Goal: Information Seeking & Learning: Learn about a topic

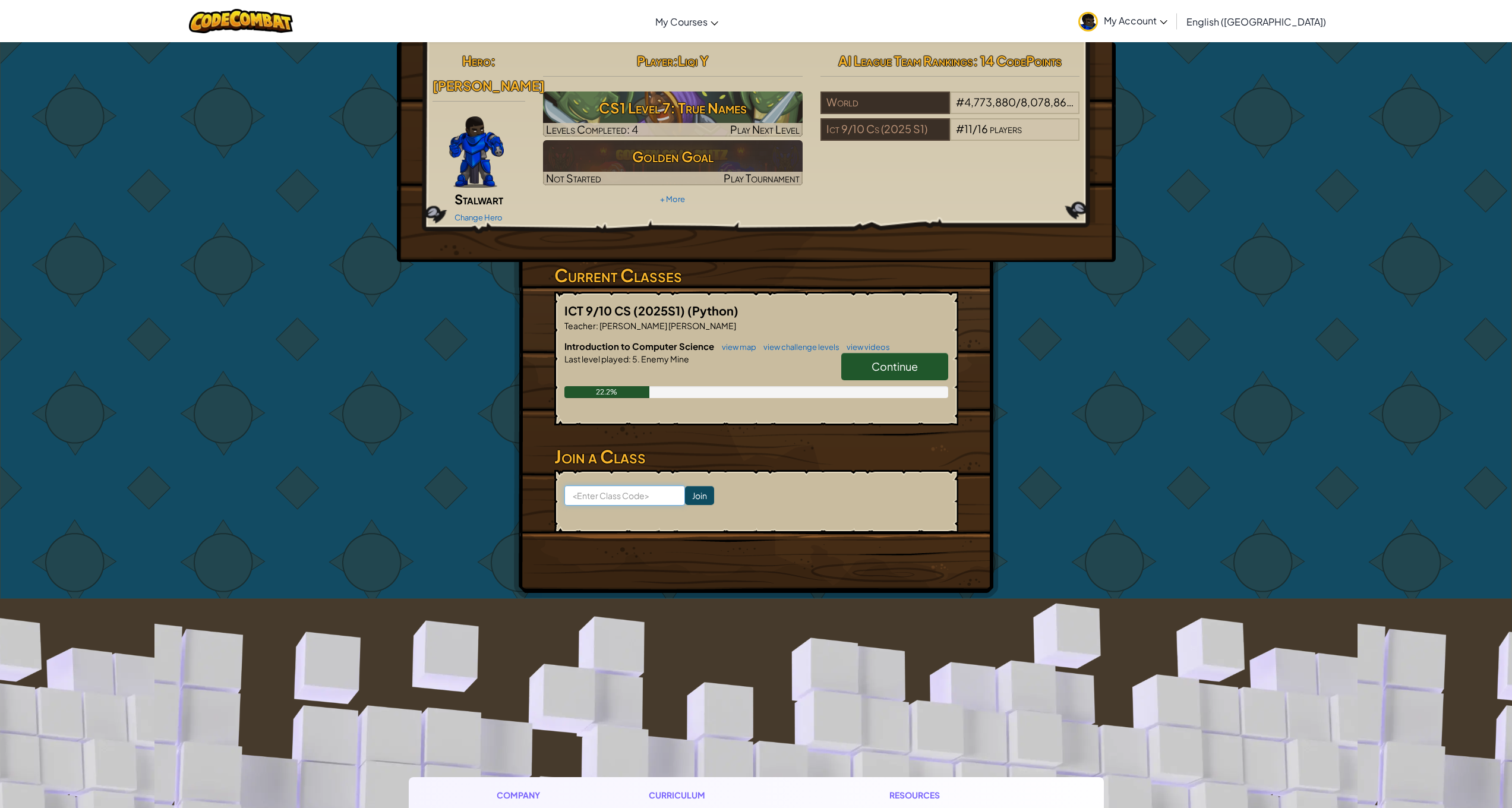
click at [619, 485] on input at bounding box center [624, 495] width 121 height 21
paste input "BabyRightFlag"
type input "BabyRightFlag"
click at [693, 486] on input "Join" at bounding box center [700, 495] width 29 height 19
click at [703, 486] on input "Join" at bounding box center [700, 495] width 29 height 19
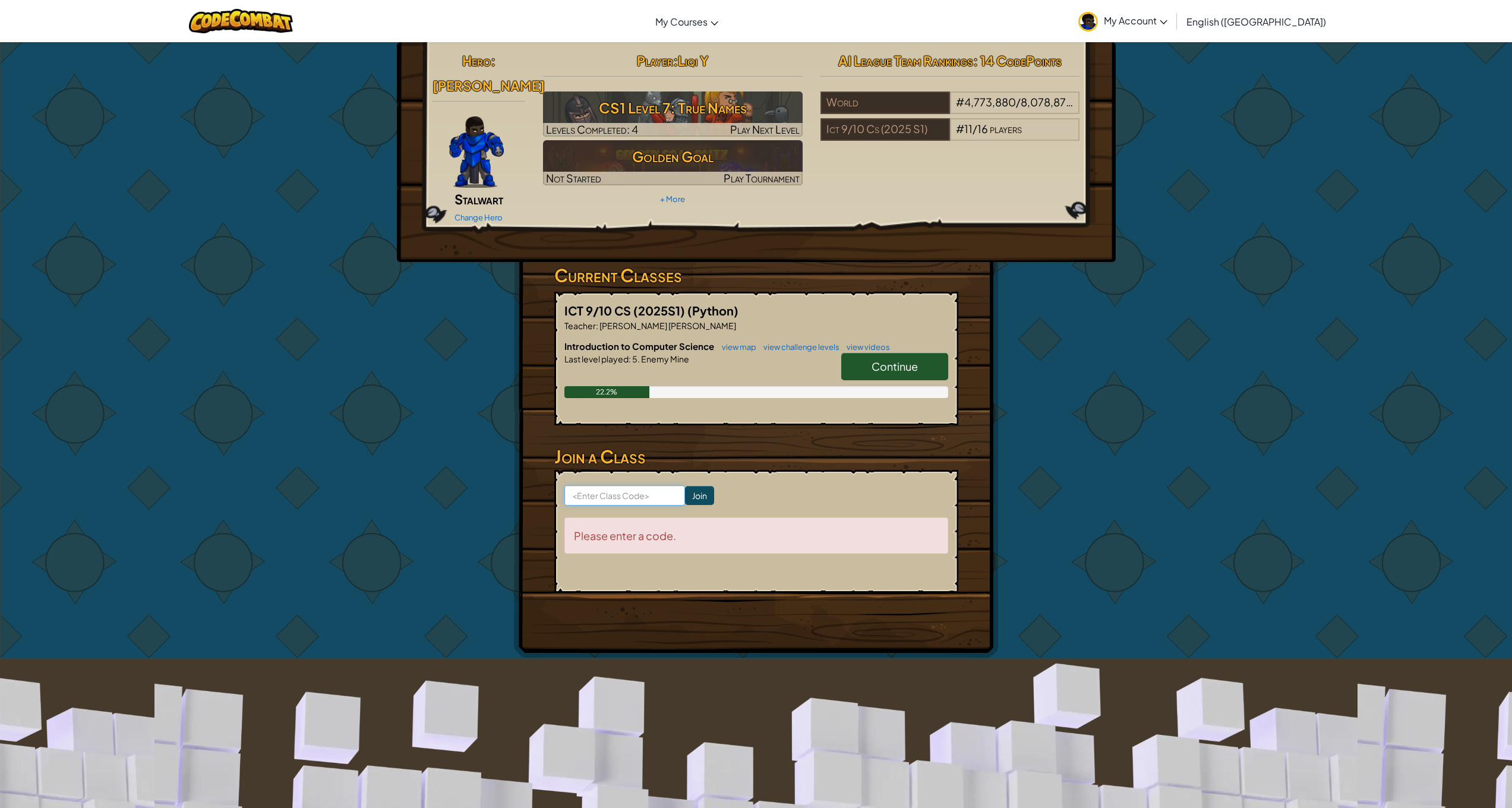
click at [659, 485] on input at bounding box center [624, 495] width 121 height 21
paste input "BabyRightFlag"
type input "BabyRightFlag"
click at [695, 486] on input "Join" at bounding box center [700, 495] width 29 height 19
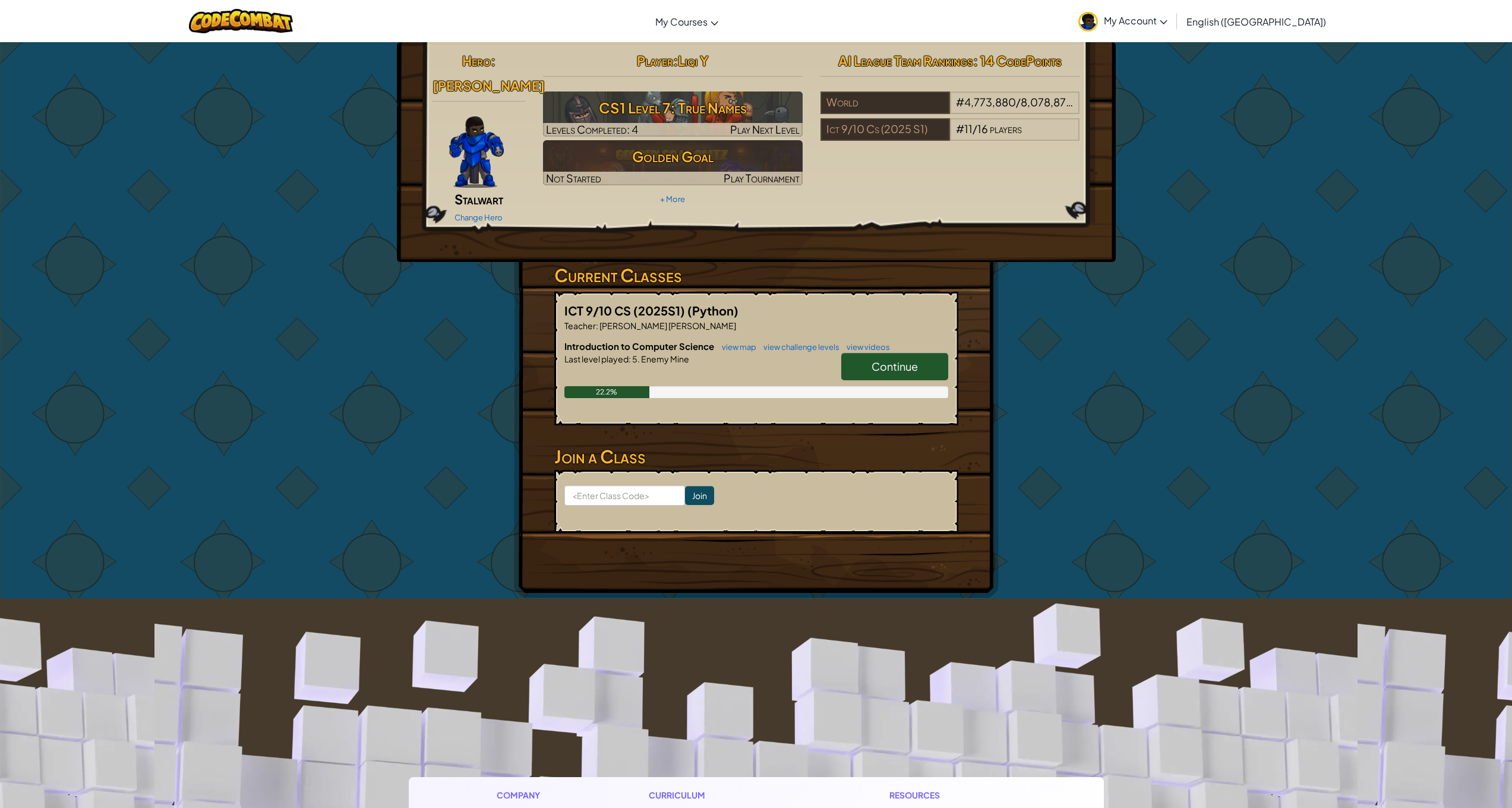
click at [873, 360] on span "Continue" at bounding box center [895, 366] width 47 height 13
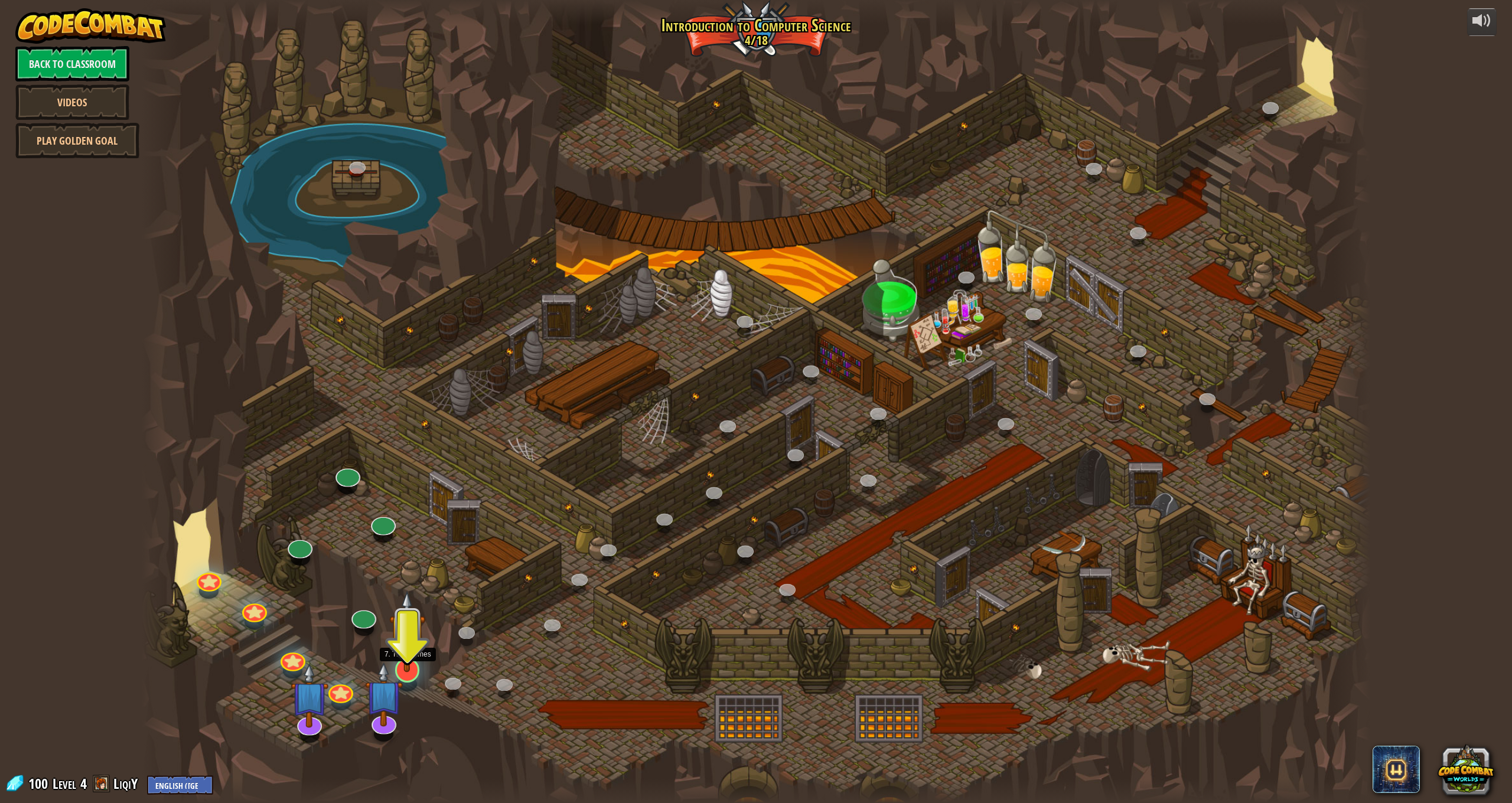
click at [415, 662] on img at bounding box center [407, 632] width 36 height 82
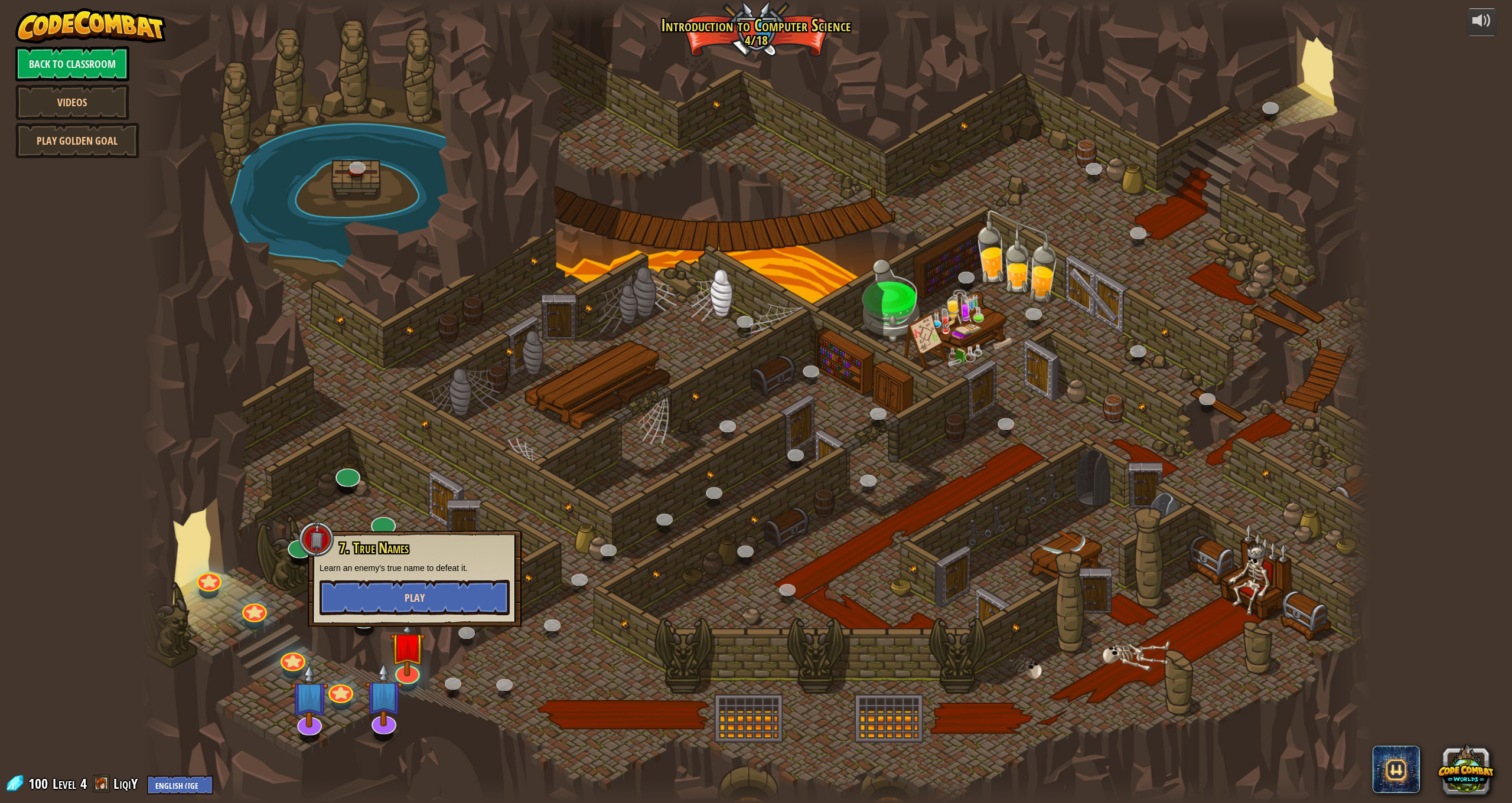
click at [439, 593] on button "Play" at bounding box center [414, 598] width 190 height 36
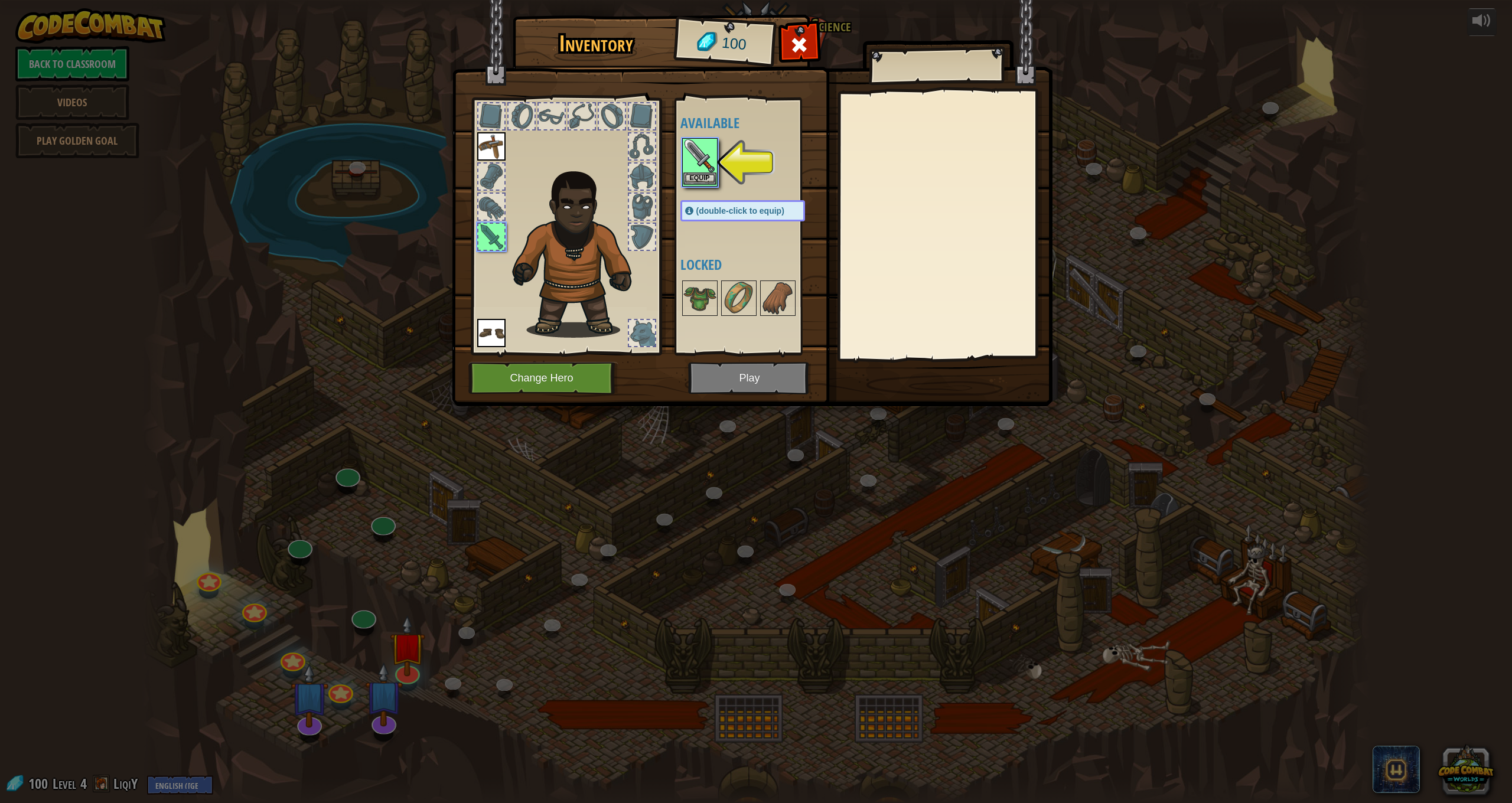
click at [713, 150] on img at bounding box center [700, 155] width 33 height 33
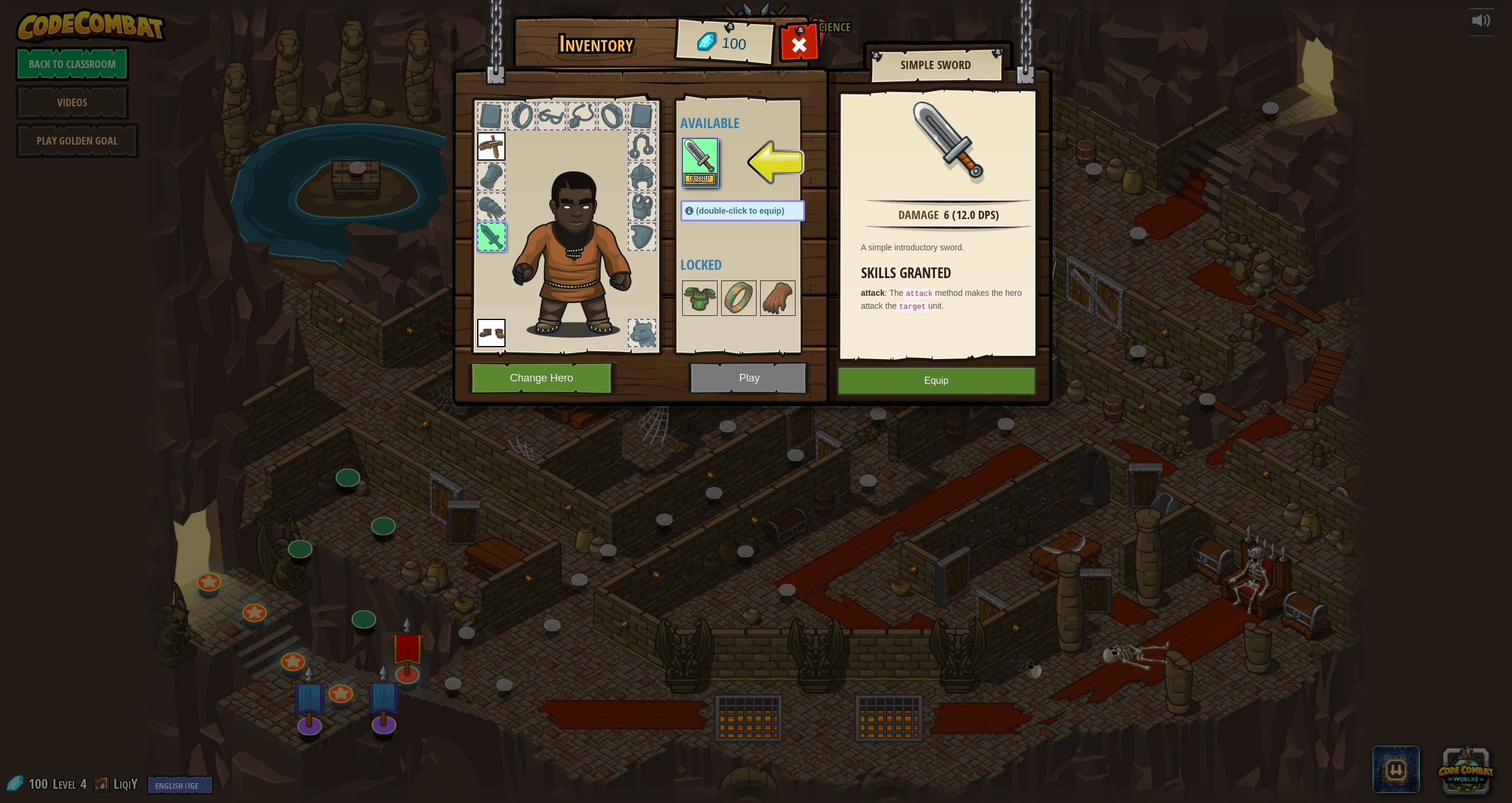
click at [920, 382] on button "Equip" at bounding box center [937, 381] width 200 height 29
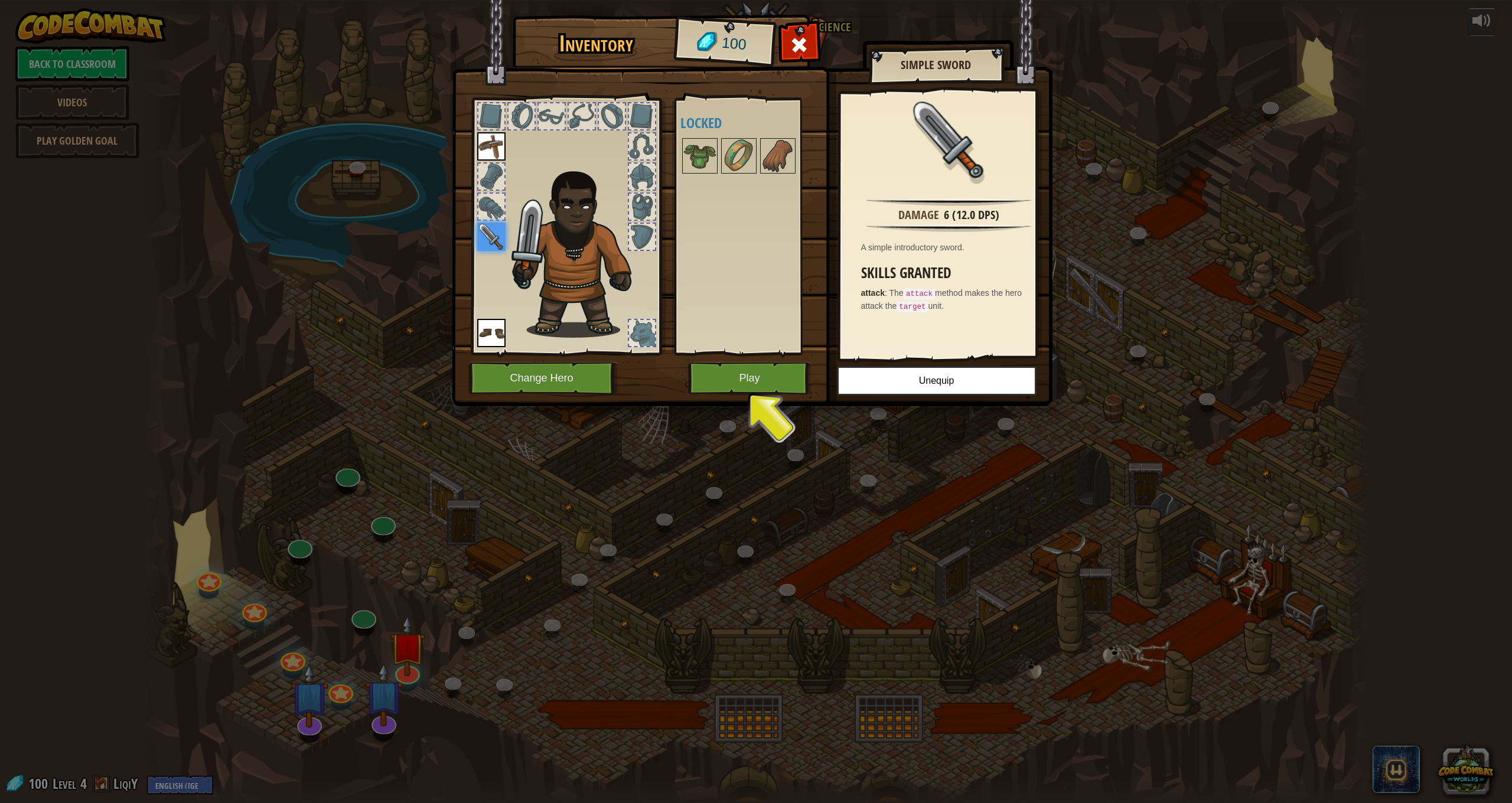
click at [748, 384] on button "Play" at bounding box center [750, 378] width 123 height 32
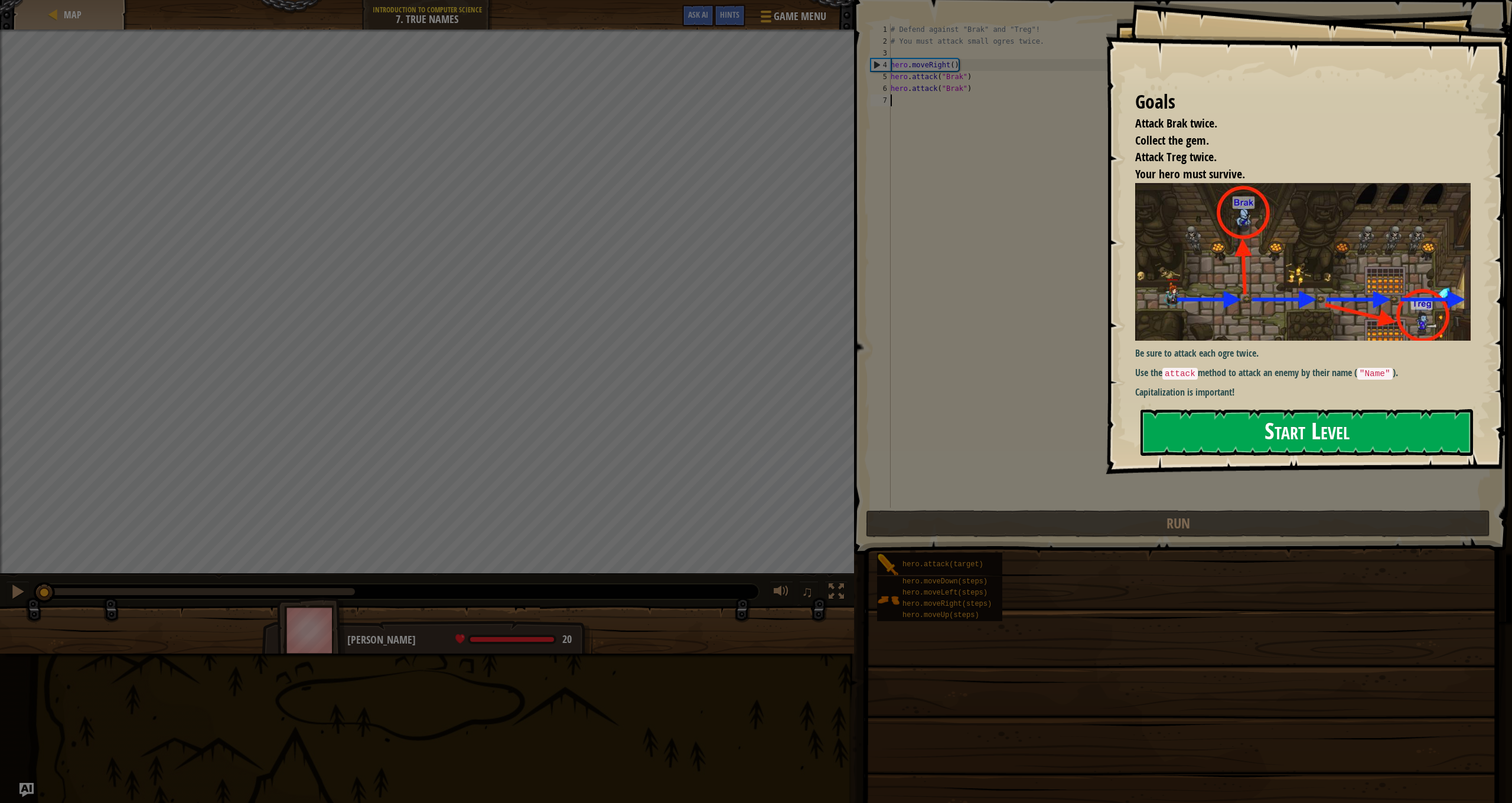
drag, startPoint x: 1272, startPoint y: 434, endPoint x: 1264, endPoint y: 441, distance: 10.6
click at [1264, 441] on button "Start Level" at bounding box center [1306, 432] width 333 height 46
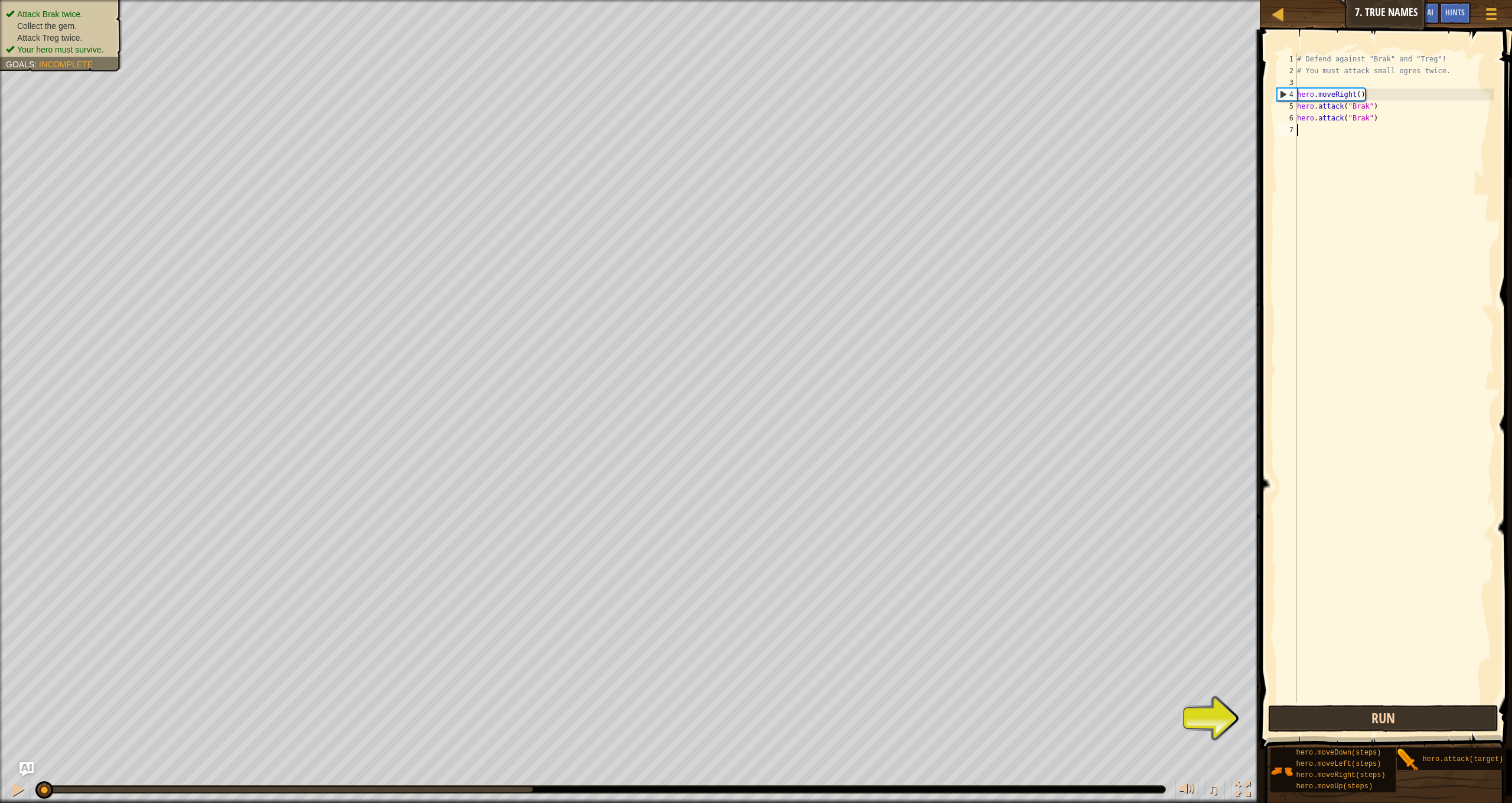
click at [1387, 708] on button "Run" at bounding box center [1384, 718] width 230 height 27
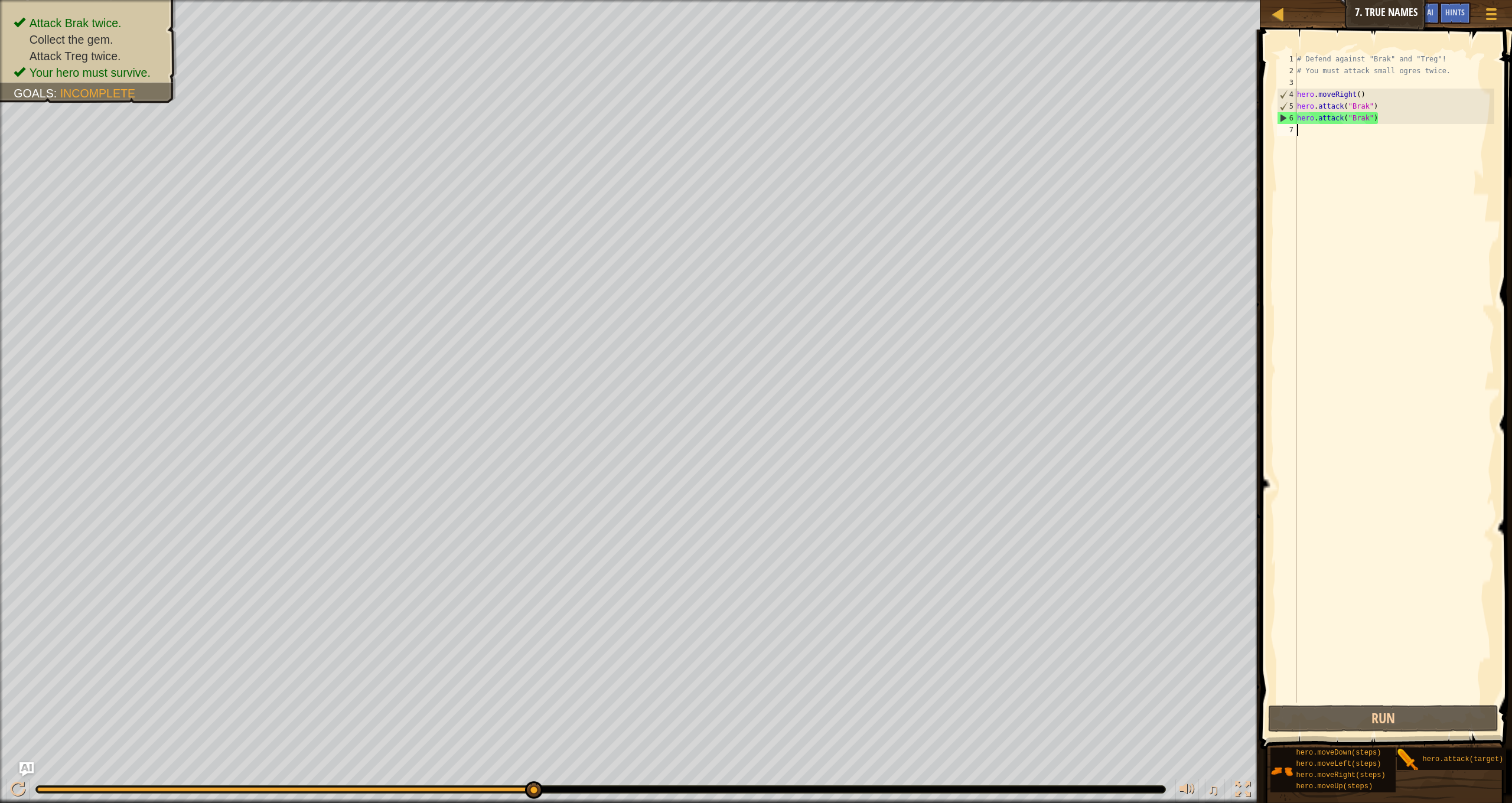
type textarea "h"
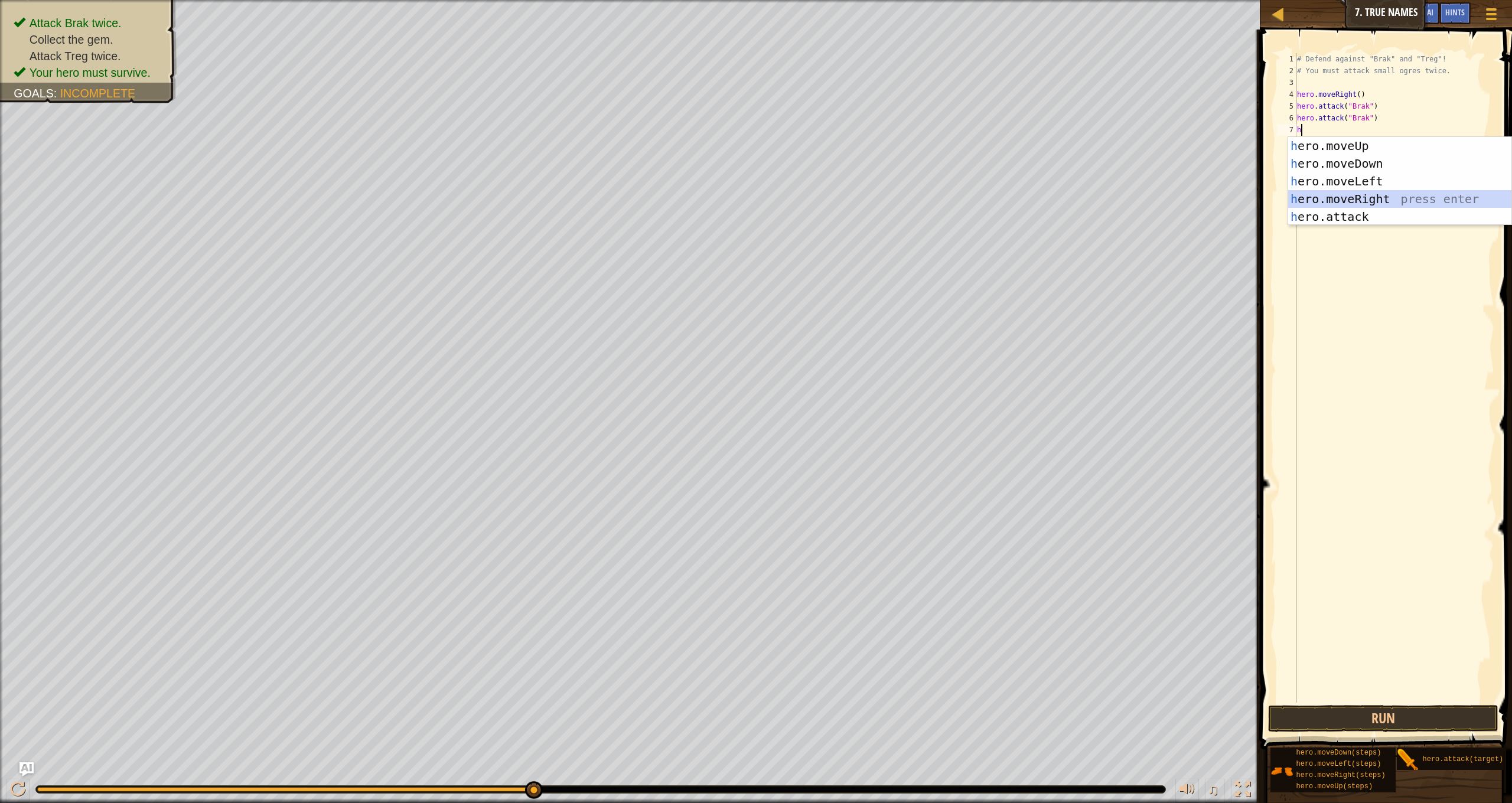
click at [1387, 199] on div "h ero.moveUp press enter h ero.moveDown press enter h ero.moveLeft press enter …" at bounding box center [1400, 199] width 223 height 124
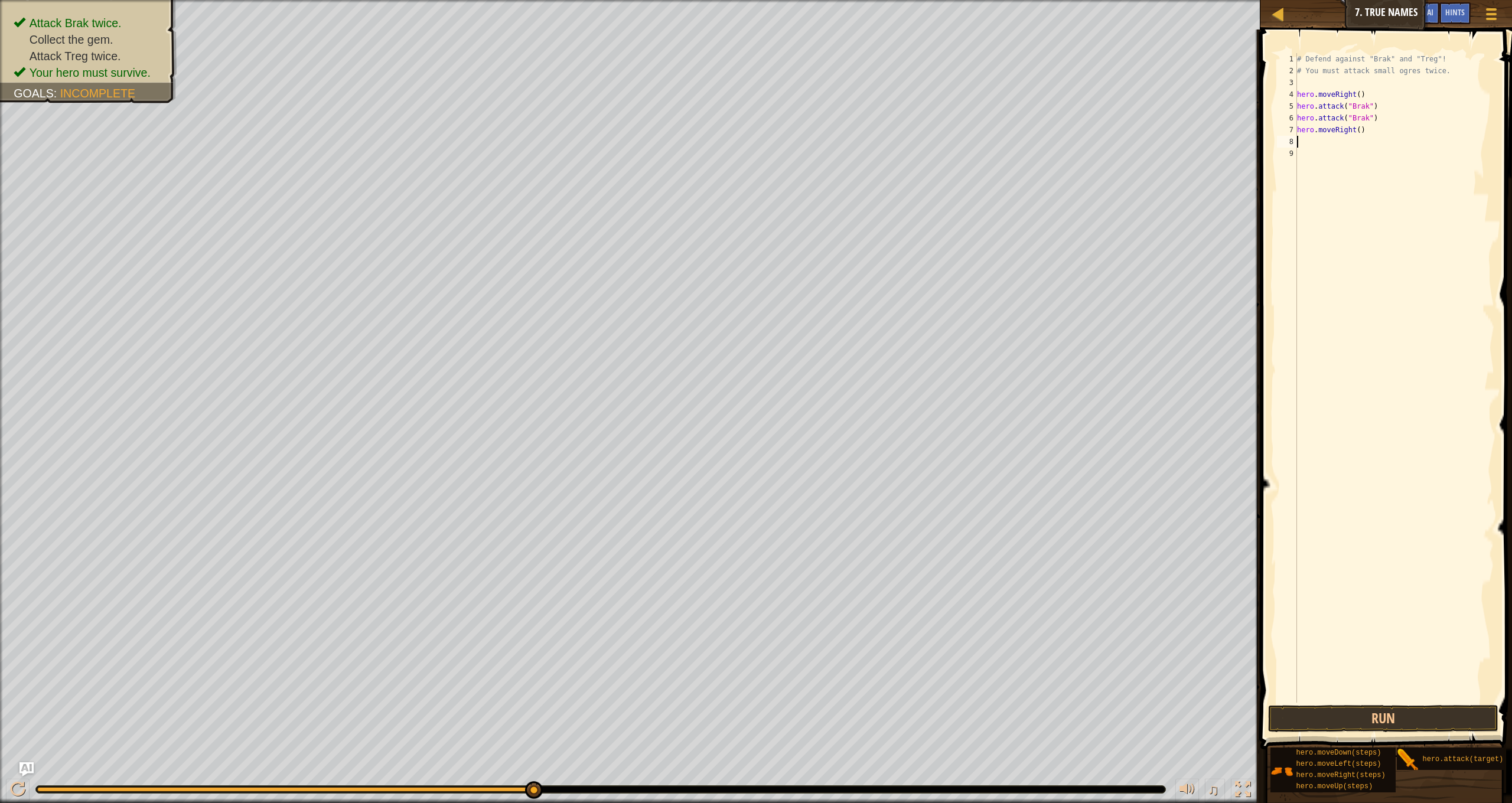
type textarea "h"
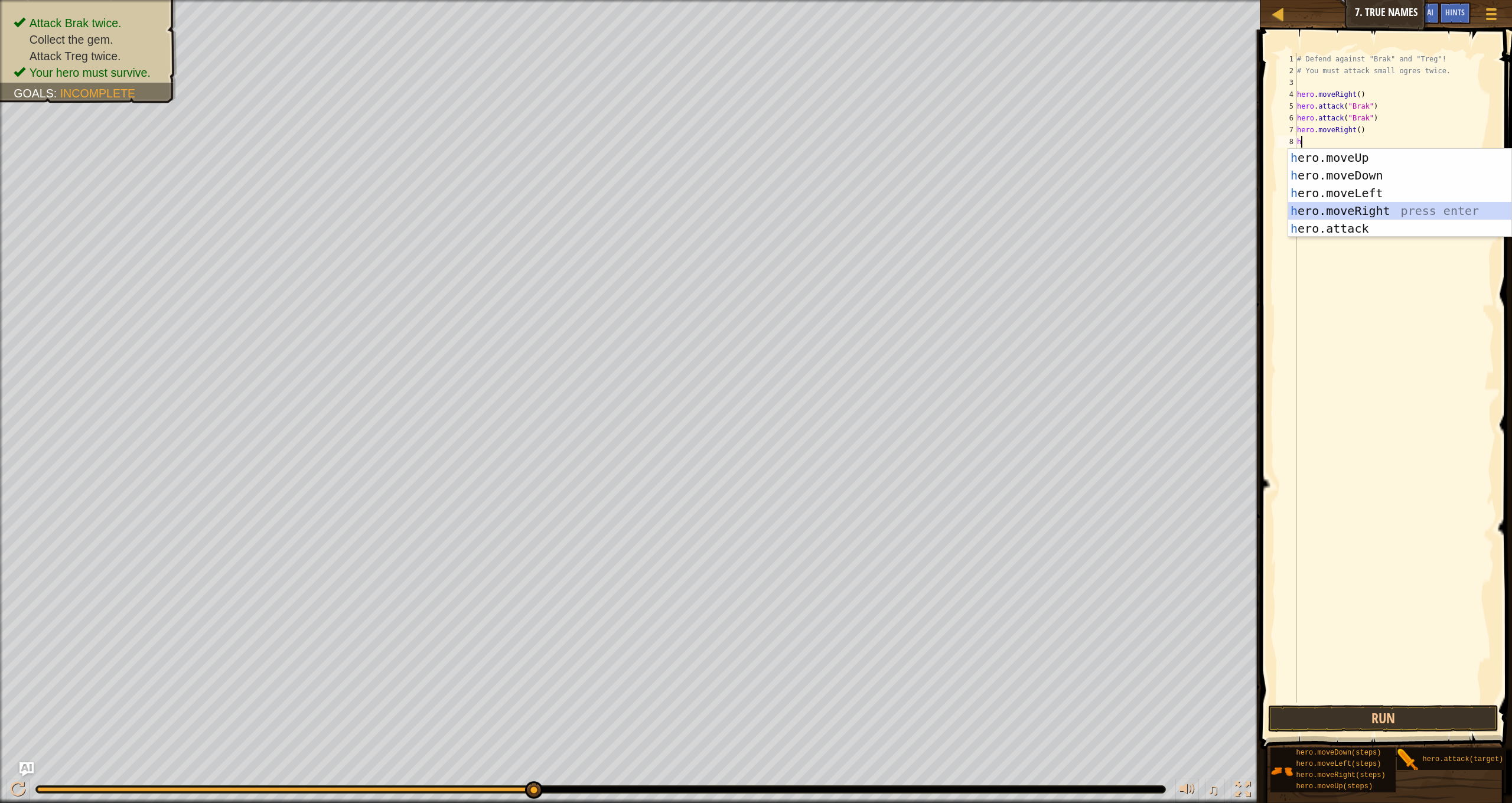
click at [1356, 203] on div "h ero.moveUp press enter h ero.moveDown press enter h ero.moveLeft press enter …" at bounding box center [1400, 210] width 223 height 124
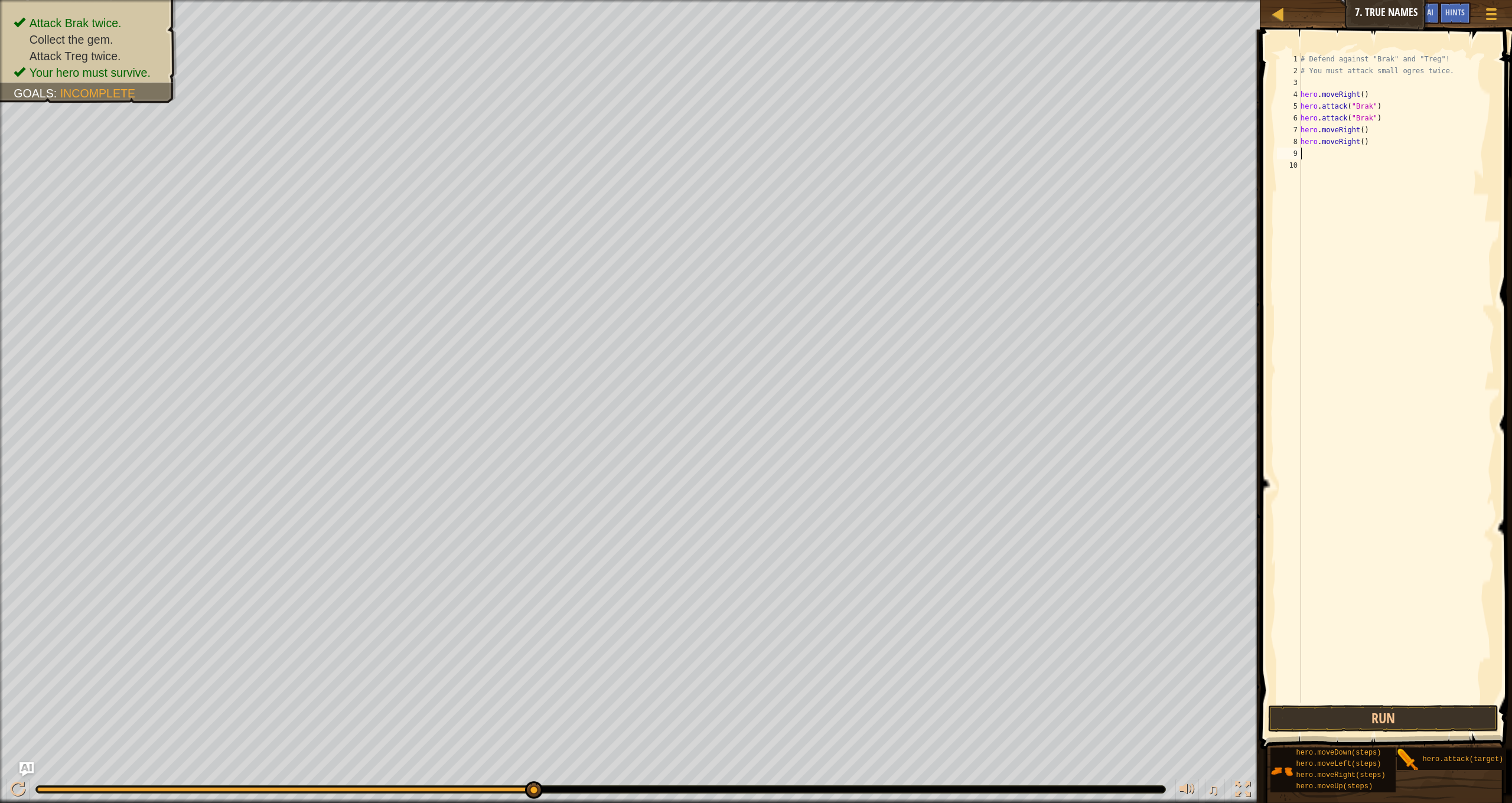
type textarea "h"
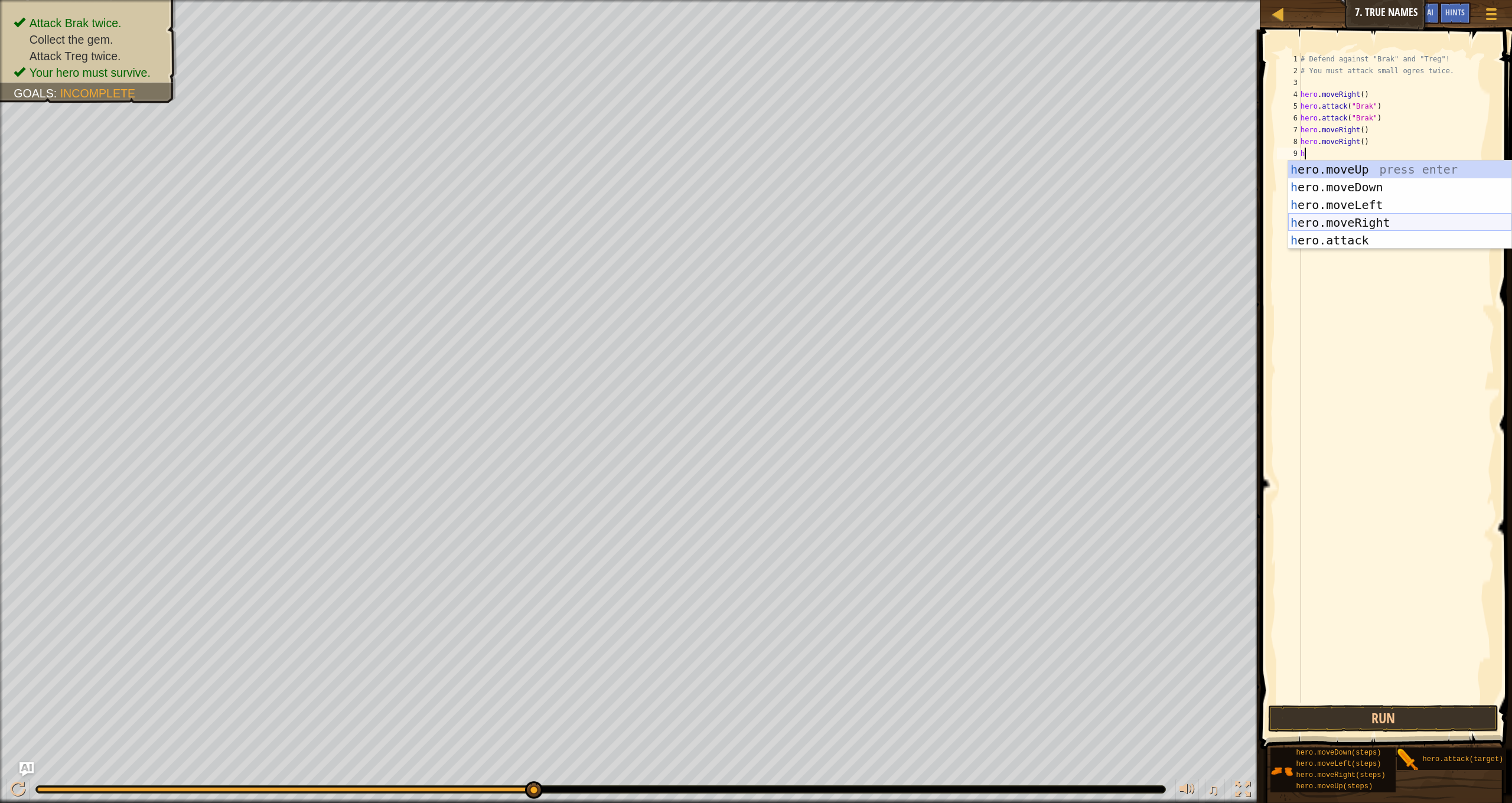
click at [1360, 219] on div "h ero.moveUp press enter h ero.moveDown press enter h ero.moveLeft press enter …" at bounding box center [1400, 222] width 223 height 124
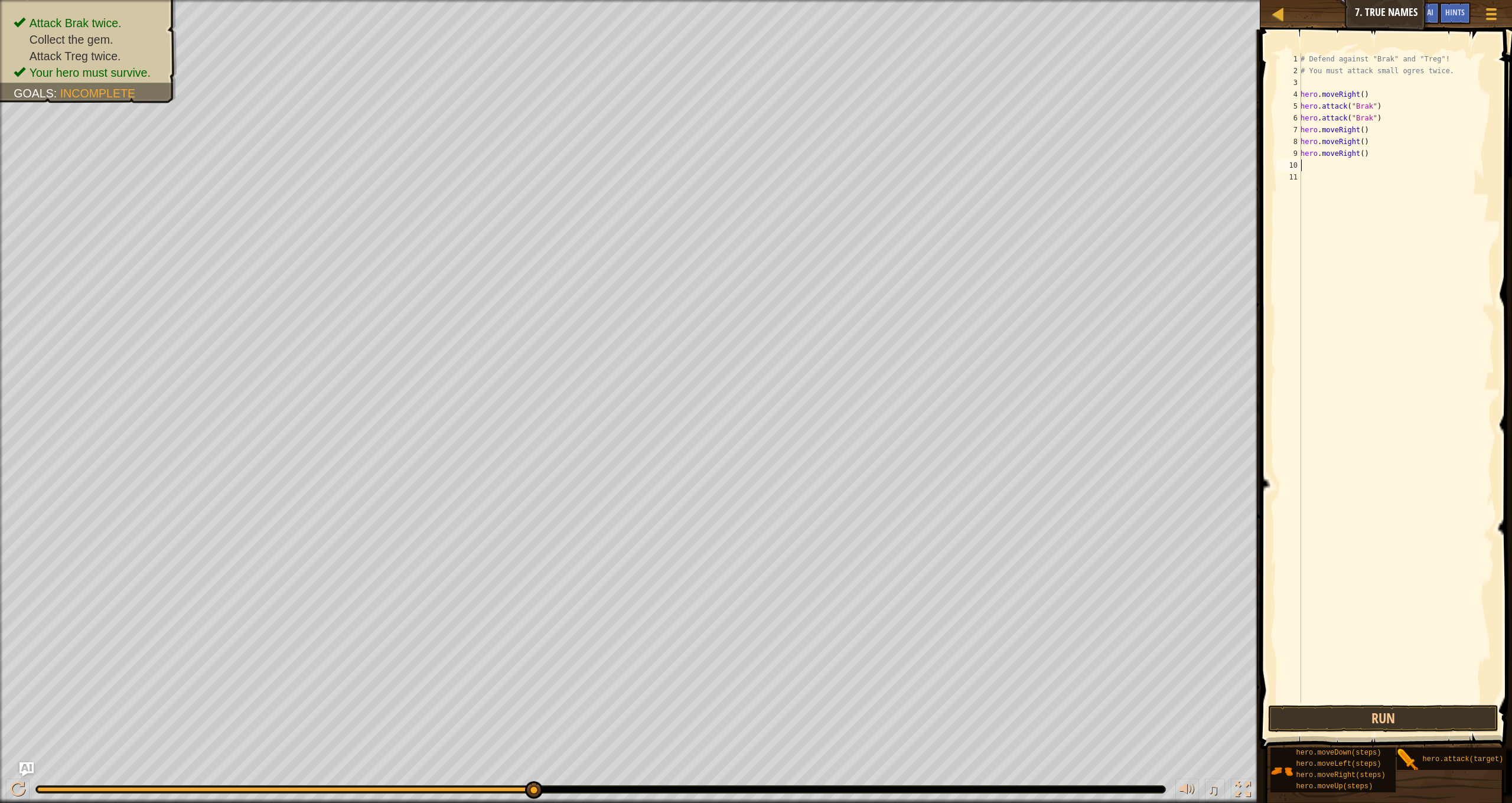
type textarea "h"
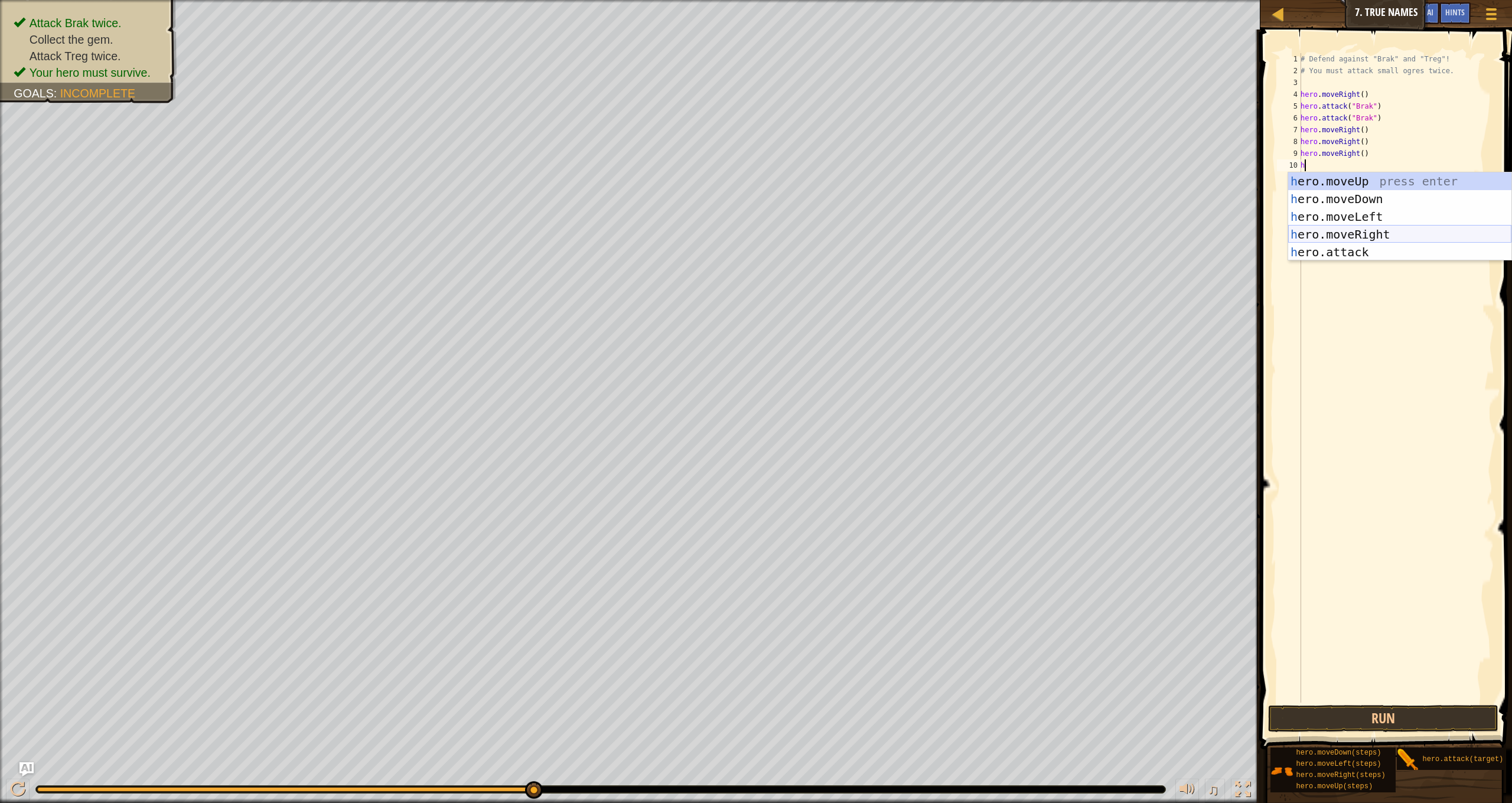
click at [1375, 235] on div "h ero.moveUp press enter h ero.moveDown press enter h ero.moveLeft press enter …" at bounding box center [1400, 234] width 223 height 124
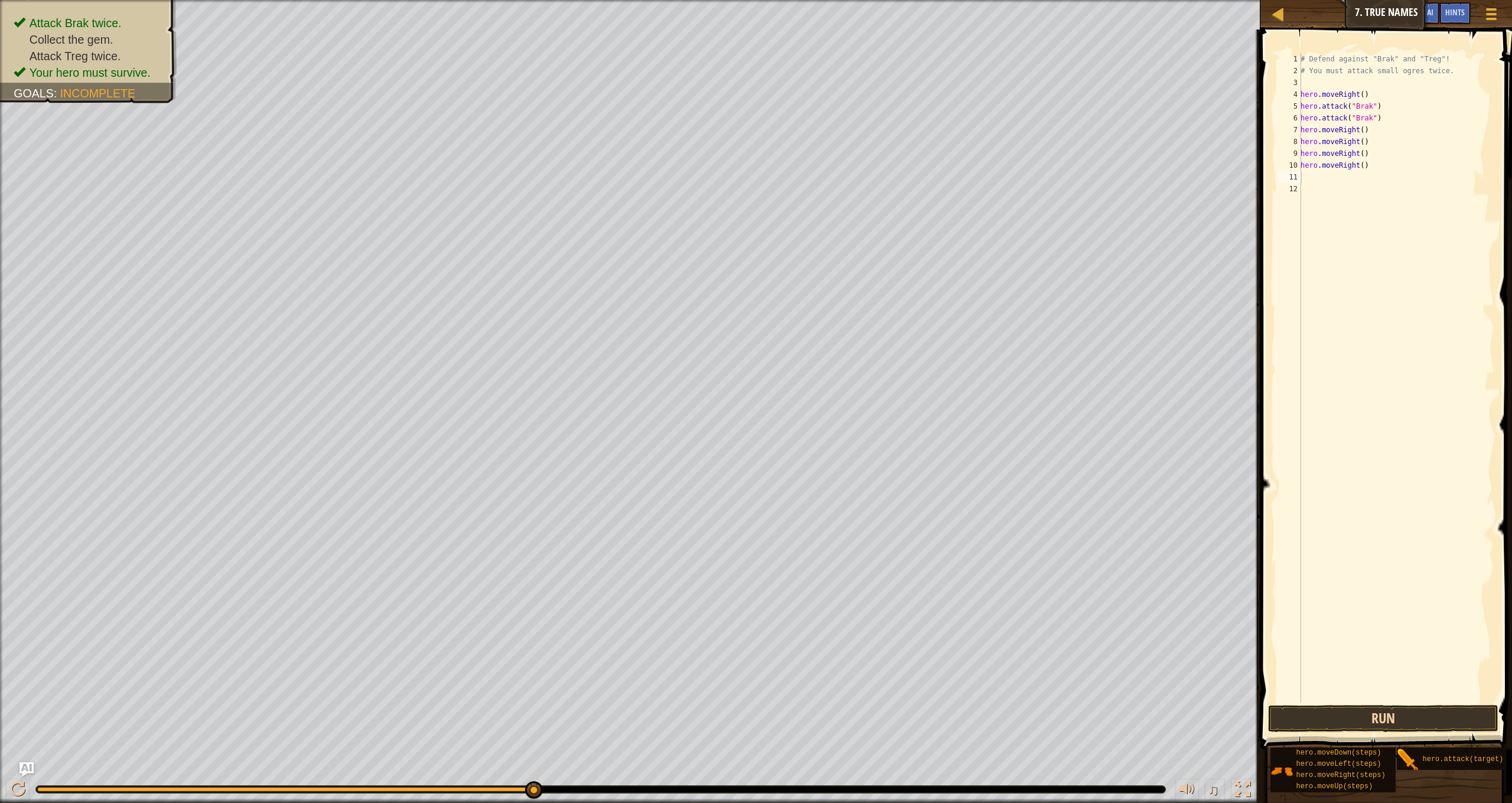
click at [1439, 724] on button "Run" at bounding box center [1384, 718] width 230 height 27
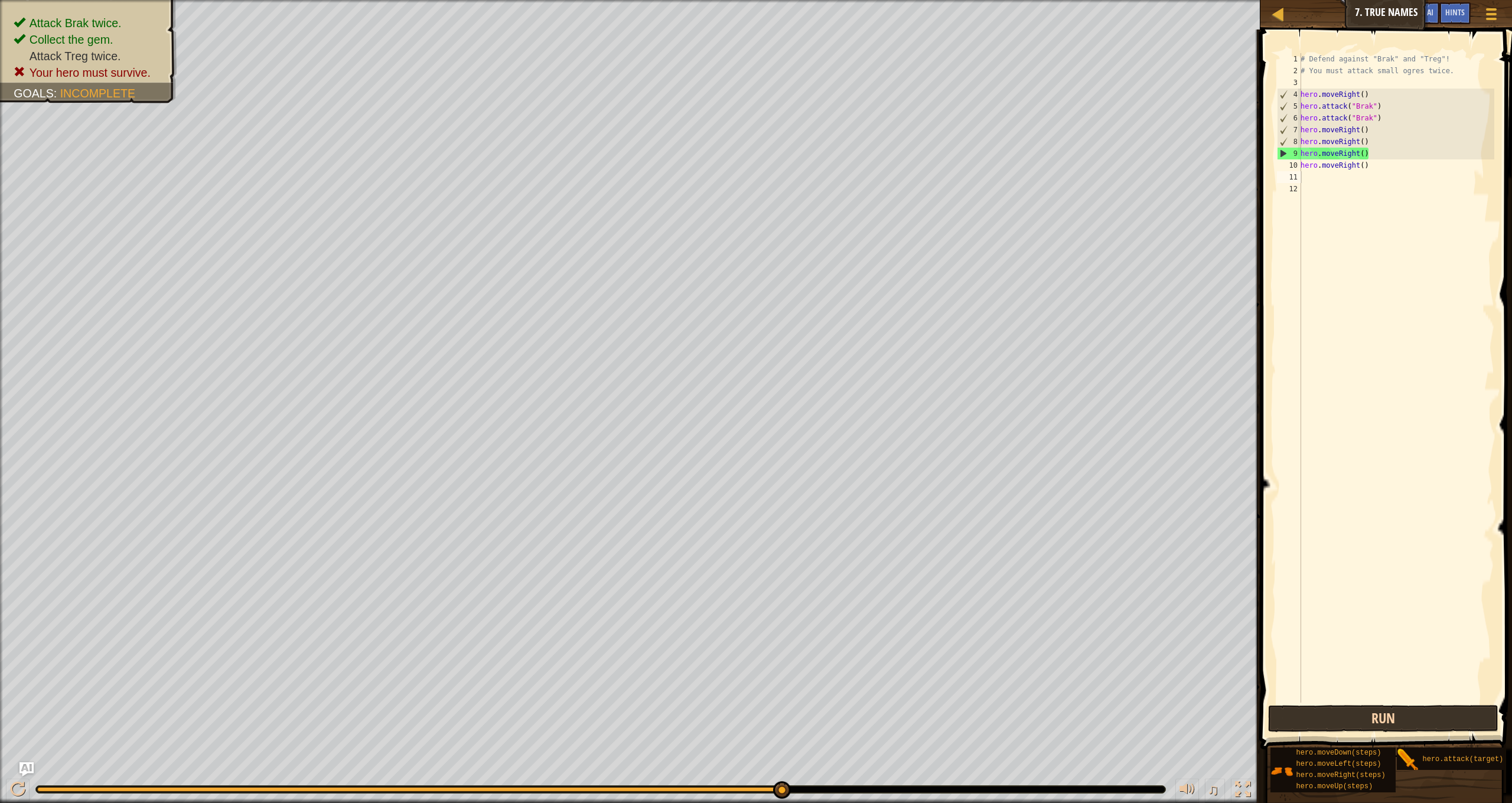
click at [1409, 723] on button "Run" at bounding box center [1384, 718] width 230 height 27
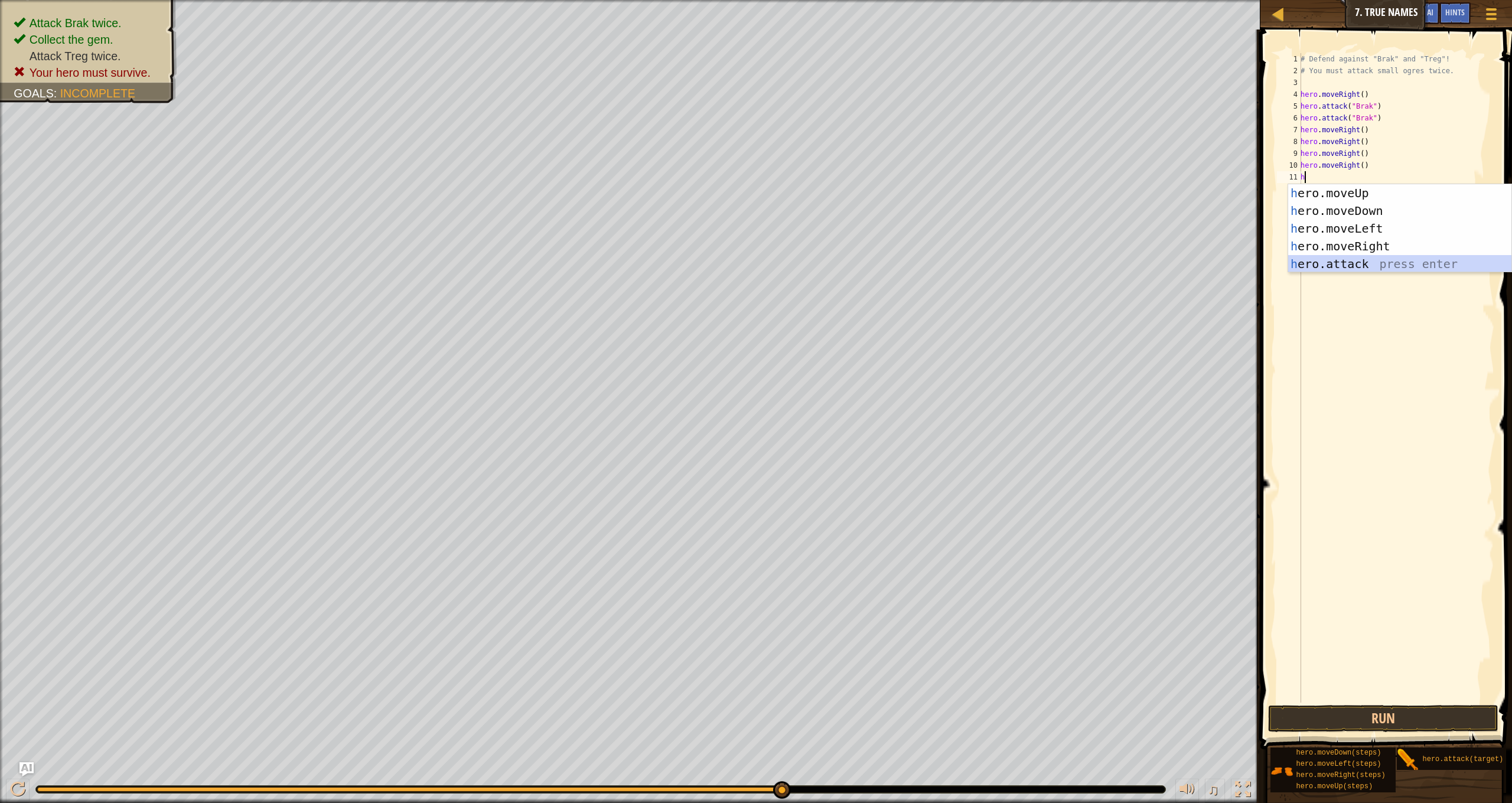
click at [1396, 264] on div "h ero.moveUp press enter h ero.moveDown press enter h ero.moveLeft press enter …" at bounding box center [1400, 246] width 223 height 124
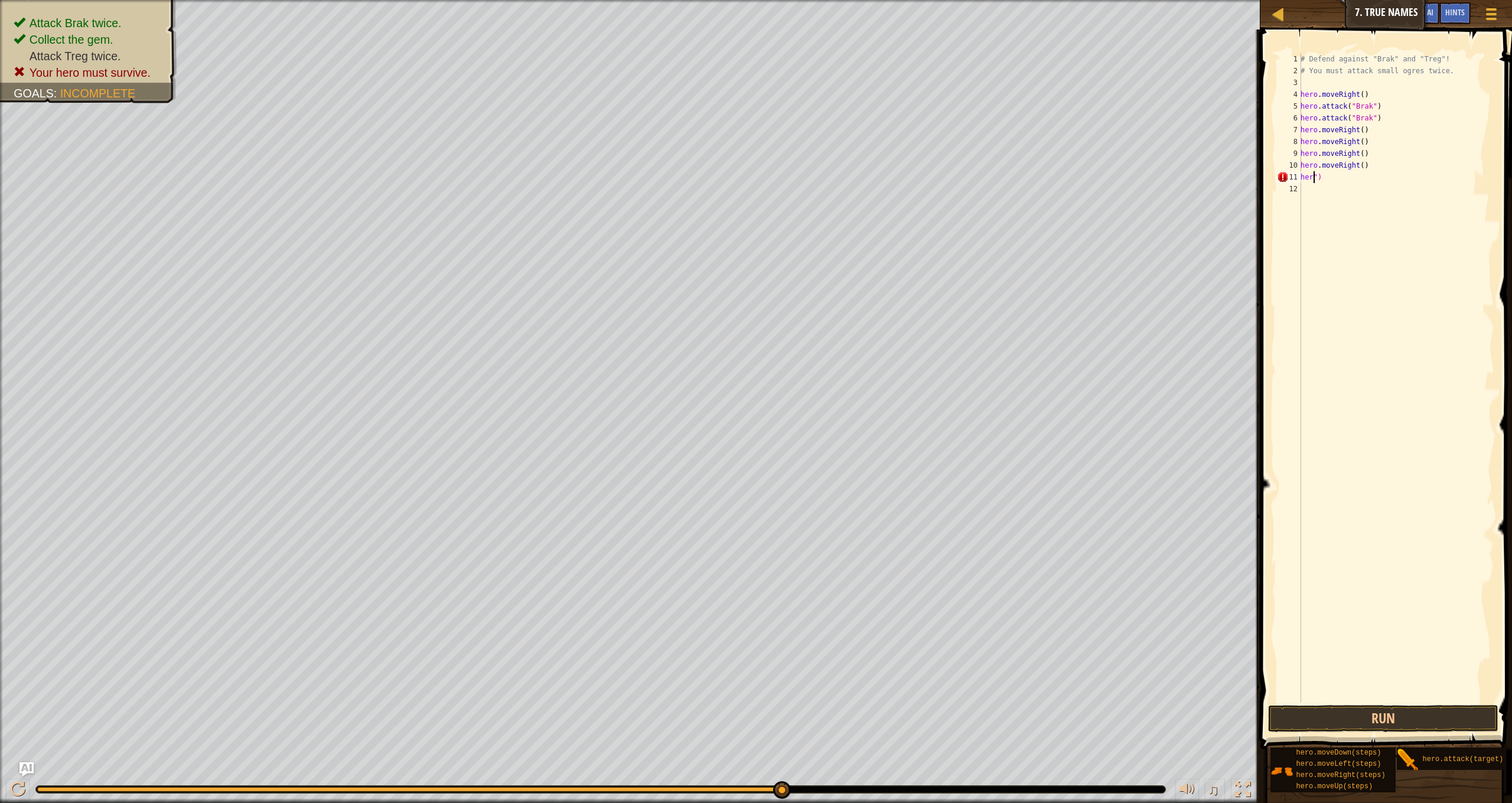
type textarea "h")"
click at [1348, 186] on div "# Defend against "Brak" and "Treg"! # You must attack small ogres twice. hero .…" at bounding box center [1396, 389] width 196 height 673
click at [1344, 180] on div "# Defend against "Brak" and "Treg"! # You must attack small ogres twice. hero .…" at bounding box center [1396, 389] width 196 height 673
type textarea "h"
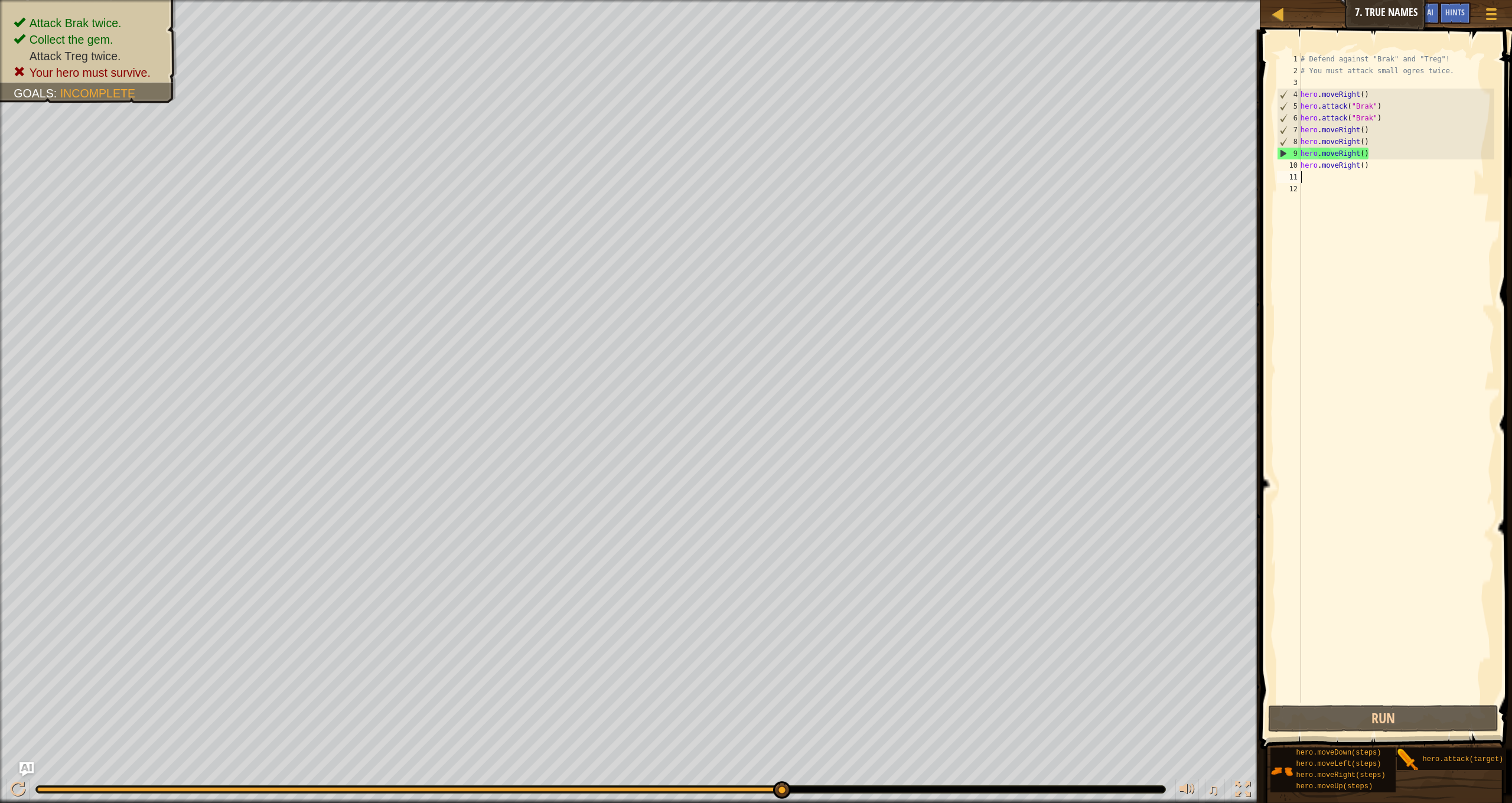
click at [1375, 173] on div "# Defend against "Brak" and "Treg"! # You must attack small ogres twice. hero .…" at bounding box center [1396, 389] width 196 height 673
click at [1368, 169] on div "# Defend against "Brak" and "Treg"! # You must attack small ogres twice. hero .…" at bounding box center [1396, 389] width 196 height 673
type textarea "h"
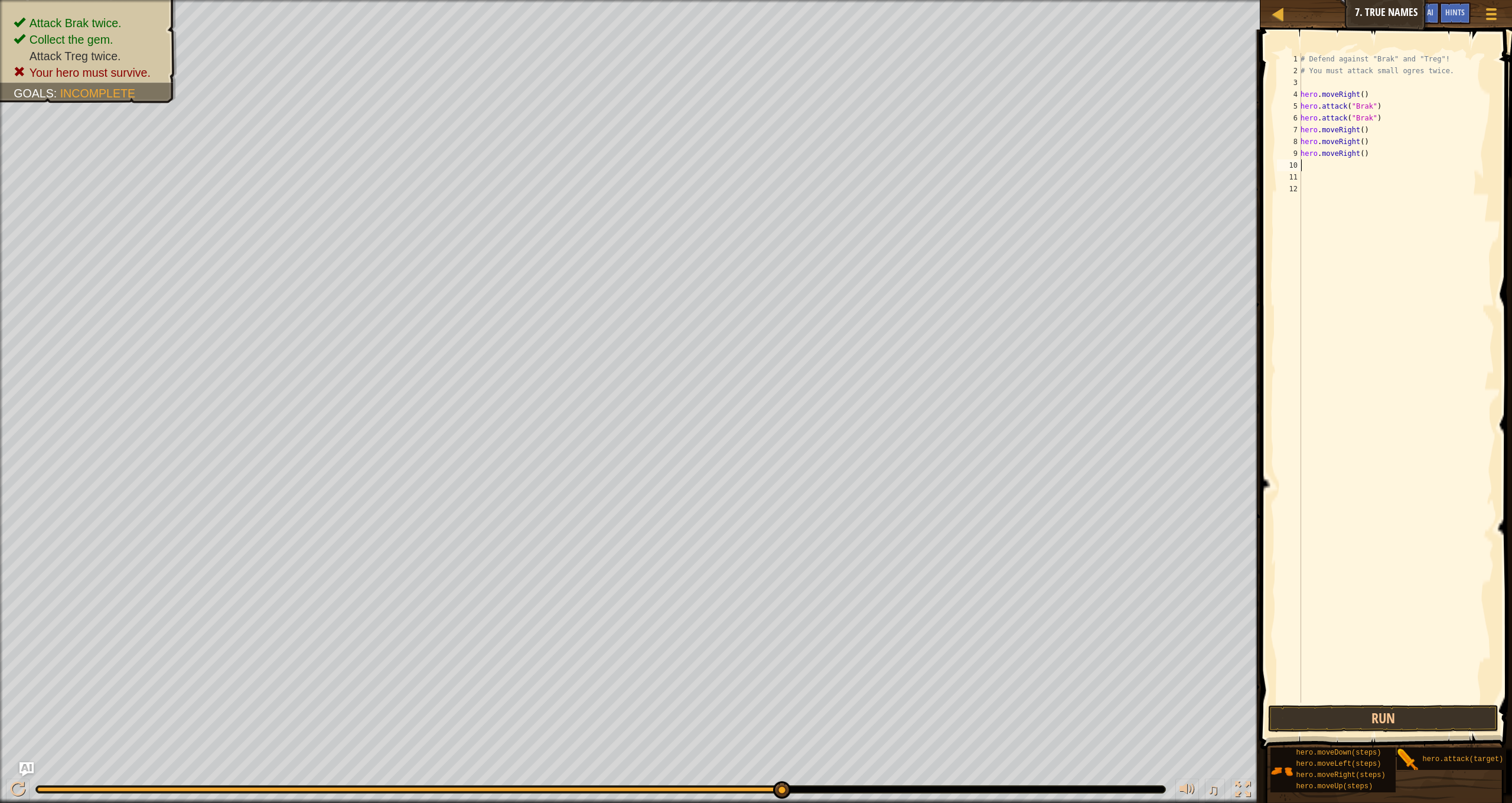
click at [1377, 159] on div "# Defend against "Brak" and "Treg"! # You must attack small ogres twice. hero .…" at bounding box center [1396, 389] width 196 height 673
type textarea "h"
type textarea "hero.moveRight()"
click at [1330, 151] on div "# Defend against "Brak" and "Treg"! # You must attack small ogres twice. hero .…" at bounding box center [1396, 389] width 196 height 673
type textarea "hero.moveRight()"
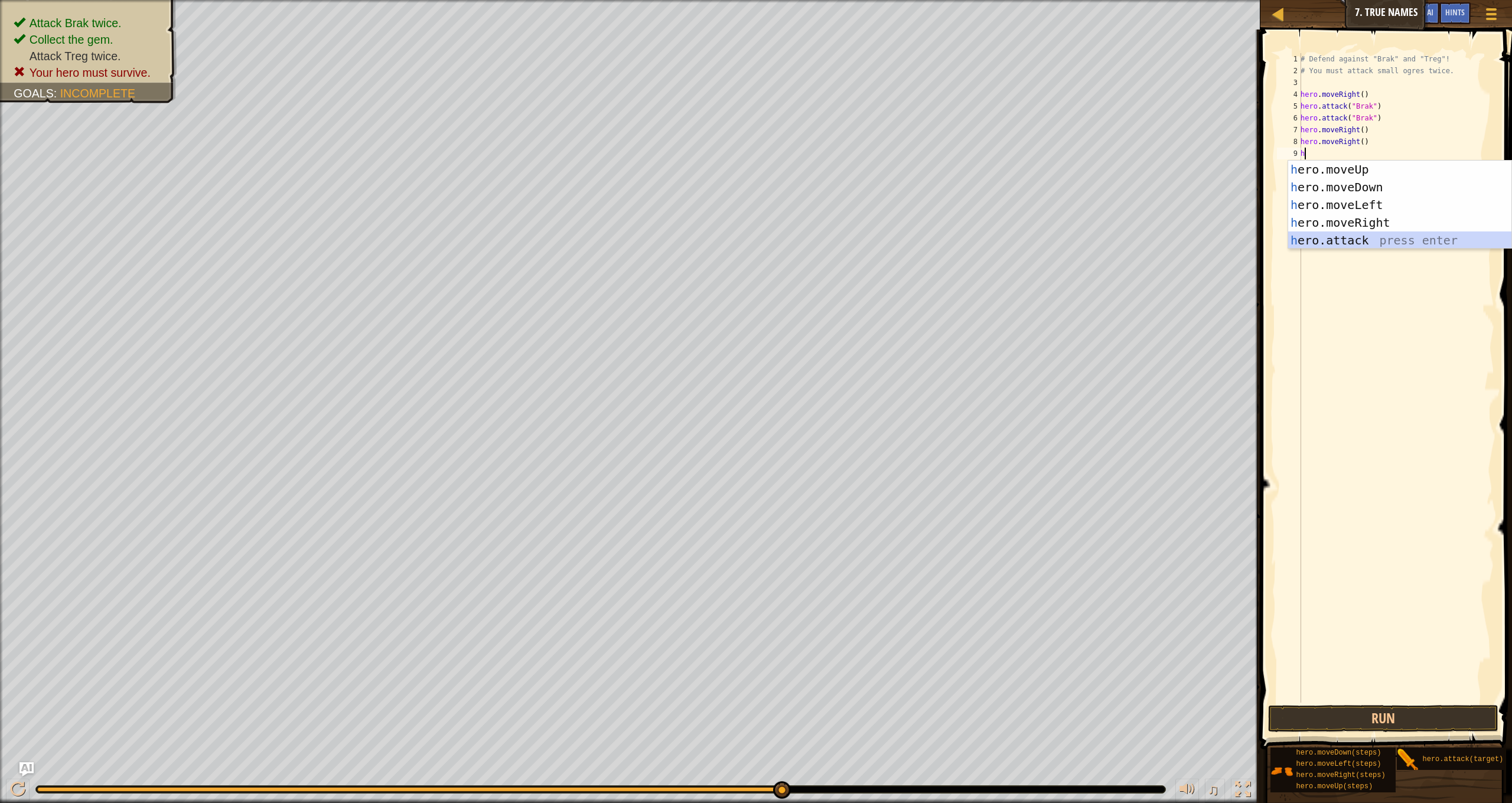
click at [1362, 244] on div "h ero.moveUp press enter h ero.moveDown press enter h ero.moveLeft press enter …" at bounding box center [1400, 222] width 223 height 124
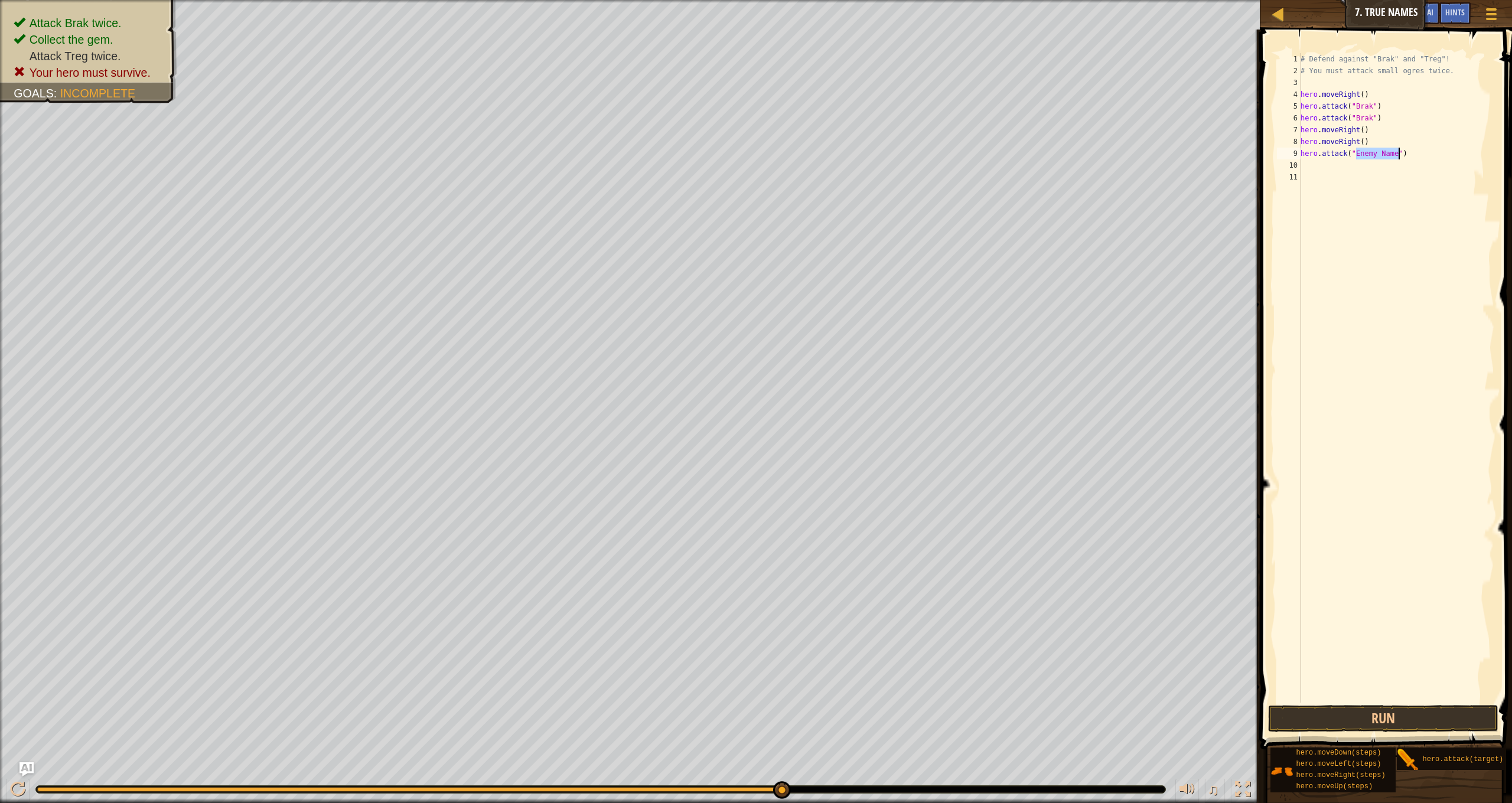
scroll to position [5, 4]
type textarea "hero.attack("")"
click at [1368, 160] on div "# Defend against "Brak" and "Treg"! # You must attack small ogres twice. hero .…" at bounding box center [1396, 389] width 196 height 673
click at [1371, 152] on div "# Defend against "Brak" and "Treg"! # You must attack small ogres twice. hero .…" at bounding box center [1396, 389] width 196 height 673
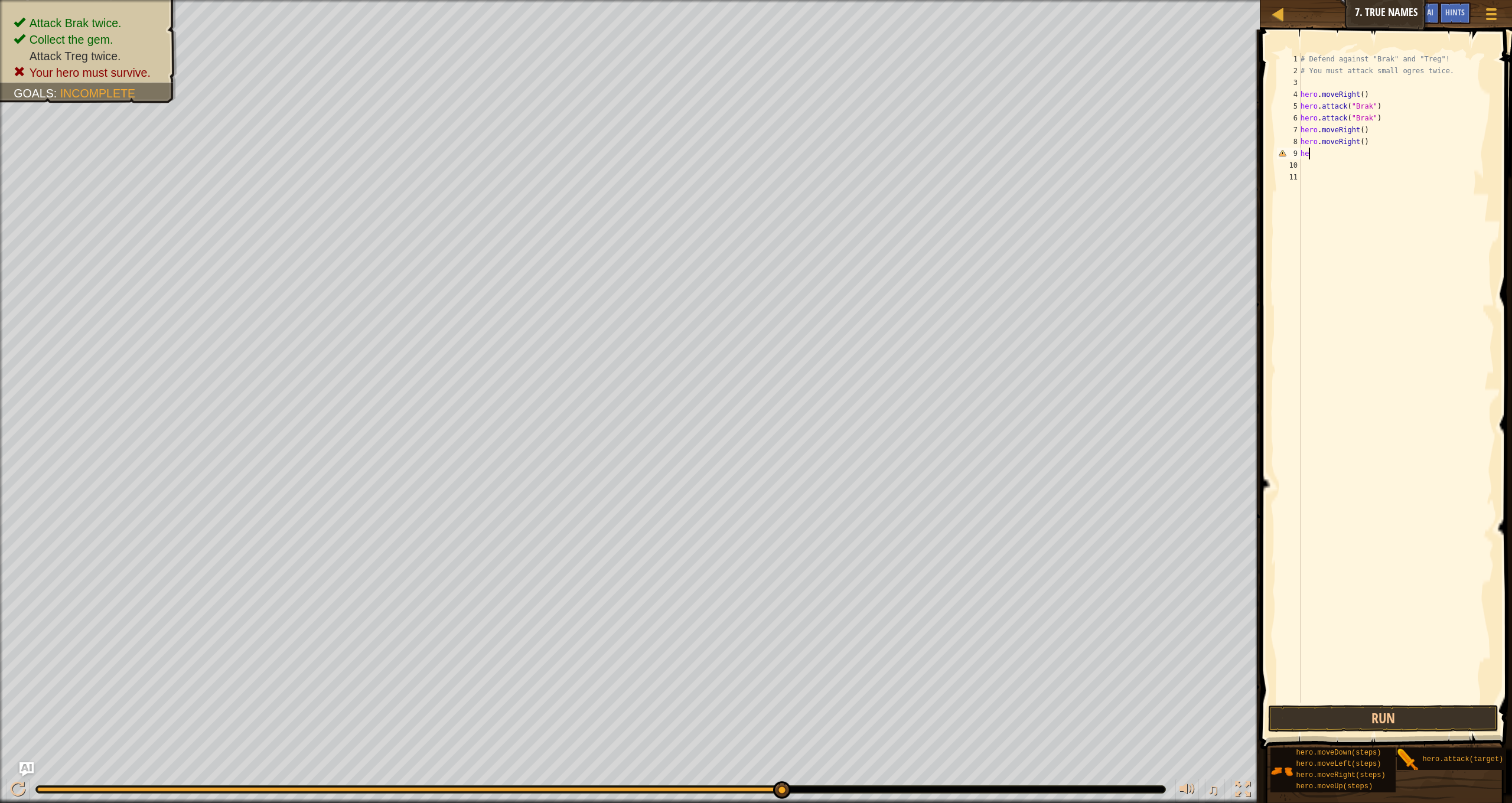
type textarea "h"
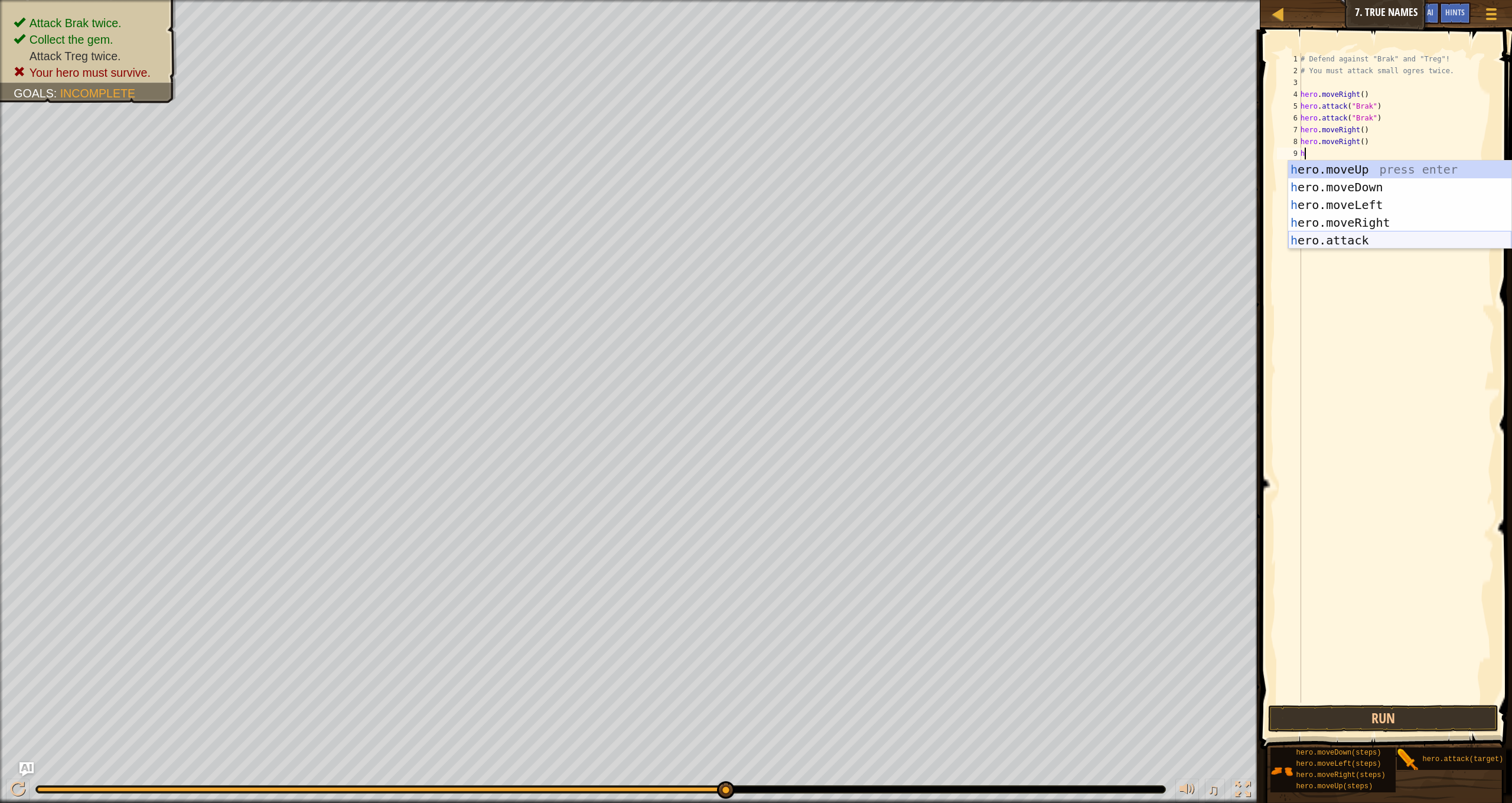
click at [1383, 237] on div "h ero.moveUp press enter h ero.moveDown press enter h ero.moveLeft press enter …" at bounding box center [1400, 222] width 223 height 124
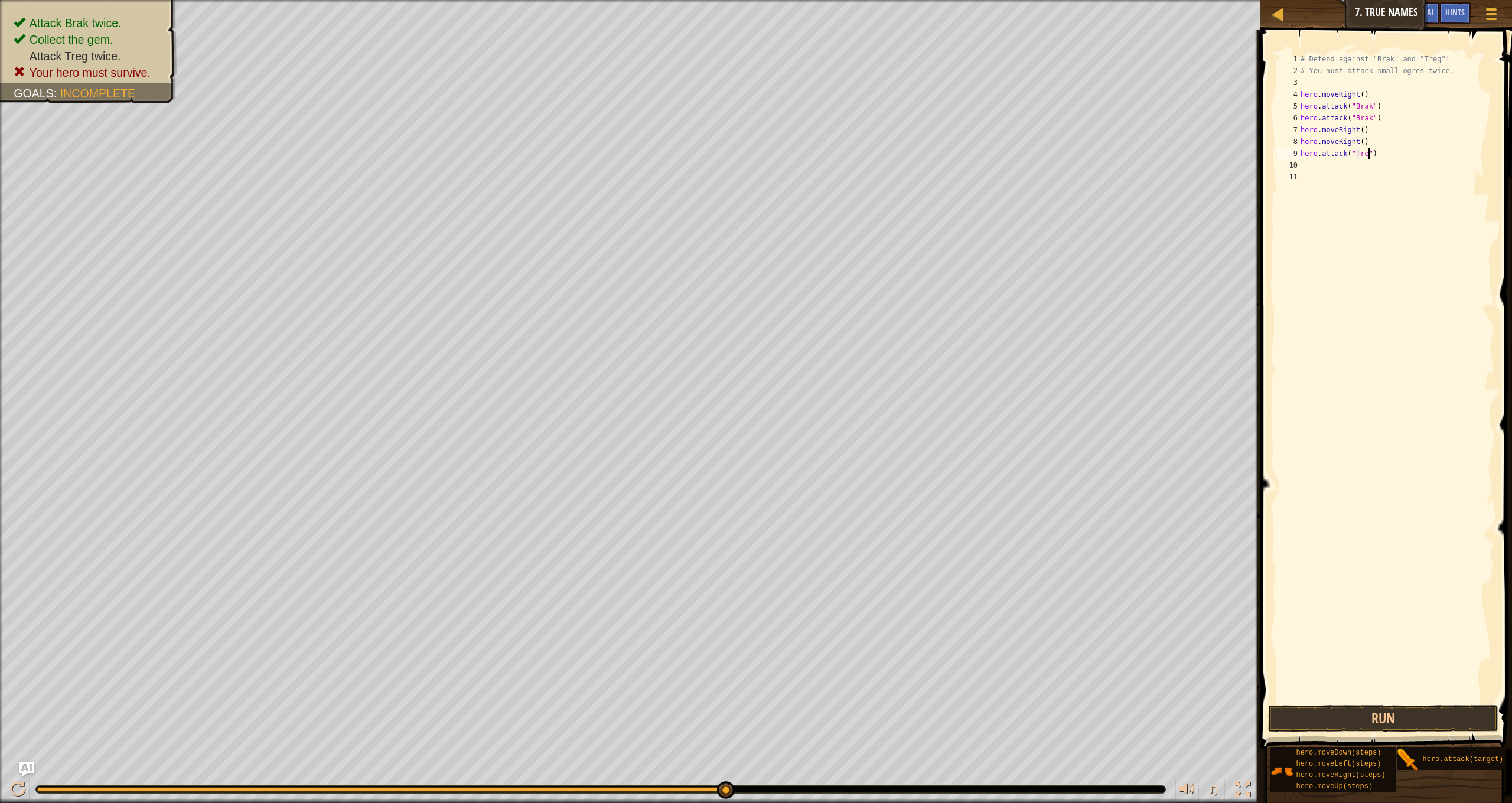
scroll to position [5, 5]
type textarea "hero.attack("Treg")"
click at [1321, 162] on div "# Defend against "Brak" and "Treg"! # You must attack small ogres twice. hero .…" at bounding box center [1396, 389] width 196 height 673
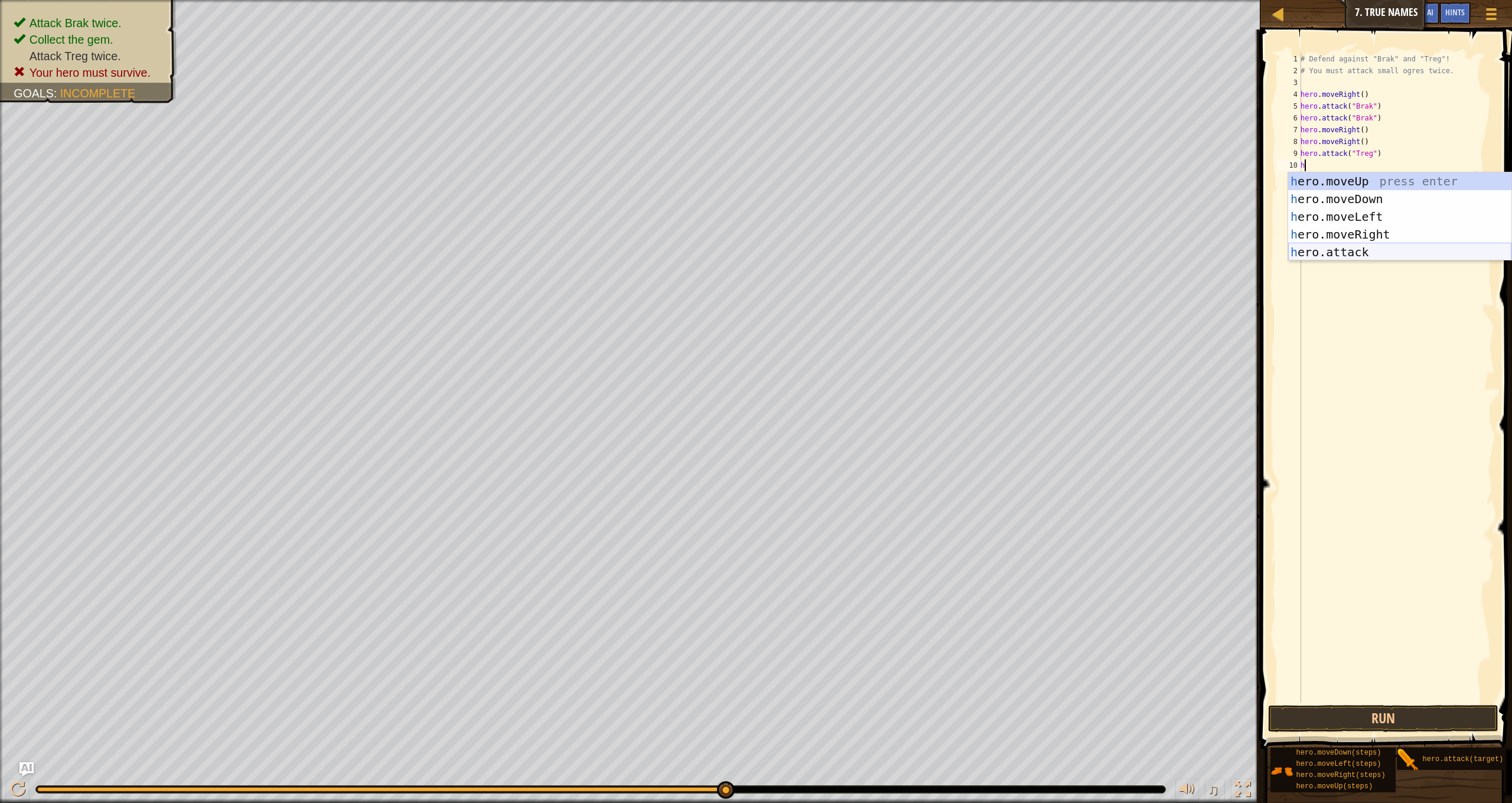
click at [1371, 255] on div "h ero.moveUp press enter h ero.moveDown press enter h ero.moveLeft press enter …" at bounding box center [1400, 234] width 223 height 124
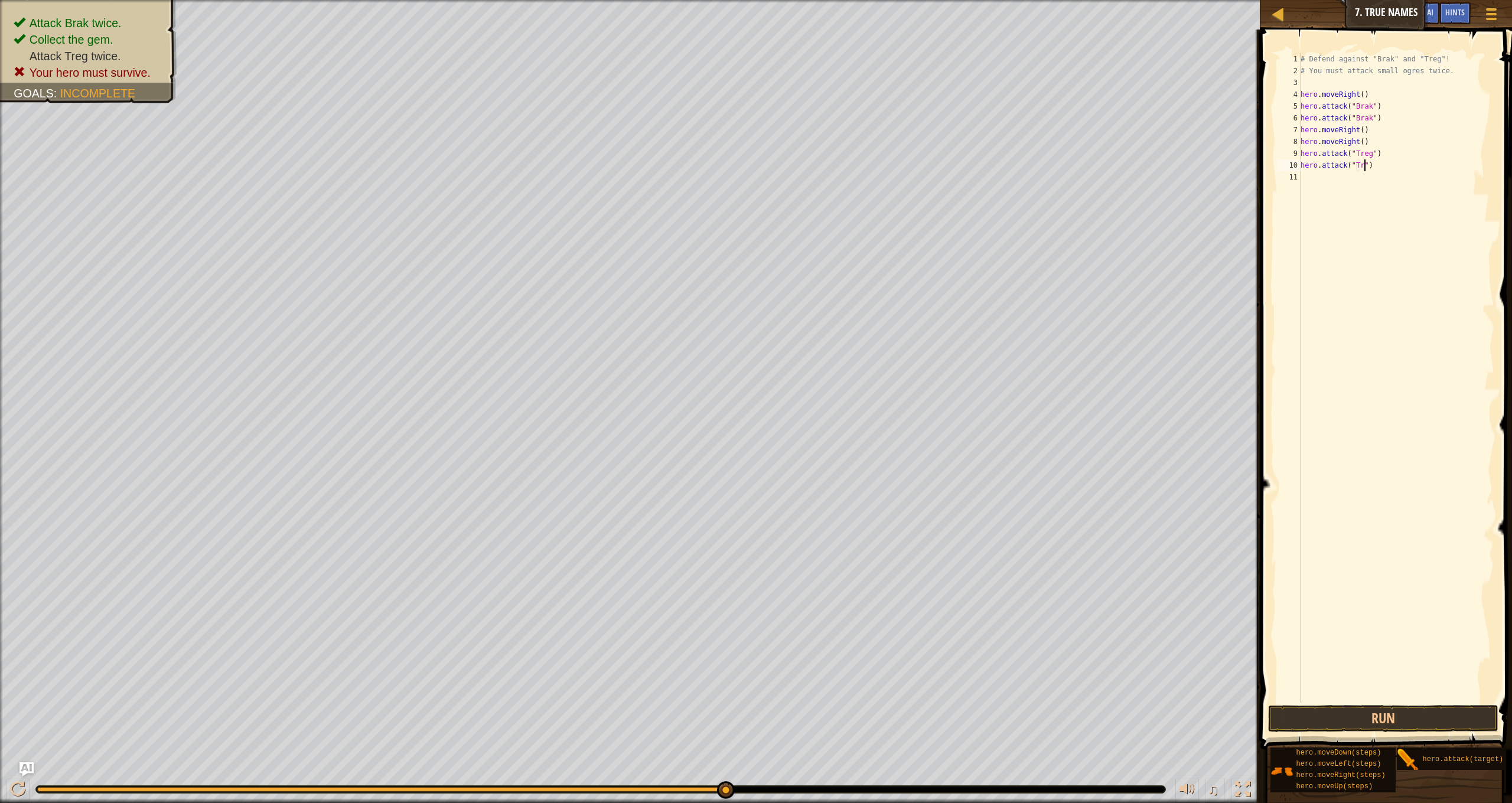
scroll to position [5, 5]
type textarea "hero.attack("Treg")"
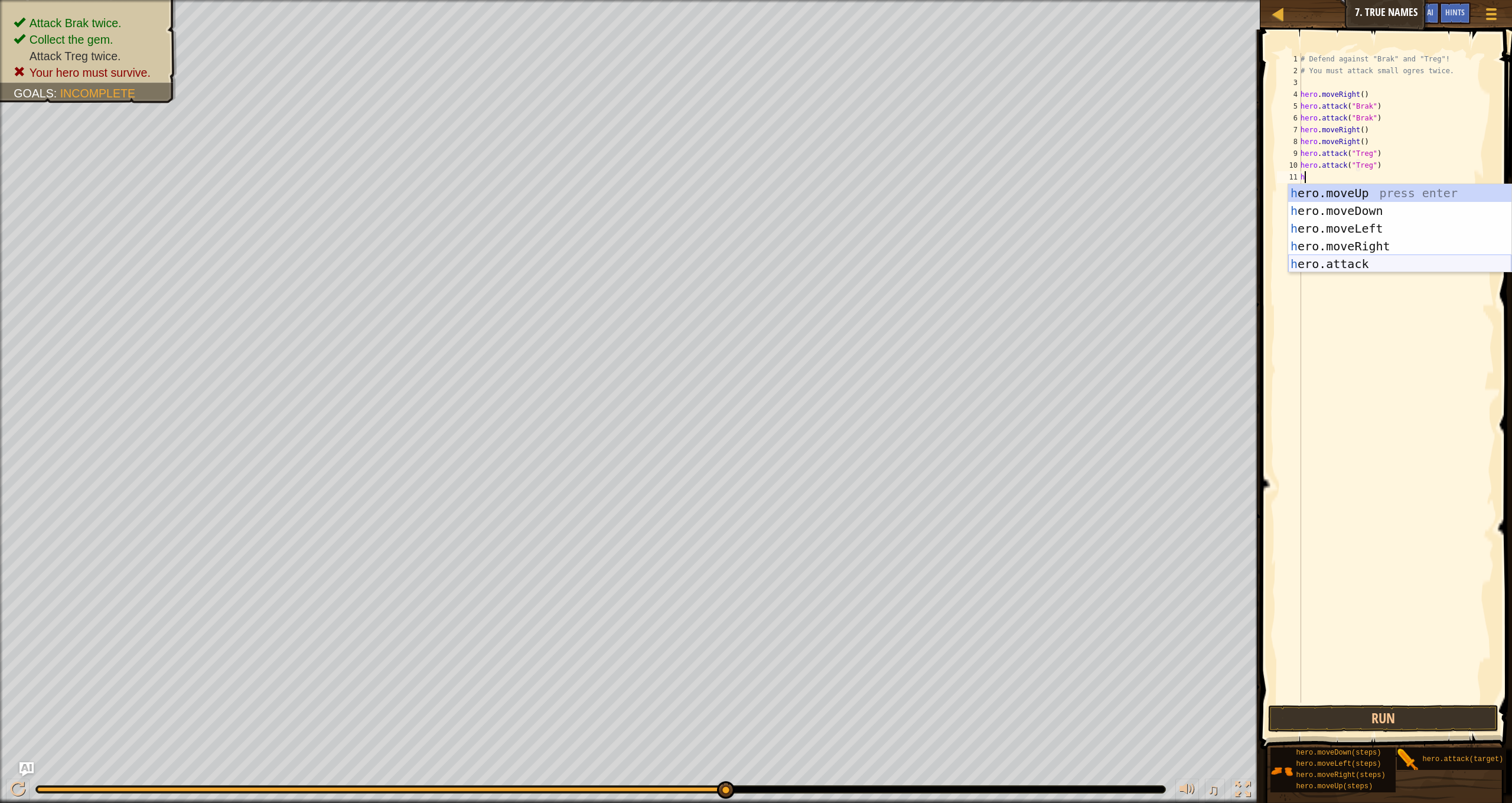
click at [1376, 262] on div "h ero.moveUp press enter h ero.moveDown press enter h ero.moveLeft press enter …" at bounding box center [1400, 246] width 223 height 124
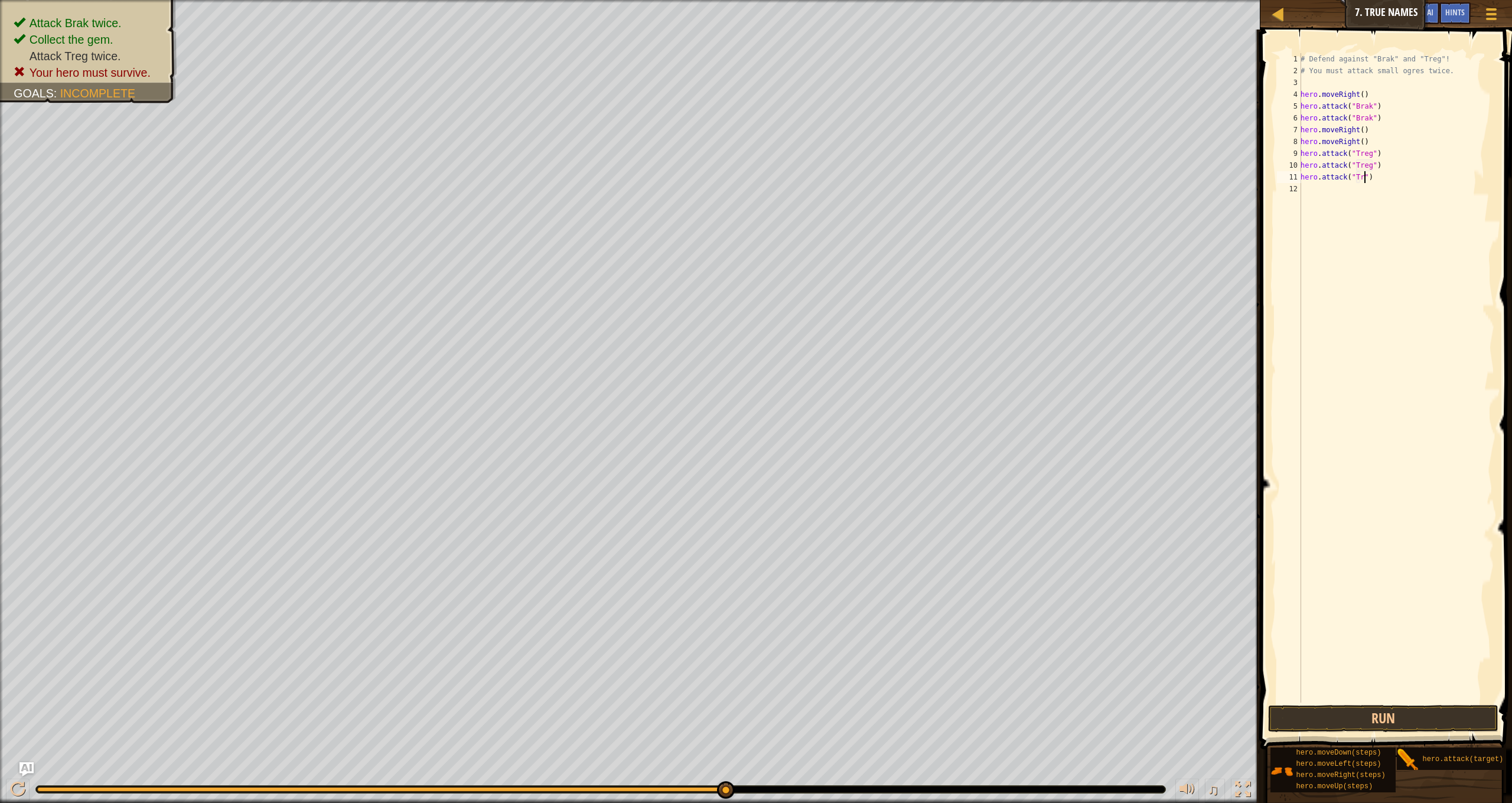
scroll to position [5, 5]
type textarea "hero.attack("Treg")"
click at [1331, 197] on div "# Defend against "Brak" and "Treg"! # You must attack small ogres twice. hero .…" at bounding box center [1396, 389] width 196 height 673
click at [1320, 192] on div "# Defend against "Brak" and "Treg"! # You must attack small ogres twice. hero .…" at bounding box center [1396, 389] width 196 height 673
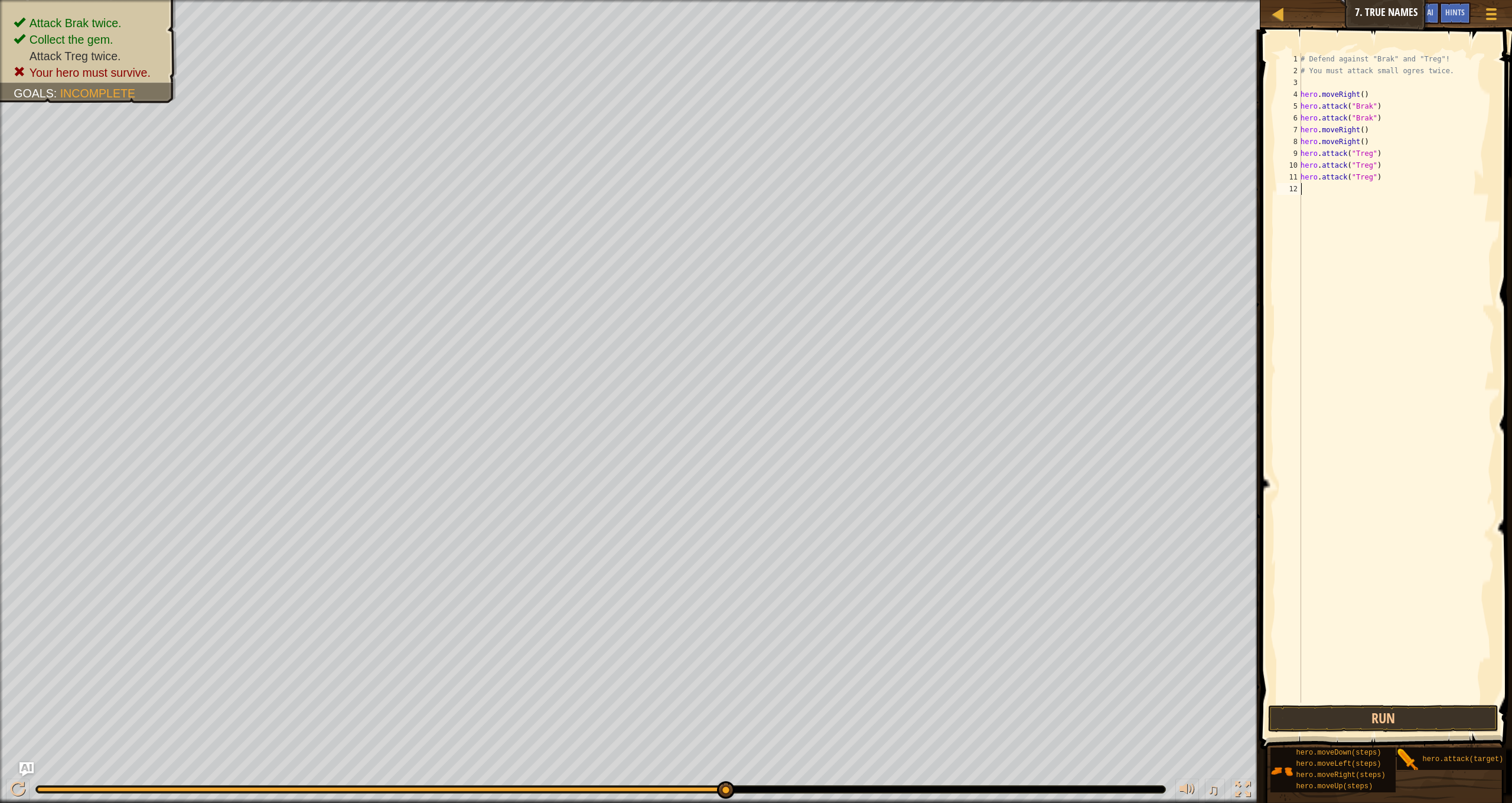
click at [1314, 192] on div "# Defend against "Brak" and "Treg"! # You must attack small ogres twice. hero .…" at bounding box center [1396, 389] width 196 height 673
type textarea "g"
type textarea "h"
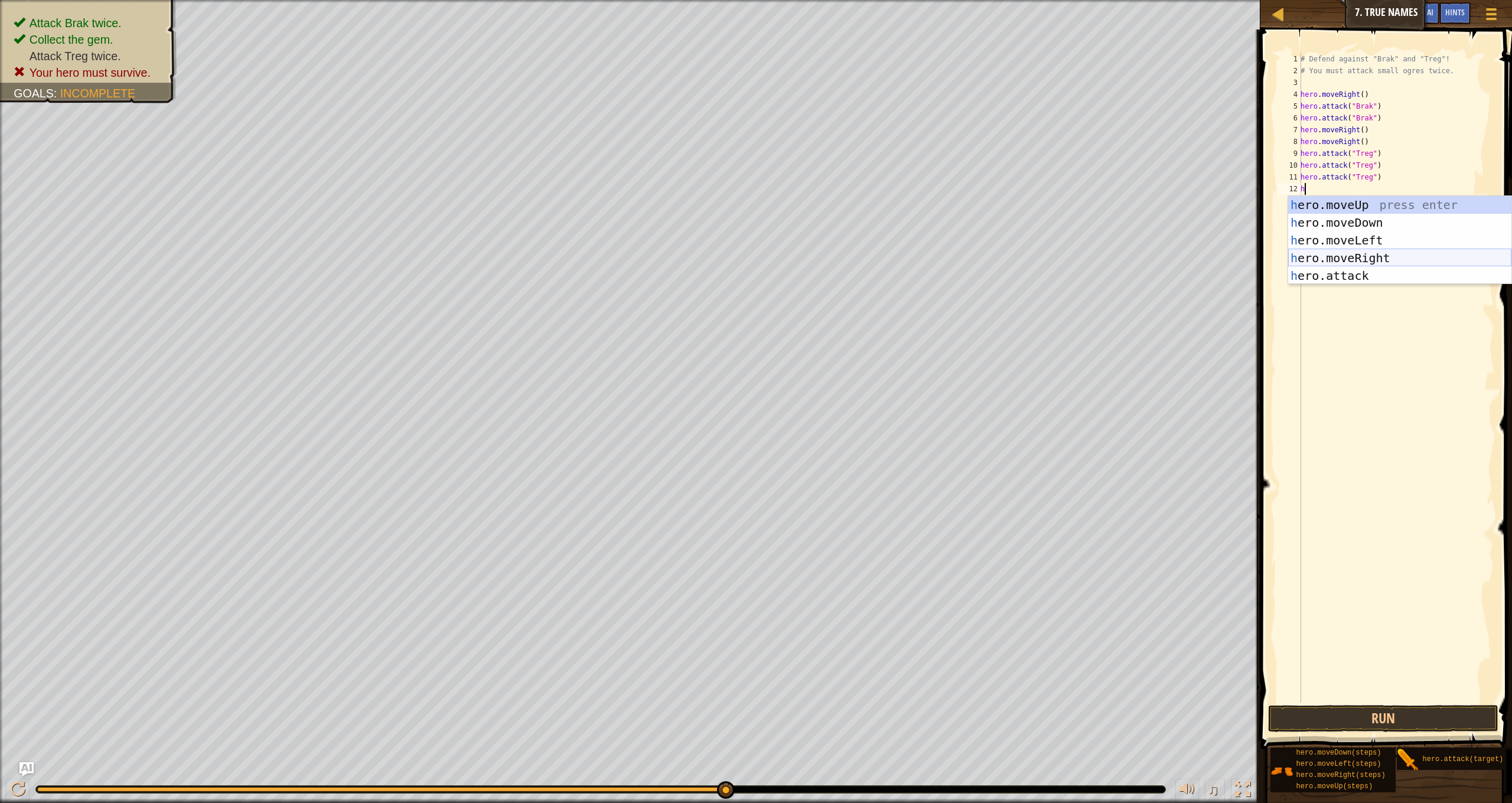
click at [1323, 251] on div "h ero.moveUp press enter h ero.moveDown press enter h ero.moveLeft press enter …" at bounding box center [1400, 258] width 223 height 124
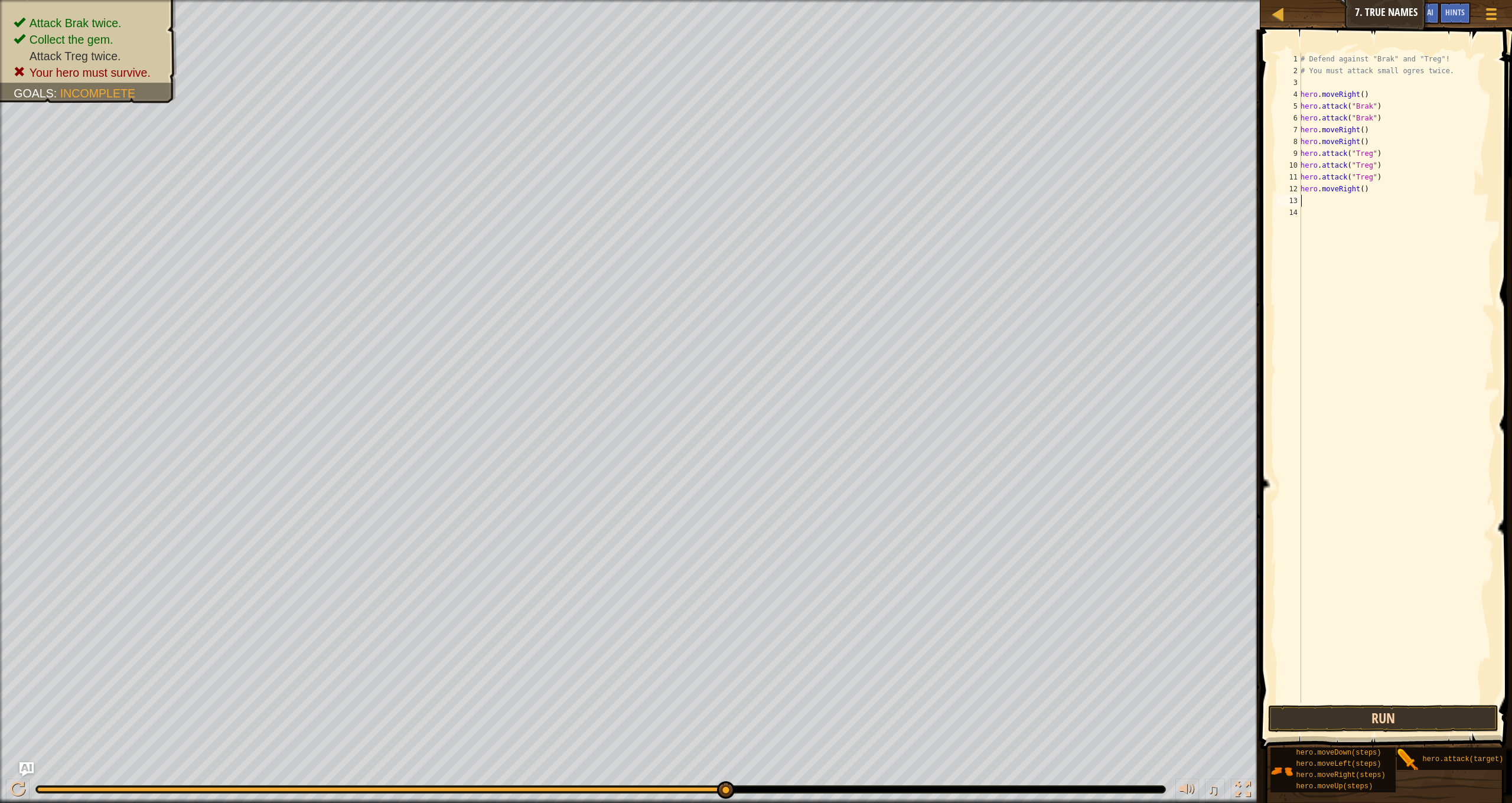
click at [1408, 719] on button "Run" at bounding box center [1384, 718] width 230 height 27
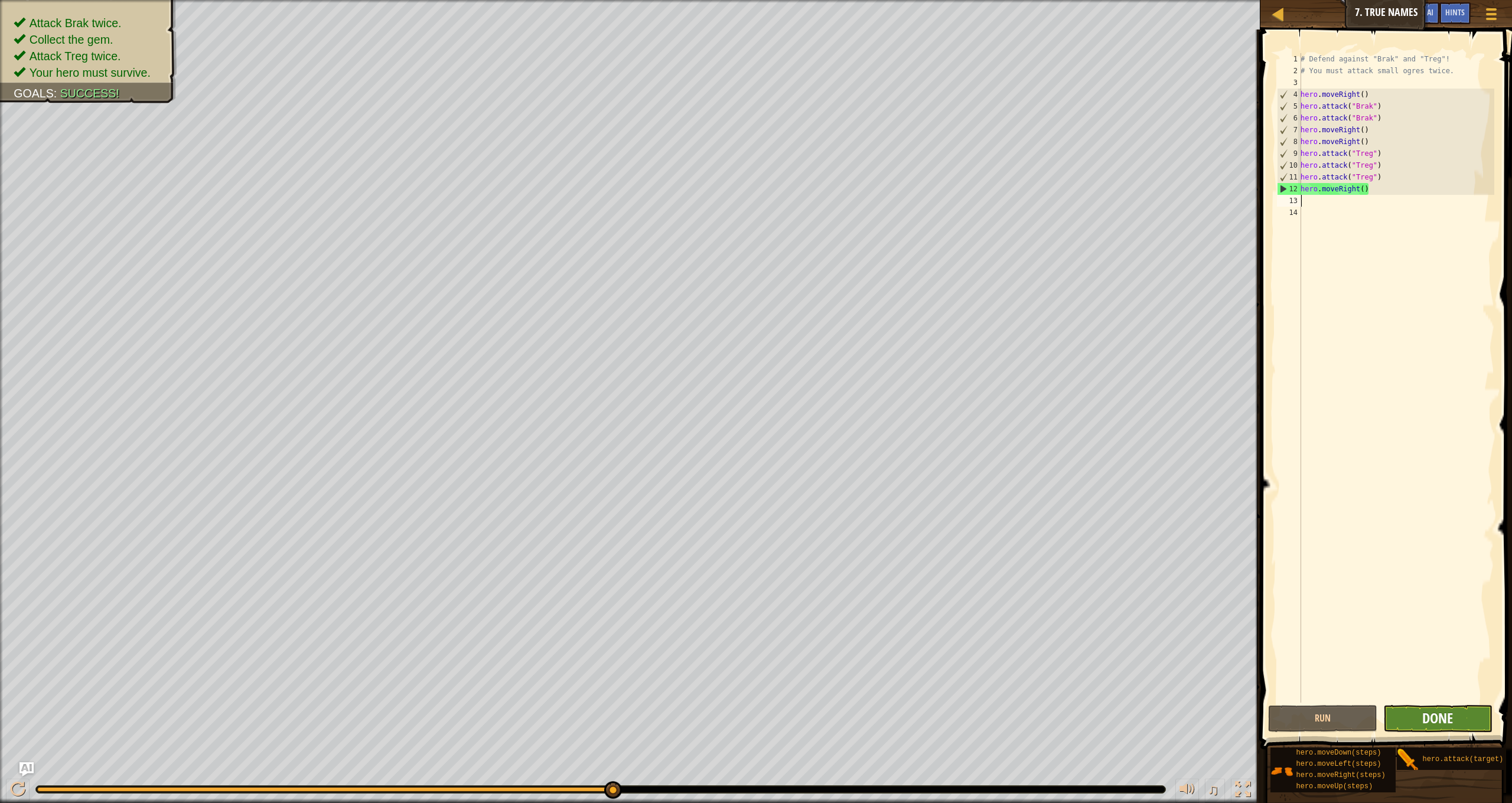
click at [1445, 709] on span "Done" at bounding box center [1437, 717] width 30 height 19
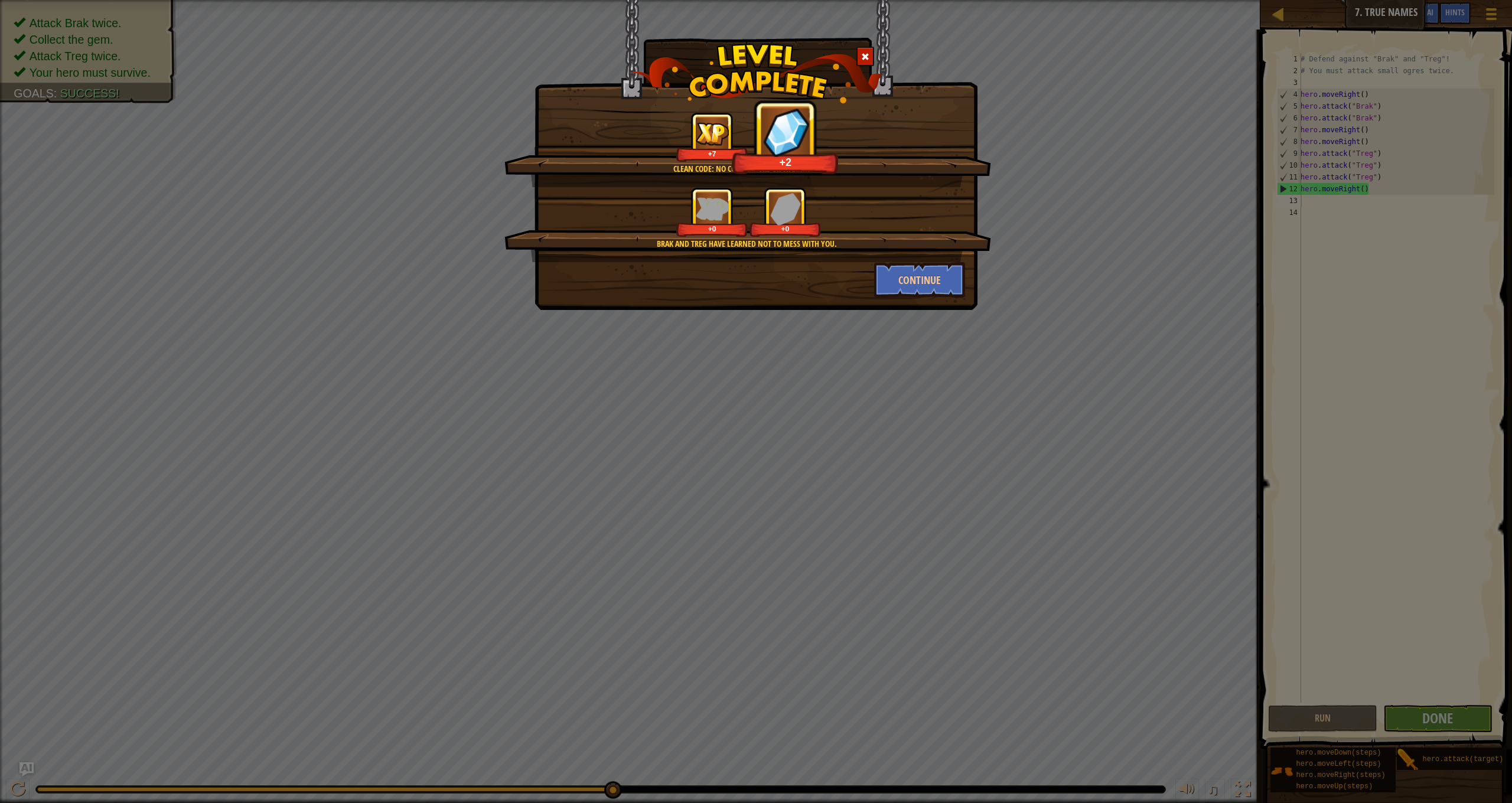
click at [966, 279] on div "Continue" at bounding box center [920, 280] width 110 height 36
click at [949, 283] on button "Continue" at bounding box center [920, 280] width 92 height 36
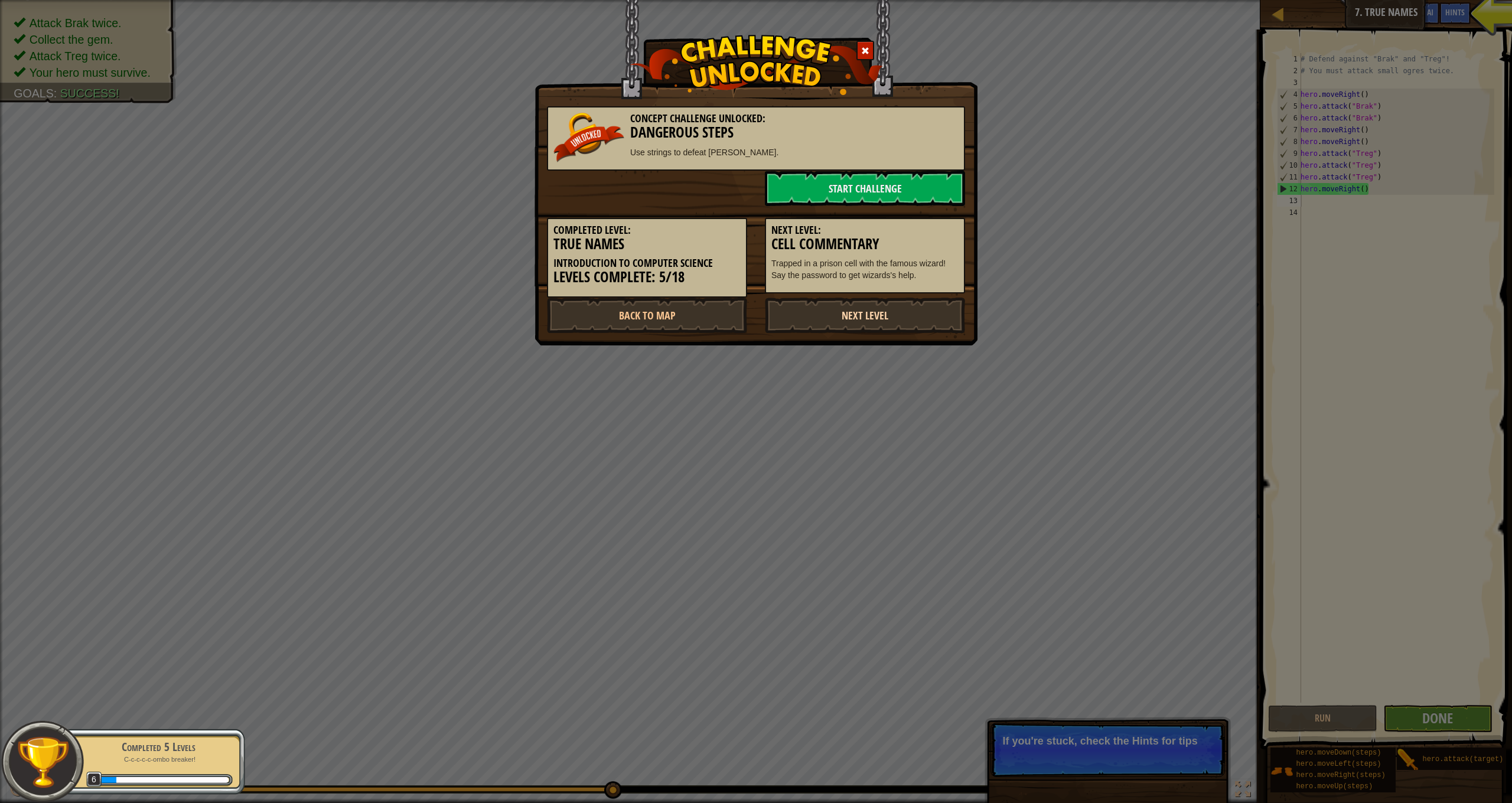
click at [848, 317] on link "Next Level" at bounding box center [865, 315] width 201 height 36
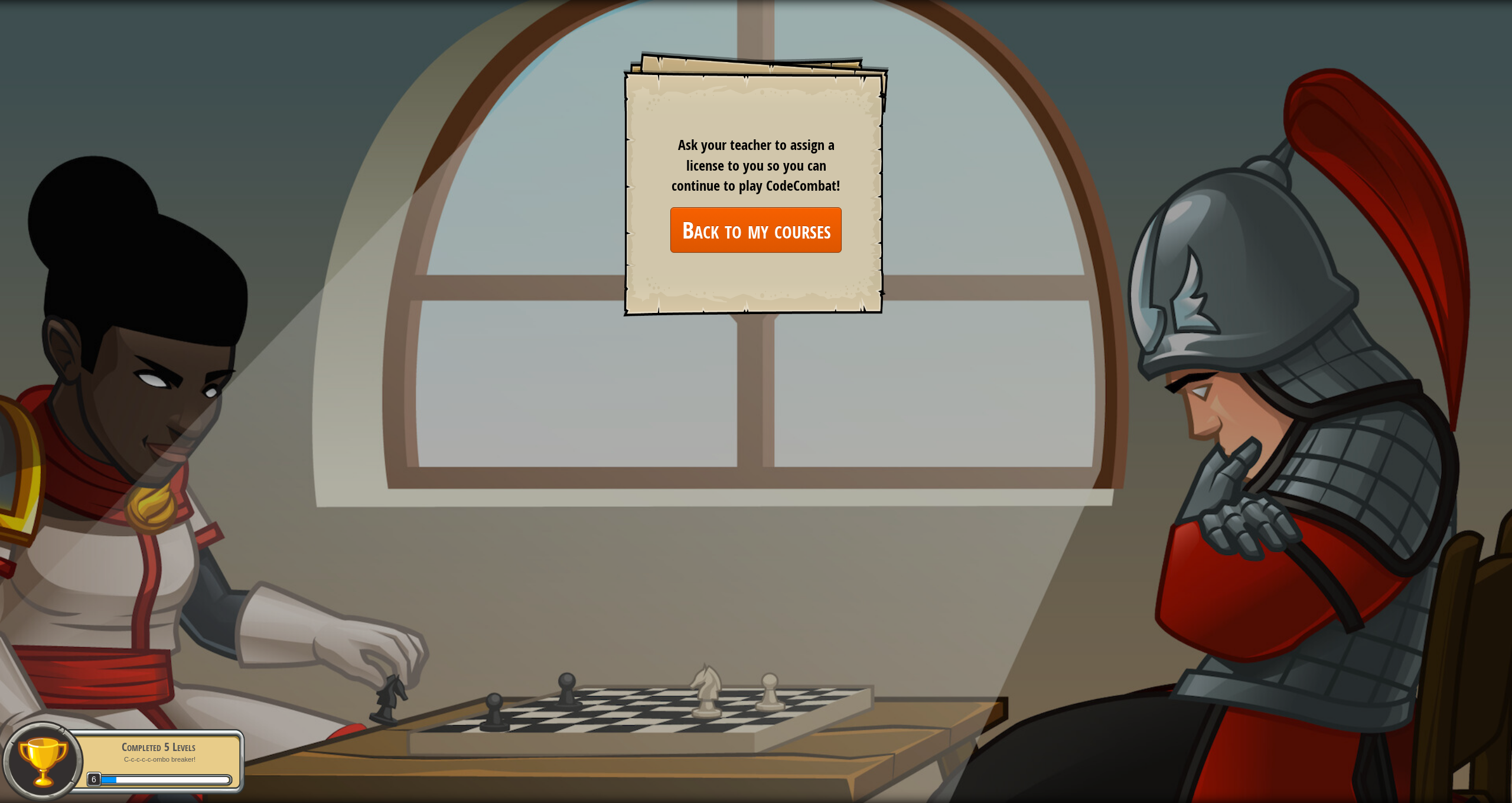
click at [806, 234] on link "Back to my courses" at bounding box center [756, 230] width 171 height 45
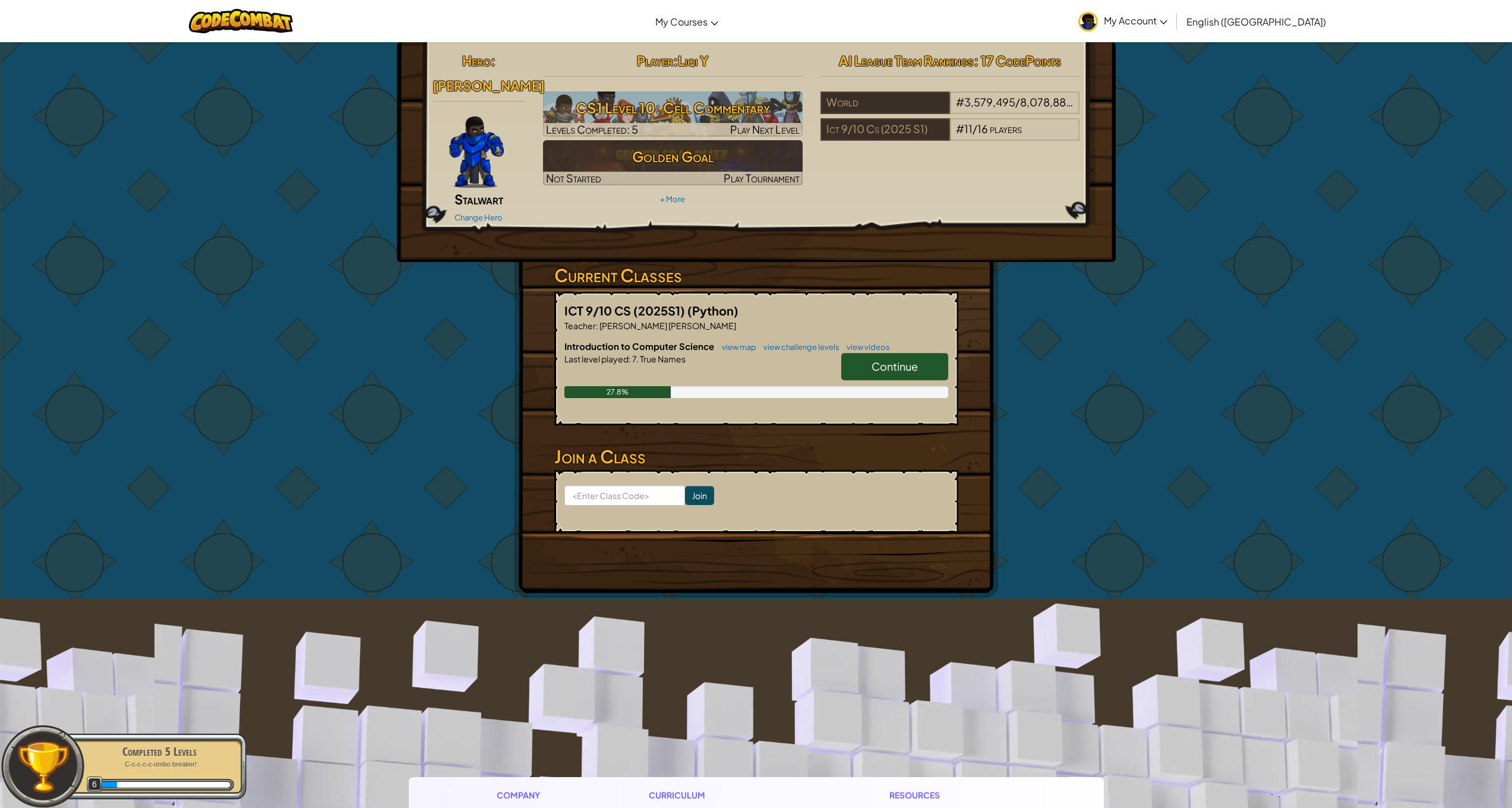
click at [882, 360] on span "Continue" at bounding box center [895, 366] width 47 height 13
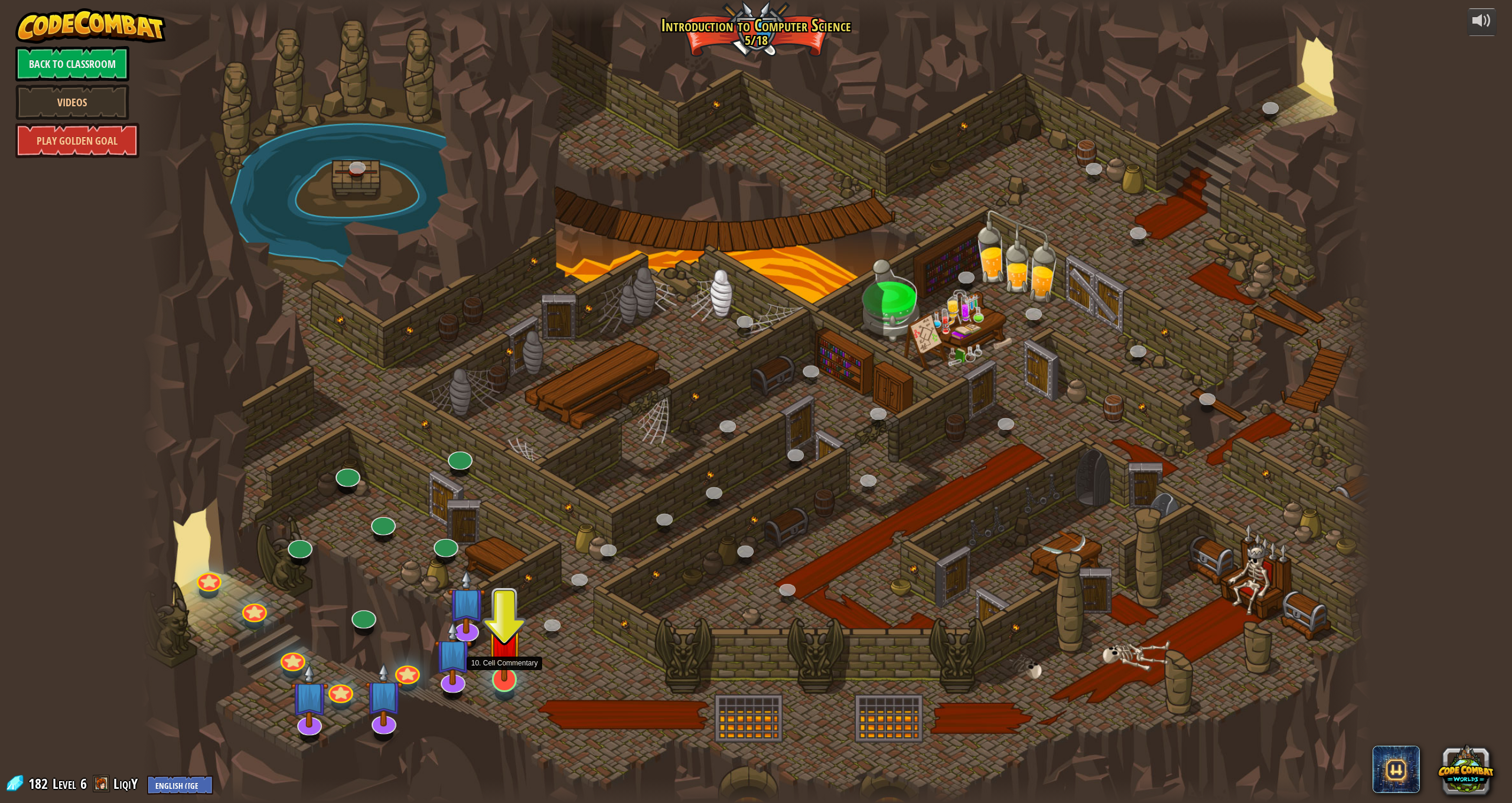
click at [502, 678] on img at bounding box center [505, 641] width 36 height 82
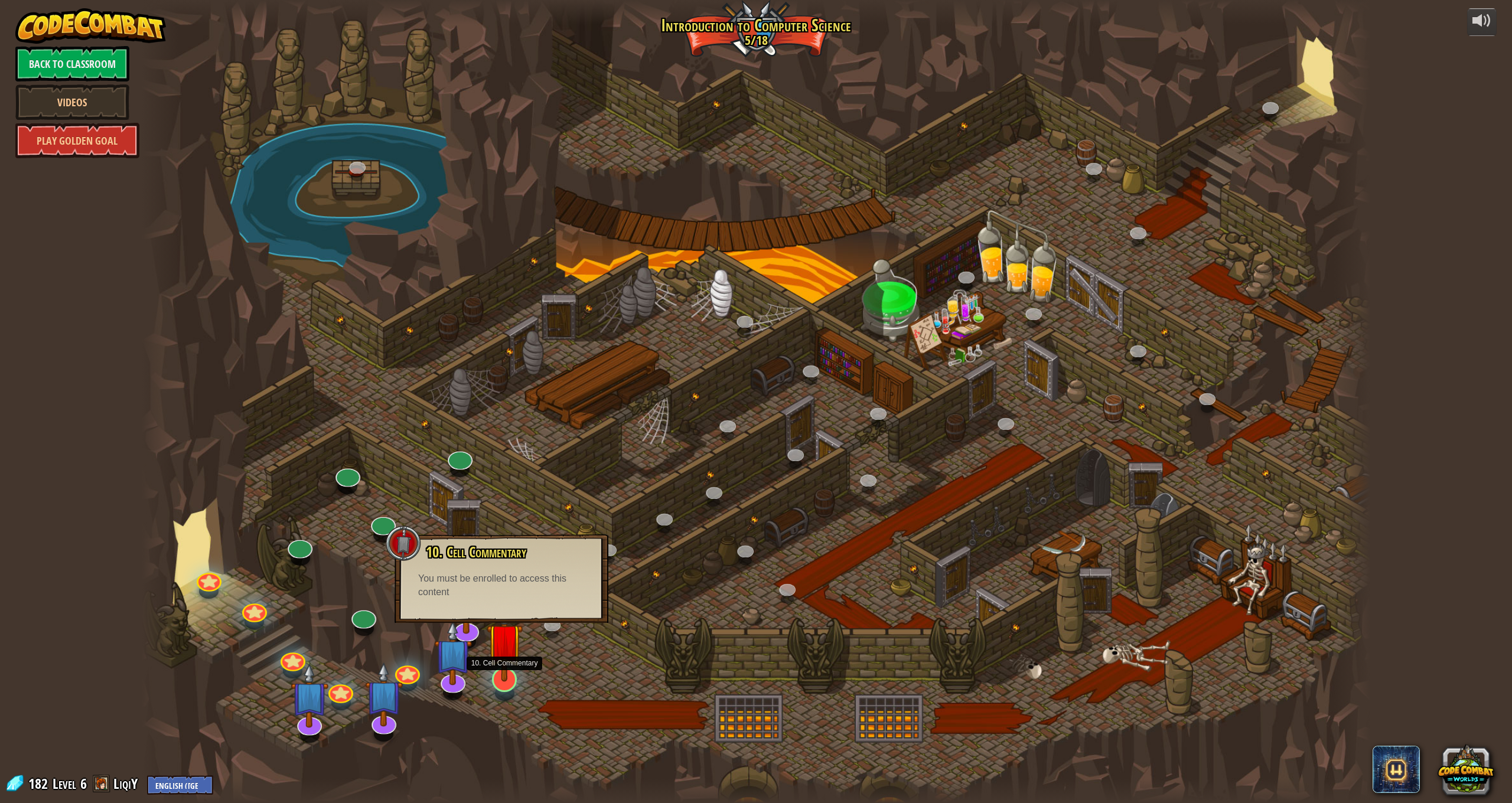
click at [506, 676] on img at bounding box center [505, 641] width 36 height 82
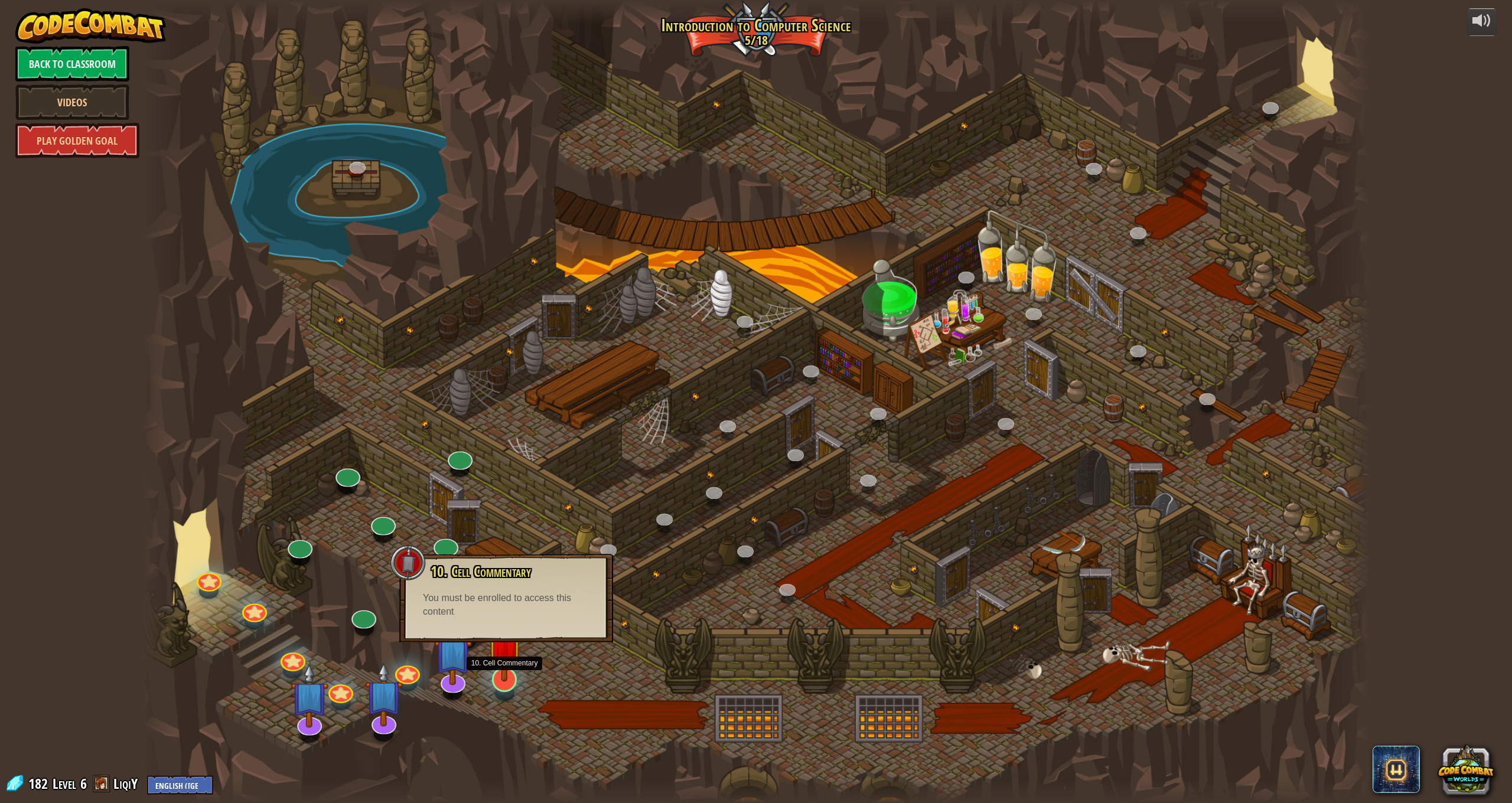
click at [506, 678] on img at bounding box center [505, 641] width 36 height 82
click at [506, 679] on img at bounding box center [505, 641] width 36 height 82
drag, startPoint x: 341, startPoint y: 589, endPoint x: 332, endPoint y: 609, distance: 21.9
click at [341, 589] on div at bounding box center [756, 401] width 1229 height 803
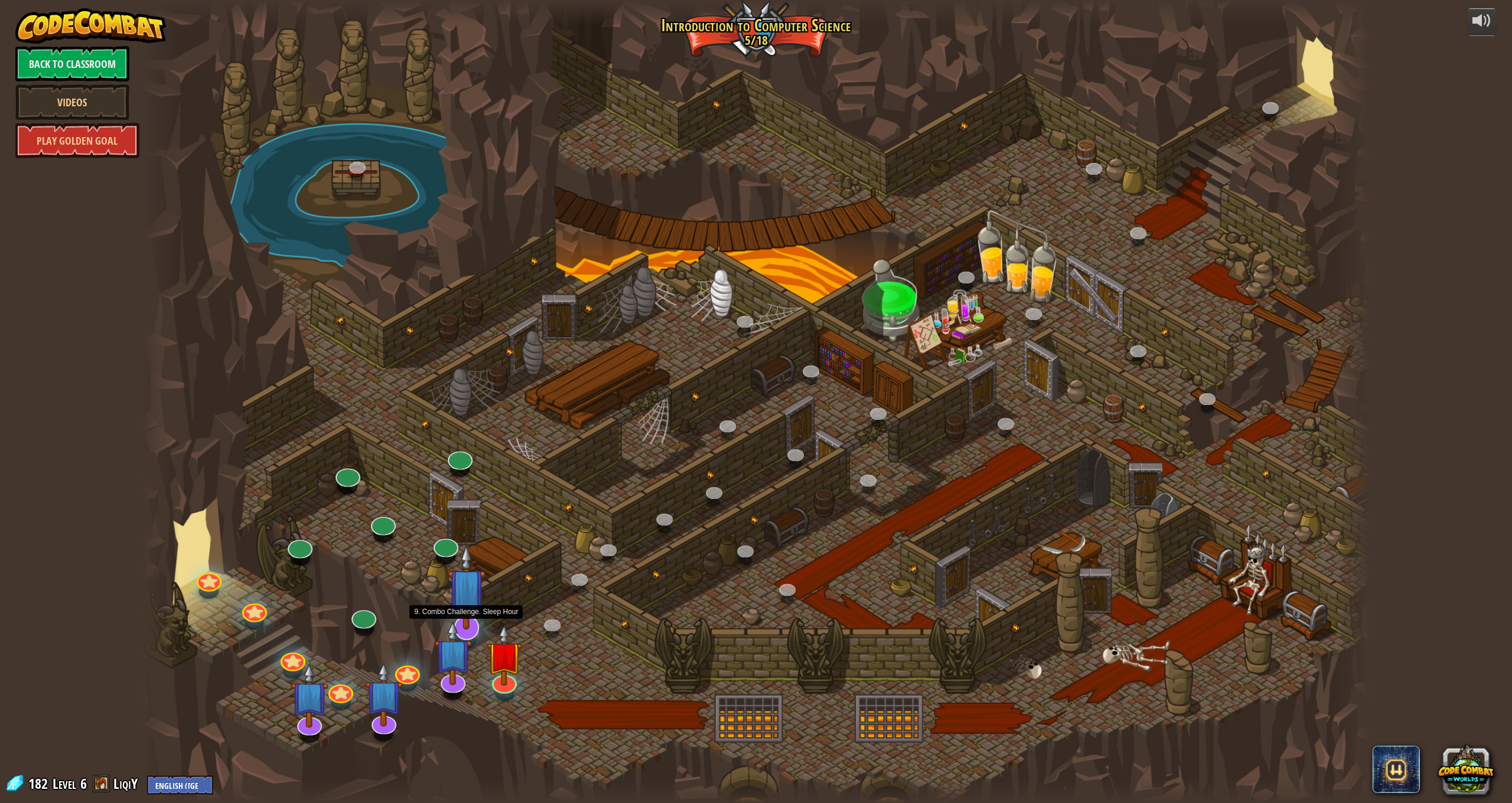
click at [466, 601] on img at bounding box center [466, 586] width 37 height 86
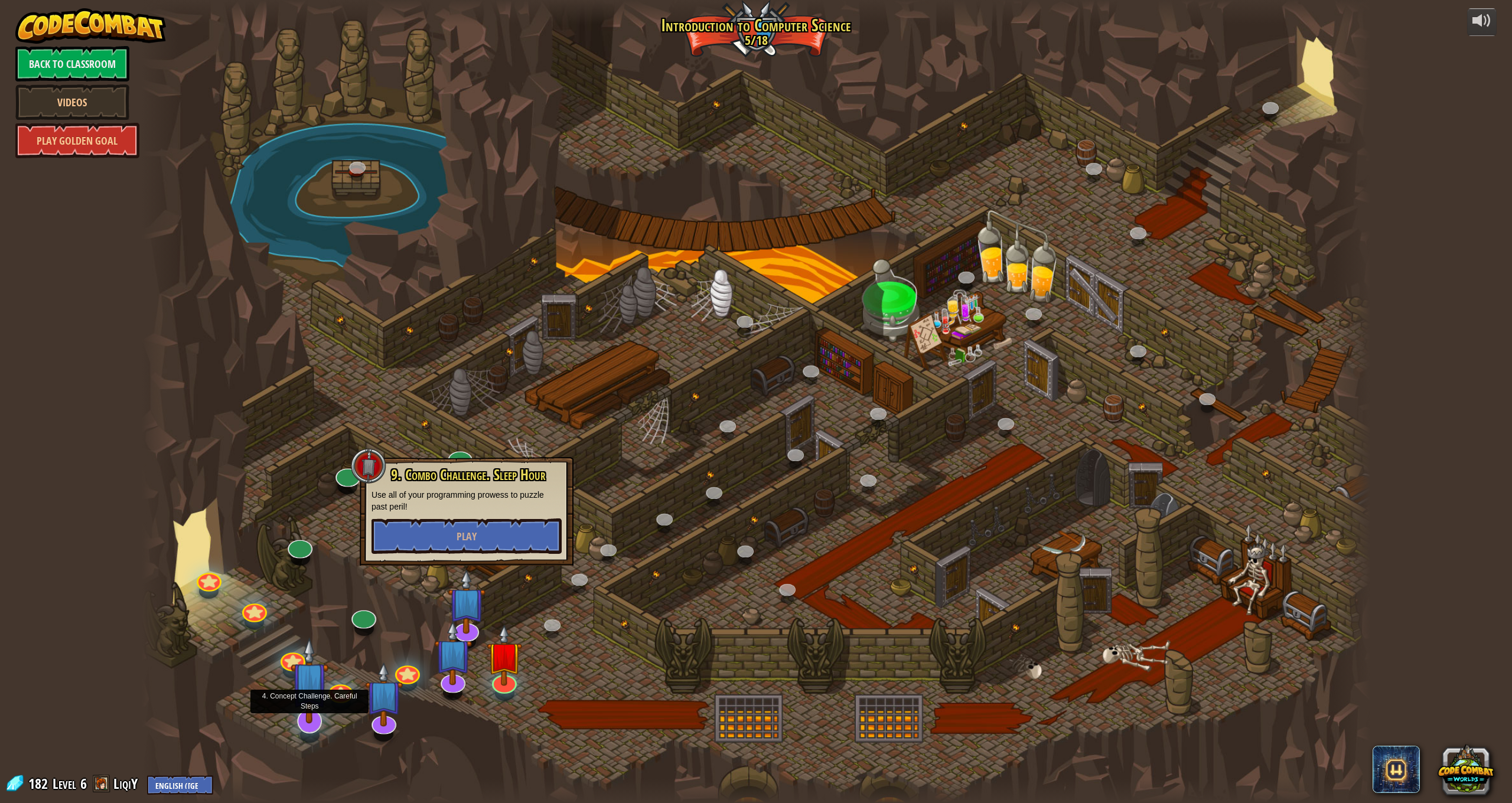
click at [311, 698] on img at bounding box center [309, 680] width 37 height 86
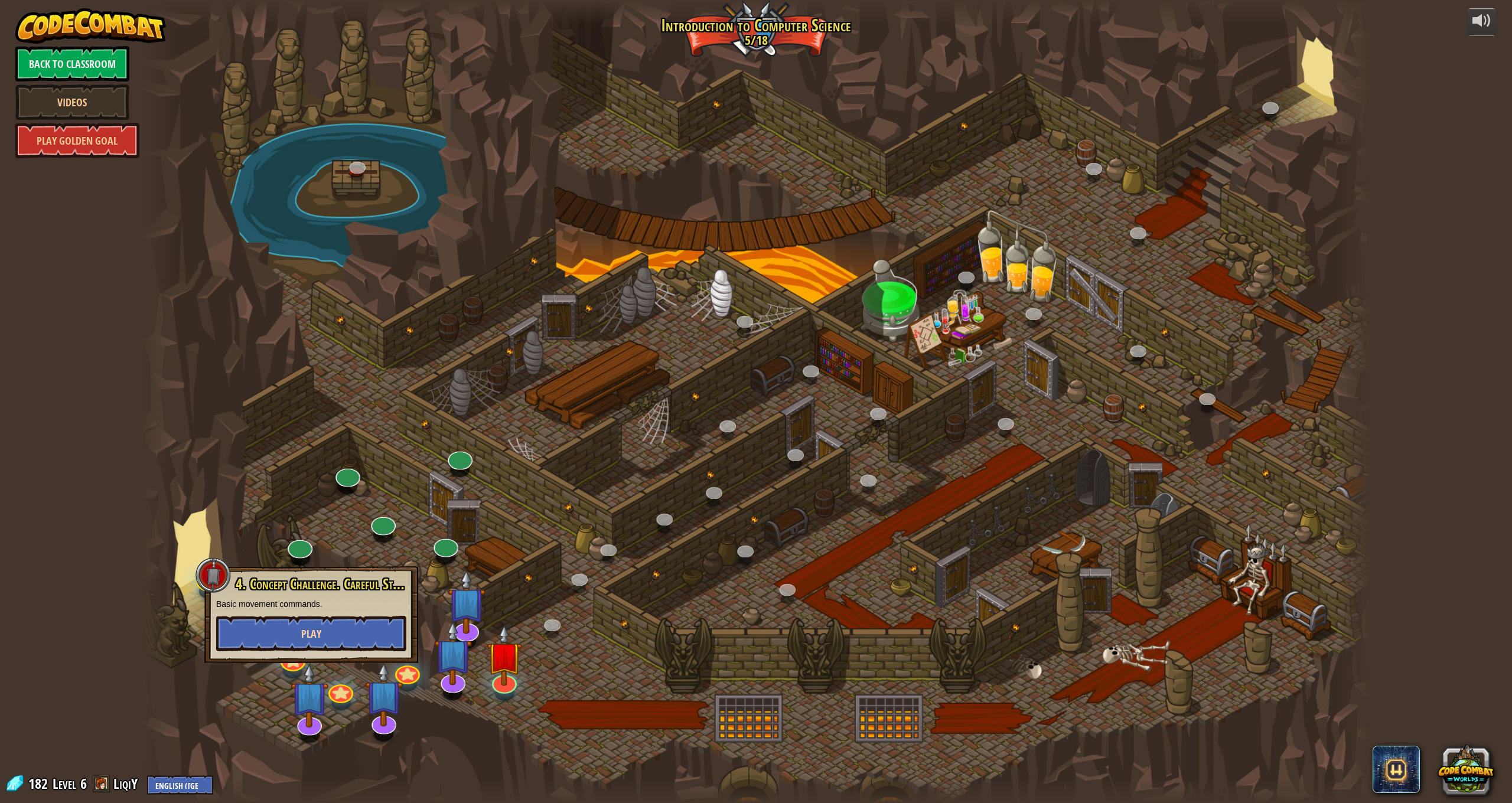
click at [316, 648] on button "Play" at bounding box center [311, 634] width 190 height 36
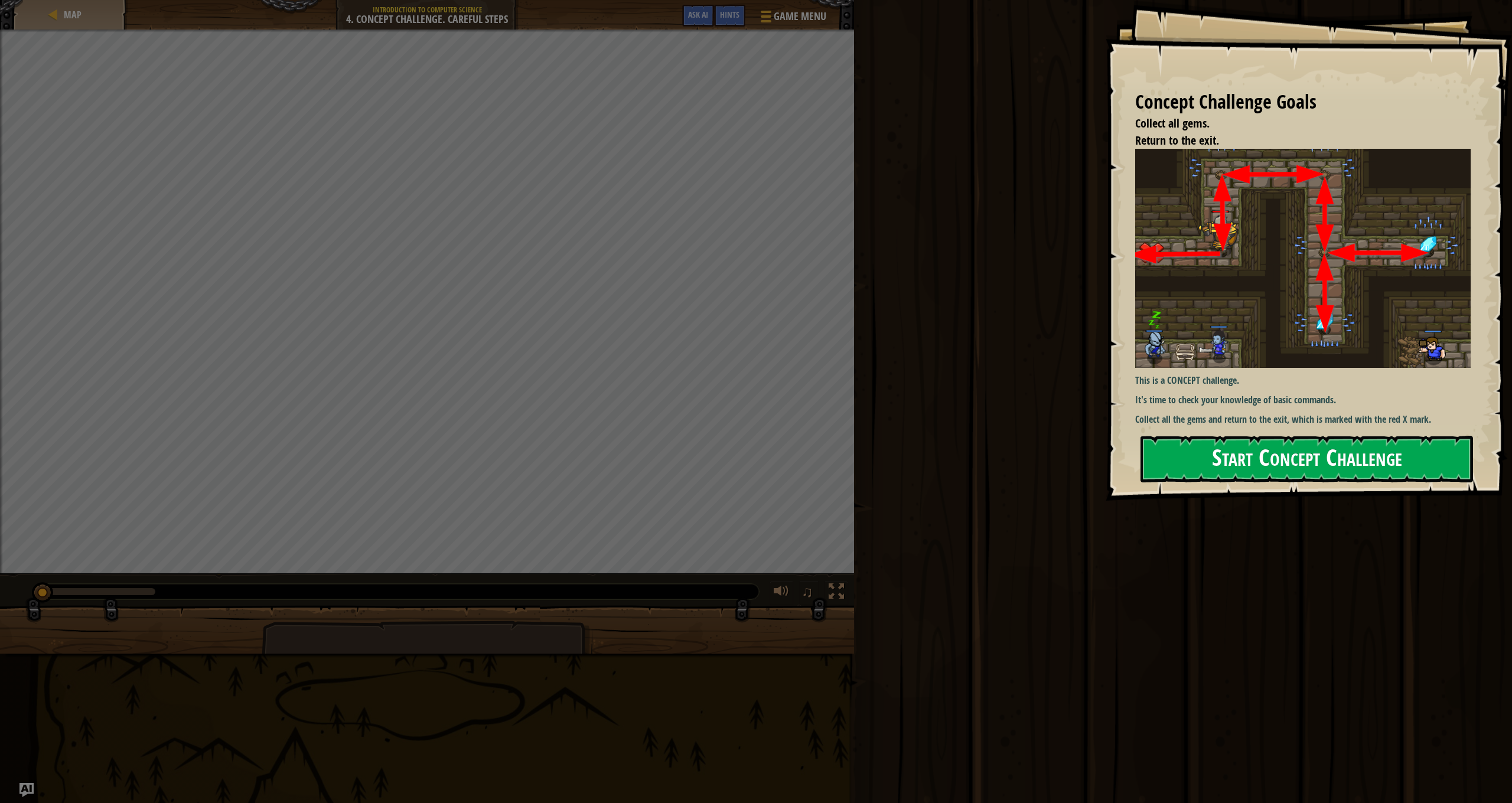
click at [1235, 479] on button "Start Concept Challenge" at bounding box center [1306, 459] width 333 height 46
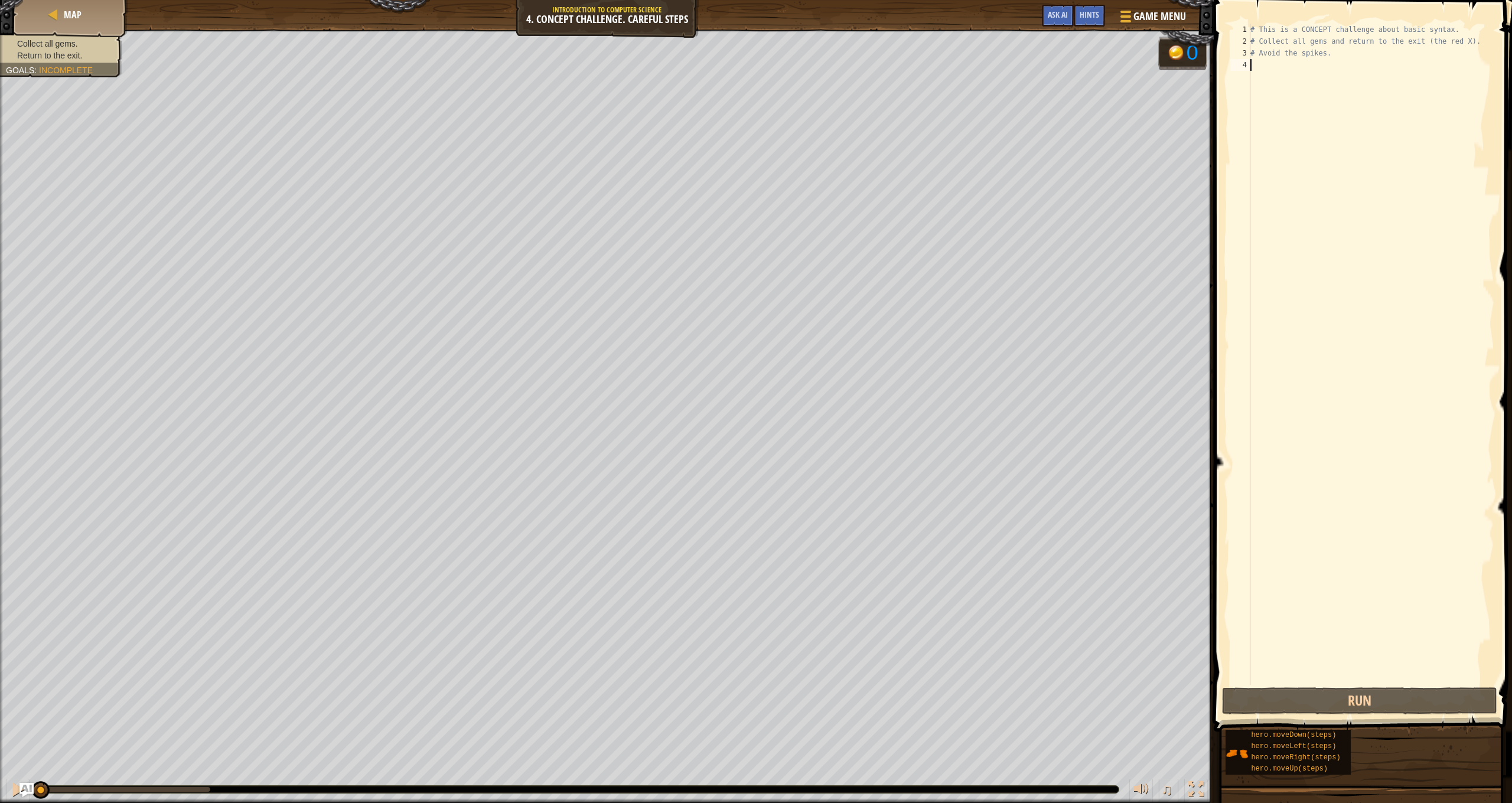
type textarea "h"
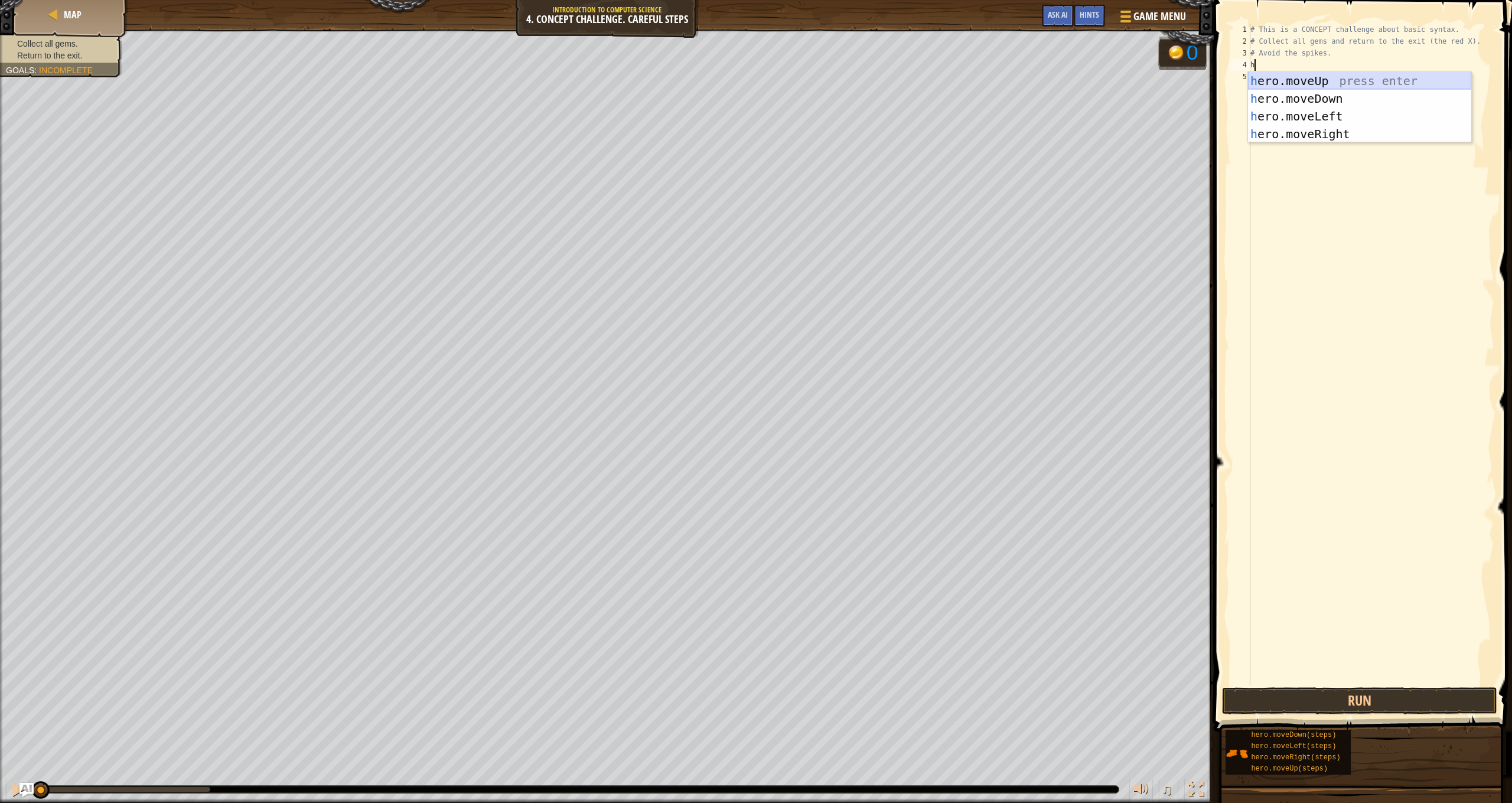
click at [1332, 76] on div "h ero.moveUp press enter h ero.moveDown press enter h ero.moveLeft press enter …" at bounding box center [1360, 125] width 223 height 106
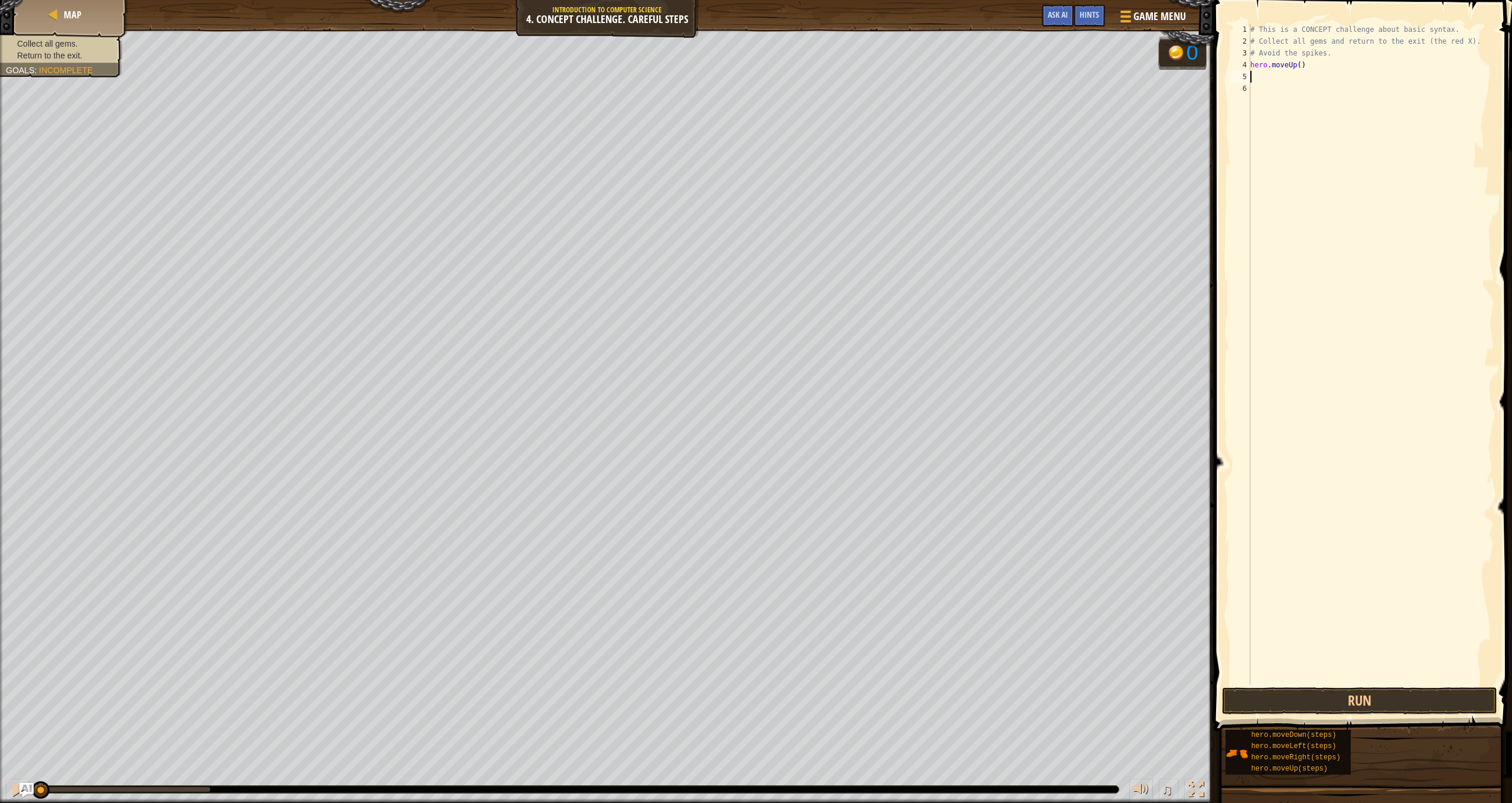
type textarea "h"
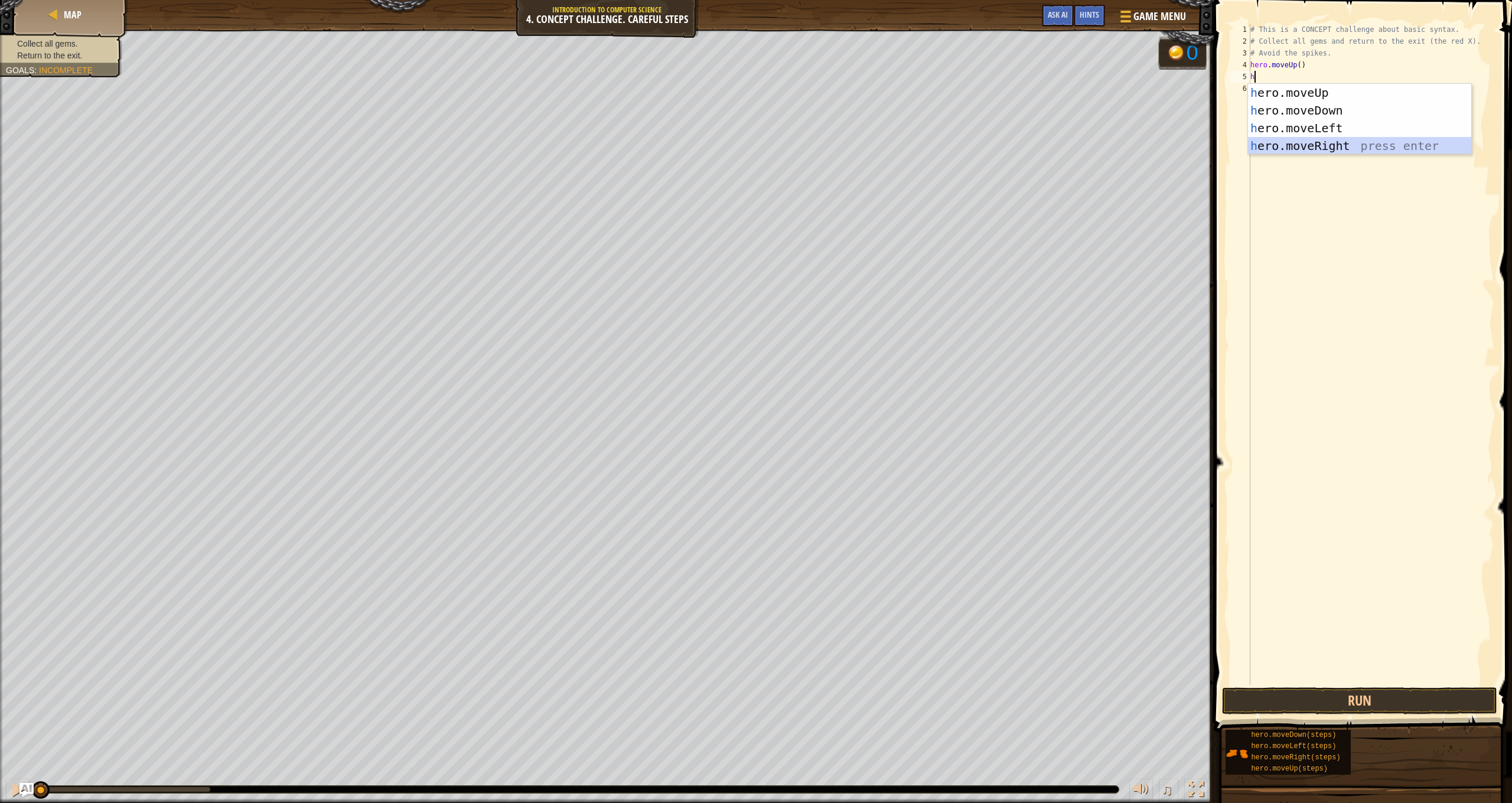
click at [1335, 146] on div "h ero.moveUp press enter h ero.moveDown press enter h ero.moveLeft press enter …" at bounding box center [1360, 136] width 223 height 106
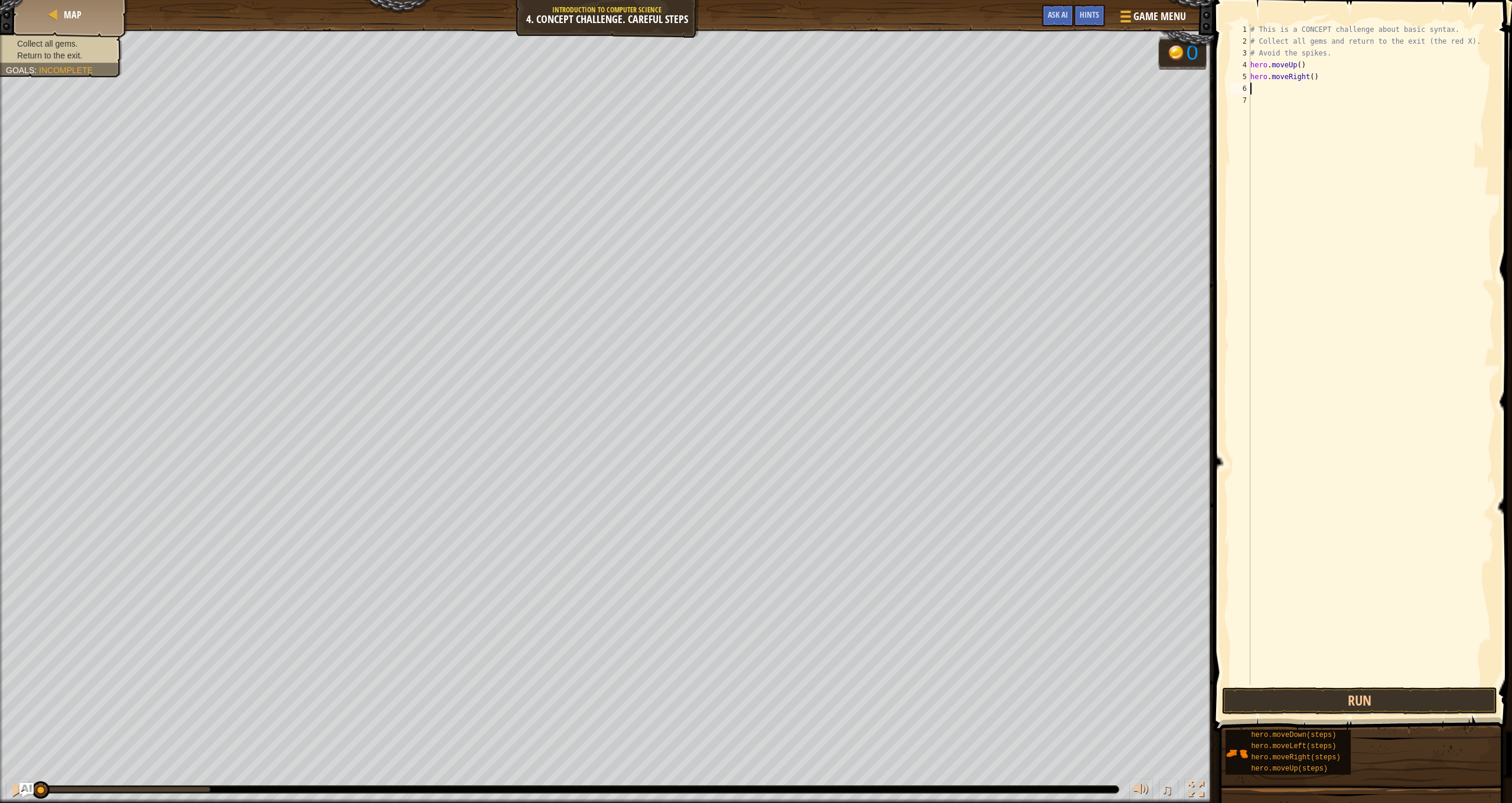
type textarea "h"
click at [1341, 124] on div "h ero.moveUp press enter h ero.moveDown press enter h ero.moveLeft press enter …" at bounding box center [1360, 148] width 223 height 106
type textarea "h"
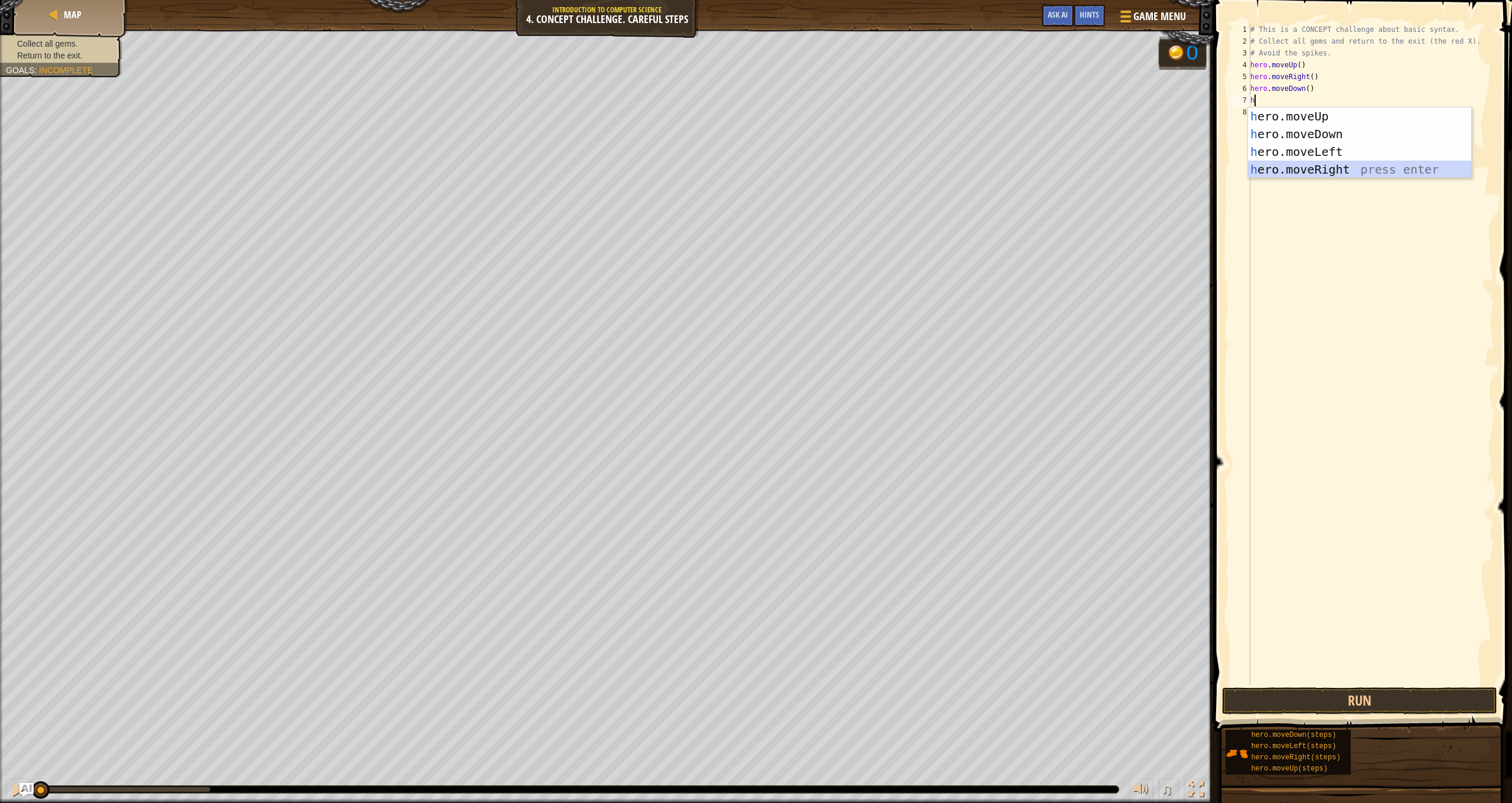
click at [1352, 164] on div "h ero.moveUp press enter h ero.moveDown press enter h ero.moveLeft press enter …" at bounding box center [1360, 160] width 223 height 106
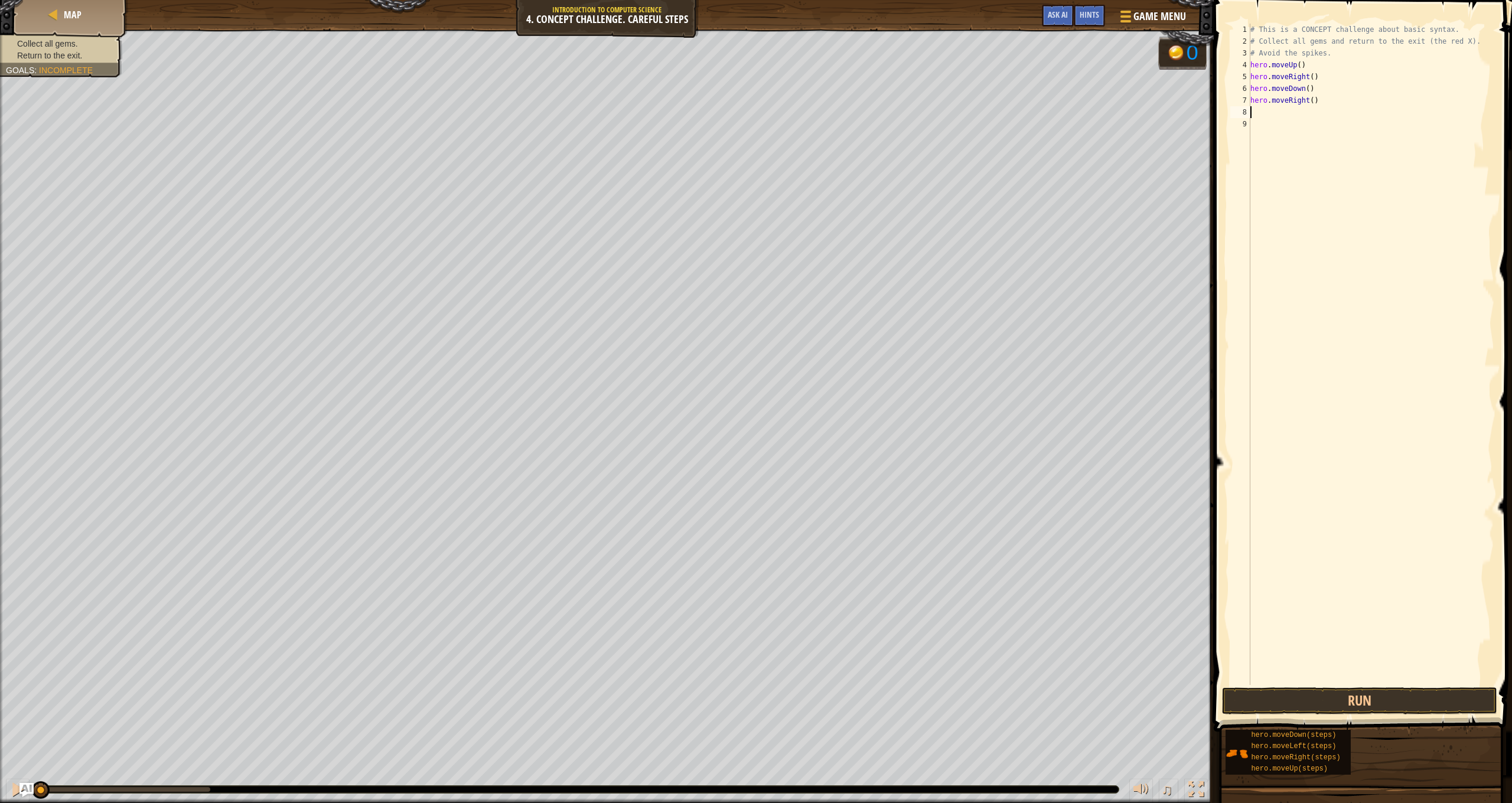
type textarea "h"
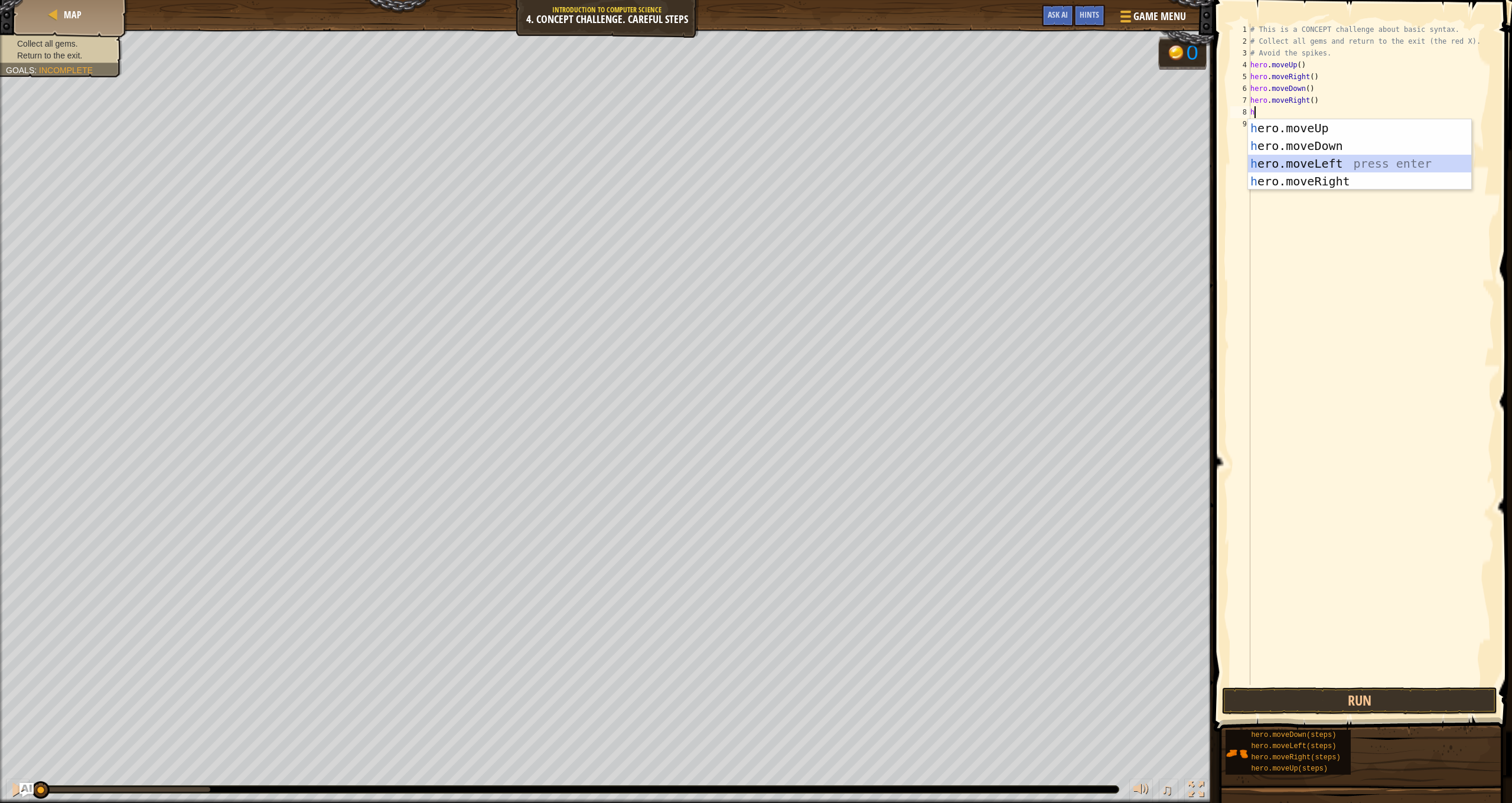
click at [1346, 160] on div "h ero.moveUp press enter h ero.moveDown press enter h ero.moveLeft press enter …" at bounding box center [1360, 172] width 223 height 106
type textarea "h"
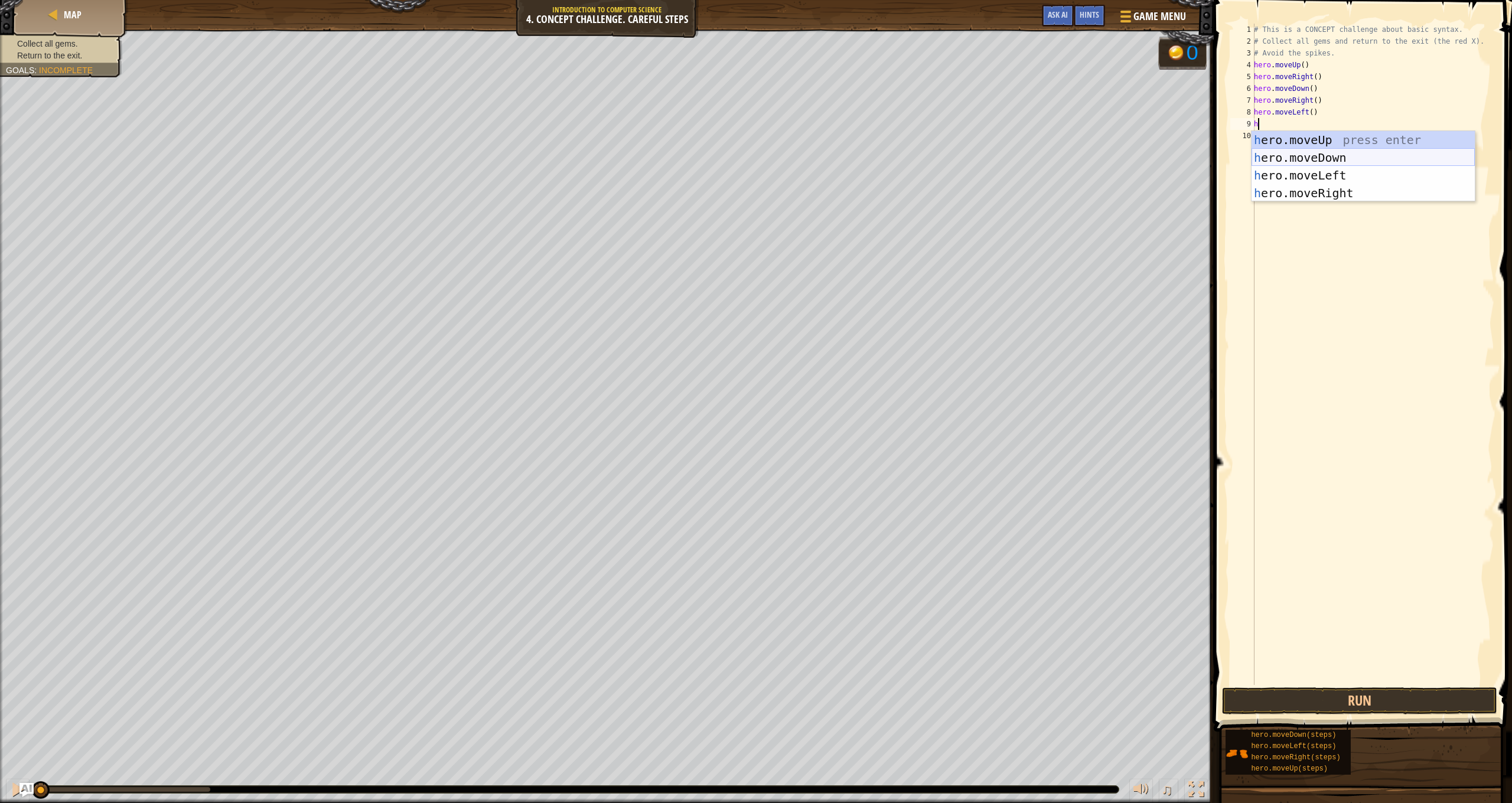
click at [1338, 155] on div "h ero.moveUp press enter h ero.moveDown press enter h ero.moveLeft press enter …" at bounding box center [1363, 184] width 223 height 106
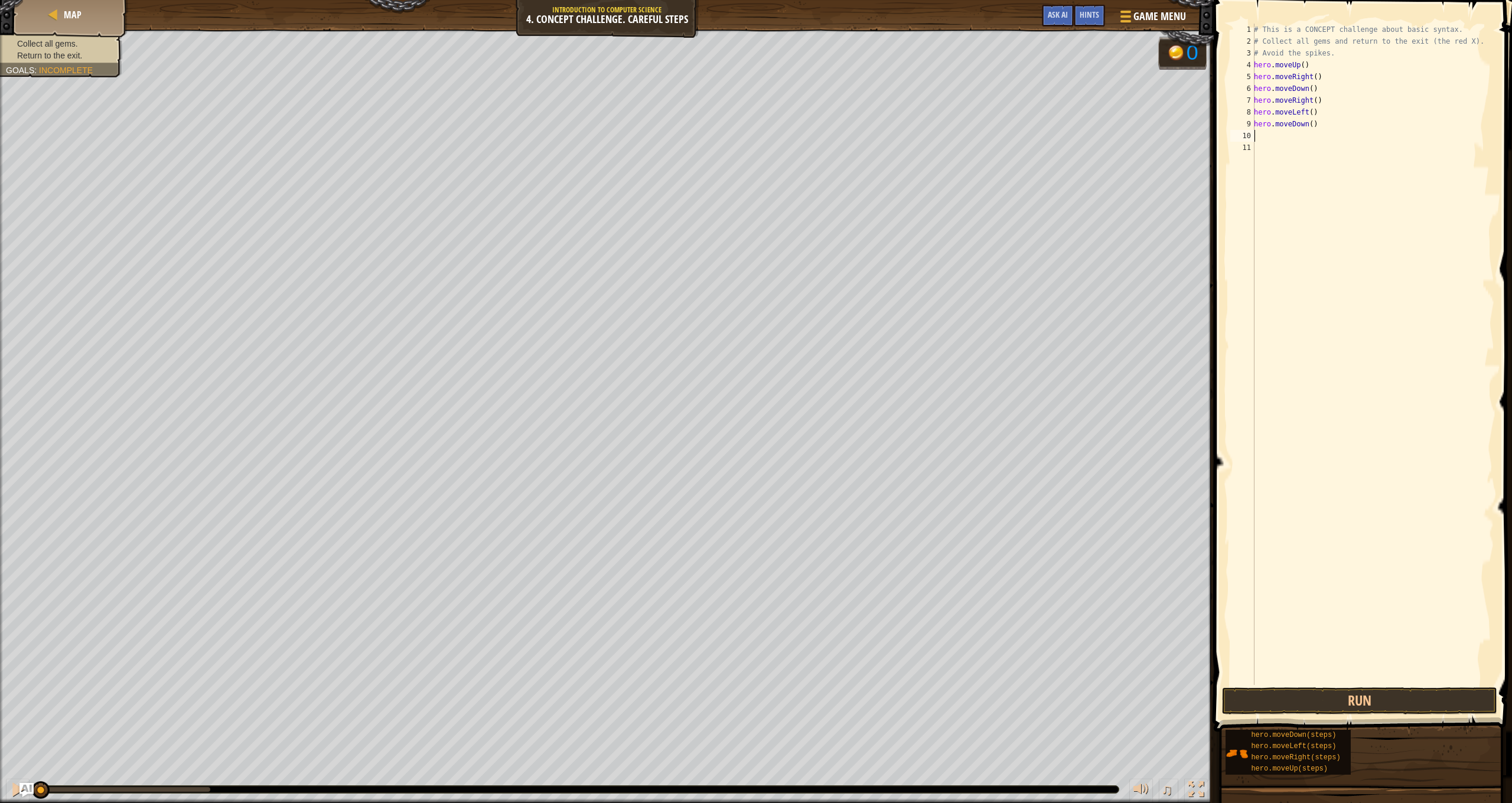
type textarea "h"
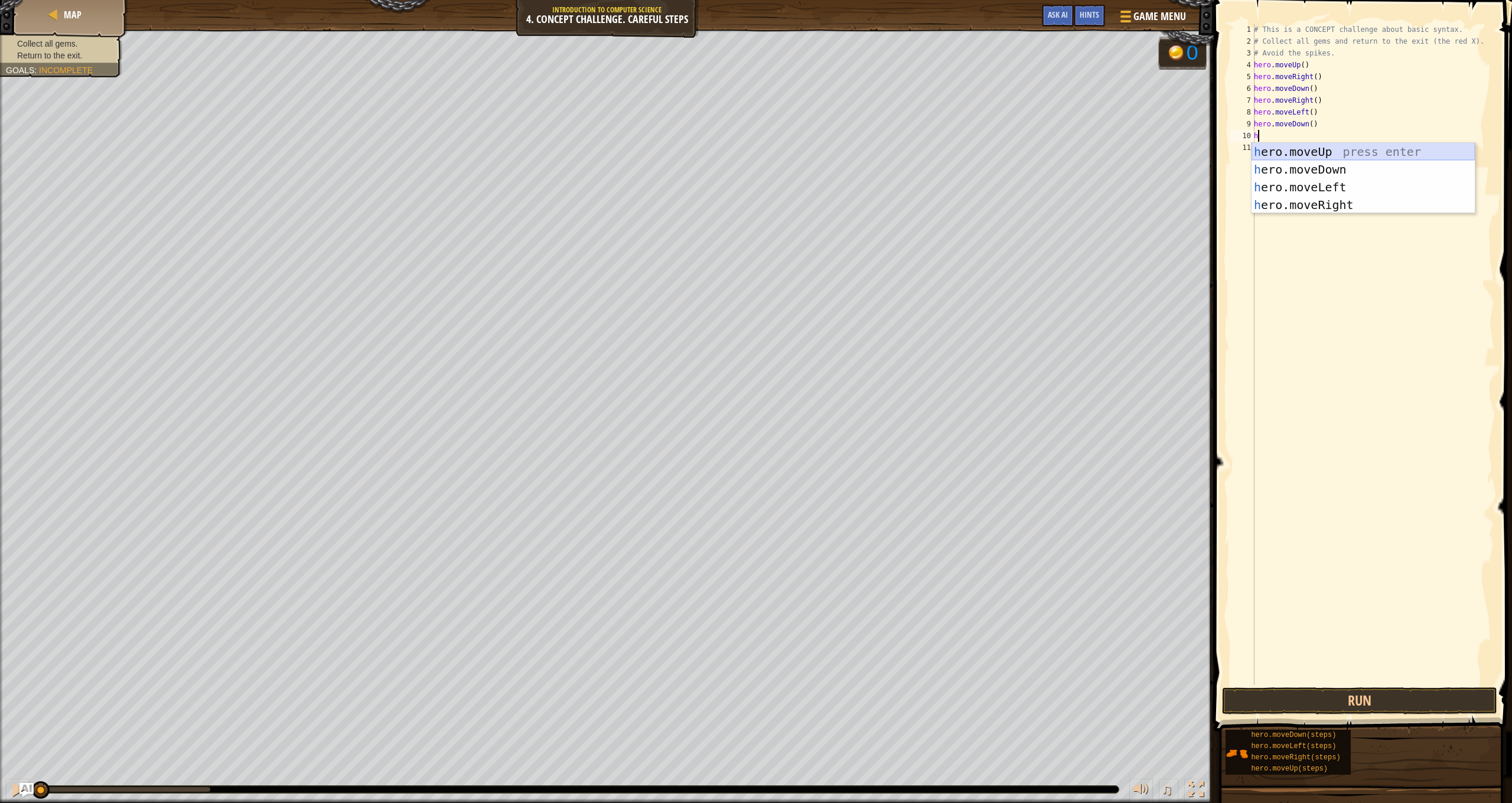
click at [1351, 146] on div "h ero.moveUp press enter h ero.moveDown press enter h ero.moveLeft press enter …" at bounding box center [1363, 195] width 223 height 106
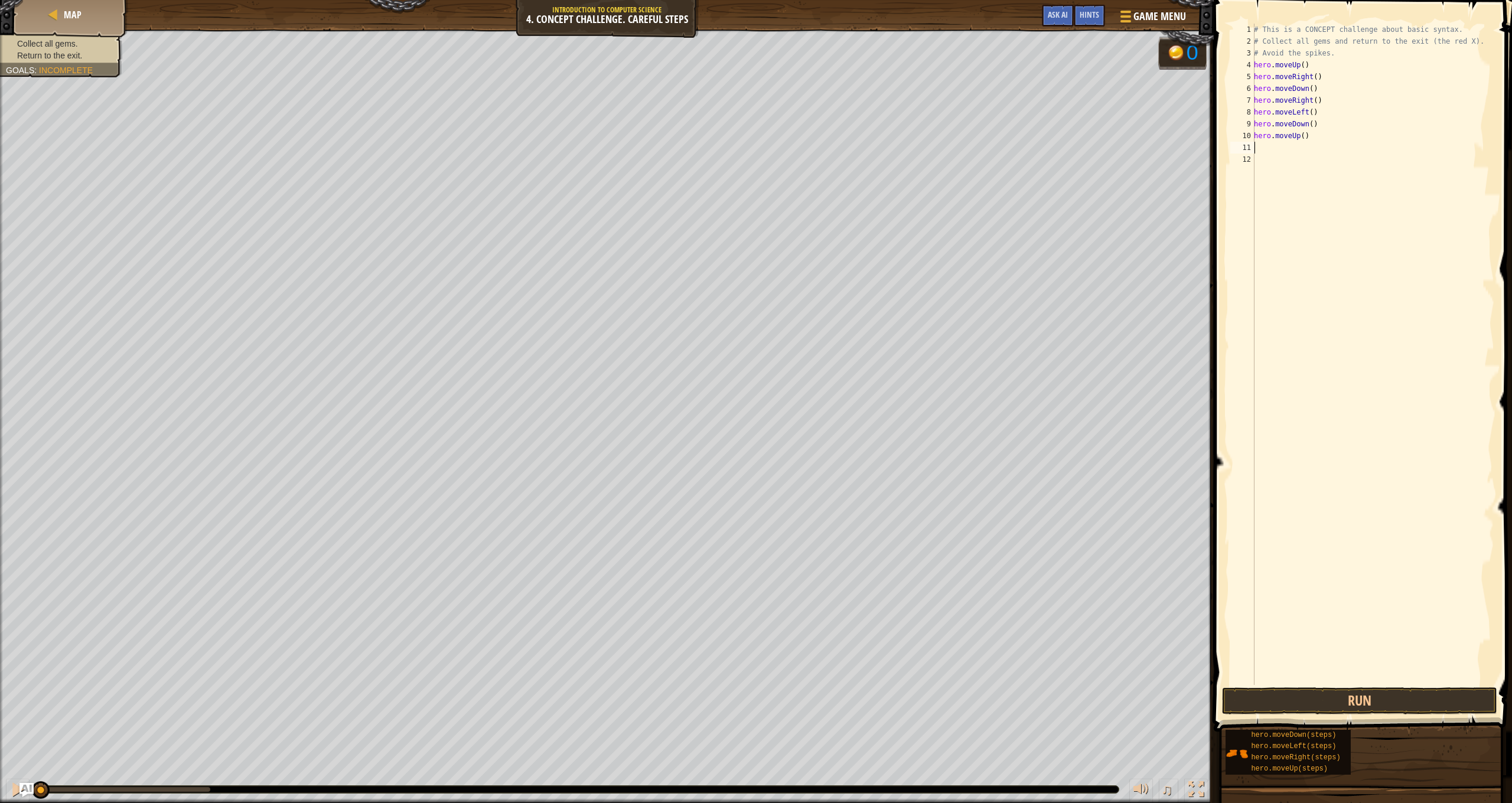
type textarea "h"
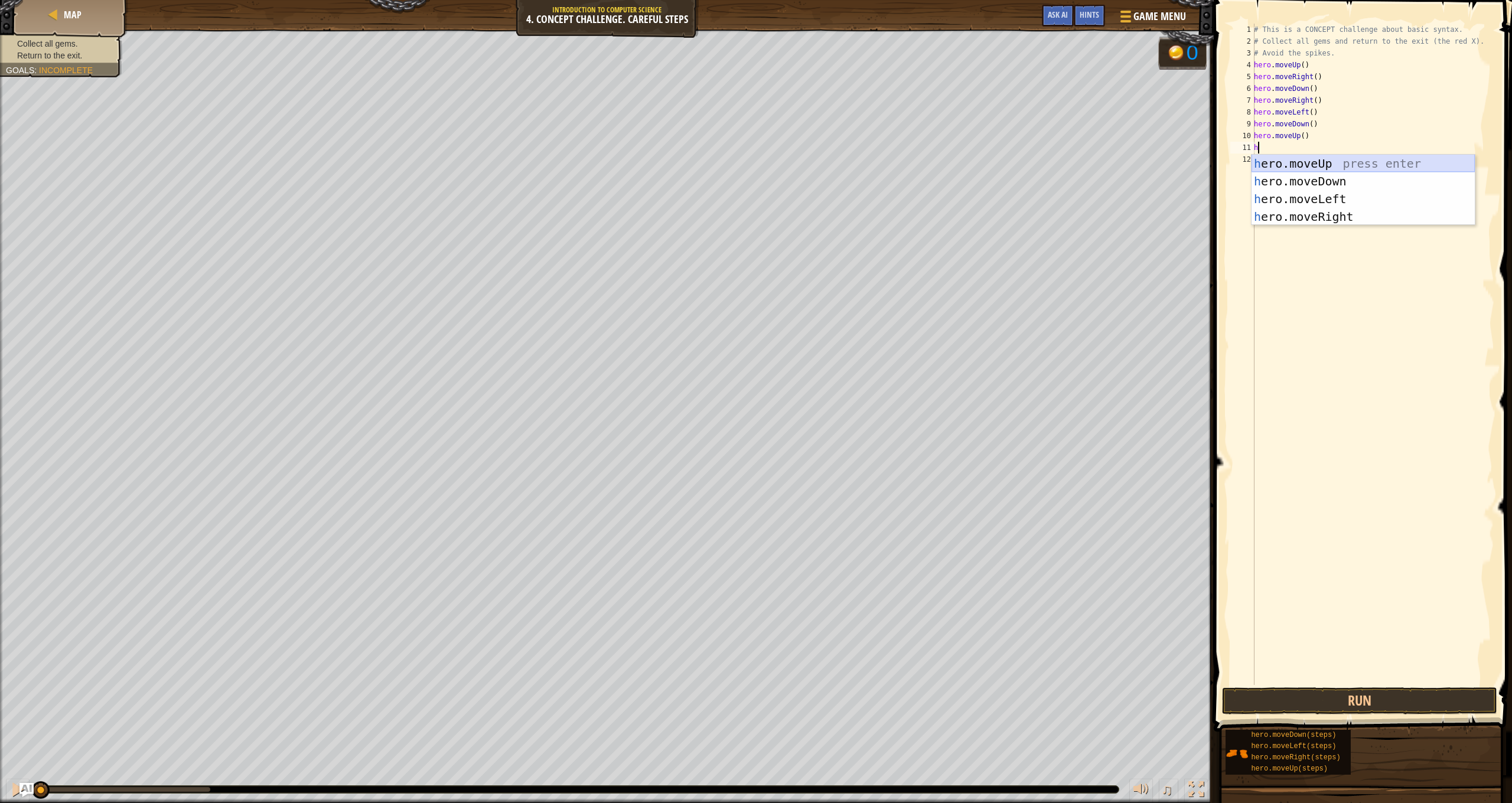
click at [1348, 162] on div "h ero.moveUp press enter h ero.moveDown press enter h ero.moveLeft press enter …" at bounding box center [1363, 208] width 223 height 106
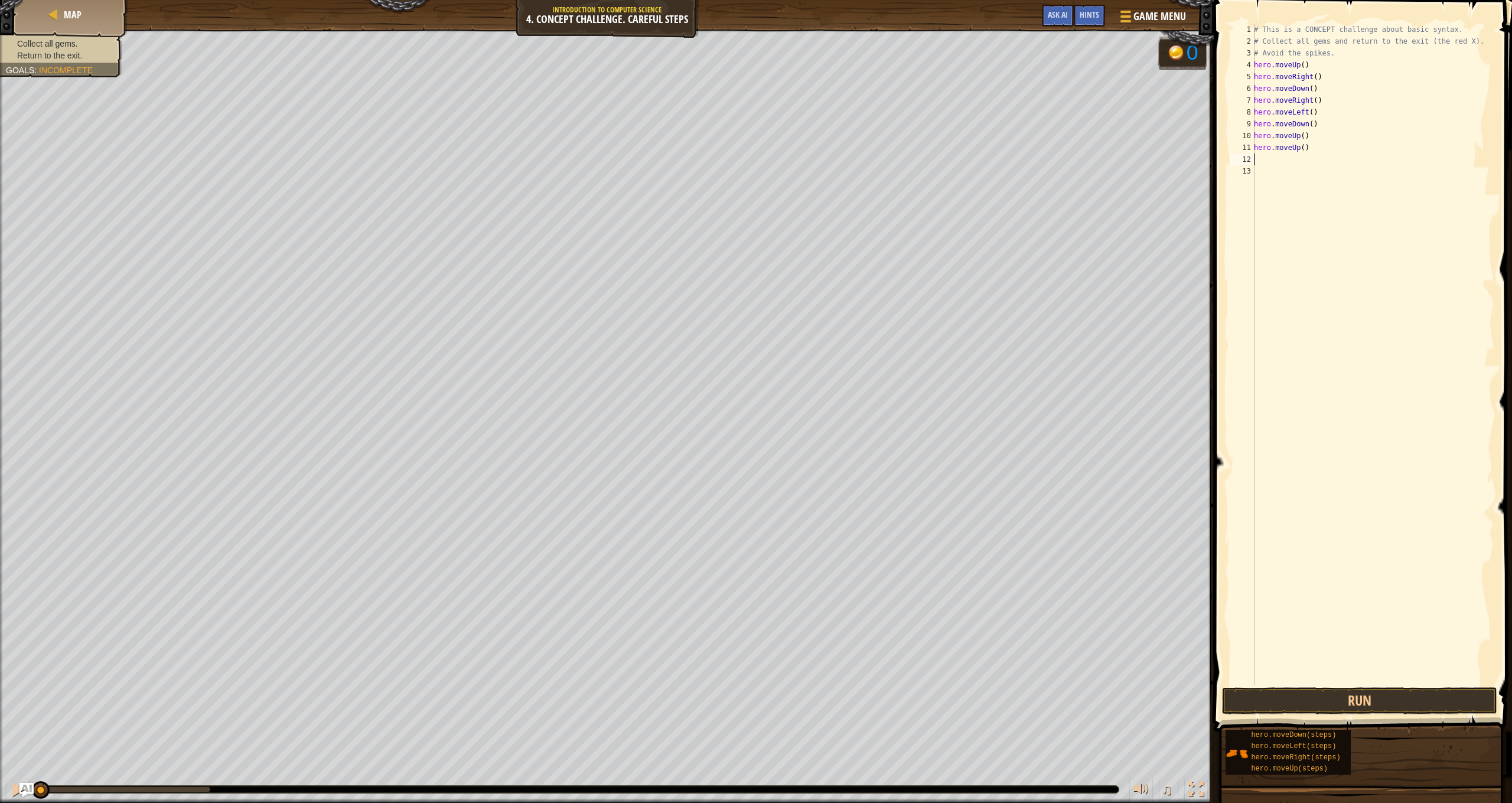
type textarea "h"
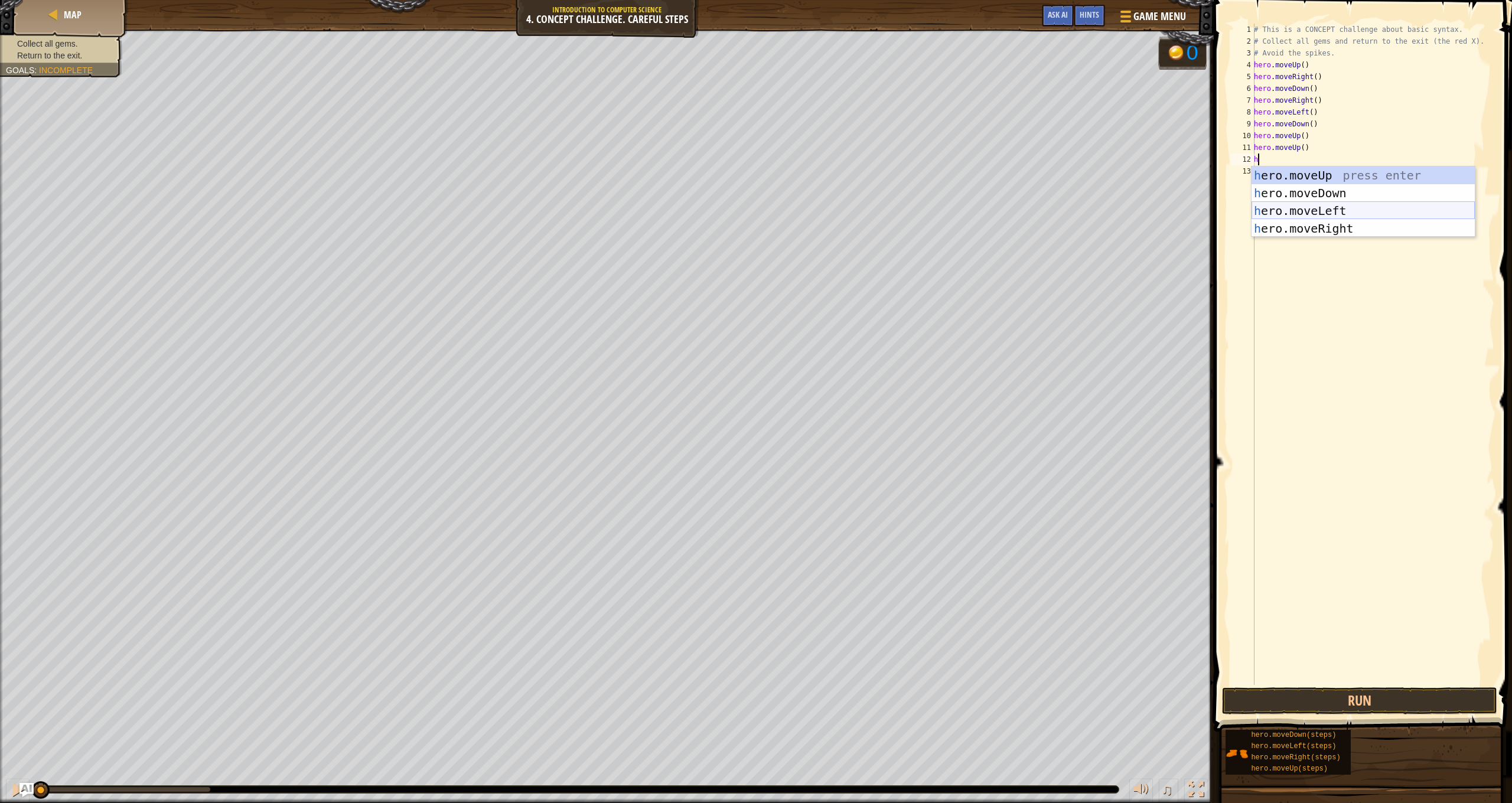
click at [1348, 204] on div "h ero.moveUp press enter h ero.moveDown press enter h ero.moveLeft press enter …" at bounding box center [1363, 219] width 223 height 106
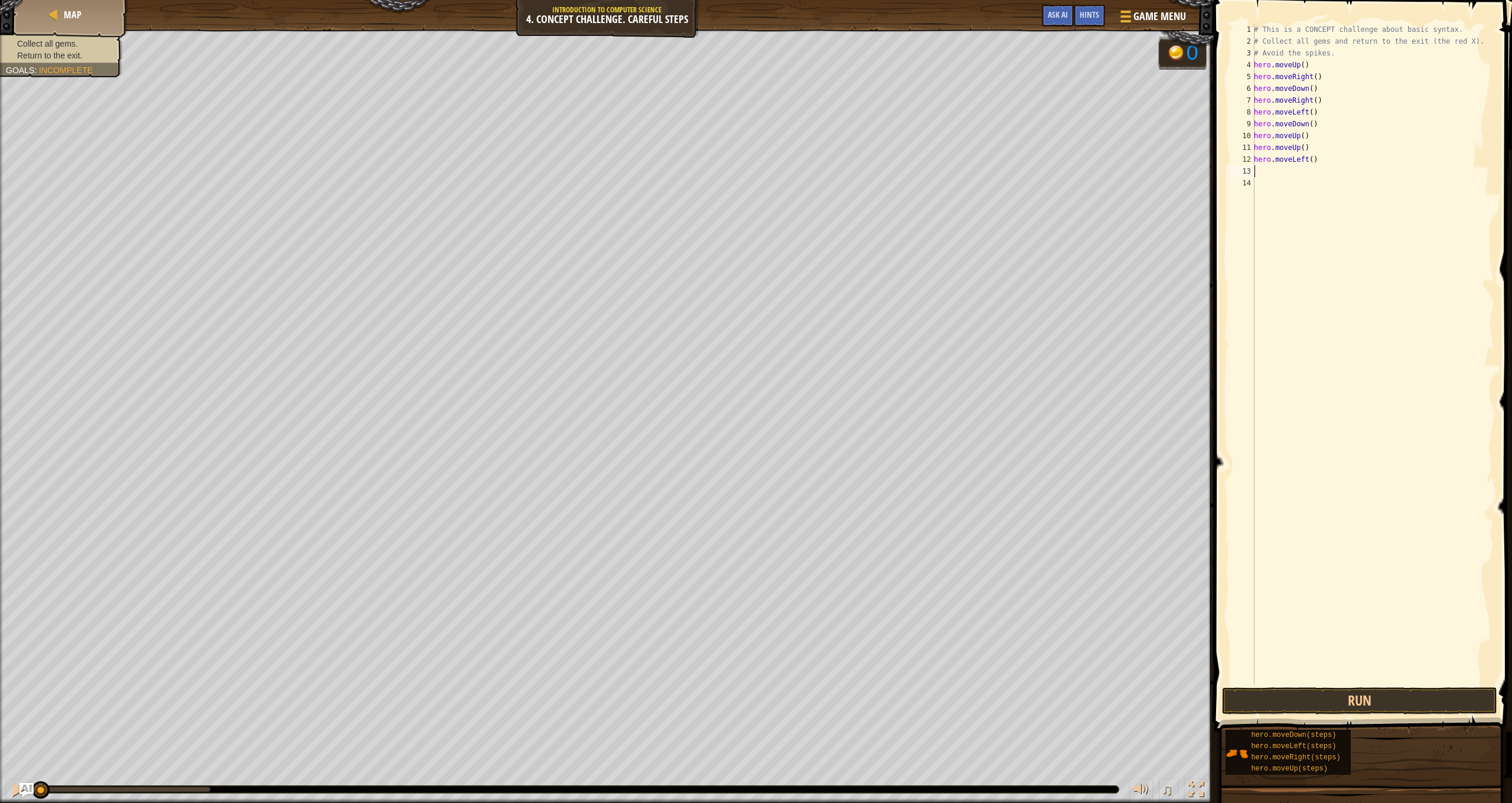
type textarea "h"
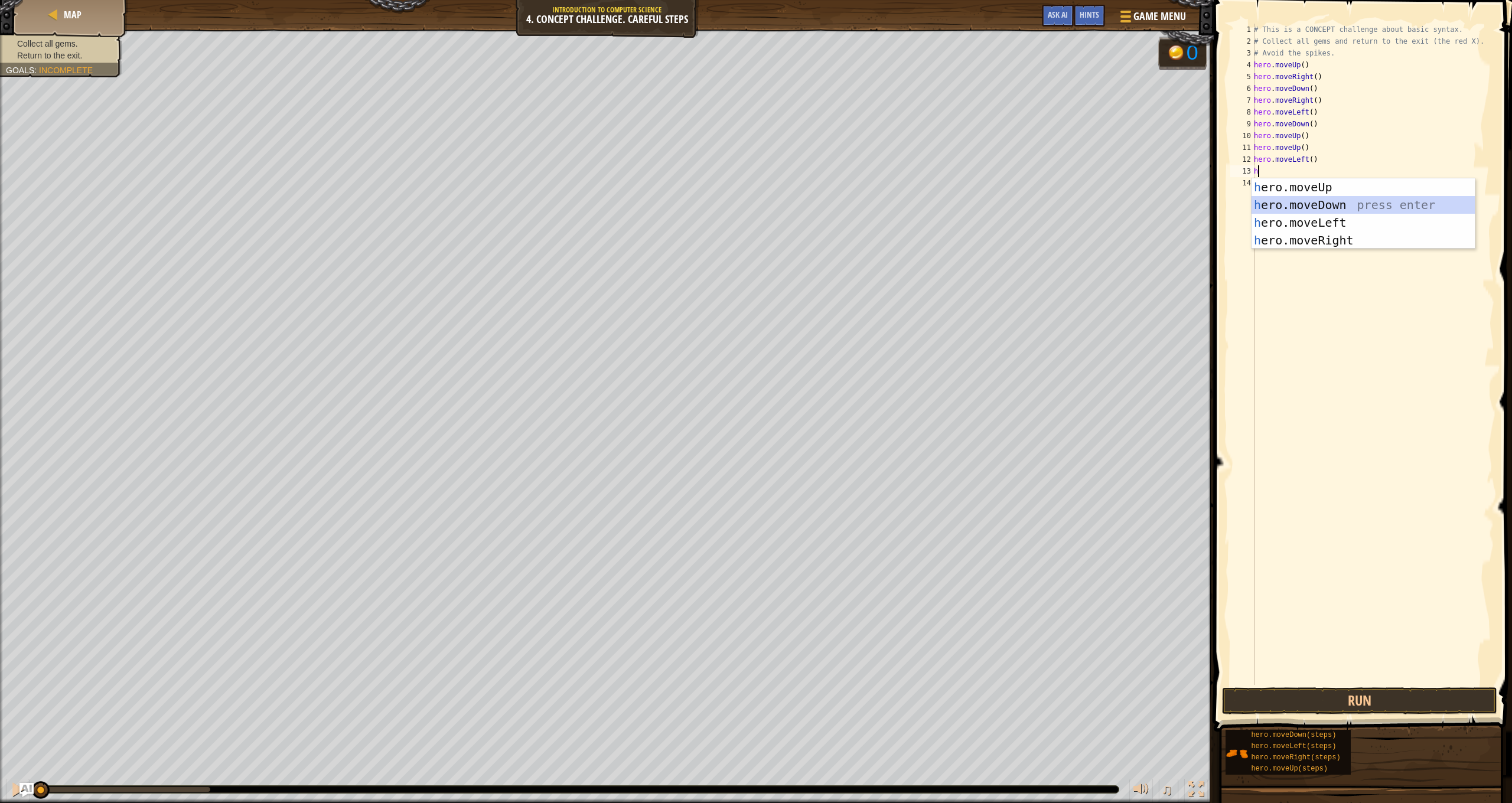
click at [1345, 207] on div "h ero.moveUp press enter h ero.moveDown press enter h ero.moveLeft press enter …" at bounding box center [1363, 231] width 223 height 106
type textarea "h"
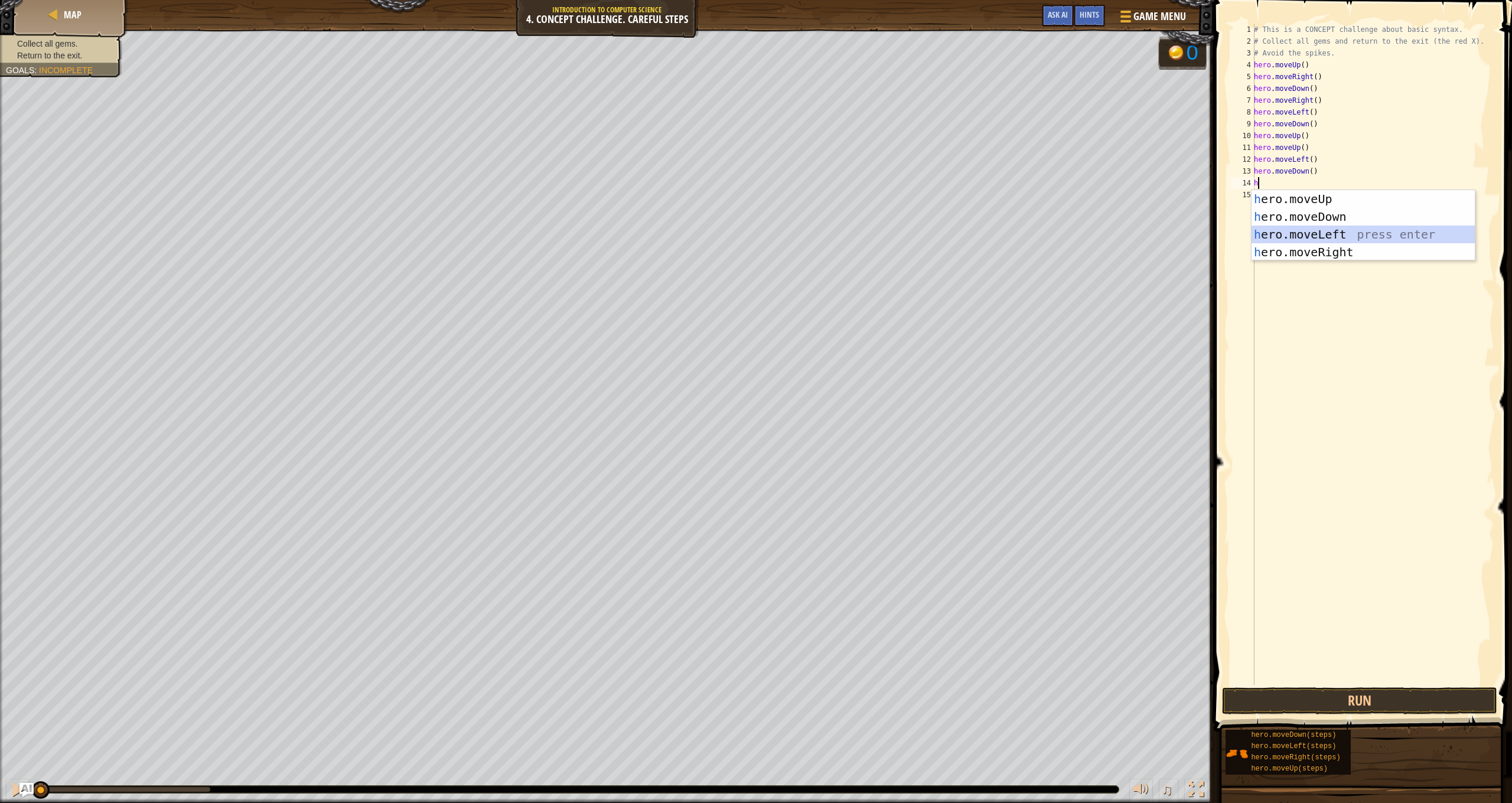
click at [1352, 229] on div "h ero.moveUp press enter h ero.moveDown press enter h ero.moveLeft press enter …" at bounding box center [1363, 242] width 223 height 106
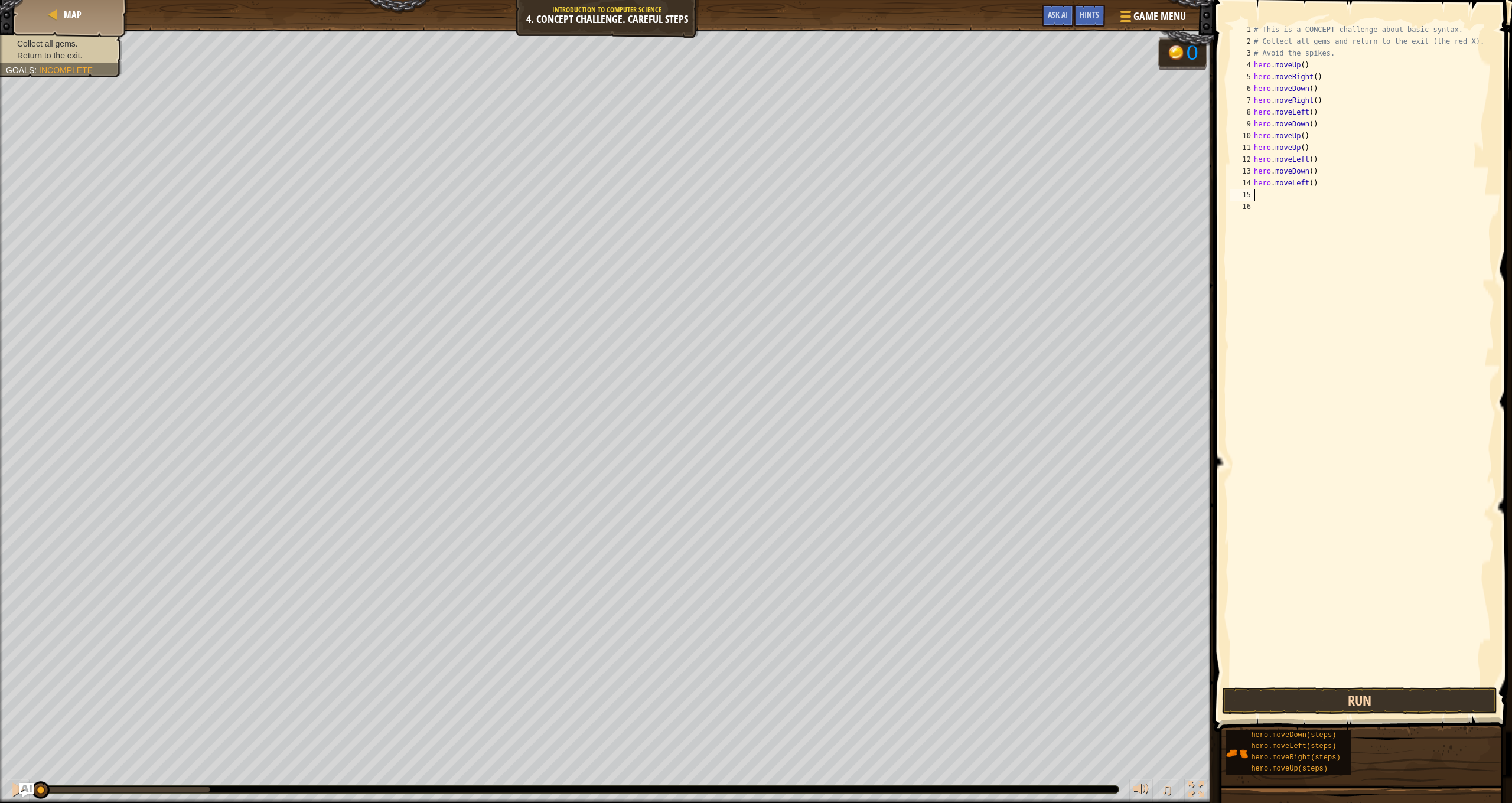
click at [1379, 708] on button "Run" at bounding box center [1360, 701] width 275 height 27
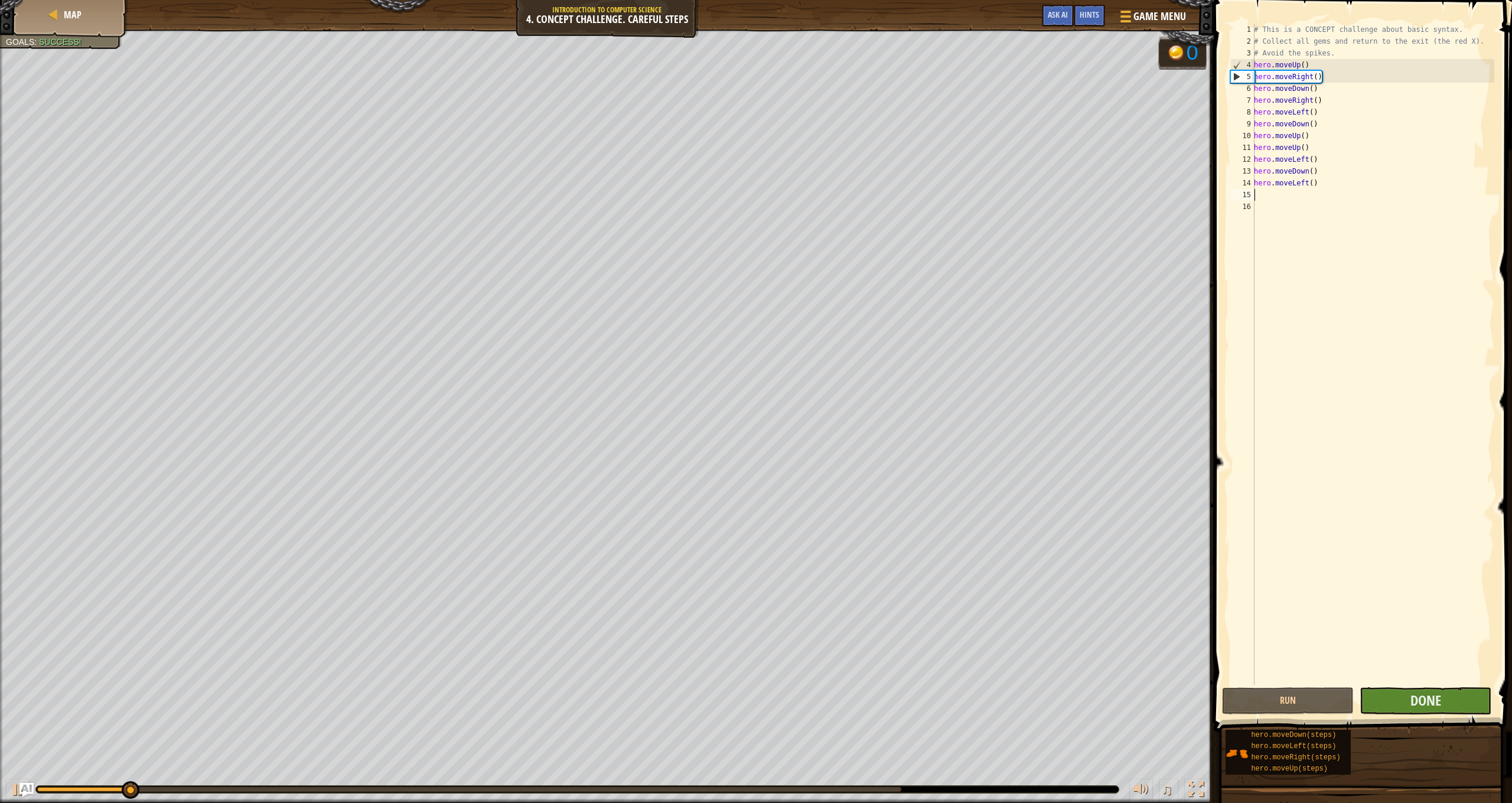
click at [1387, 708] on button "Done" at bounding box center [1426, 701] width 132 height 27
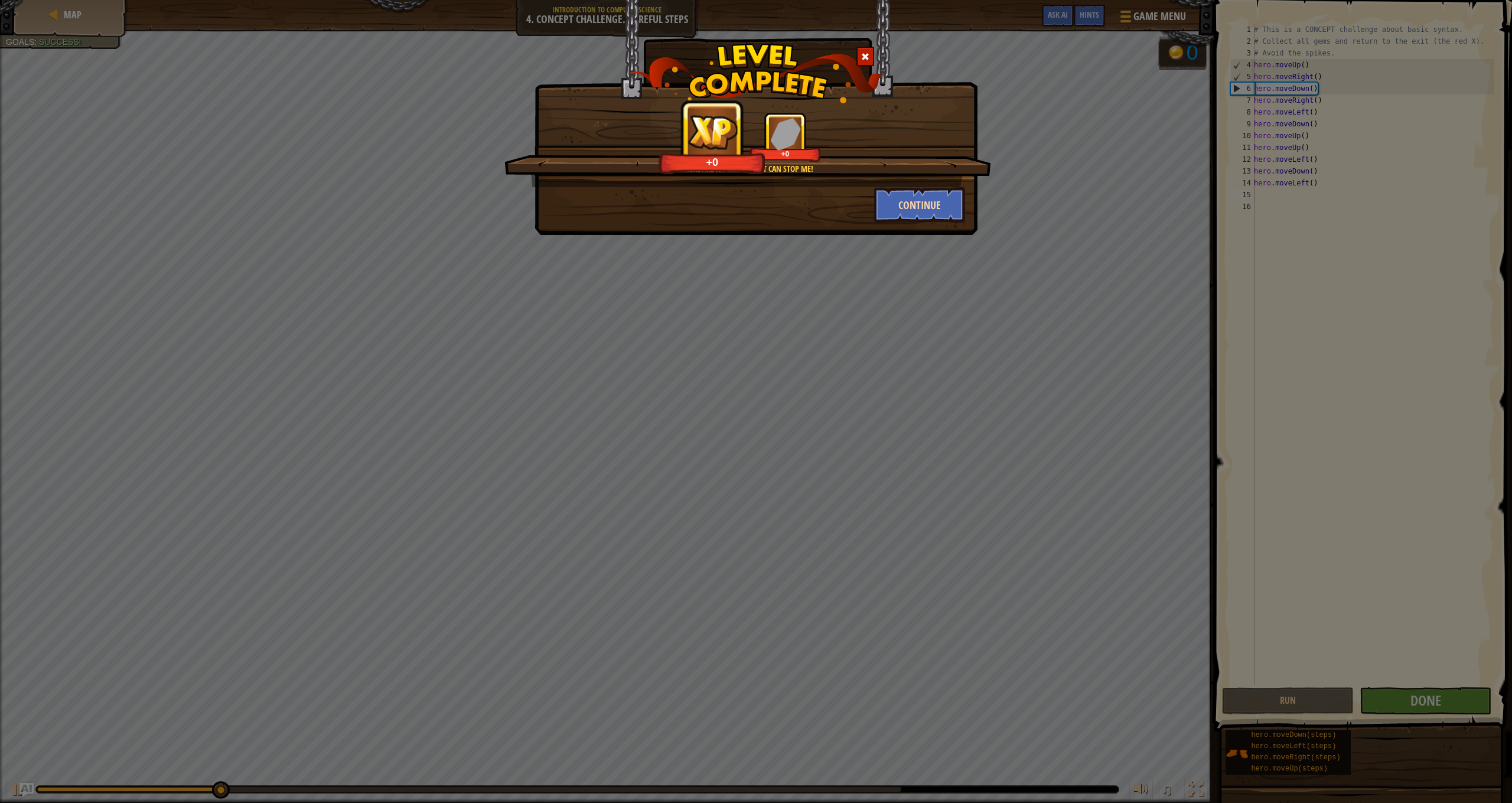
click at [936, 209] on button "Continue" at bounding box center [920, 205] width 92 height 36
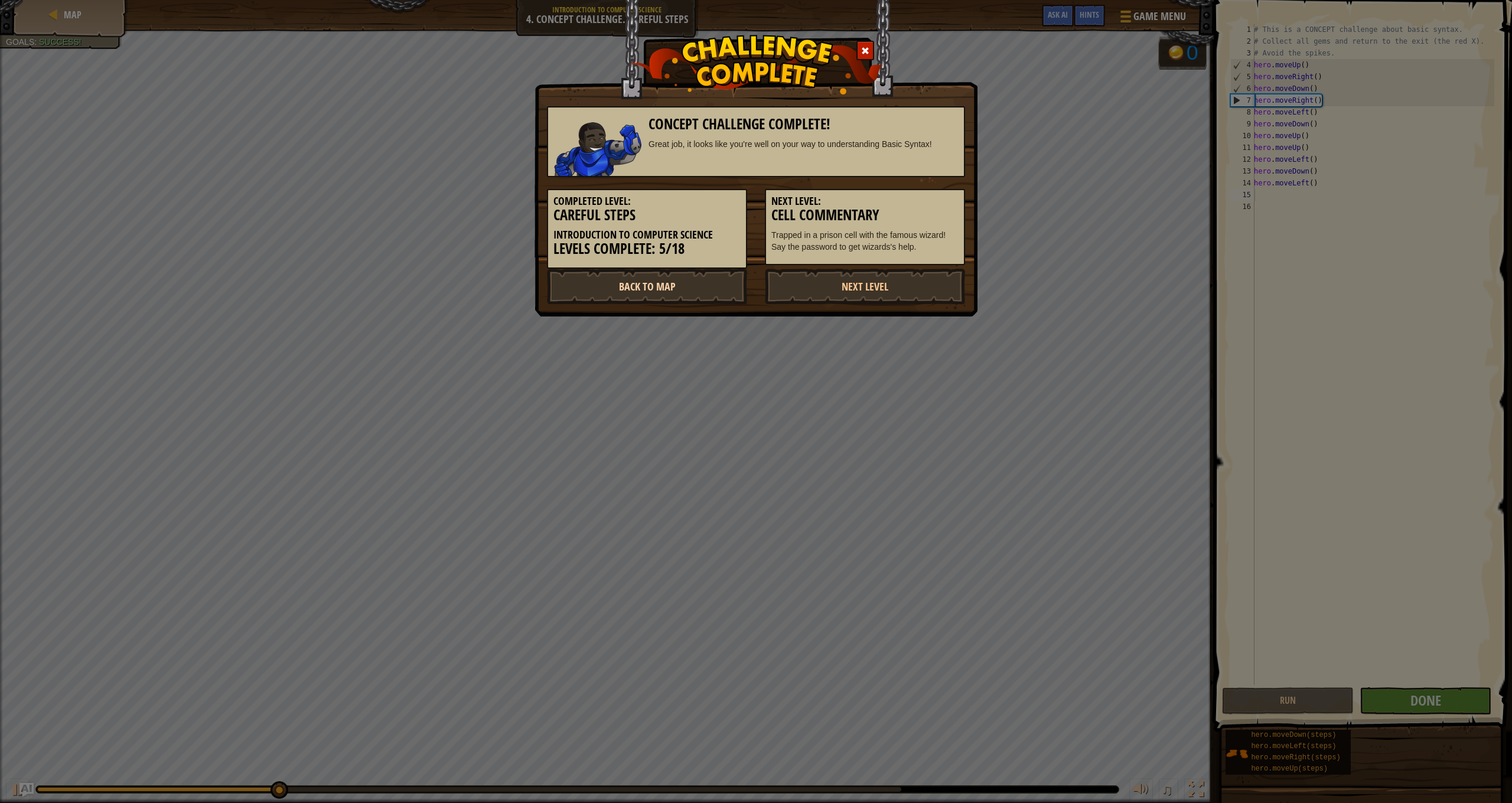
click at [703, 288] on link "Back to Map" at bounding box center [647, 286] width 201 height 36
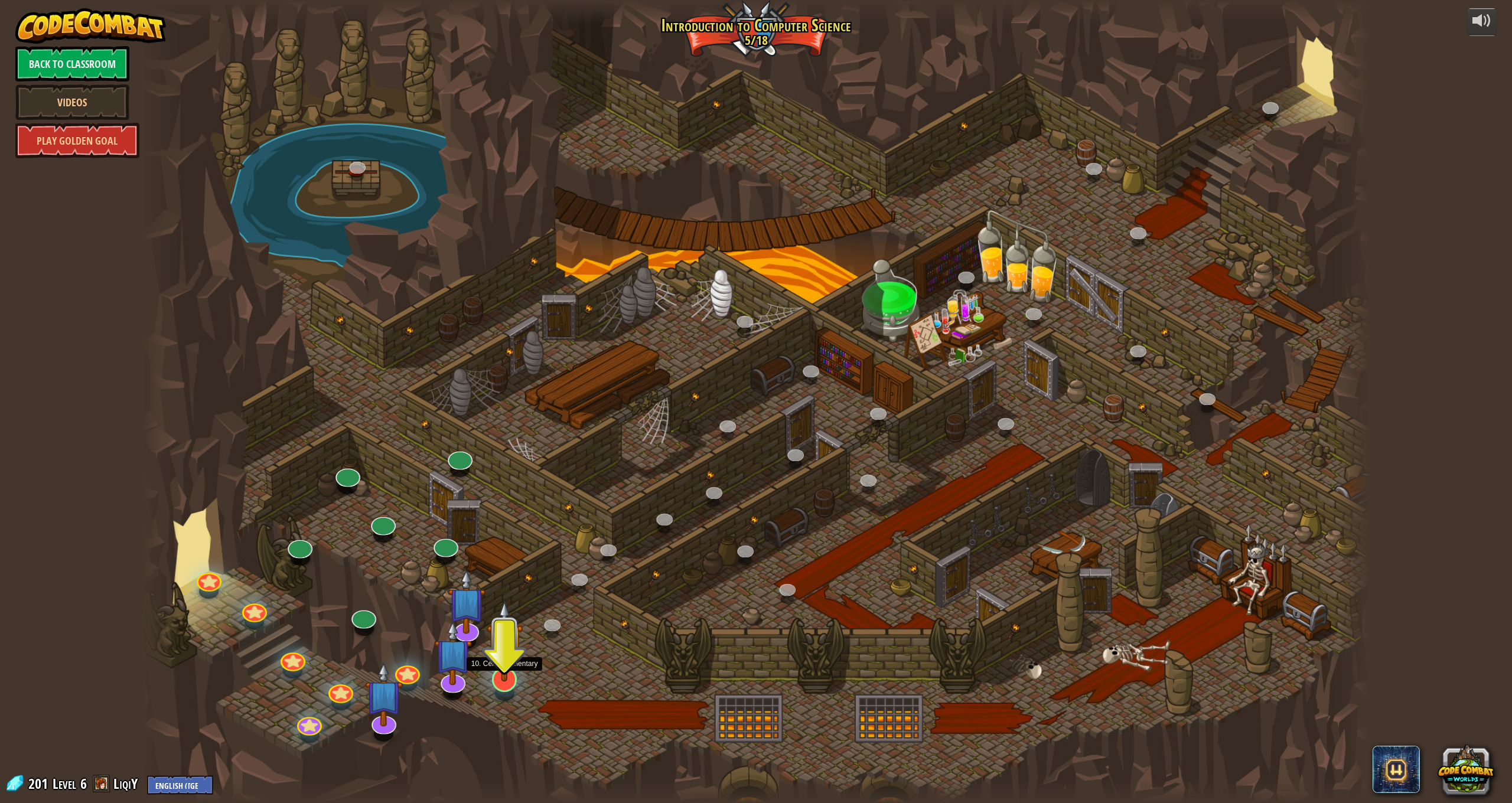
drag, startPoint x: 505, startPoint y: 668, endPoint x: 499, endPoint y: 669, distance: 6.1
click at [505, 668] on img at bounding box center [505, 641] width 36 height 82
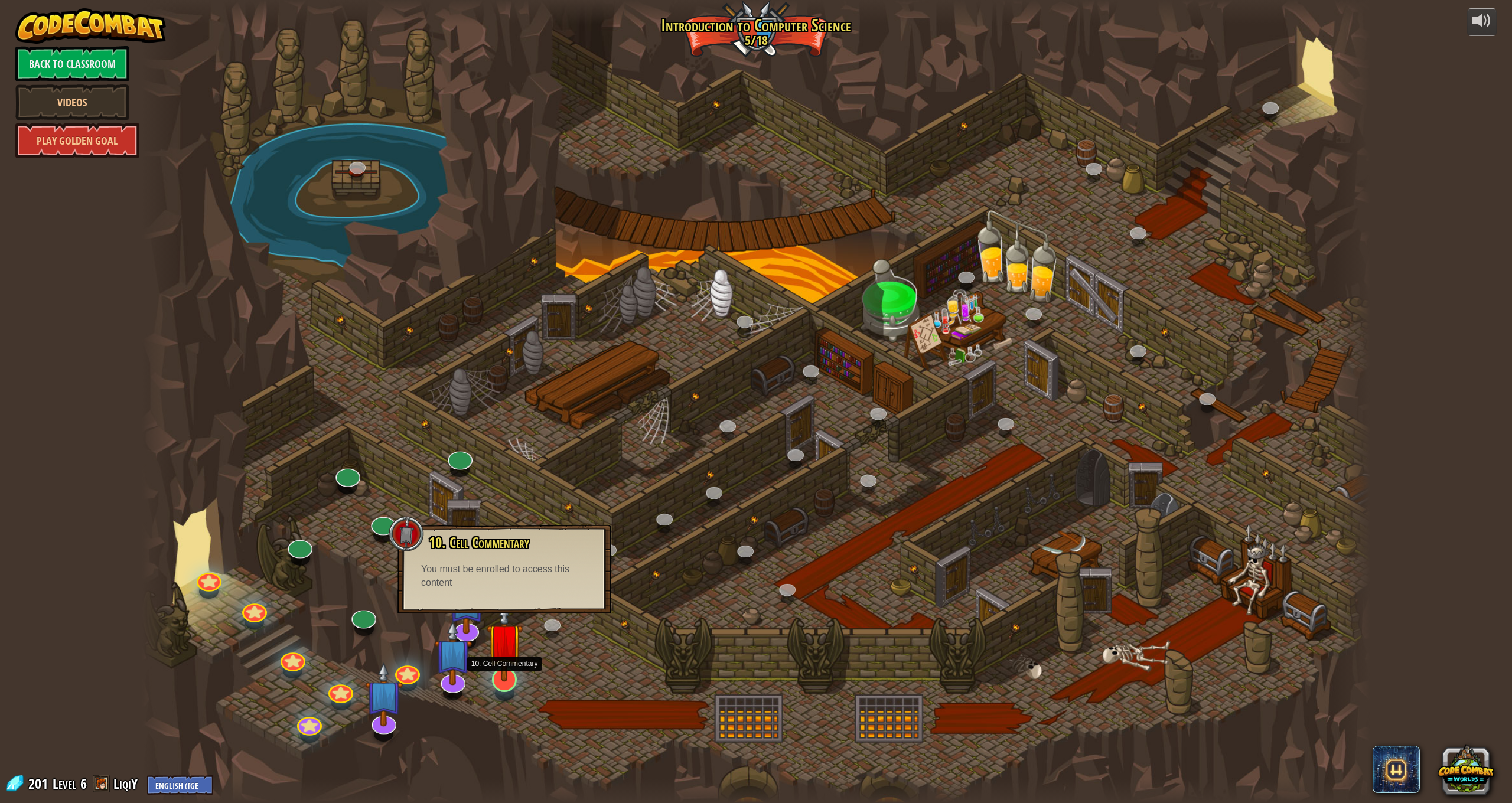
click at [513, 651] on img at bounding box center [505, 641] width 36 height 82
click at [510, 649] on img at bounding box center [505, 641] width 36 height 82
click at [506, 669] on img at bounding box center [505, 641] width 36 height 82
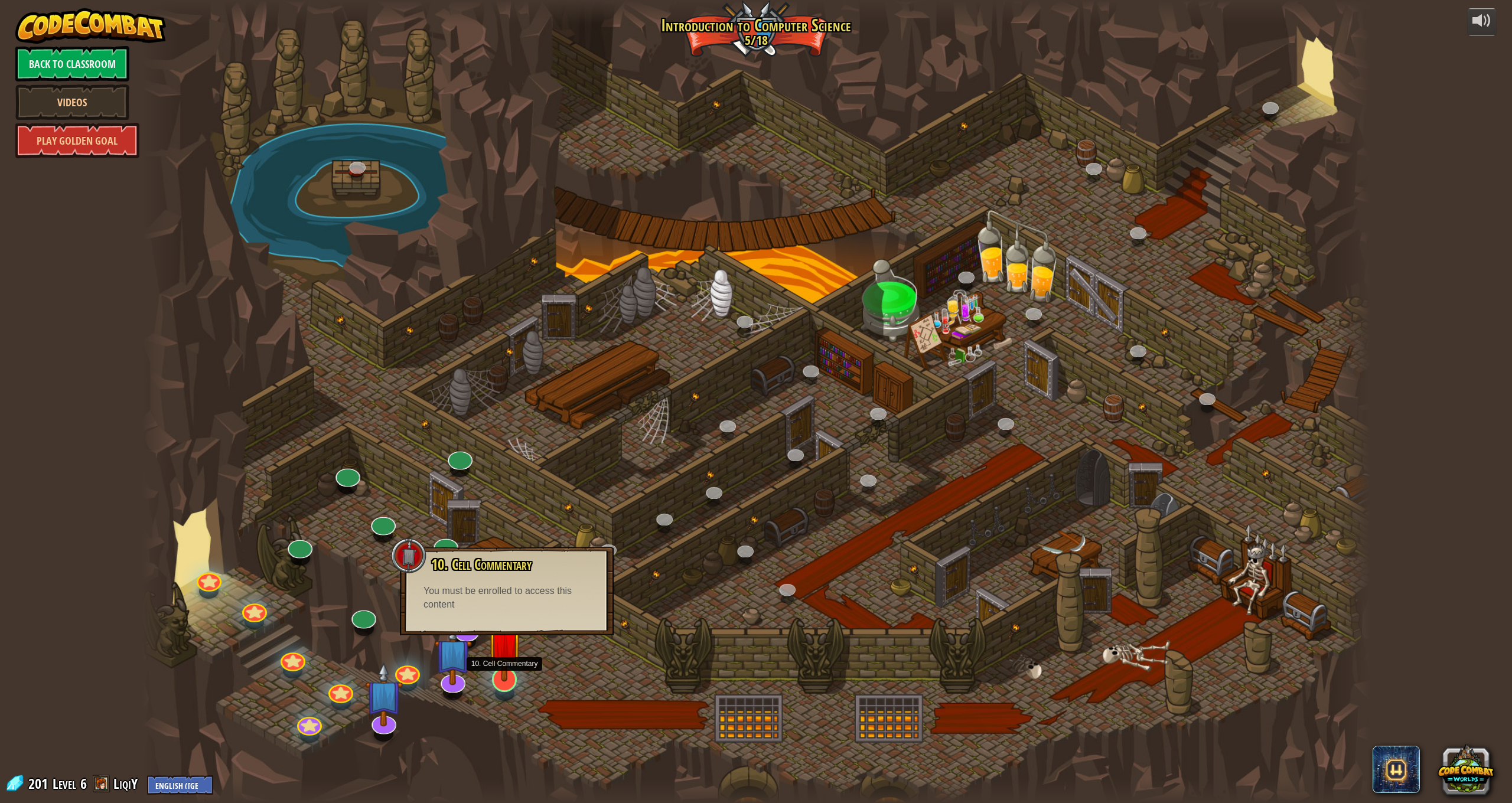
click at [506, 676] on img at bounding box center [505, 641] width 36 height 82
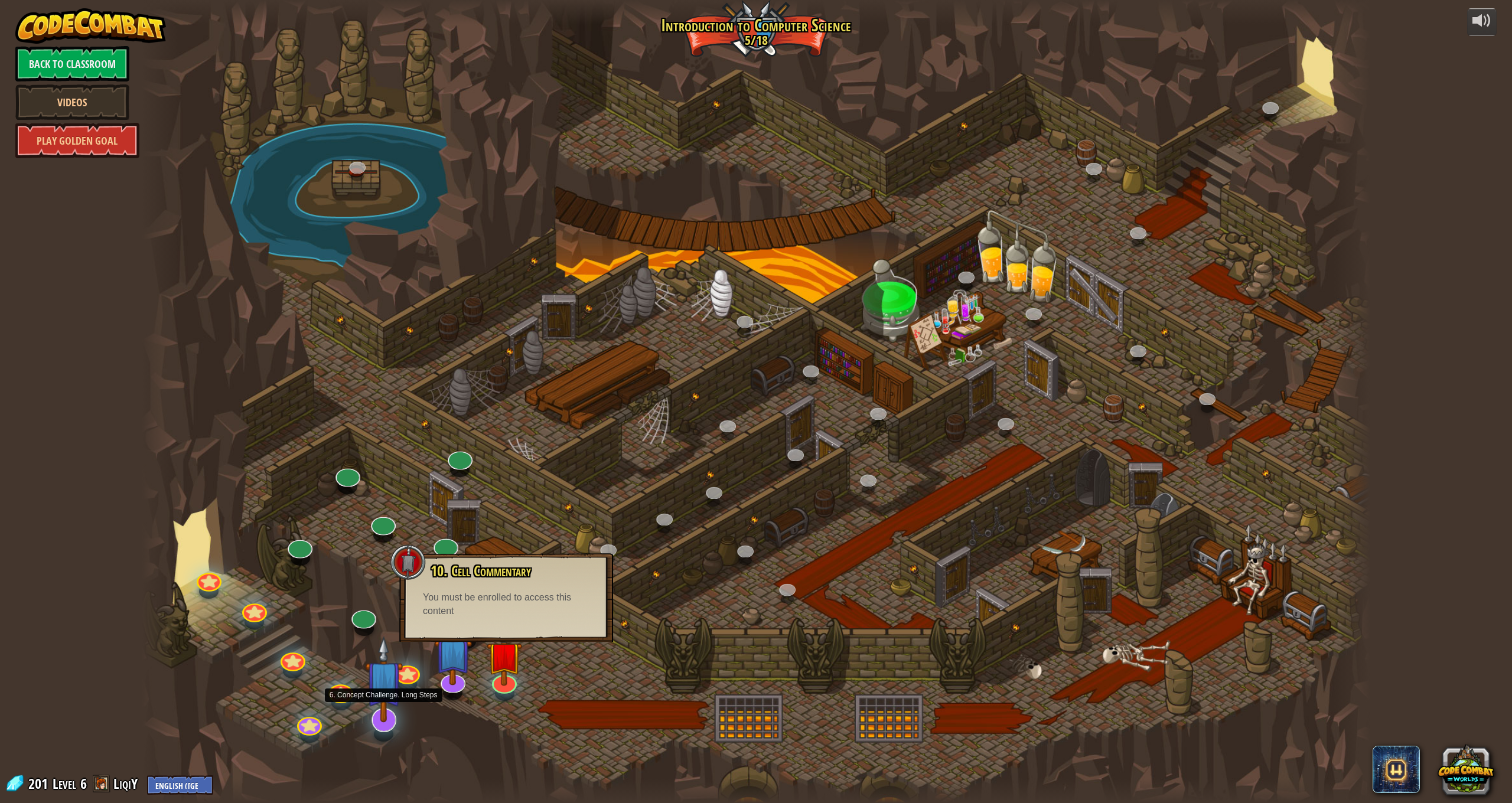
click at [390, 711] on img at bounding box center [383, 679] width 37 height 86
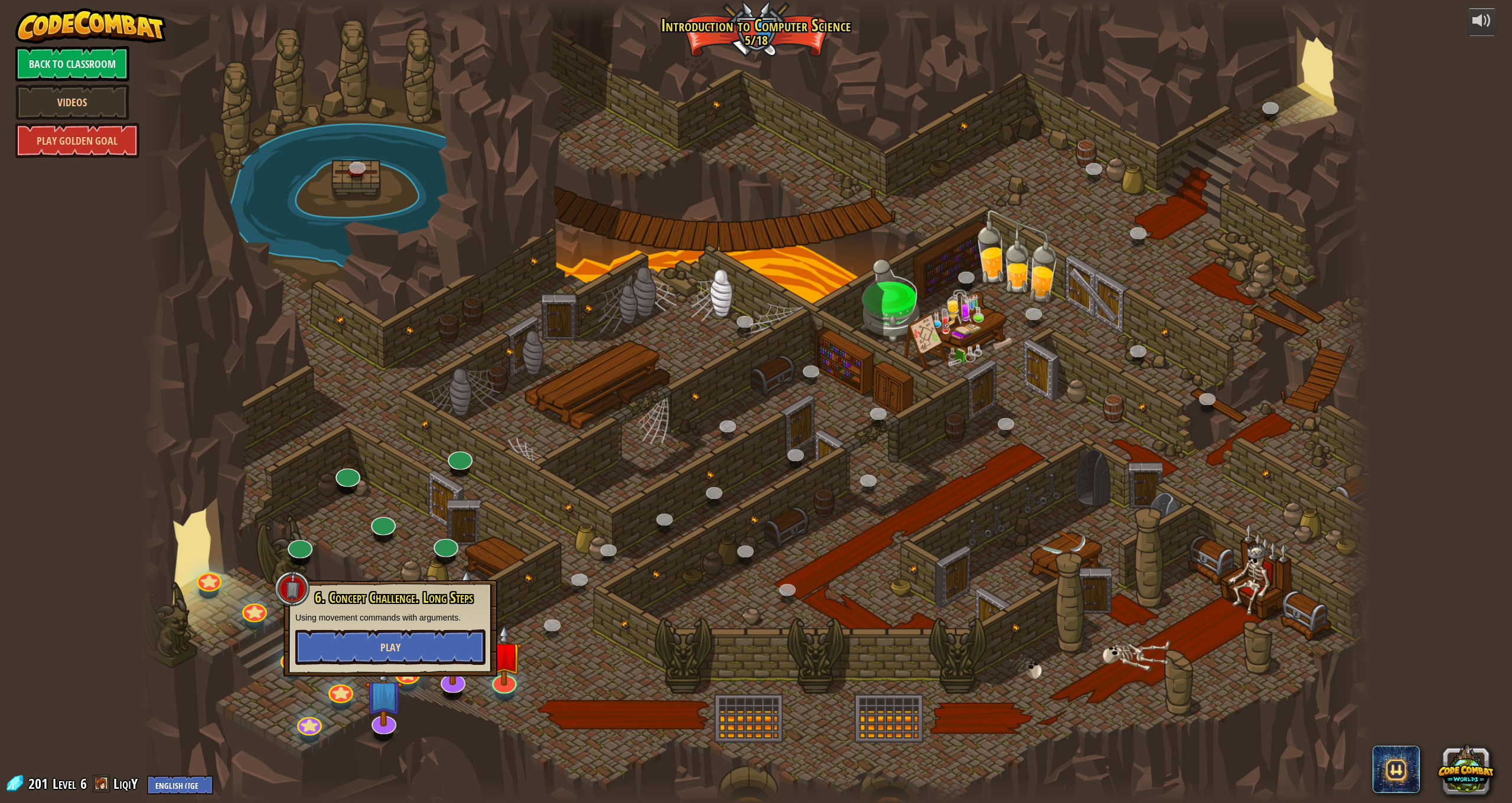
click at [396, 651] on span "Play" at bounding box center [390, 647] width 21 height 15
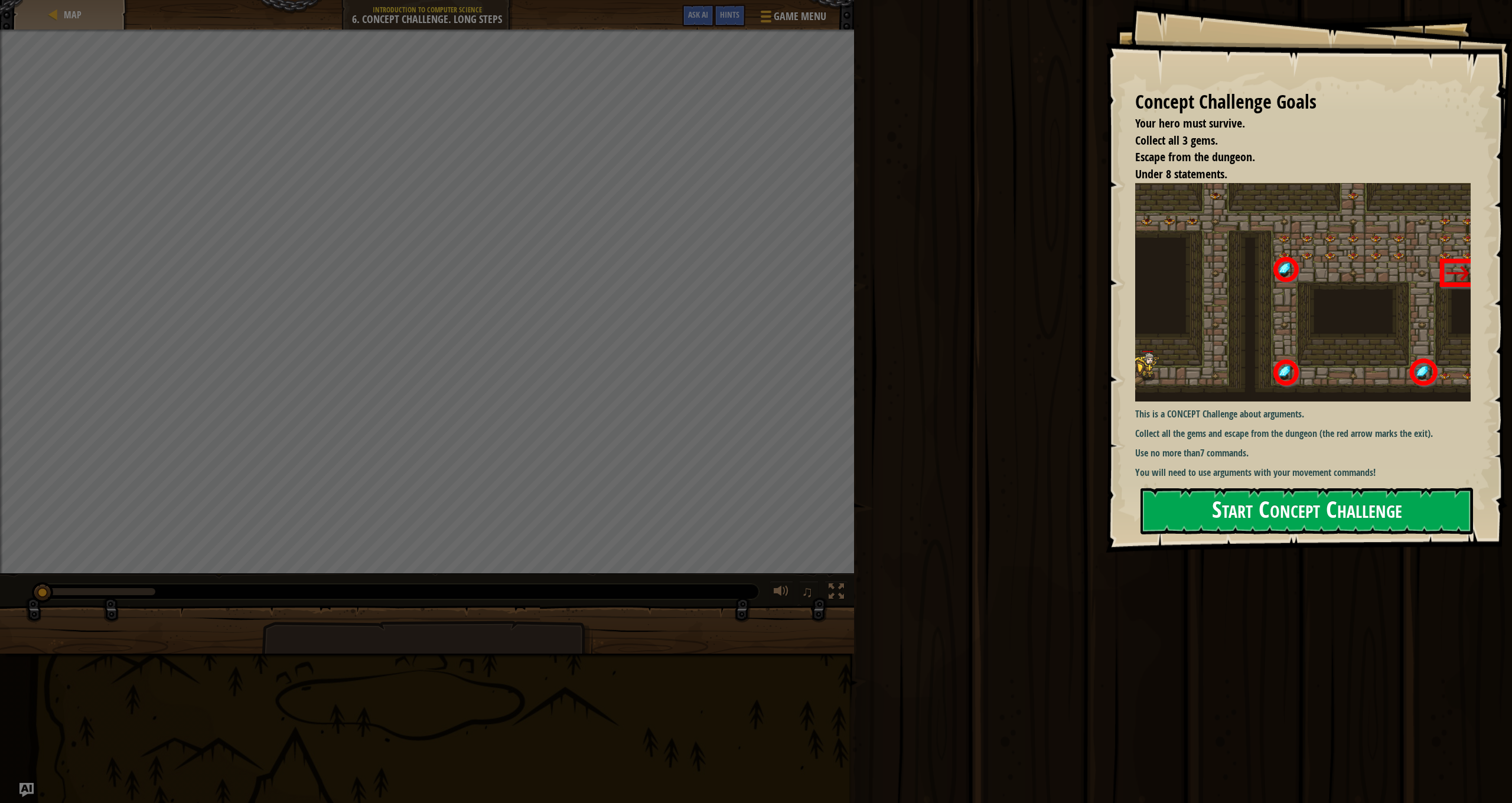
click at [1235, 504] on button "Start Concept Challenge" at bounding box center [1306, 511] width 333 height 46
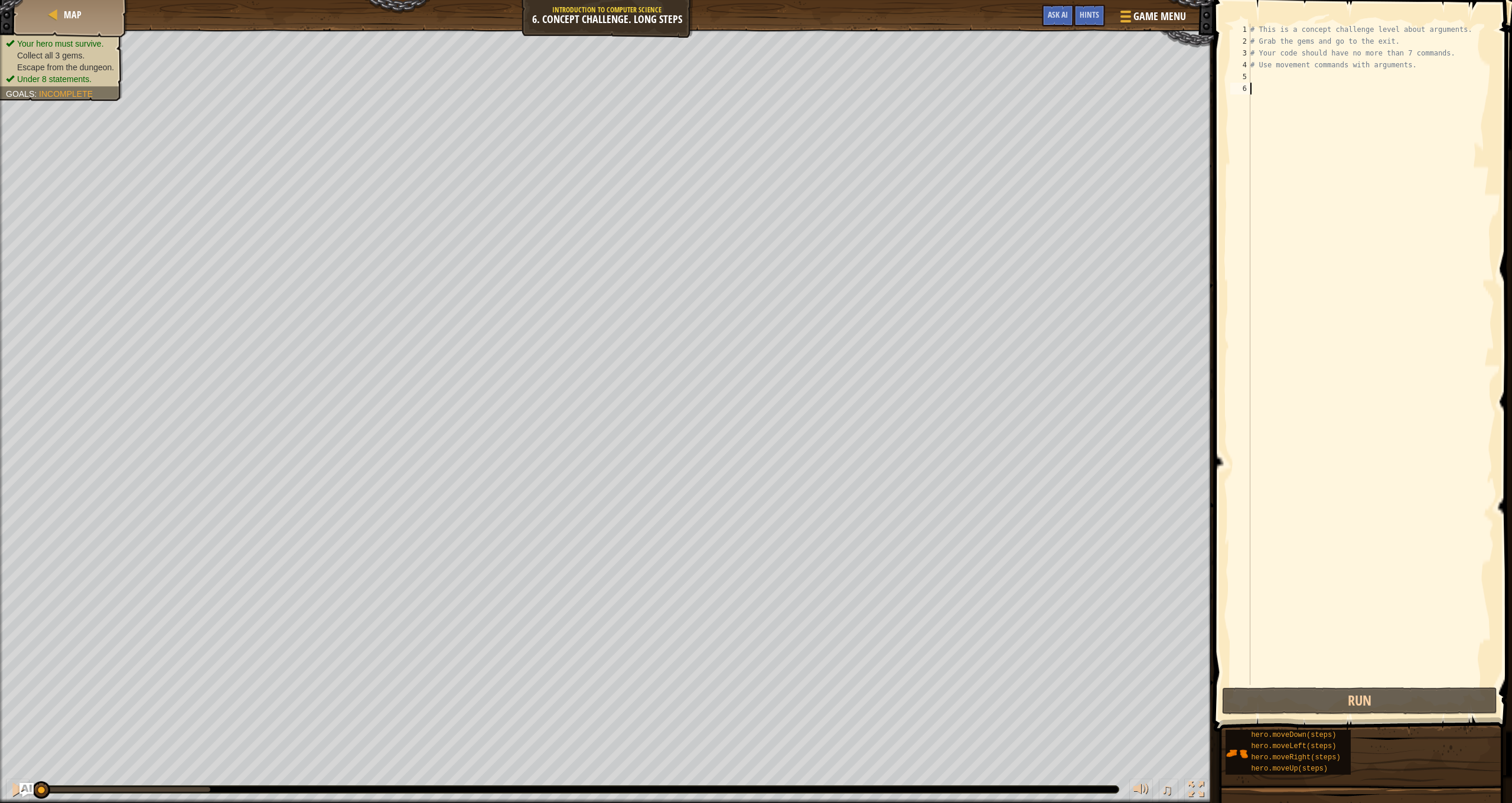
click at [1254, 78] on div "# This is a concept challenge level about arguments. # Grab the gems and go to …" at bounding box center [1371, 366] width 246 height 685
type textarea "h"
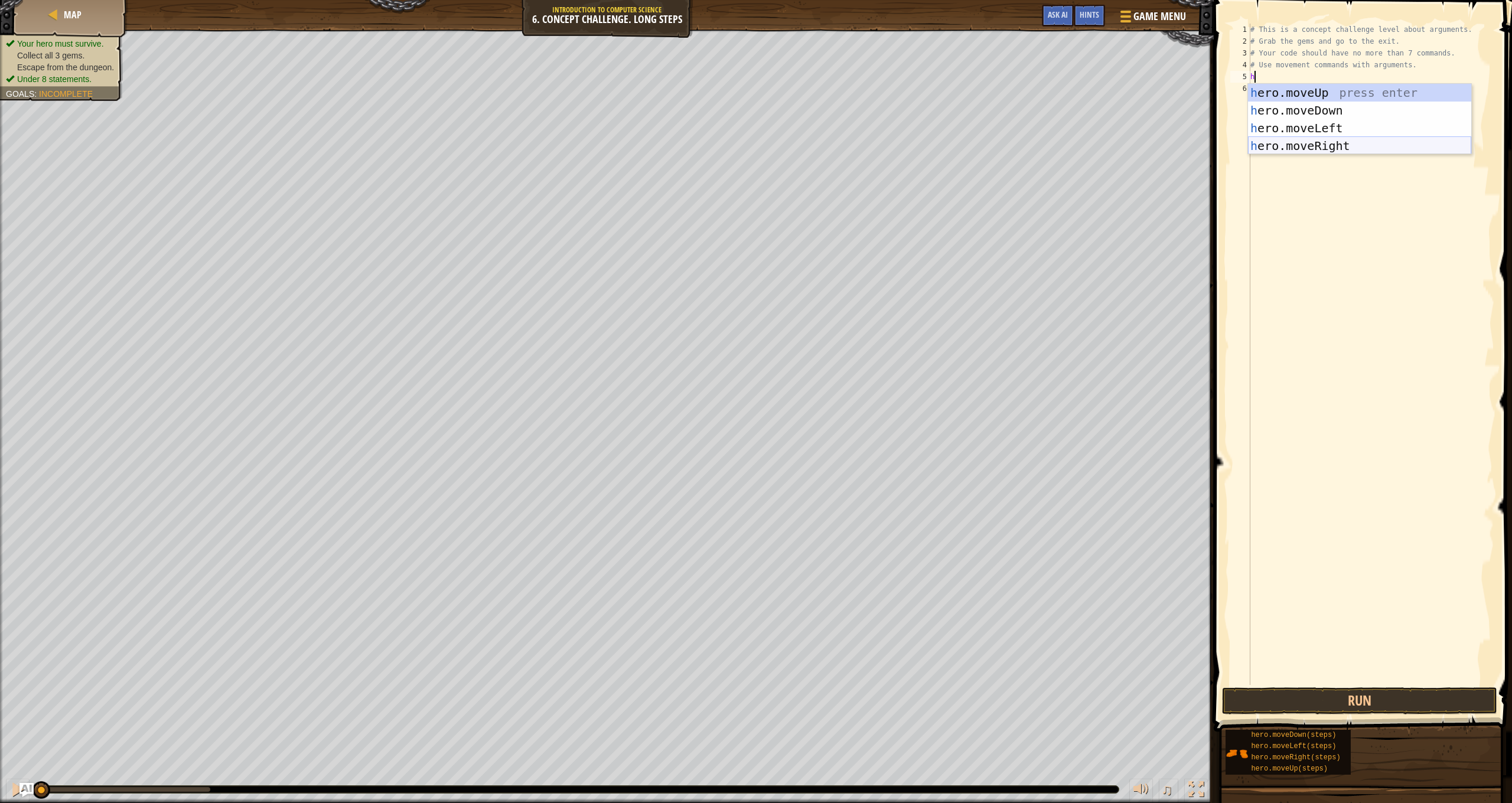
click at [1342, 138] on div "h ero.moveUp press enter h ero.moveDown press enter h ero.moveLeft press enter …" at bounding box center [1360, 136] width 223 height 106
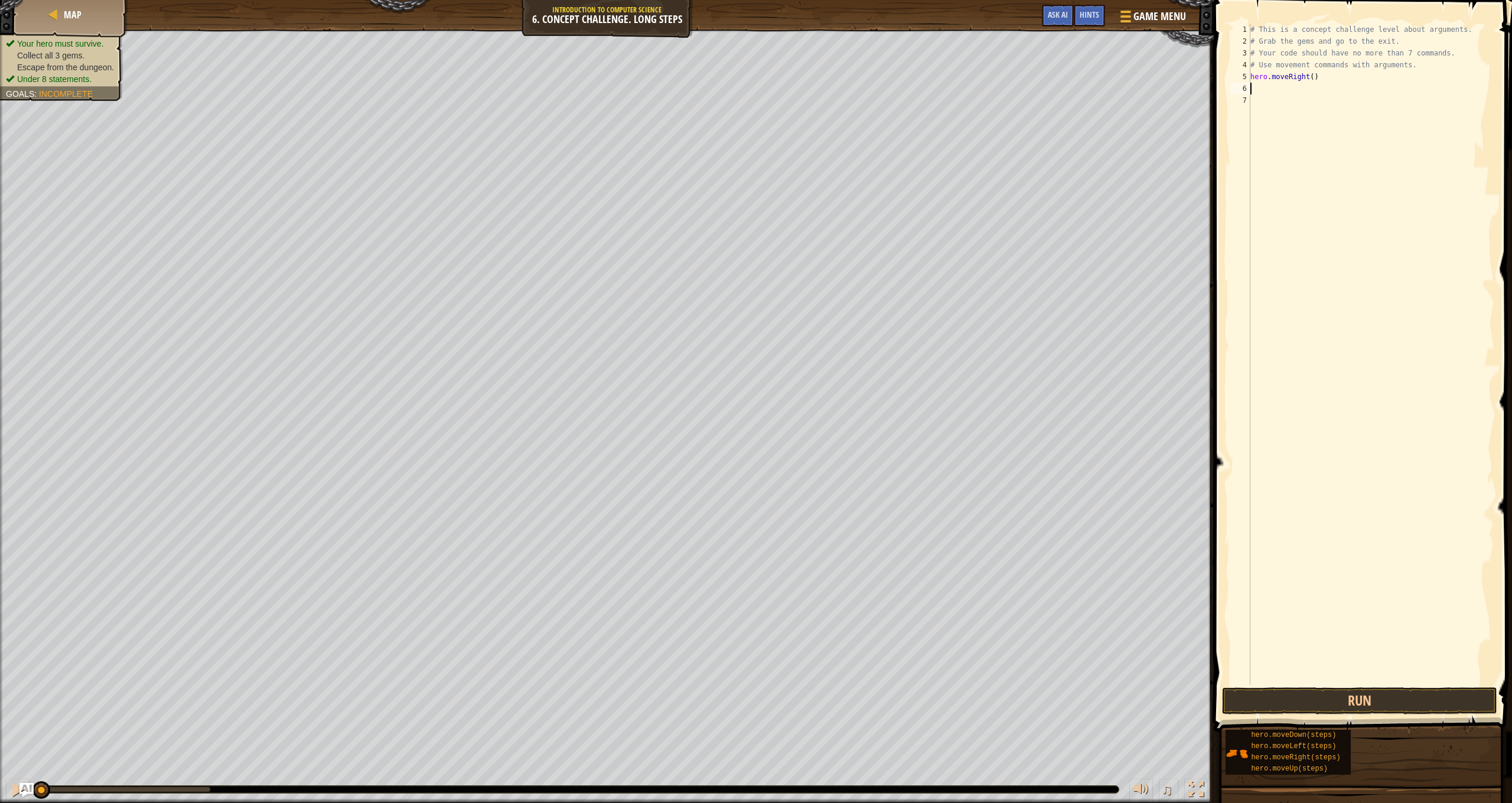
click at [1314, 73] on div "# This is a concept challenge level about arguments. # Grab the gems and go to …" at bounding box center [1371, 366] width 246 height 685
type textarea "hero.moveRight(1)"
click at [1280, 104] on div "# This is a concept challenge level about arguments. # Grab the gems and go to …" at bounding box center [1371, 366] width 246 height 685
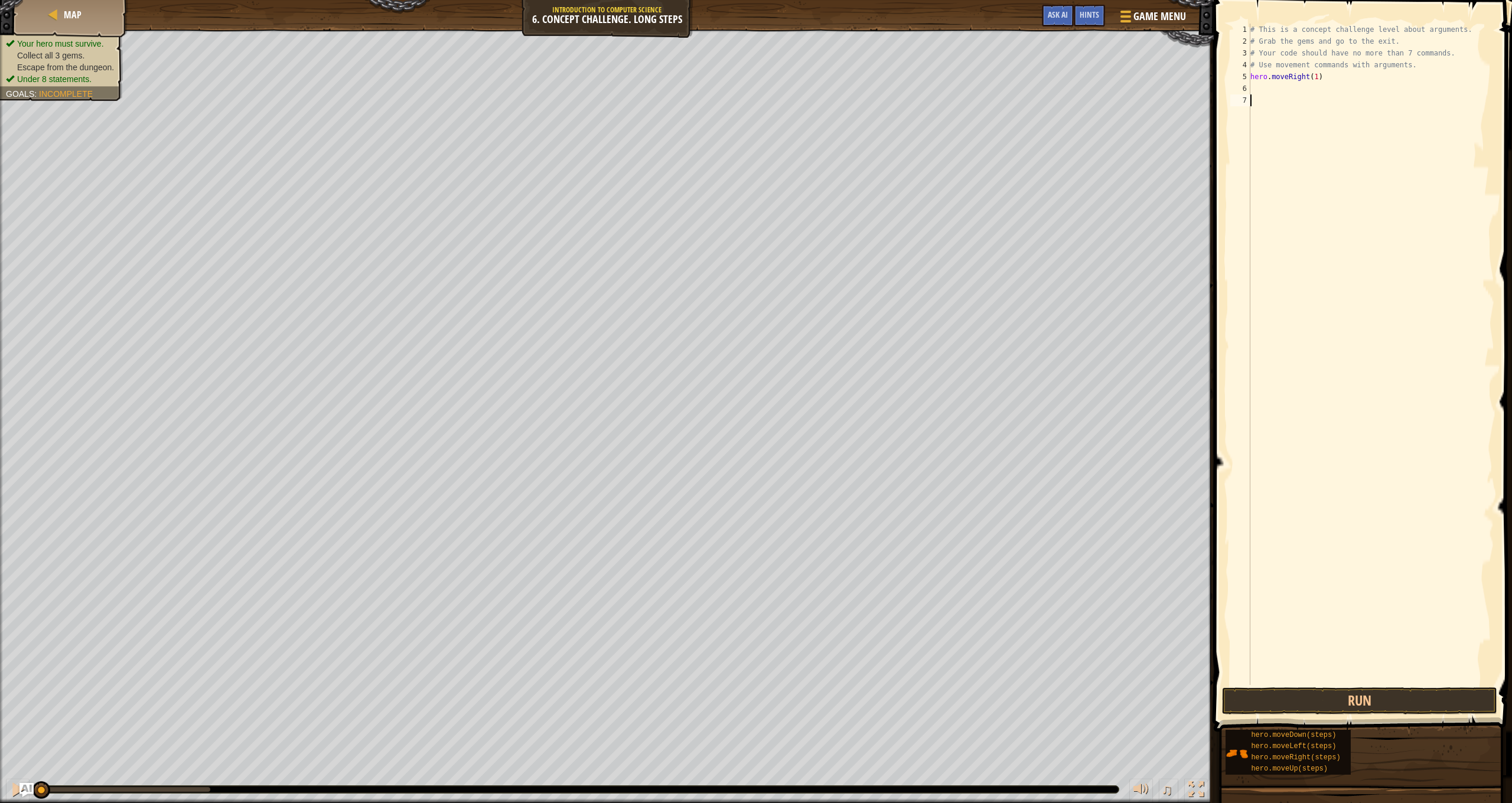
click at [1247, 81] on div "5" at bounding box center [1240, 77] width 21 height 12
type textarea "hero.moveRight(1)"
click at [1253, 85] on div "# This is a concept challenge level about arguments. # Grab the gems and go to …" at bounding box center [1371, 366] width 246 height 685
type textarea "h"
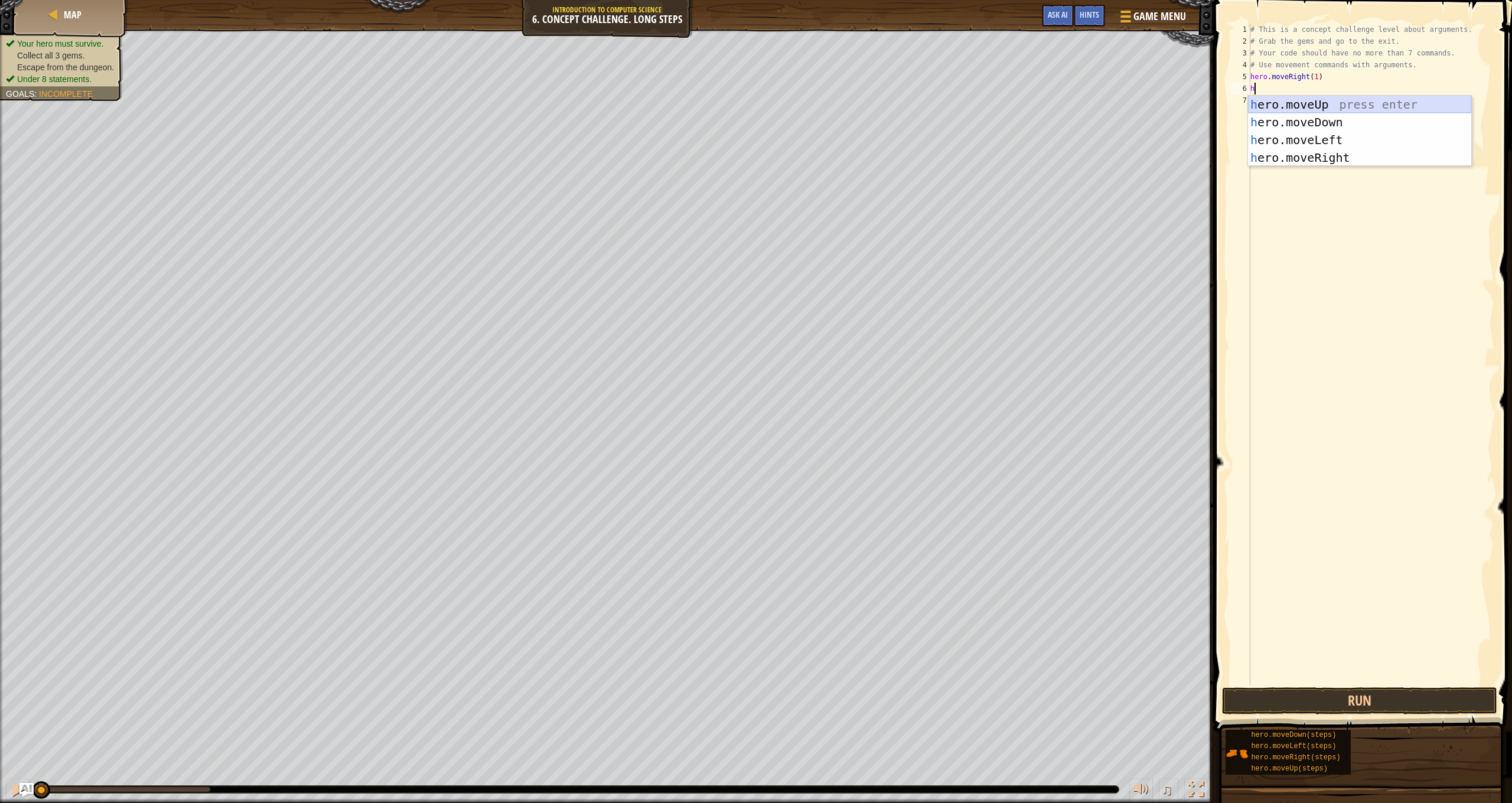
click at [1347, 103] on div "h ero.moveUp press enter h ero.moveDown press enter h ero.moveLeft press enter …" at bounding box center [1360, 148] width 223 height 106
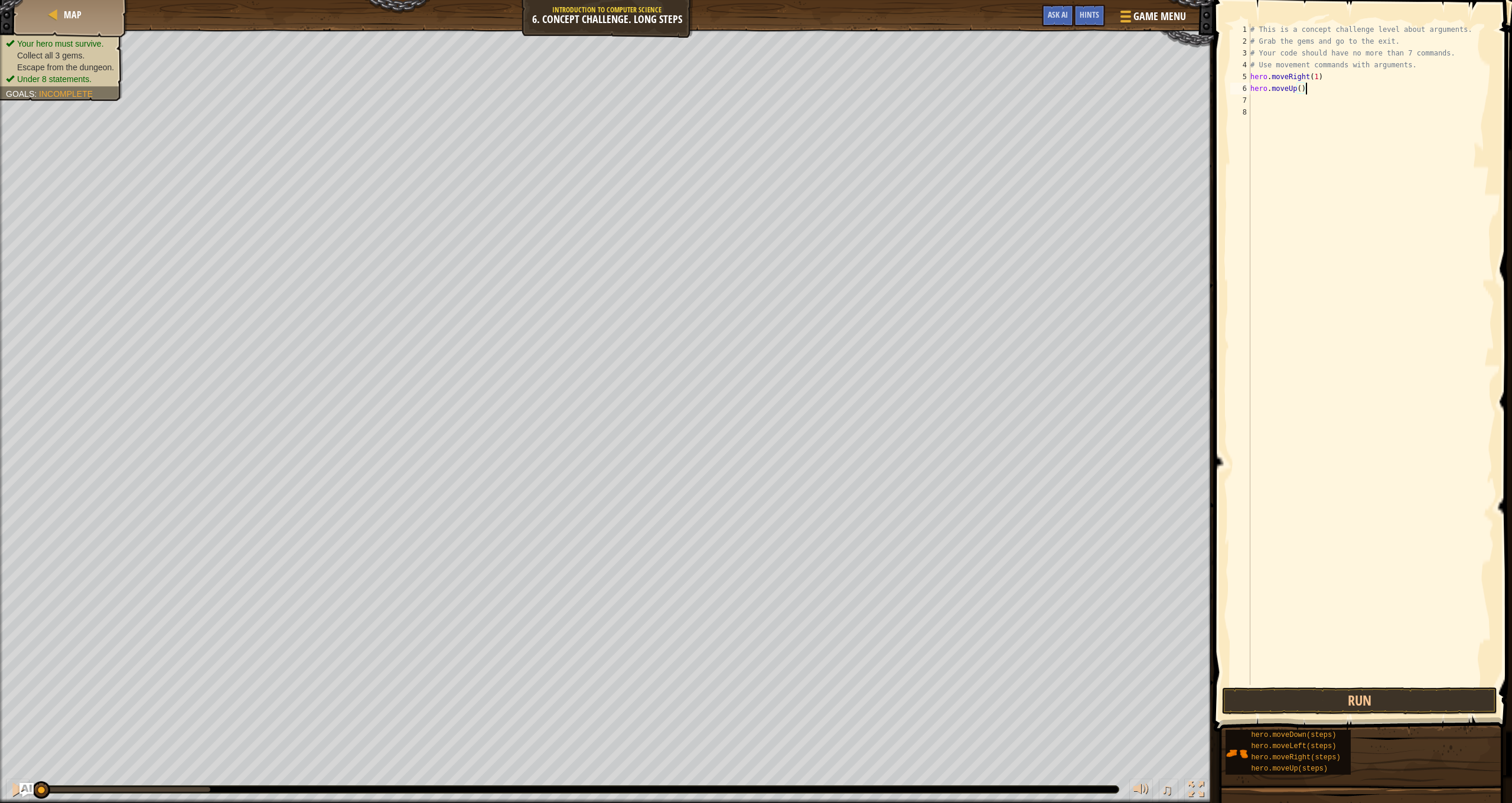
click at [1305, 88] on div "# This is a concept challenge level about arguments. # Grab the gems and go to …" at bounding box center [1371, 366] width 246 height 685
click at [1302, 87] on div "# This is a concept challenge level about arguments. # Grab the gems and go to …" at bounding box center [1371, 366] width 246 height 685
type textarea "hero.moveUp(3)"
click at [1255, 96] on div "# This is a concept challenge level about arguments. # Grab the gems and go to …" at bounding box center [1371, 366] width 246 height 685
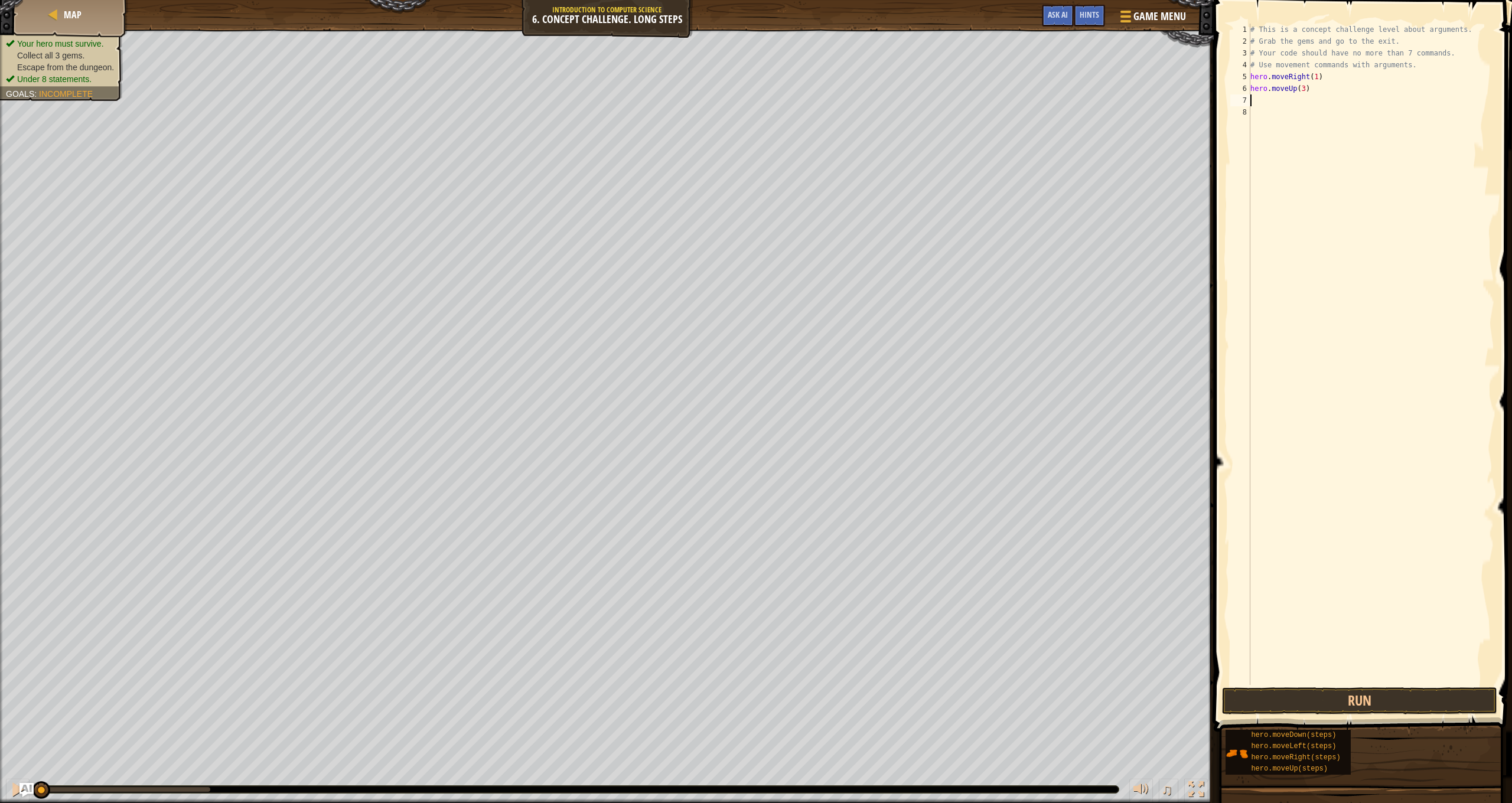
scroll to position [5, 0]
type textarea "h"
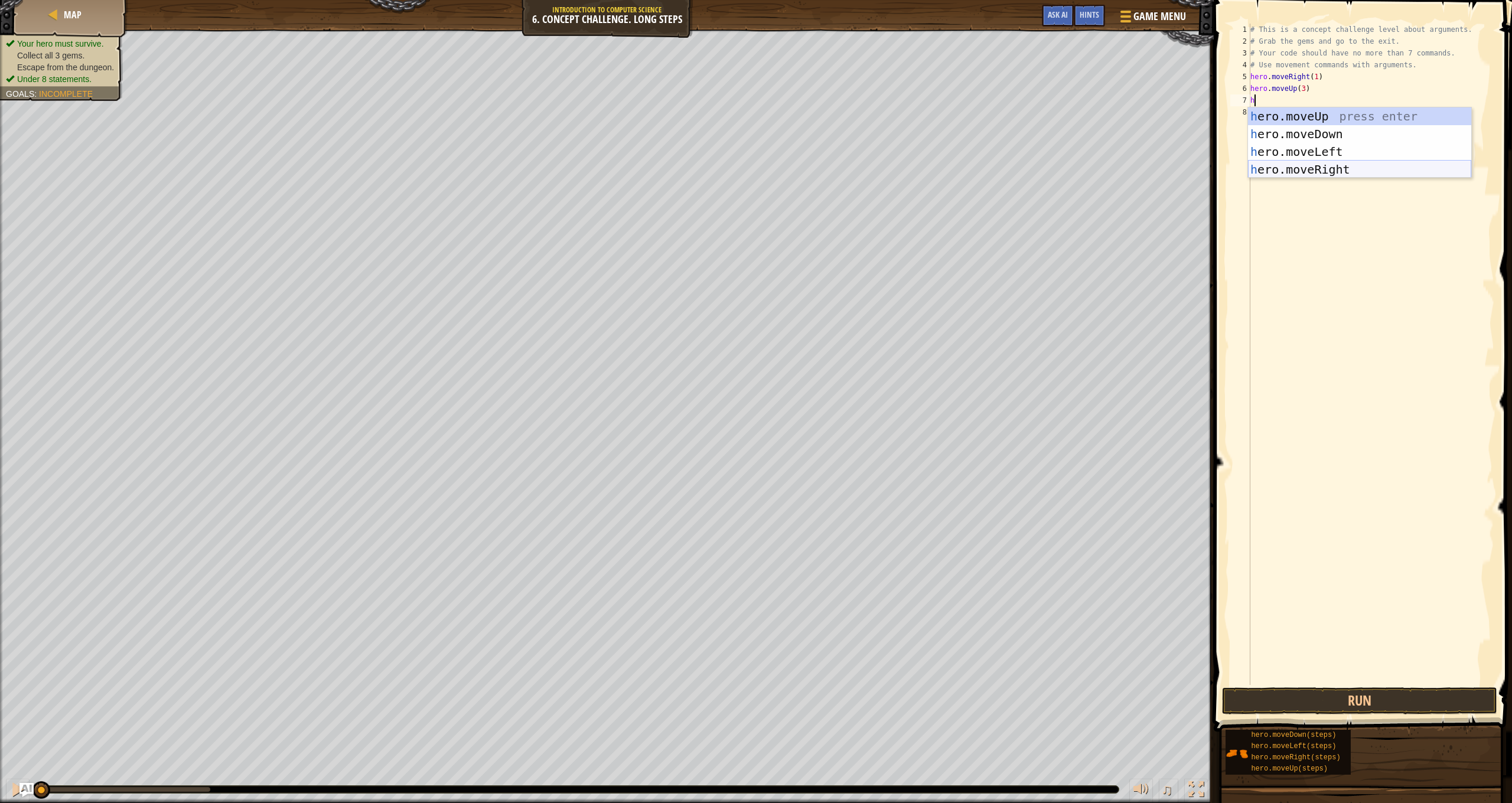
click at [1344, 168] on div "h ero.moveUp press enter h ero.moveDown press enter h ero.moveLeft press enter …" at bounding box center [1360, 160] width 223 height 106
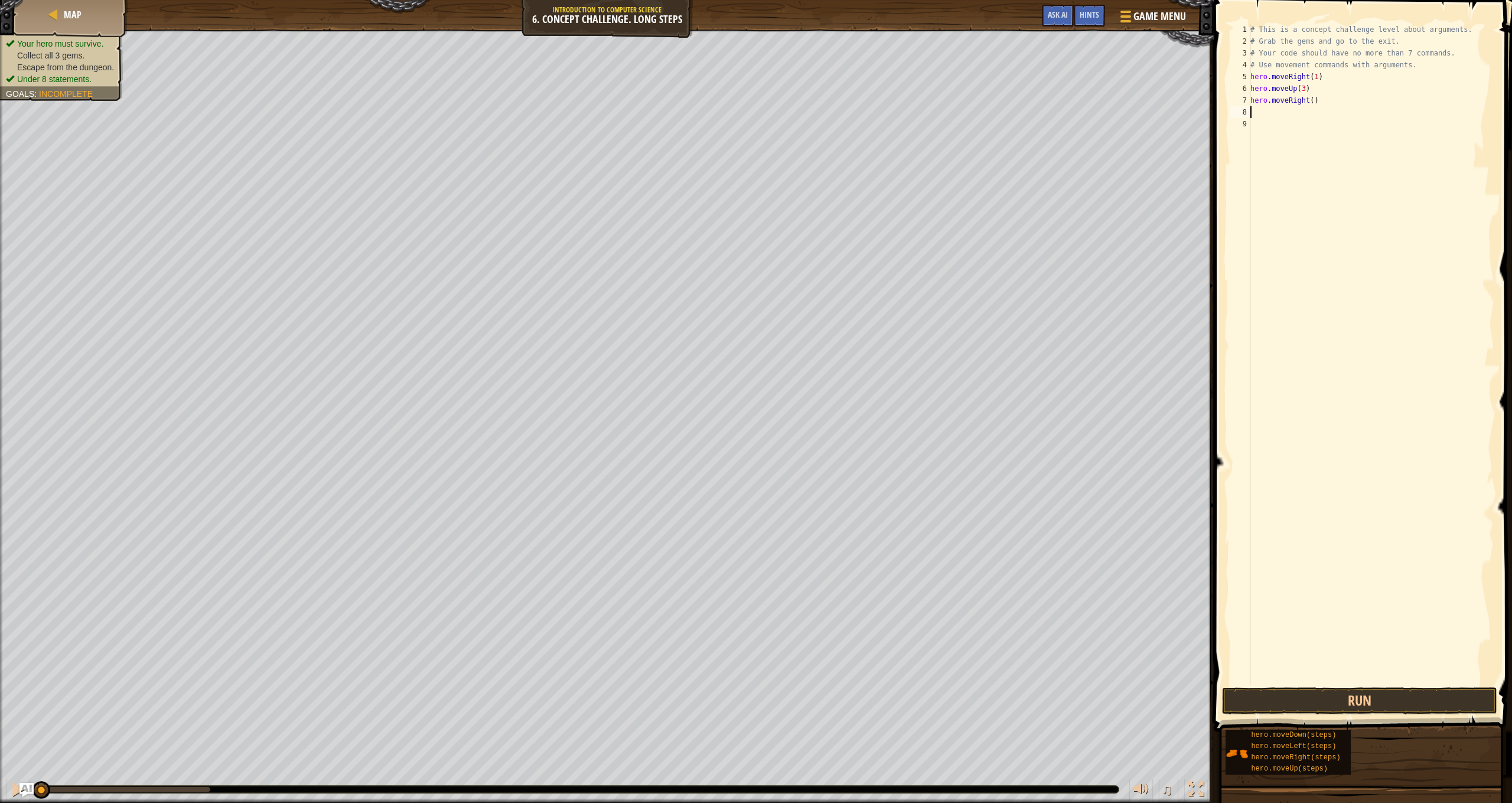
click at [1319, 99] on div "# This is a concept challenge level about arguments. # Grab the gems and go to …" at bounding box center [1371, 366] width 246 height 685
click at [1314, 99] on div "# This is a concept challenge level about arguments. # Grab the gems and go to …" at bounding box center [1371, 366] width 246 height 685
type textarea "hero.moveRight(2)"
click at [1311, 114] on div "# This is a concept challenge level about arguments. # Grab the gems and go to …" at bounding box center [1371, 366] width 246 height 685
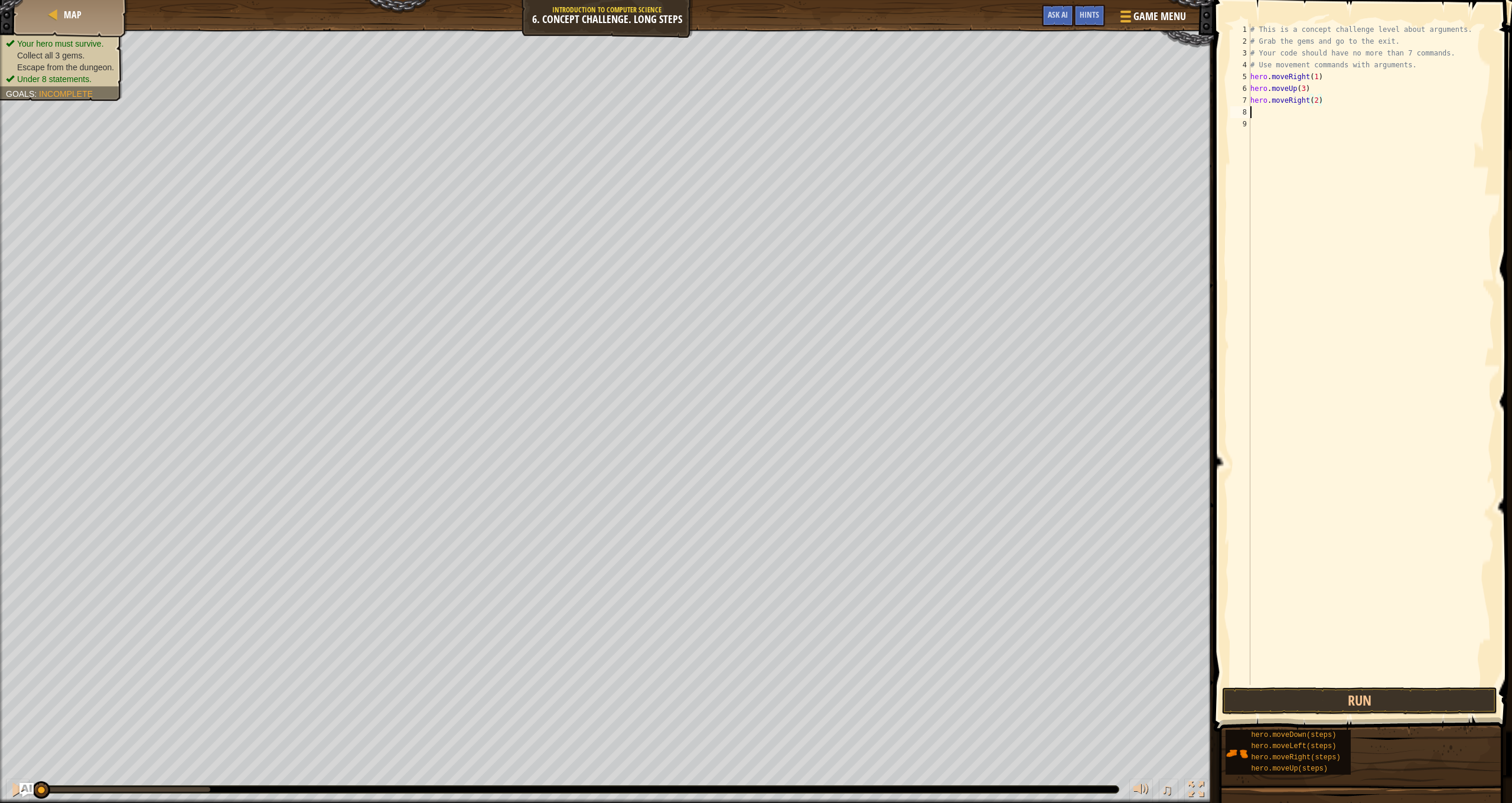
scroll to position [5, 0]
type textarea "h"
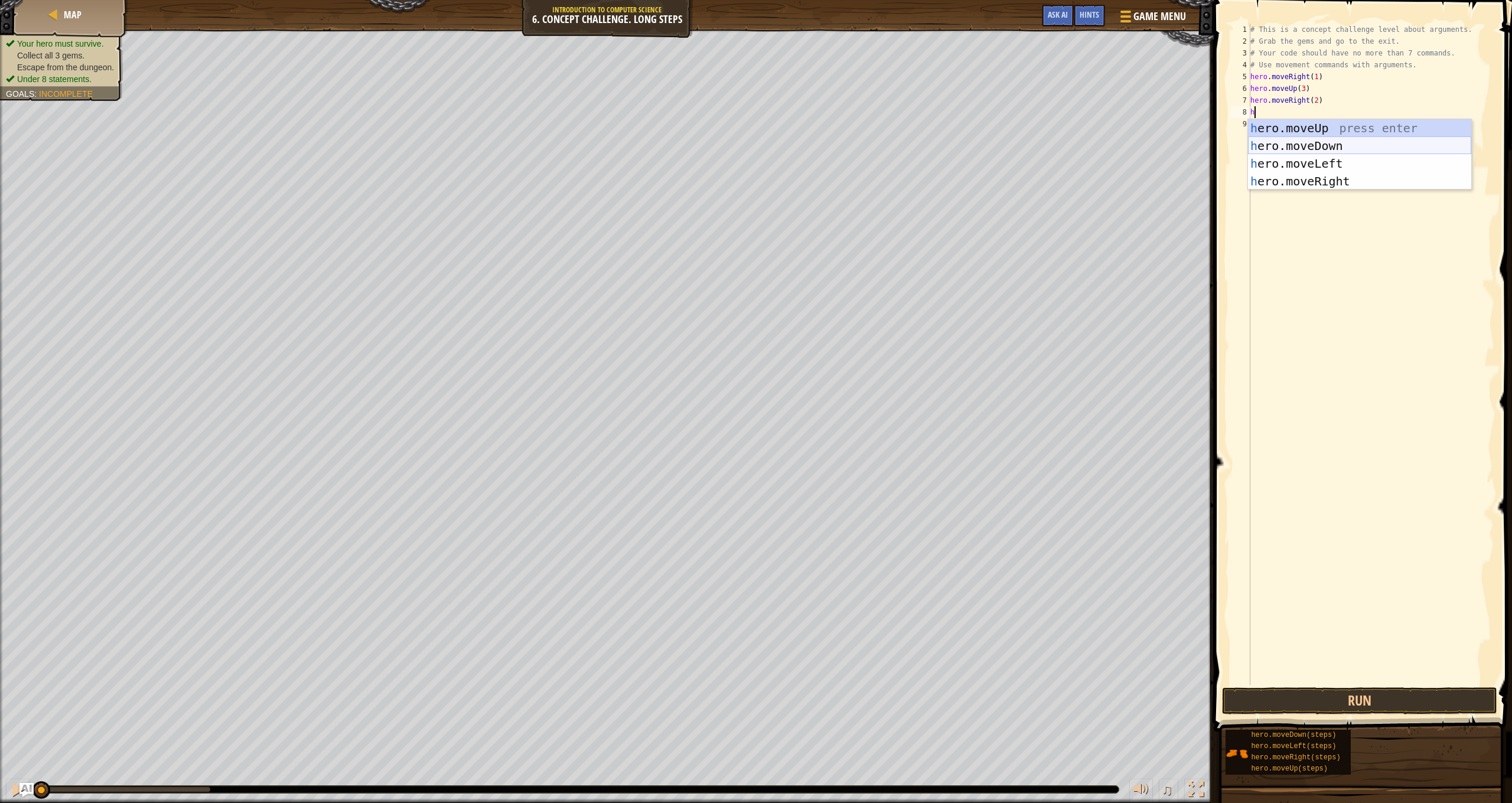
click at [1349, 147] on div "h ero.moveUp press enter h ero.moveDown press enter h ero.moveLeft press enter …" at bounding box center [1360, 172] width 223 height 106
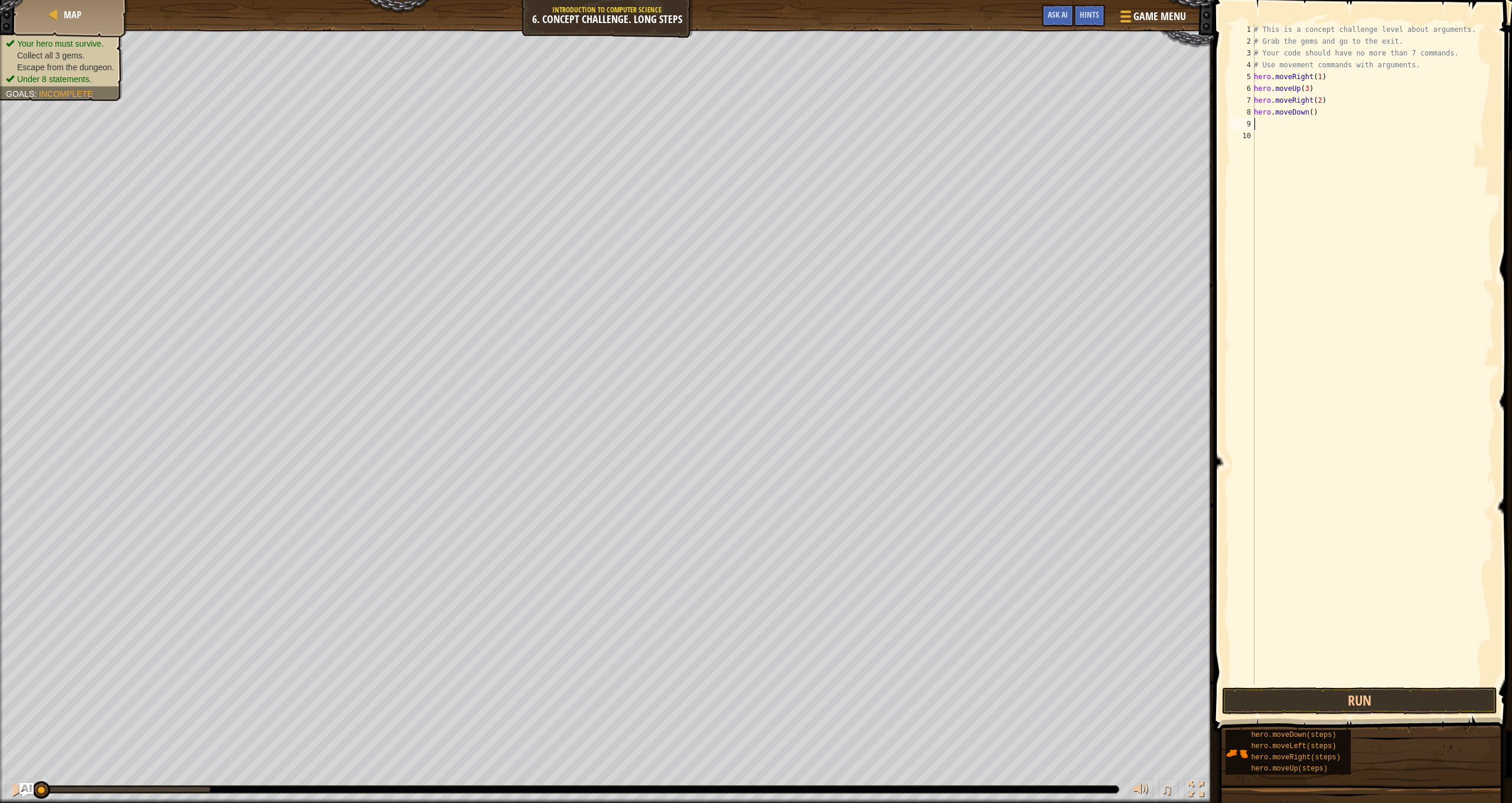
click at [1316, 117] on div "# This is a concept challenge level about arguments. # Grab the gems and go to …" at bounding box center [1373, 366] width 242 height 685
click at [1309, 115] on div "# This is a concept challenge level about arguments. # Grab the gems and go to …" at bounding box center [1373, 366] width 242 height 685
click at [1312, 113] on div "# This is a concept challenge level about arguments. # Grab the gems and go to …" at bounding box center [1373, 366] width 242 height 685
click at [1314, 113] on div "# This is a concept challenge level about arguments. # Grab the gems and go to …" at bounding box center [1373, 366] width 242 height 685
type textarea "hero.moveDown(3)"
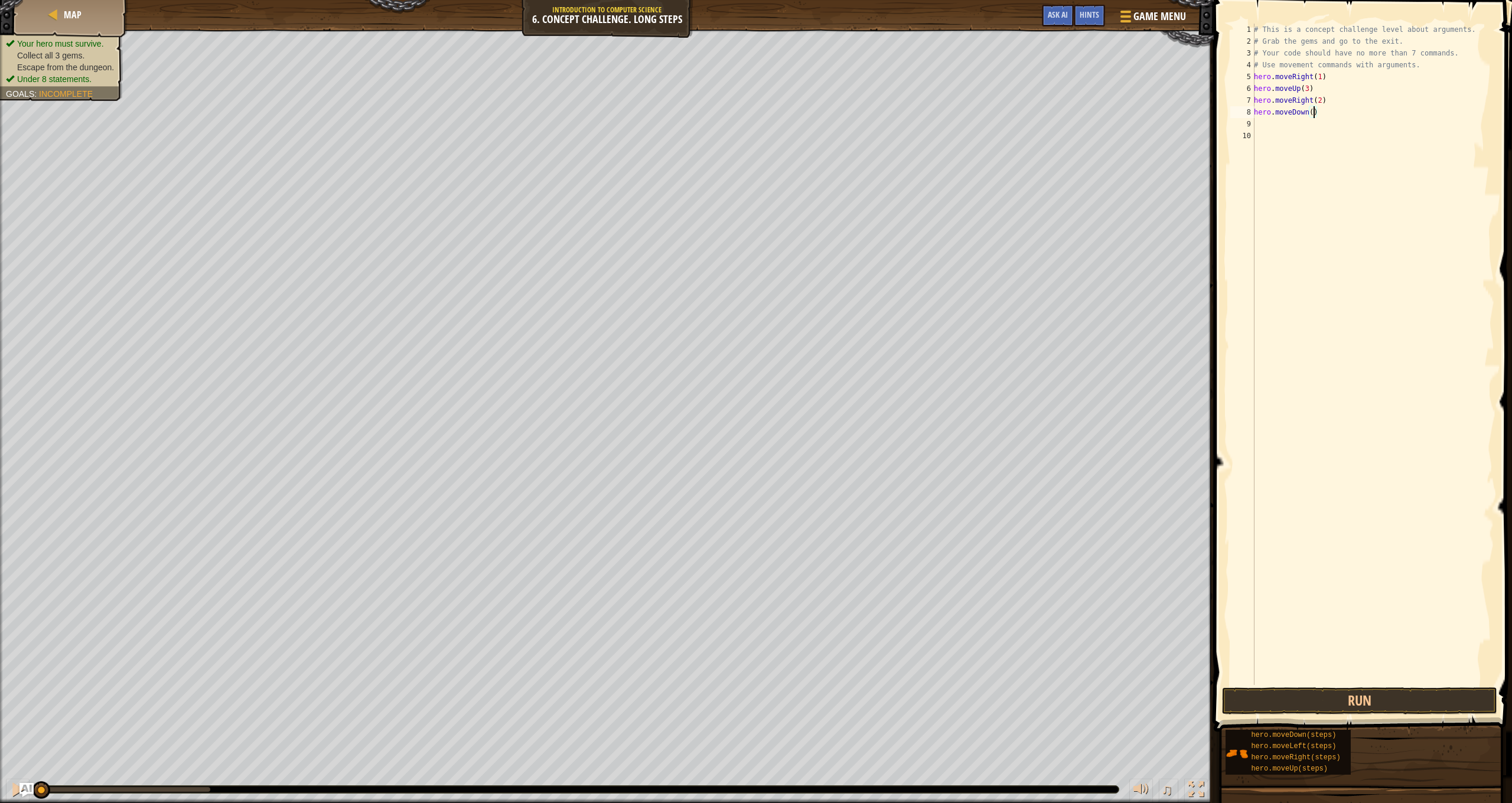
scroll to position [5, 5]
click at [1266, 126] on div "# This is a concept challenge level about arguments. # Grab the gems and go to …" at bounding box center [1373, 366] width 242 height 685
type textarea "h"
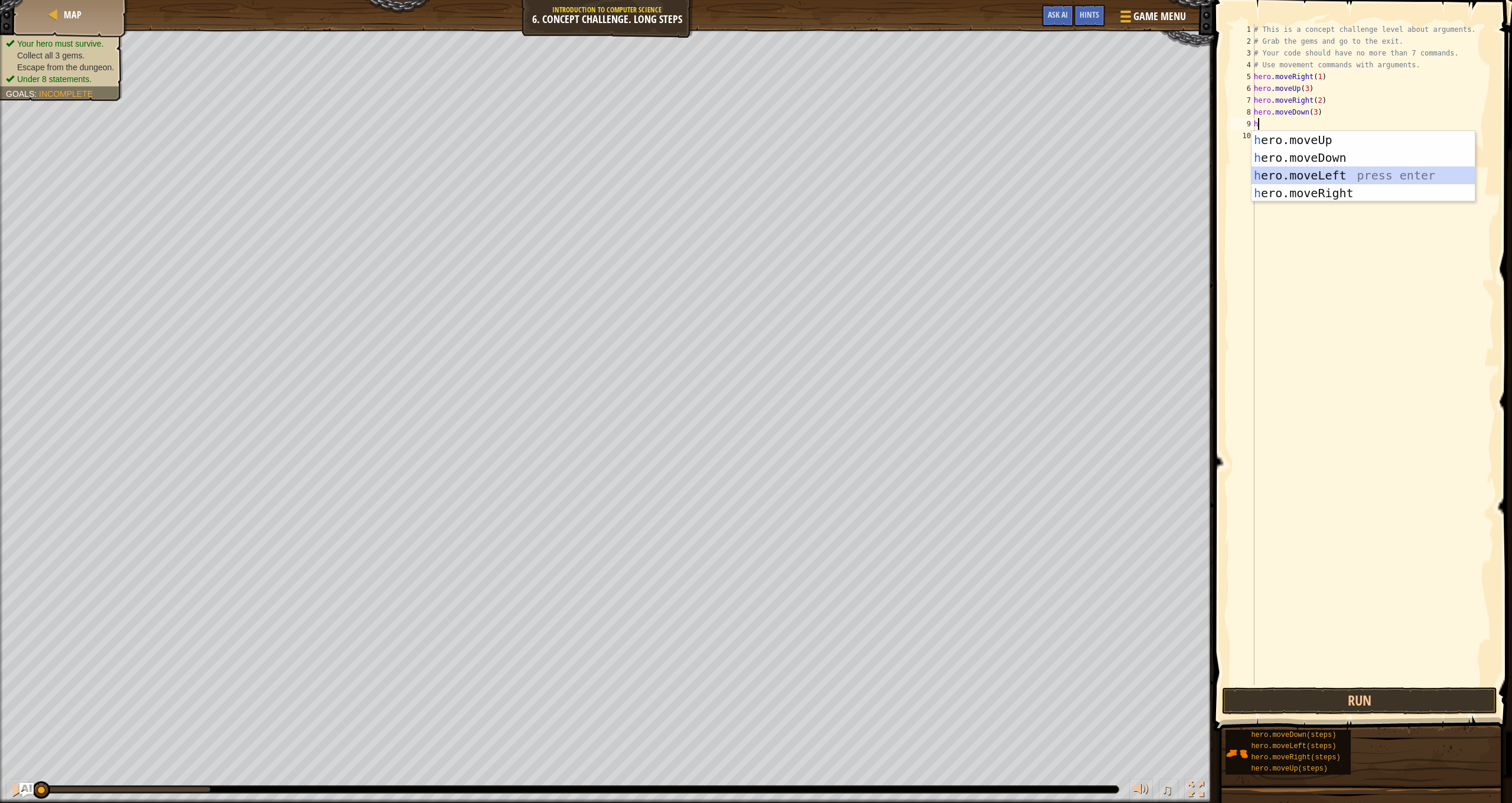
click at [1342, 175] on div "h ero.moveUp press enter h ero.moveDown press enter h ero.moveLeft press enter …" at bounding box center [1363, 184] width 223 height 106
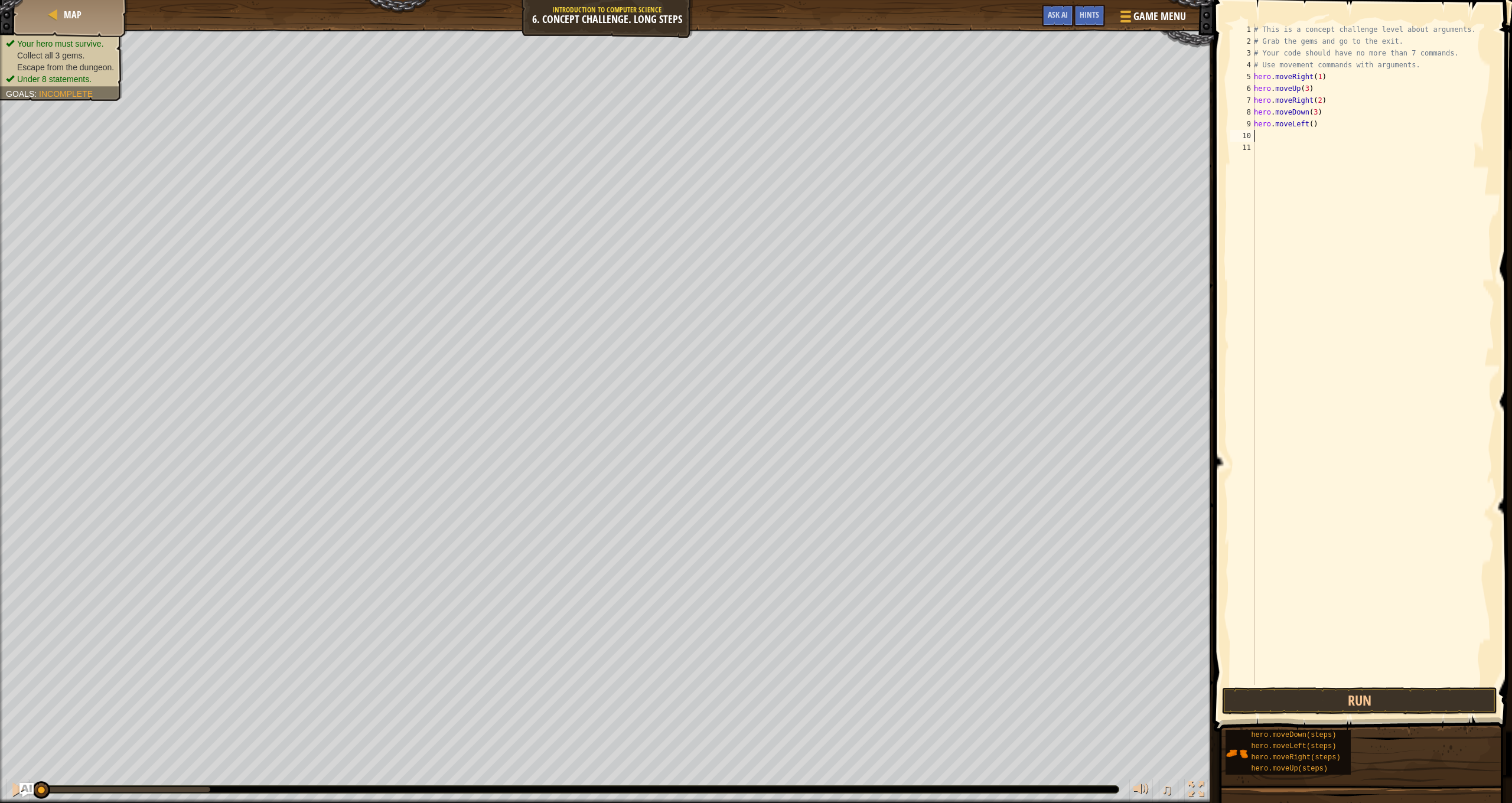
click at [1316, 123] on div "# This is a concept challenge level about arguments. # Grab the gems and go to …" at bounding box center [1373, 366] width 242 height 685
type textarea "hero.moveLeft(1)"
click at [1291, 139] on div "# This is a concept challenge level about arguments. # Grab the gems and go to …" at bounding box center [1373, 366] width 242 height 685
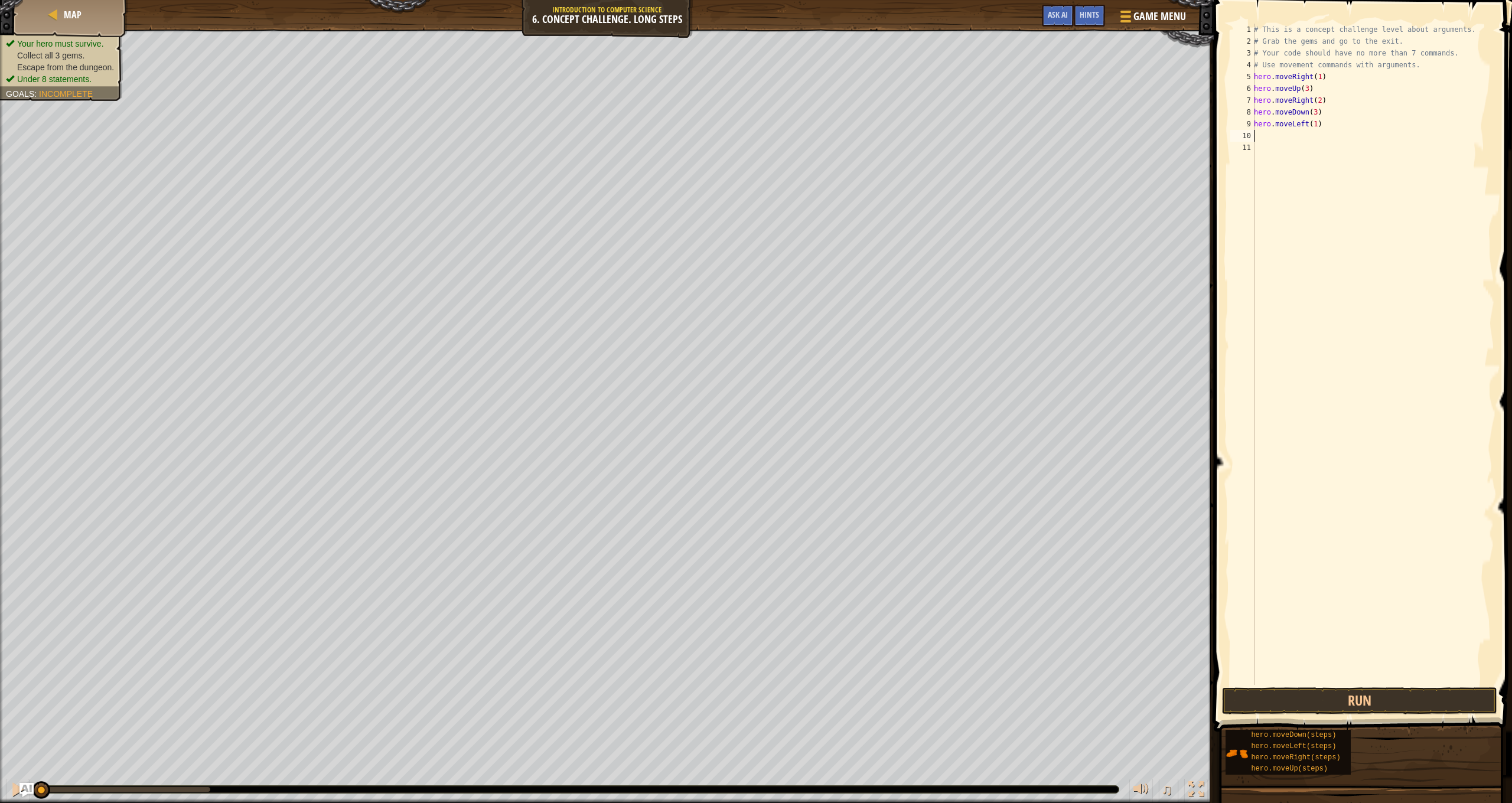
type textarea "h"
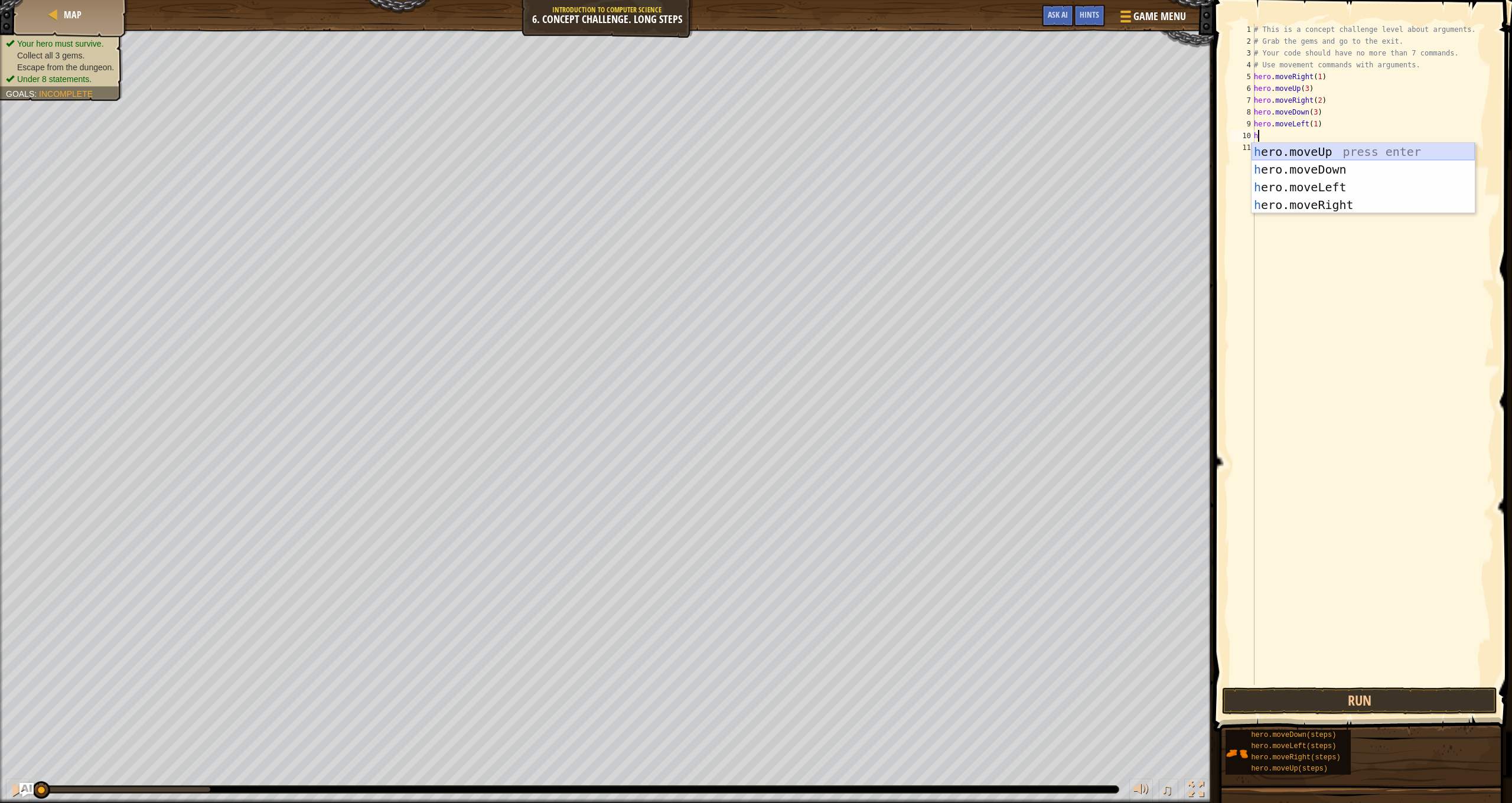
click at [1344, 152] on div "h ero.moveUp press enter h ero.moveDown press enter h ero.moveLeft press enter …" at bounding box center [1363, 195] width 223 height 106
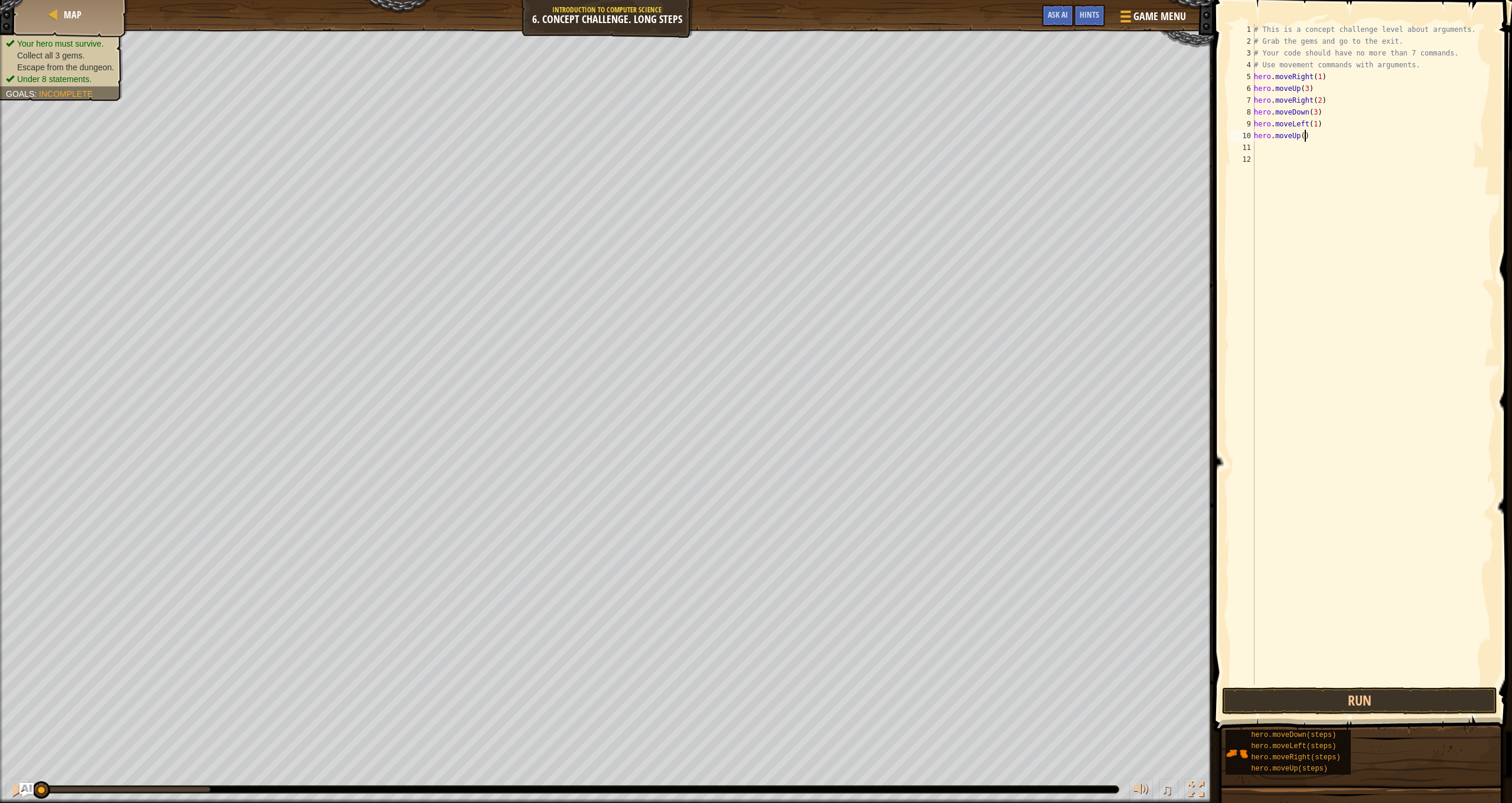
click at [1307, 135] on div "# This is a concept challenge level about arguments. # Grab the gems and go to …" at bounding box center [1373, 366] width 242 height 685
type textarea "hero.moveUp(2)"
click at [1298, 146] on div "# This is a concept challenge level about arguments. # Grab the gems and go to …" at bounding box center [1373, 366] width 242 height 685
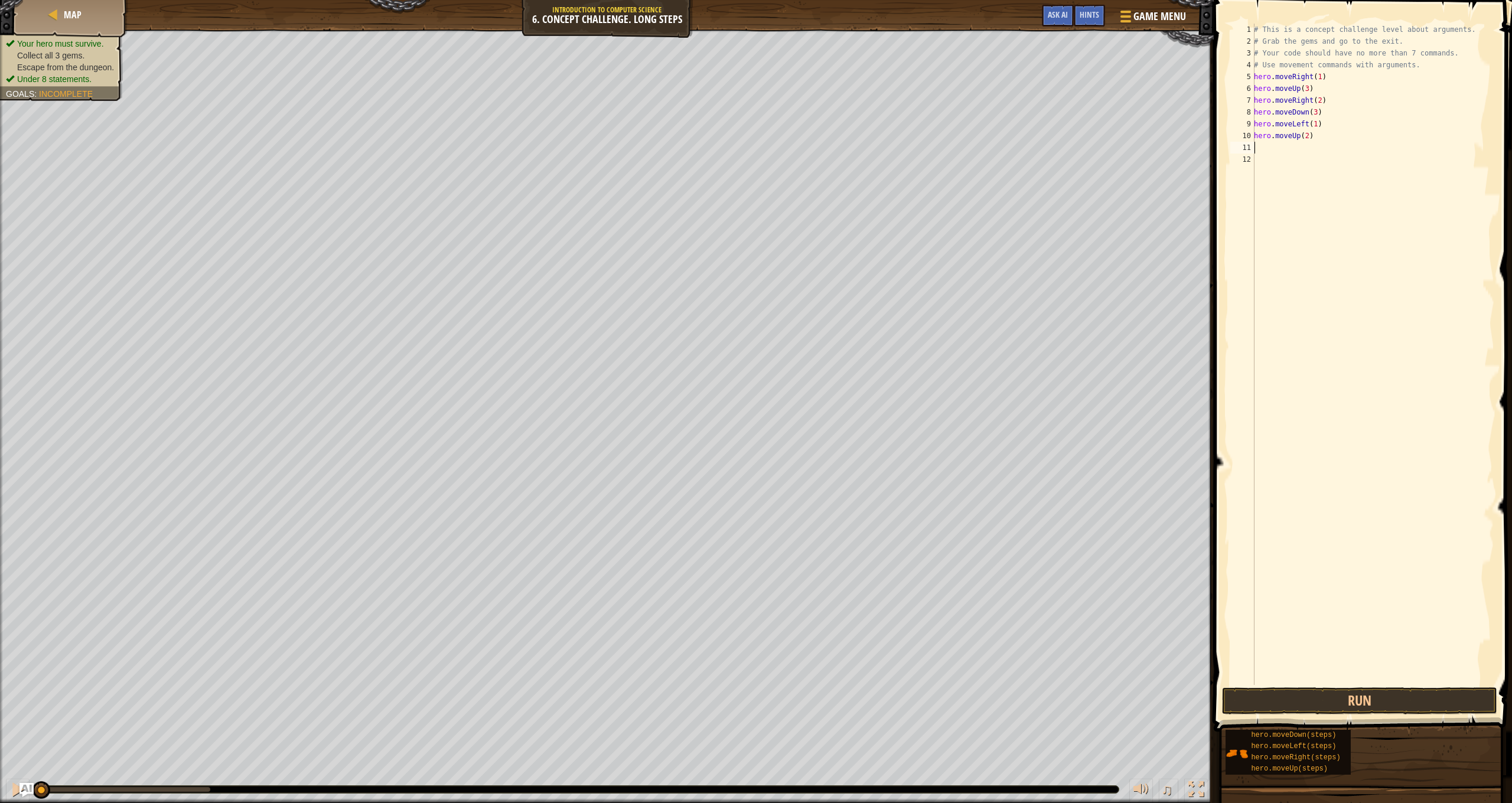
type textarea "h"
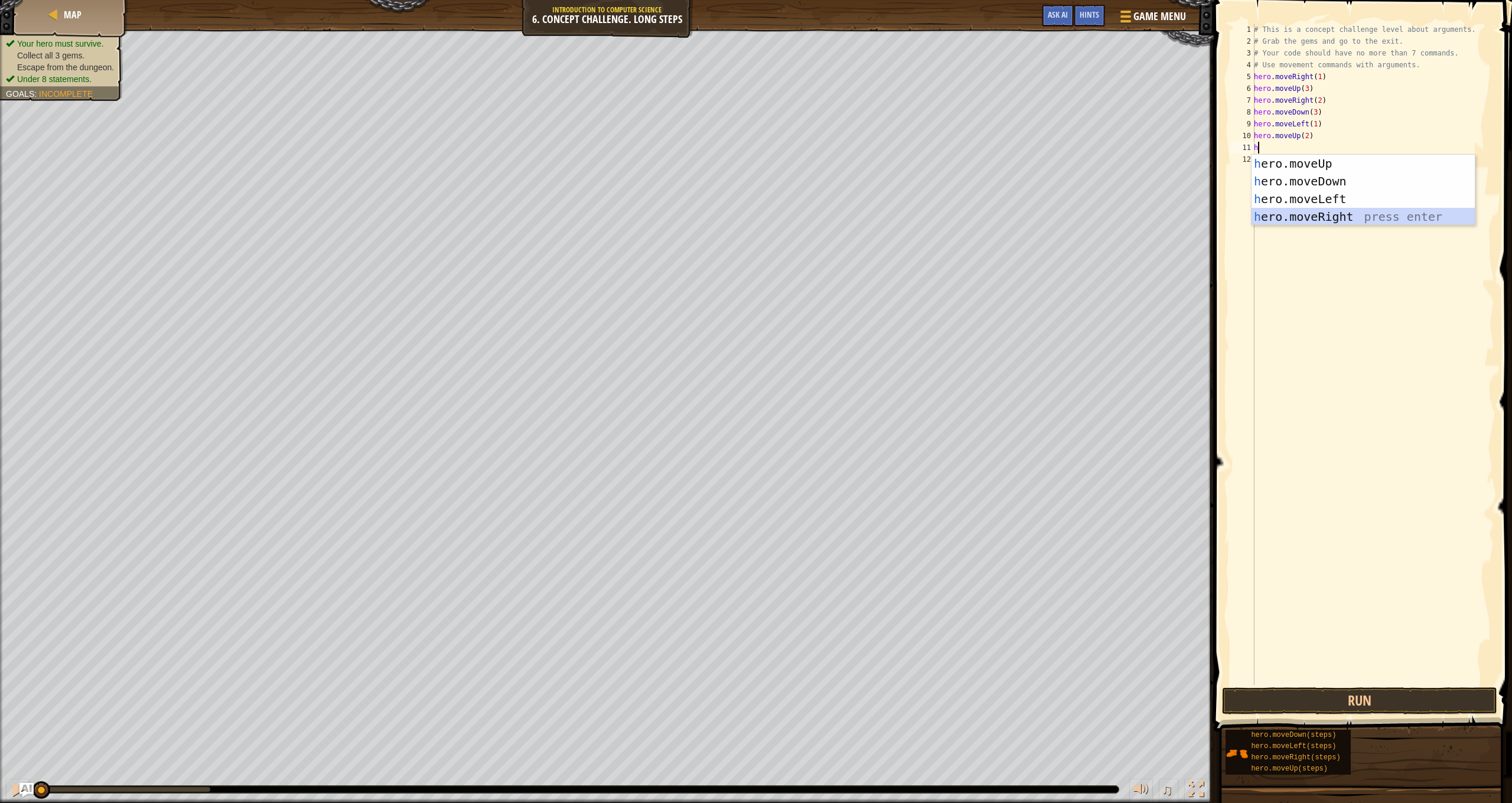
drag, startPoint x: 1352, startPoint y: 213, endPoint x: 1327, endPoint y: 181, distance: 40.6
click at [1352, 214] on div "h ero.moveUp press enter h ero.moveDown press enter h ero.moveLeft press enter …" at bounding box center [1363, 208] width 223 height 106
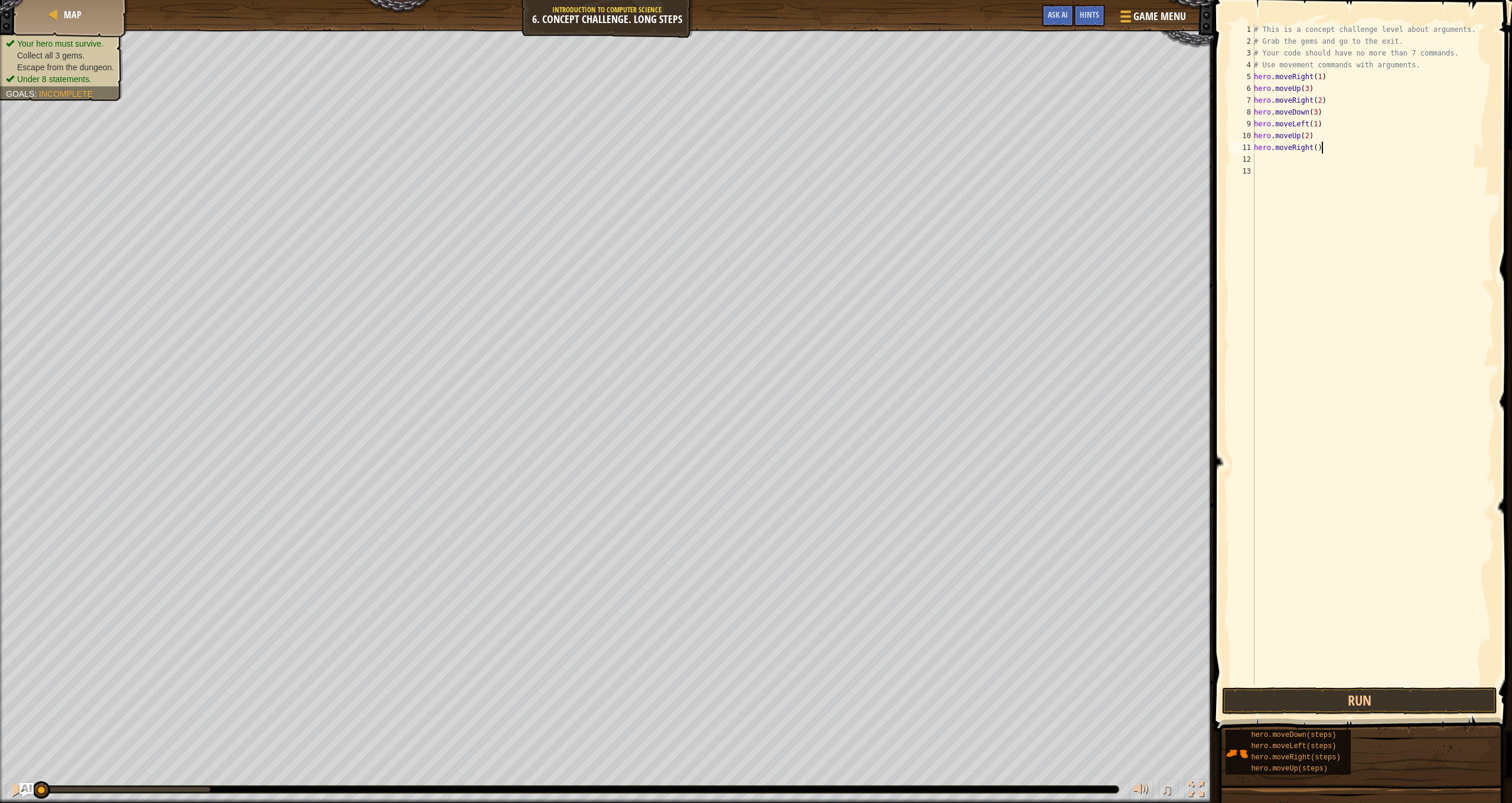
click at [1321, 148] on div "# This is a concept challenge level about arguments. # Grab the gems and go to …" at bounding box center [1373, 366] width 242 height 685
click at [1322, 148] on div "# This is a concept challenge level about arguments. # Grab the gems and go to …" at bounding box center [1373, 366] width 242 height 685
click at [1317, 146] on div "# This is a concept challenge level about arguments. # Grab the gems and go to …" at bounding box center [1373, 366] width 242 height 685
type textarea "hero.moveRight(3)"
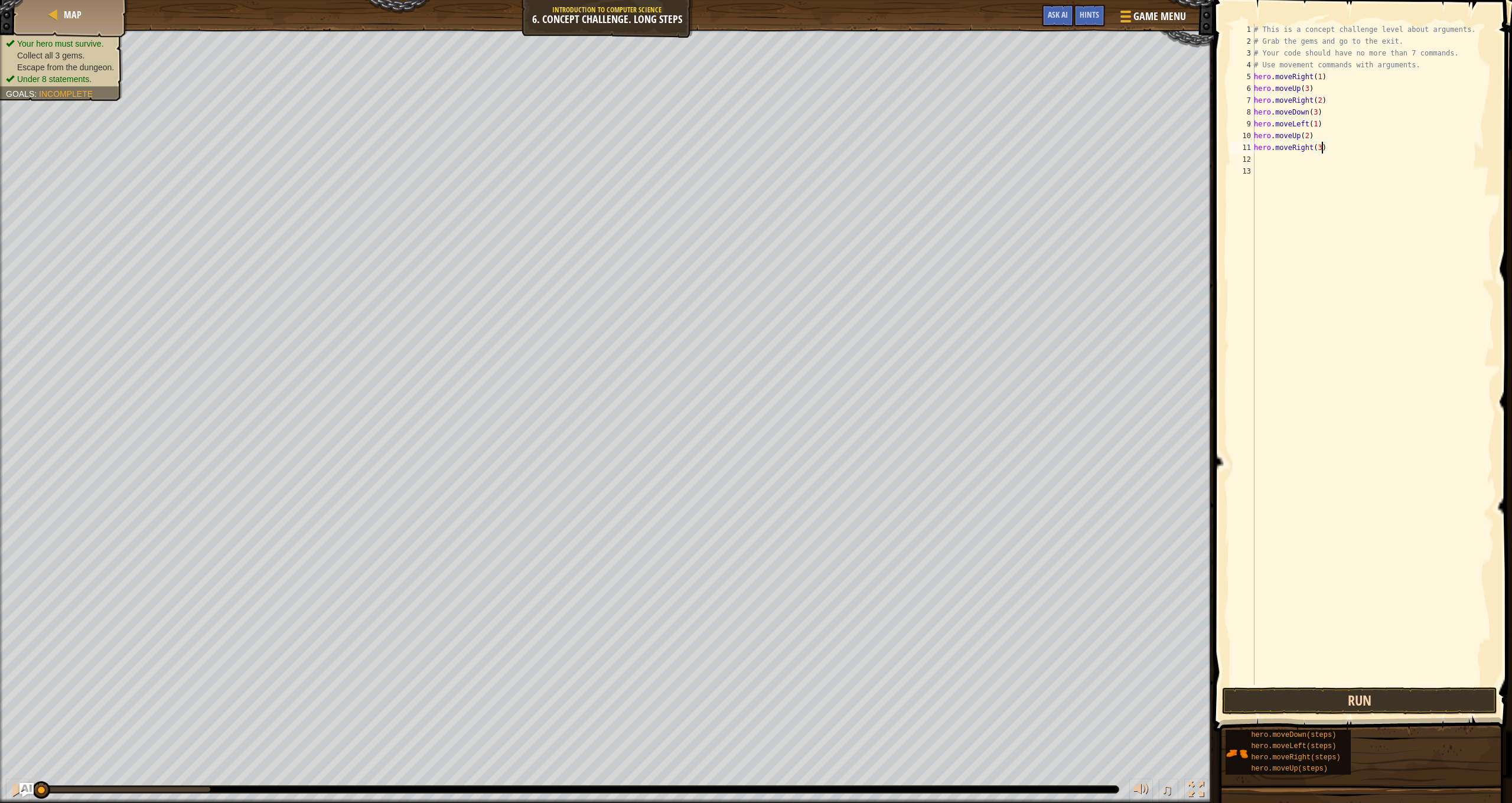
click at [1376, 710] on button "Run" at bounding box center [1360, 701] width 275 height 27
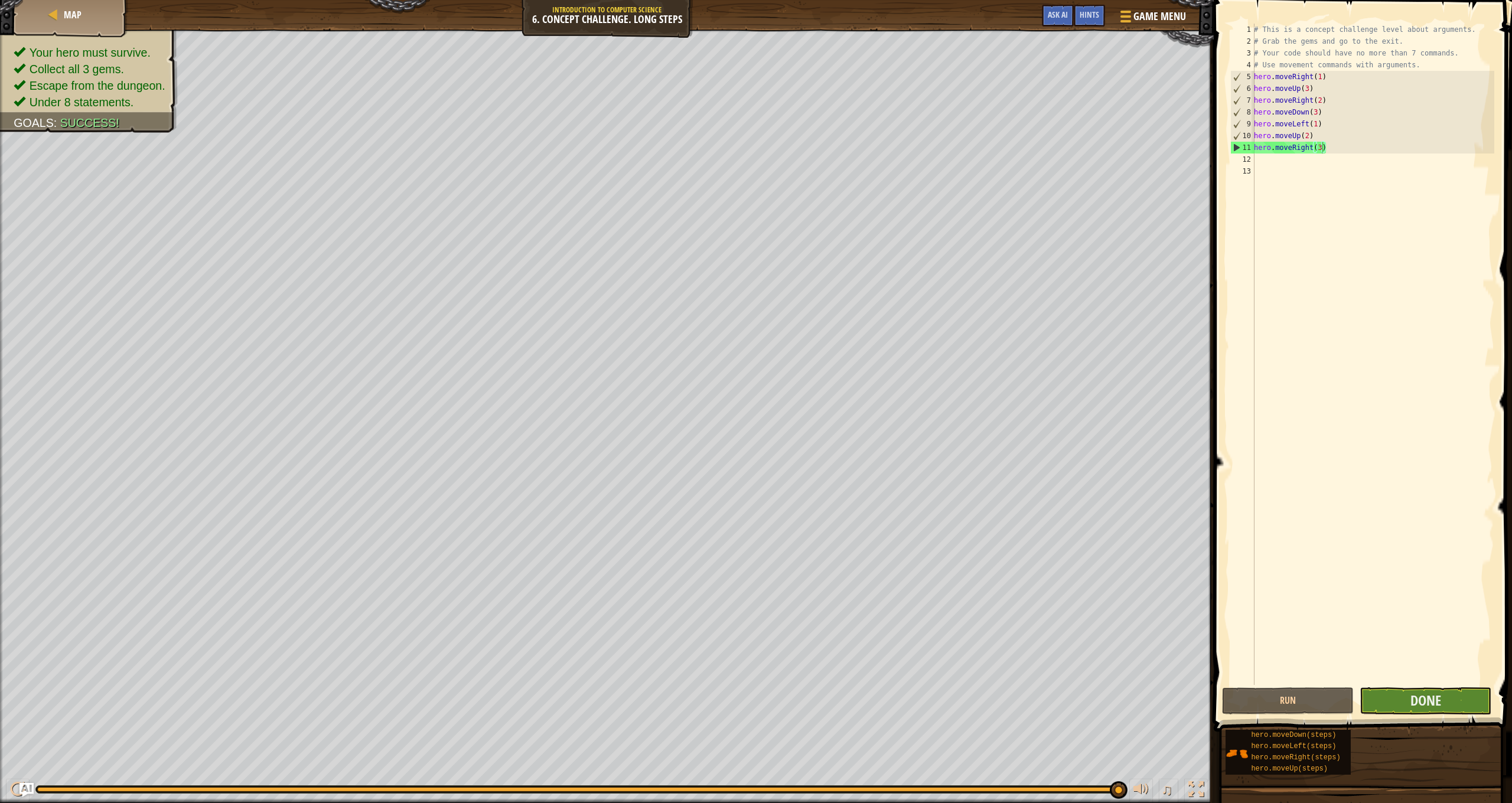
click at [1463, 707] on button "Done" at bounding box center [1426, 701] width 132 height 27
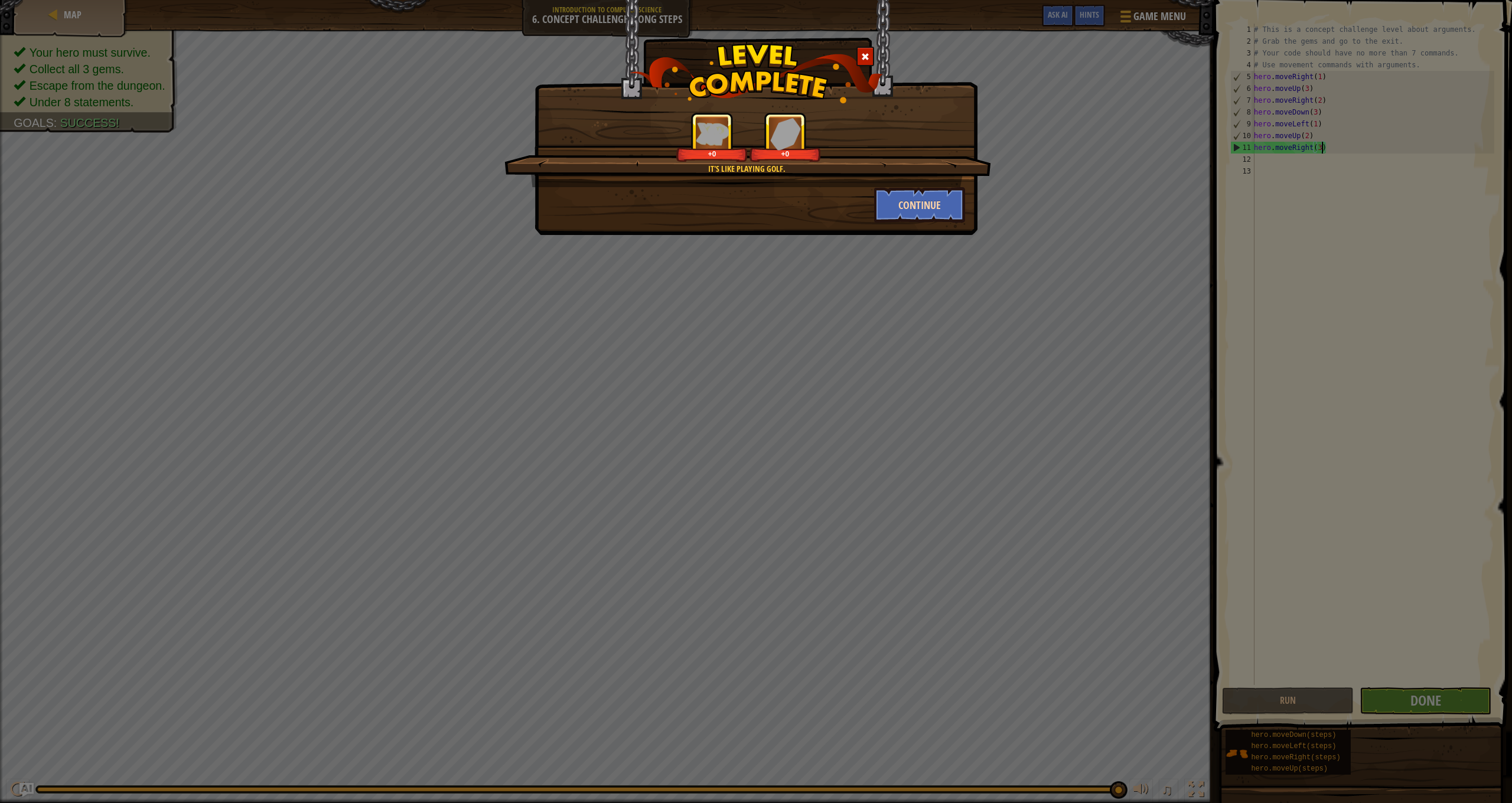
click at [949, 207] on button "Continue" at bounding box center [920, 205] width 92 height 36
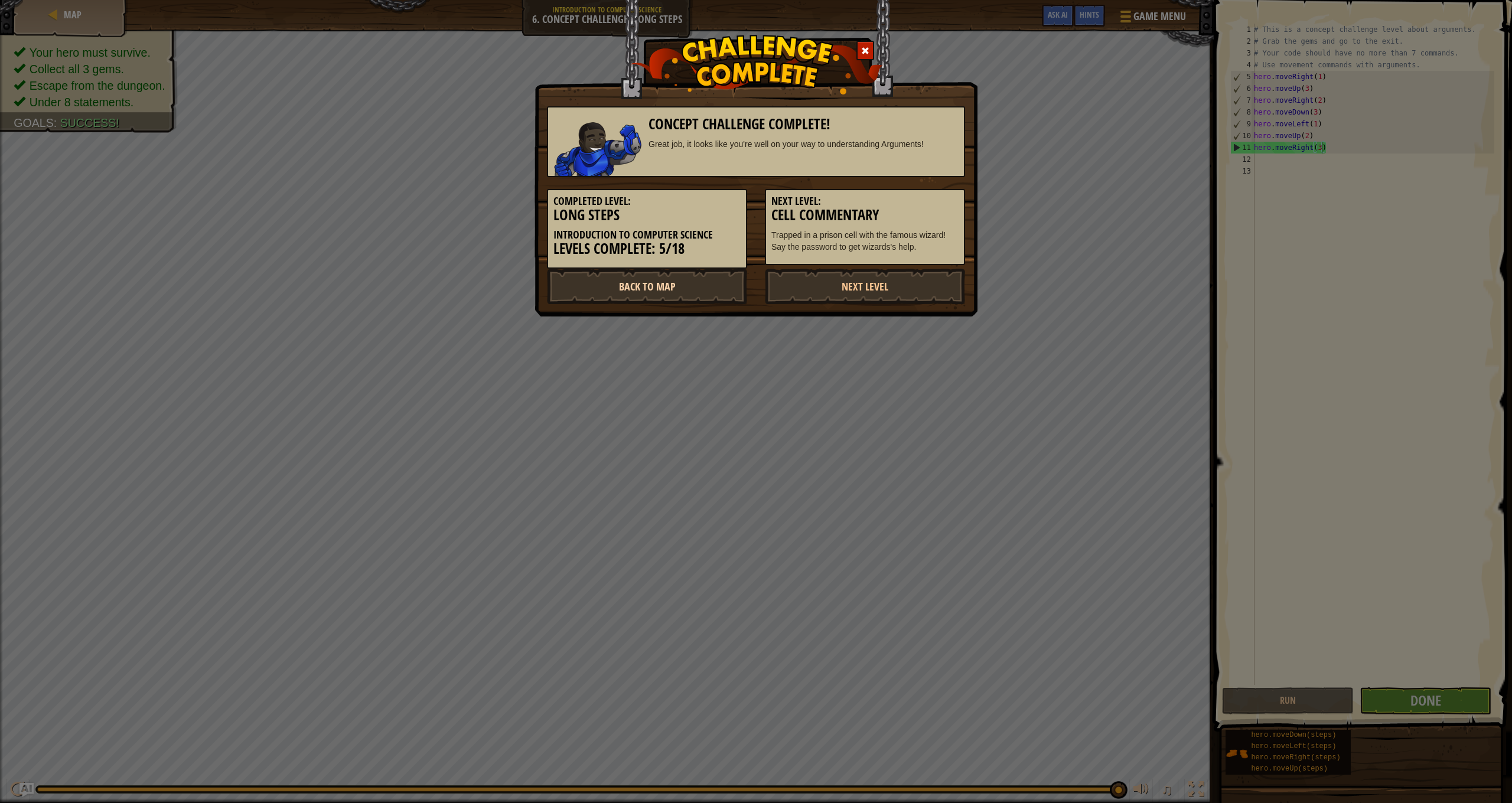
click at [699, 291] on link "Back to Map" at bounding box center [647, 286] width 201 height 36
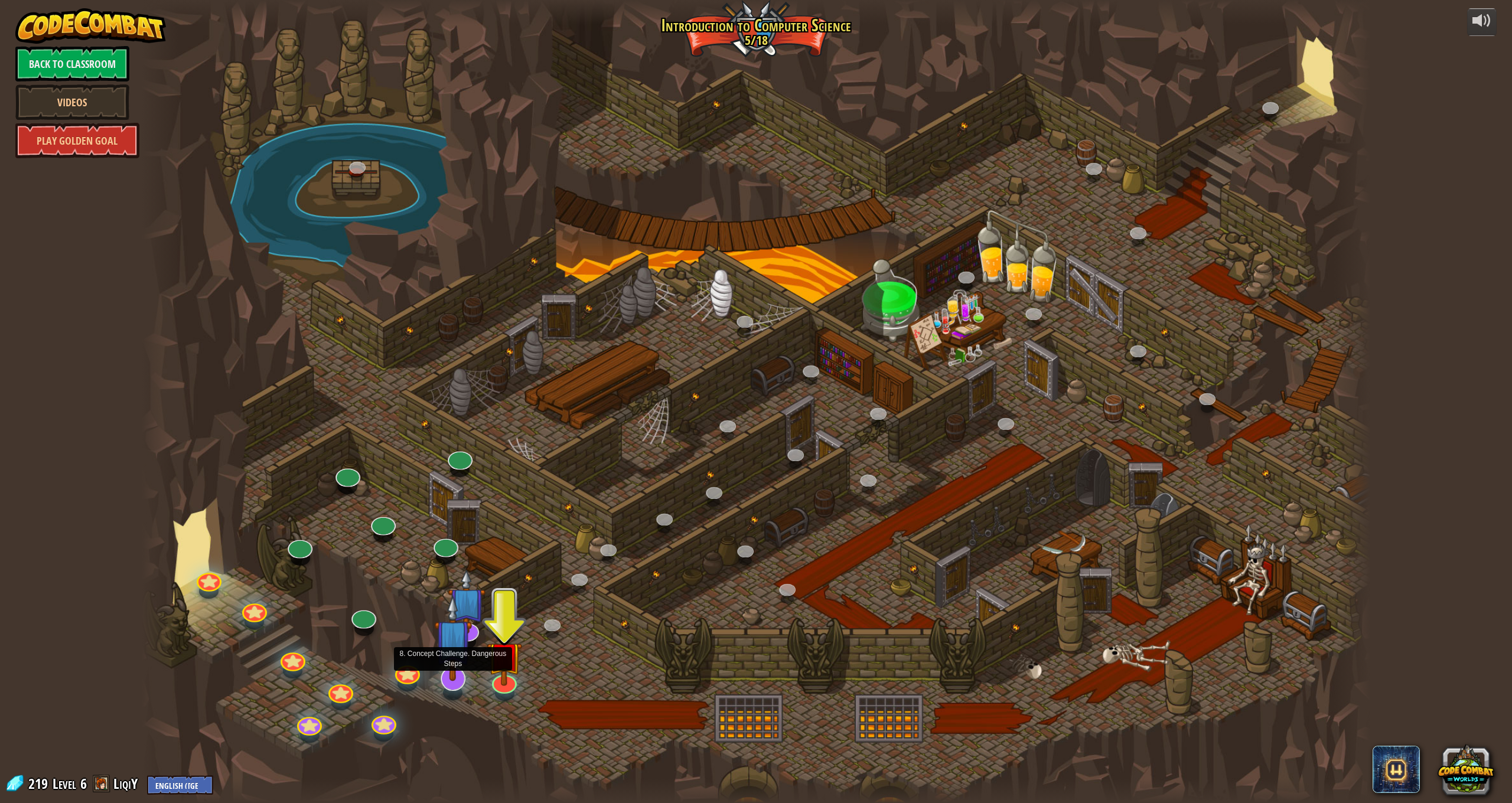
click at [451, 653] on img at bounding box center [453, 637] width 37 height 86
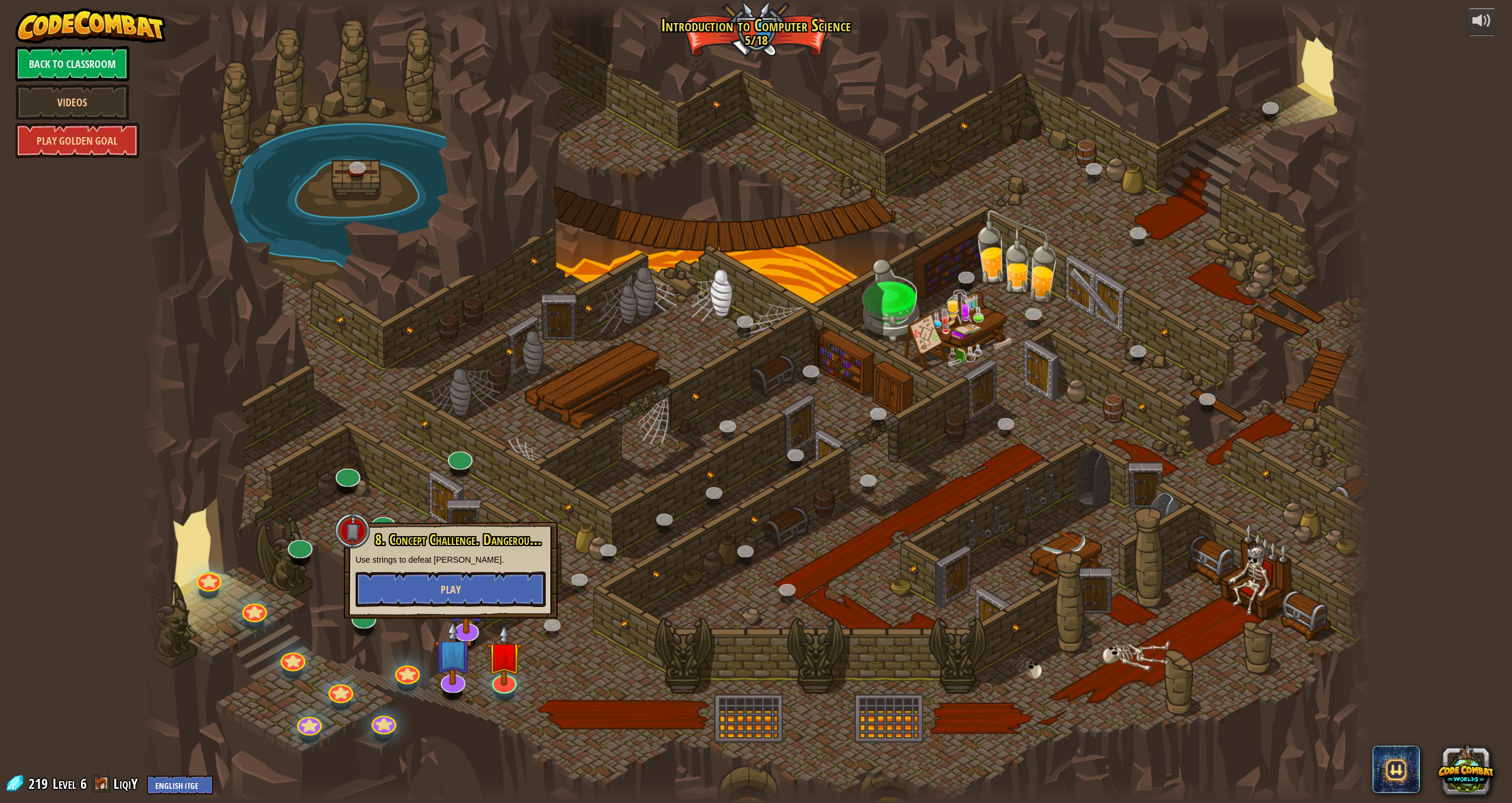
click at [473, 586] on button "Play" at bounding box center [450, 589] width 190 height 36
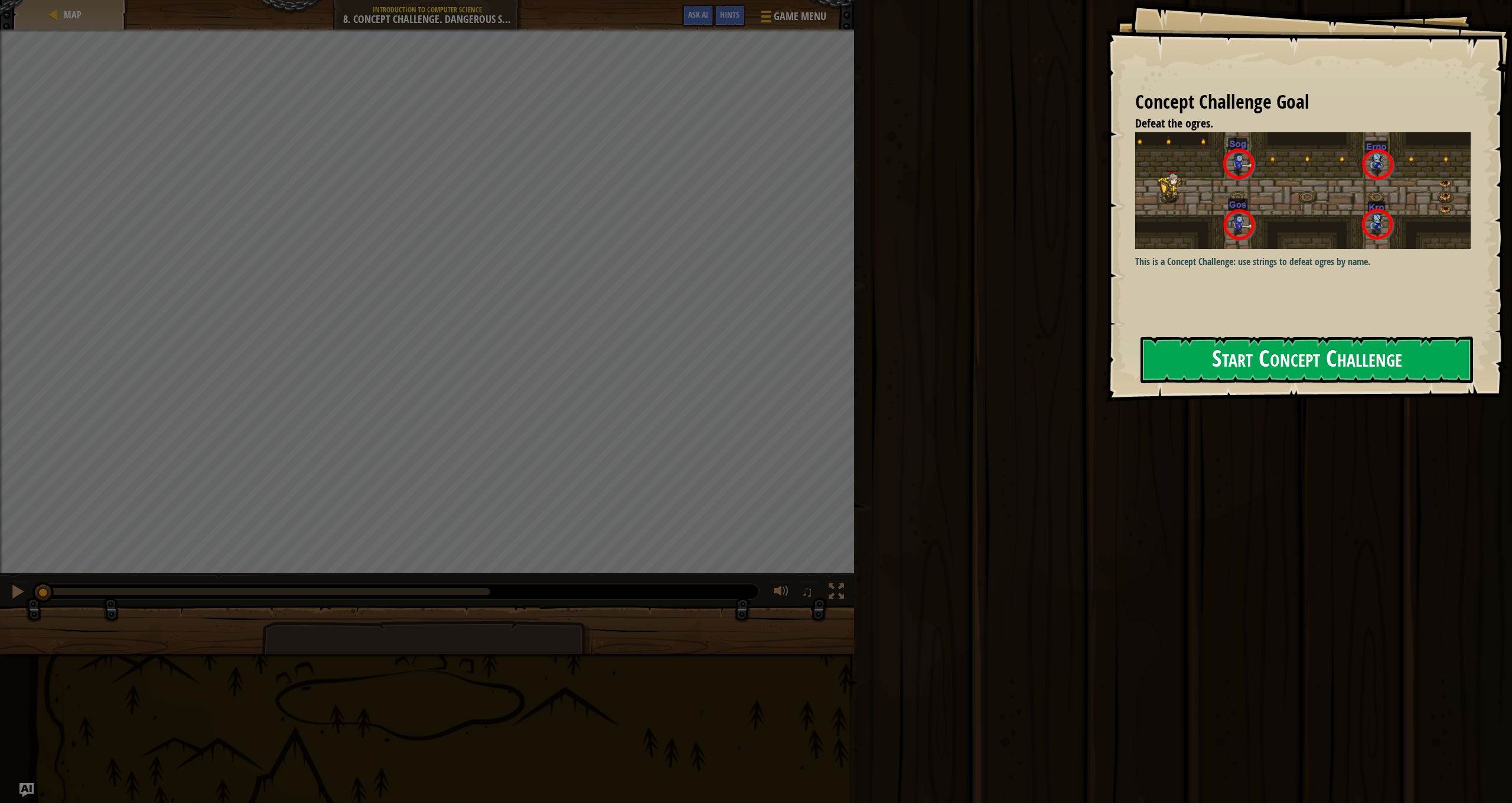
click at [1257, 359] on button "Start Concept Challenge" at bounding box center [1306, 360] width 333 height 46
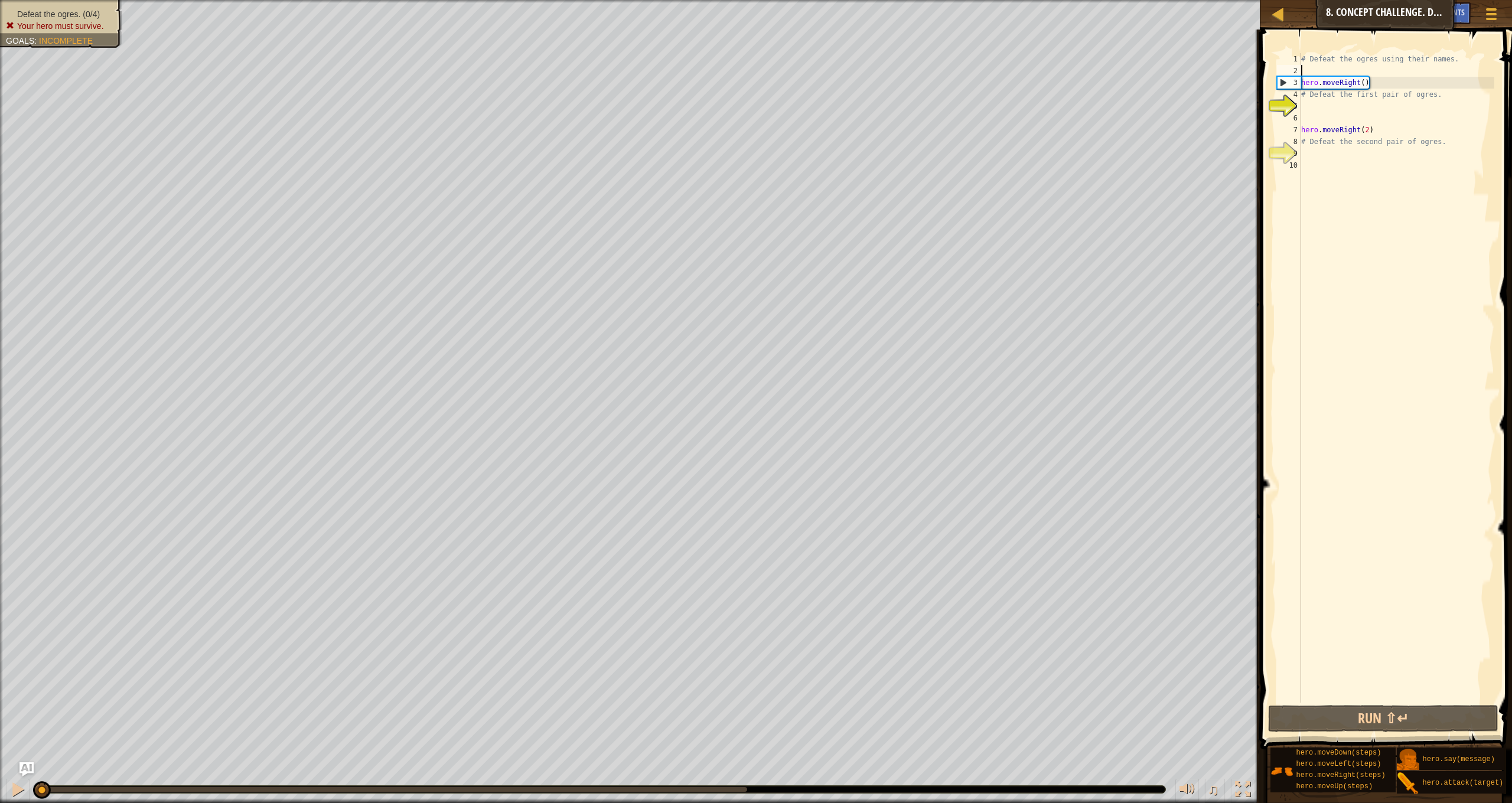
click at [1310, 70] on div "# Defeat the ogres using their names. hero . moveRight ( ) # Defeat the first p…" at bounding box center [1396, 389] width 195 height 673
click at [1305, 67] on div "# Defeat the ogres using their names. hero . moveRight ( ) # Defeat the first p…" at bounding box center [1396, 389] width 195 height 673
type textarea "g"
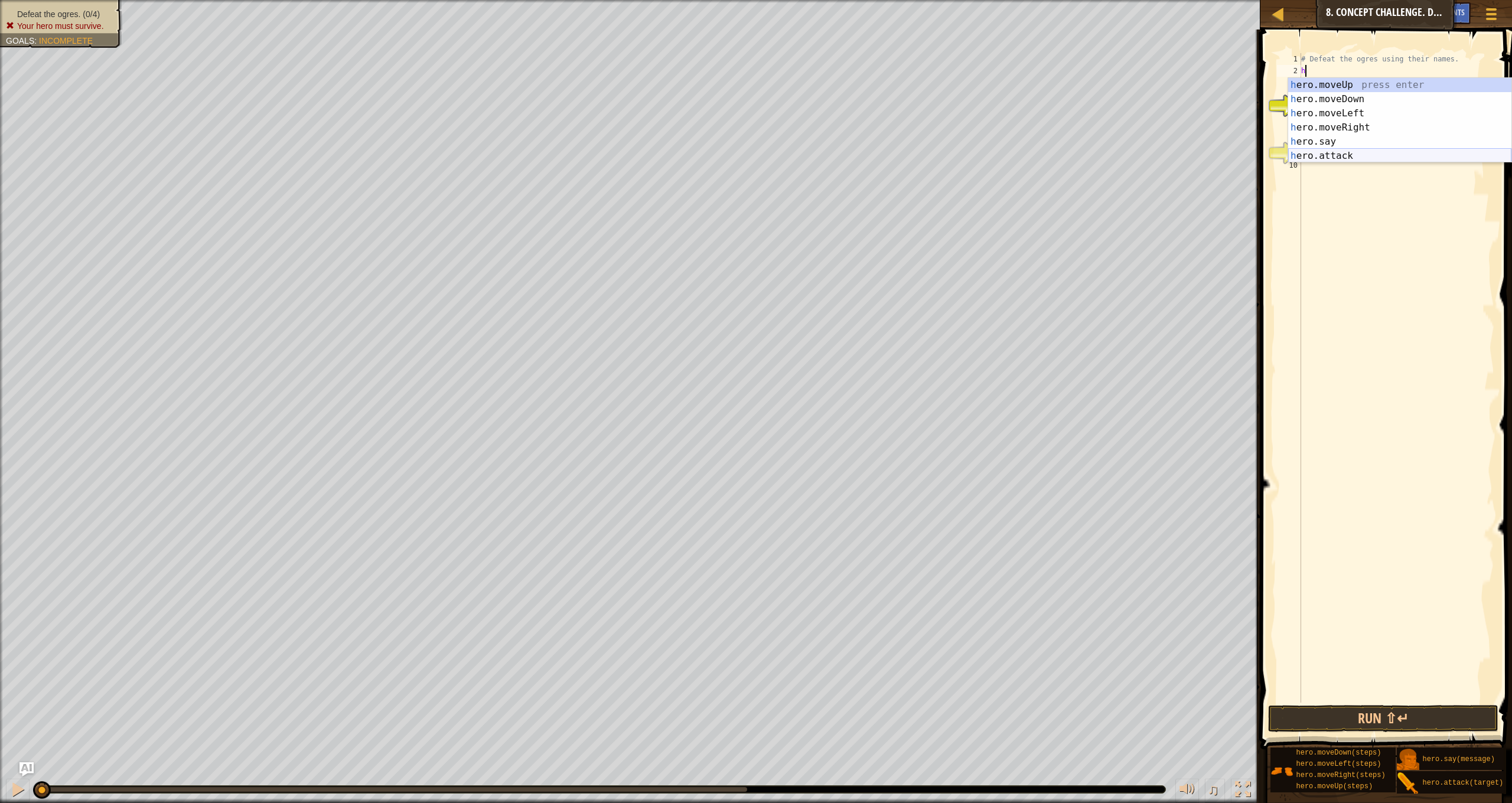
click at [1334, 158] on div "h ero.moveUp press enter h ero.moveDown press enter h ero.moveLeft press enter …" at bounding box center [1400, 134] width 223 height 113
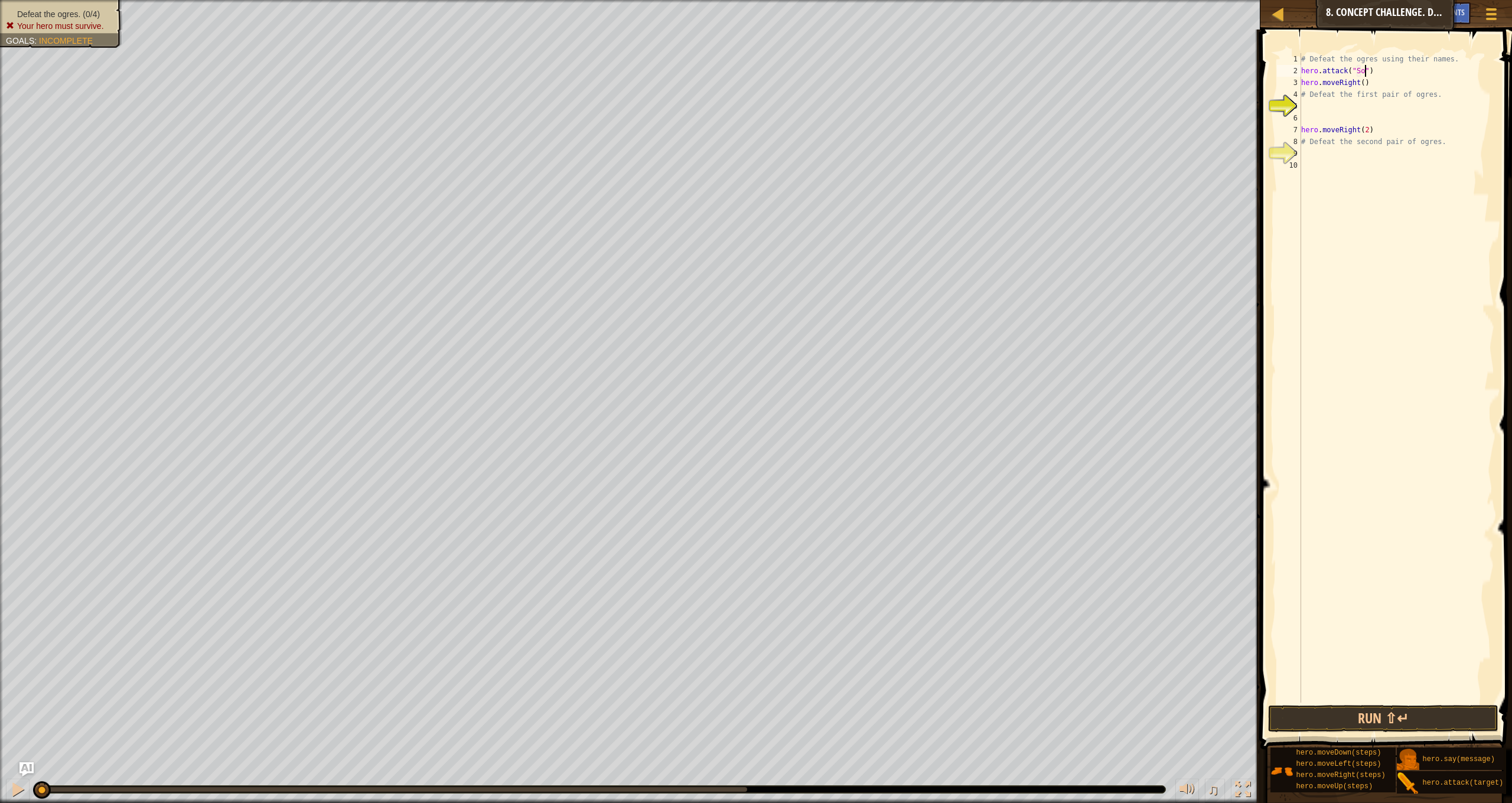
type textarea "hero.attack("Sog")"
click at [1350, 104] on div "# Defeat the ogres using their names. hero . attack ( "Sog" ) hero . moveRight …" at bounding box center [1396, 389] width 195 height 673
click at [1303, 83] on div "# Defeat the ogres using their names. hero . attack ( "Sog" ) hero . moveRight …" at bounding box center [1396, 389] width 195 height 673
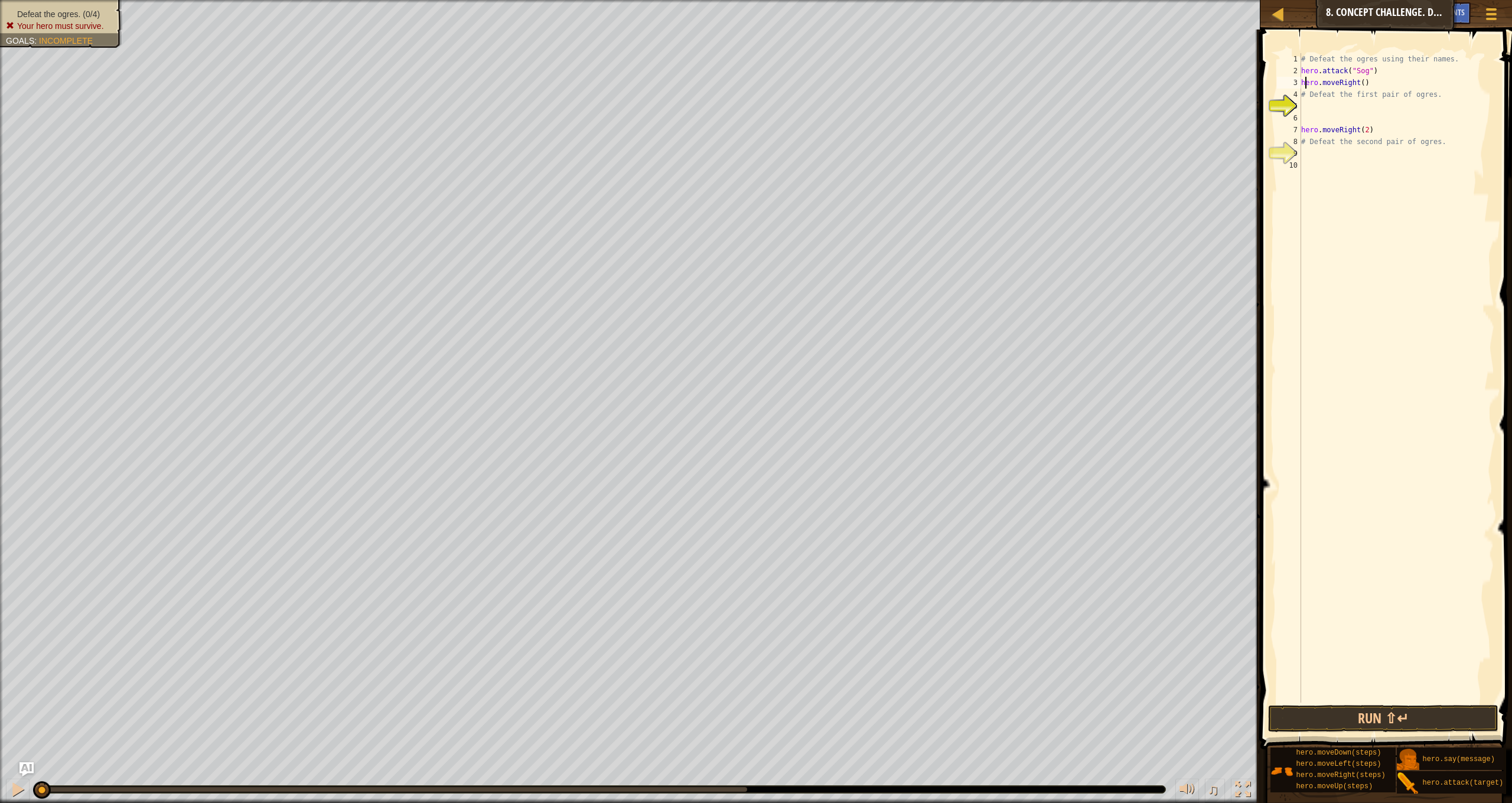
type textarea "hero.moveRight()"
click at [1307, 115] on div "# Defeat the ogres using their names. hero . attack ( "Sog" ) hero . moveRight …" at bounding box center [1396, 389] width 195 height 673
click at [1307, 107] on div "# Defeat the ogres using their names. hero . attack ( "Sog" ) hero . moveRight …" at bounding box center [1396, 389] width 195 height 673
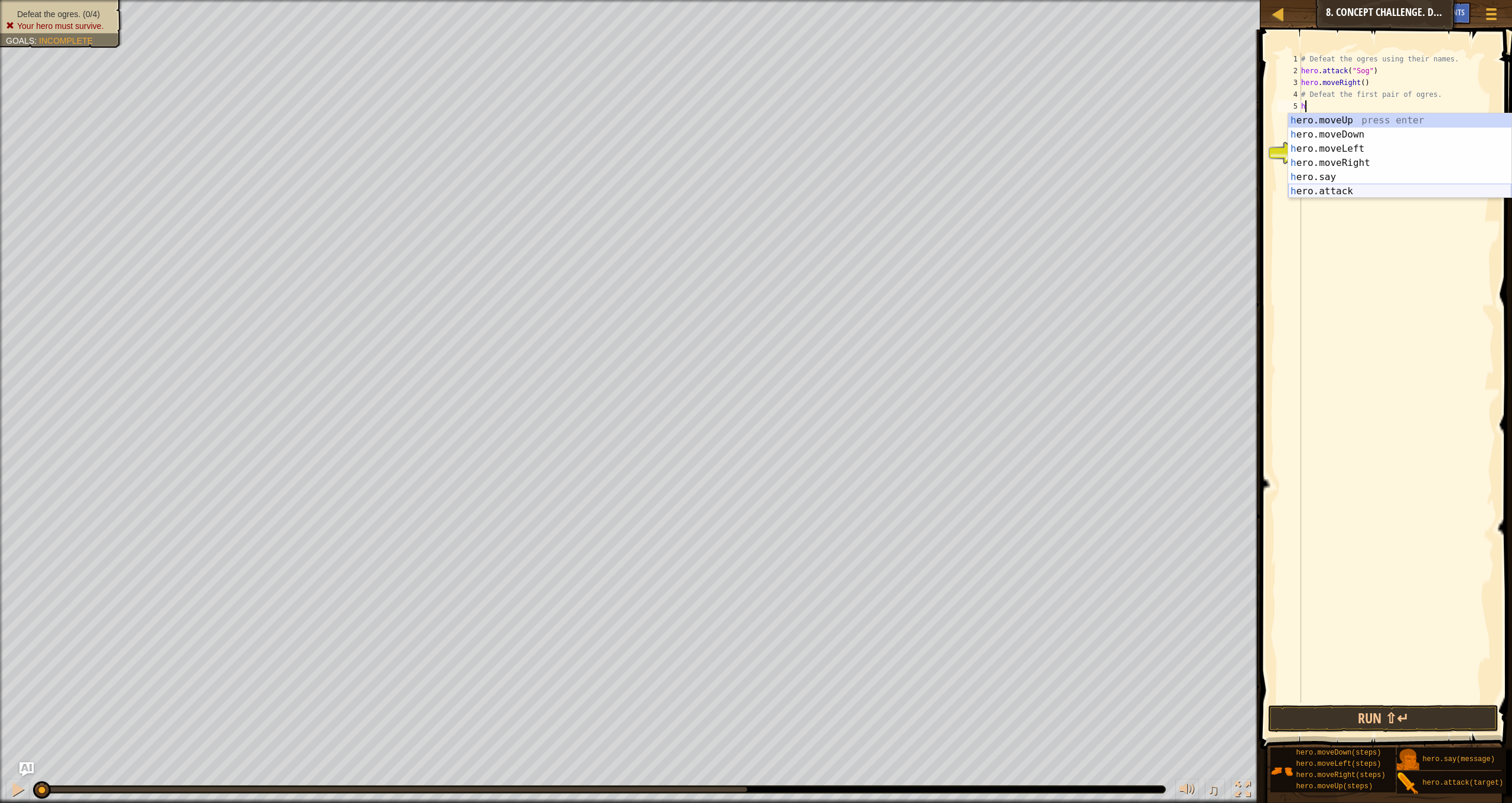
click at [1366, 186] on div "h ero.moveUp press enter h ero.moveDown press enter h ero.moveLeft press enter …" at bounding box center [1400, 169] width 223 height 113
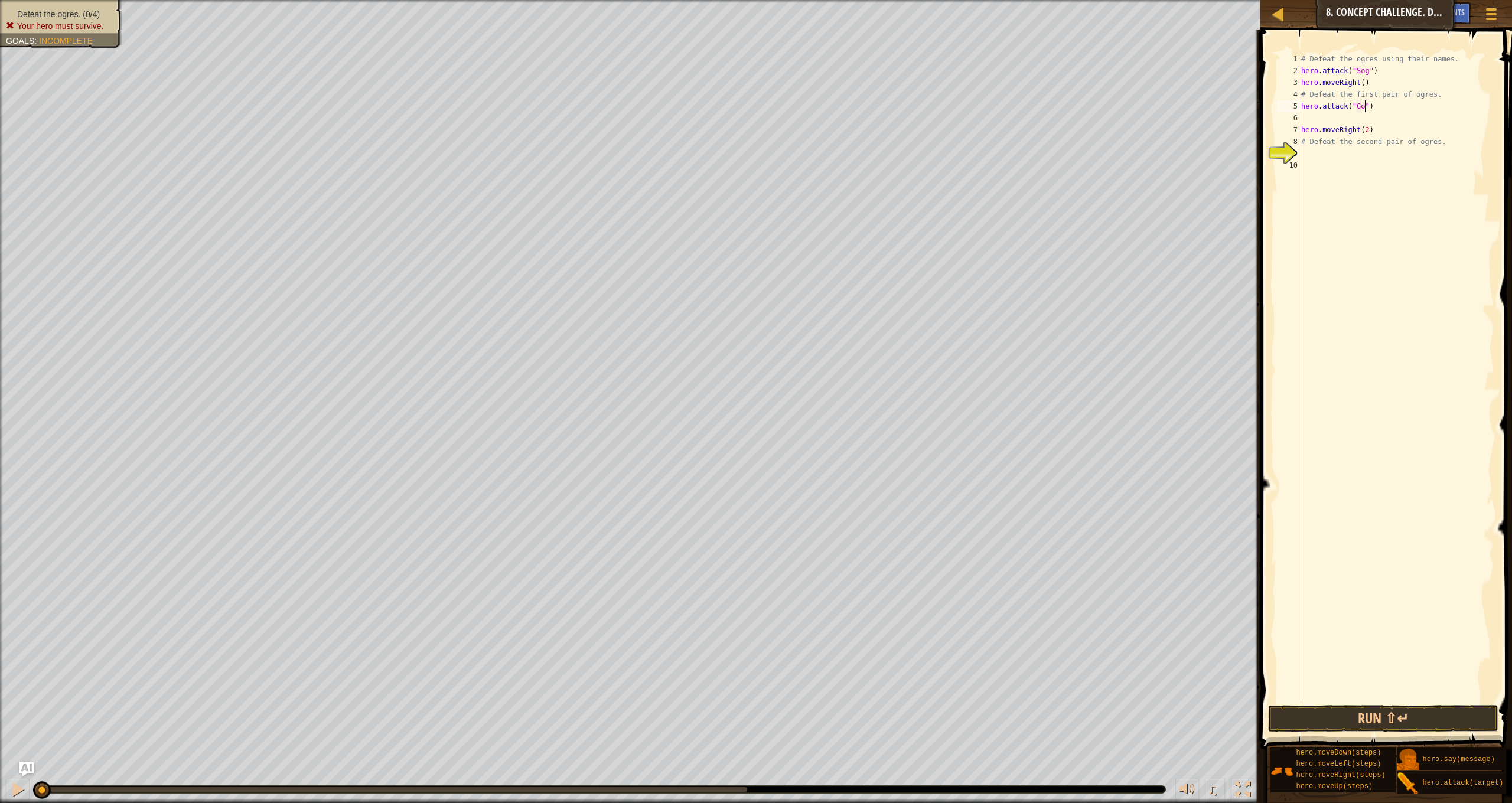
type textarea "hero.attack("Gos")"
click at [1327, 116] on div "# Defeat the ogres using their names. hero . attack ( "Sog" ) hero . moveRight …" at bounding box center [1396, 389] width 195 height 673
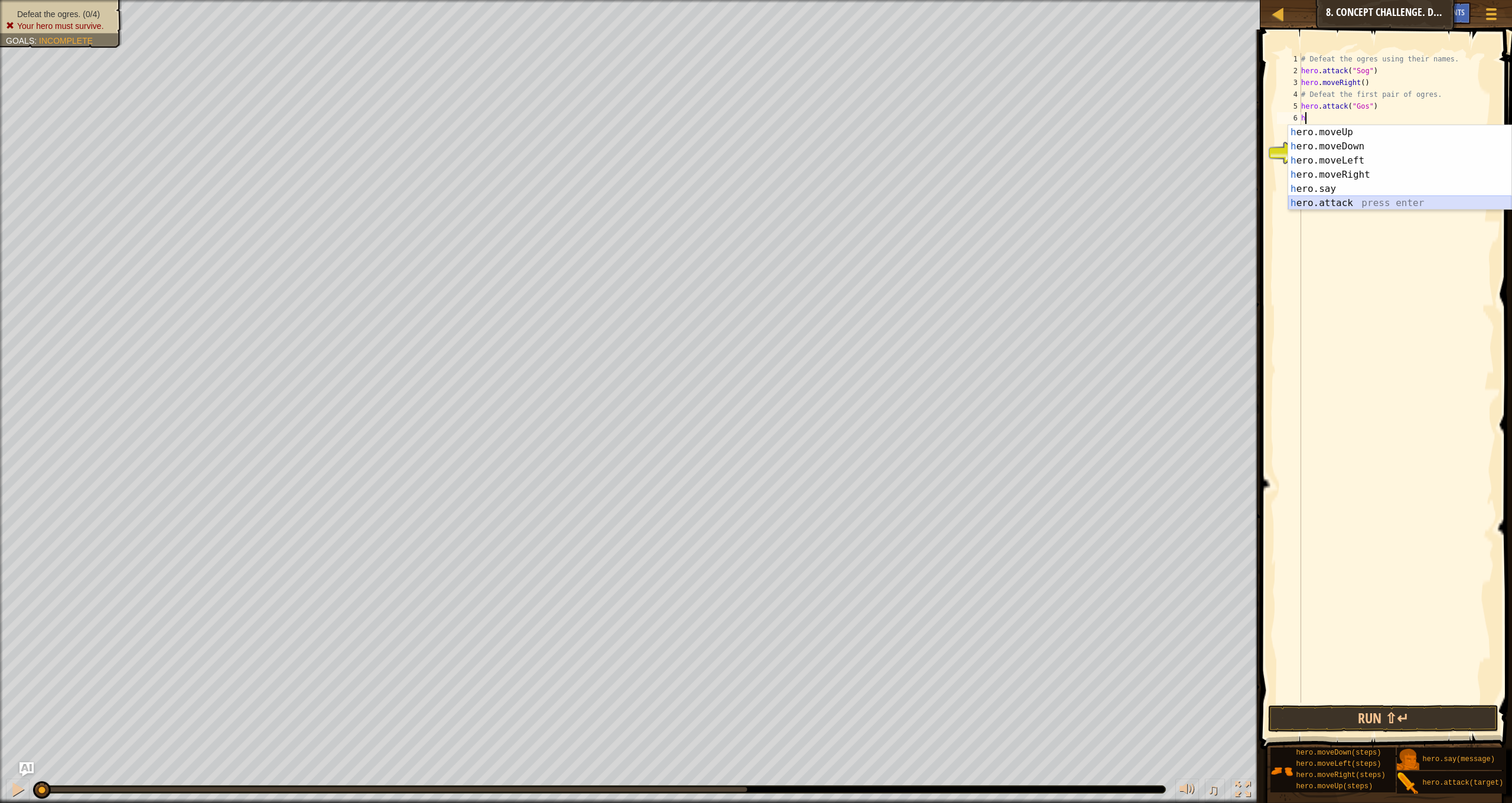
click at [1352, 197] on div "h ero.moveUp press enter h ero.moveDown press enter h ero.moveLeft press enter …" at bounding box center [1400, 181] width 223 height 113
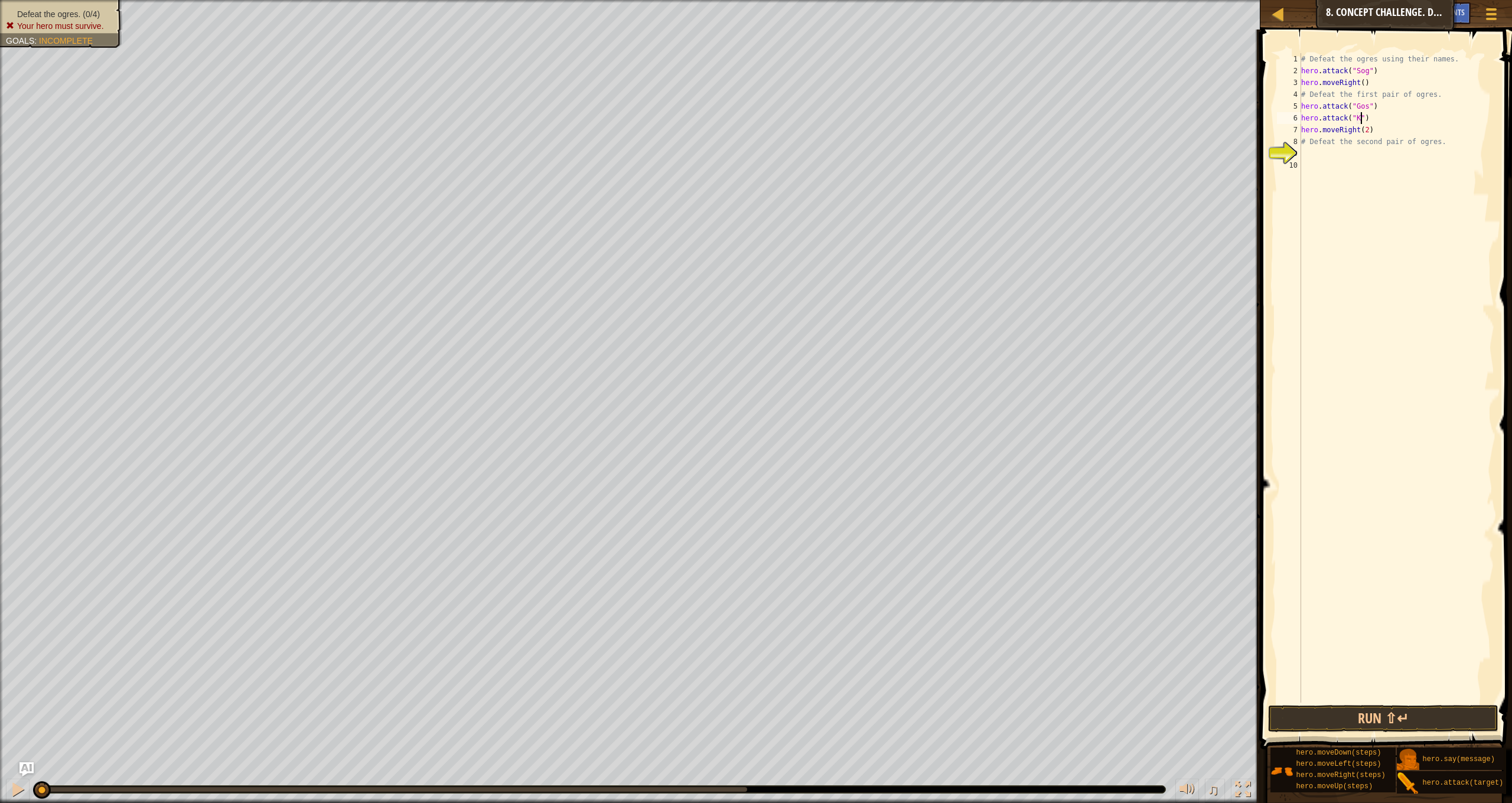
type textarea "hero.attack("Kro")"
click at [1314, 150] on div "# Defeat the ogres using their names. hero . attack ( "Sog" ) hero . moveRight …" at bounding box center [1396, 389] width 195 height 673
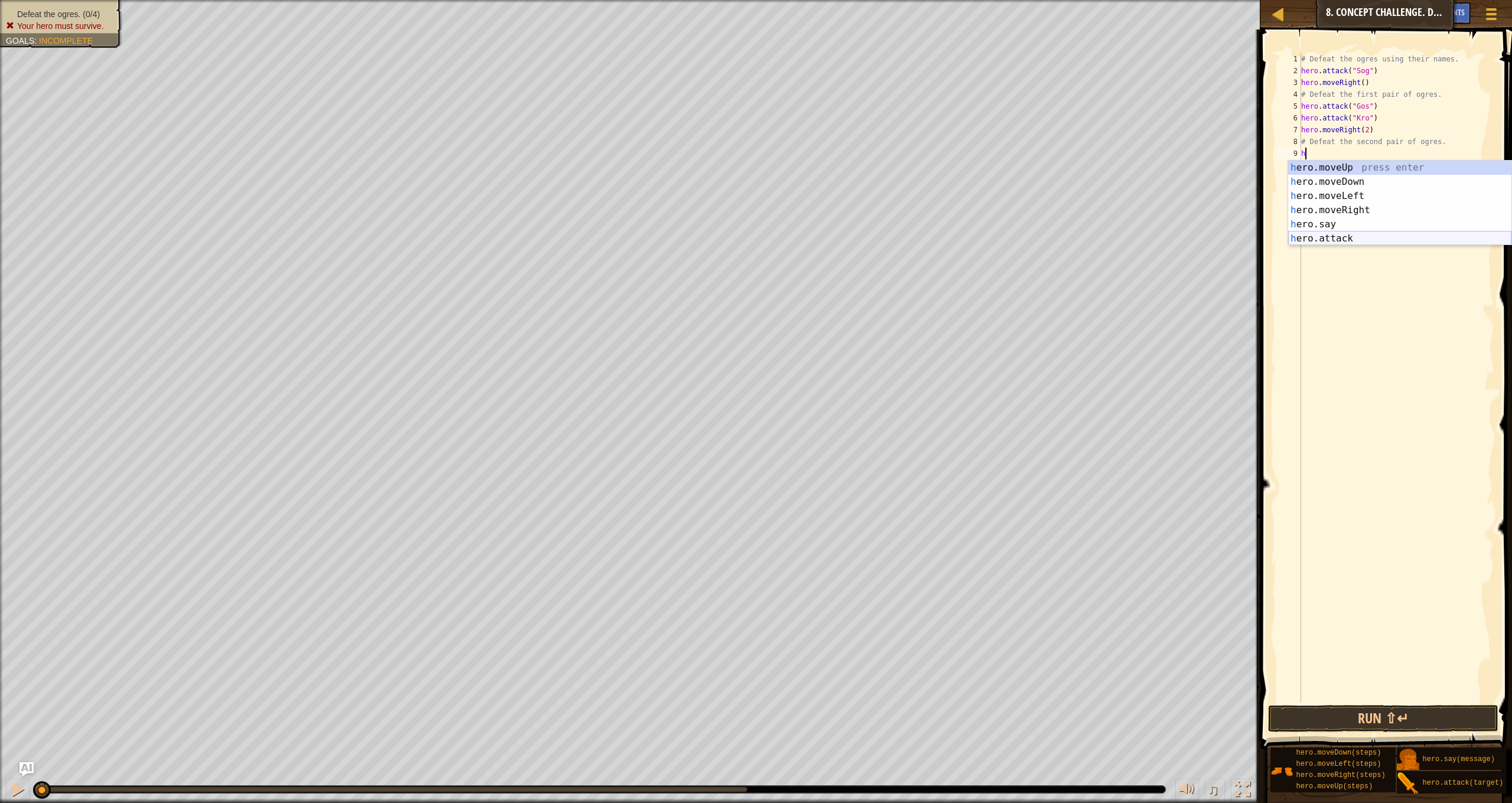
click at [1352, 234] on div "h ero.moveUp press enter h ero.moveDown press enter h ero.moveLeft press enter …" at bounding box center [1400, 217] width 223 height 113
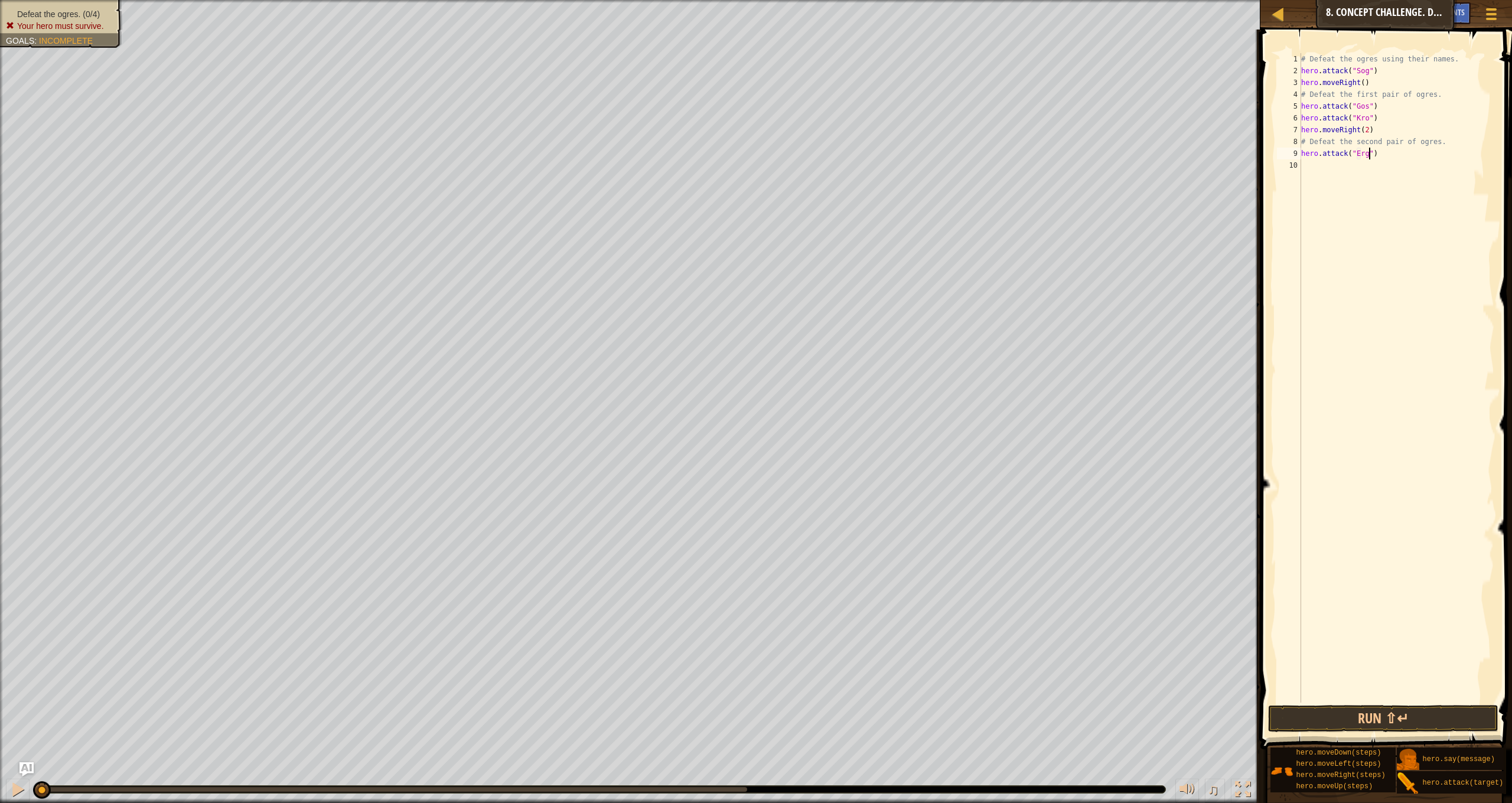
scroll to position [5, 5]
click at [1379, 71] on div "# Defeat the ogres using their names. hero . attack ( "Sog" ) hero . moveRight …" at bounding box center [1396, 389] width 195 height 673
type textarea "hero.attack("Sog")"
click at [1379, 71] on div "# Defeat the ogres using their names. hero . attack ( "Sog" ) hero . moveRight …" at bounding box center [1396, 389] width 195 height 673
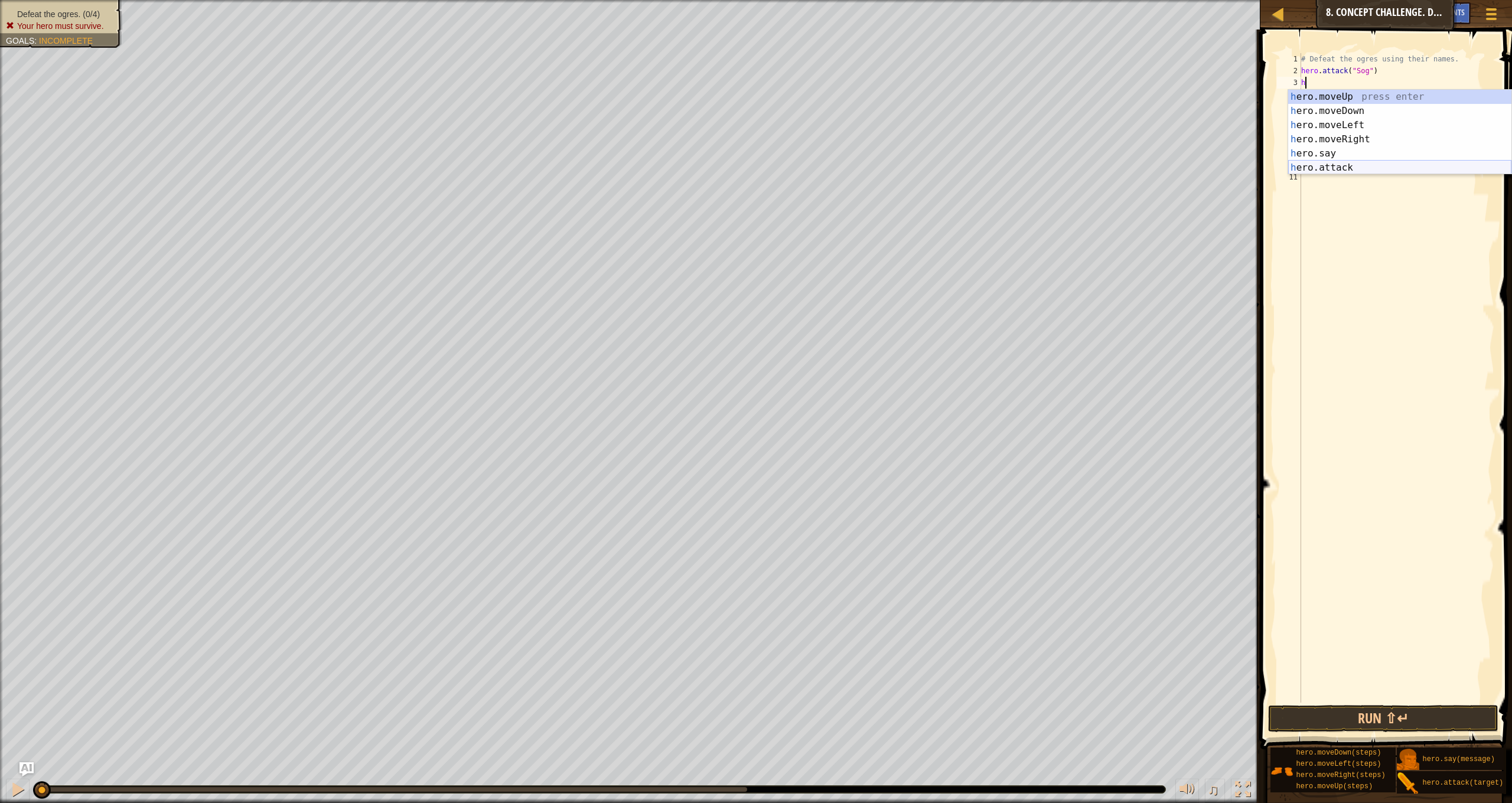
click at [1346, 166] on div "h ero.moveUp press enter h ero.moveDown press enter h ero.moveLeft press enter …" at bounding box center [1400, 146] width 223 height 113
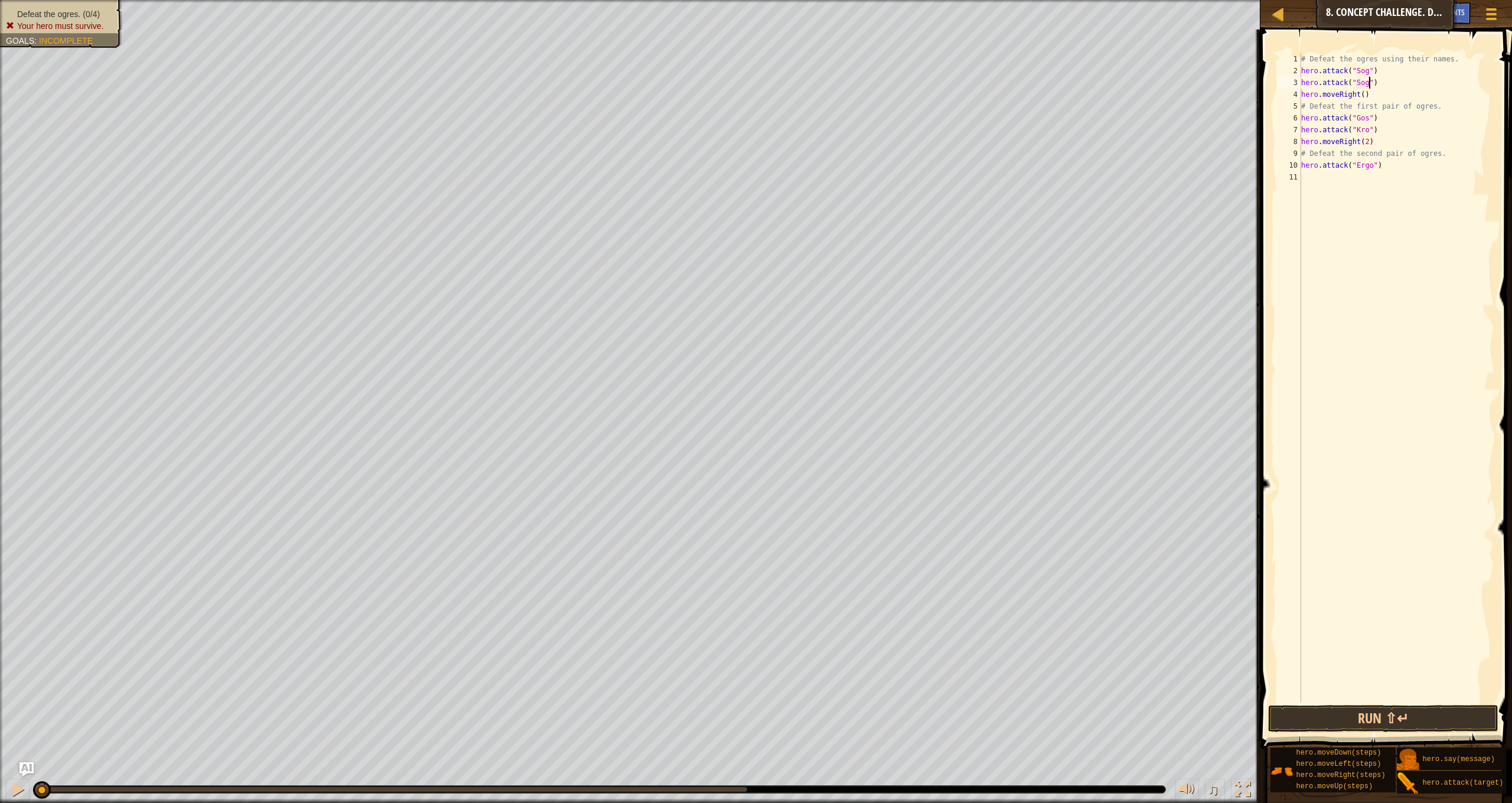
scroll to position [5, 5]
click at [1365, 95] on div "# Defeat the ogres using their names. hero . attack ( "Sog" ) hero . attack ( "…" at bounding box center [1396, 389] width 195 height 673
click at [1303, 94] on div "# Defeat the ogres using their names. hero . attack ( "Sog" ) hero . attack ( "…" at bounding box center [1396, 389] width 195 height 673
click at [1391, 83] on div "# Defeat the ogres using their names. hero . attack ( "Sog" ) hero . attack ( "…" at bounding box center [1396, 389] width 195 height 673
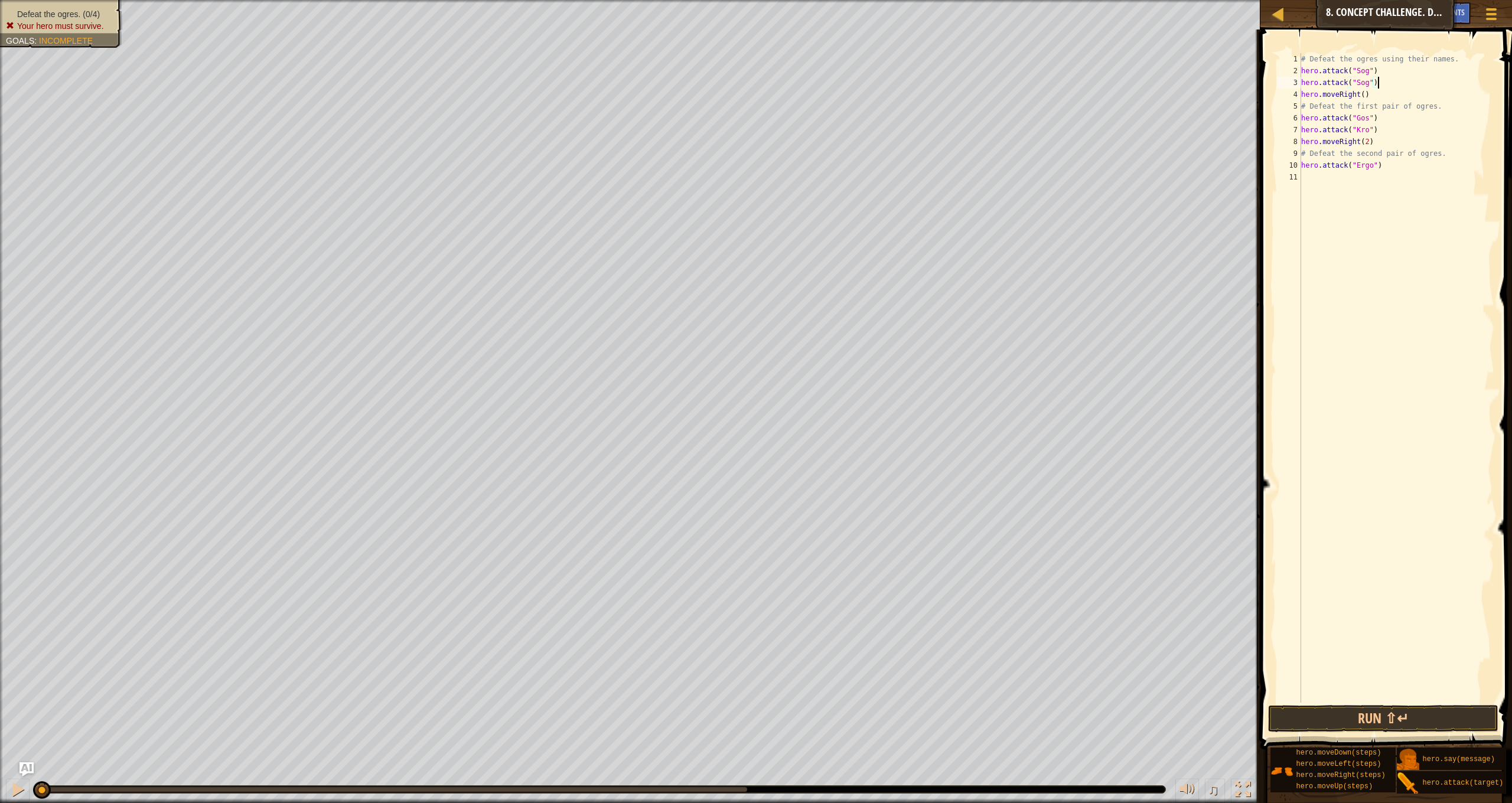
click at [1380, 118] on div "# Defeat the ogres using their names. hero . attack ( "Sog" ) hero . attack ( "…" at bounding box center [1396, 389] width 195 height 673
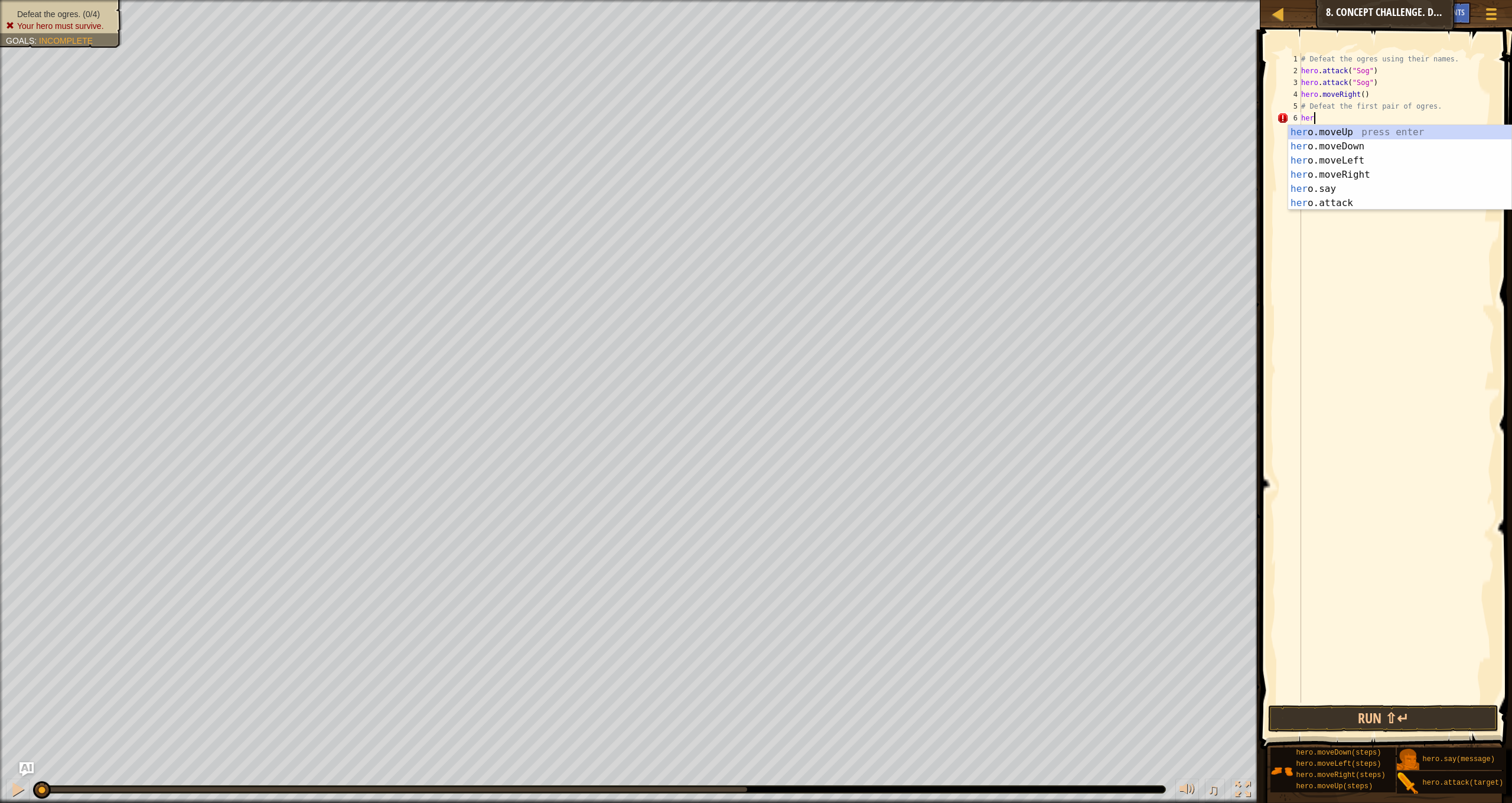
scroll to position [5, 0]
type textarea "h"
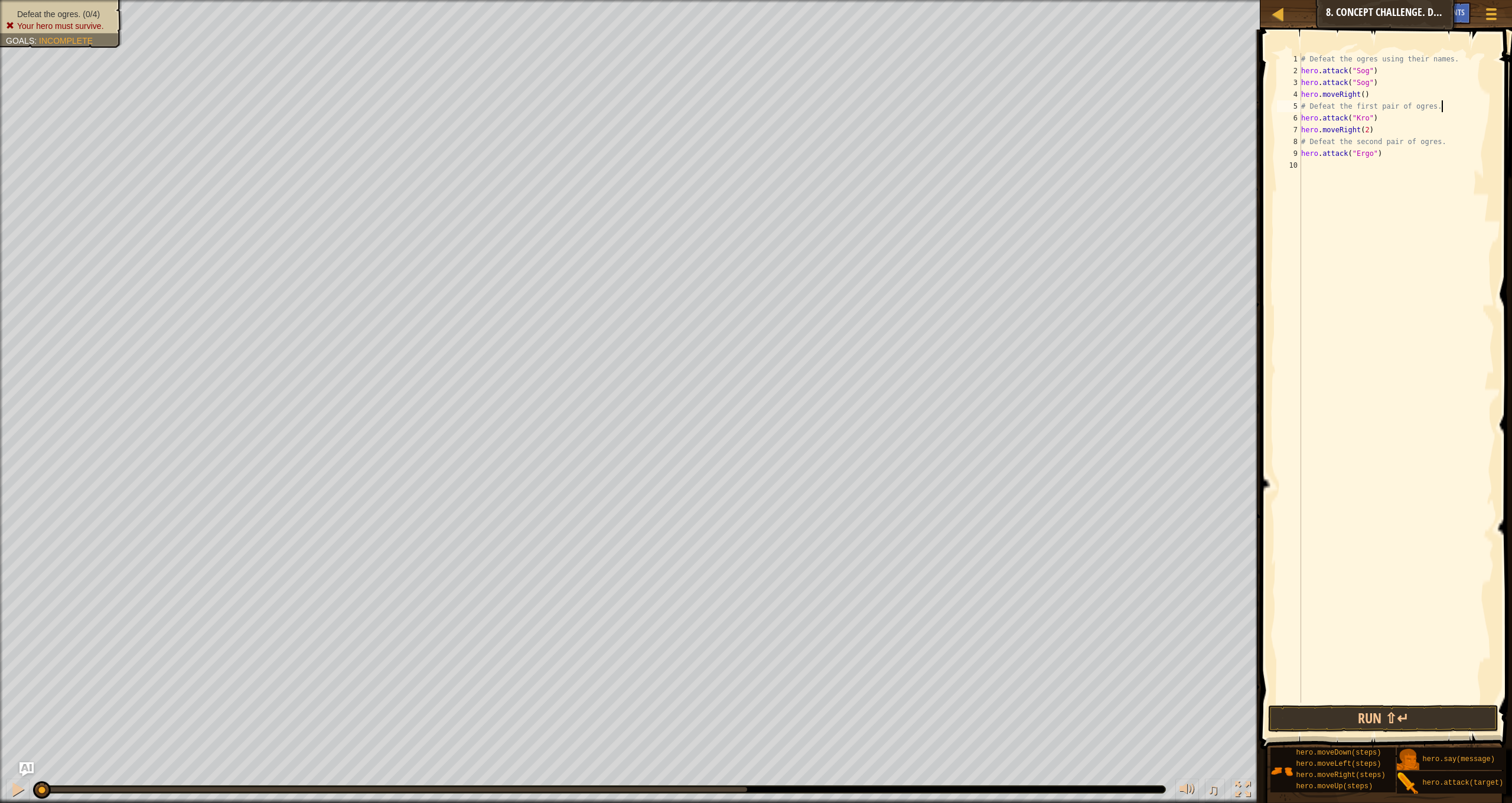
click at [1374, 95] on div "# Defeat the ogres using their names. hero . attack ( "Sog" ) hero . attack ( "…" at bounding box center [1396, 389] width 195 height 673
type textarea "hero.moveRight()"
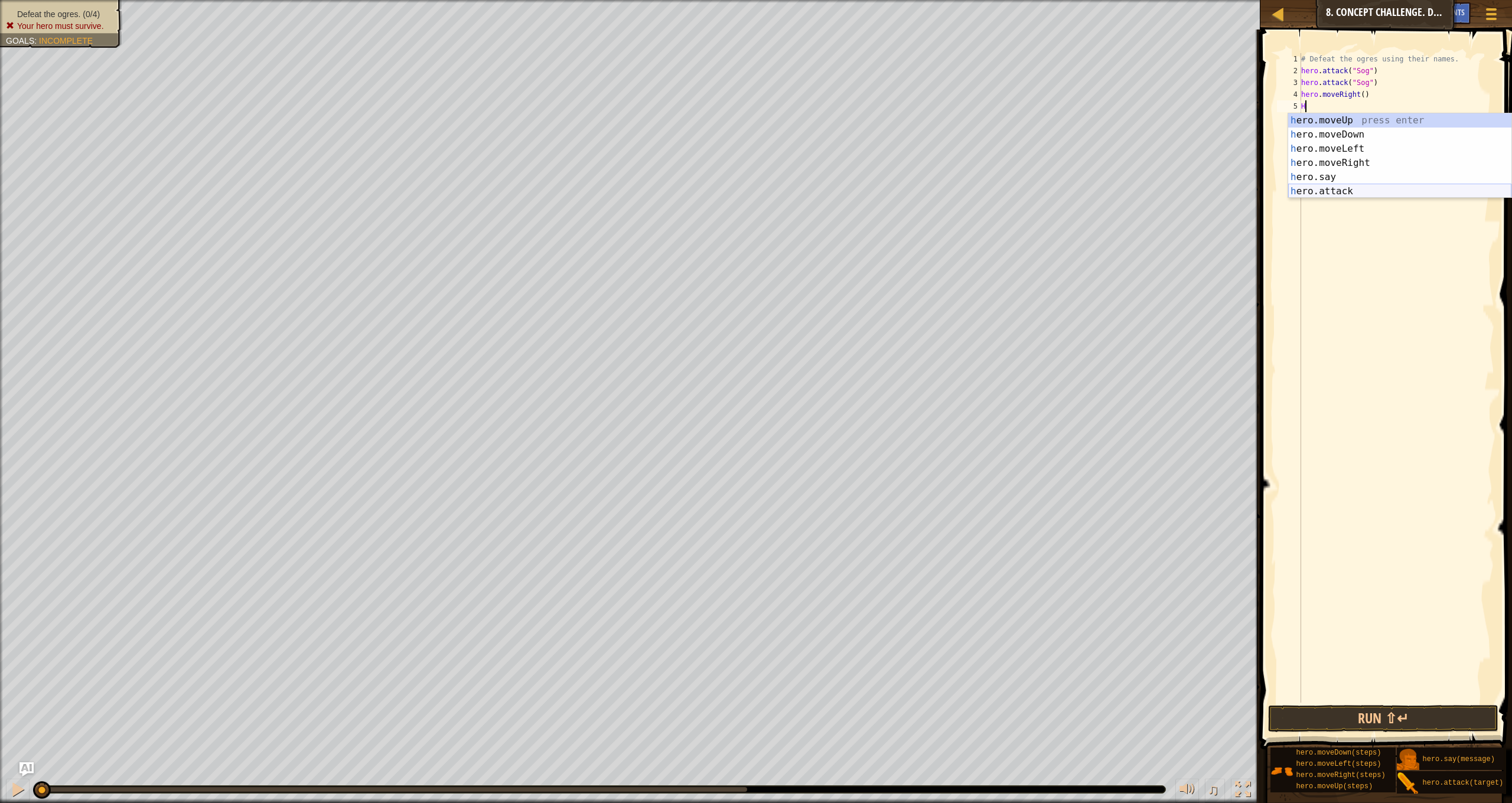
click at [1331, 190] on div "h ero.moveUp press enter h ero.moveDown press enter h ero.moveLeft press enter …" at bounding box center [1400, 169] width 223 height 113
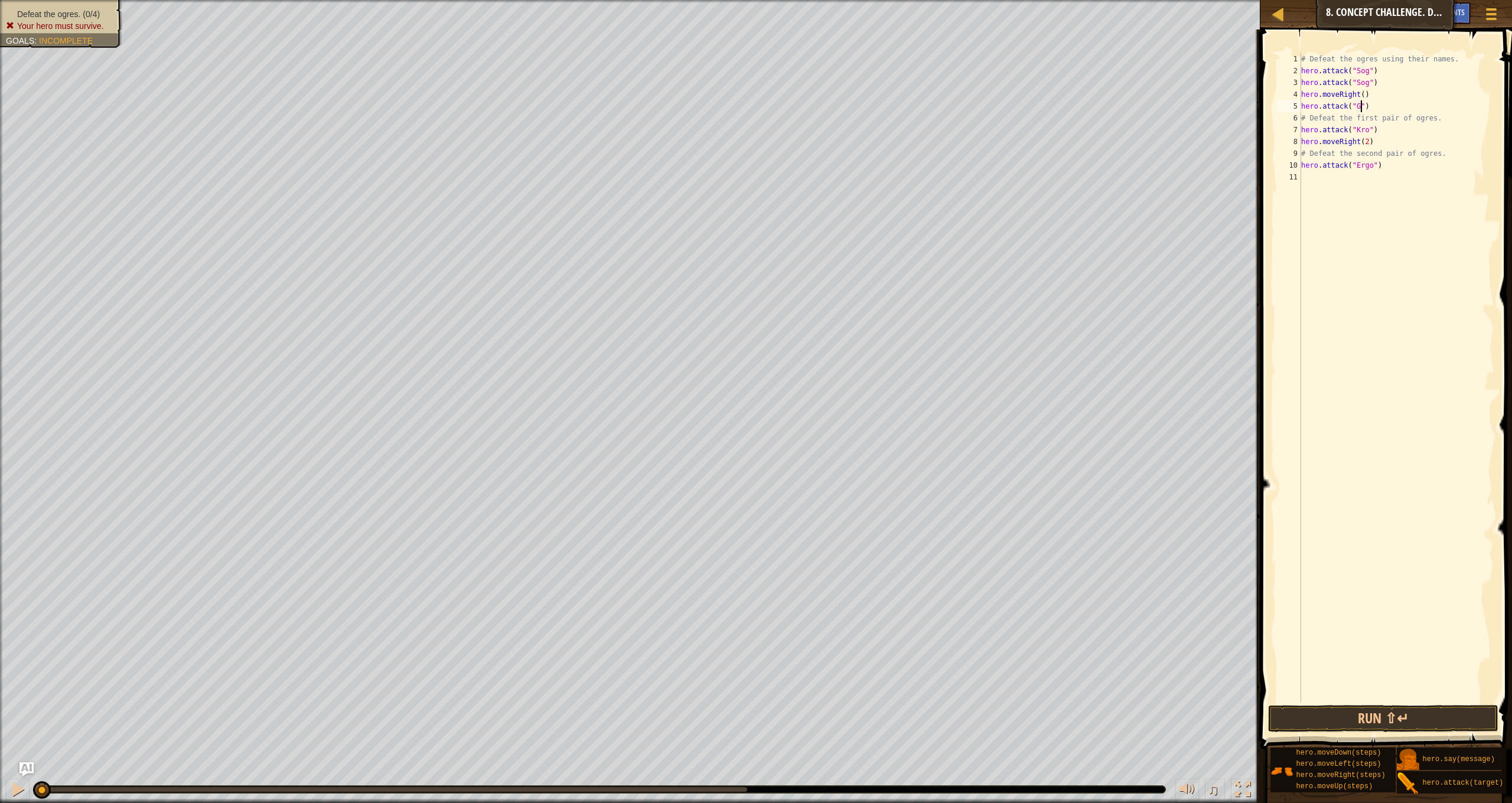
type textarea "hero.attack("Gos")"
type textarea "g"
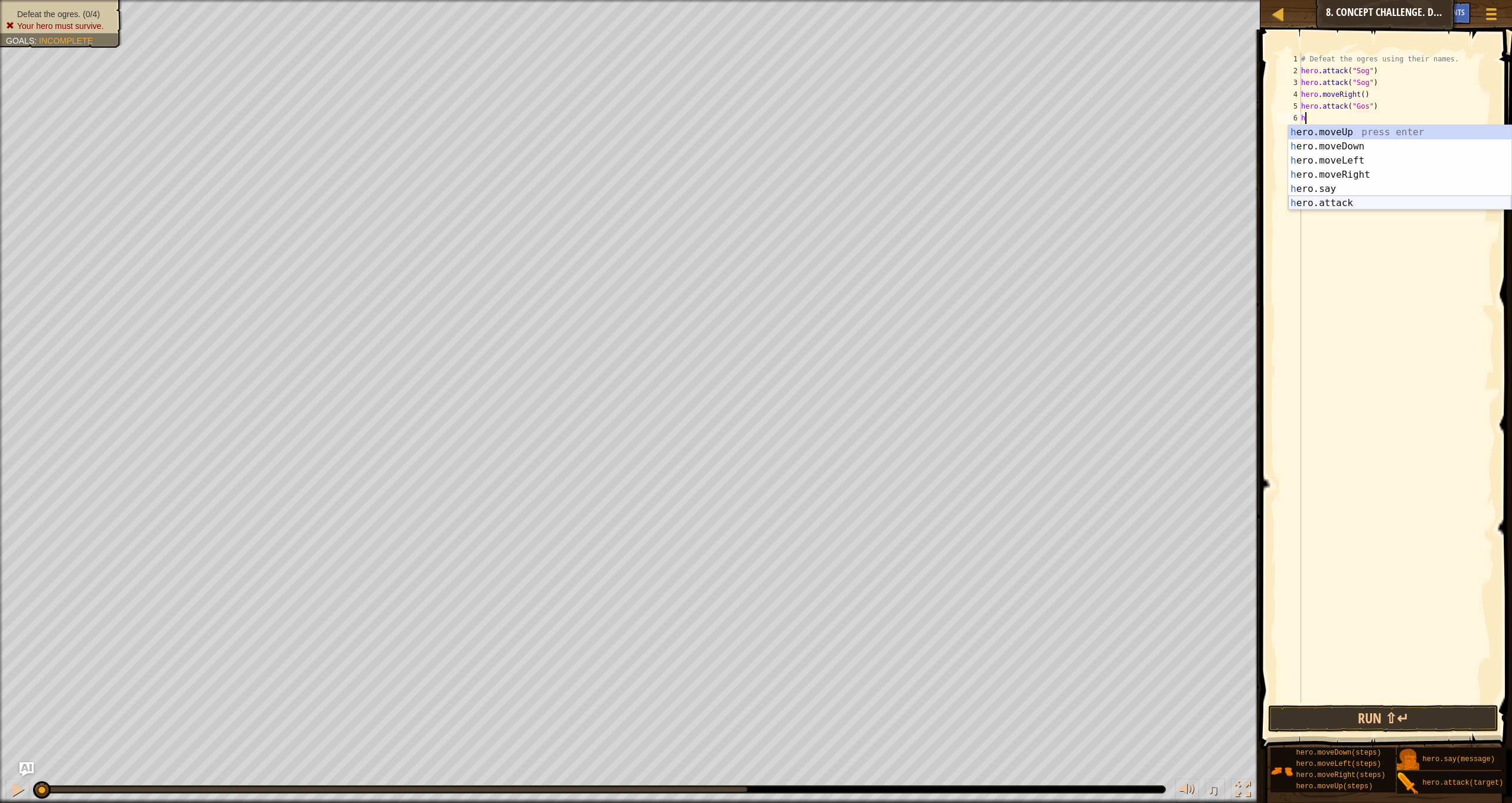
click at [1354, 201] on div "h ero.moveUp press enter h ero.moveDown press enter h ero.moveLeft press enter …" at bounding box center [1400, 181] width 223 height 113
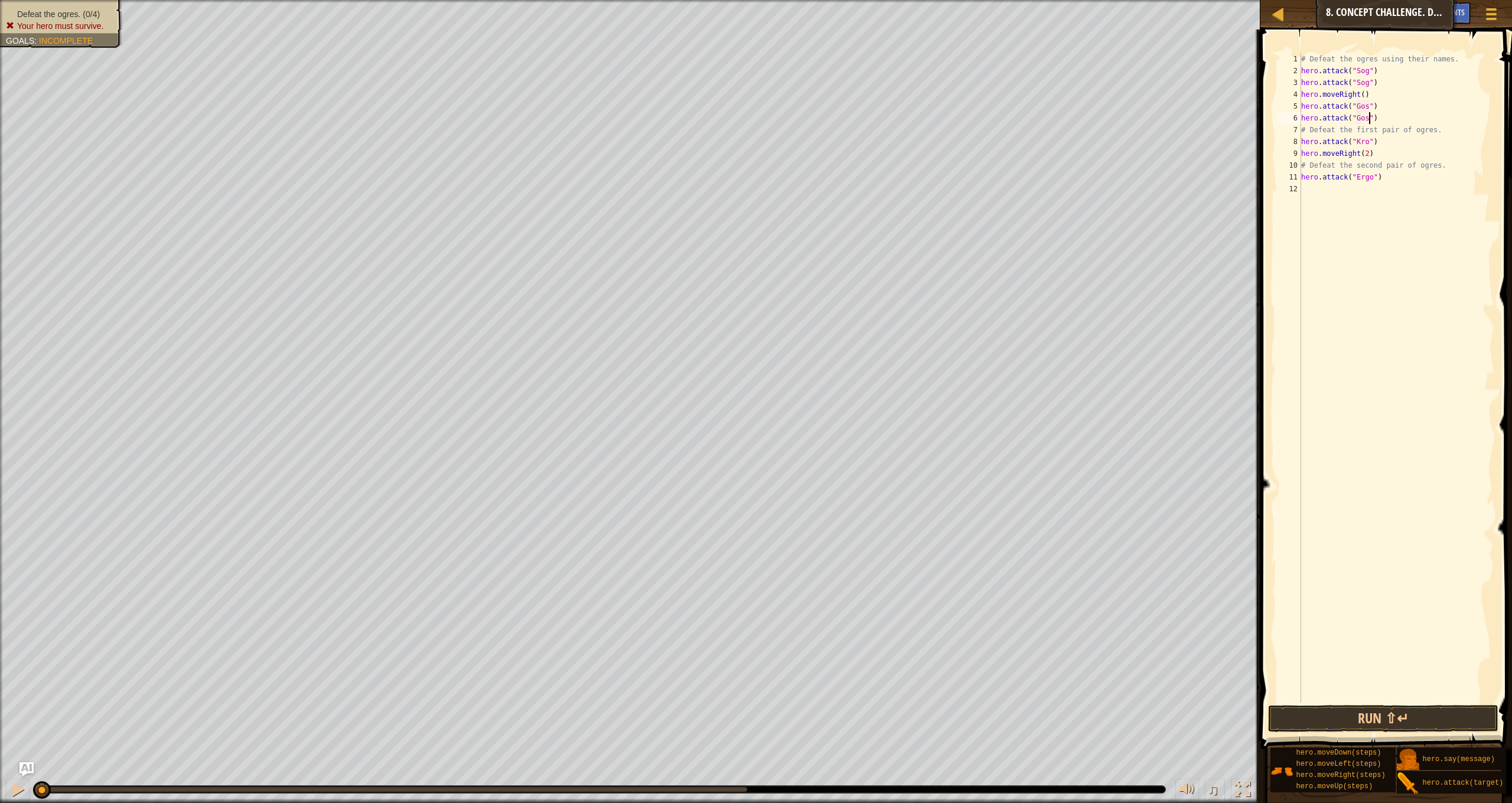
scroll to position [5, 5]
click at [1384, 146] on div "# Defeat the ogres using their names. hero . attack ( "Sog" ) hero . attack ( "…" at bounding box center [1396, 389] width 195 height 673
type textarea "hero.attack("Kro")"
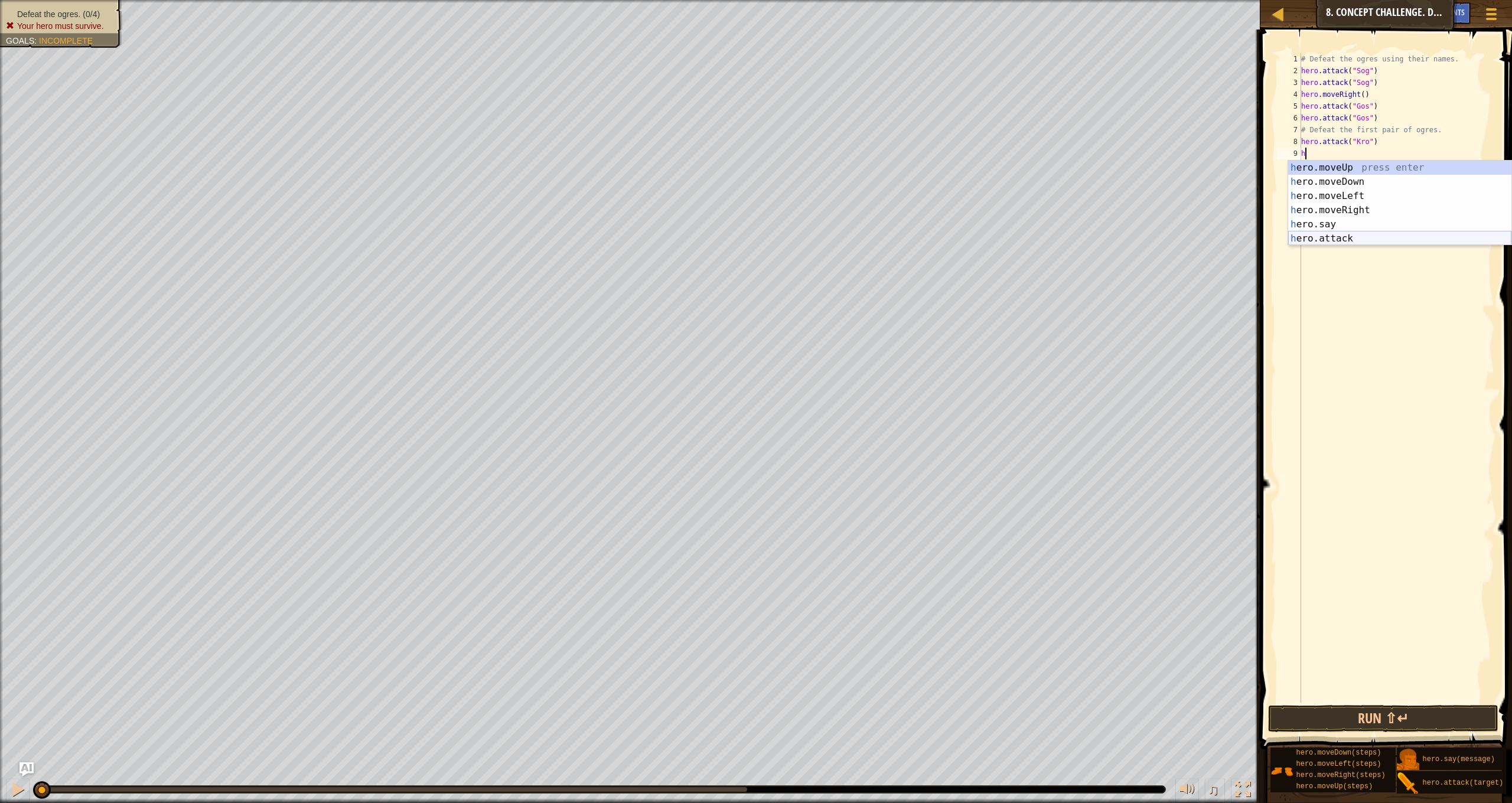
click at [1385, 235] on div "h ero.moveUp press enter h ero.moveDown press enter h ero.moveLeft press enter …" at bounding box center [1400, 217] width 223 height 113
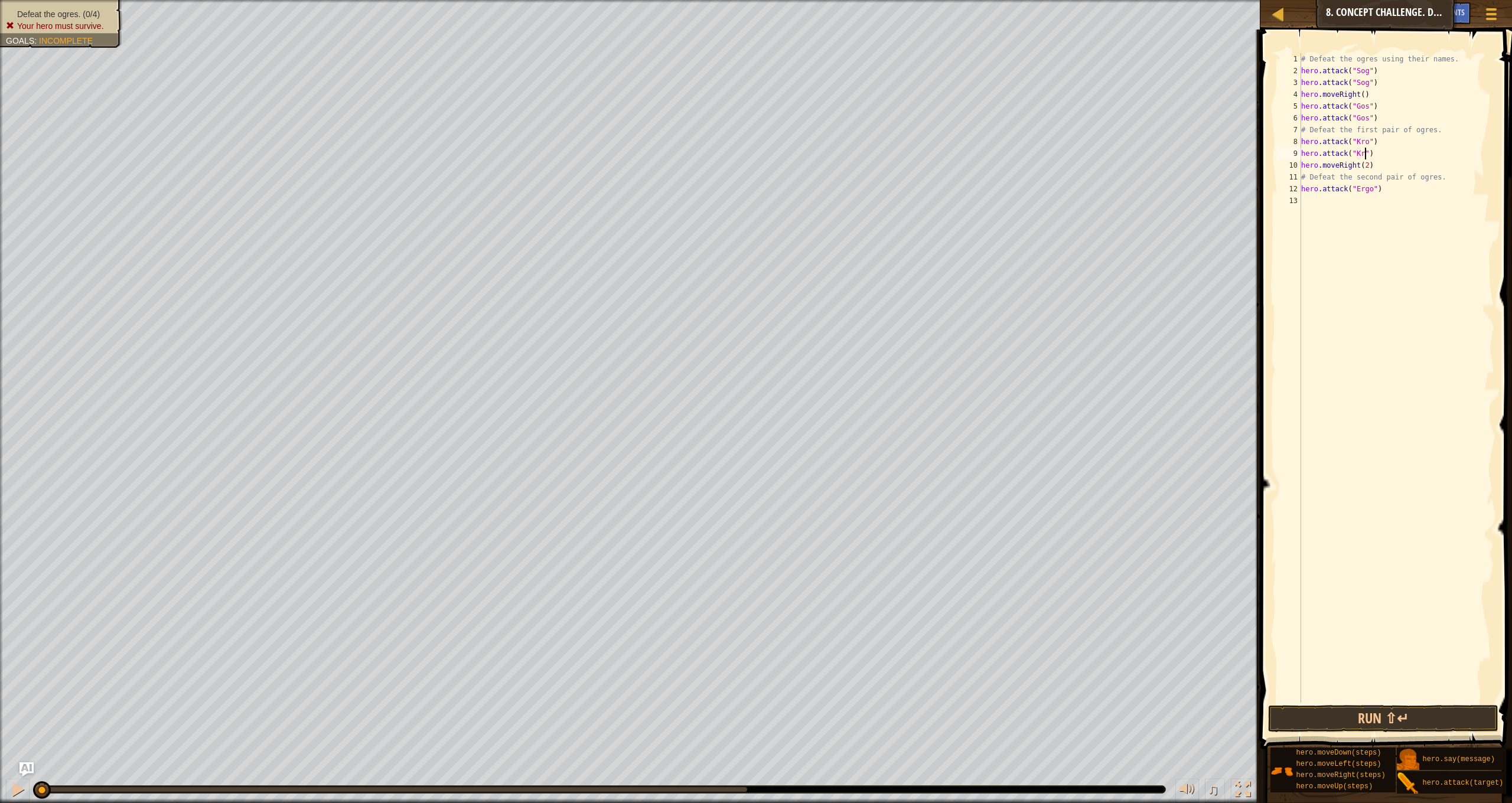
type textarea "hero.attack("Kro")"
click at [1387, 195] on div "# Defeat the ogres using their names. hero . attack ( "Sog" ) hero . attack ( "…" at bounding box center [1396, 389] width 195 height 673
click at [1387, 187] on div "# Defeat the ogres using their names. hero . attack ( "Sog" ) hero . attack ( "…" at bounding box center [1396, 389] width 195 height 673
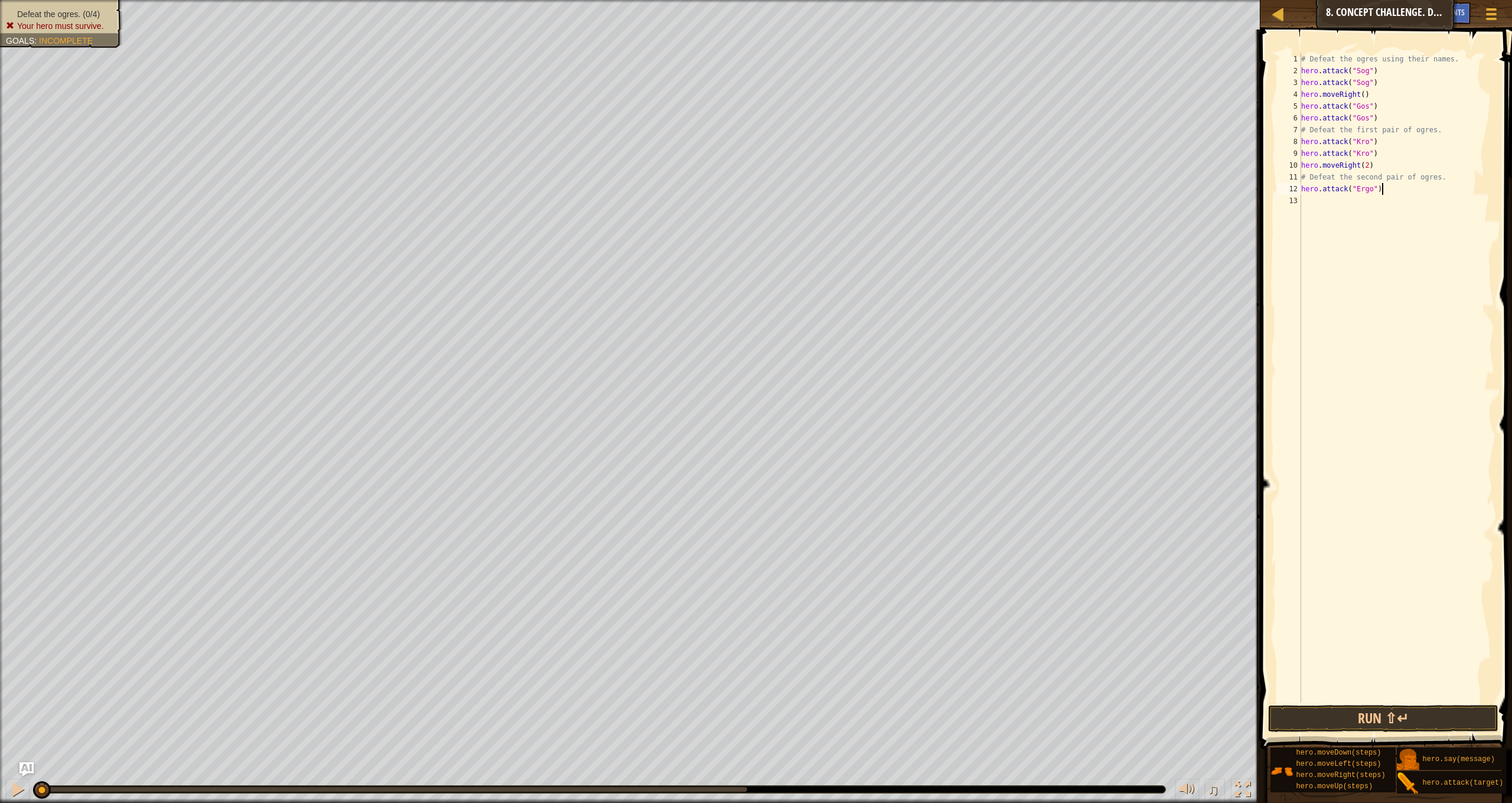
type textarea "hero.attack("Ergo")"
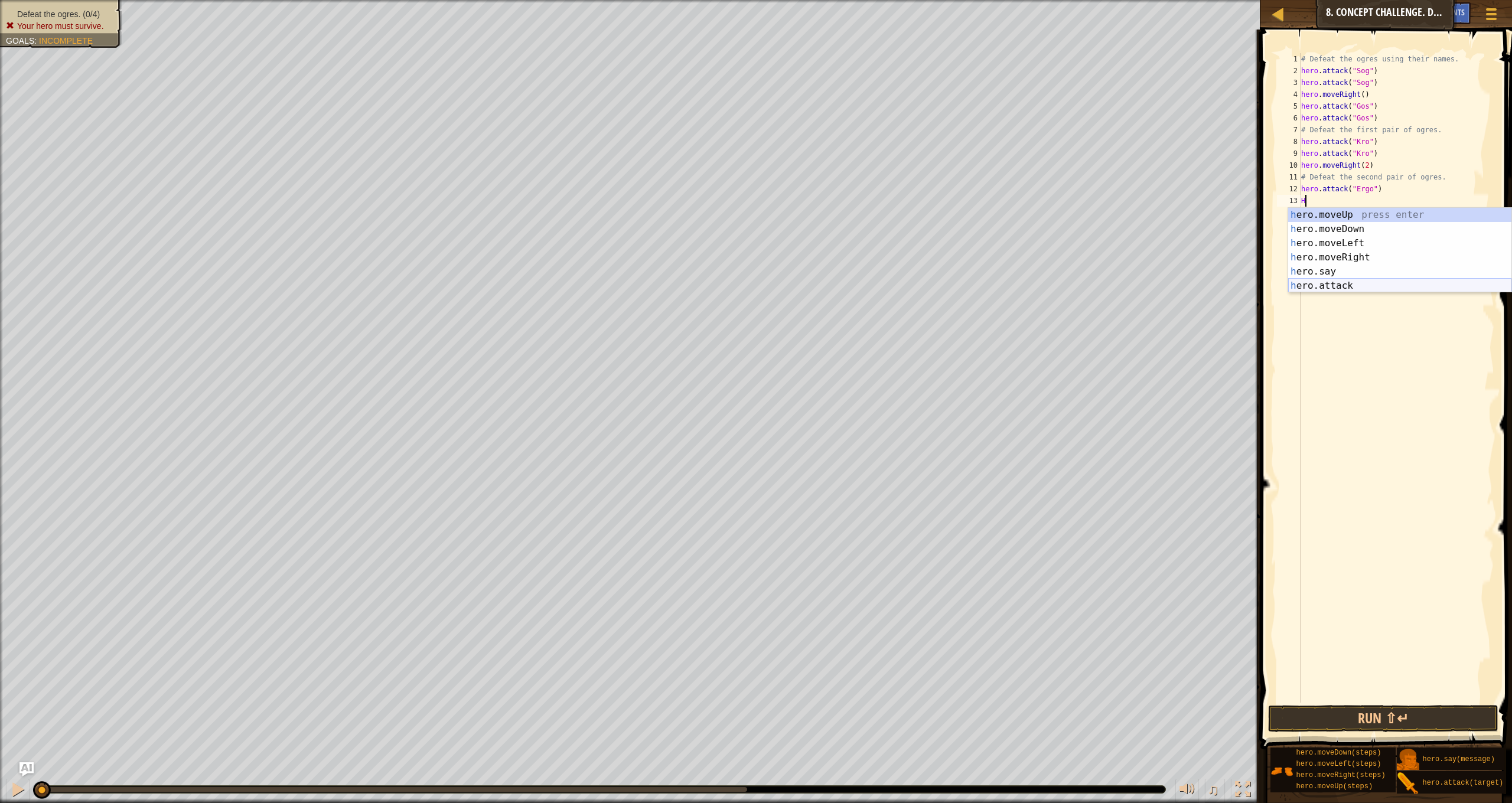
click at [1373, 283] on div "h ero.moveUp press enter h ero.moveDown press enter h ero.moveLeft press enter …" at bounding box center [1400, 264] width 223 height 113
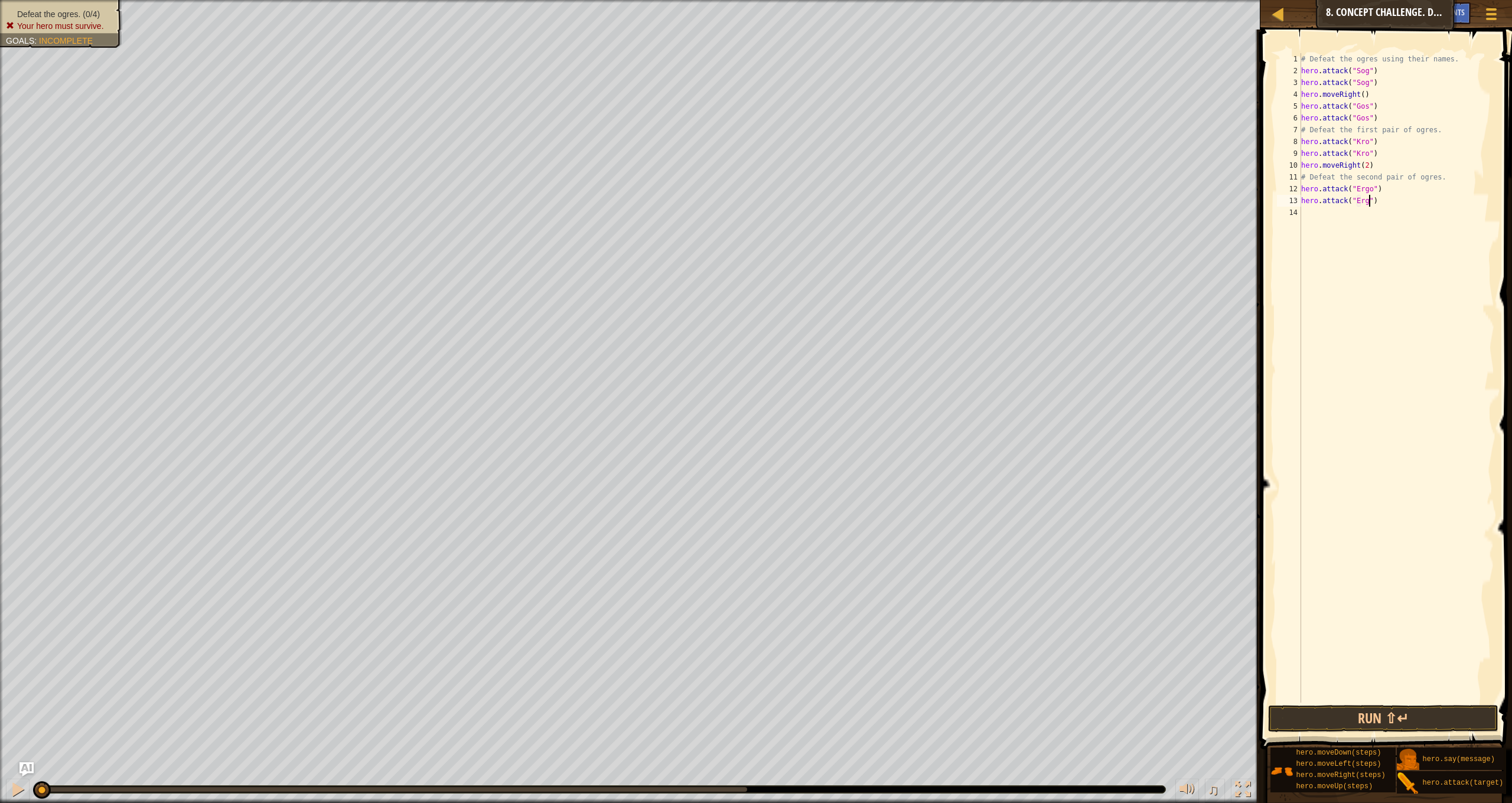
scroll to position [5, 5]
click at [1406, 722] on button "Run ⇧↵" at bounding box center [1384, 718] width 230 height 27
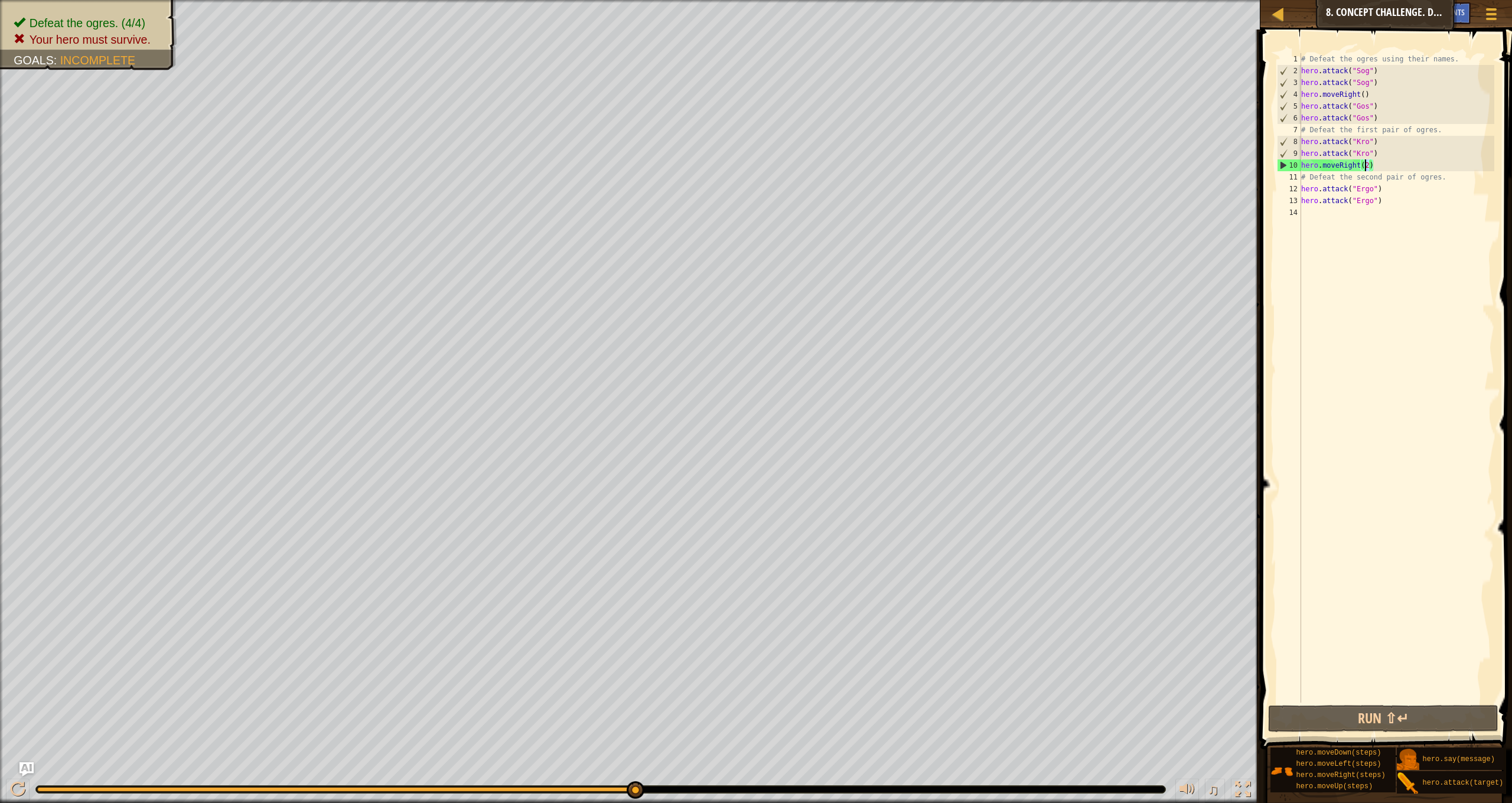
click at [1367, 164] on div "# Defeat the ogres using their names. hero . attack ( "Sog" ) hero . attack ( "…" at bounding box center [1396, 389] width 195 height 673
click at [1374, 168] on div "# Defeat the ogres using their names. hero . attack ( "Sog" ) hero . attack ( "…" at bounding box center [1396, 389] width 195 height 673
click at [1368, 166] on div "# Defeat the ogres using their names. hero . attack ( "Sog" ) hero . attack ( "…" at bounding box center [1396, 389] width 195 height 673
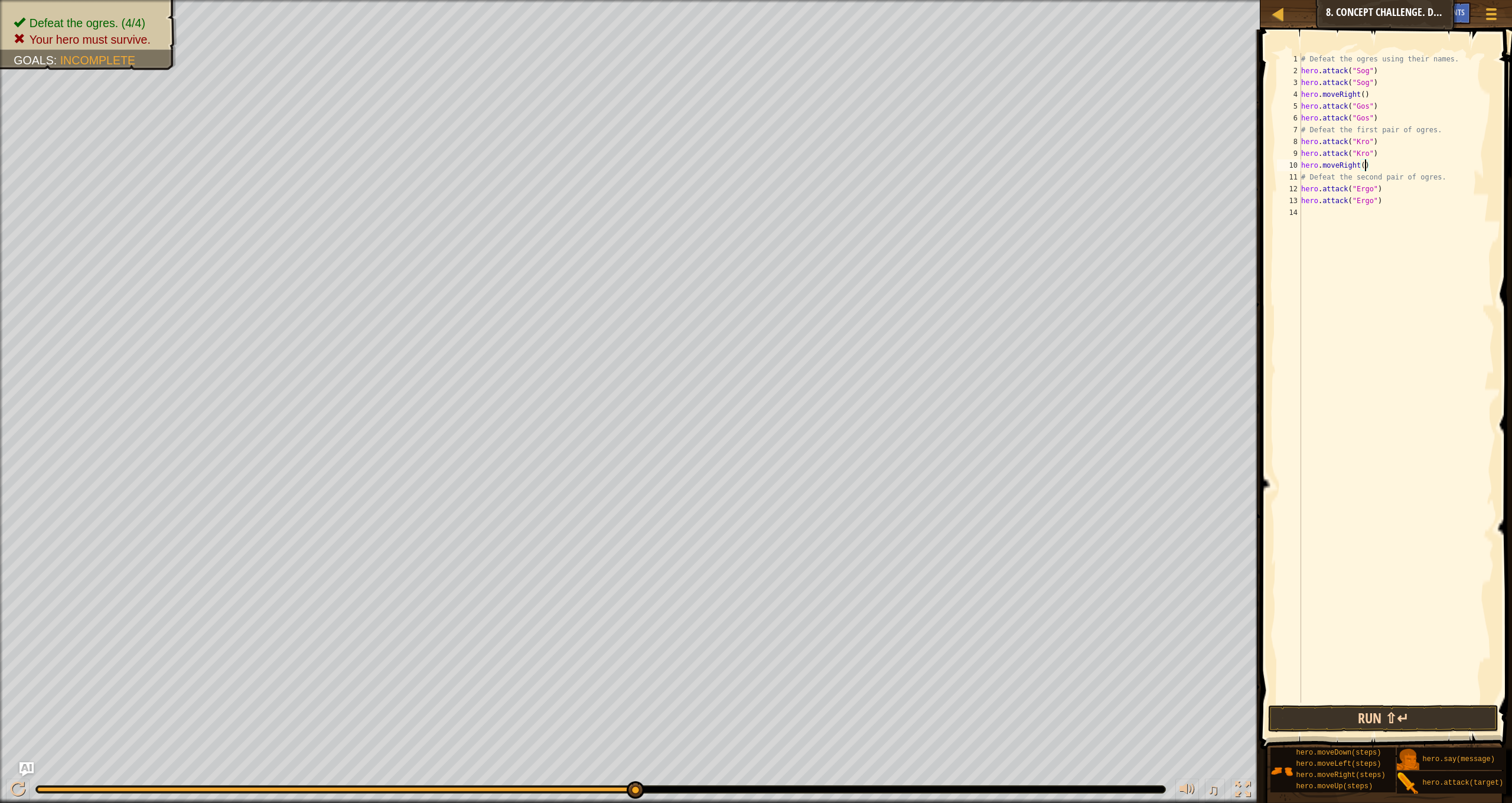
click at [1385, 716] on button "Run ⇧↵" at bounding box center [1384, 718] width 230 height 27
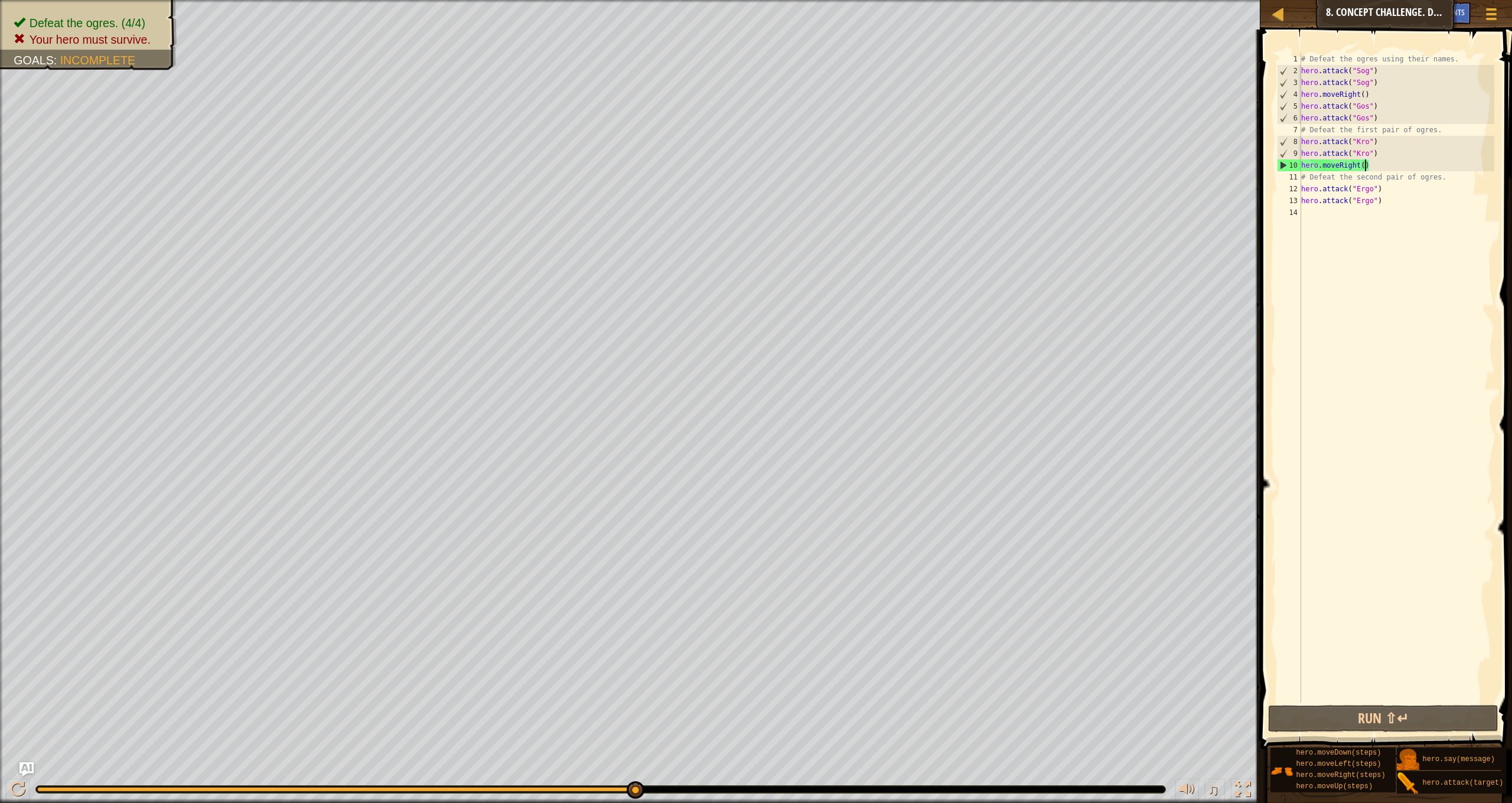
click at [1375, 88] on div "# Defeat the ogres using their names. hero . attack ( "Sog" ) hero . attack ( "…" at bounding box center [1396, 389] width 195 height 673
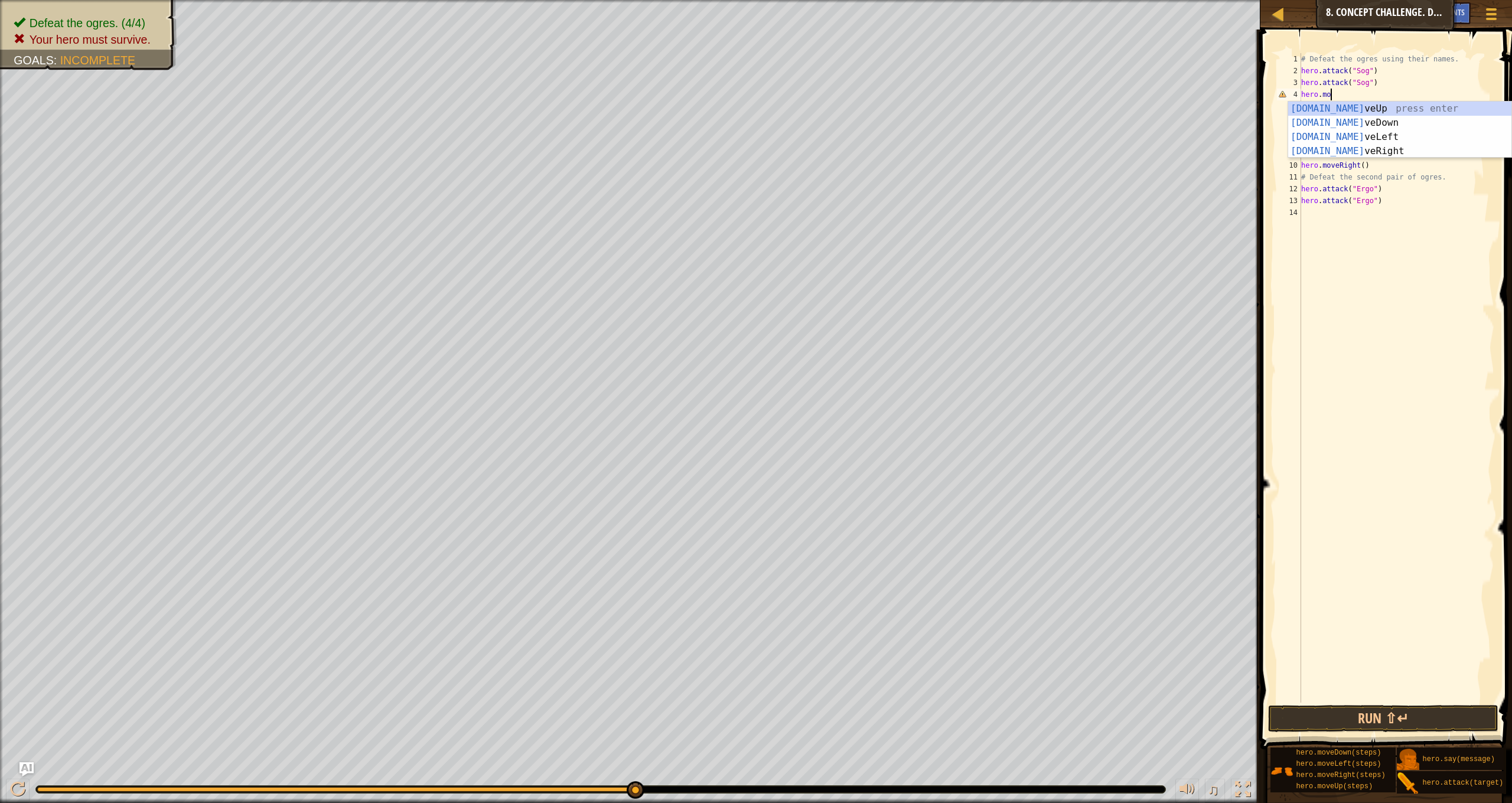
scroll to position [5, 1]
type textarea "h"
click at [1376, 719] on button "Run ⇧↵" at bounding box center [1384, 718] width 230 height 27
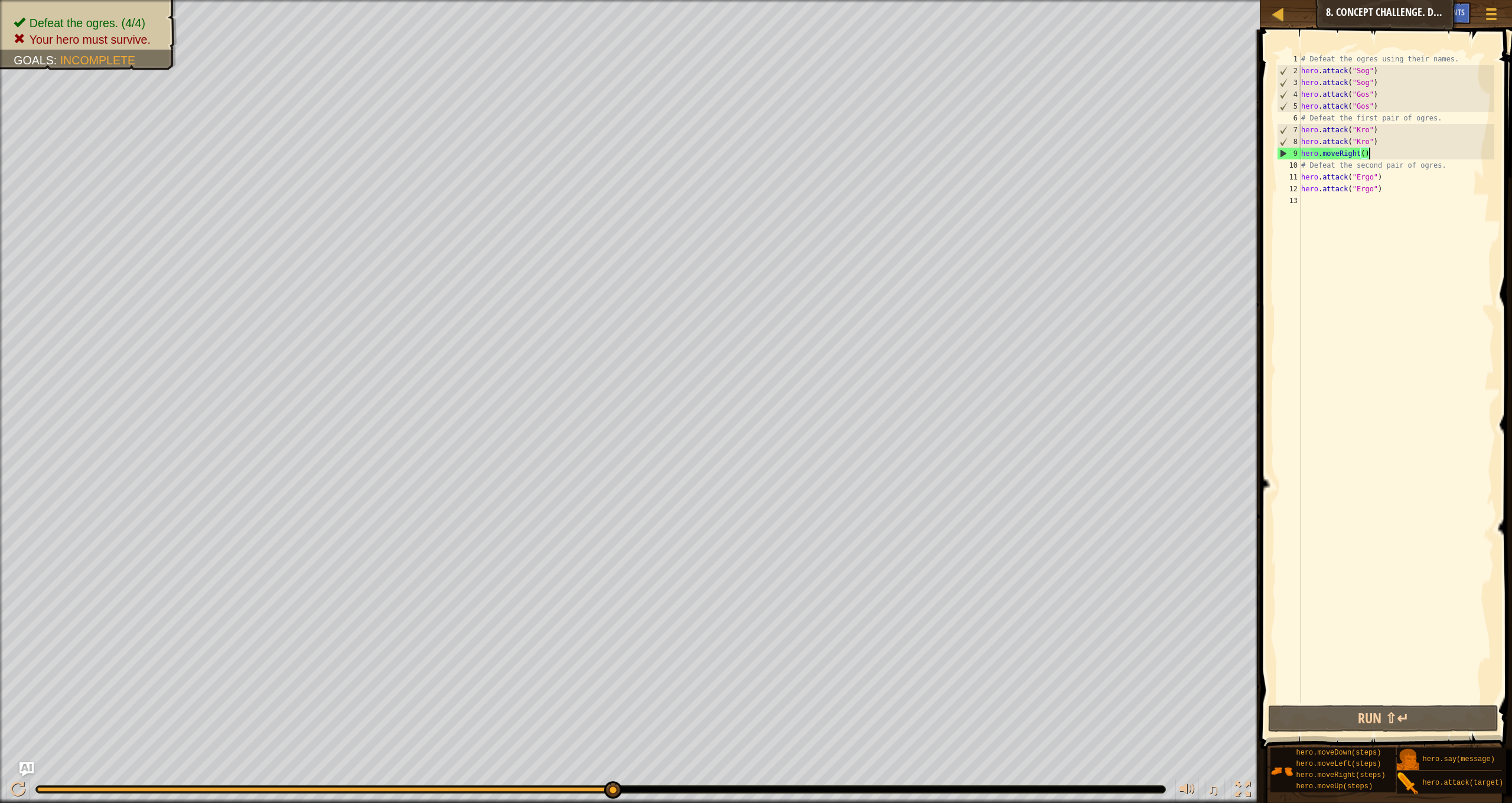
click at [1379, 149] on div "# Defeat the ogres using their names. hero . attack ( "Sog" ) hero . attack ( "…" at bounding box center [1396, 389] width 195 height 673
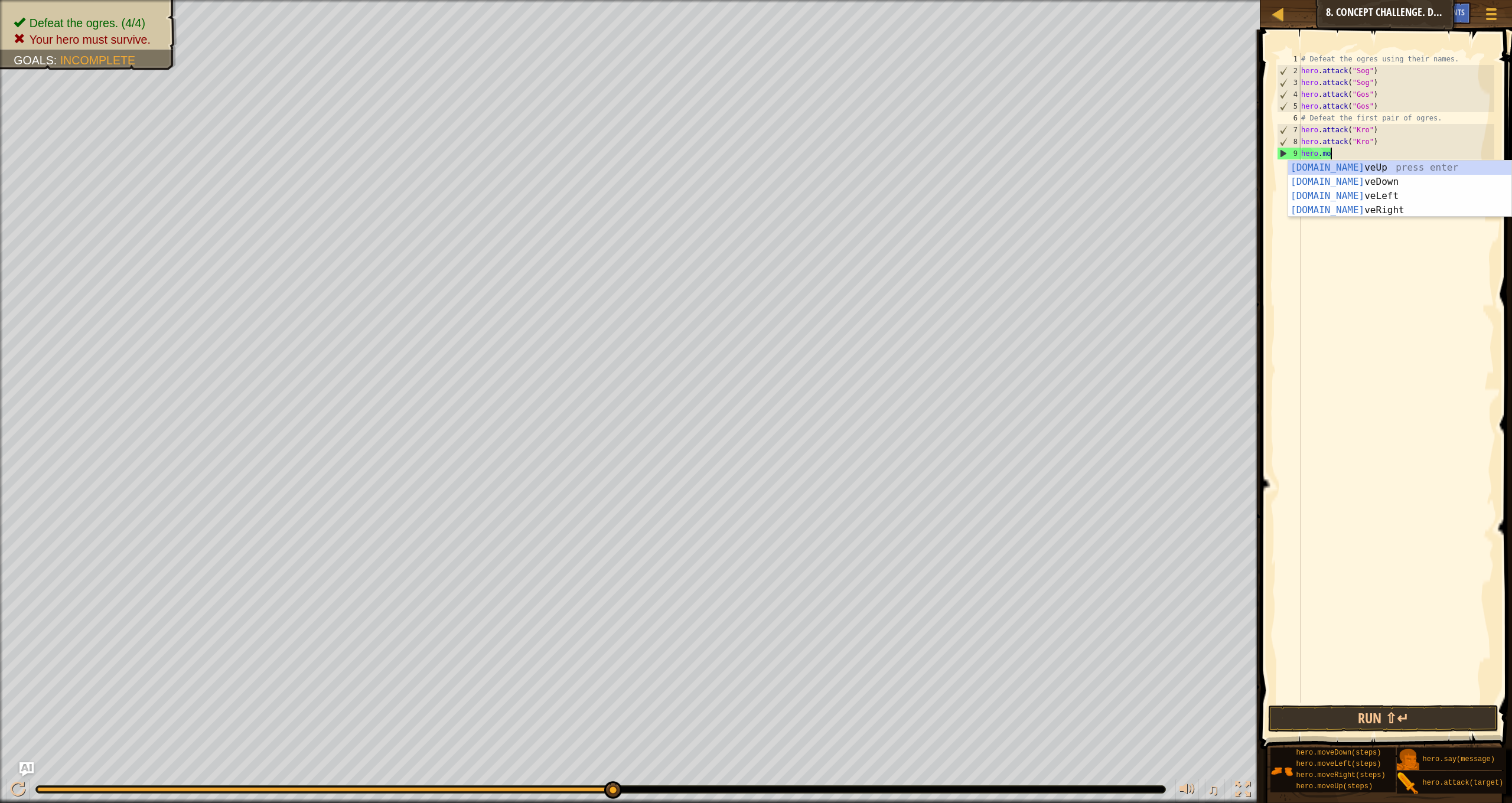
scroll to position [5, 1]
type textarea "h"
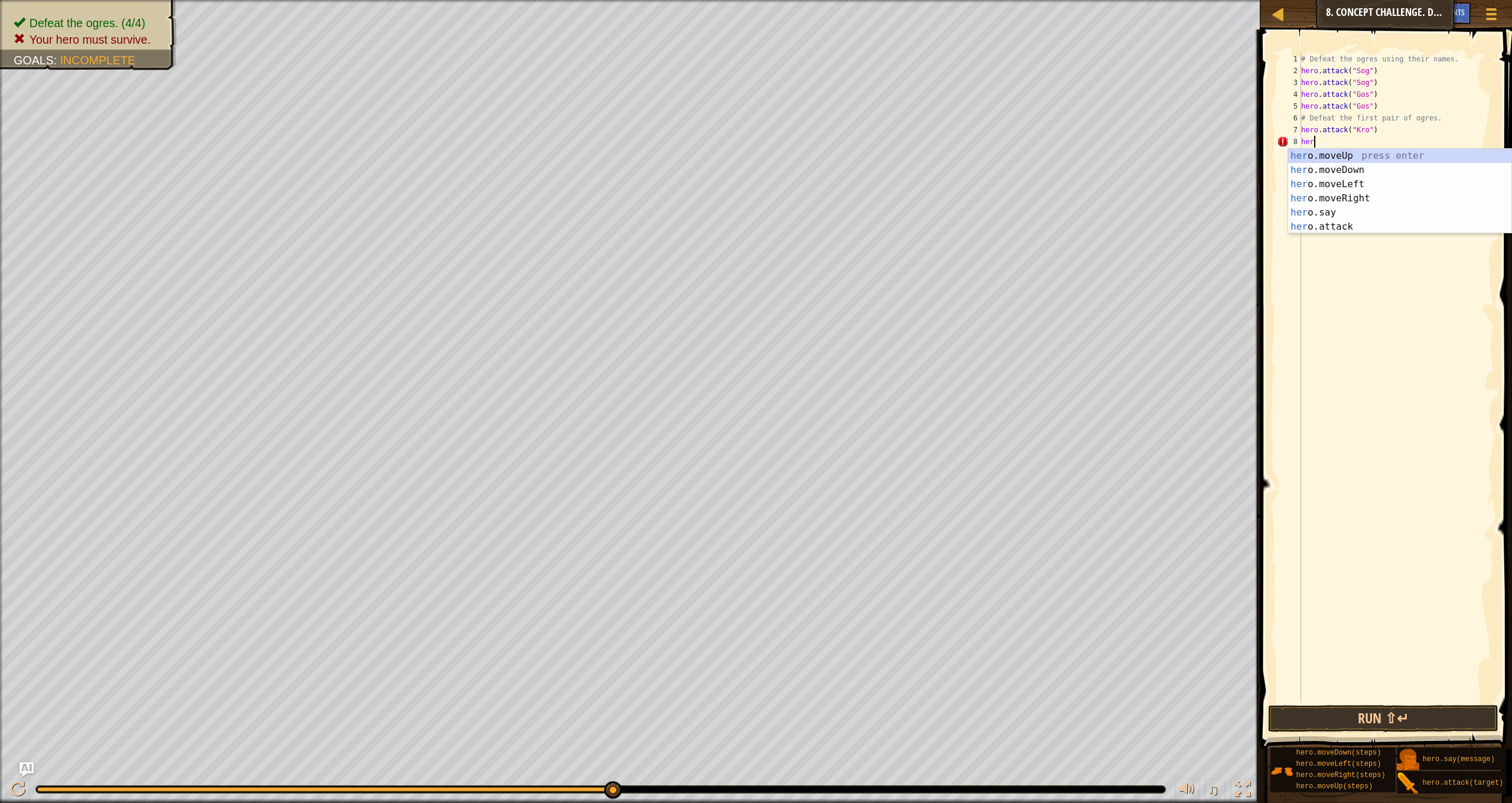
type textarea "h"
click at [1376, 231] on div "h ero.moveUp press enter h ero.moveDown press enter h ero.moveLeft press enter …" at bounding box center [1400, 205] width 223 height 113
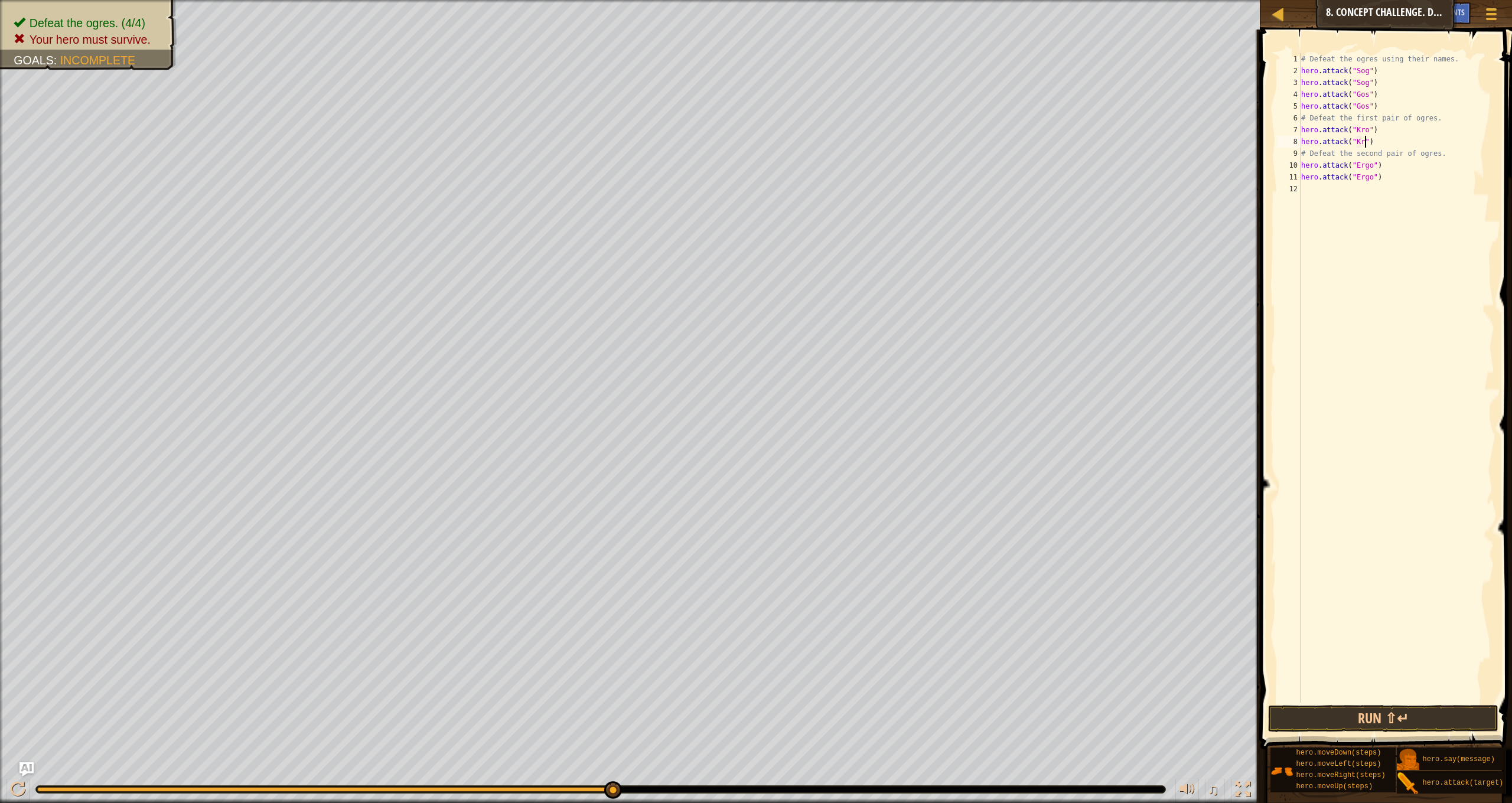
scroll to position [5, 5]
type textarea "hero.attack("Kro")"
click at [1385, 717] on button "Run ⇧↵" at bounding box center [1384, 718] width 230 height 27
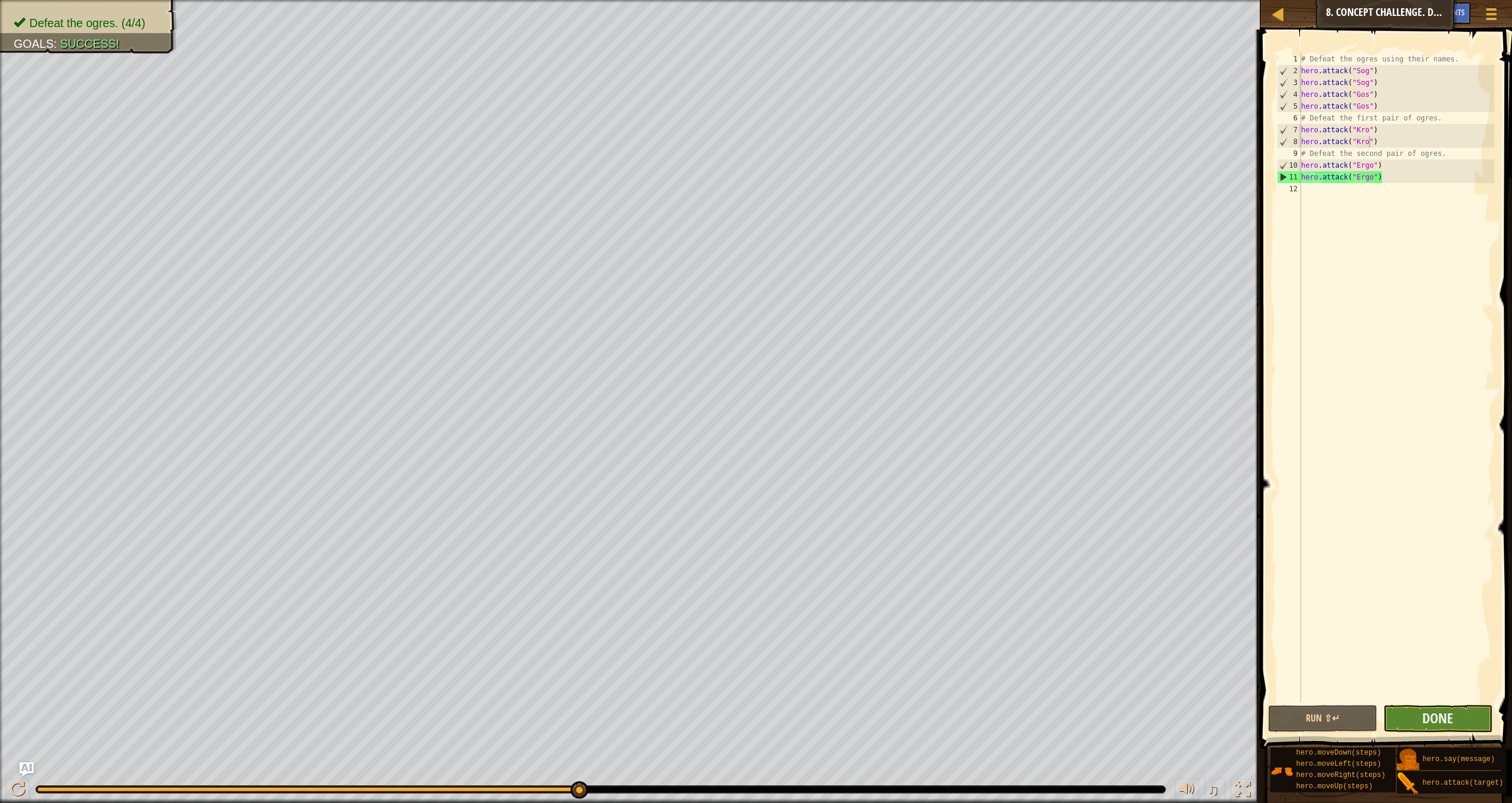
click at [1416, 705] on button "Done" at bounding box center [1438, 718] width 110 height 27
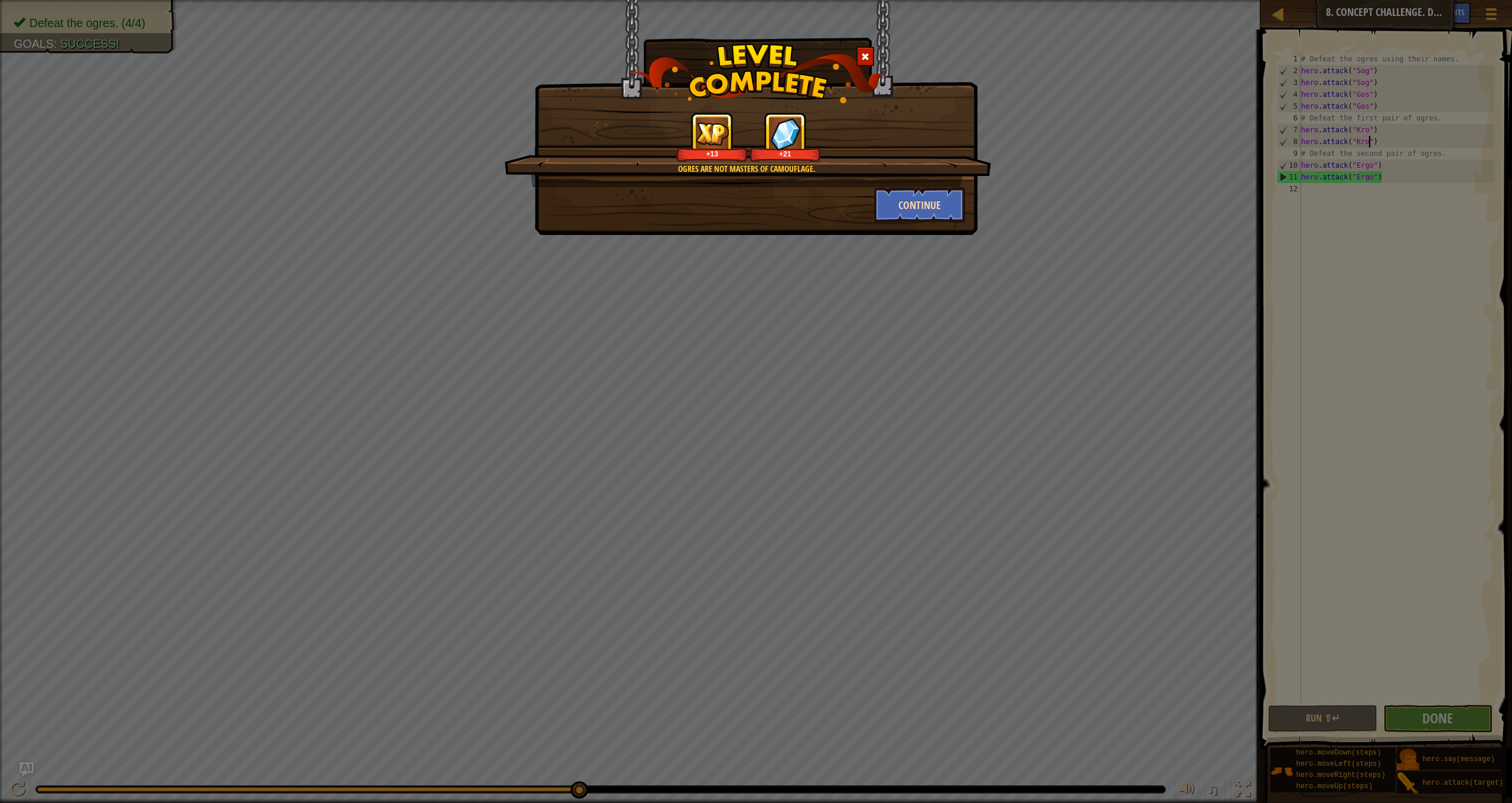
click at [930, 209] on button "Continue" at bounding box center [920, 205] width 92 height 36
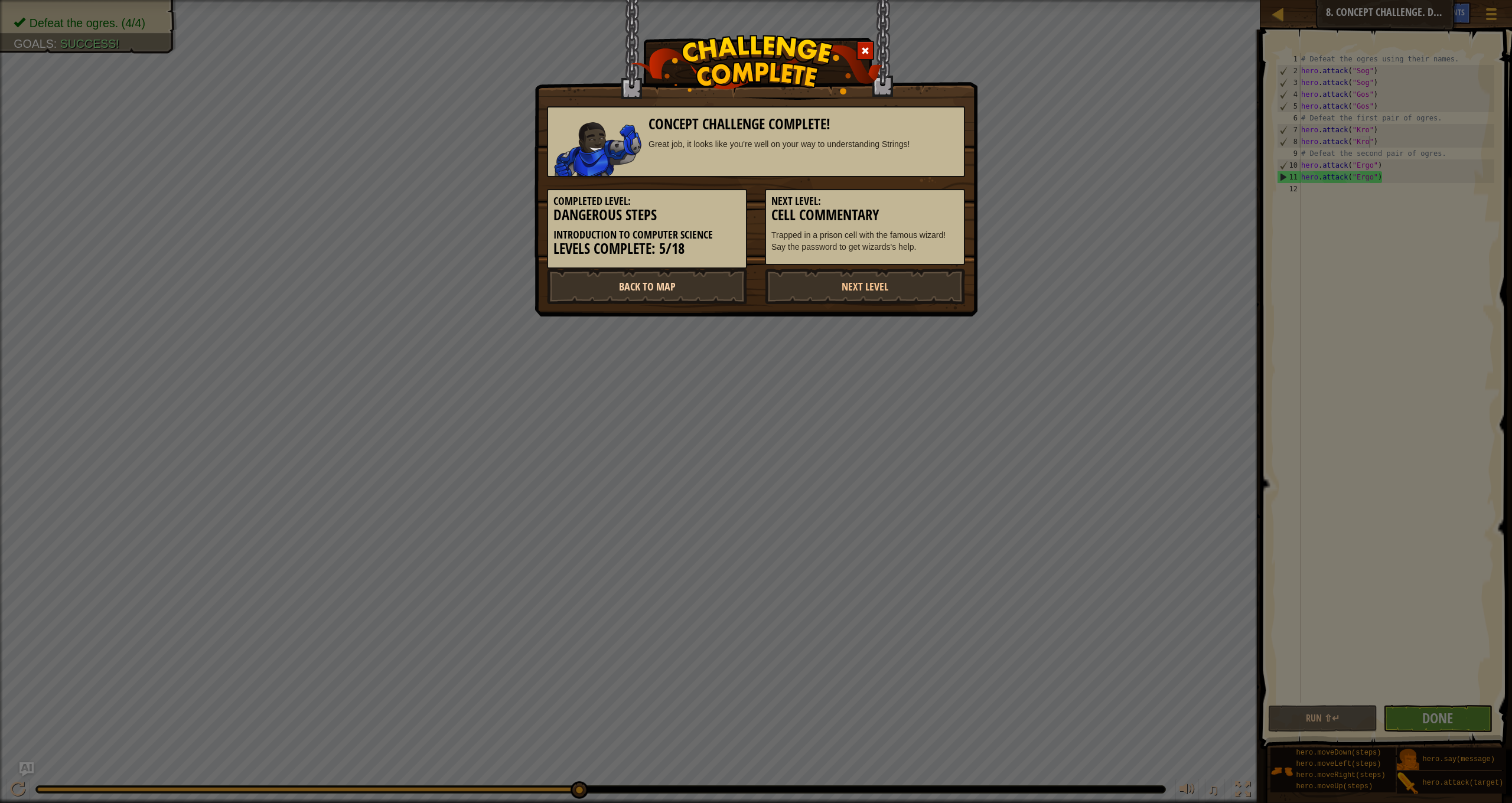
click at [703, 286] on link "Back to Map" at bounding box center [647, 286] width 201 height 36
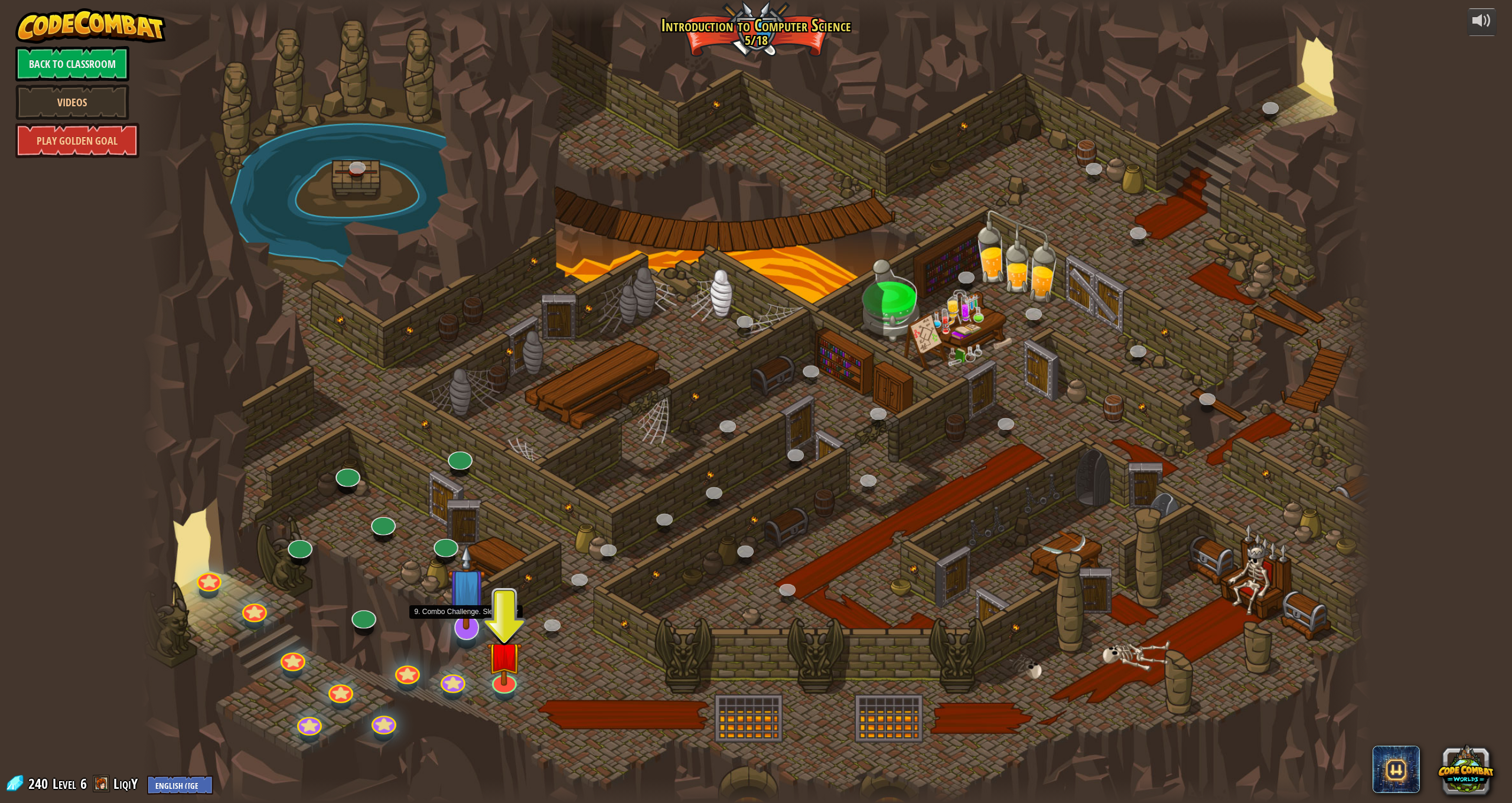
click at [472, 618] on img at bounding box center [466, 586] width 37 height 86
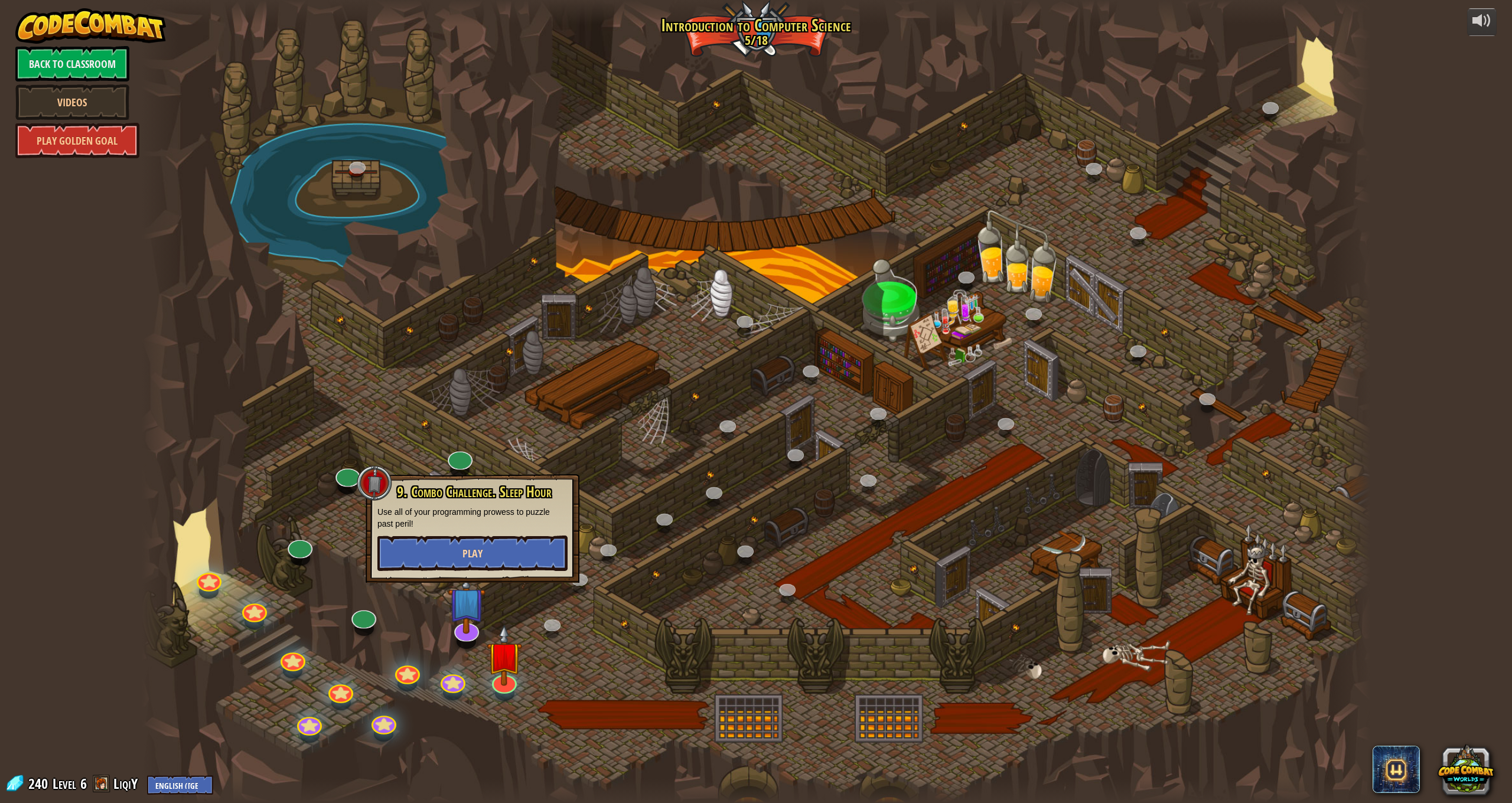
click at [505, 547] on button "Play" at bounding box center [472, 553] width 190 height 36
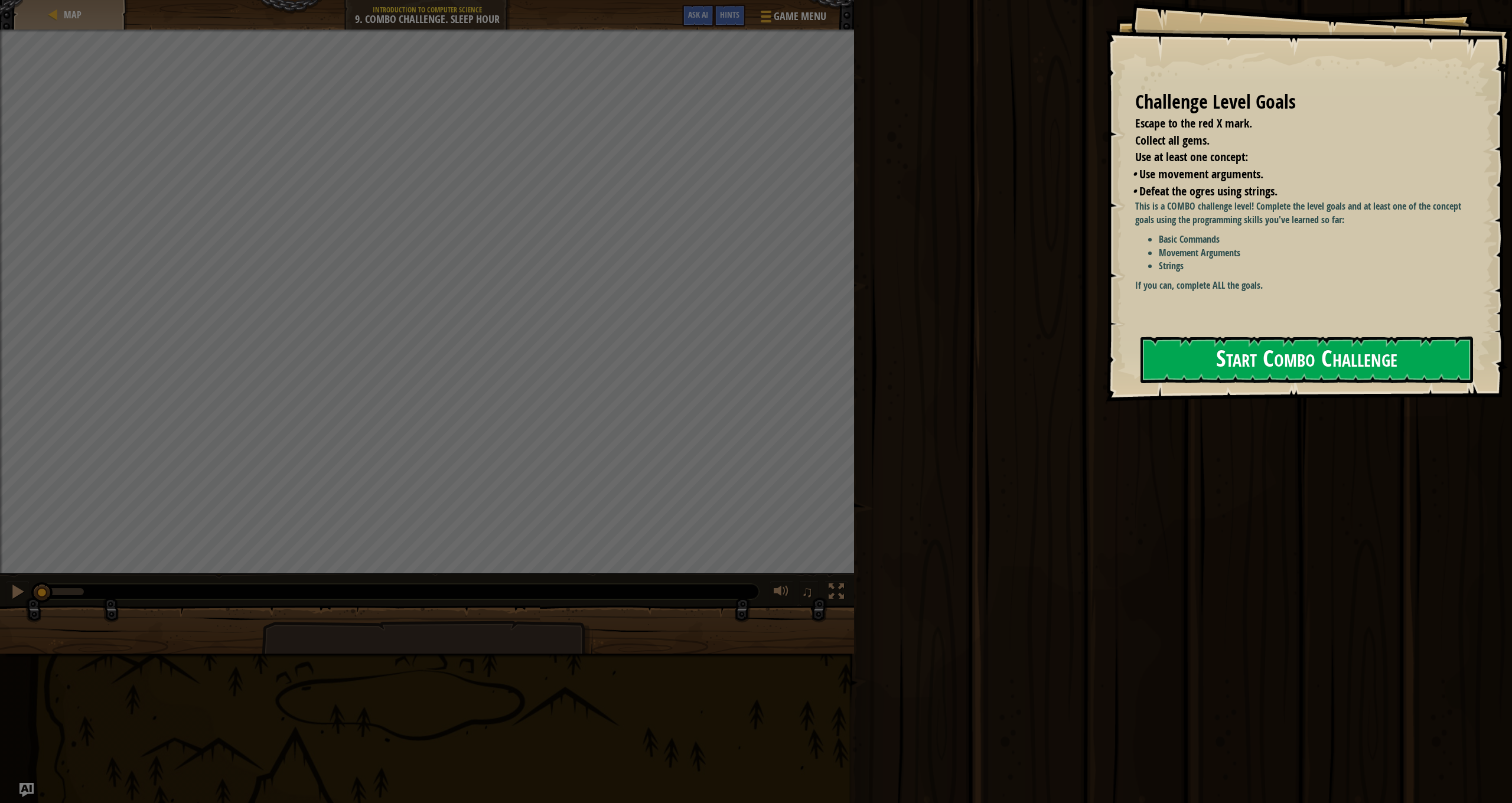
click at [1251, 346] on button "Start Combo Challenge" at bounding box center [1306, 360] width 333 height 46
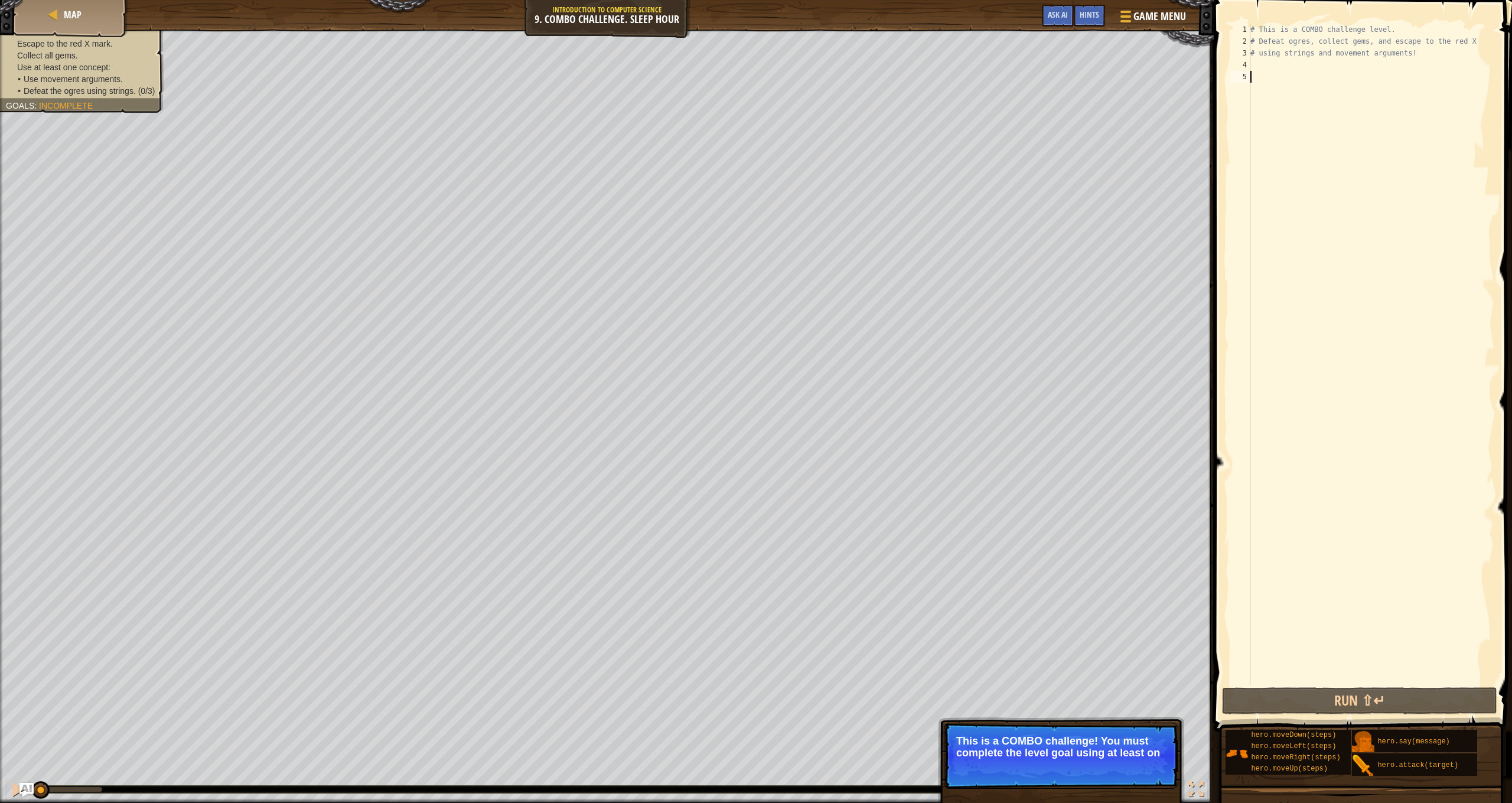
click at [1253, 70] on div "# This is a COMBO challenge level. # Defeat [PERSON_NAME], collect gems, and es…" at bounding box center [1371, 366] width 246 height 685
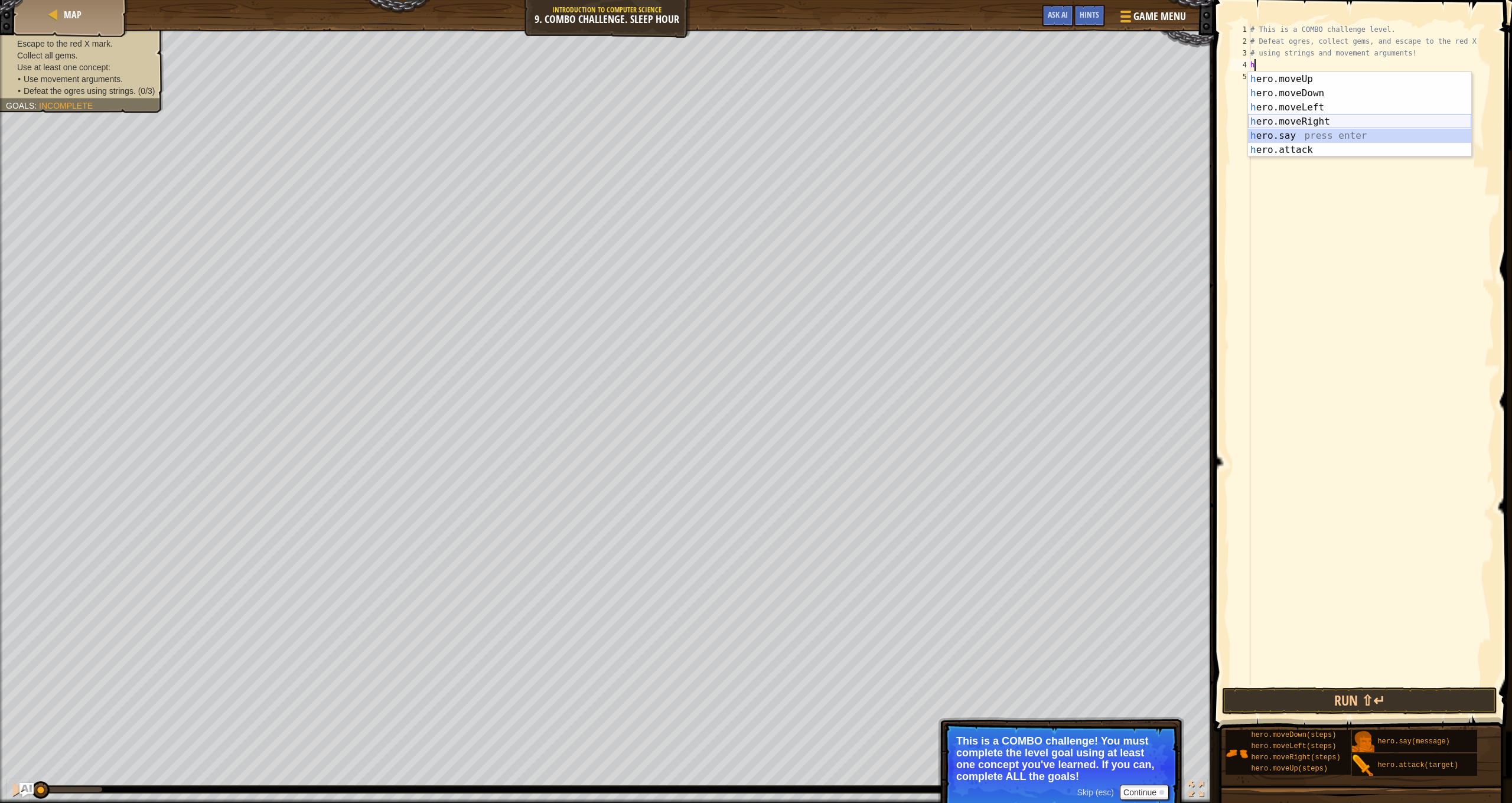
drag, startPoint x: 1275, startPoint y: 129, endPoint x: 1267, endPoint y: 118, distance: 13.6
click at [1267, 118] on div "h ero.moveUp press enter h ero.moveDown press enter h ero.moveLeft press enter …" at bounding box center [1360, 128] width 223 height 113
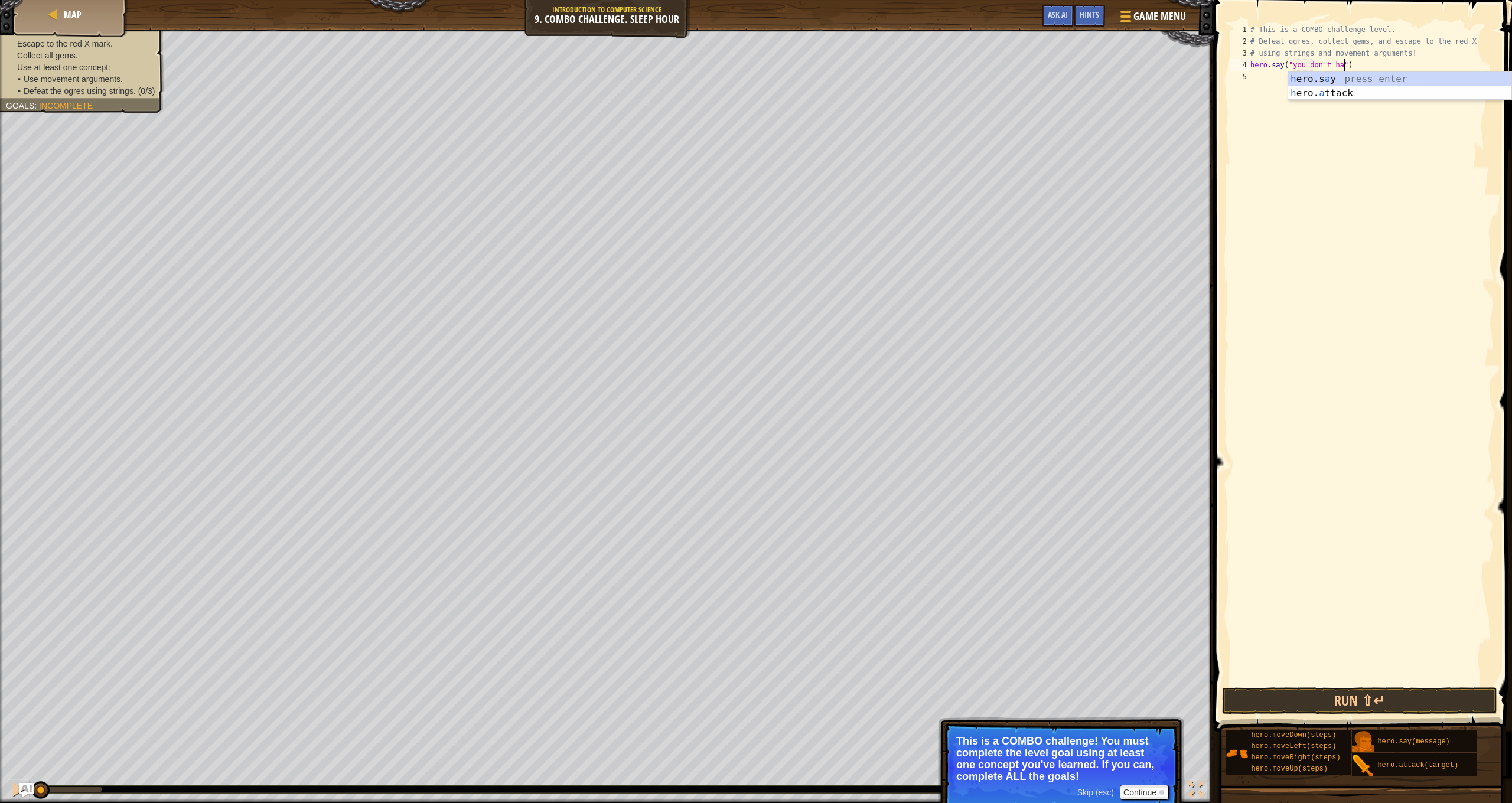
scroll to position [5, 8]
type textarea "hero.say("you don't have mother")"
click at [1412, 70] on div "# This is a COMBO challenge level. # Defeat [PERSON_NAME], collect gems, and es…" at bounding box center [1371, 366] width 246 height 685
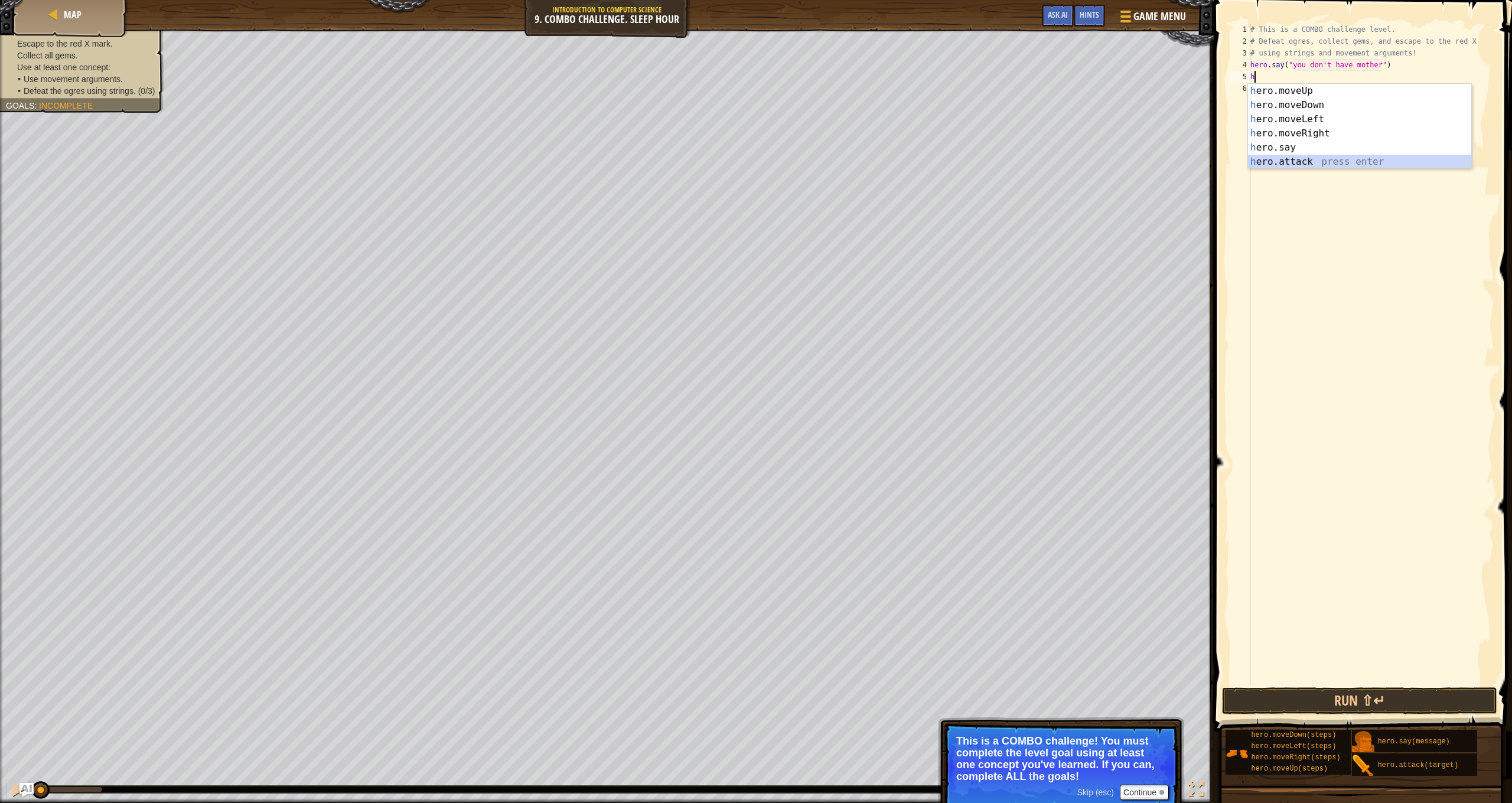
click at [1323, 158] on div "h ero.moveUp press enter h ero.moveDown press enter h ero.moveLeft press enter …" at bounding box center [1360, 140] width 223 height 113
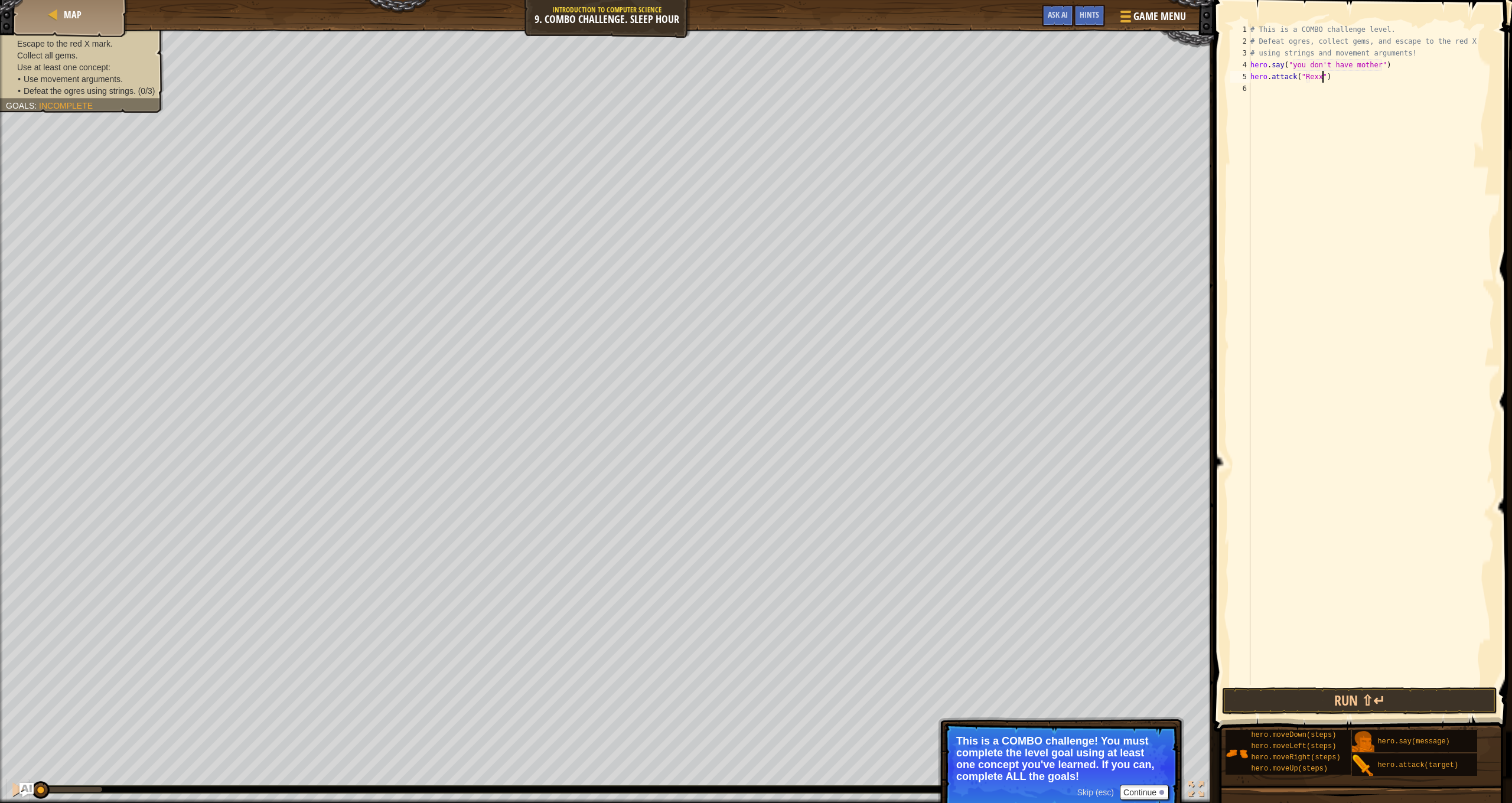
scroll to position [5, 6]
type textarea "hero.attack("Rexxar")"
click at [1246, 85] on div "6" at bounding box center [1240, 88] width 21 height 12
click at [1250, 72] on div "5" at bounding box center [1240, 77] width 21 height 12
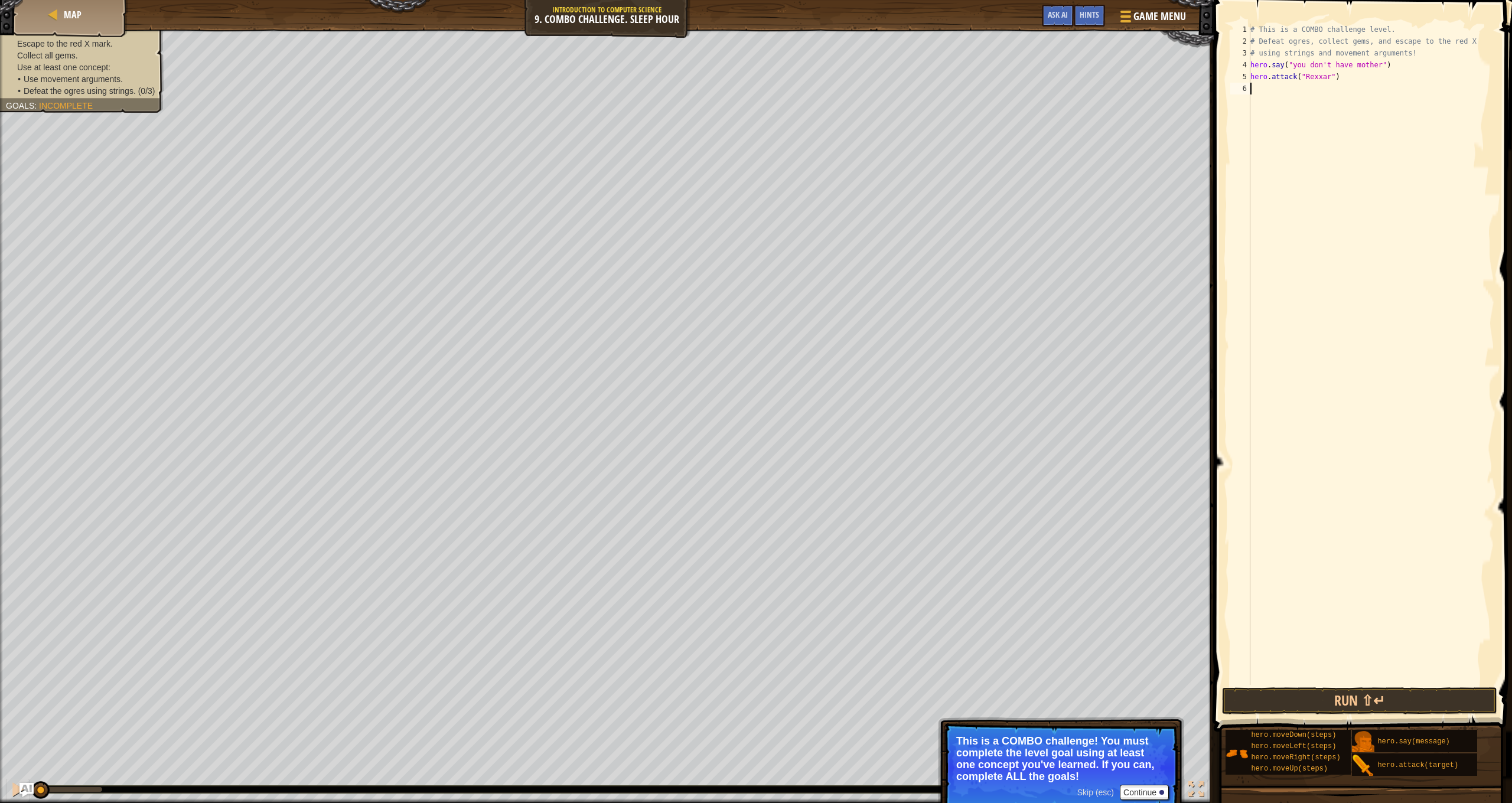
type textarea "hero.attack("Rexxar")"
click at [1251, 74] on div "# This is a COMBO challenge level. # Defeat [PERSON_NAME], collect gems, and es…" at bounding box center [1371, 366] width 246 height 685
click at [1258, 76] on div "# This is a COMBO challenge level. # Defeat [PERSON_NAME], collect gems, and es…" at bounding box center [1371, 366] width 246 height 685
type textarea "h"
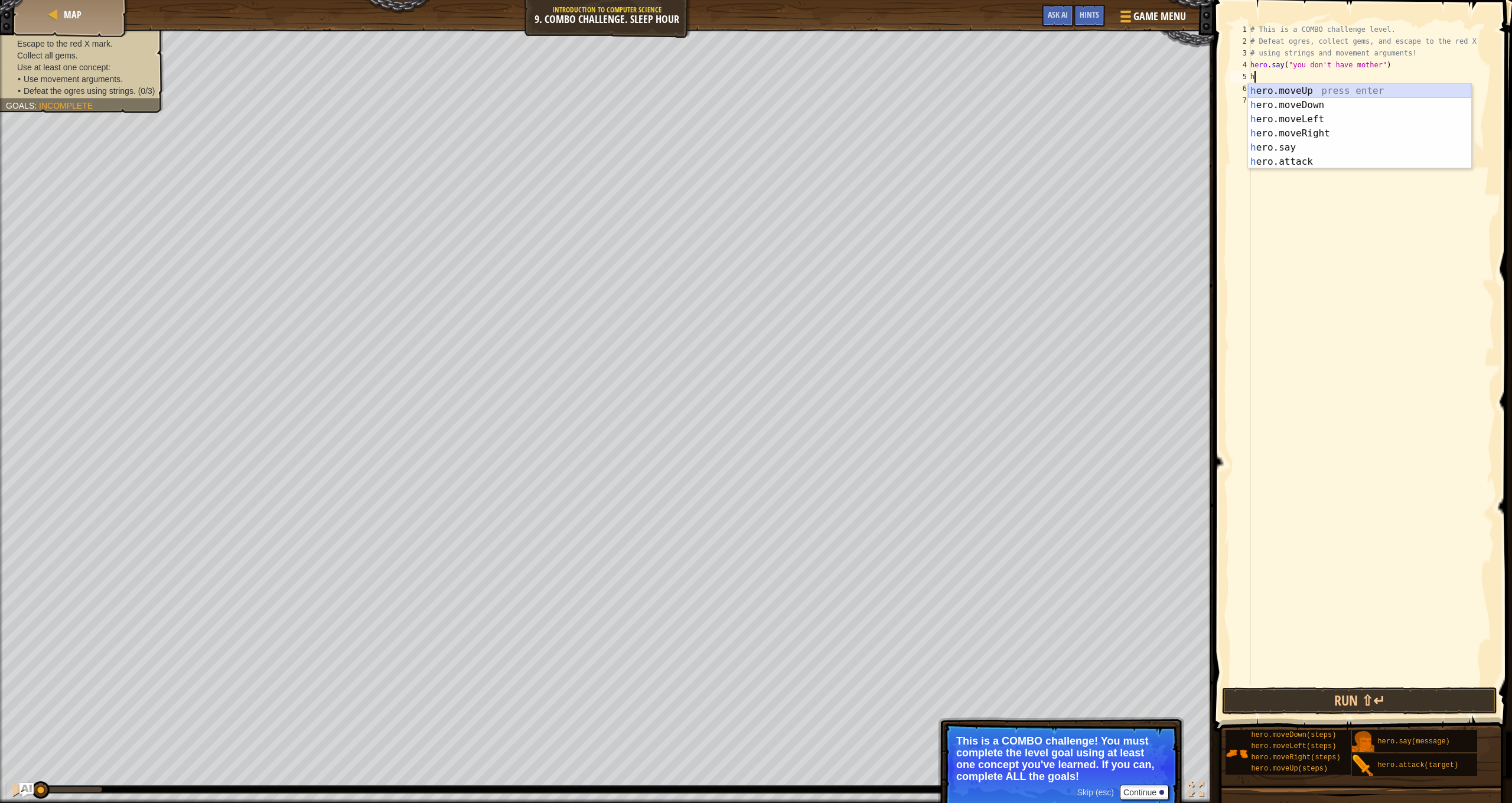
click at [1338, 91] on div "h ero.moveUp press enter h ero.moveDown press enter h ero.moveLeft press enter …" at bounding box center [1360, 140] width 223 height 113
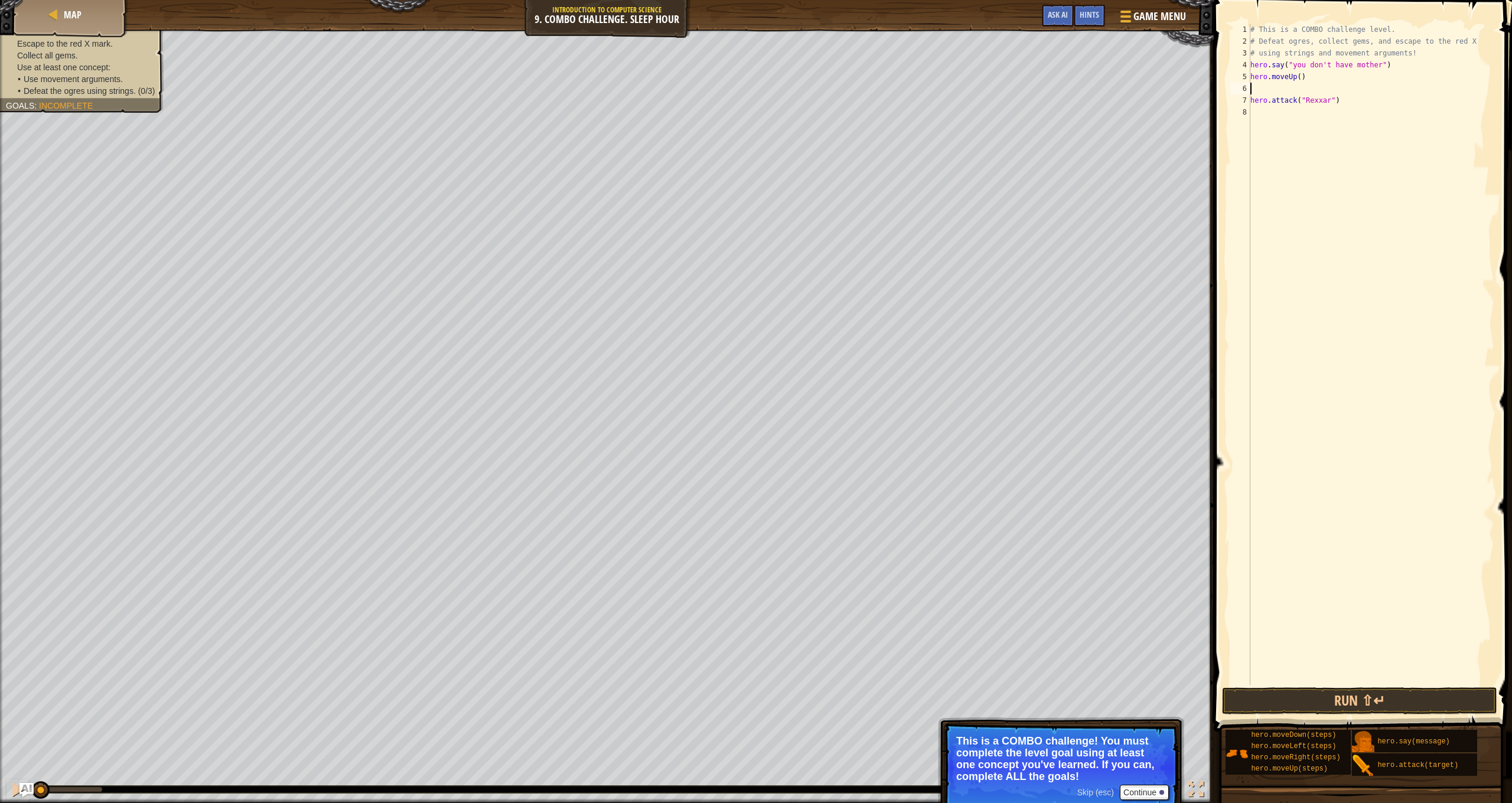
click at [1303, 78] on div "# This is a COMBO challenge level. # Defeat [PERSON_NAME], collect gems, and es…" at bounding box center [1371, 366] width 246 height 685
type textarea "hero.moveUp()"
click at [1287, 86] on div "# This is a COMBO challenge level. # Defeat [PERSON_NAME], collect gems, and es…" at bounding box center [1371, 366] width 246 height 685
type textarea "hero.moveUp()"
click at [1272, 102] on div "# This is a COMBO challenge level. # Defeat [PERSON_NAME], collect gems, and es…" at bounding box center [1371, 366] width 246 height 685
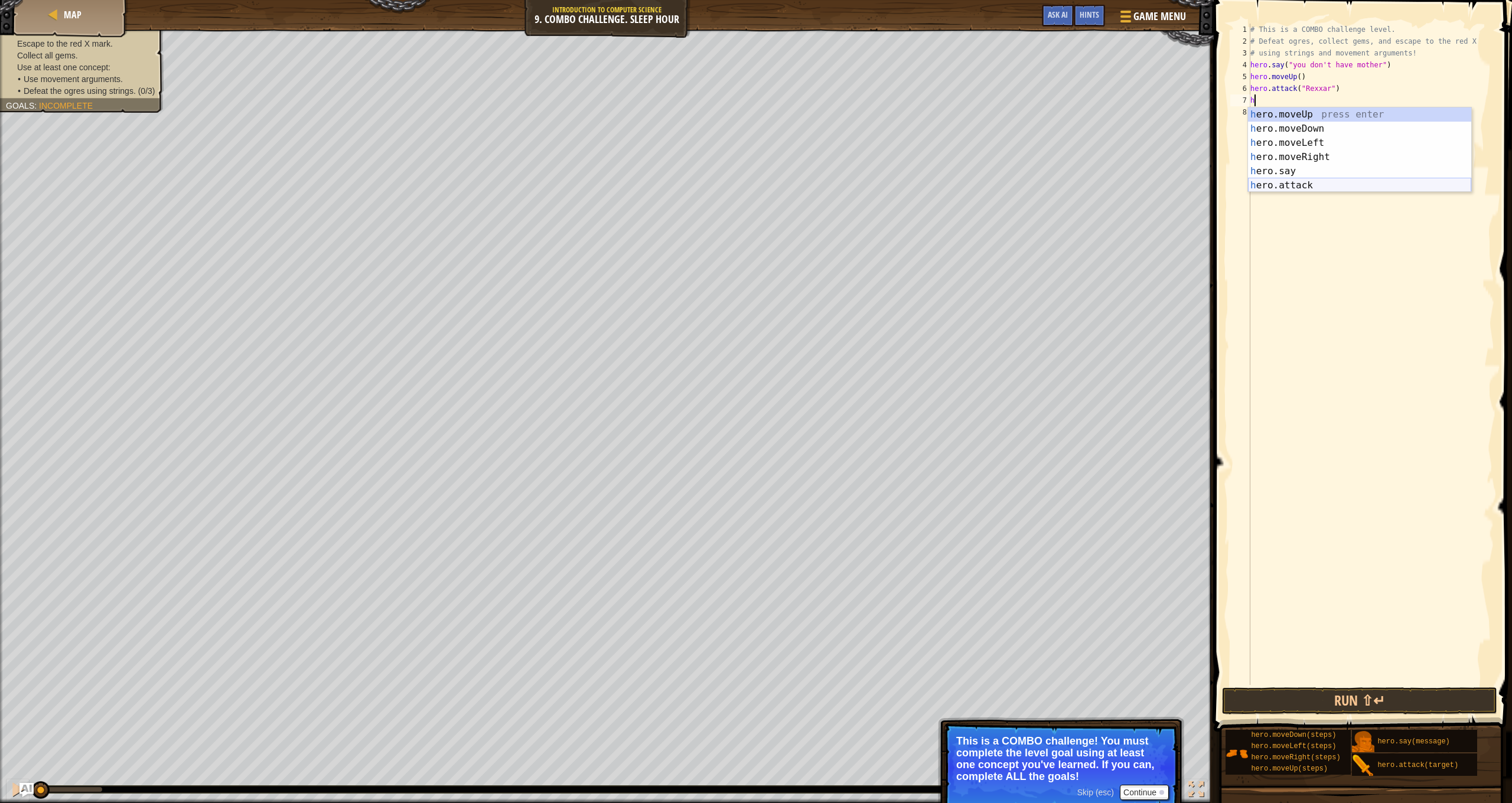
click at [1331, 188] on div "h ero.moveUp press enter h ero.moveDown press enter h ero.moveLeft press enter …" at bounding box center [1360, 164] width 223 height 113
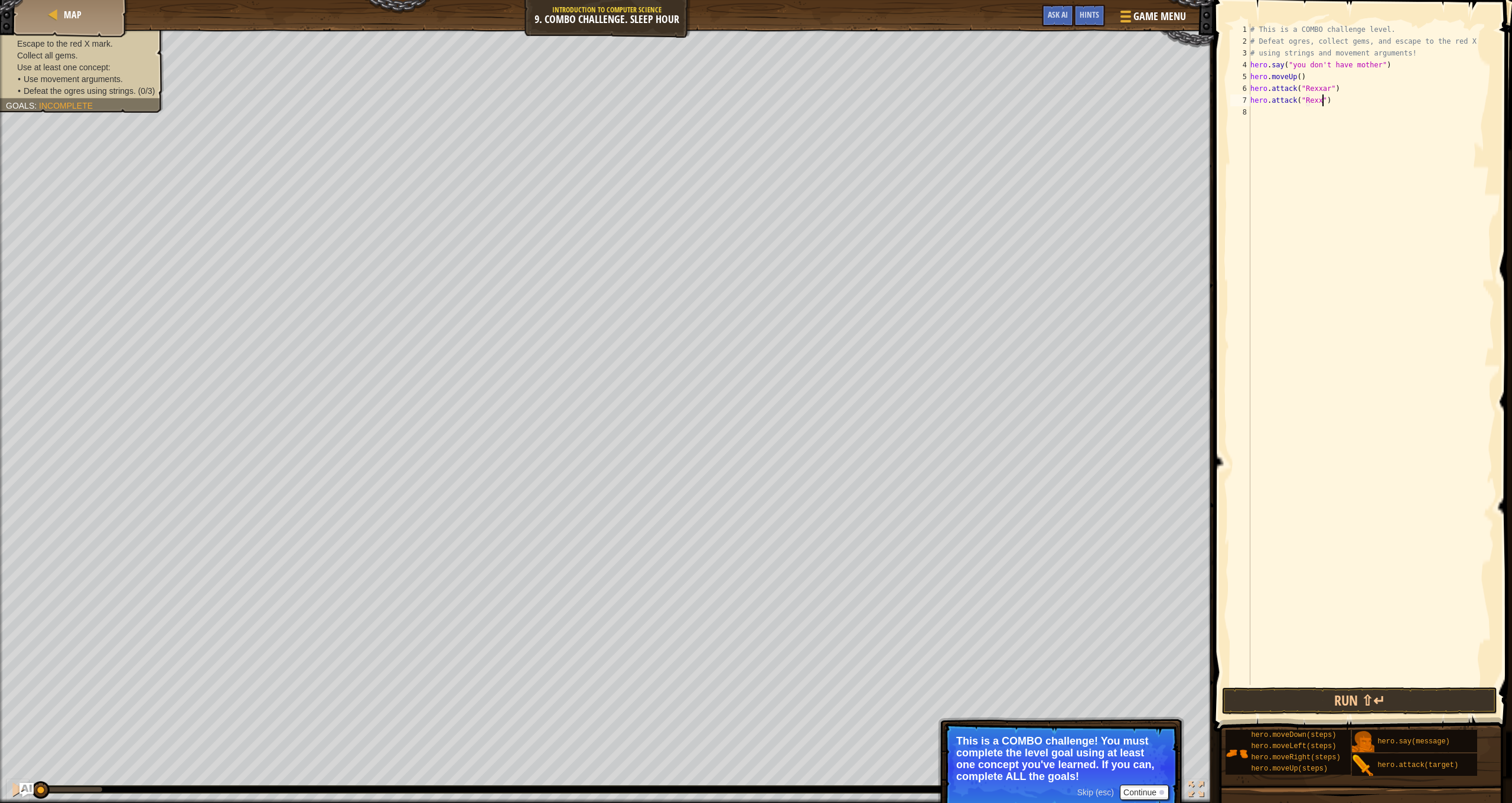
scroll to position [5, 6]
type textarea "hero.attack("Rexxar")"
type textarea "h"
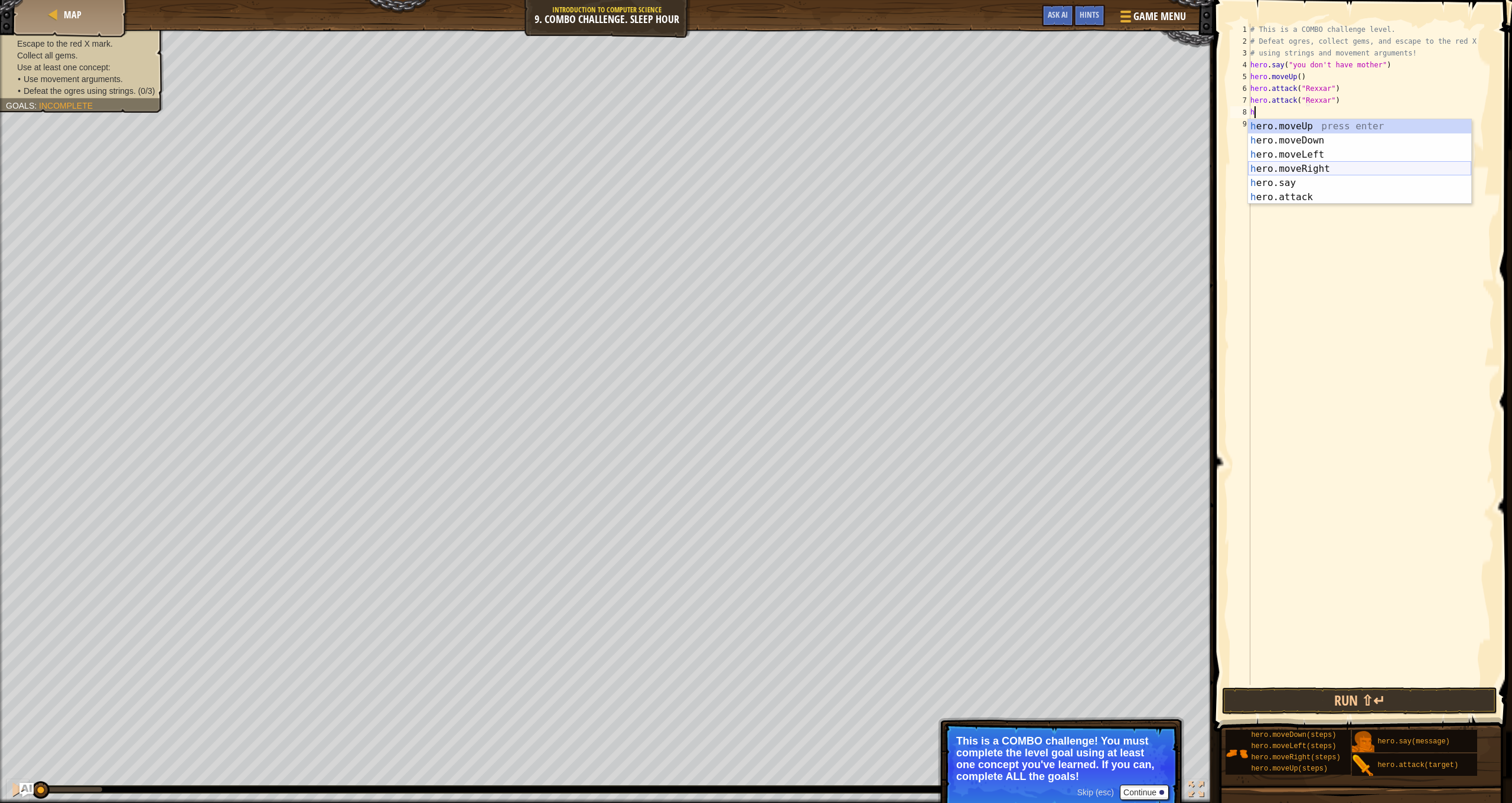
click at [1335, 165] on div "h ero.moveUp press enter h ero.moveDown press enter h ero.moveLeft press enter …" at bounding box center [1360, 176] width 223 height 113
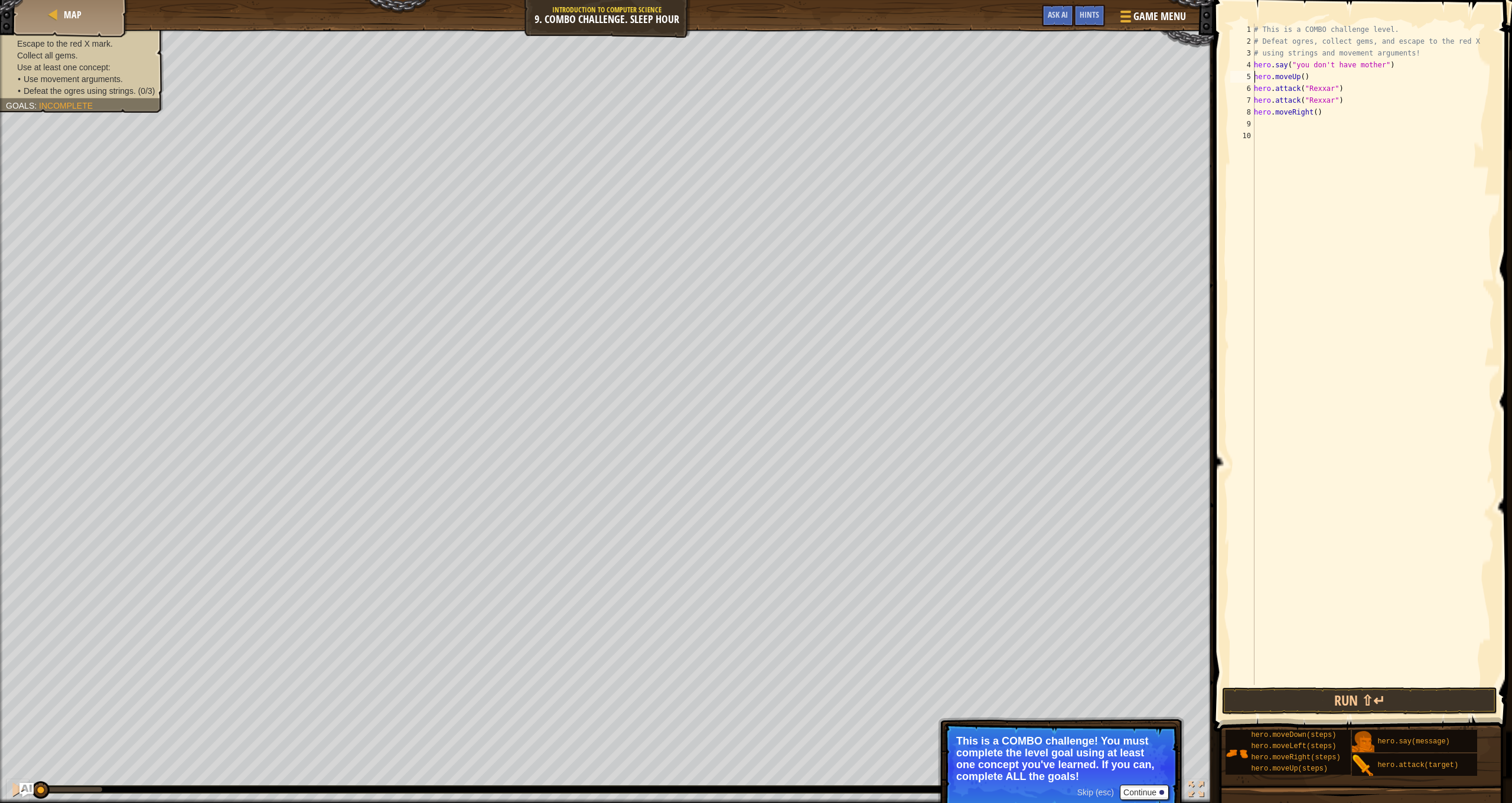
click at [1255, 74] on div "# This is a COMBO challenge level. # Defeat [PERSON_NAME], collect gems, and es…" at bounding box center [1373, 366] width 242 height 685
type textarea "hero.moveUp()"
click at [1268, 76] on div "# This is a COMBO challenge level. # Defeat [PERSON_NAME], collect gems, and es…" at bounding box center [1373, 366] width 242 height 685
type textarea "h"
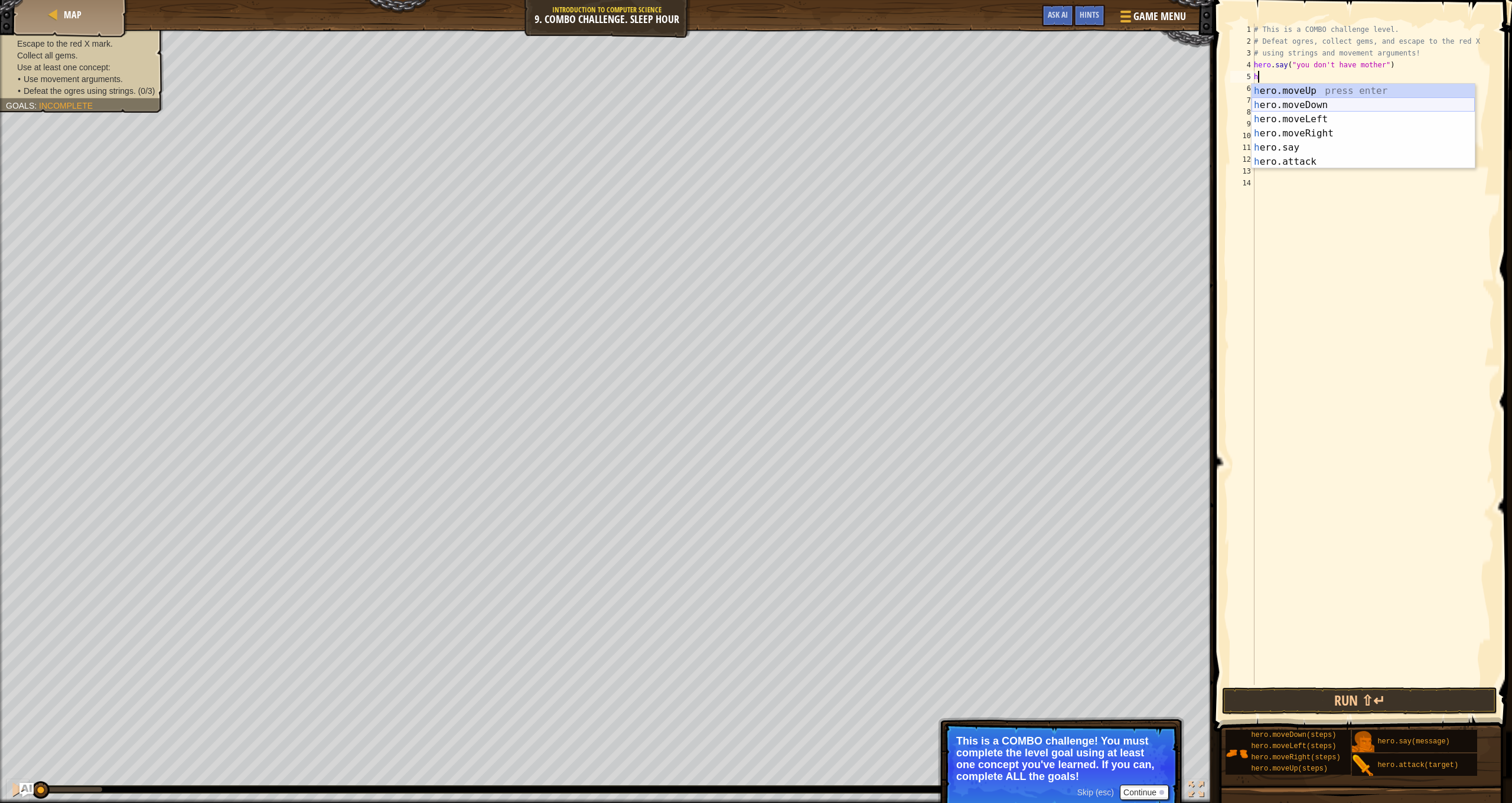
click at [1313, 103] on div "h ero.moveUp press enter h ero.moveDown press enter h ero.moveLeft press enter …" at bounding box center [1363, 140] width 223 height 113
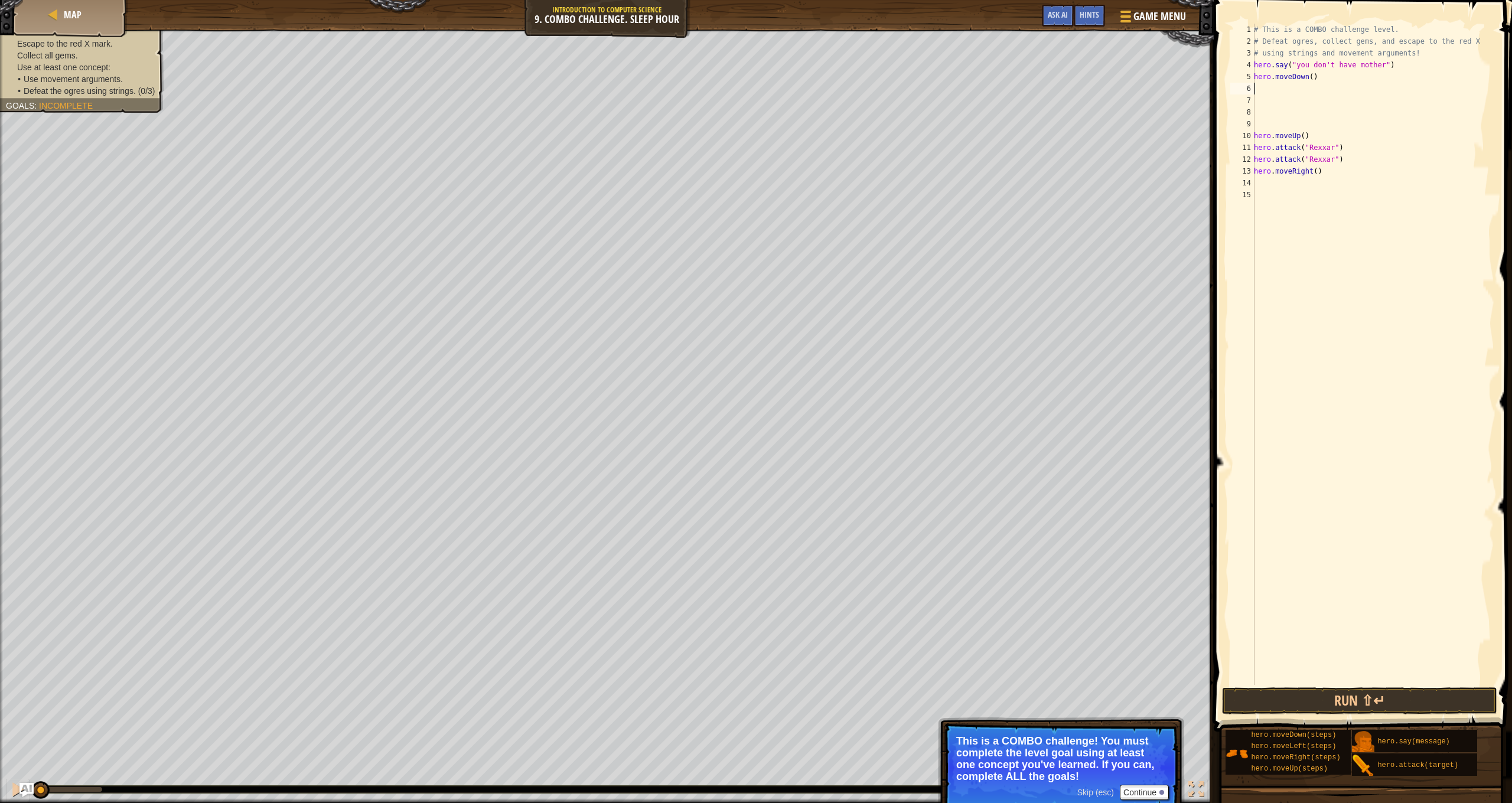
click at [1314, 76] on div "# This is a COMBO challenge level. # Defeat [PERSON_NAME], collect gems, and es…" at bounding box center [1373, 366] width 242 height 685
type textarea "hero.moveDown()"
click at [1277, 84] on div "# This is a COMBO challenge level. # Defeat [PERSON_NAME], collect gems, and es…" at bounding box center [1373, 366] width 242 height 685
type textarea "h"
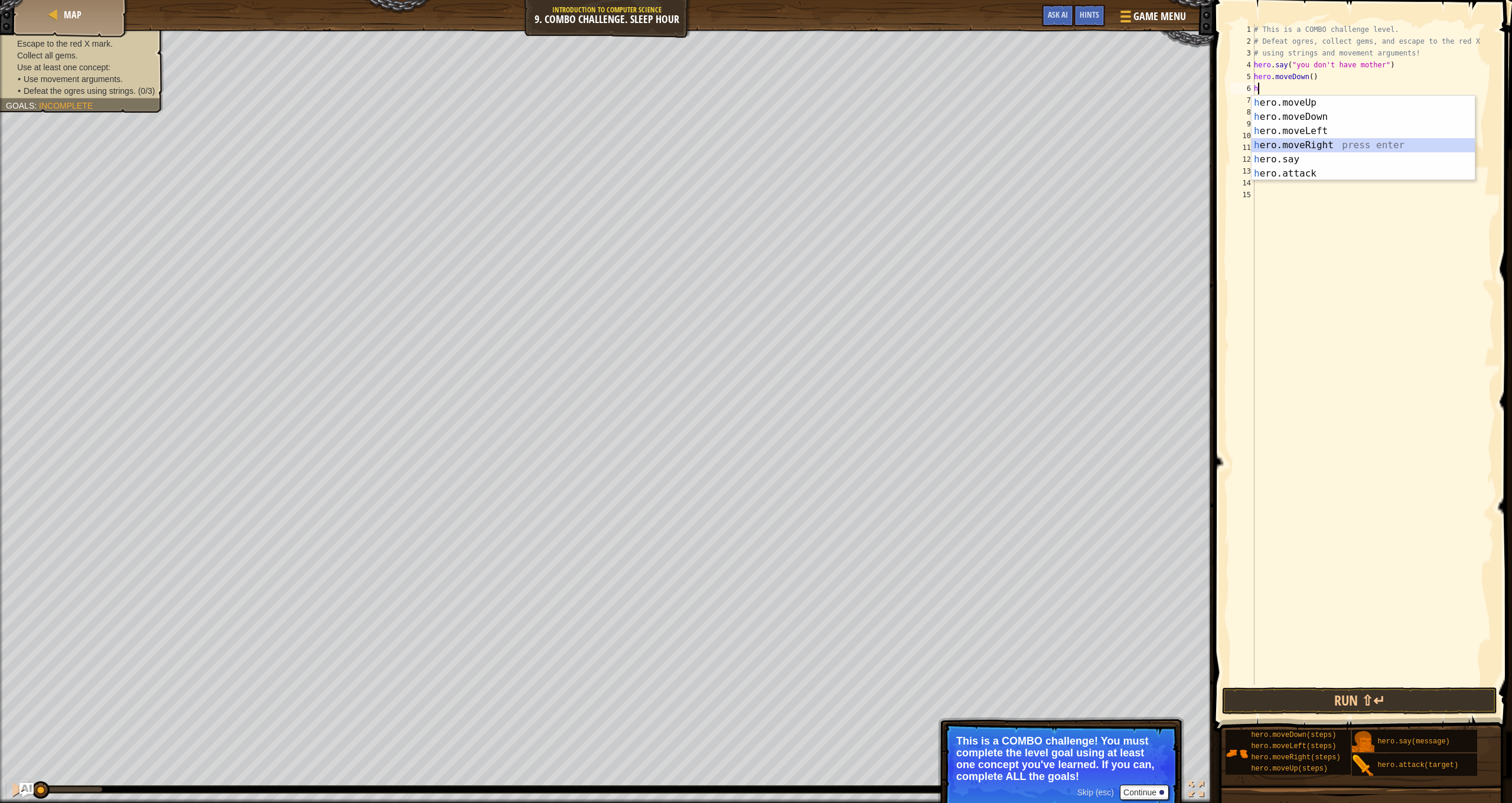
click at [1340, 146] on div "h ero.moveUp press enter h ero.moveDown press enter h ero.moveLeft press enter …" at bounding box center [1363, 152] width 223 height 113
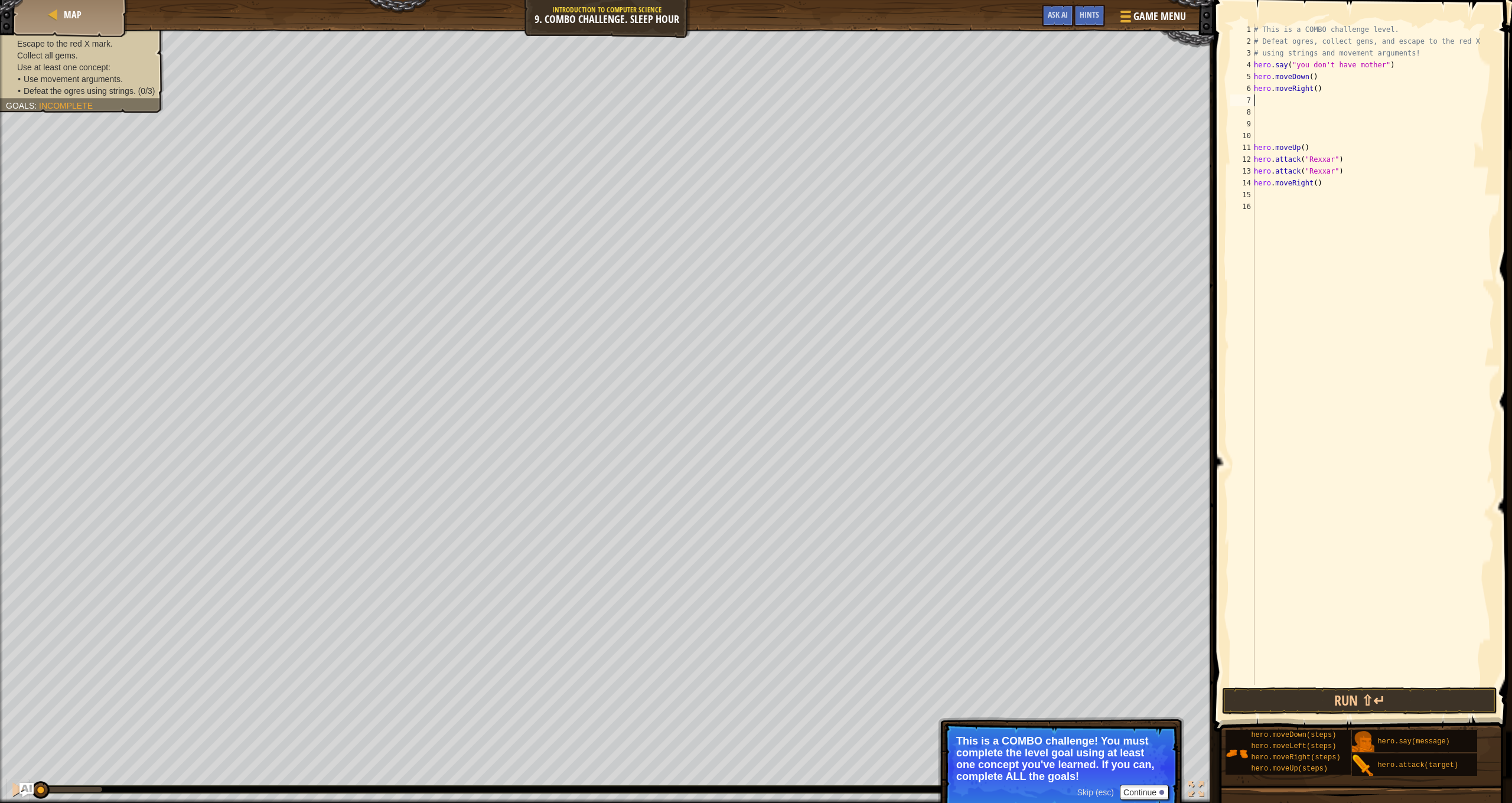
click at [1321, 88] on div "# This is a COMBO challenge level. # Defeat [PERSON_NAME], collect gems, and es…" at bounding box center [1373, 366] width 242 height 685
click at [1322, 85] on div "# This is a COMBO challenge level. # Defeat [PERSON_NAME], collect gems, and es…" at bounding box center [1373, 366] width 242 height 685
click at [1319, 88] on div "# This is a COMBO challenge level. # Defeat [PERSON_NAME], collect gems, and es…" at bounding box center [1373, 366] width 242 height 685
type textarea "hero.moveRight(2)"
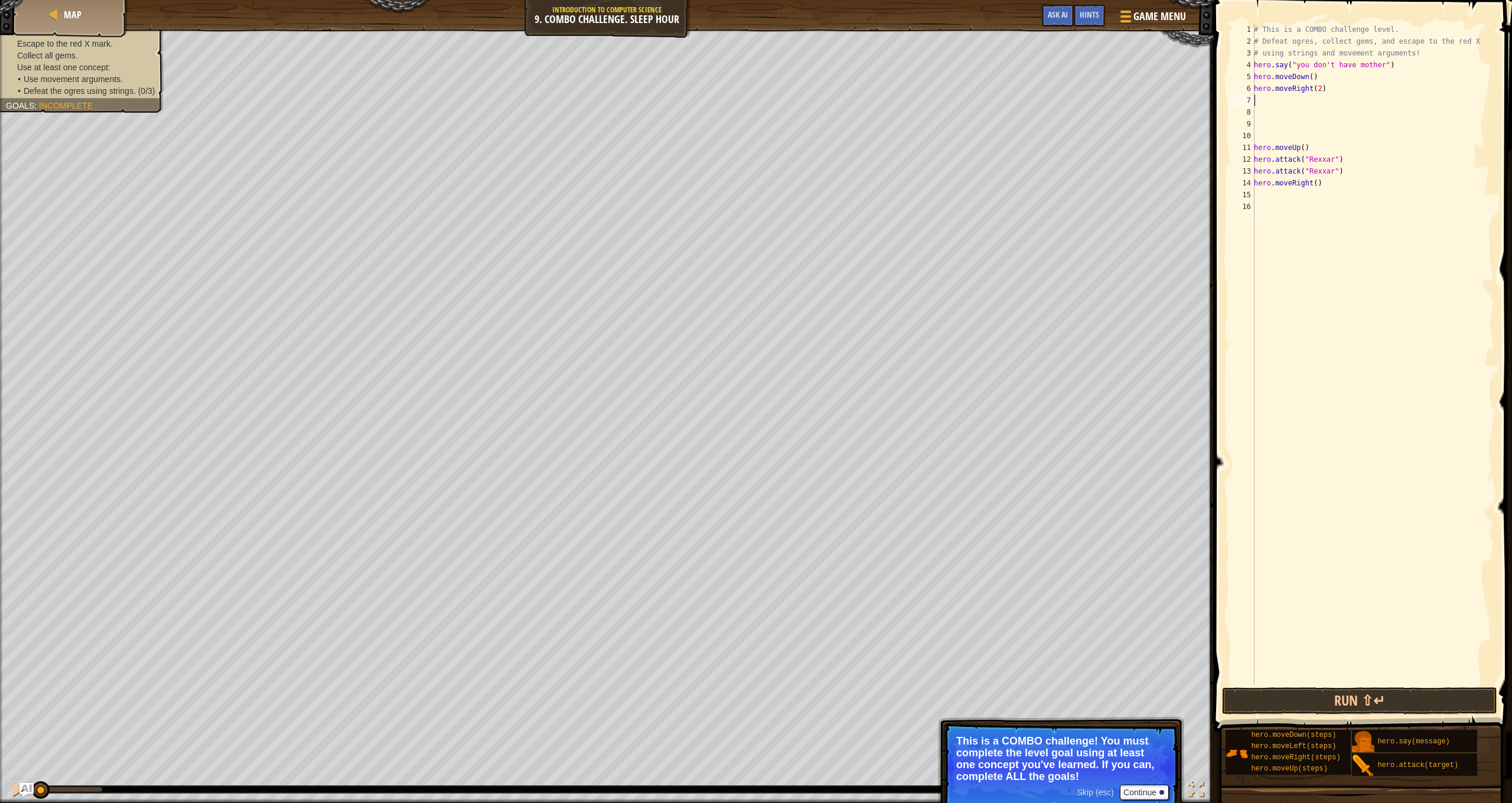
click at [1294, 100] on div "# This is a COMBO challenge level. # Defeat [PERSON_NAME], collect gems, and es…" at bounding box center [1373, 366] width 242 height 685
type textarea "h"
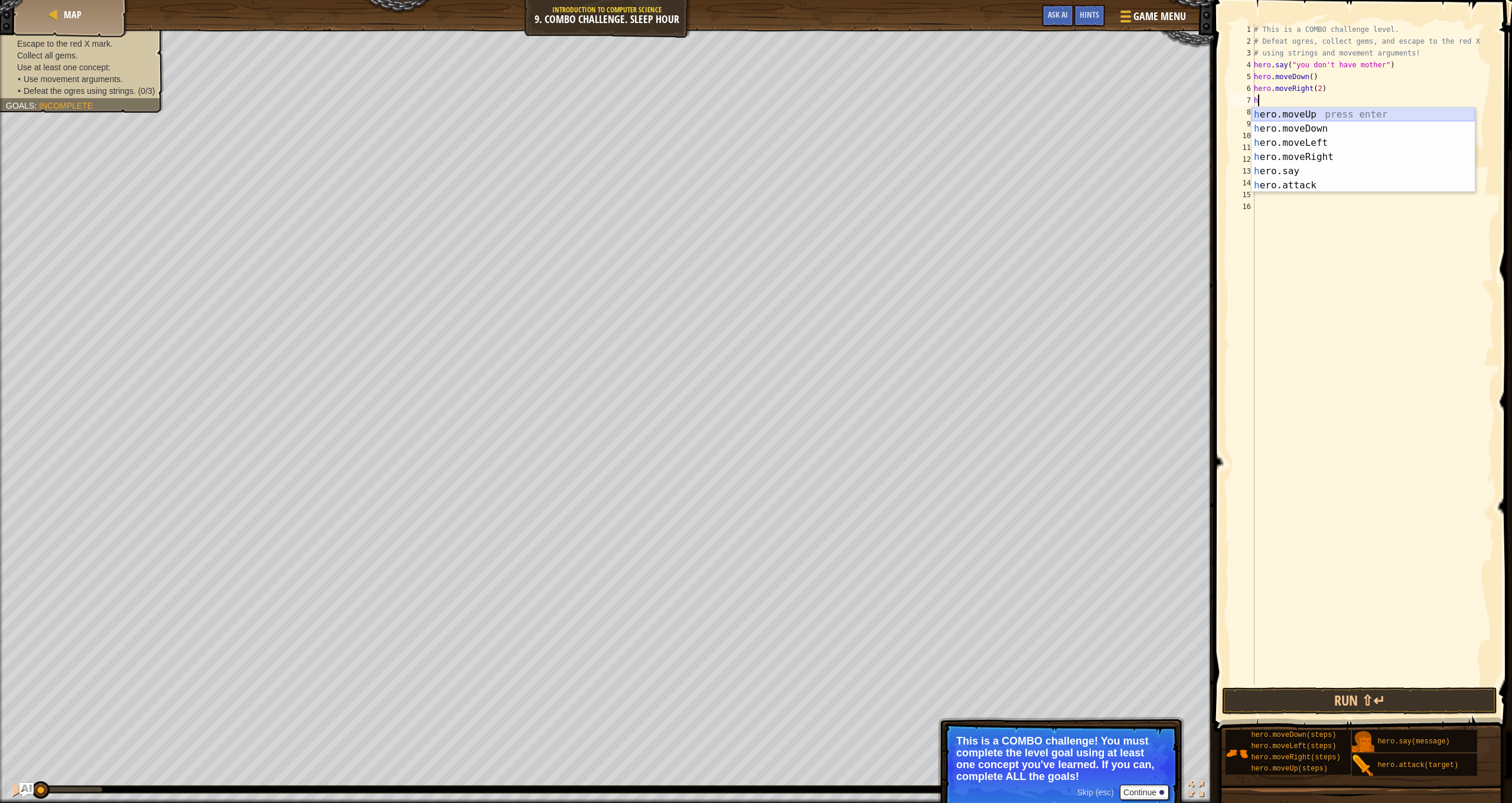
click at [1331, 115] on div "h ero.moveUp press enter h ero.moveDown press enter h ero.moveLeft press enter …" at bounding box center [1363, 164] width 223 height 113
click at [1316, 193] on div "h ero.moveUp press enter h ero.moveDown press enter h ero.moveLeft press enter …" at bounding box center [1363, 176] width 223 height 113
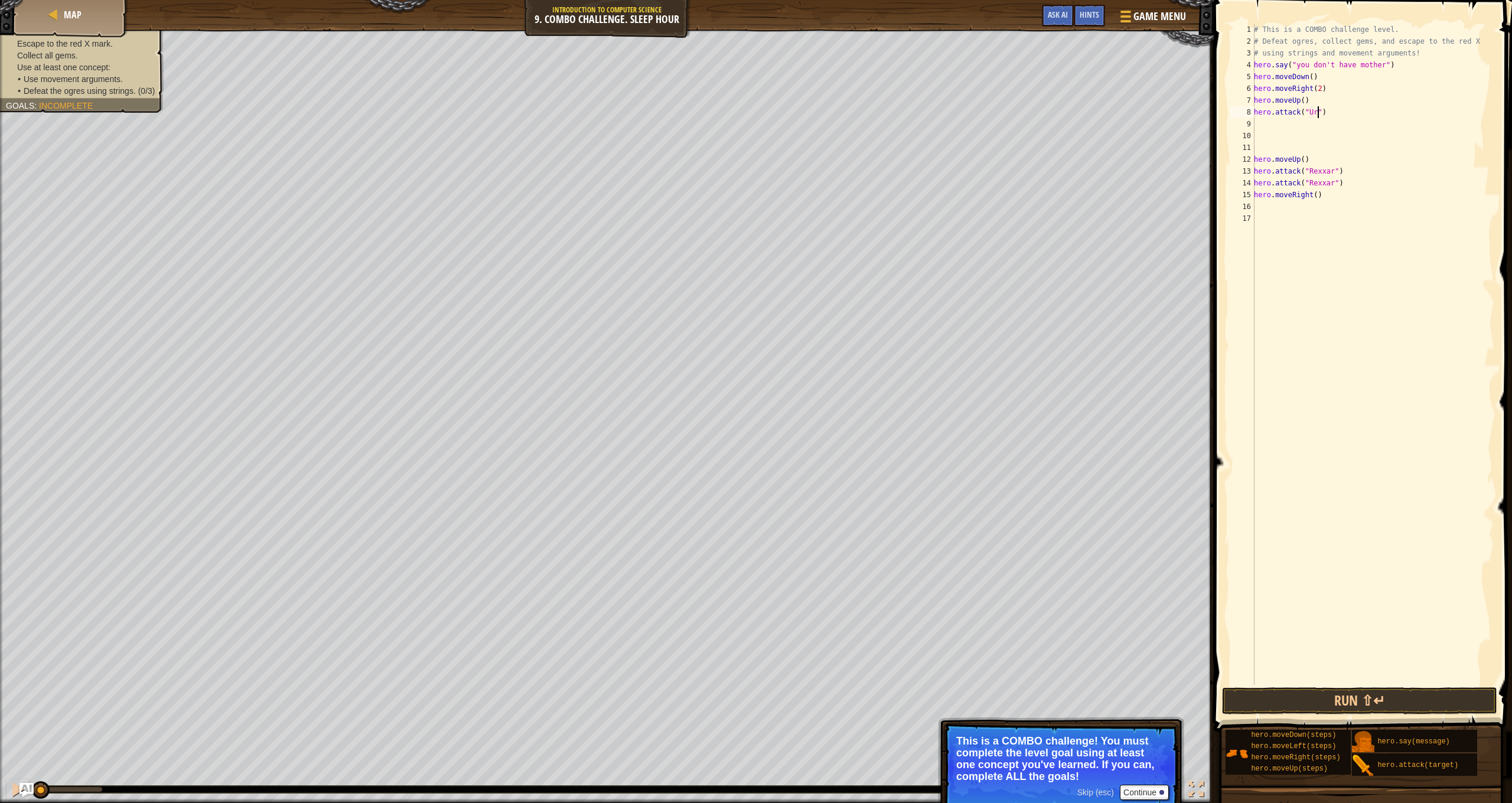
scroll to position [5, 6]
type textarea "hero.attack("Ursa")"
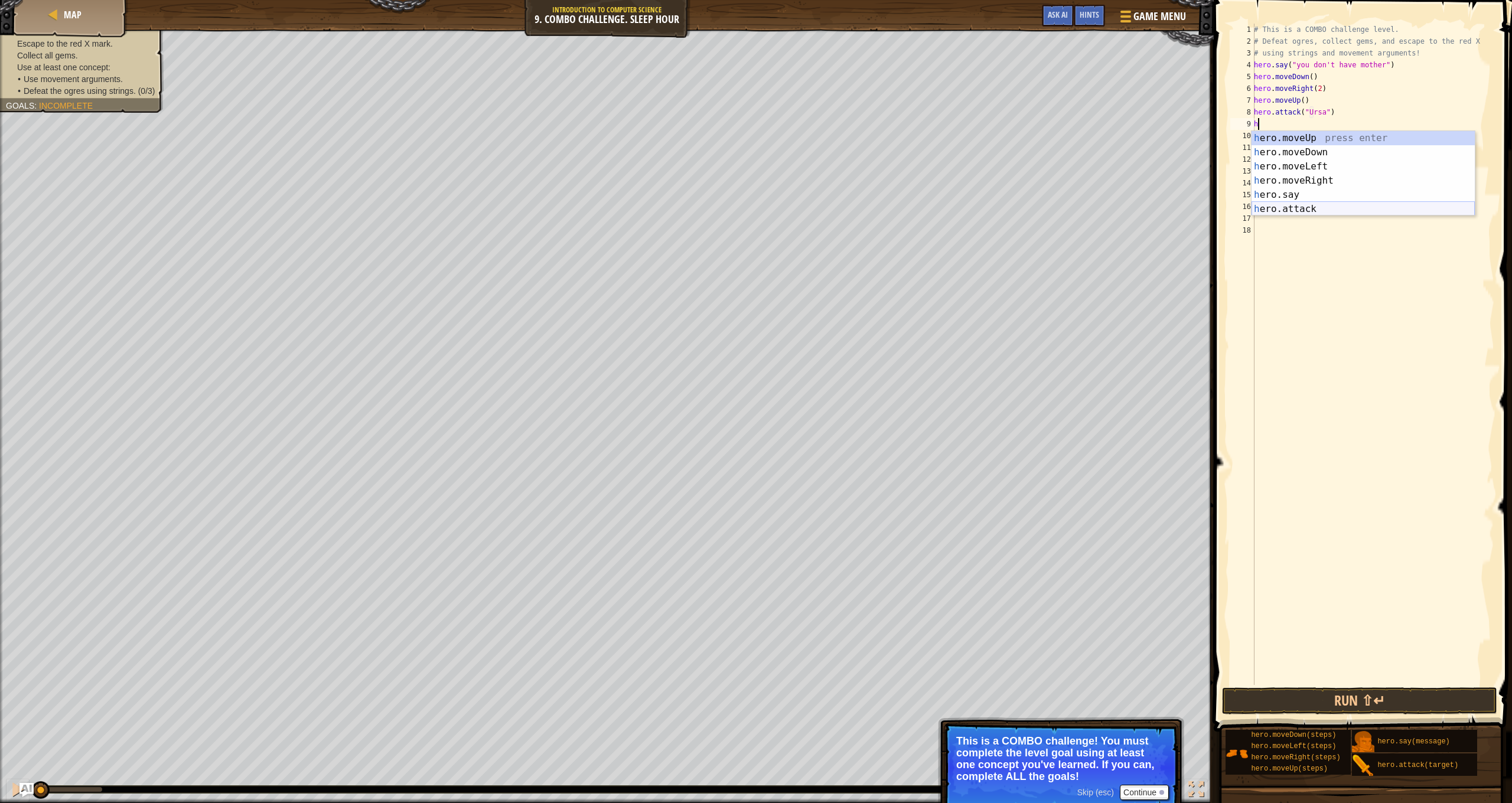
click at [1327, 209] on div "h ero.moveUp press enter h ero.moveDown press enter h ero.moveLeft press enter …" at bounding box center [1363, 187] width 223 height 113
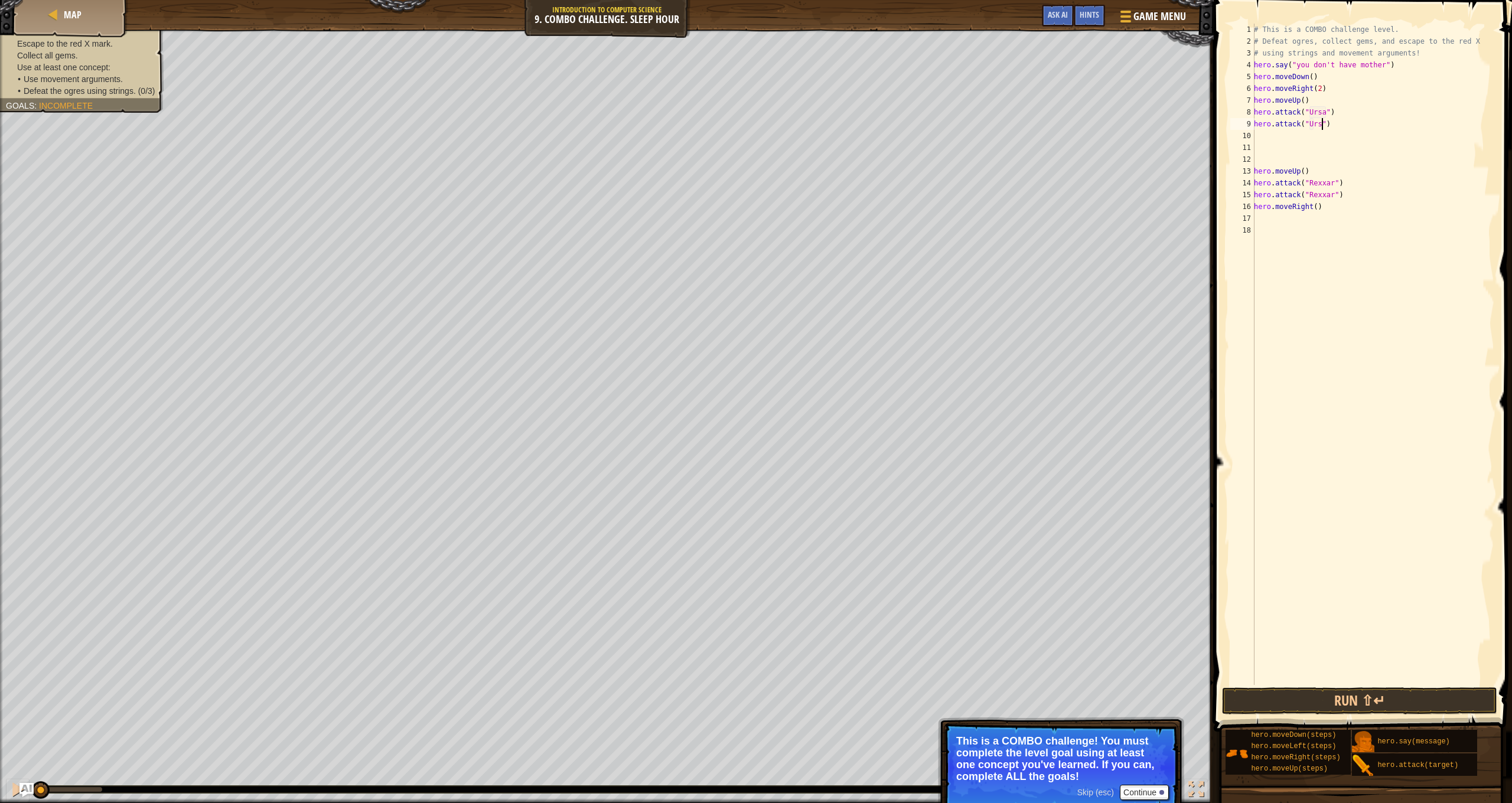
scroll to position [5, 6]
type textarea "hero.attack("Ursa")"
click at [1254, 135] on div "10" at bounding box center [1242, 135] width 24 height 12
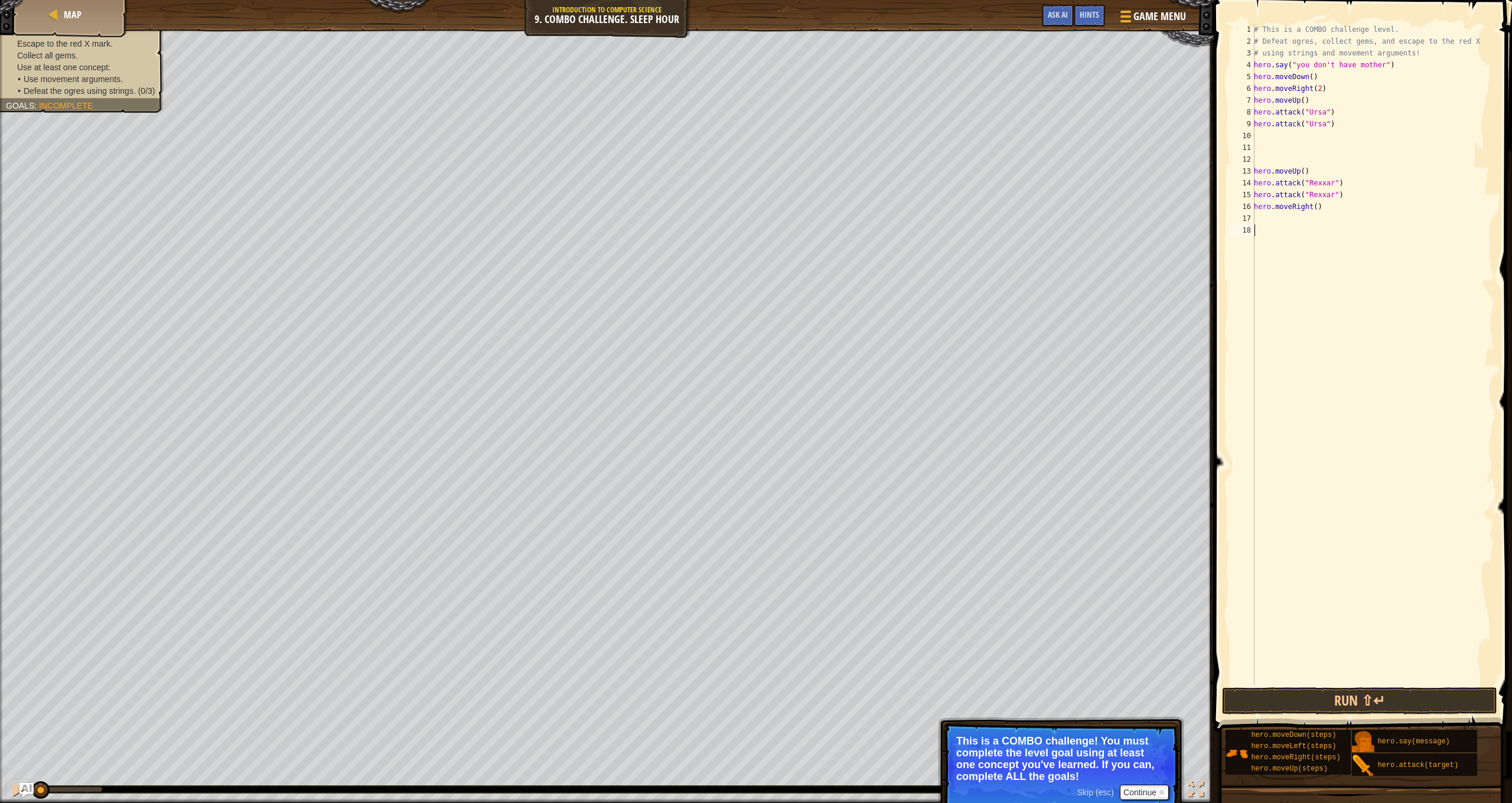
click at [1258, 134] on div "# This is a COMBO challenge level. # Defeat [PERSON_NAME], collect gems, and es…" at bounding box center [1373, 366] width 242 height 685
type textarea "h"
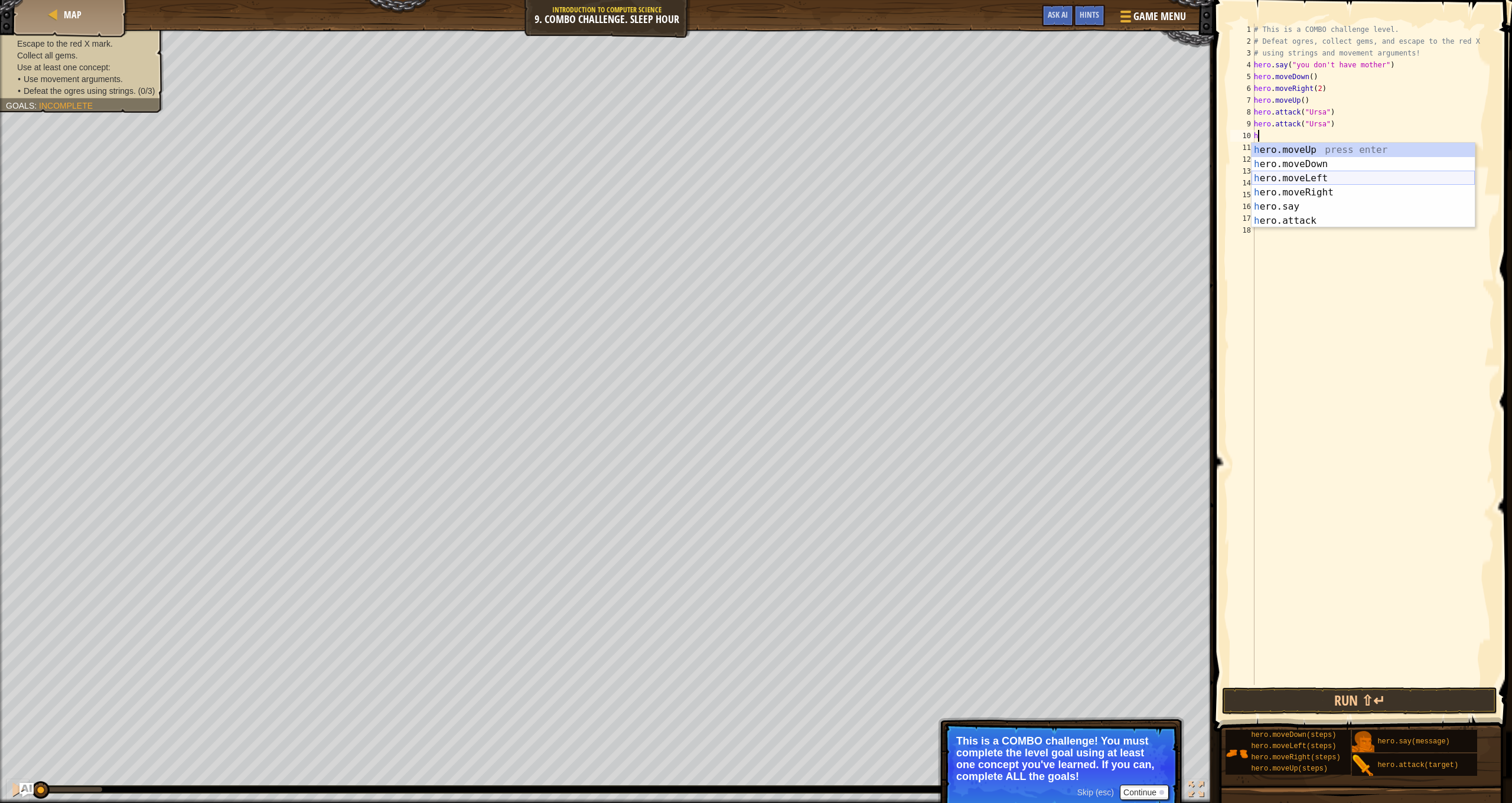
click at [1324, 177] on div "h ero.moveUp press enter h ero.moveDown press enter h ero.moveLeft press enter …" at bounding box center [1363, 199] width 223 height 113
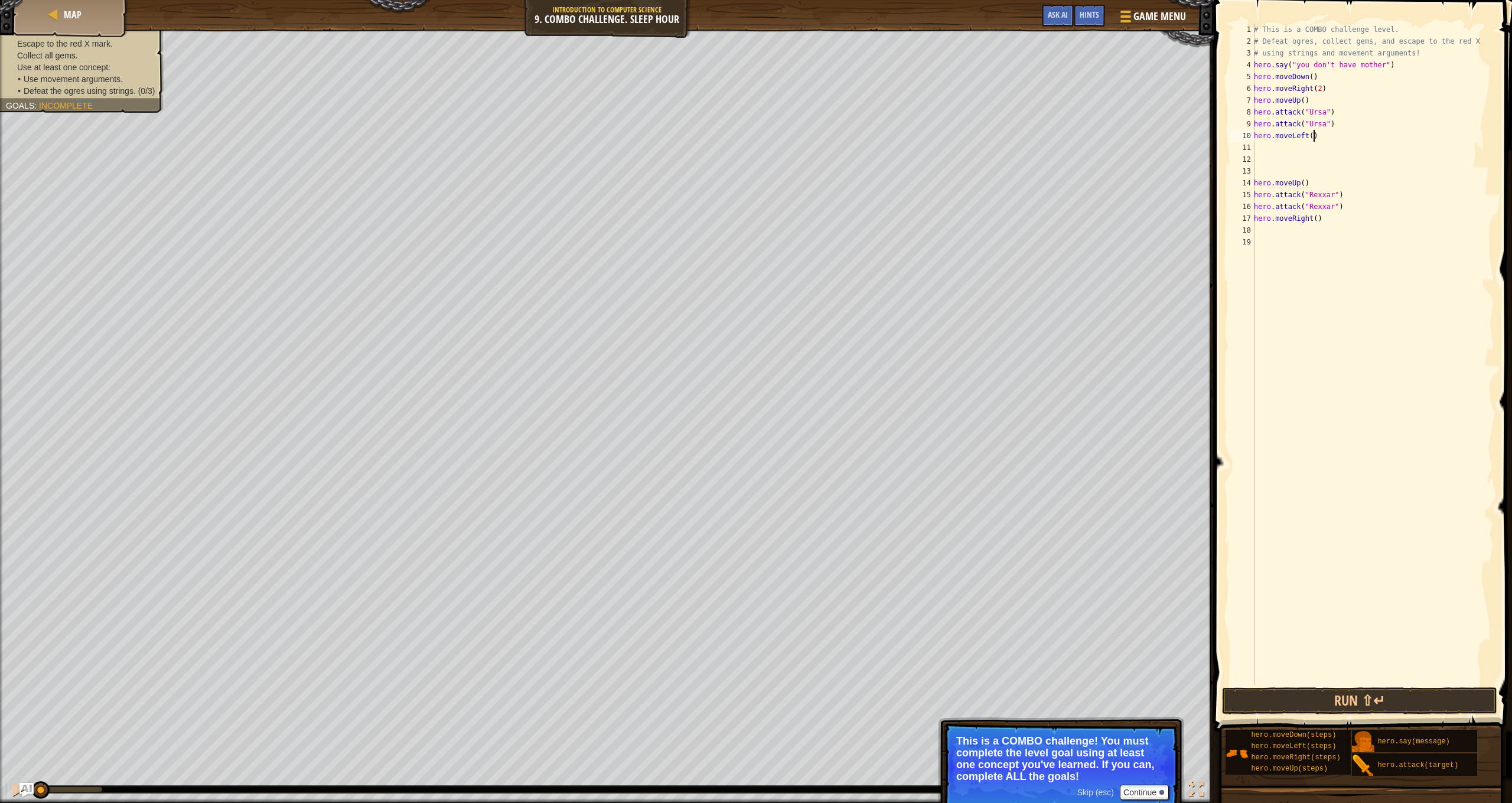
click at [1316, 137] on div "# This is a COMBO challenge level. # Defeat [PERSON_NAME], collect gems, and es…" at bounding box center [1373, 366] width 242 height 685
type textarea "hero.moveLeft(2)"
click at [1263, 174] on div "# This is a COMBO challenge level. # Defeat [PERSON_NAME], collect gems, and es…" at bounding box center [1373, 366] width 242 height 685
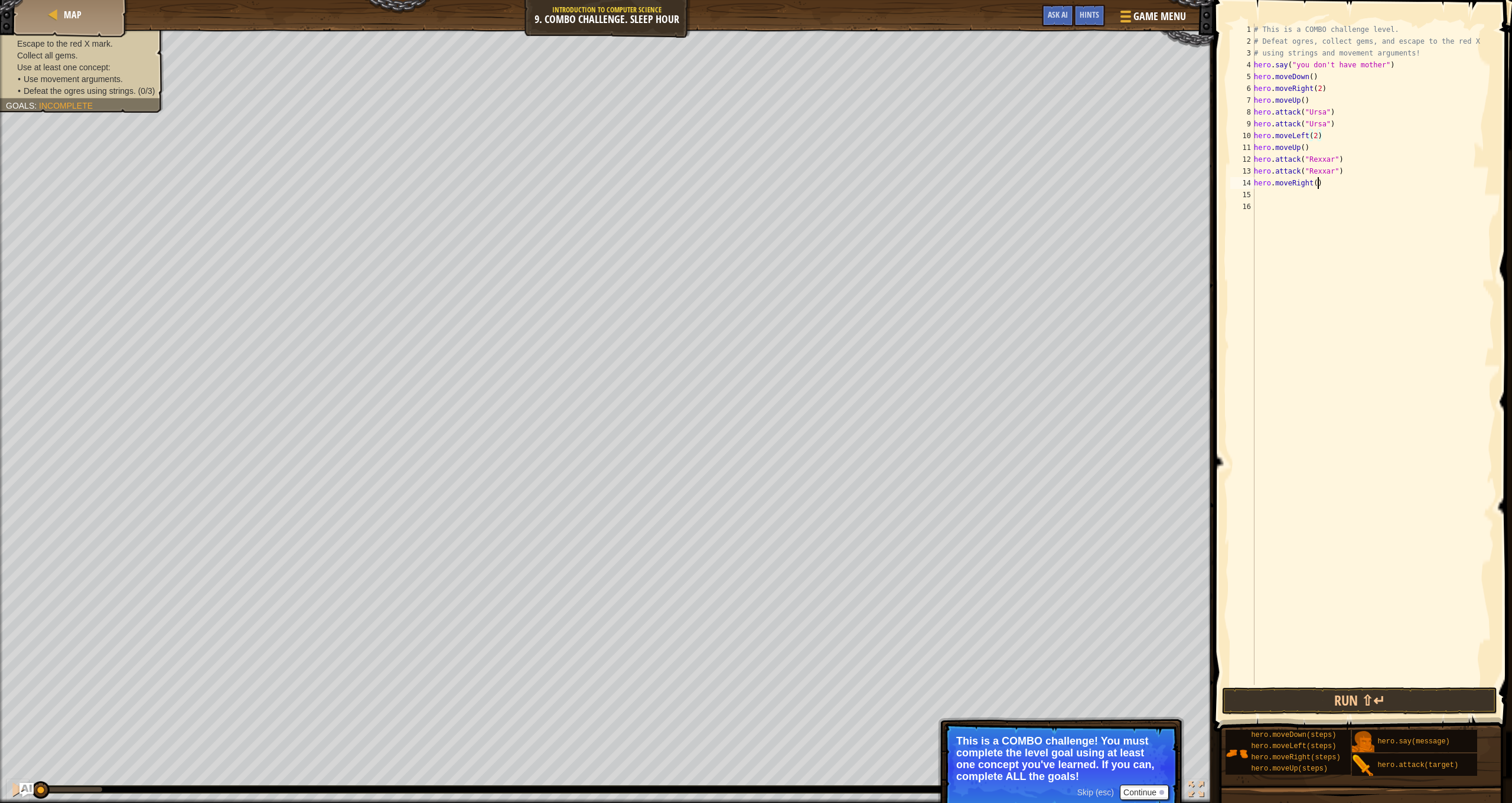
click at [1319, 180] on div "# This is a COMBO challenge level. # Defeat [PERSON_NAME], collect gems, and es…" at bounding box center [1373, 366] width 242 height 685
type textarea "hero.moveRight()"
click at [1262, 195] on div "# This is a COMBO challenge level. # Defeat [PERSON_NAME], collect gems, and es…" at bounding box center [1373, 366] width 242 height 685
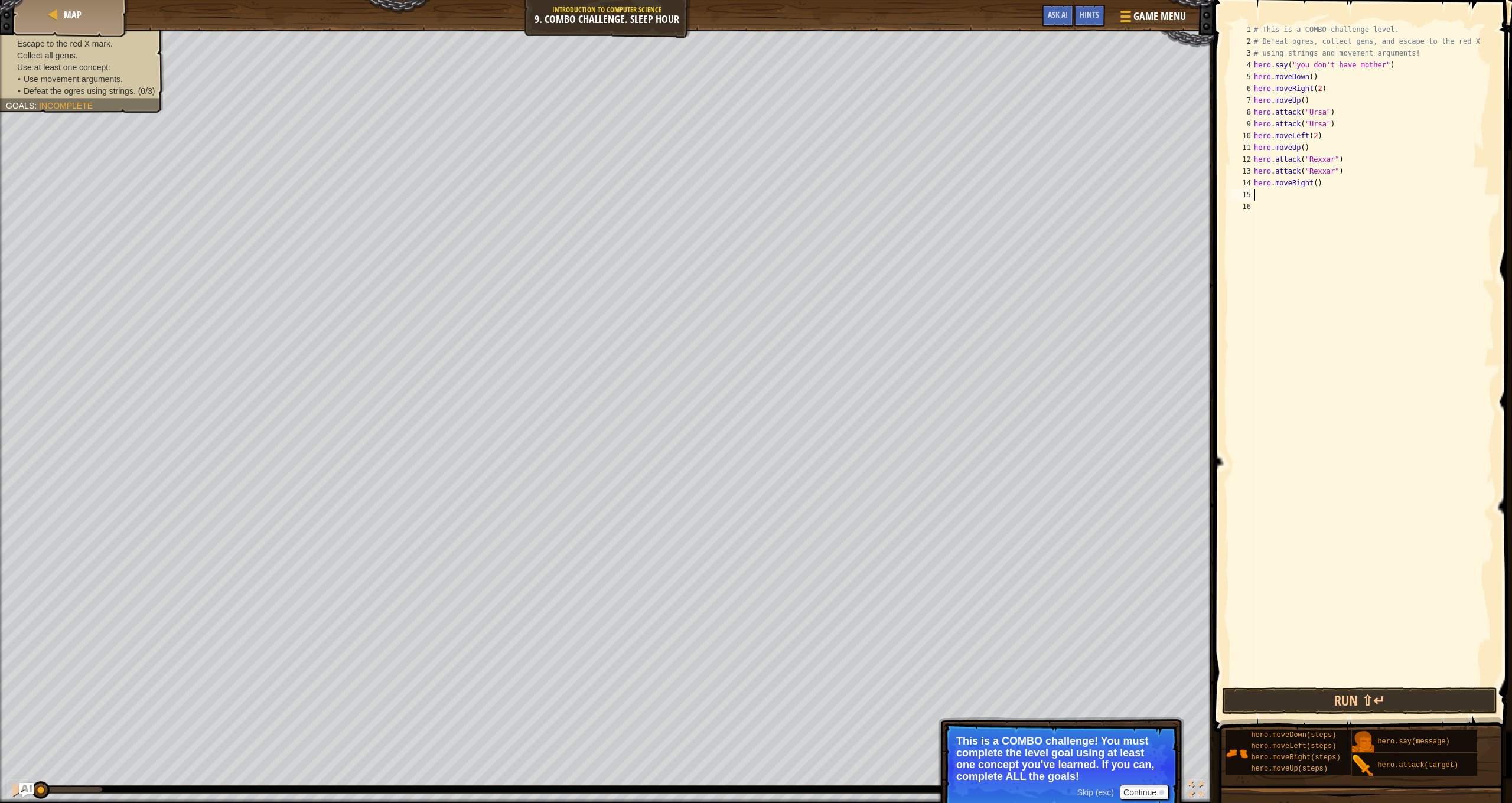
click at [1263, 196] on div "# This is a COMBO challenge level. # Defeat [PERSON_NAME], collect gems, and es…" at bounding box center [1373, 366] width 242 height 685
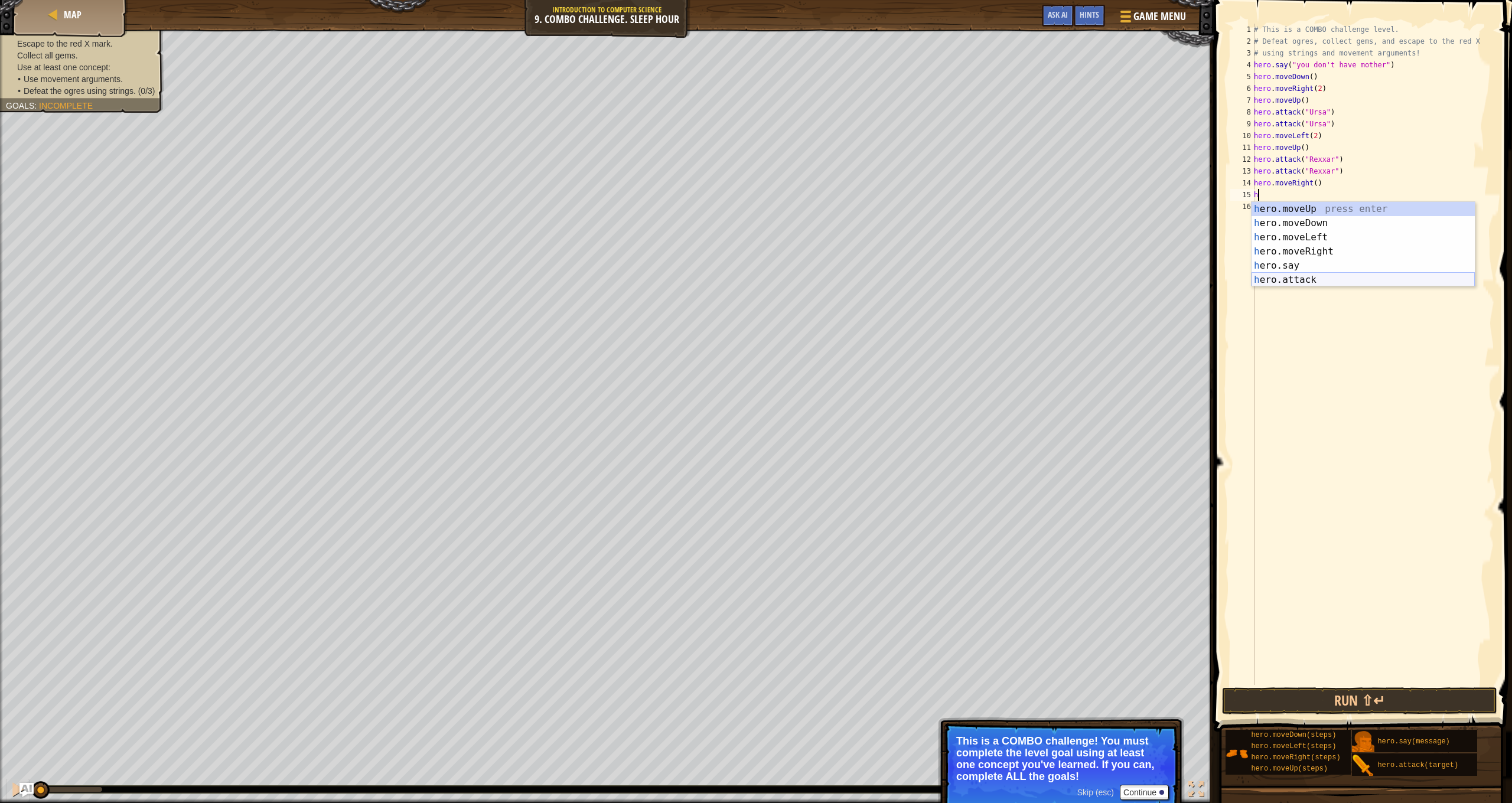
click at [1359, 284] on div "h ero.moveUp press enter h ero.moveDown press enter h ero.moveLeft press enter …" at bounding box center [1363, 258] width 223 height 113
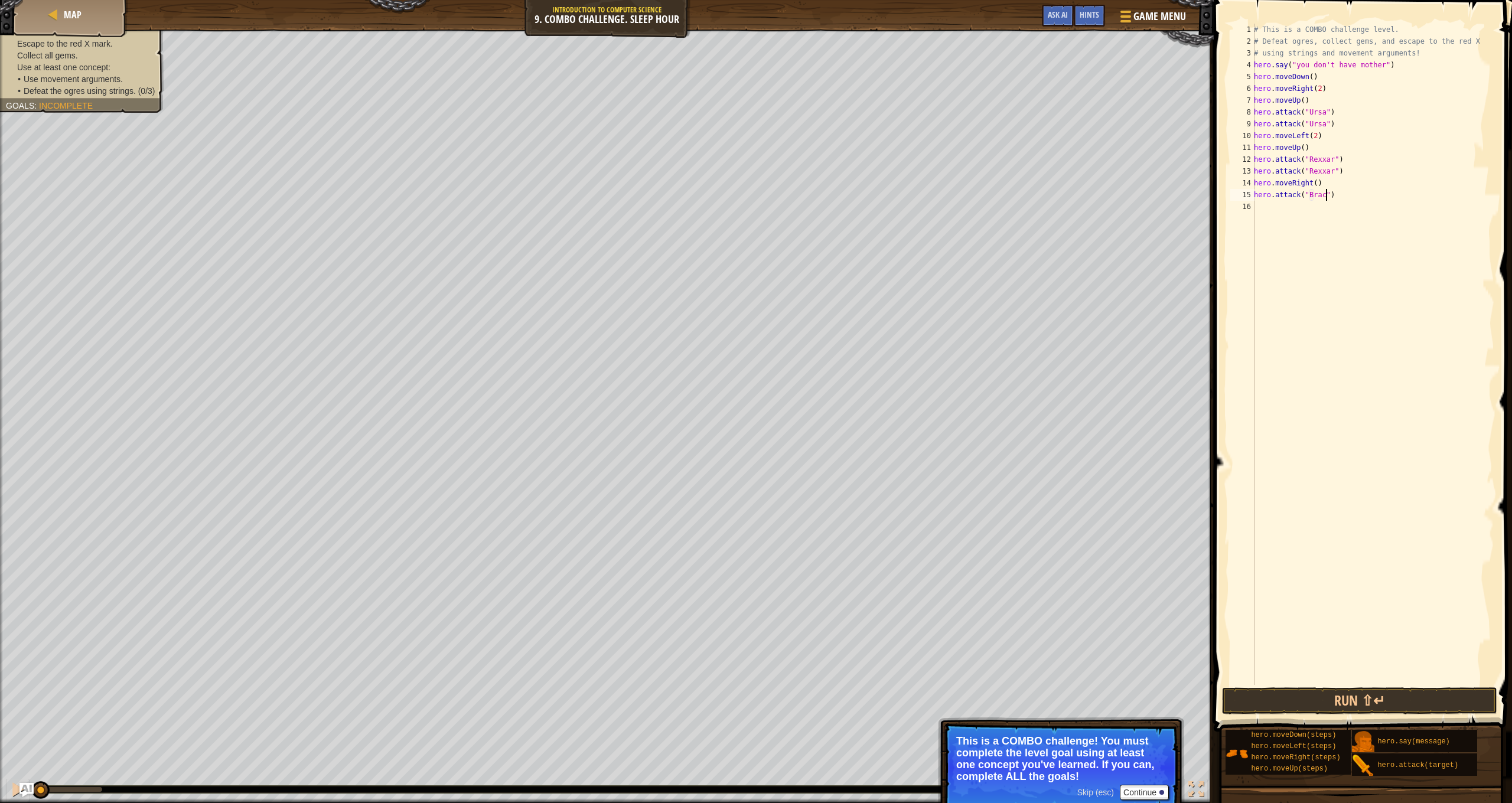
type textarea "hero.attack("Brack")"
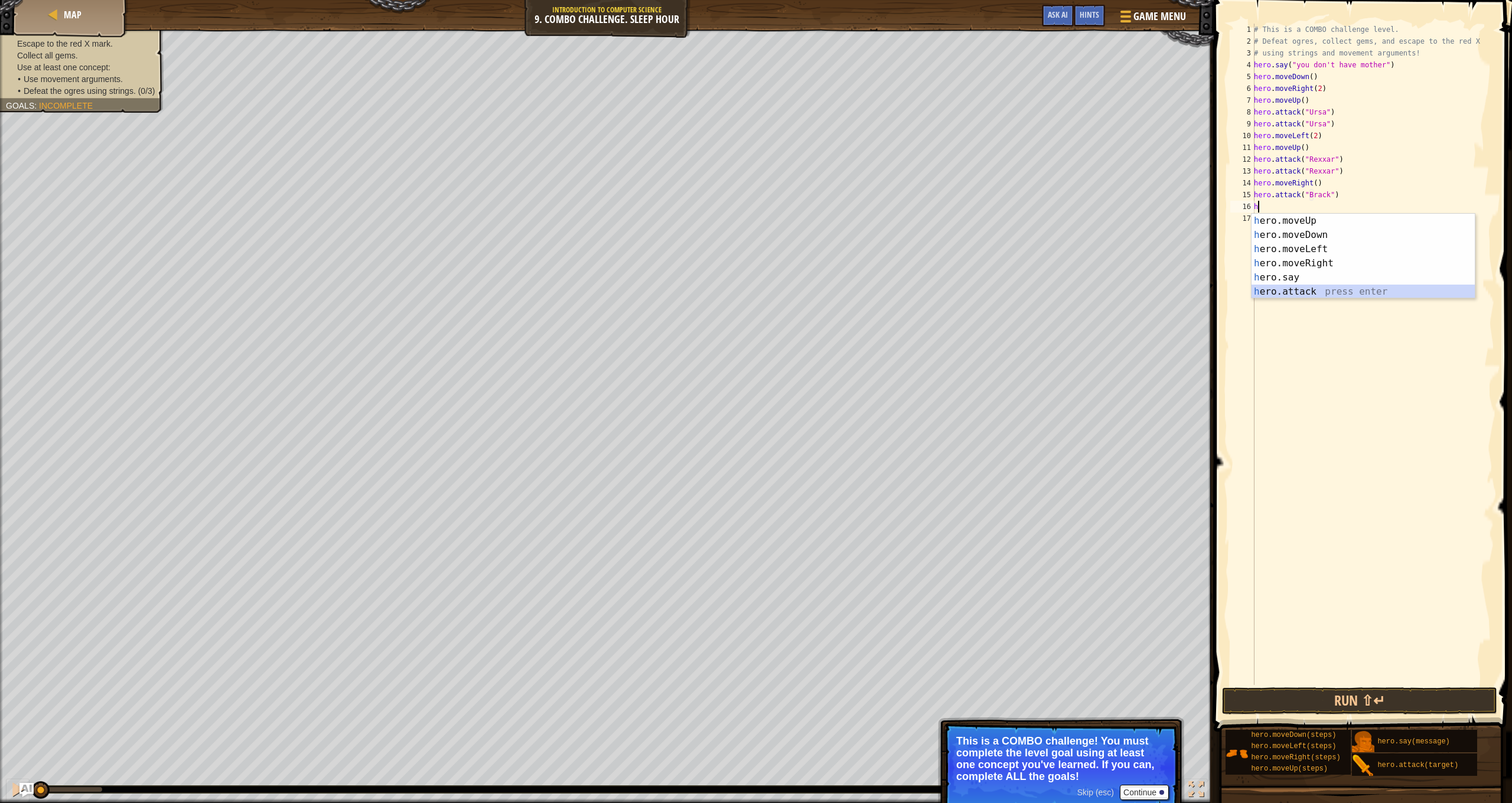
click at [1331, 291] on div "h ero.moveUp press enter h ero.moveDown press enter h ero.moveLeft press enter …" at bounding box center [1363, 270] width 223 height 113
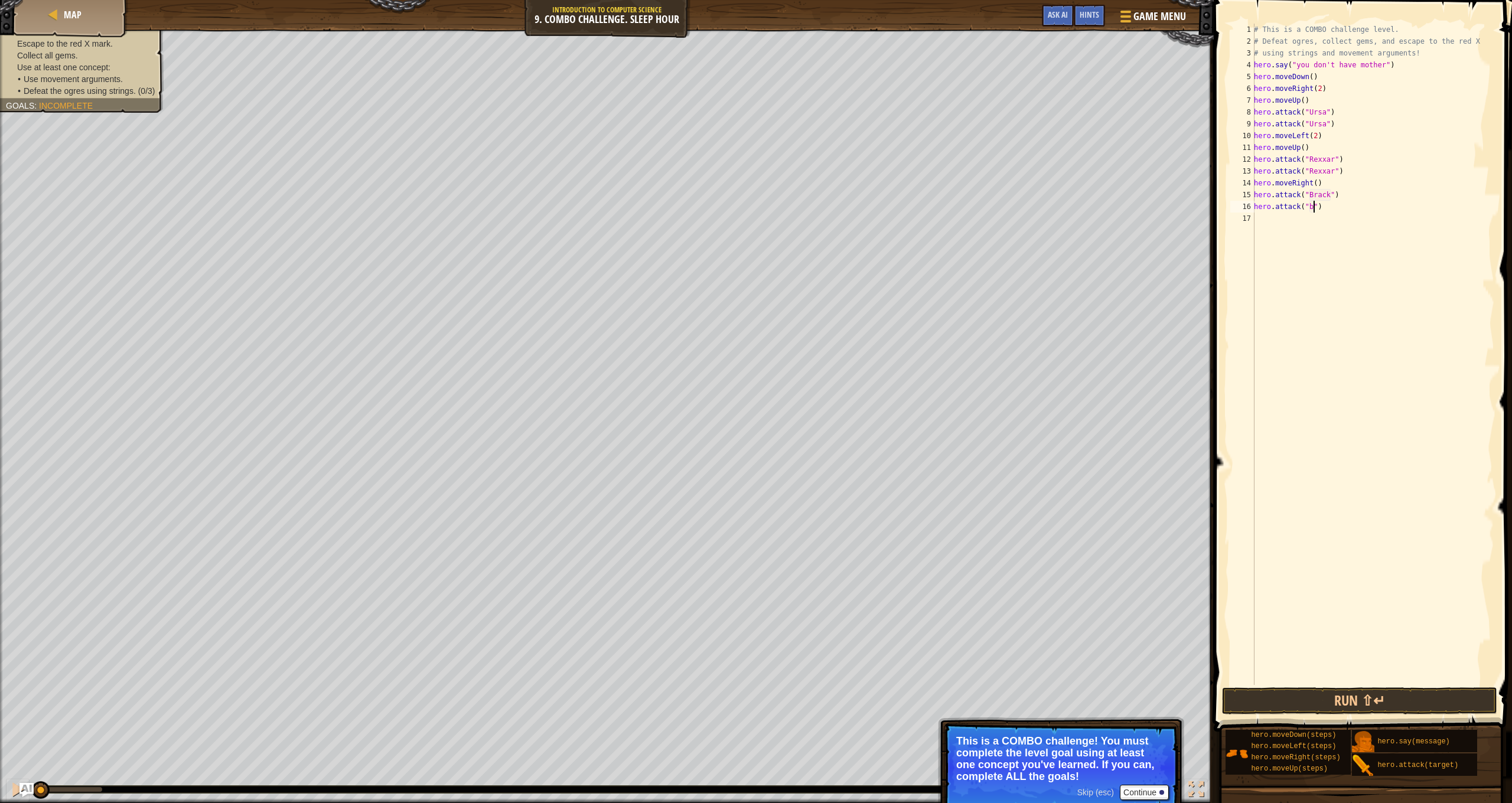
scroll to position [5, 4]
type textarea "hero.attack("Brack")"
click at [1293, 225] on div "# This is a COMBO challenge level. # Defeat [PERSON_NAME], collect gems, and es…" at bounding box center [1373, 366] width 242 height 685
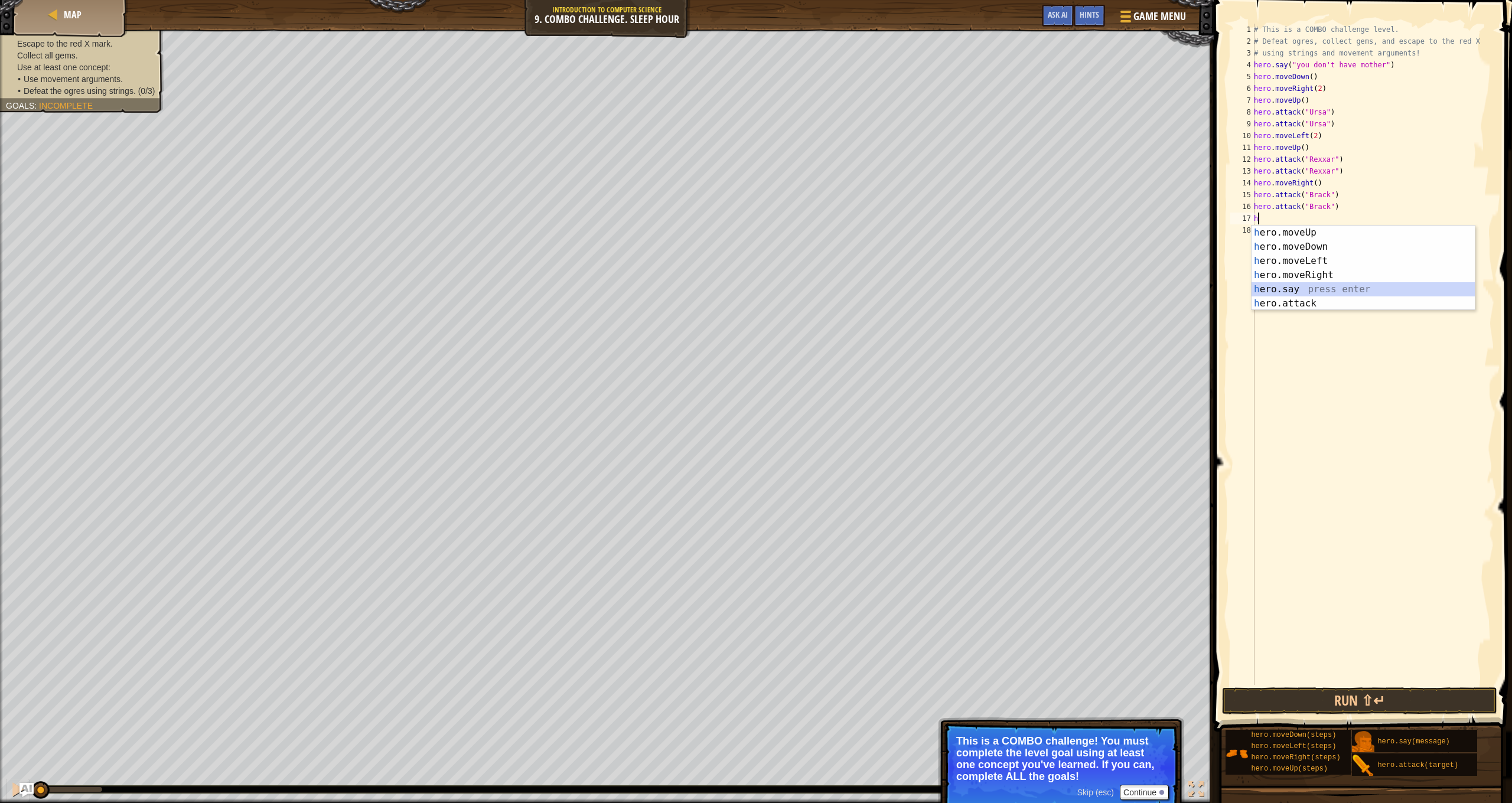
click at [1327, 290] on div "h ero.moveUp press enter h ero.moveDown press enter h ero.moveLeft press enter …" at bounding box center [1363, 282] width 223 height 113
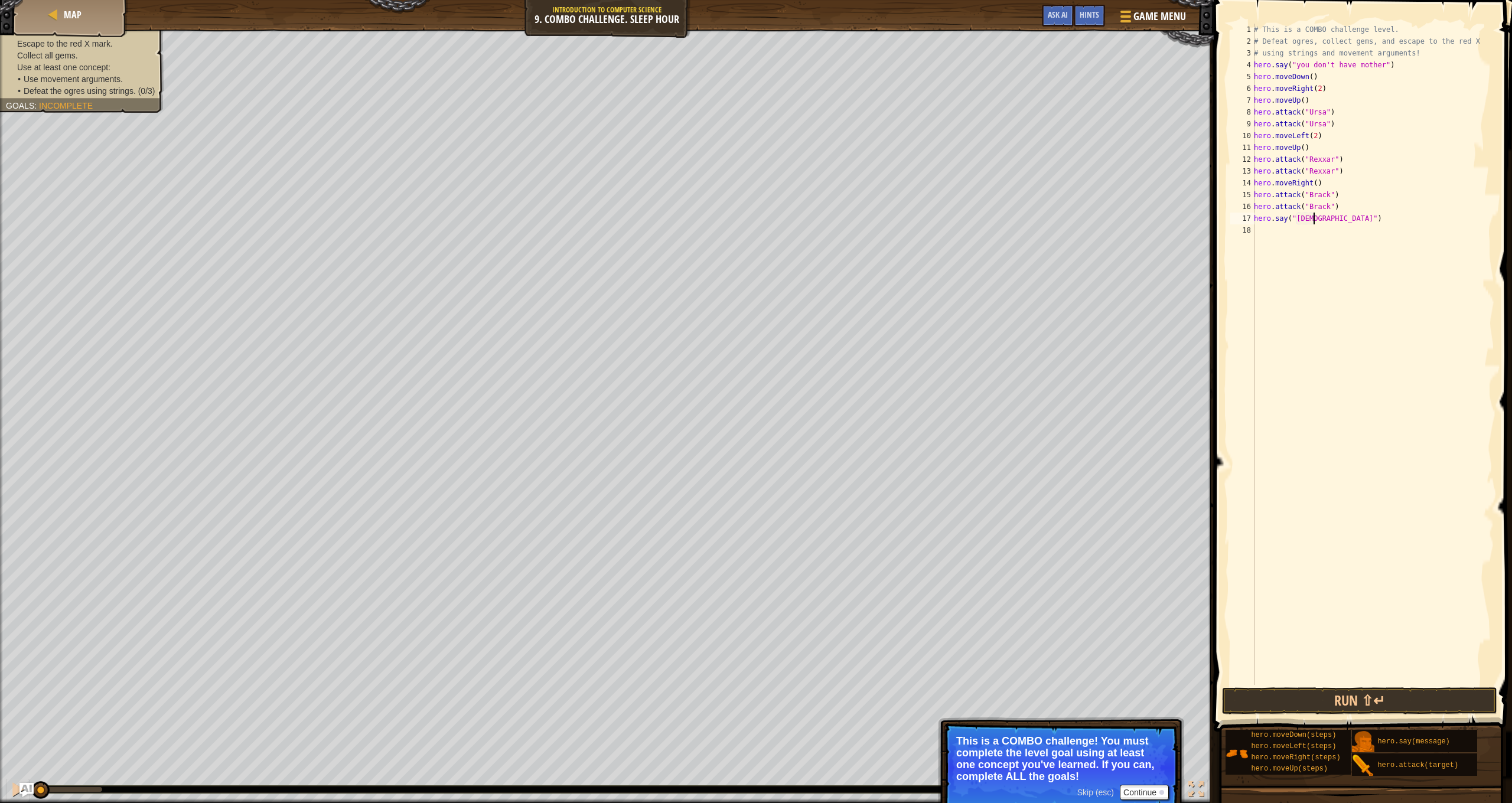
scroll to position [5, 4]
type textarea "hero.say("hahahahaha")"
click at [1307, 238] on div "# This is a COMBO challenge level. # Defeat [PERSON_NAME], collect gems, and es…" at bounding box center [1373, 366] width 242 height 685
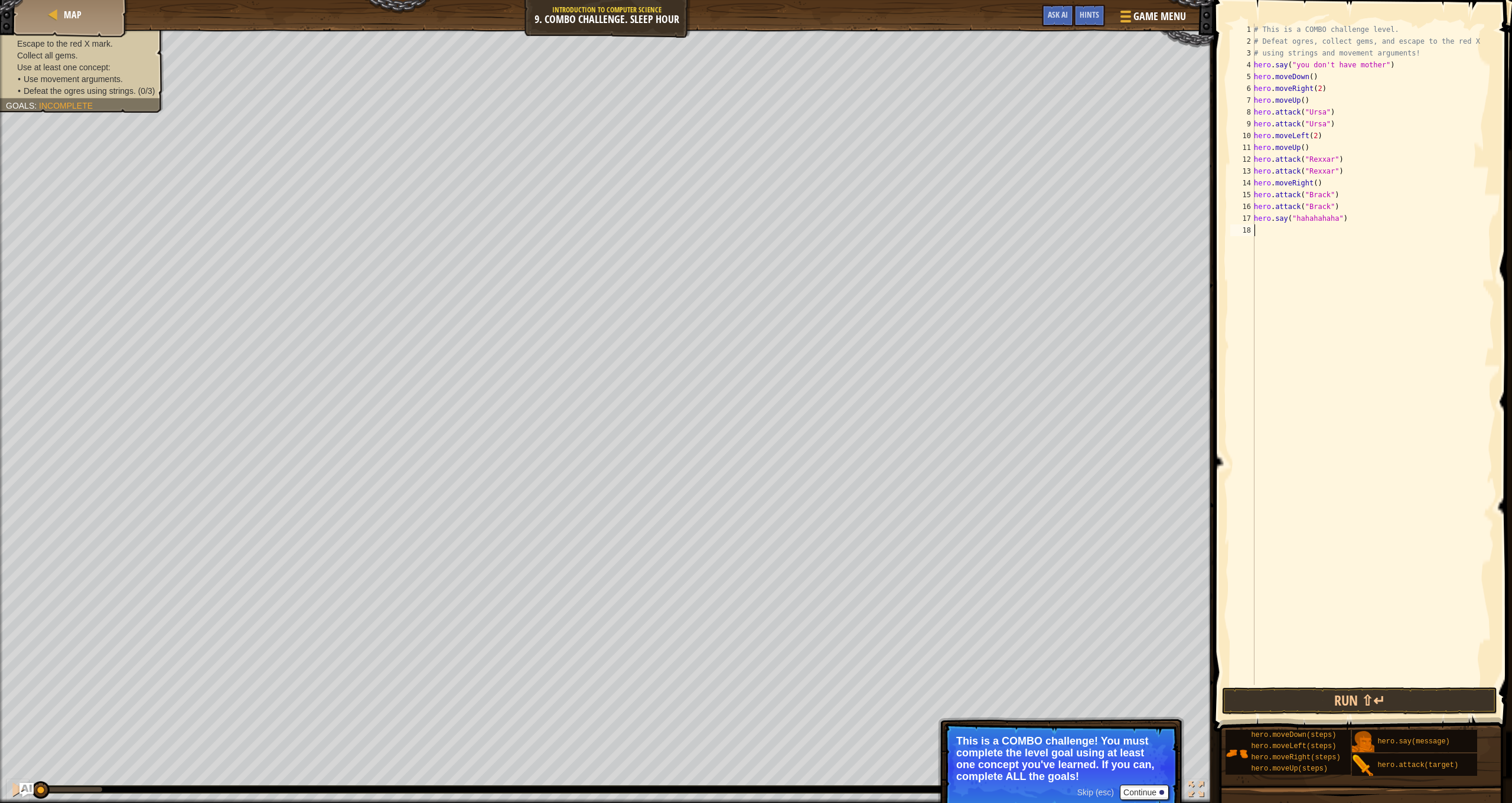
type textarea "h"
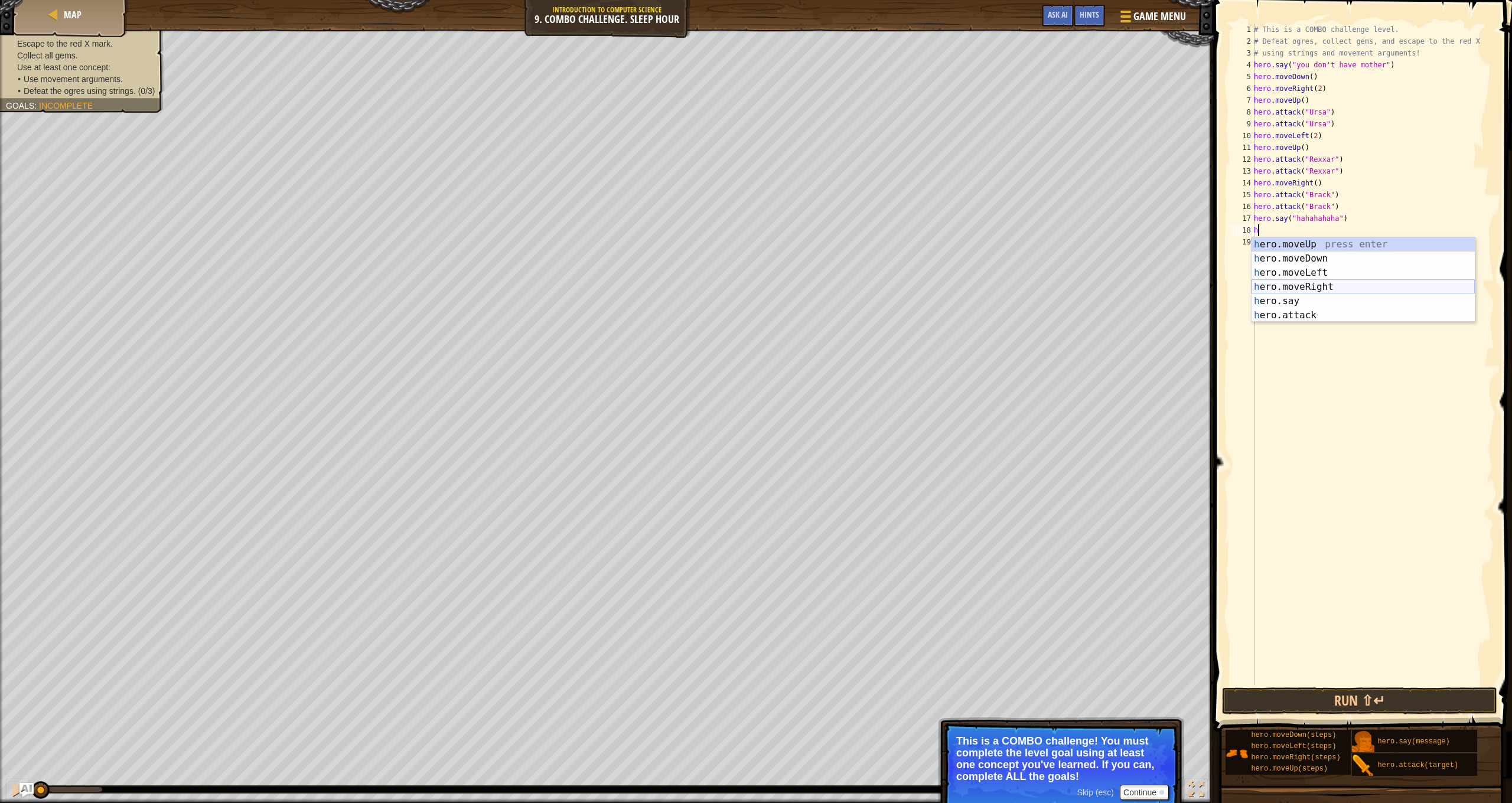
drag, startPoint x: 1314, startPoint y: 290, endPoint x: 1311, endPoint y: 283, distance: 7.6
click at [1314, 290] on div "h ero.moveUp press enter h ero.moveDown press enter h ero.moveLeft press enter …" at bounding box center [1363, 293] width 223 height 113
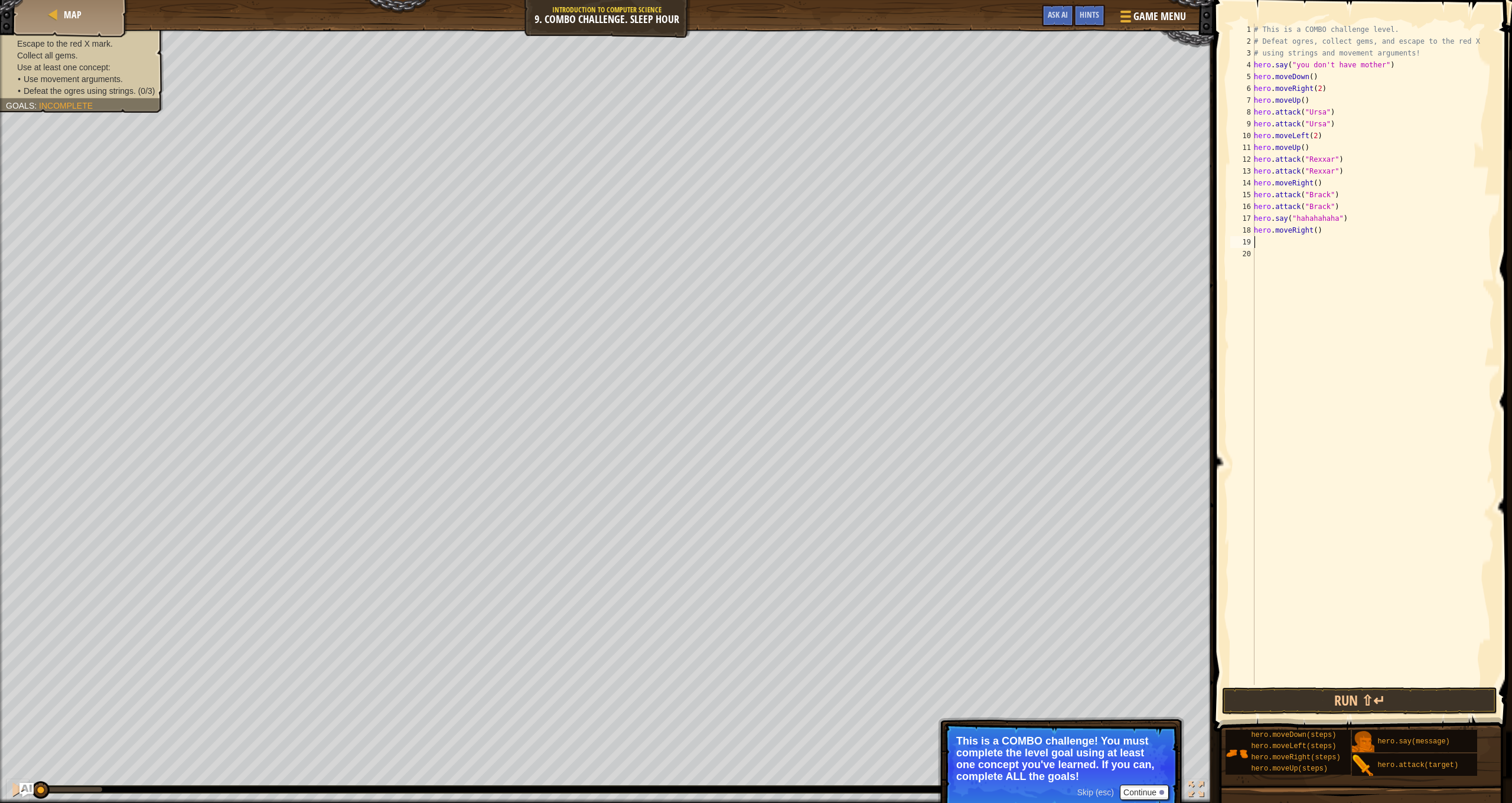
click at [1319, 235] on div "# This is a COMBO challenge level. # Defeat [PERSON_NAME], collect gems, and es…" at bounding box center [1373, 366] width 242 height 685
type textarea "hero.moveRight(2)"
click at [1363, 691] on button "Run ⇧↵" at bounding box center [1360, 701] width 275 height 27
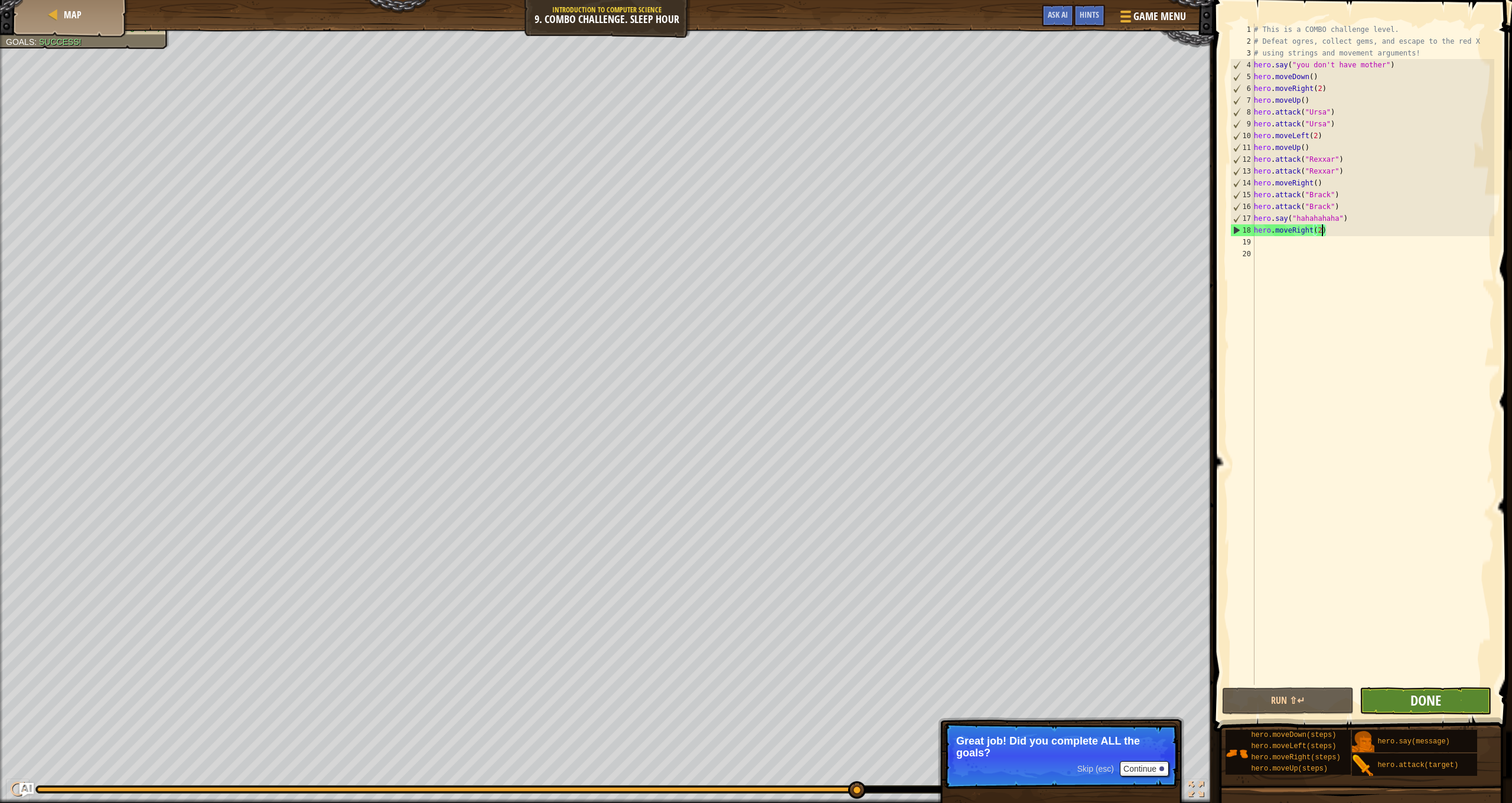
click at [1413, 703] on span "Done" at bounding box center [1426, 700] width 30 height 19
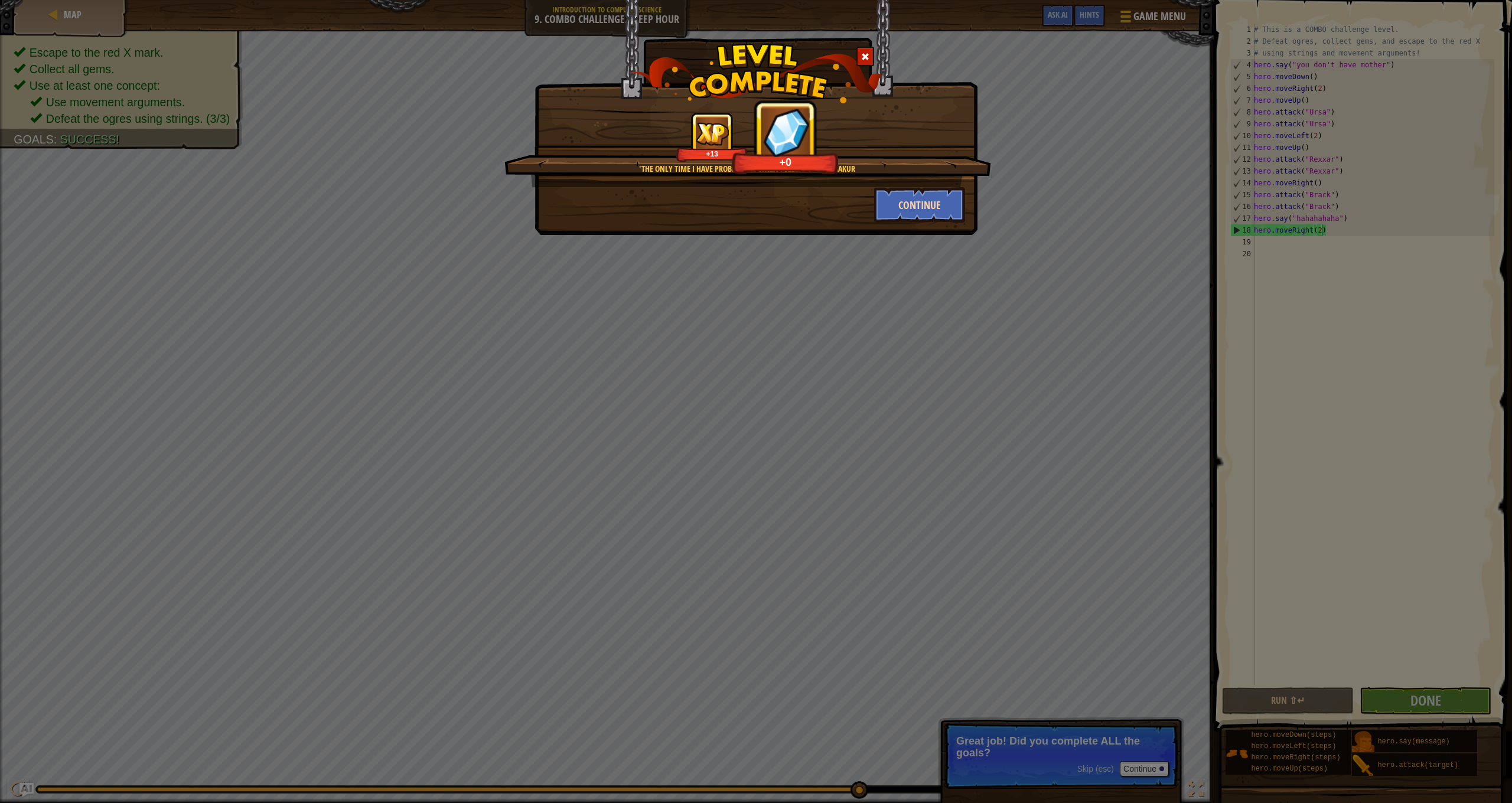
click at [901, 204] on button "Continue" at bounding box center [920, 205] width 92 height 36
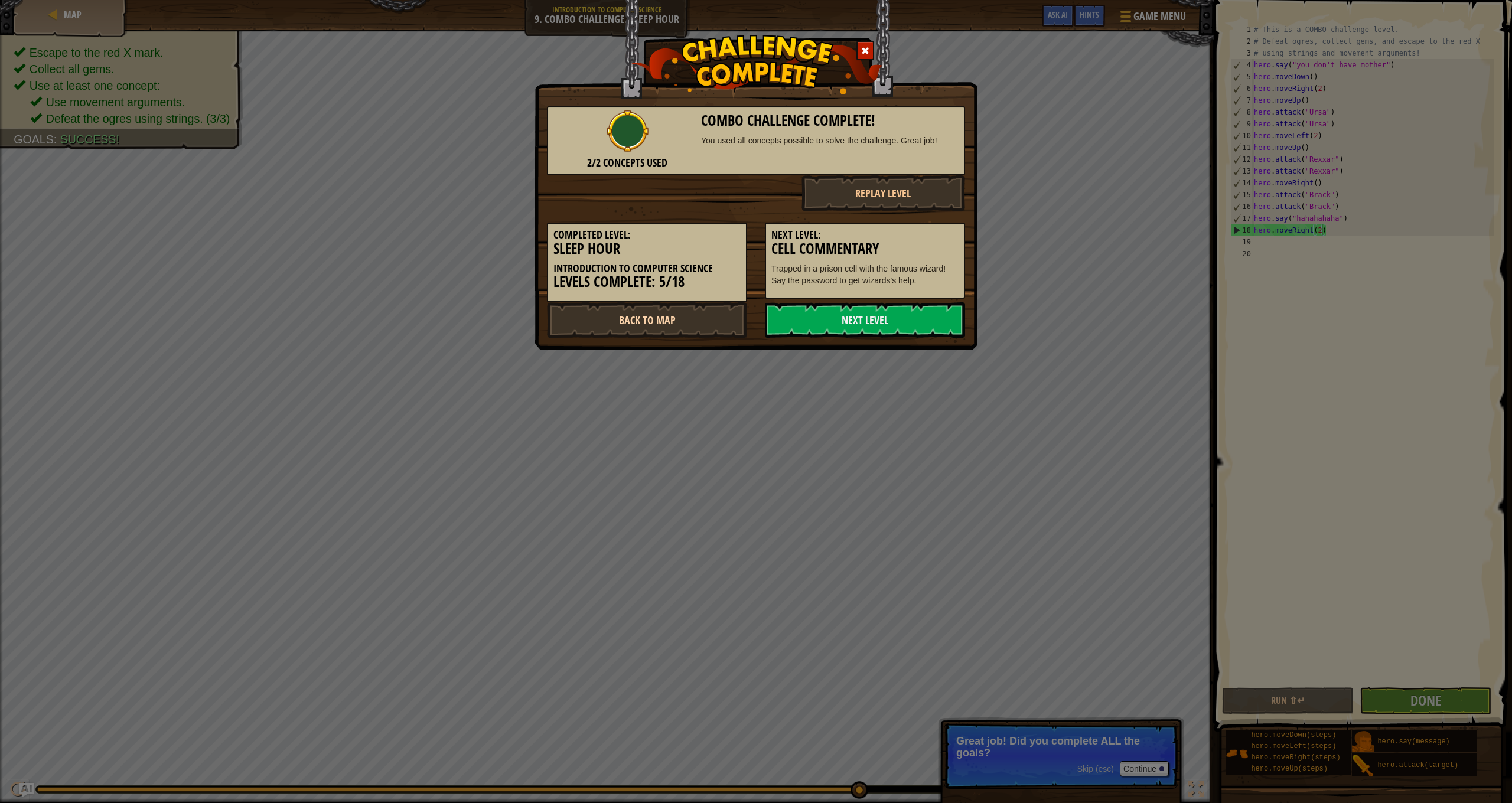
click at [649, 323] on link "Back to Map" at bounding box center [647, 320] width 201 height 36
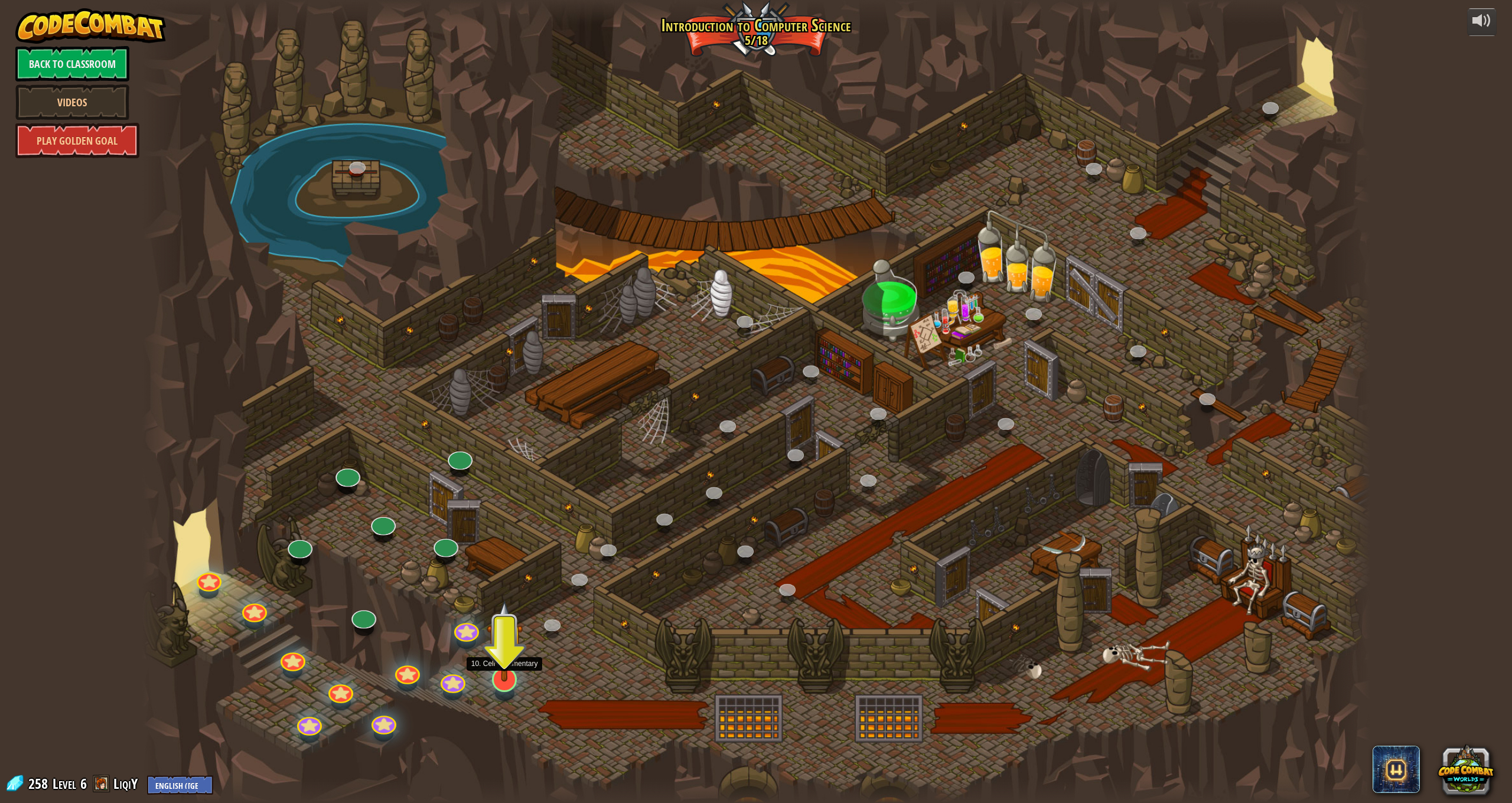
click at [494, 674] on img at bounding box center [505, 641] width 36 height 82
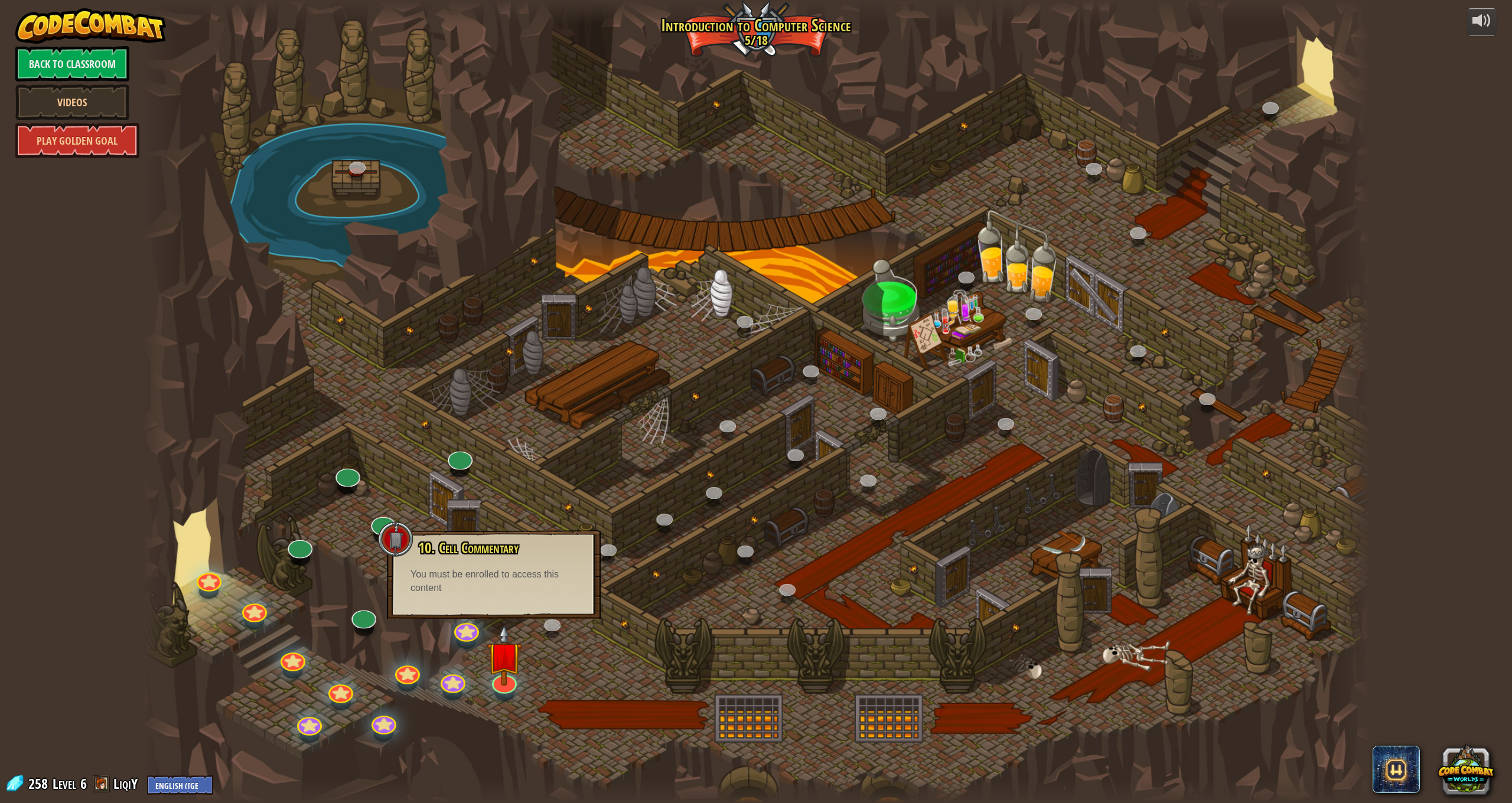
click at [431, 498] on div at bounding box center [756, 401] width 1229 height 803
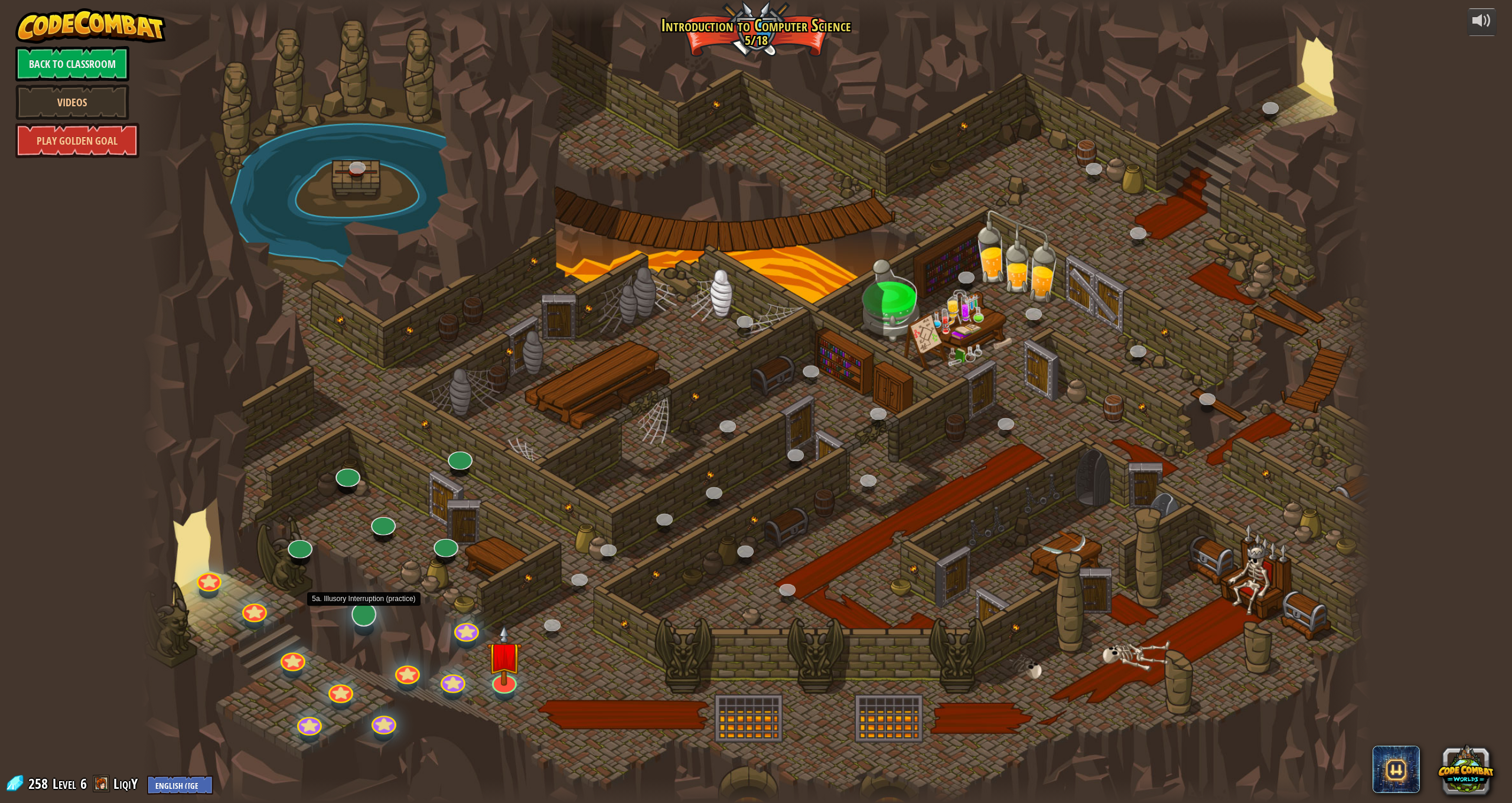
click at [362, 611] on link at bounding box center [361, 610] width 29 height 24
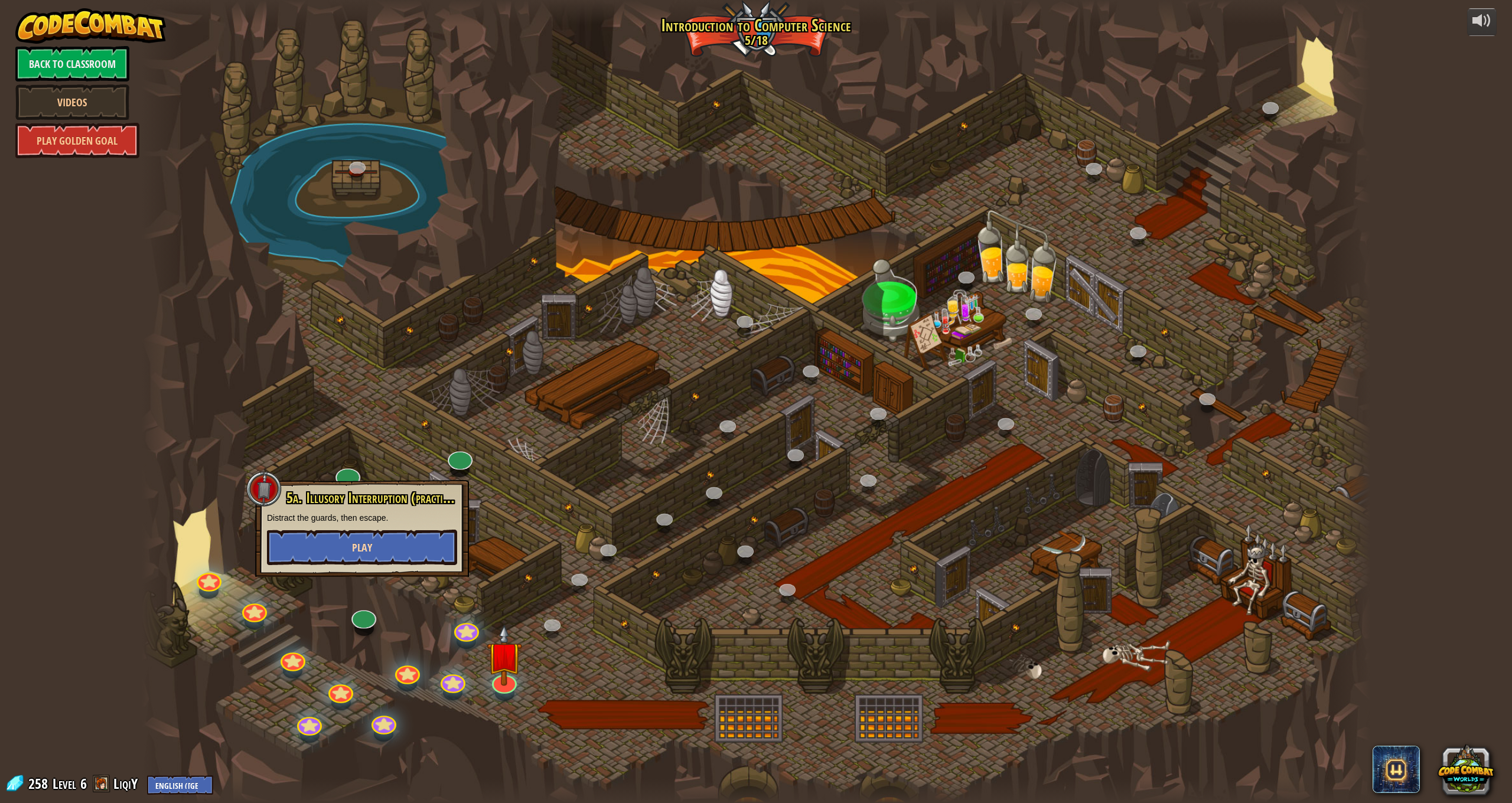
click at [393, 545] on button "Play" at bounding box center [361, 547] width 190 height 36
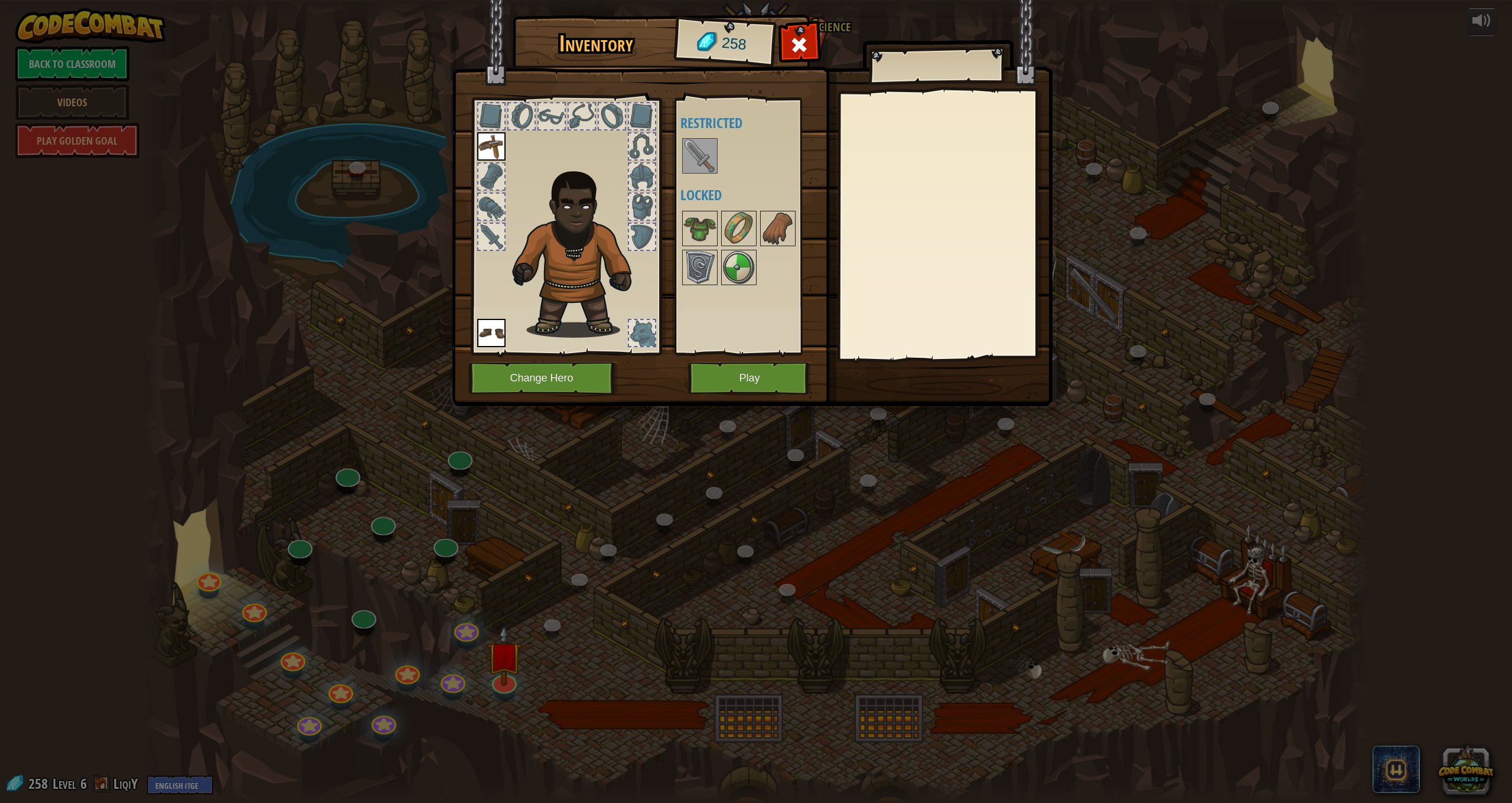
click at [703, 152] on img at bounding box center [700, 155] width 33 height 33
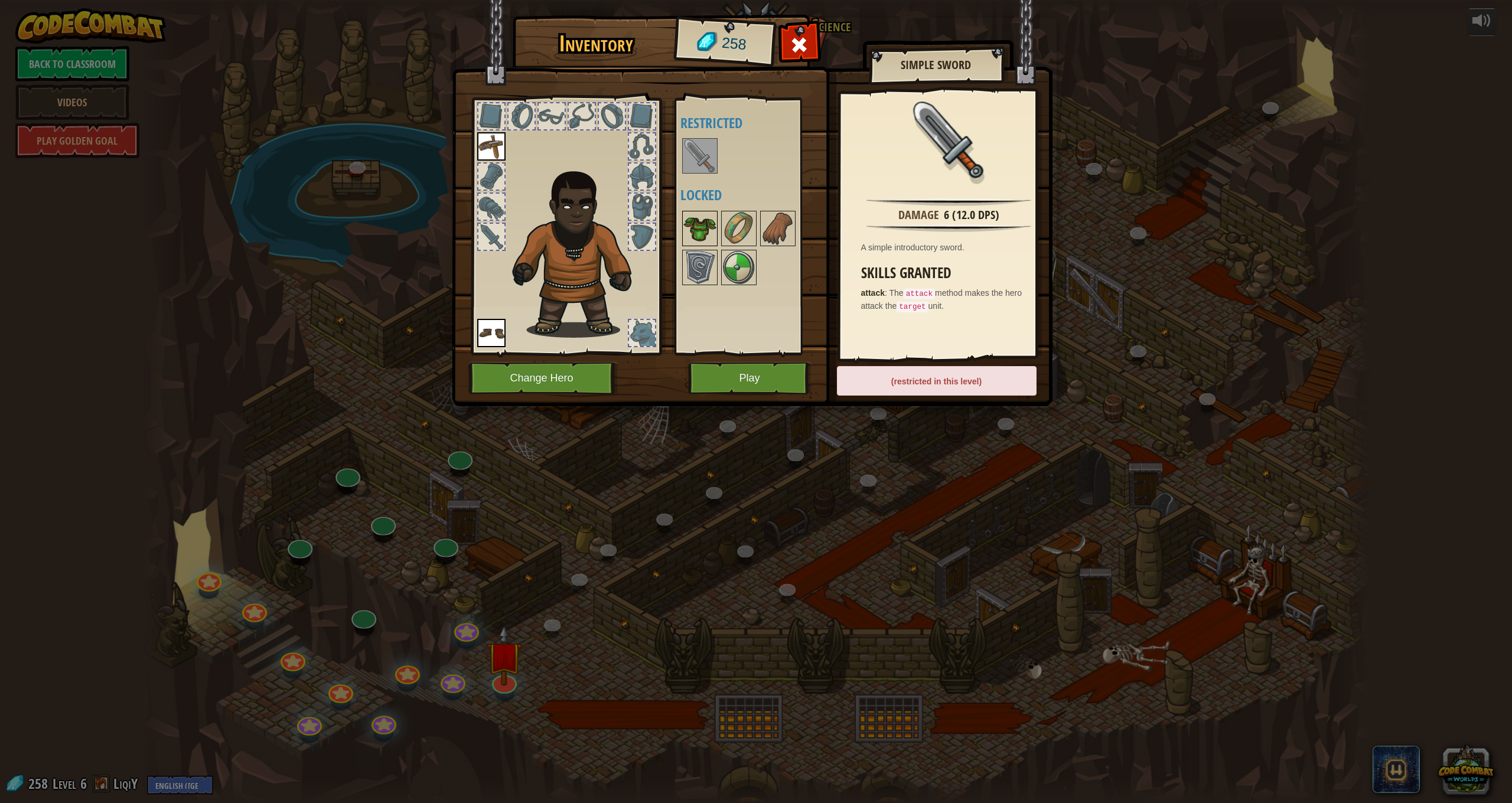
click at [698, 215] on img at bounding box center [700, 228] width 33 height 33
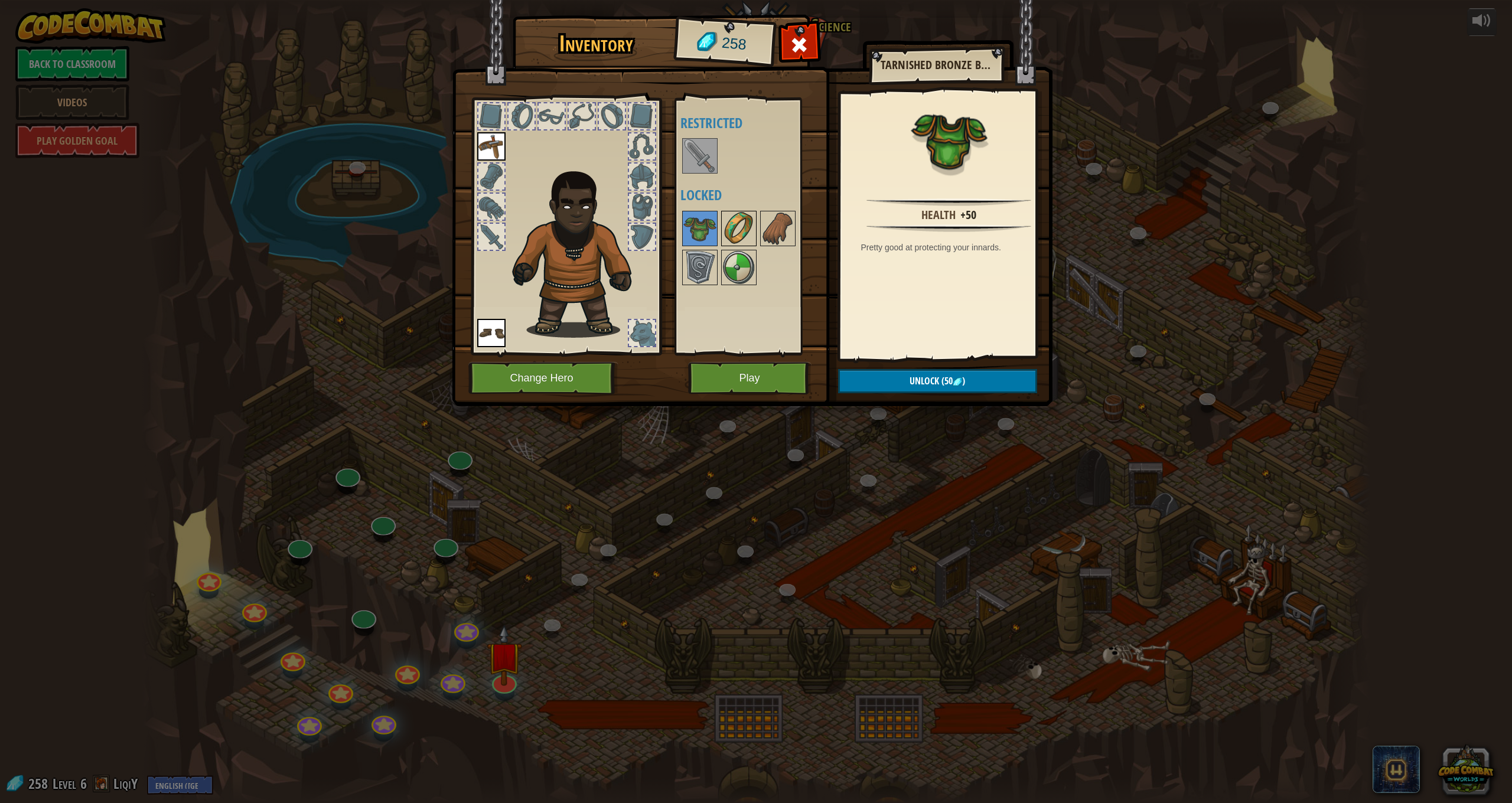
click at [736, 232] on img at bounding box center [738, 228] width 33 height 33
click at [775, 237] on img at bounding box center [777, 228] width 33 height 33
click at [754, 258] on img at bounding box center [738, 267] width 33 height 33
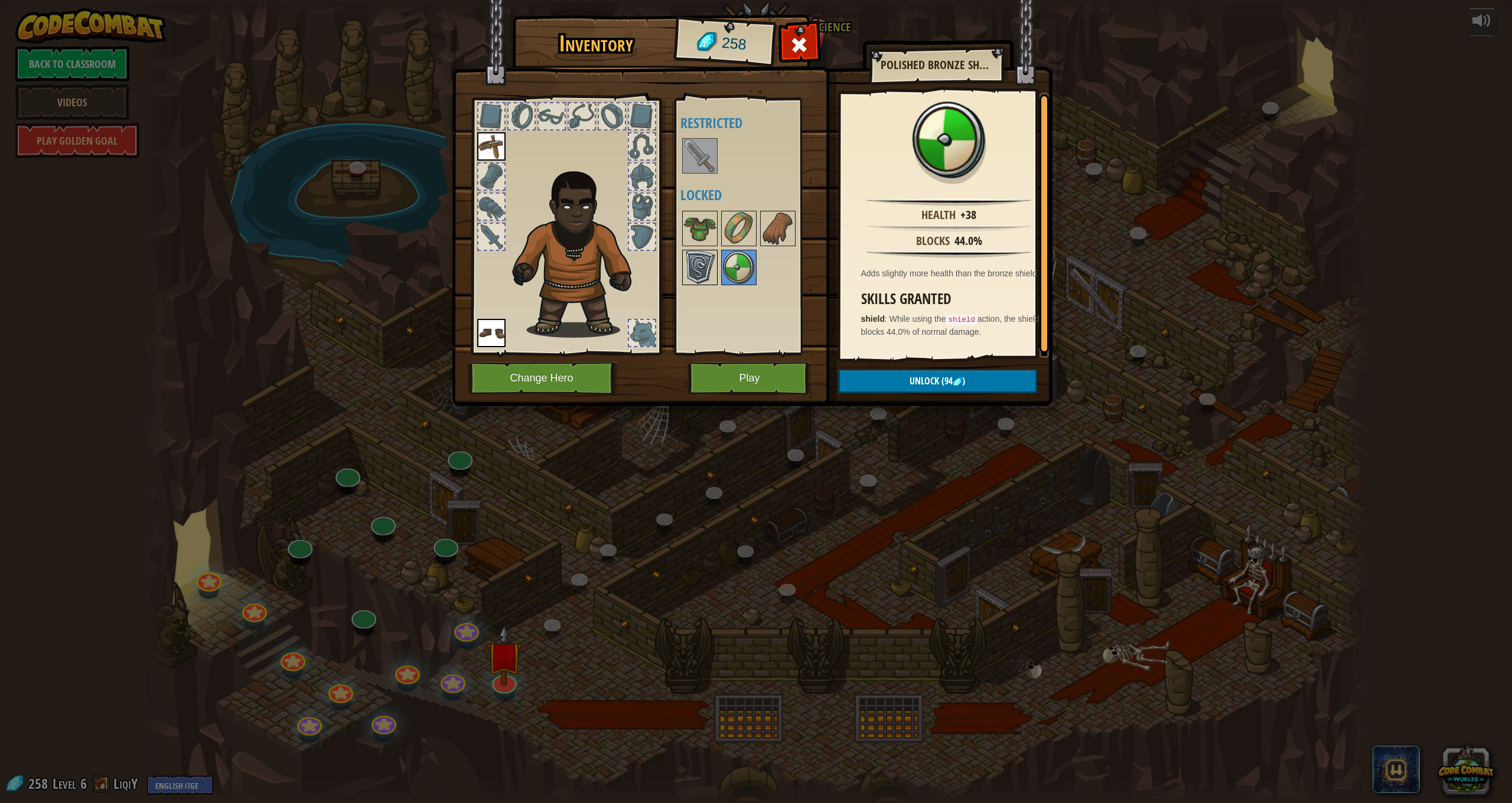
drag, startPoint x: 700, startPoint y: 266, endPoint x: 706, endPoint y: 266, distance: 6.0
click at [700, 266] on img at bounding box center [700, 267] width 33 height 33
click at [735, 263] on img at bounding box center [738, 267] width 33 height 33
click at [696, 264] on img at bounding box center [700, 267] width 33 height 33
click at [638, 341] on div at bounding box center [642, 332] width 26 height 26
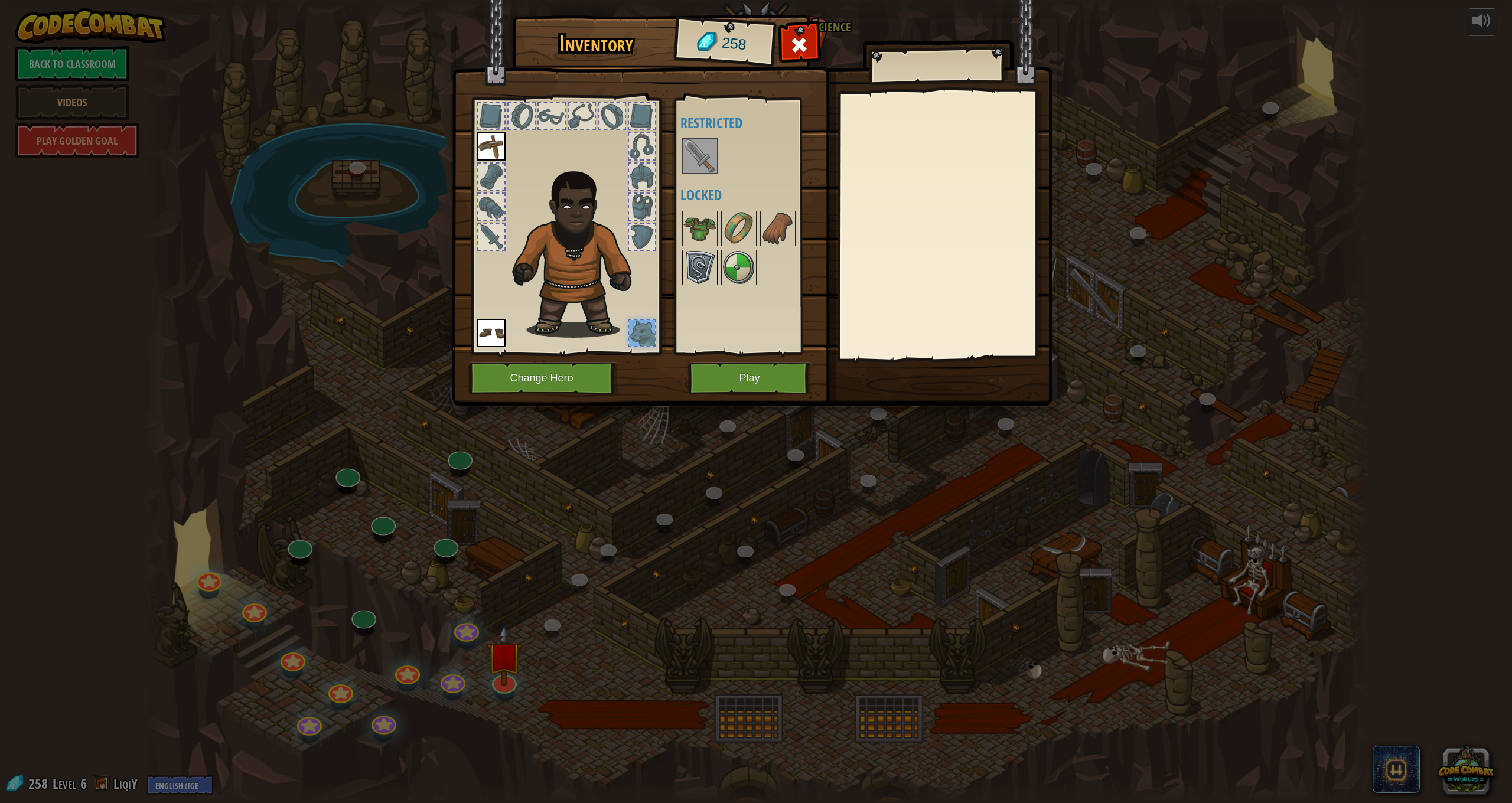
click at [704, 265] on img at bounding box center [700, 267] width 33 height 33
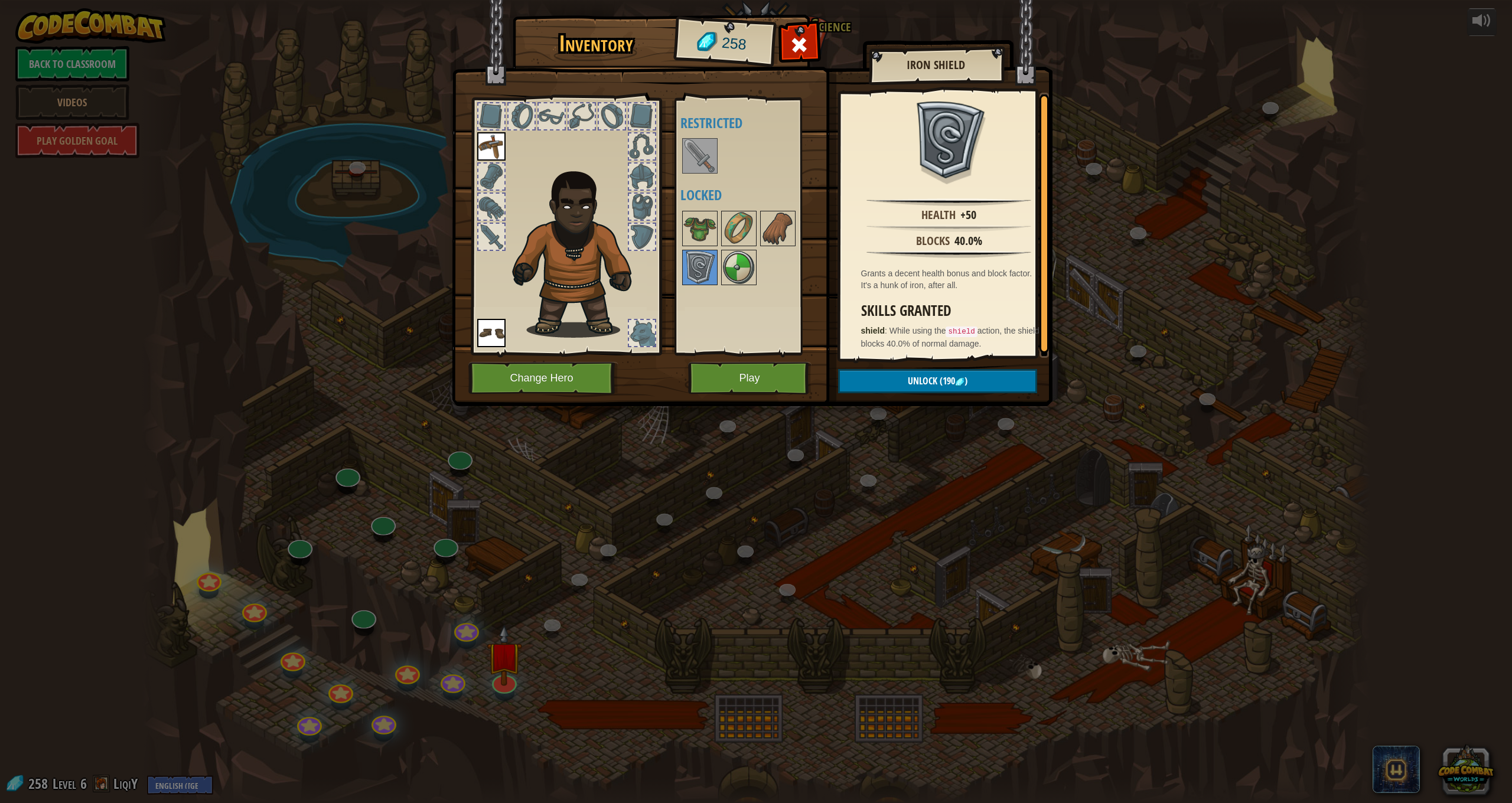
click at [640, 329] on div at bounding box center [642, 332] width 26 height 26
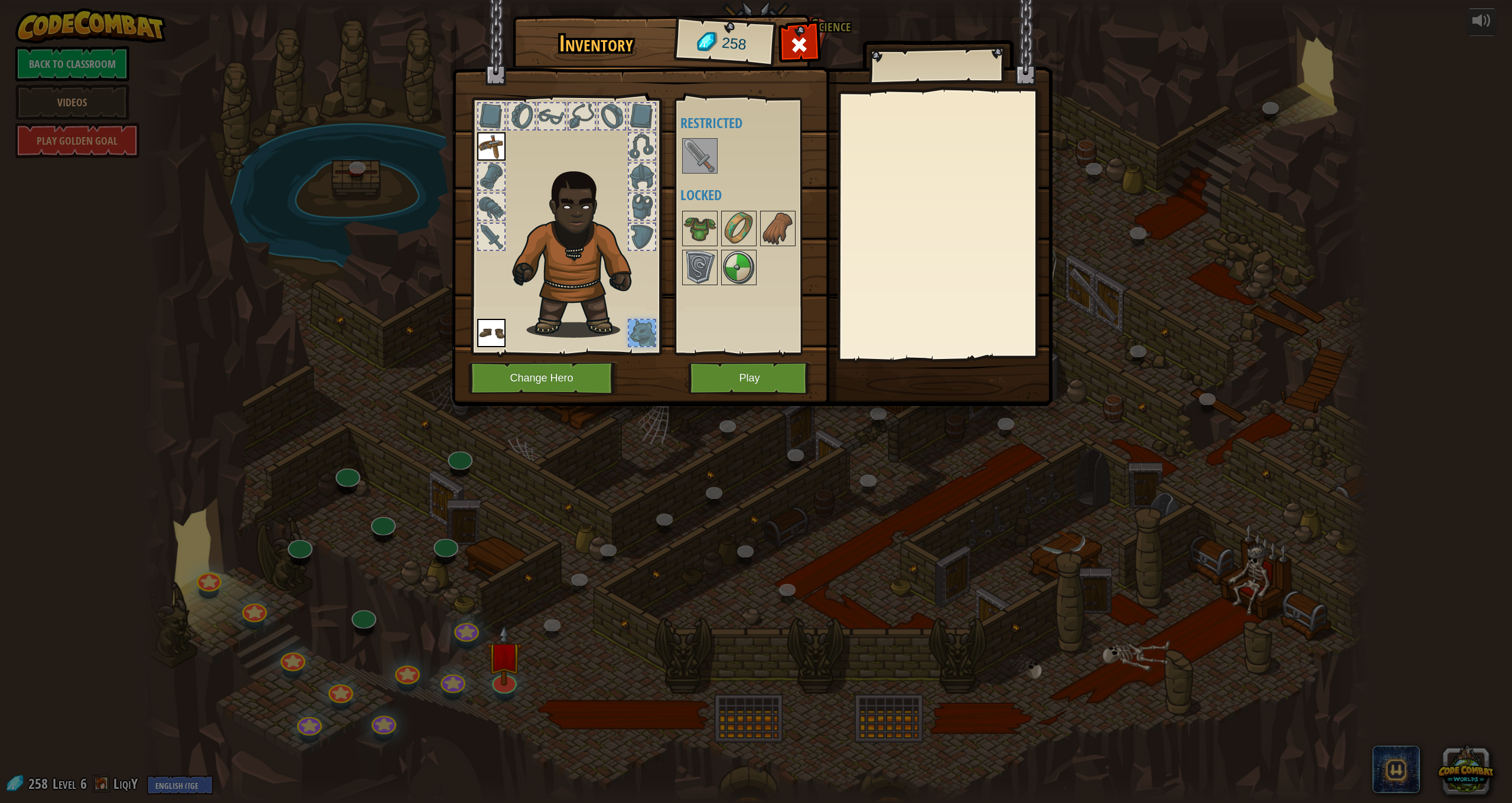
click at [650, 210] on div at bounding box center [642, 206] width 26 height 26
click at [638, 228] on div at bounding box center [642, 236] width 26 height 26
click at [644, 188] on div at bounding box center [642, 176] width 26 height 26
click at [648, 144] on div at bounding box center [642, 146] width 26 height 26
click at [638, 111] on div at bounding box center [642, 116] width 26 height 26
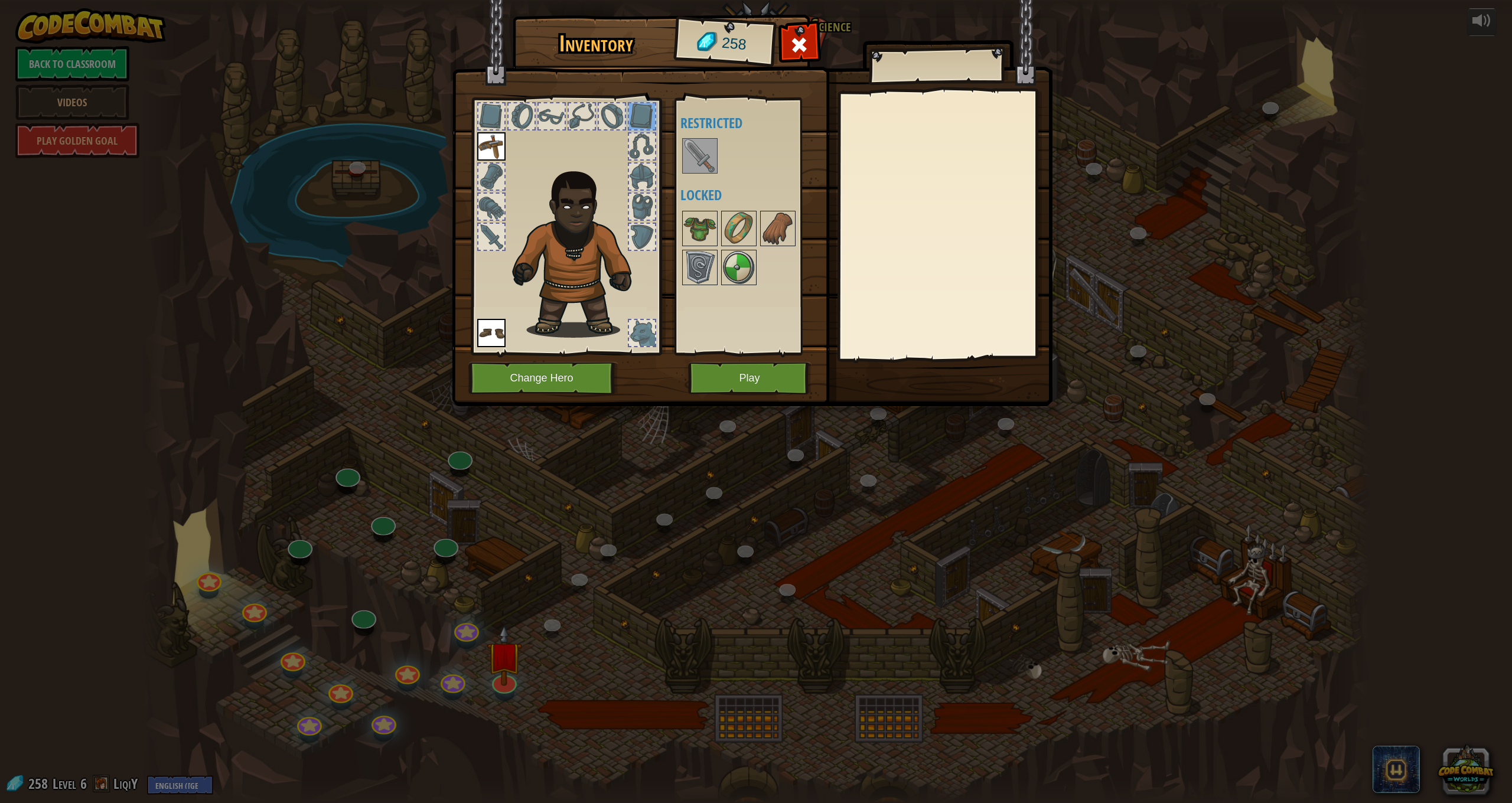
click at [556, 119] on div at bounding box center [551, 116] width 26 height 26
click at [473, 111] on div at bounding box center [565, 223] width 195 height 266
click at [695, 226] on img at bounding box center [700, 228] width 33 height 33
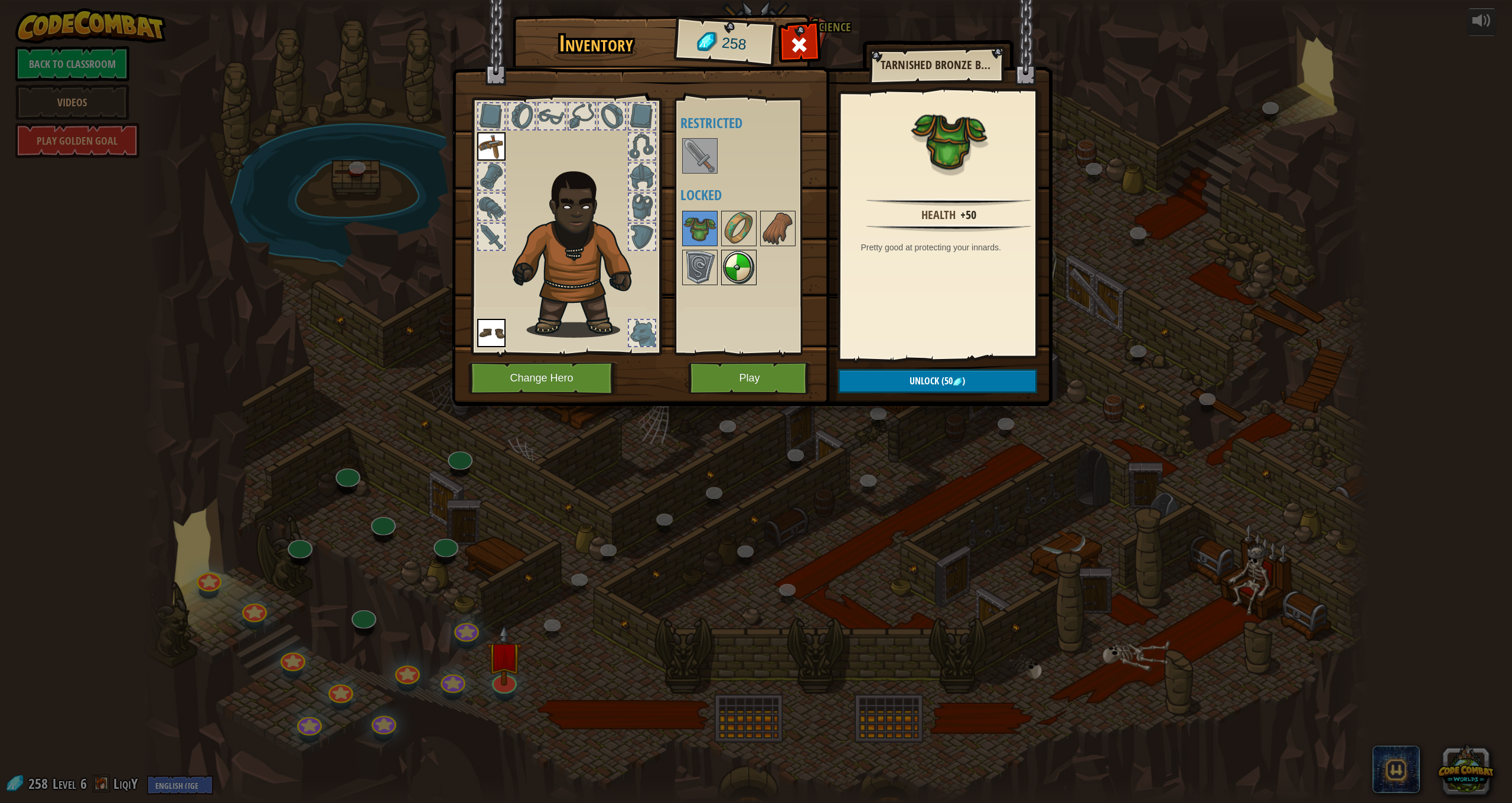
click at [736, 266] on img at bounding box center [738, 267] width 33 height 33
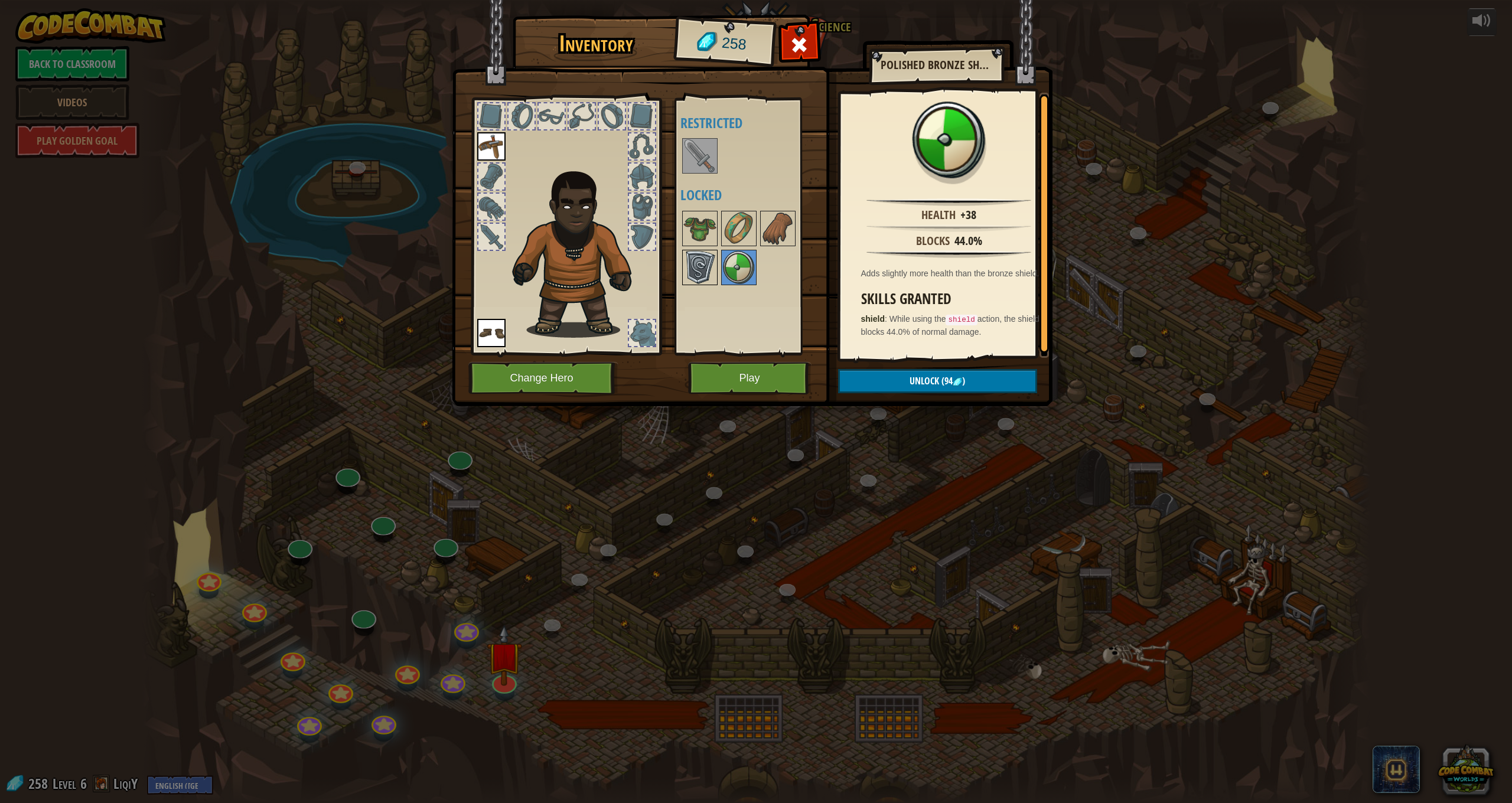
click at [699, 274] on img at bounding box center [700, 267] width 33 height 33
click at [699, 258] on img at bounding box center [700, 267] width 33 height 33
click at [941, 379] on span "(190" at bounding box center [947, 381] width 18 height 13
click at [701, 274] on img at bounding box center [700, 267] width 33 height 33
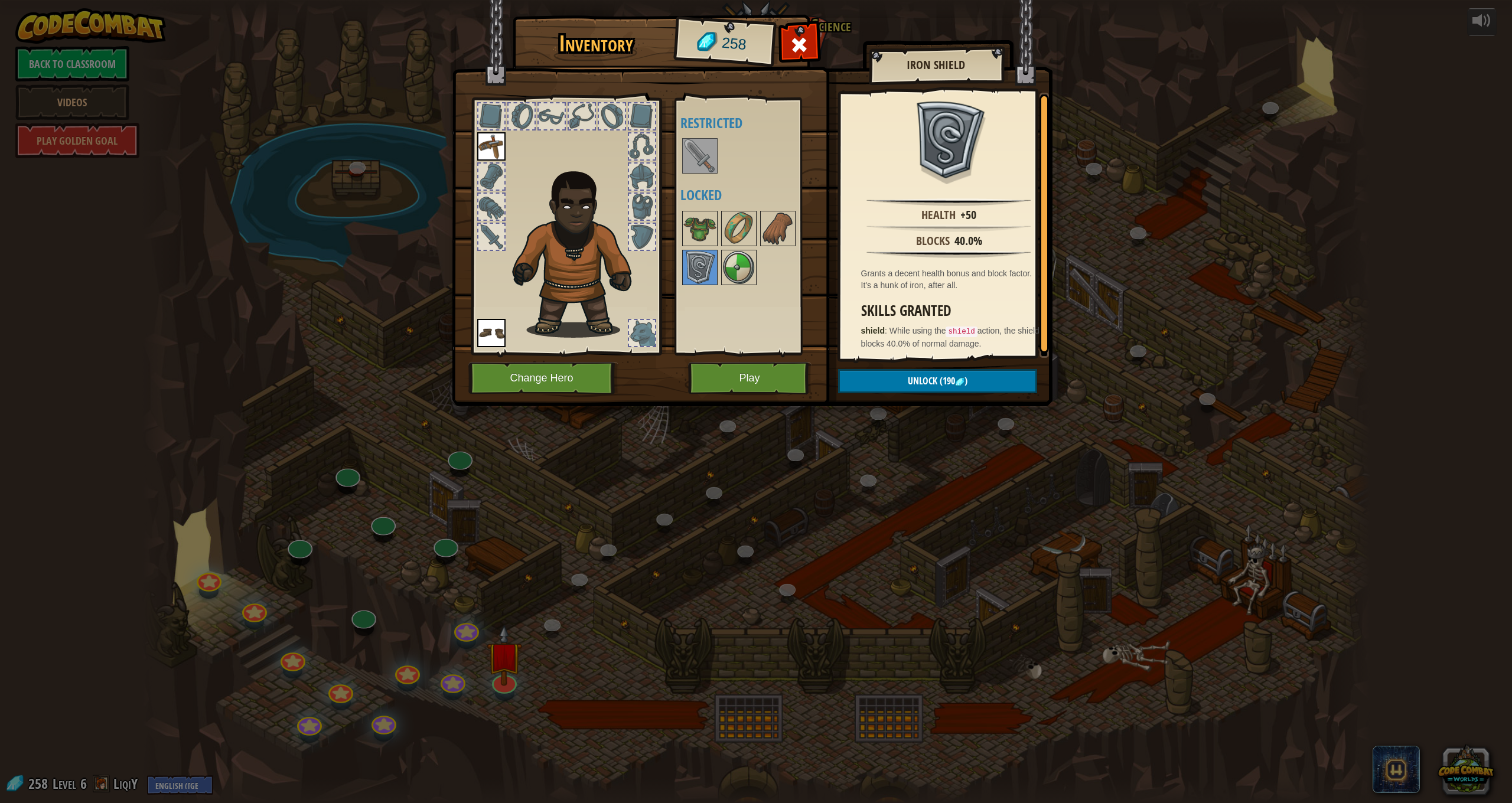
click at [909, 377] on span "Unlock" at bounding box center [922, 381] width 29 height 13
click at [910, 378] on button "Confirm" at bounding box center [937, 381] width 199 height 24
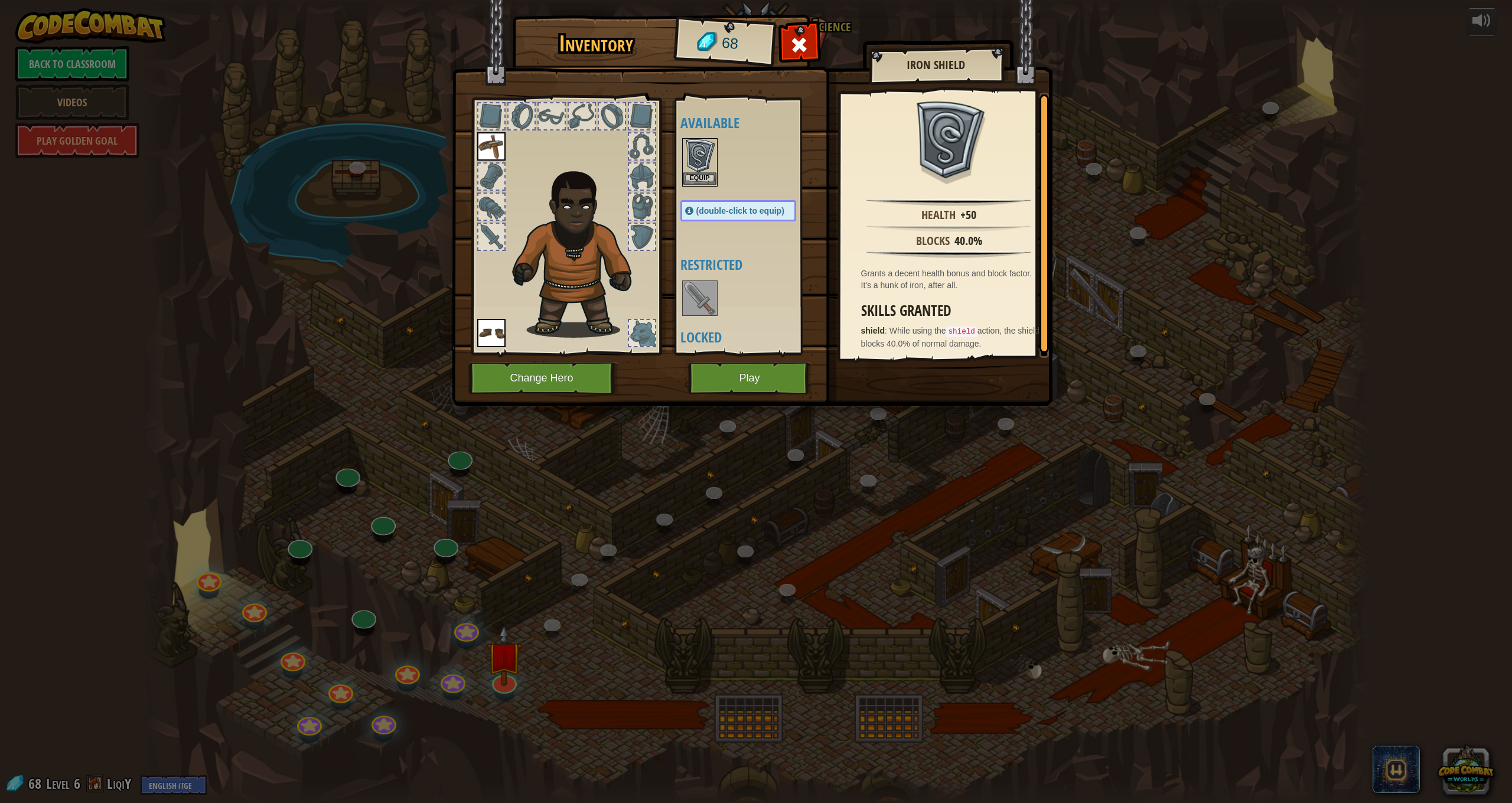
click at [695, 160] on img at bounding box center [700, 155] width 33 height 33
click at [906, 384] on button "Equip" at bounding box center [937, 381] width 200 height 29
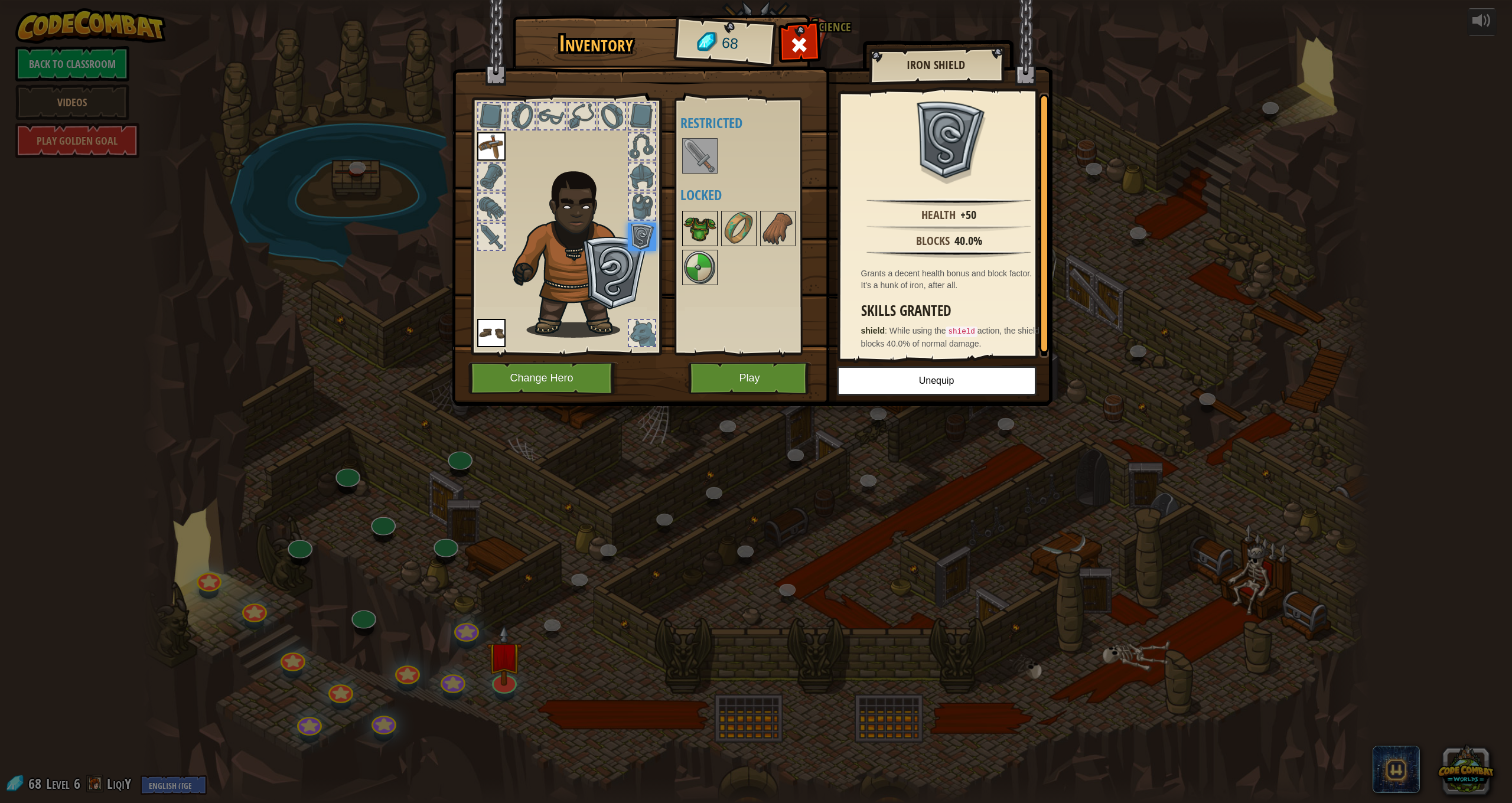
click at [698, 224] on img at bounding box center [700, 228] width 33 height 33
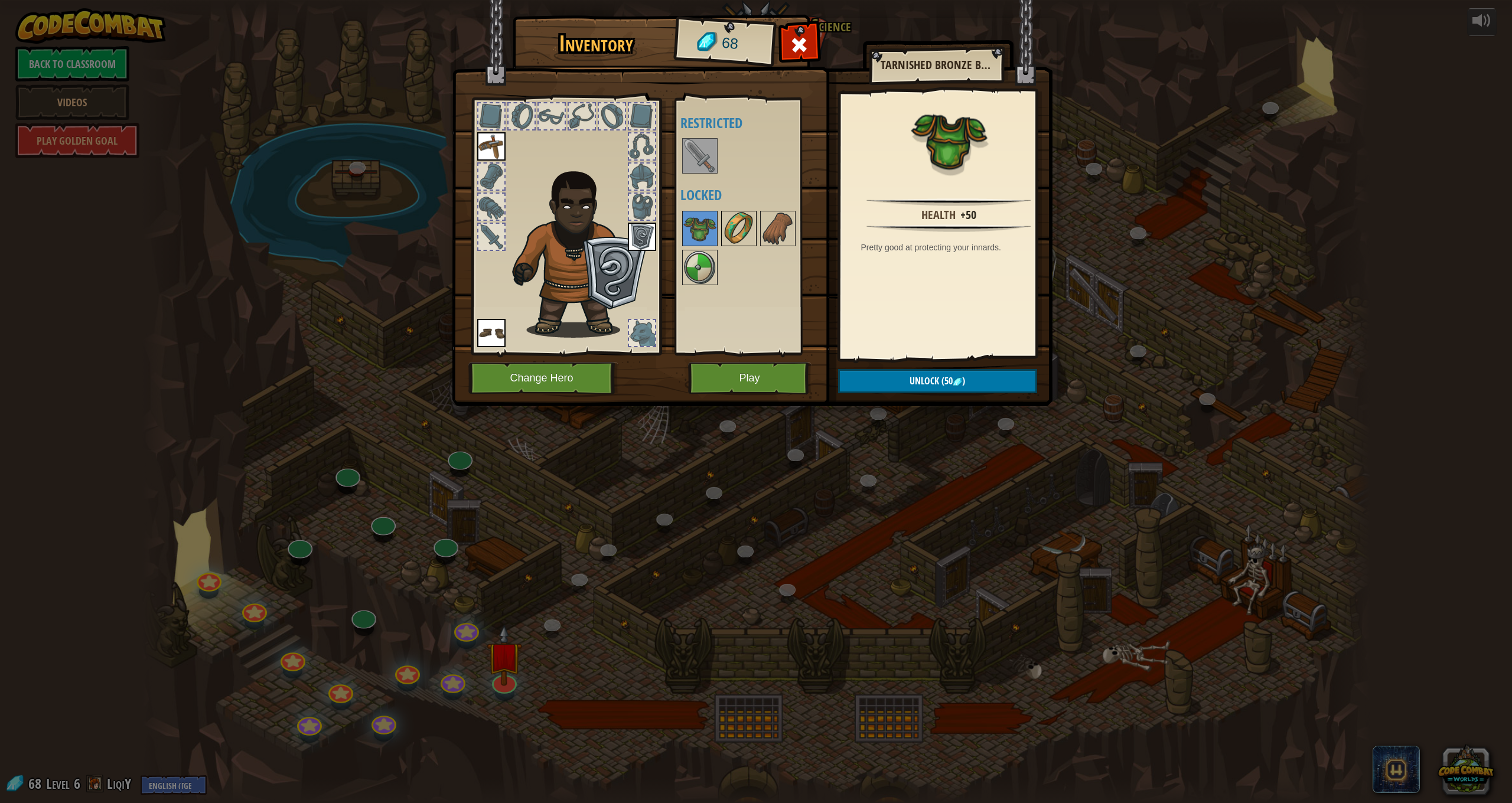
click at [742, 231] on img at bounding box center [738, 228] width 33 height 33
click at [767, 232] on img at bounding box center [777, 228] width 33 height 33
click at [720, 227] on div at bounding box center [750, 248] width 139 height 78
click at [729, 236] on img at bounding box center [738, 228] width 33 height 33
click at [908, 377] on button "Unlock (67 )" at bounding box center [937, 381] width 199 height 24
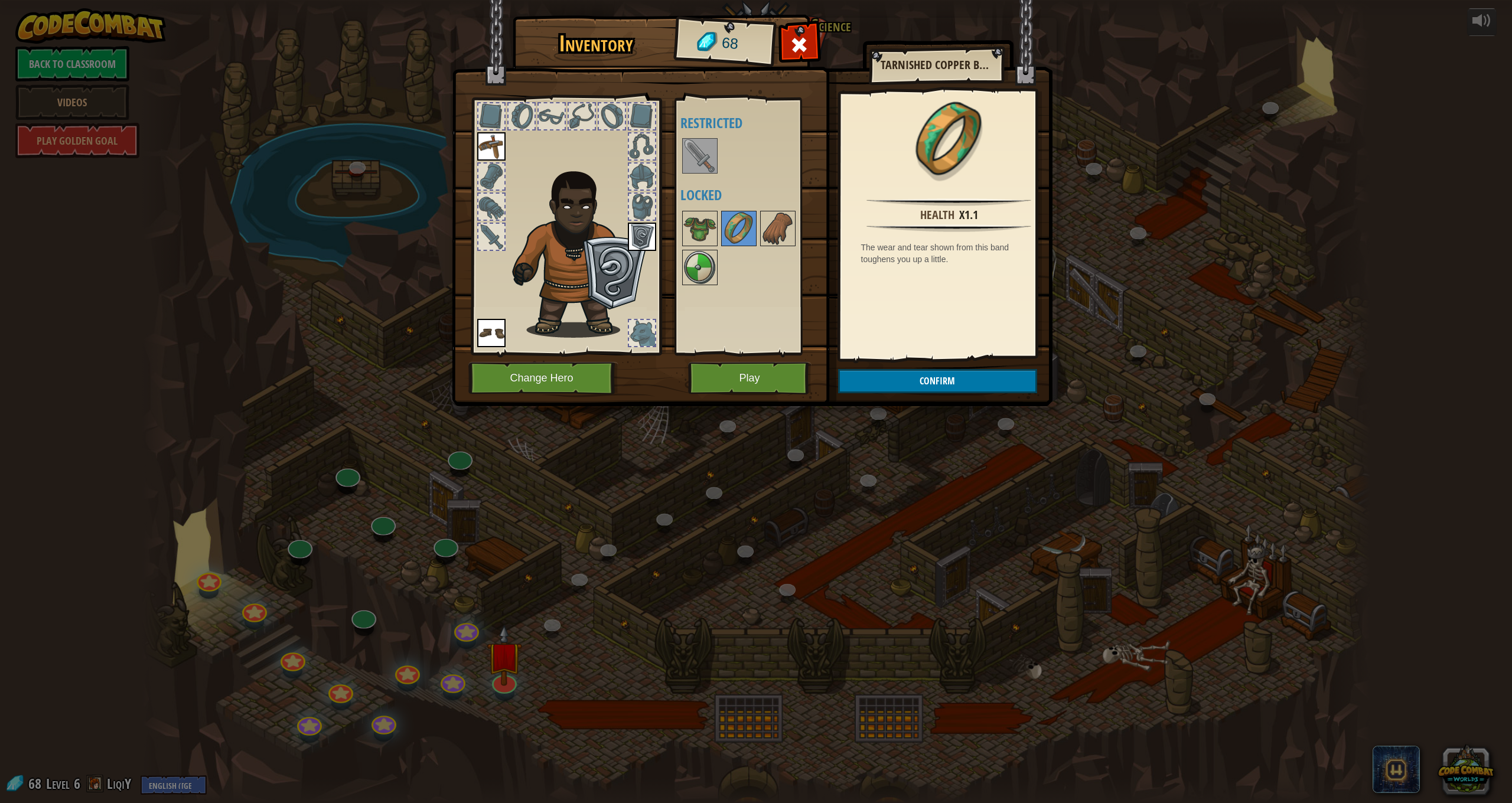
click at [909, 377] on button "Confirm" at bounding box center [937, 381] width 199 height 24
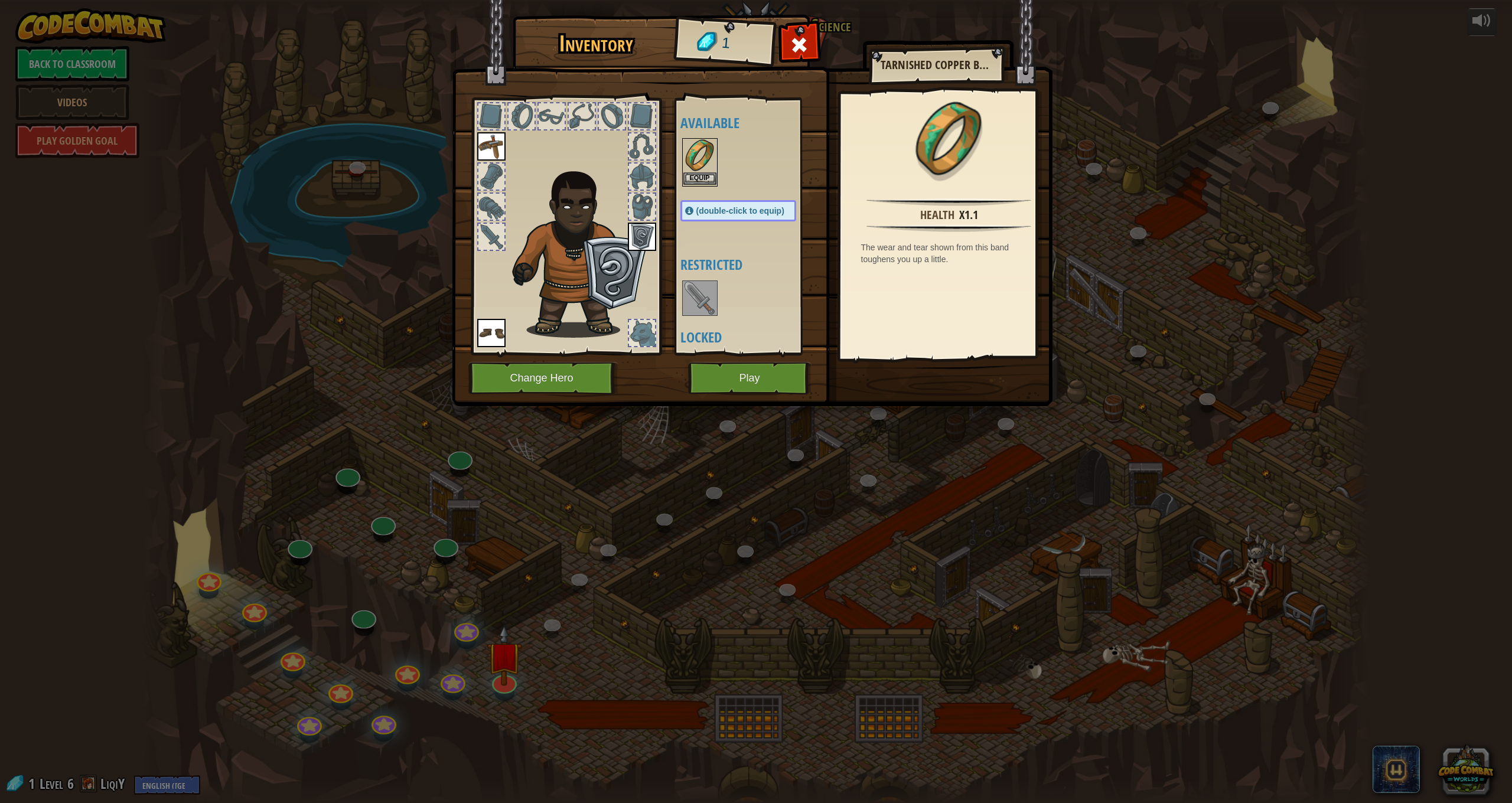
click at [716, 166] on img at bounding box center [700, 155] width 33 height 33
click at [920, 377] on button "Equip" at bounding box center [937, 381] width 200 height 29
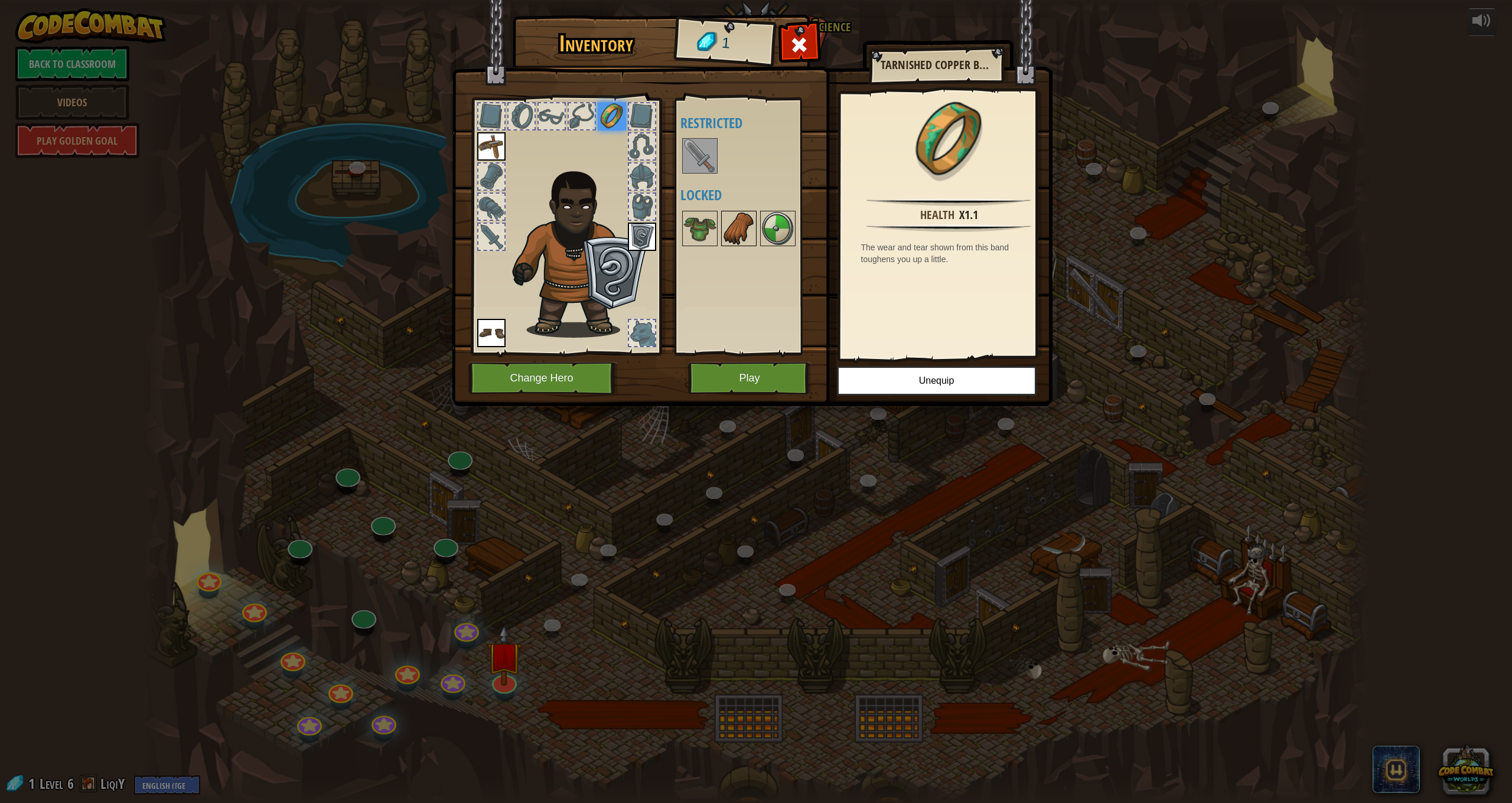
click at [751, 237] on img at bounding box center [738, 228] width 33 height 33
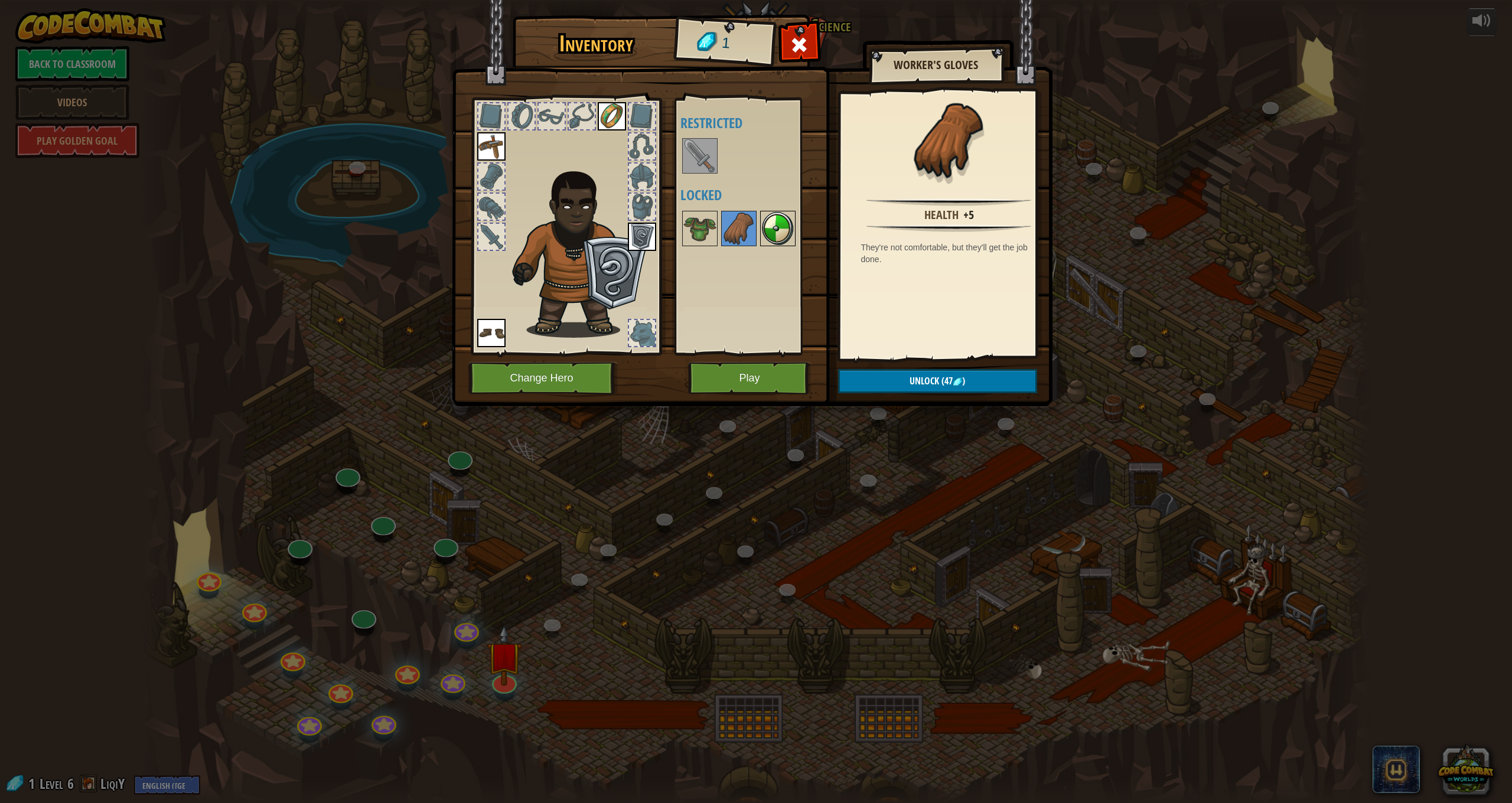
click at [760, 230] on div "Available Equip Equip Equip Equip (double-click to equip) Restricted Locked" at bounding box center [750, 226] width 139 height 246
click at [770, 228] on img at bounding box center [777, 228] width 33 height 33
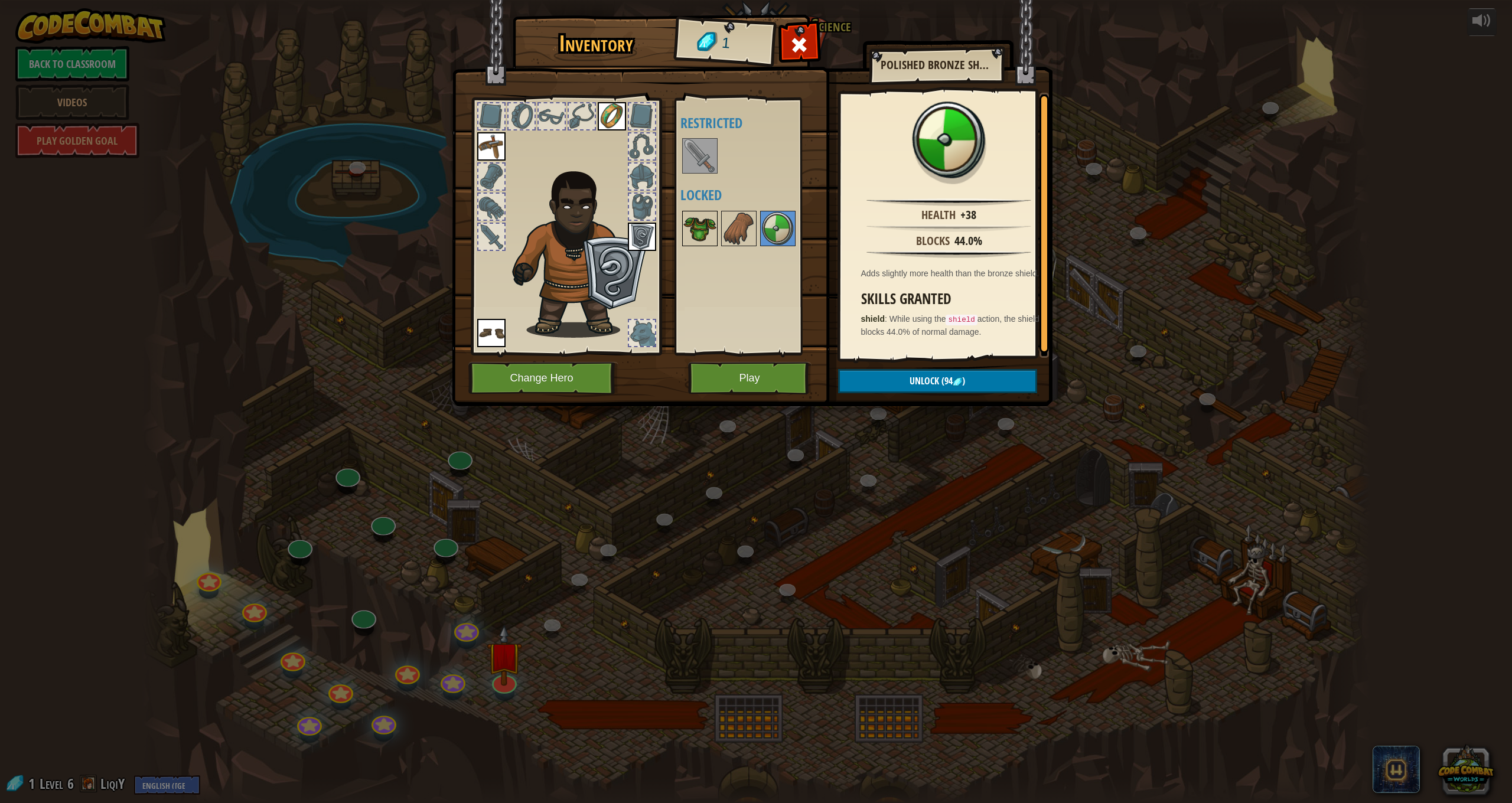
click at [709, 226] on img at bounding box center [700, 228] width 33 height 33
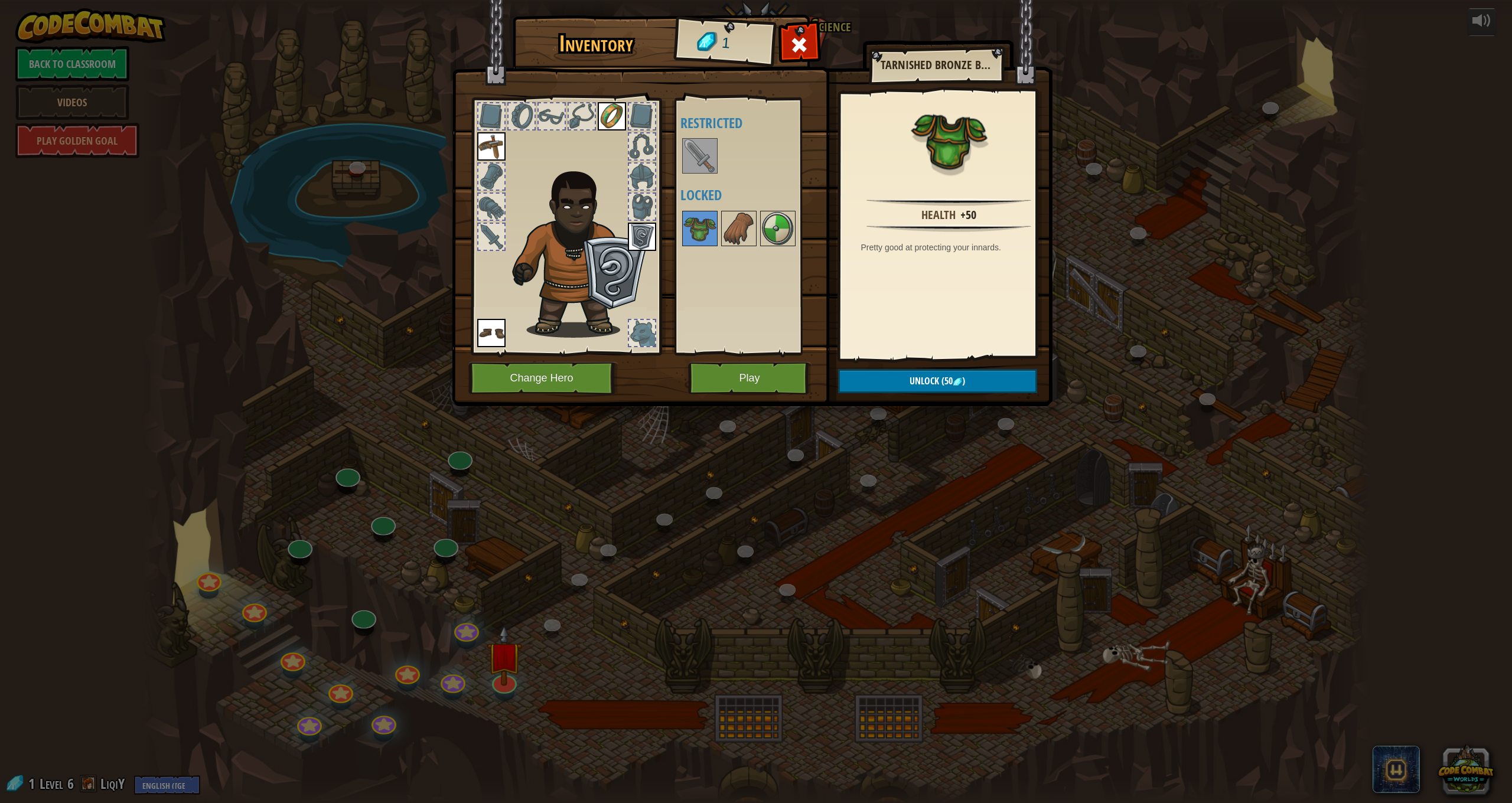
click at [680, 223] on div "Available Equip Equip Equip Equip (double-click to equip) Restricted Locked" at bounding box center [747, 226] width 144 height 257
click at [795, 40] on span at bounding box center [799, 45] width 19 height 19
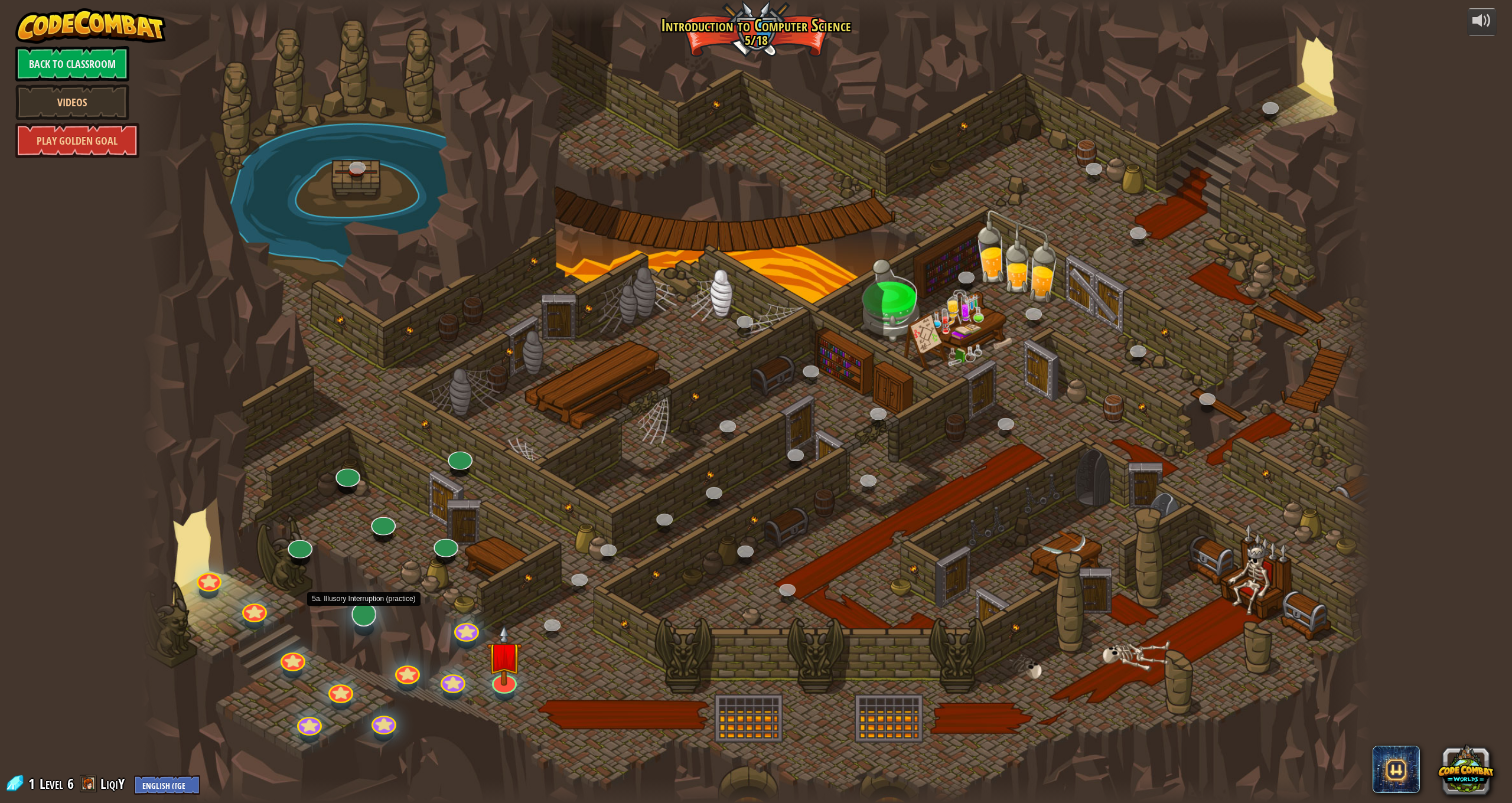
click at [375, 614] on div at bounding box center [364, 615] width 25 height 25
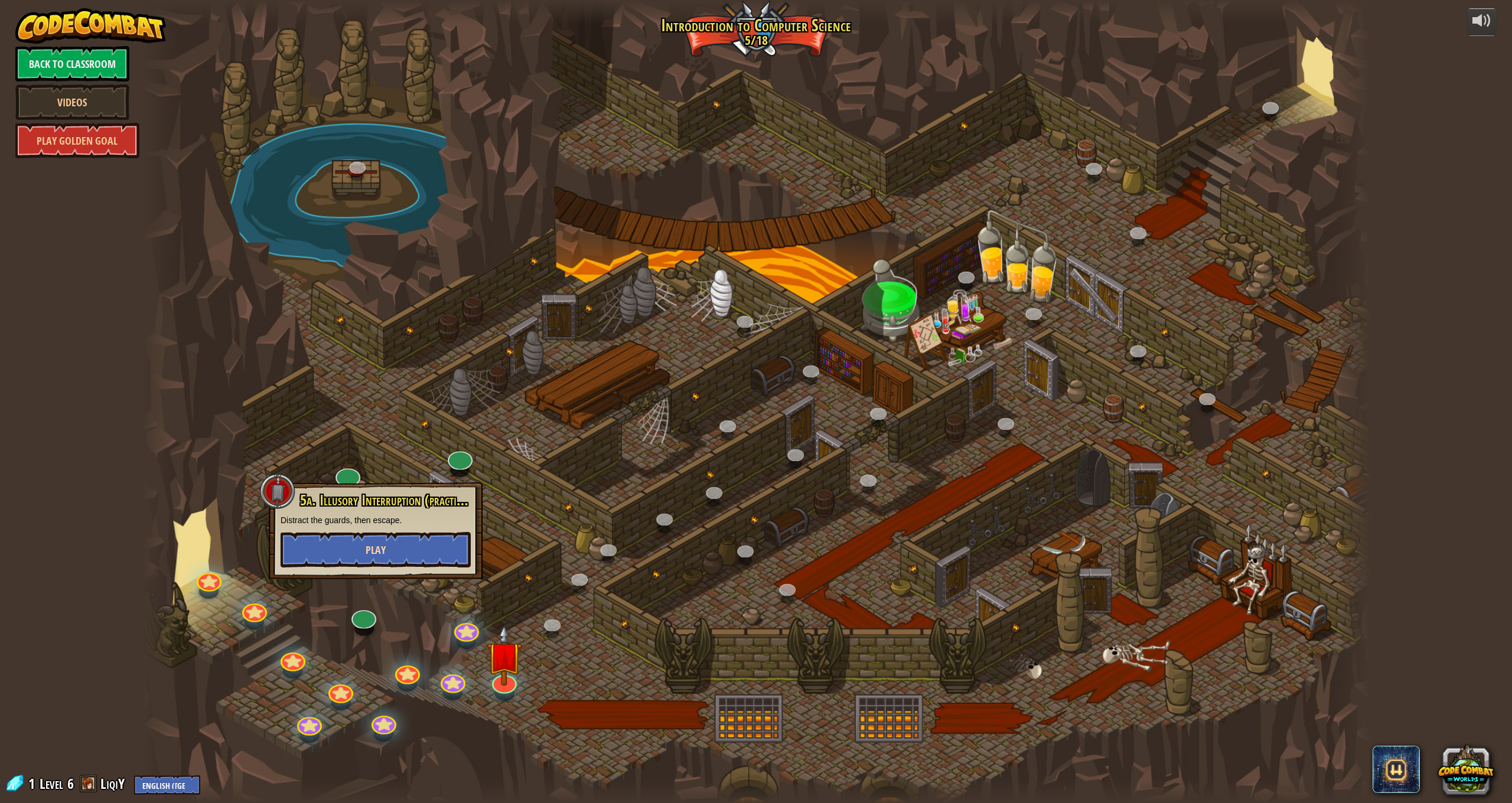
click at [439, 537] on button "Play" at bounding box center [375, 550] width 190 height 36
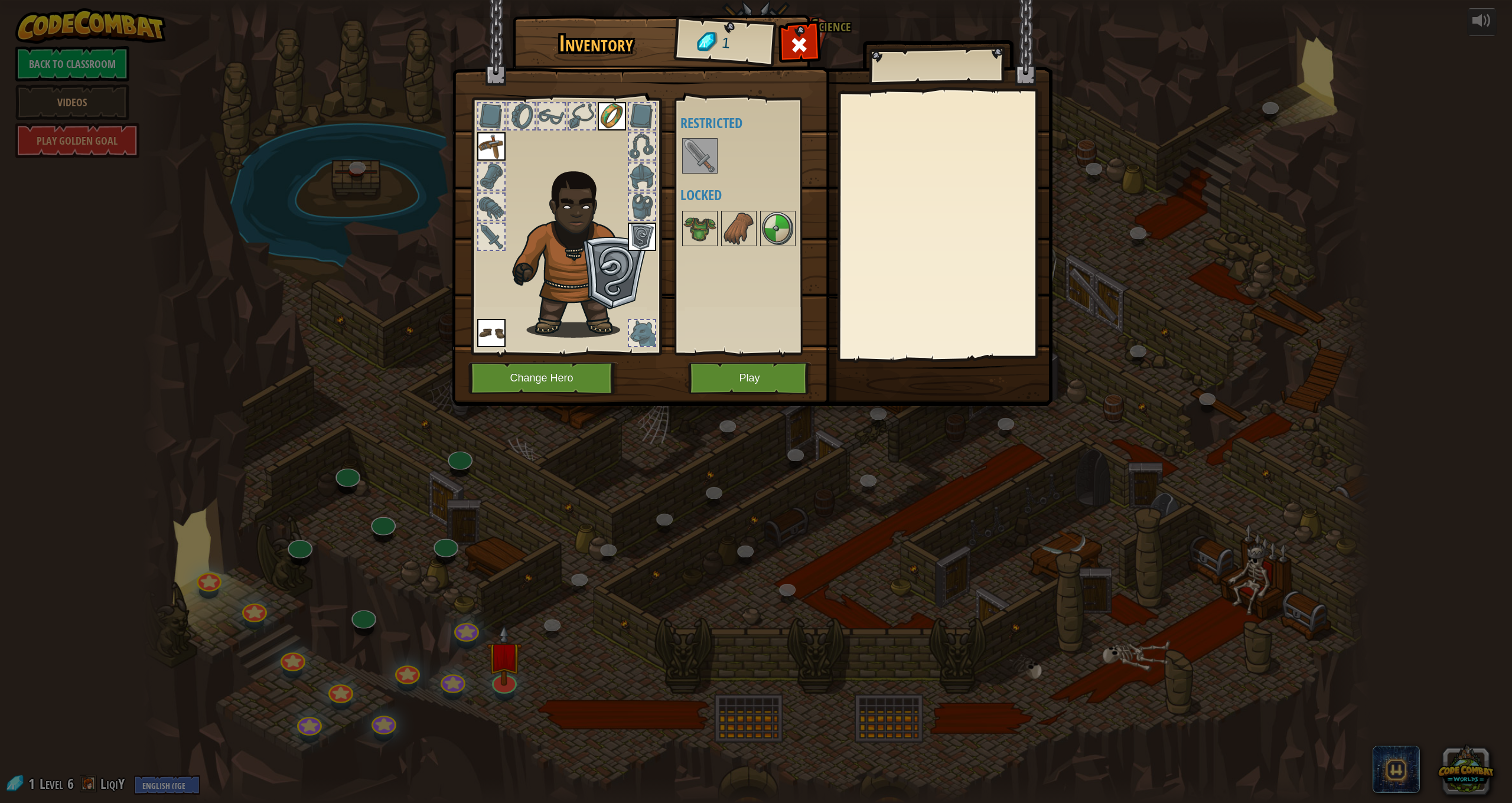
click at [741, 384] on button "Play" at bounding box center [750, 378] width 123 height 32
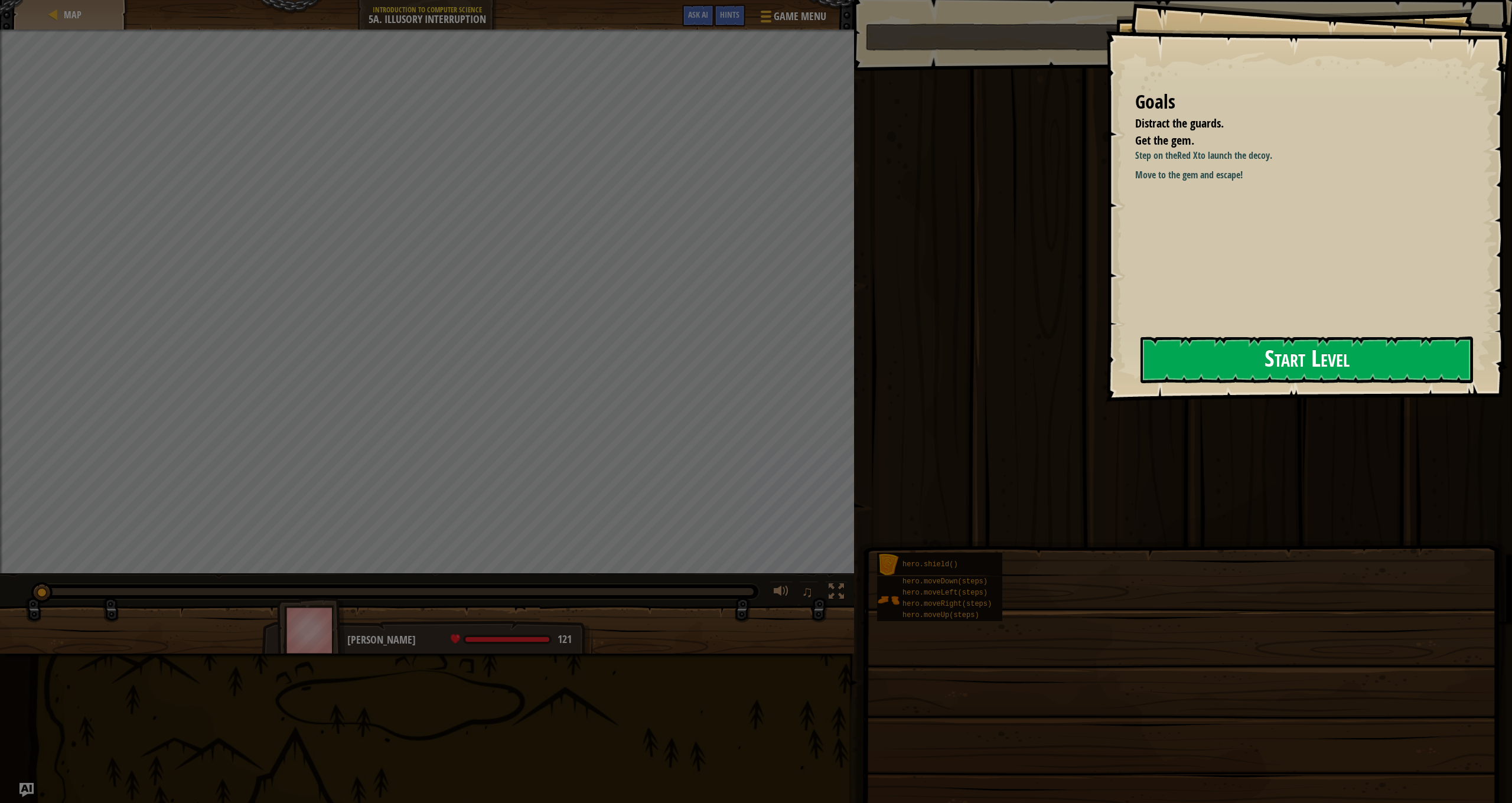
click at [1228, 349] on button "Start Level" at bounding box center [1306, 360] width 333 height 46
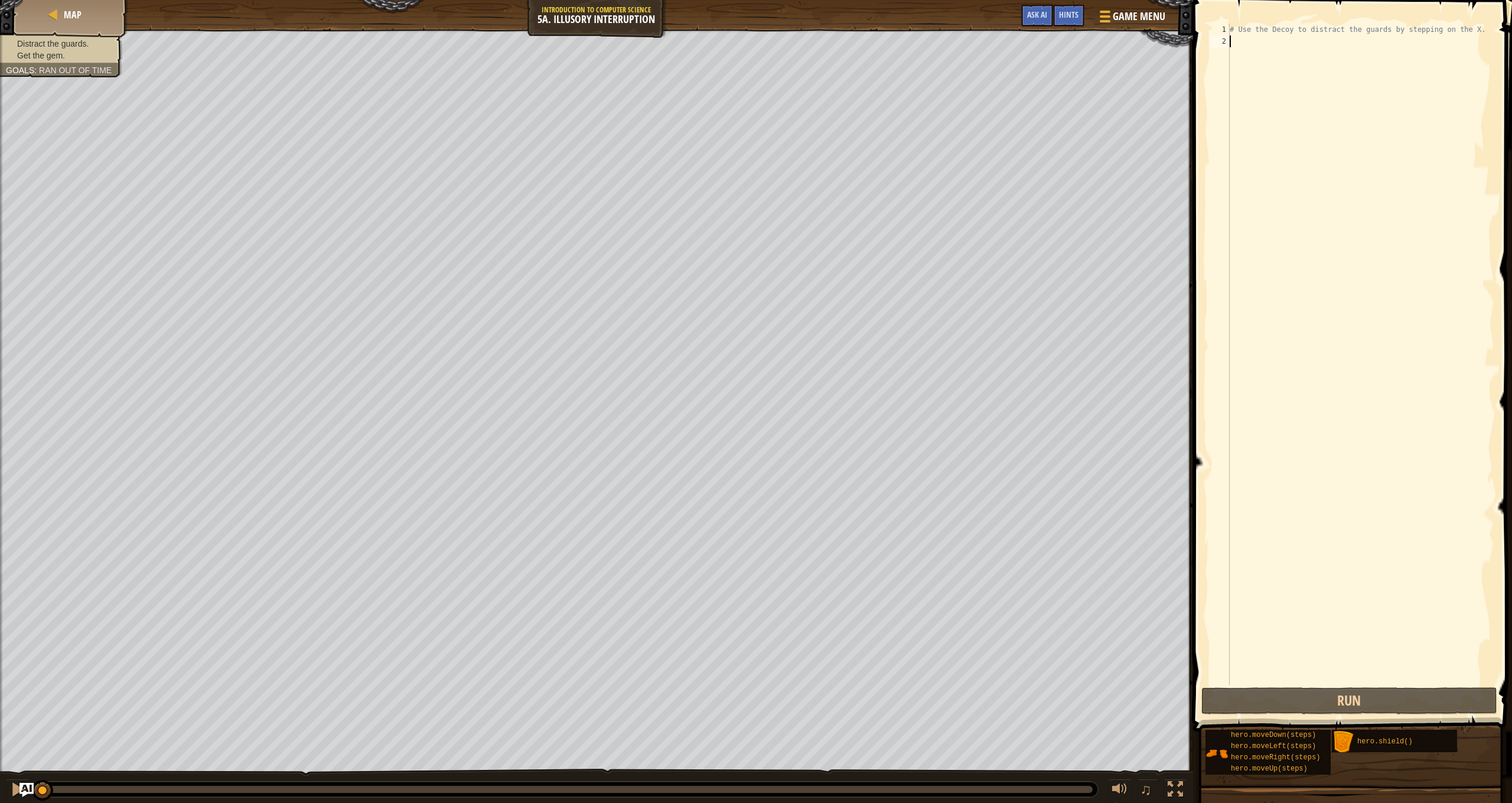
type textarea "h"
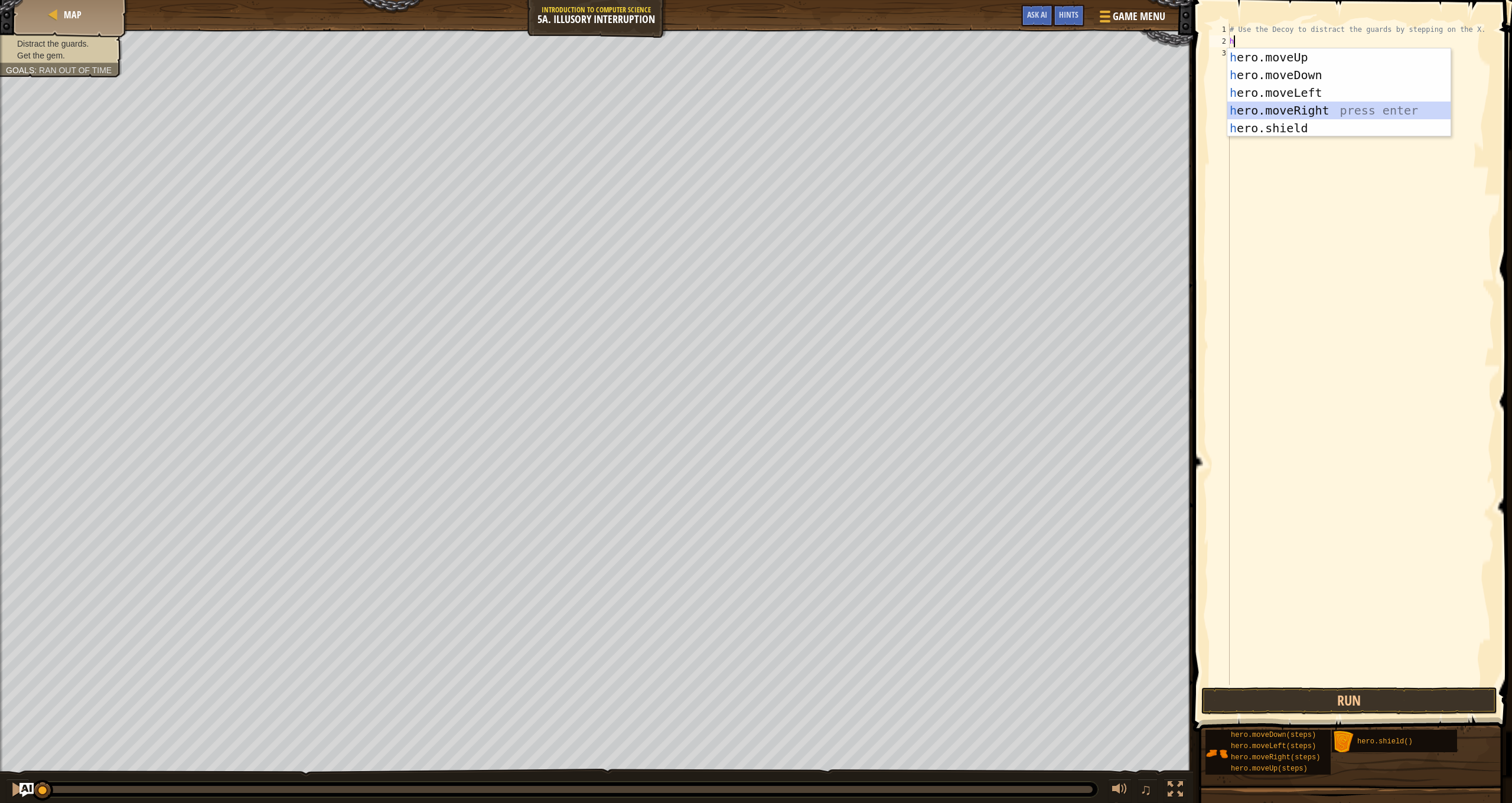
click at [1323, 102] on div "h ero.moveUp press enter h ero.moveDown press enter h ero.moveLeft press enter …" at bounding box center [1339, 110] width 223 height 124
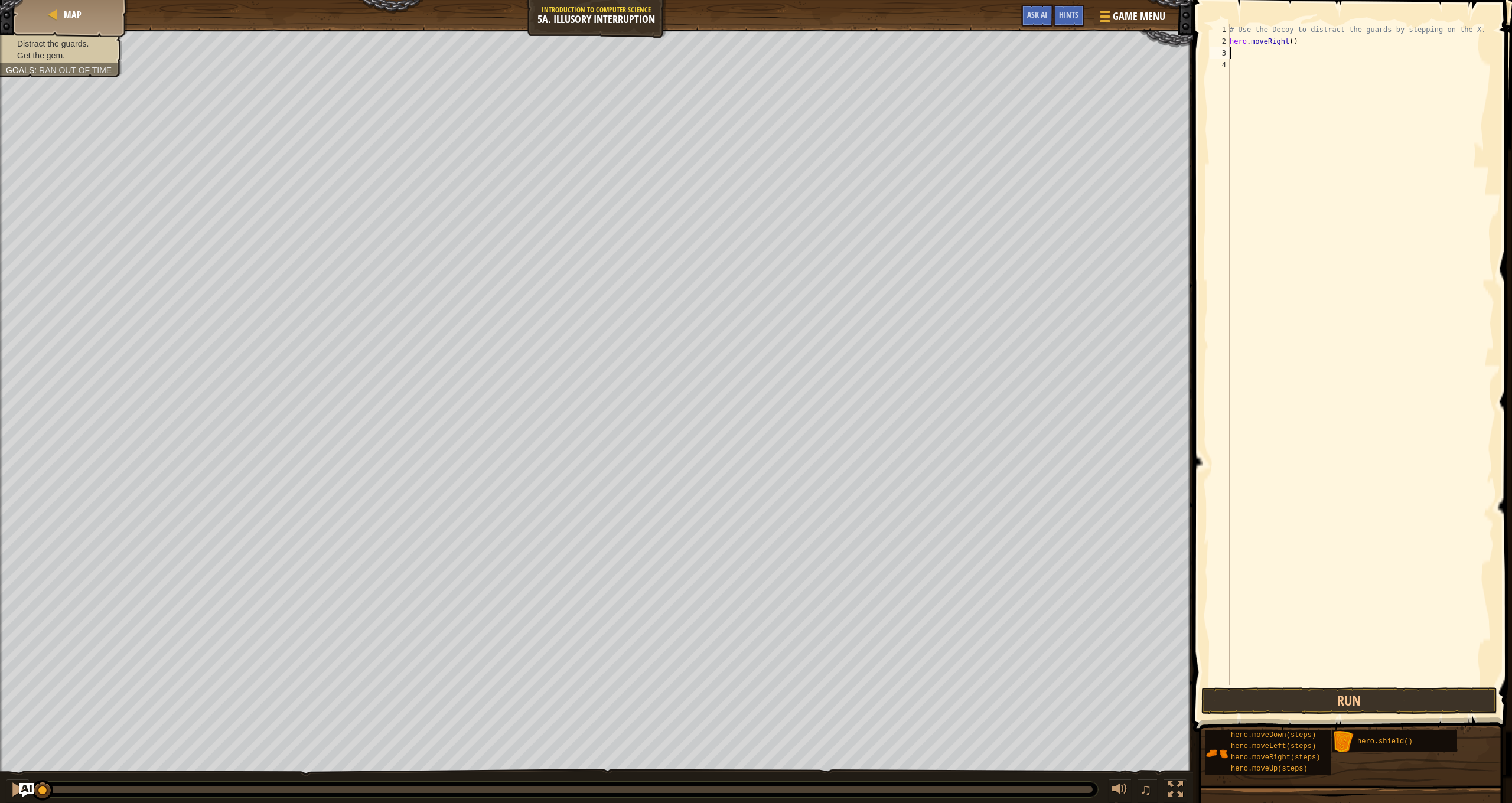
type textarea "h"
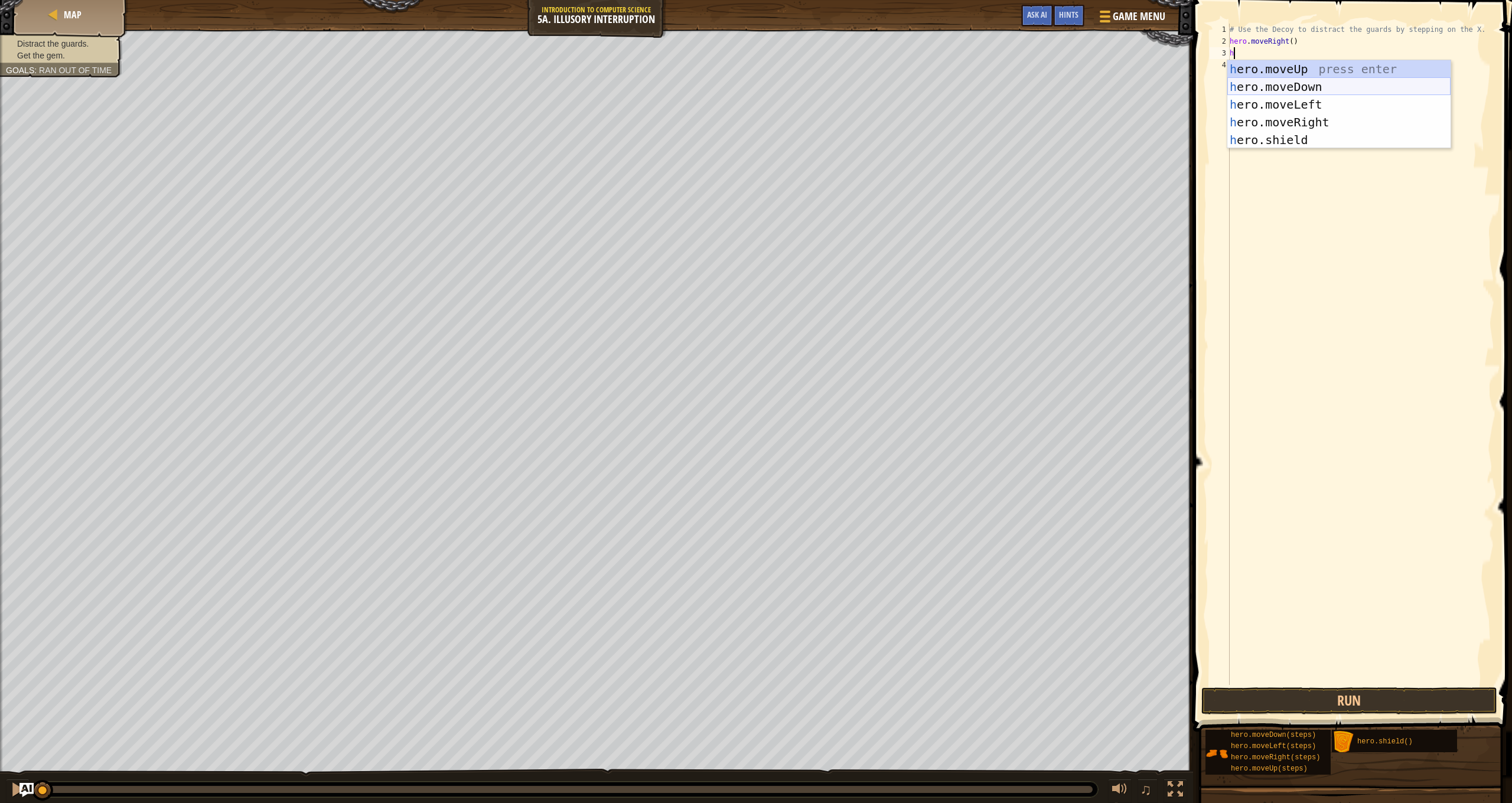
click at [1302, 88] on div "h ero.moveUp press enter h ero.moveDown press enter h ero.moveLeft press enter …" at bounding box center [1339, 122] width 223 height 124
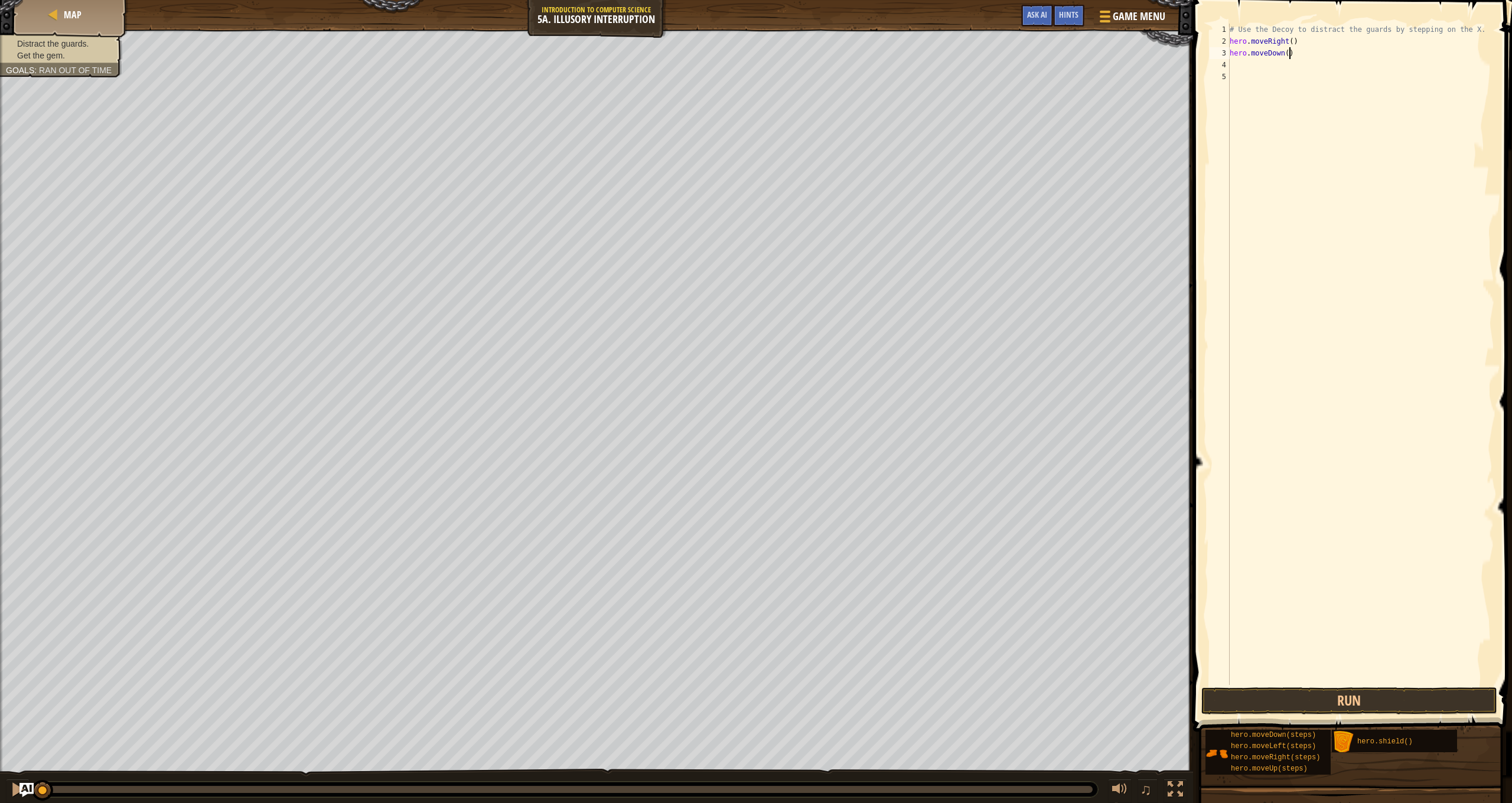
click at [1289, 52] on div "# Use the Decoy to distract the guards by stepping on the X. hero . moveRight (…" at bounding box center [1360, 366] width 267 height 685
type textarea "hero.moveDown(2)"
click at [1249, 62] on div "# Use the Decoy to distract the guards by stepping on the X. hero . moveRight (…" at bounding box center [1360, 366] width 267 height 685
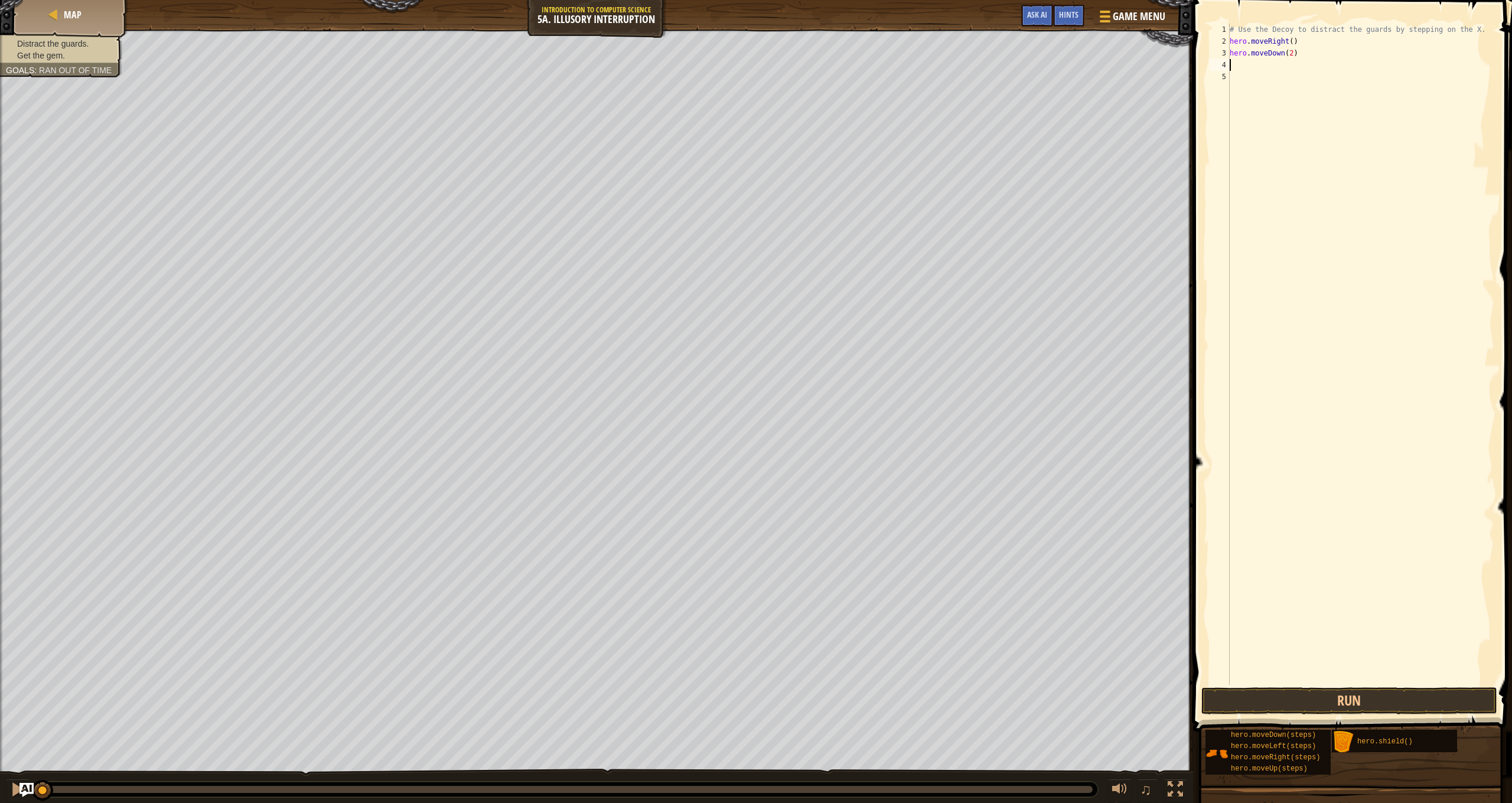
type textarea "h"
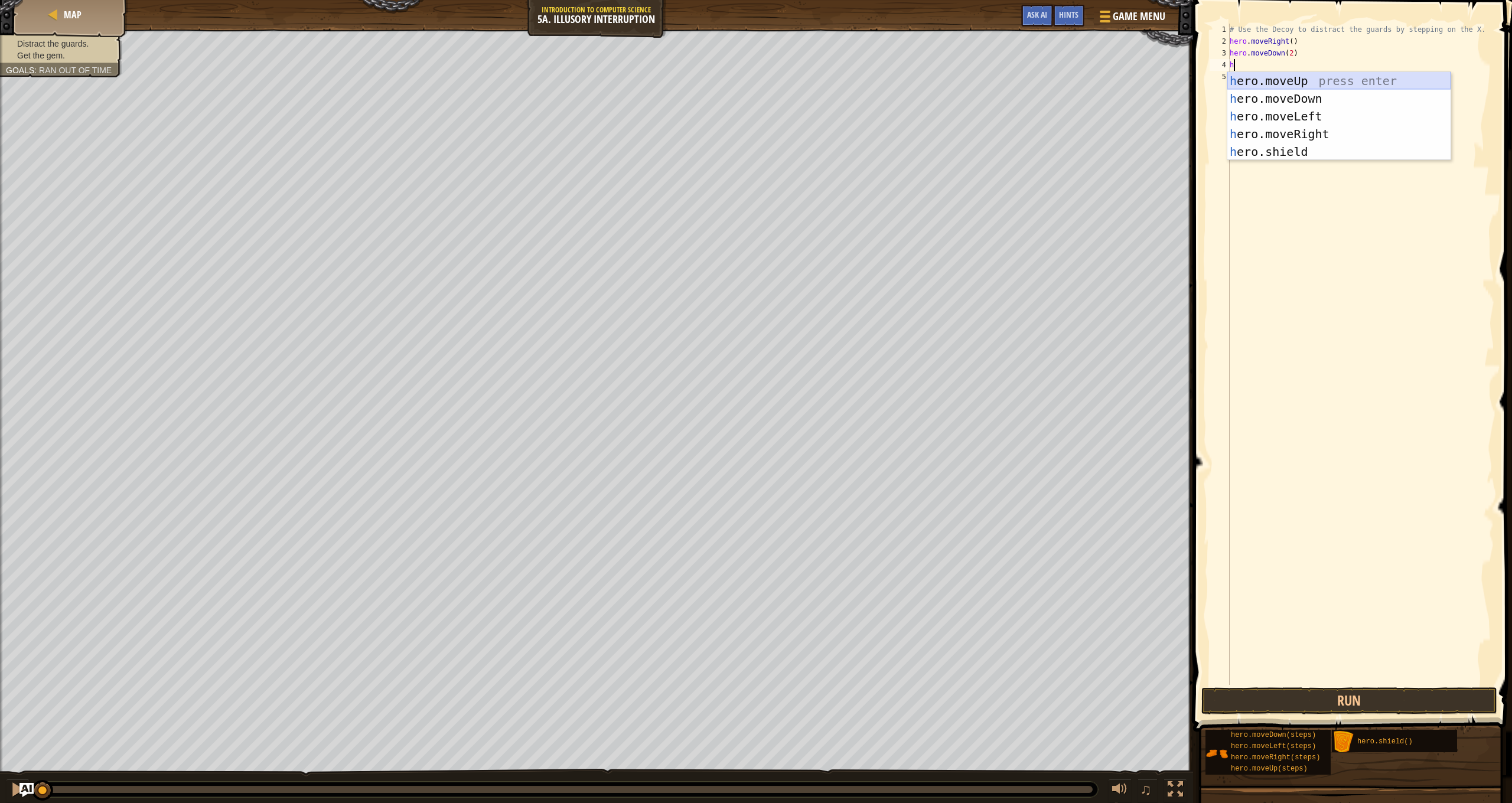
click at [1305, 79] on div "h ero.moveUp press enter h ero.moveDown press enter h ero.moveLeft press enter …" at bounding box center [1339, 134] width 223 height 124
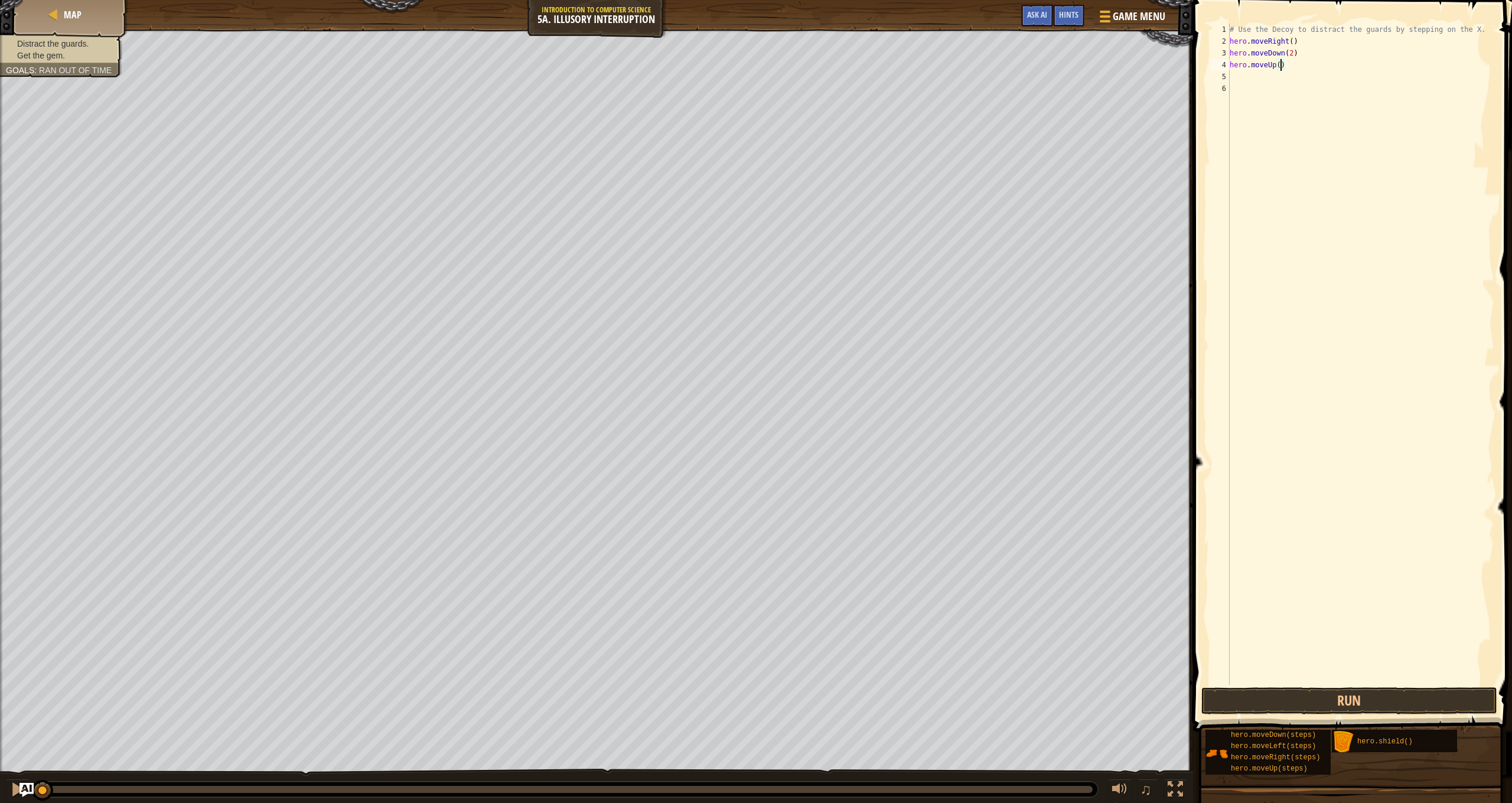
click at [1281, 68] on div "# Use the Decoy to distract the guards by stepping on the X. hero . moveRight (…" at bounding box center [1360, 366] width 267 height 685
type textarea "hero.moveUp(2)"
click at [1264, 86] on div "# Use the Decoy to distract the guards by stepping on the X. hero . moveRight (…" at bounding box center [1360, 366] width 267 height 685
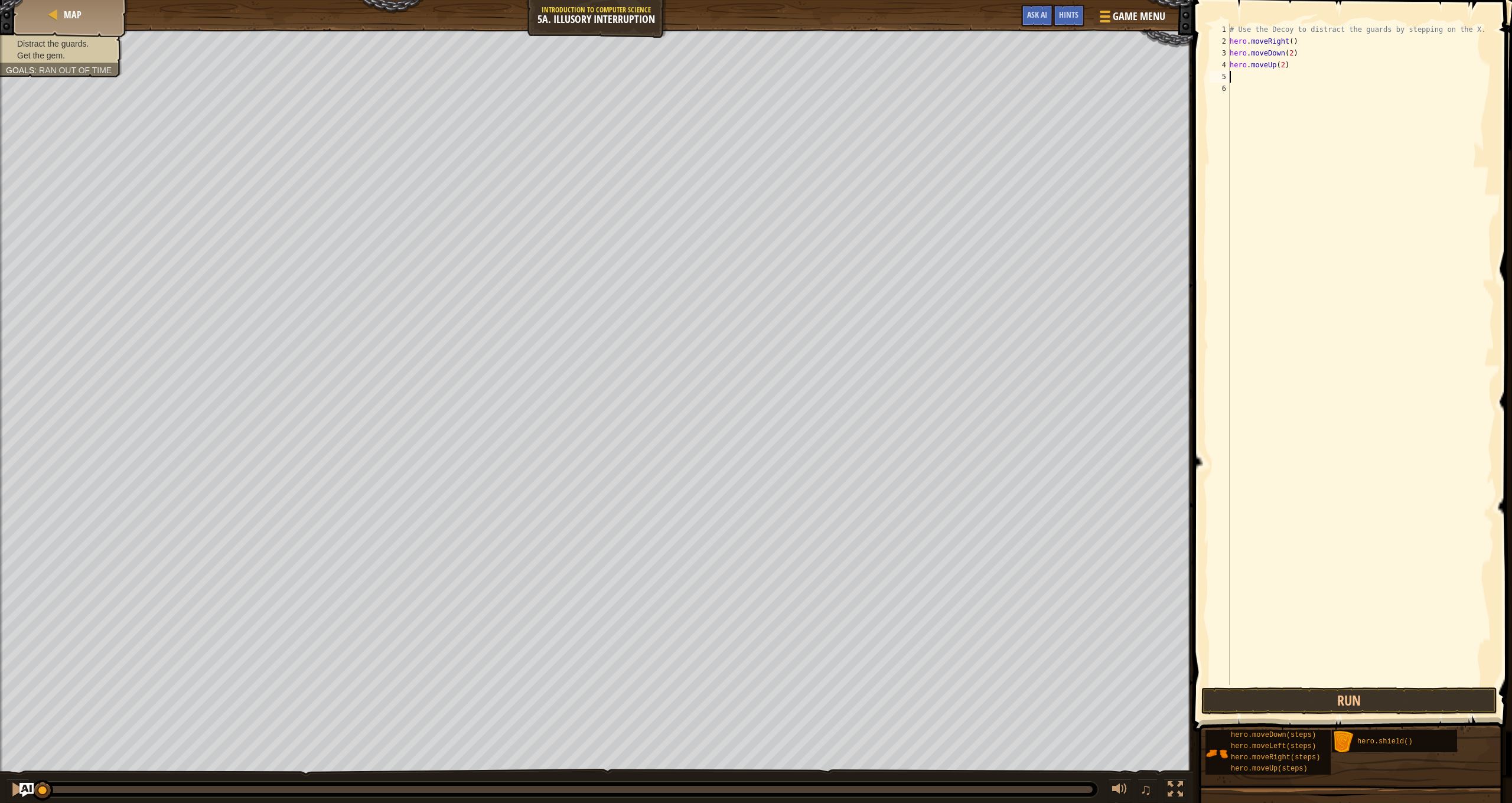
click at [1235, 74] on div "# Use the Decoy to distract the guards by stepping on the X. hero . moveRight (…" at bounding box center [1360, 366] width 267 height 685
type textarea "h"
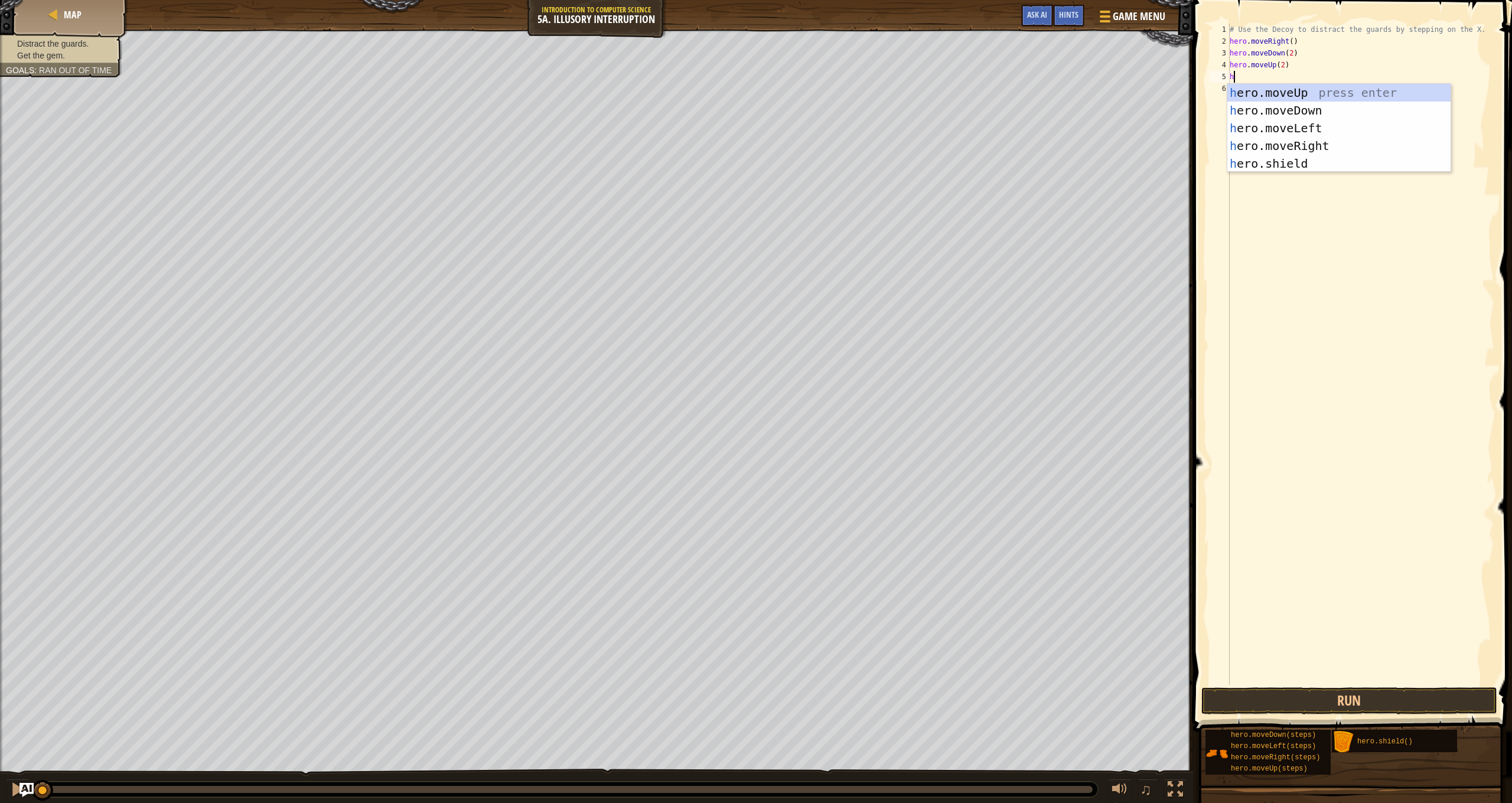
click at [1284, 168] on div "h ero.moveUp press enter h ero.moveDown press enter h ero.moveLeft press enter …" at bounding box center [1339, 145] width 223 height 124
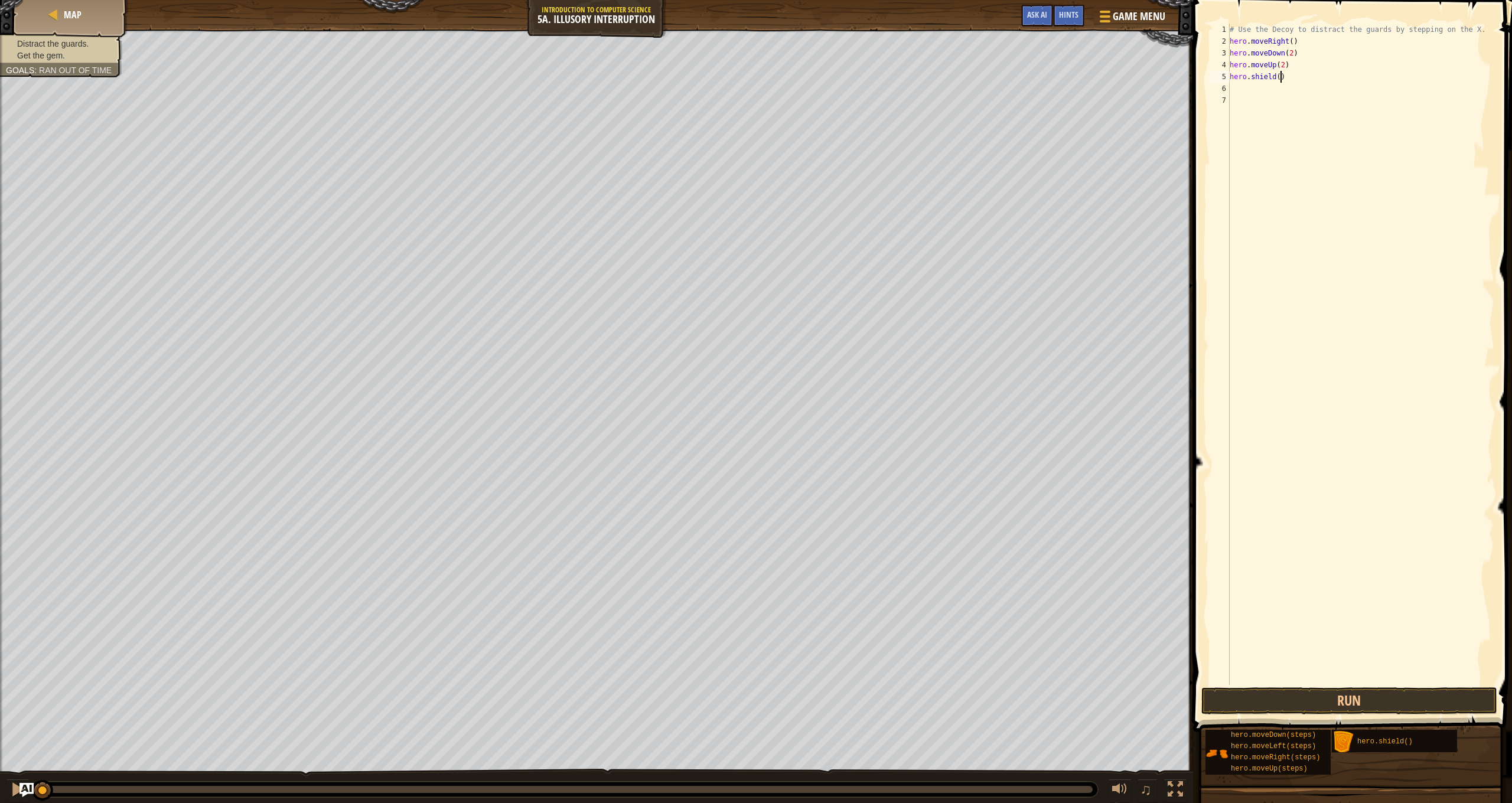
click at [1280, 82] on div "# Use the Decoy to distract the guards by stepping on the X. hero . moveRight (…" at bounding box center [1360, 366] width 267 height 685
type textarea "hero.shield(3)"
click at [1265, 92] on div "# Use the Decoy to distract the guards by stepping on the X. hero . moveRight (…" at bounding box center [1360, 366] width 267 height 685
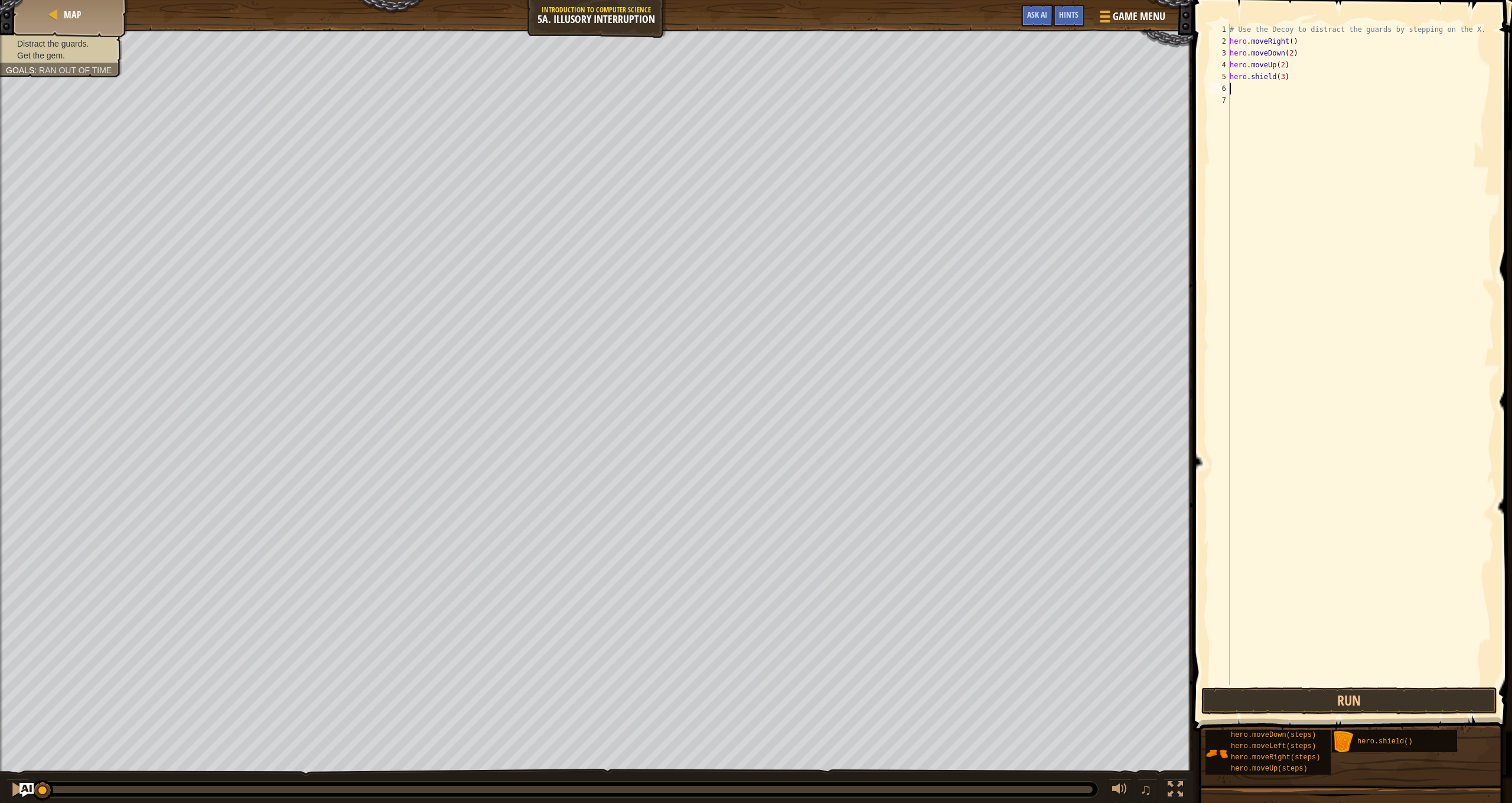
type textarea "h"
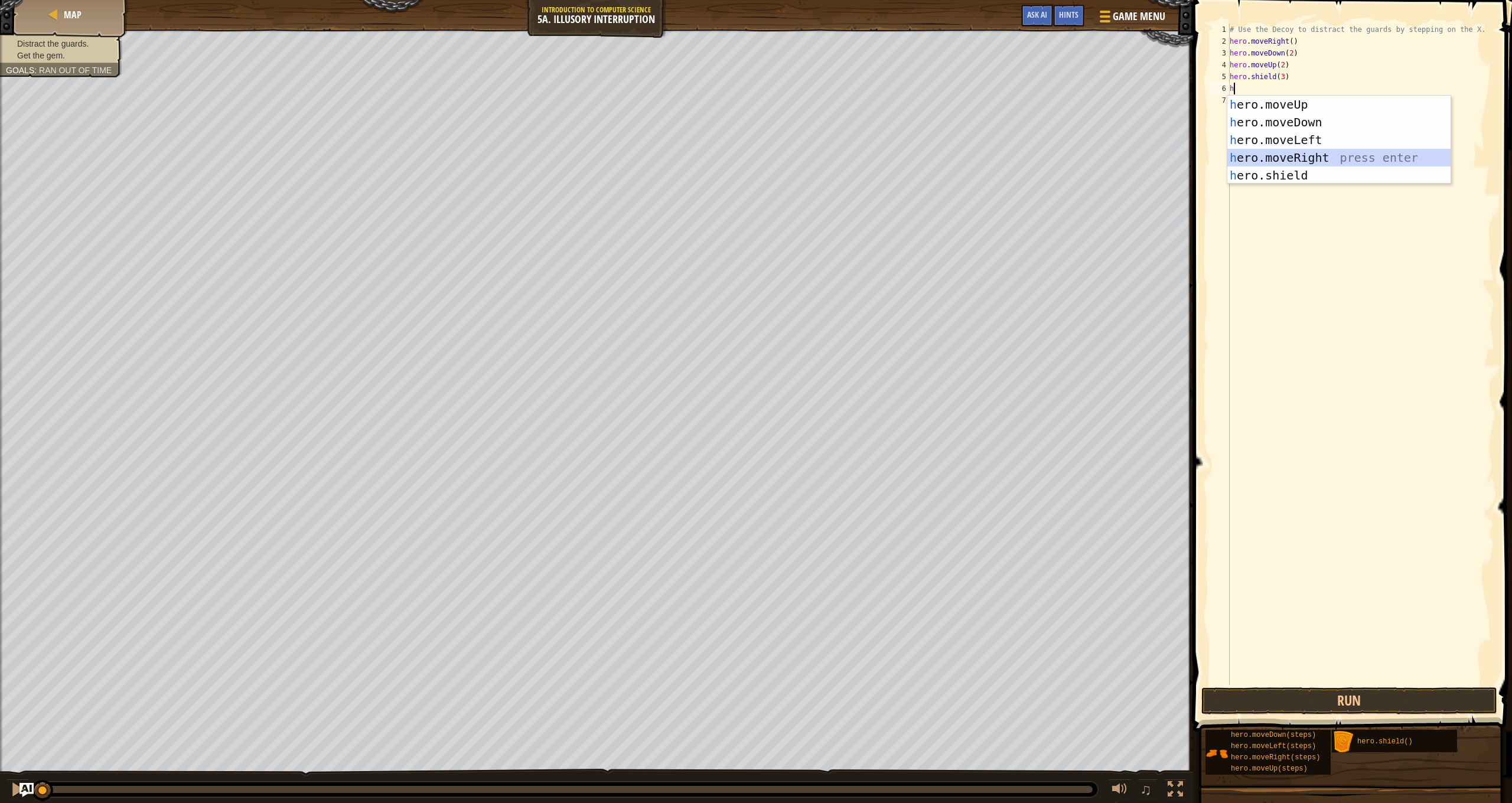
click at [1324, 153] on div "h ero.moveUp press enter h ero.moveDown press enter h ero.moveLeft press enter …" at bounding box center [1339, 157] width 223 height 124
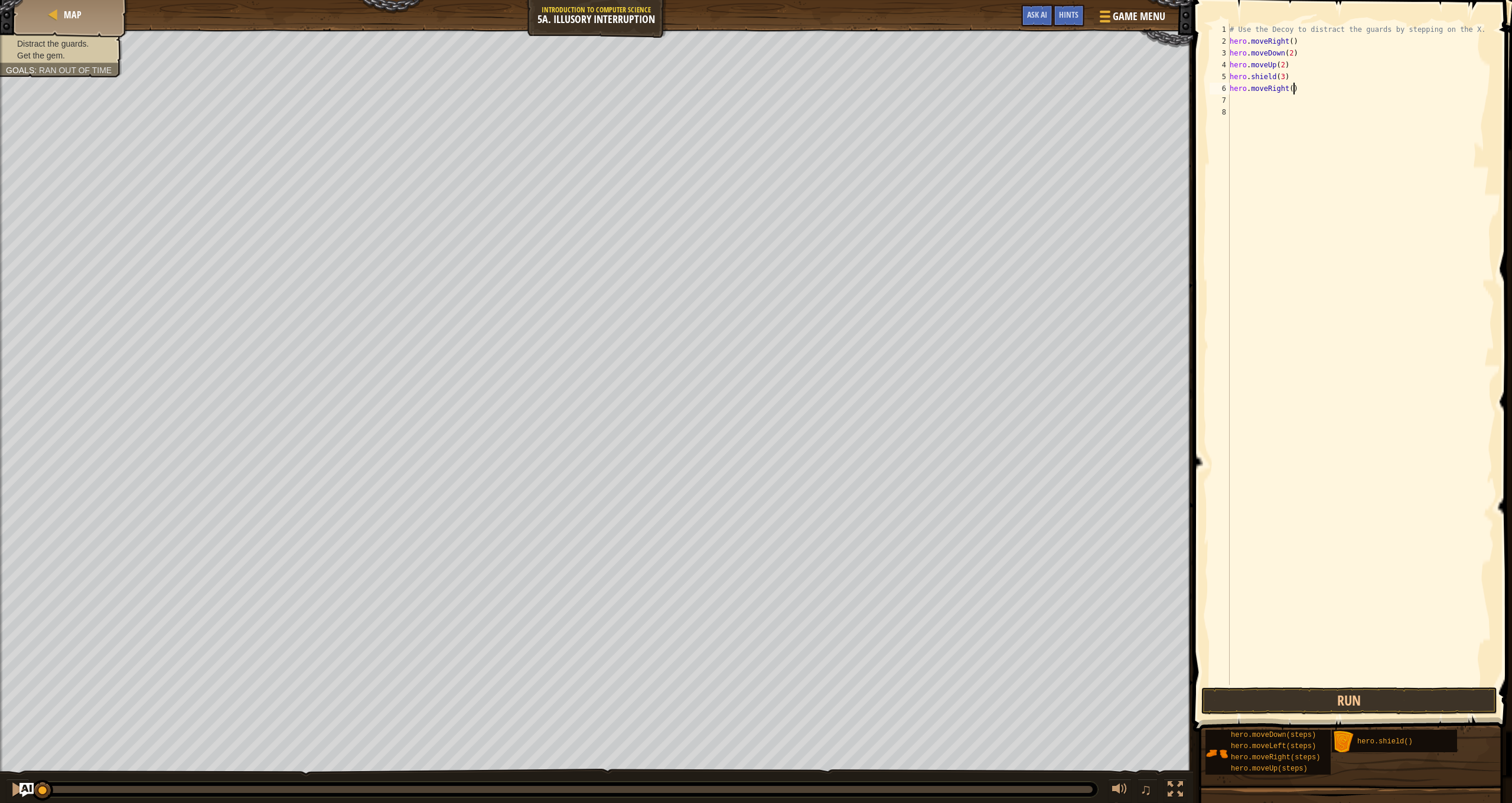
click at [1293, 88] on div "# Use the Decoy to distract the guards by stepping on the X. hero . moveRight (…" at bounding box center [1360, 366] width 267 height 685
click at [1286, 74] on div "# Use the Decoy to distract the guards by stepping on the X. hero . moveRight (…" at bounding box center [1360, 366] width 267 height 685
click at [1311, 92] on div "# Use the Decoy to distract the guards by stepping on the X. hero . moveRight (…" at bounding box center [1360, 366] width 267 height 685
click at [1295, 88] on div "# Use the Decoy to distract the guards by stepping on the X. hero . moveRight (…" at bounding box center [1360, 366] width 267 height 685
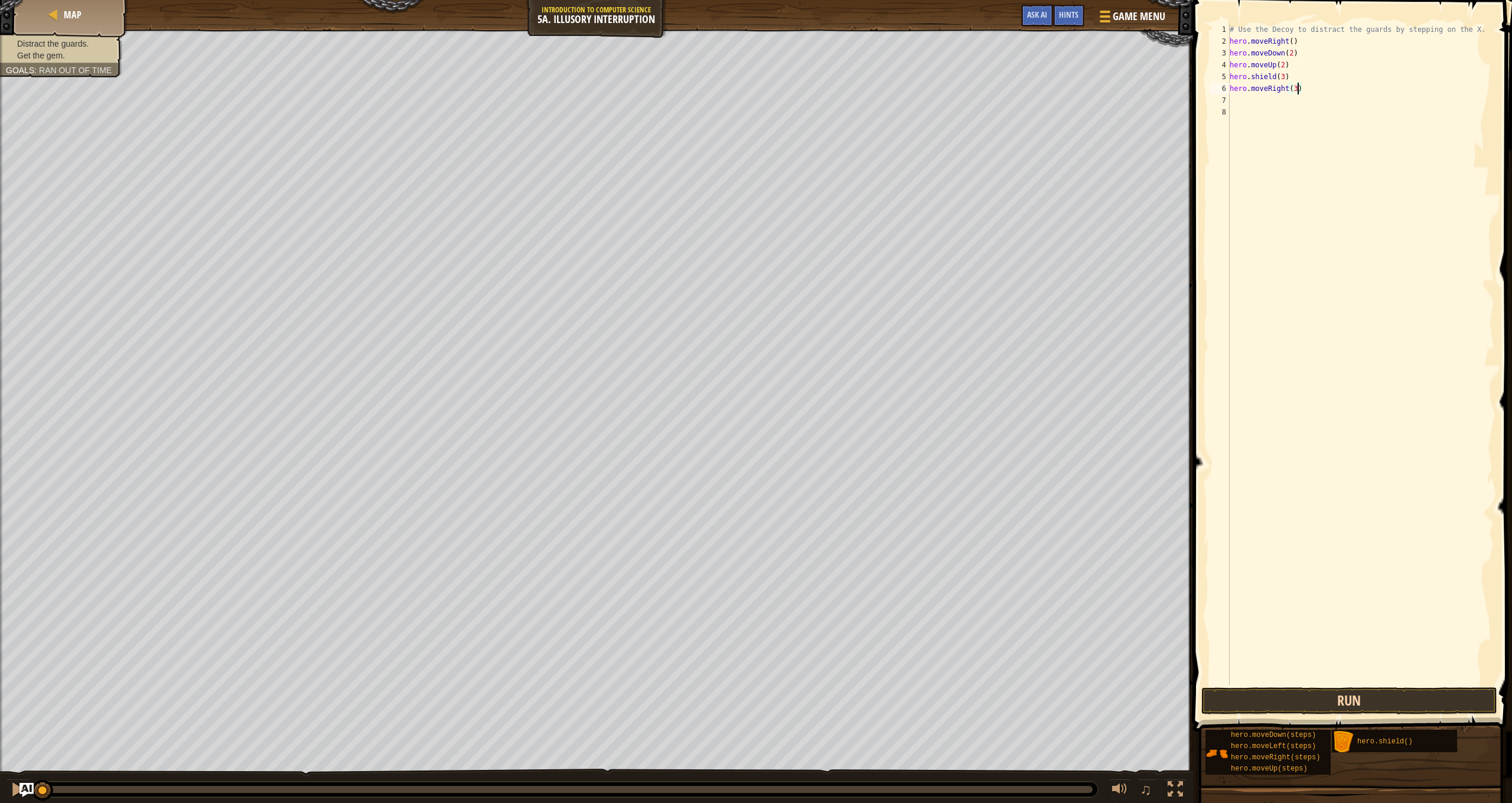
type textarea "hero.moveRight(3)"
click at [1306, 701] on button "Run" at bounding box center [1350, 701] width 296 height 27
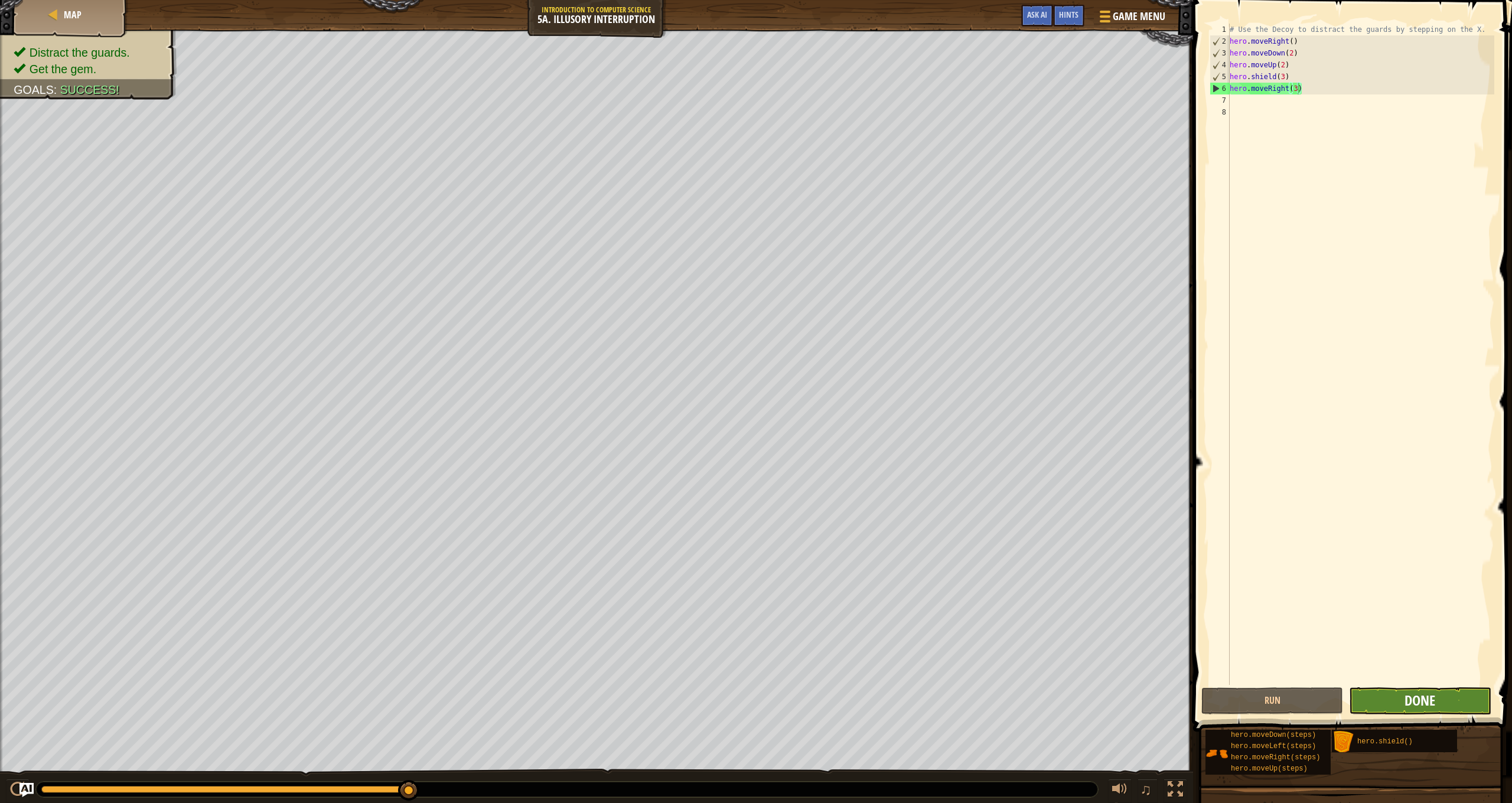
click at [1433, 693] on span "Done" at bounding box center [1420, 700] width 30 height 19
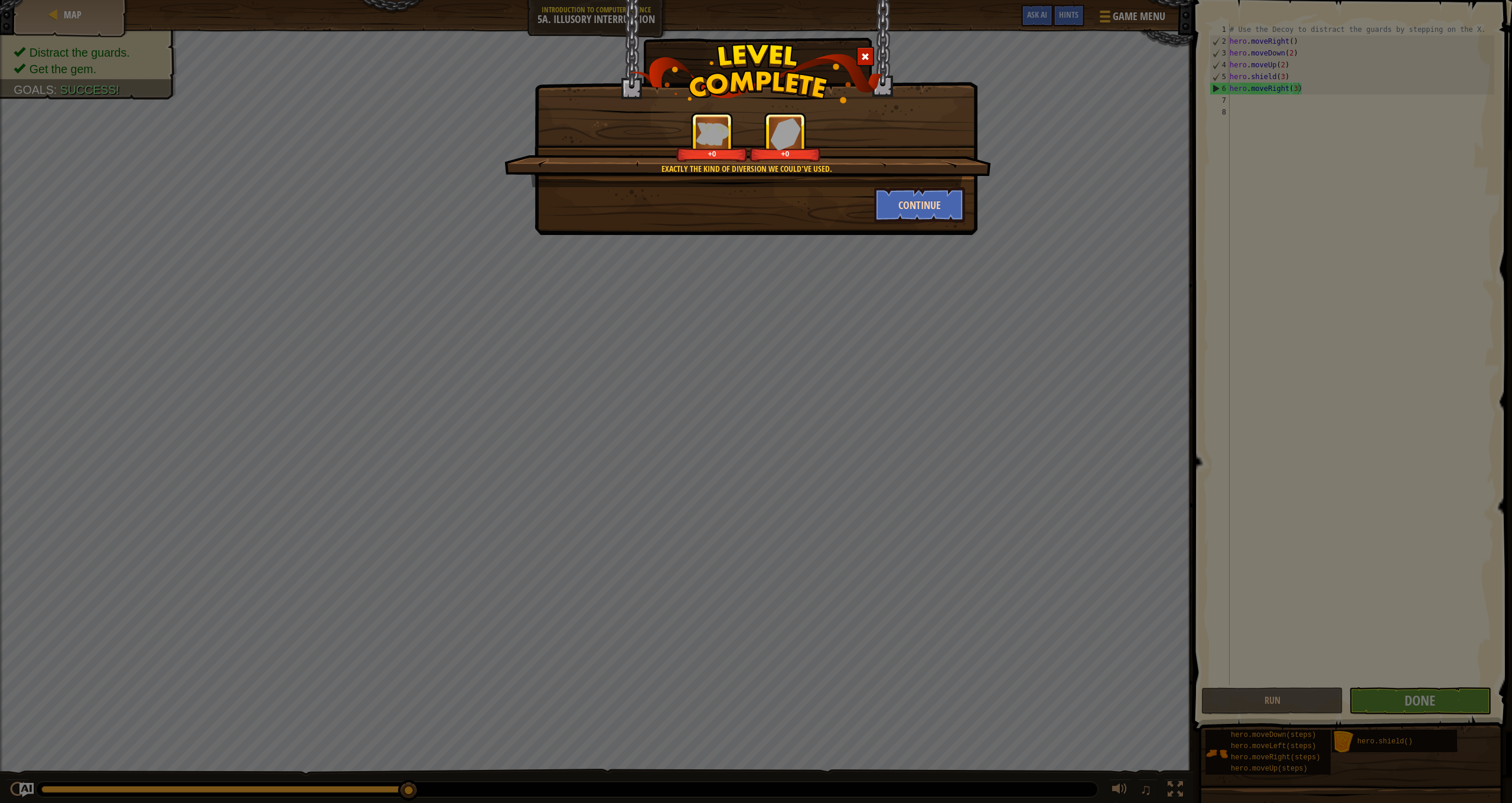
click at [938, 203] on button "Continue" at bounding box center [920, 205] width 92 height 36
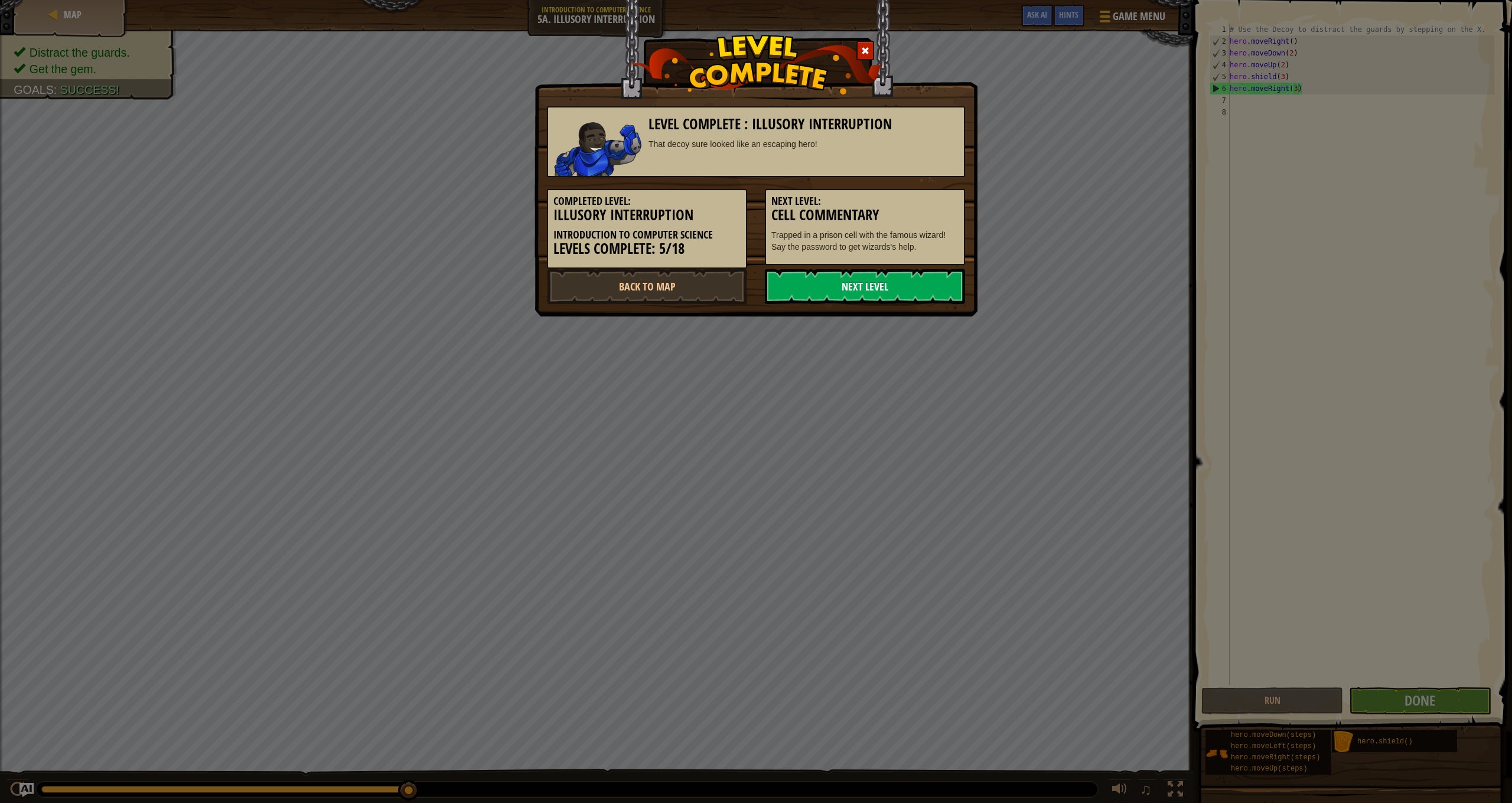
click at [923, 297] on link "Next Level" at bounding box center [865, 286] width 201 height 36
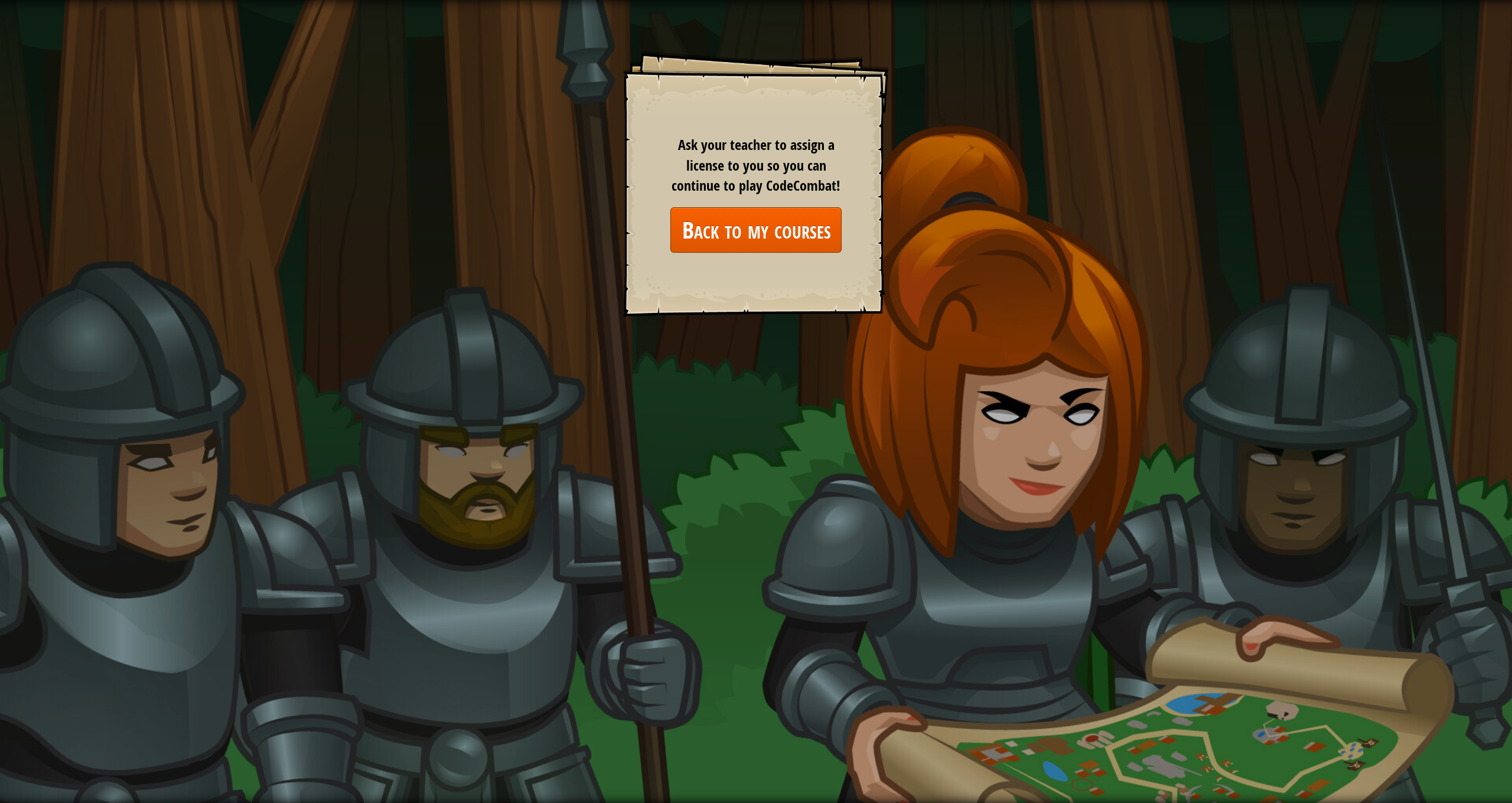
click at [767, 234] on link "Back to my courses" at bounding box center [756, 230] width 171 height 45
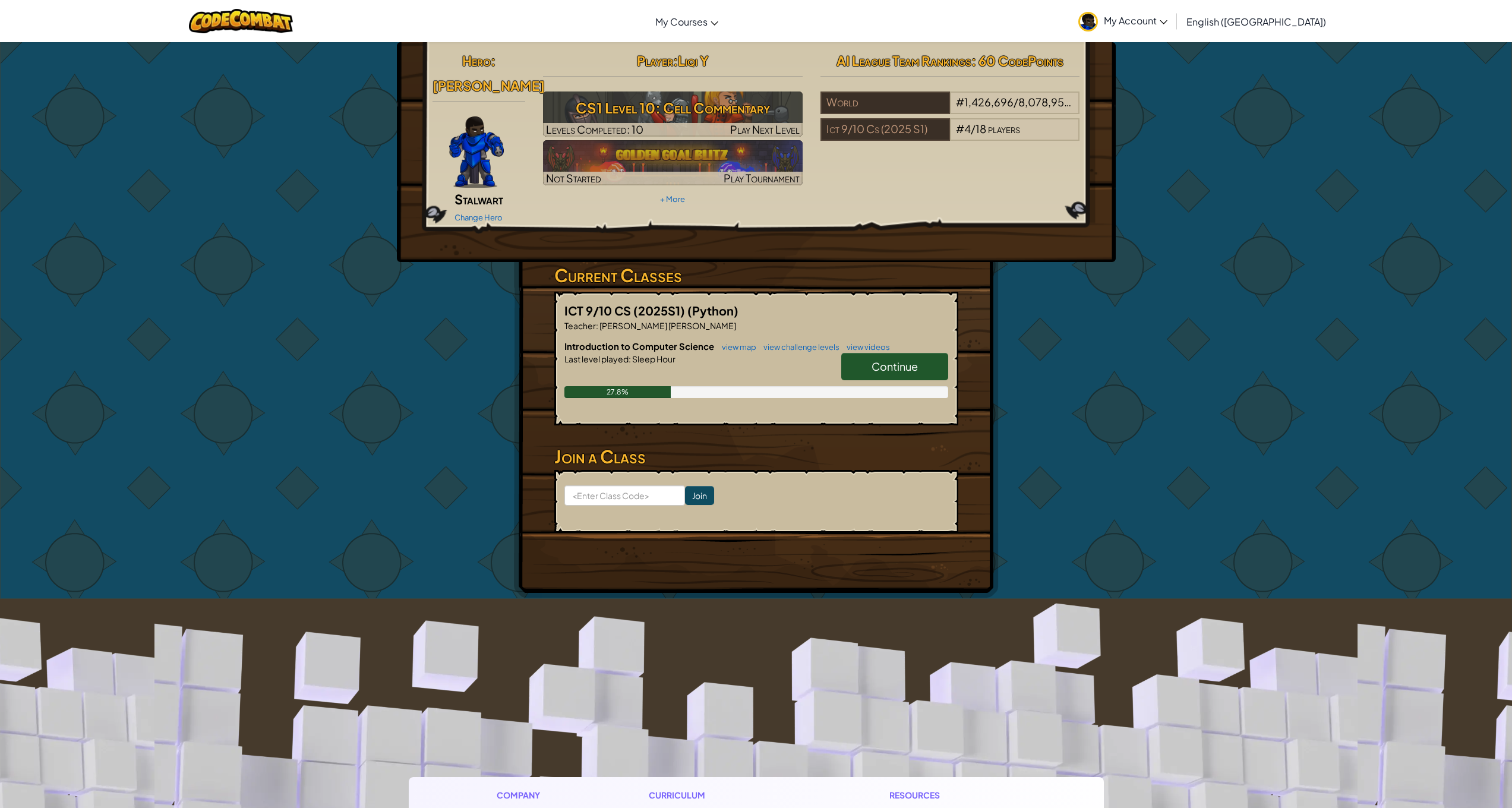
click at [886, 360] on span "Continue" at bounding box center [895, 366] width 47 height 13
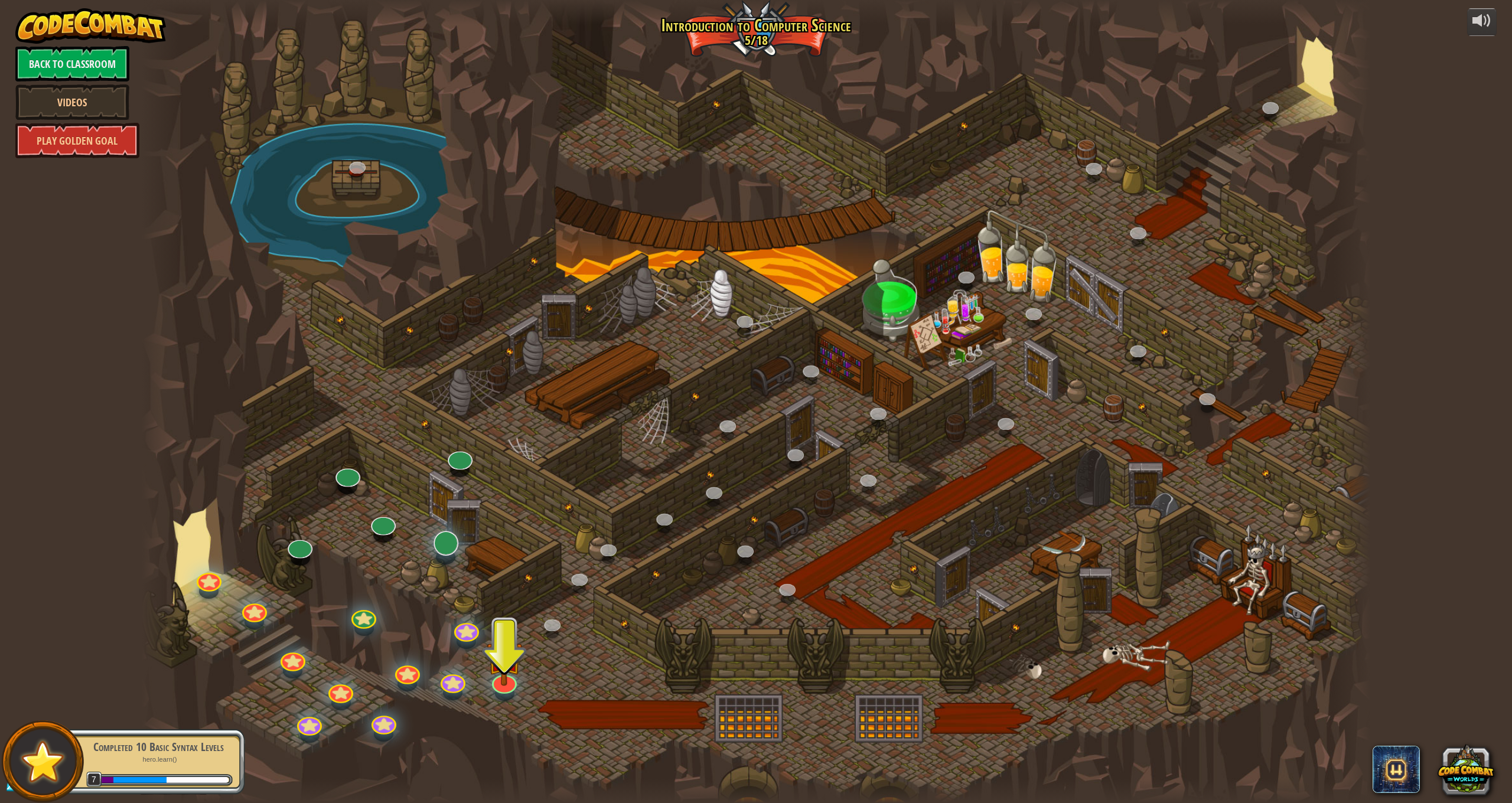
click at [453, 553] on div "25. Kithgard Gates (Locked) Escape the Kithgard dungeons, and don't let the gua…" at bounding box center [756, 401] width 1229 height 803
click at [456, 546] on div at bounding box center [446, 544] width 25 height 25
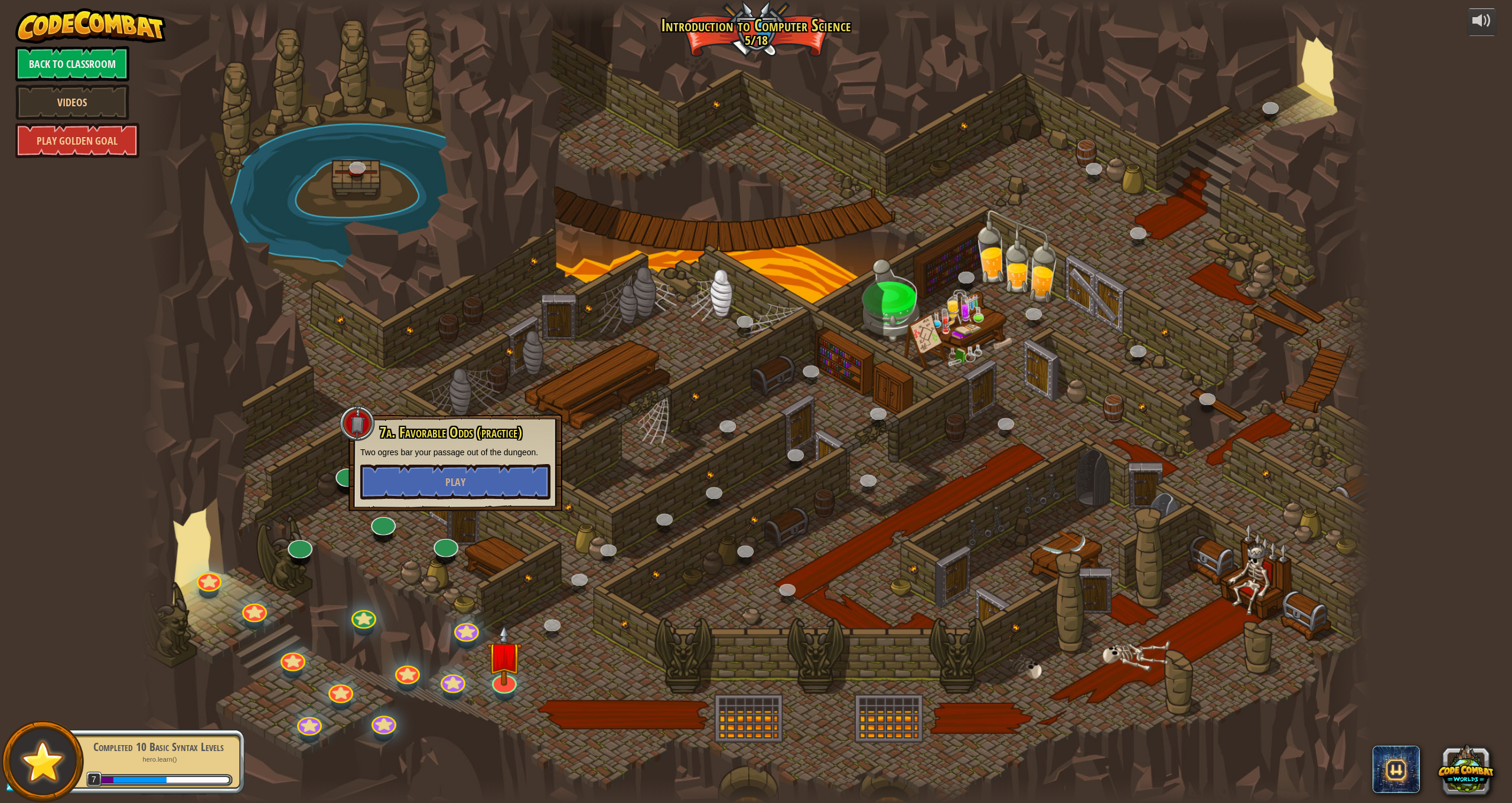
click at [462, 500] on div "7a. Favorable Odds (practice) Two ogres bar your passage out of the dungeon. Pl…" at bounding box center [456, 463] width 214 height 97
click at [464, 491] on button "Play" at bounding box center [455, 482] width 190 height 36
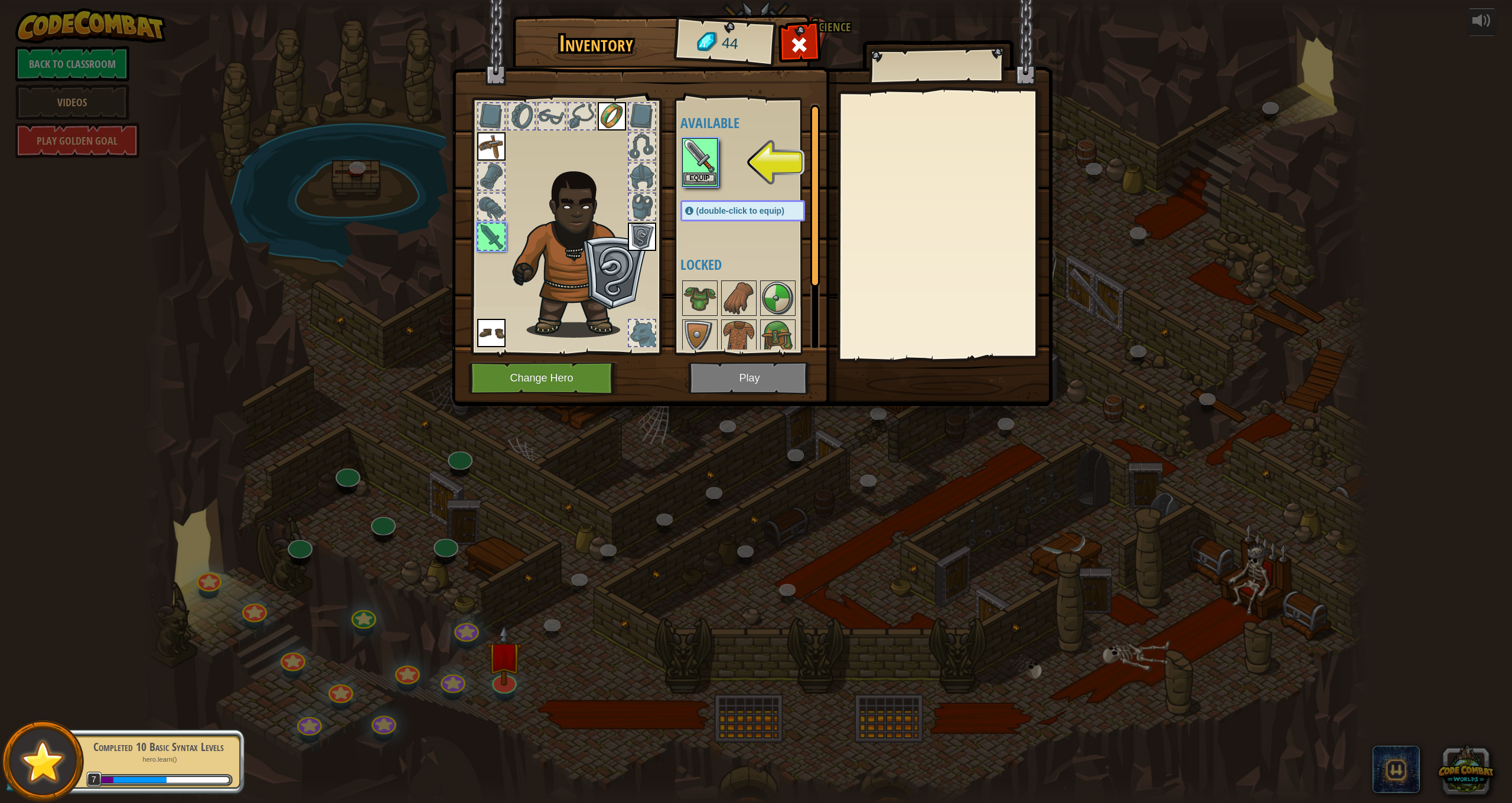
click at [712, 143] on img at bounding box center [700, 155] width 33 height 33
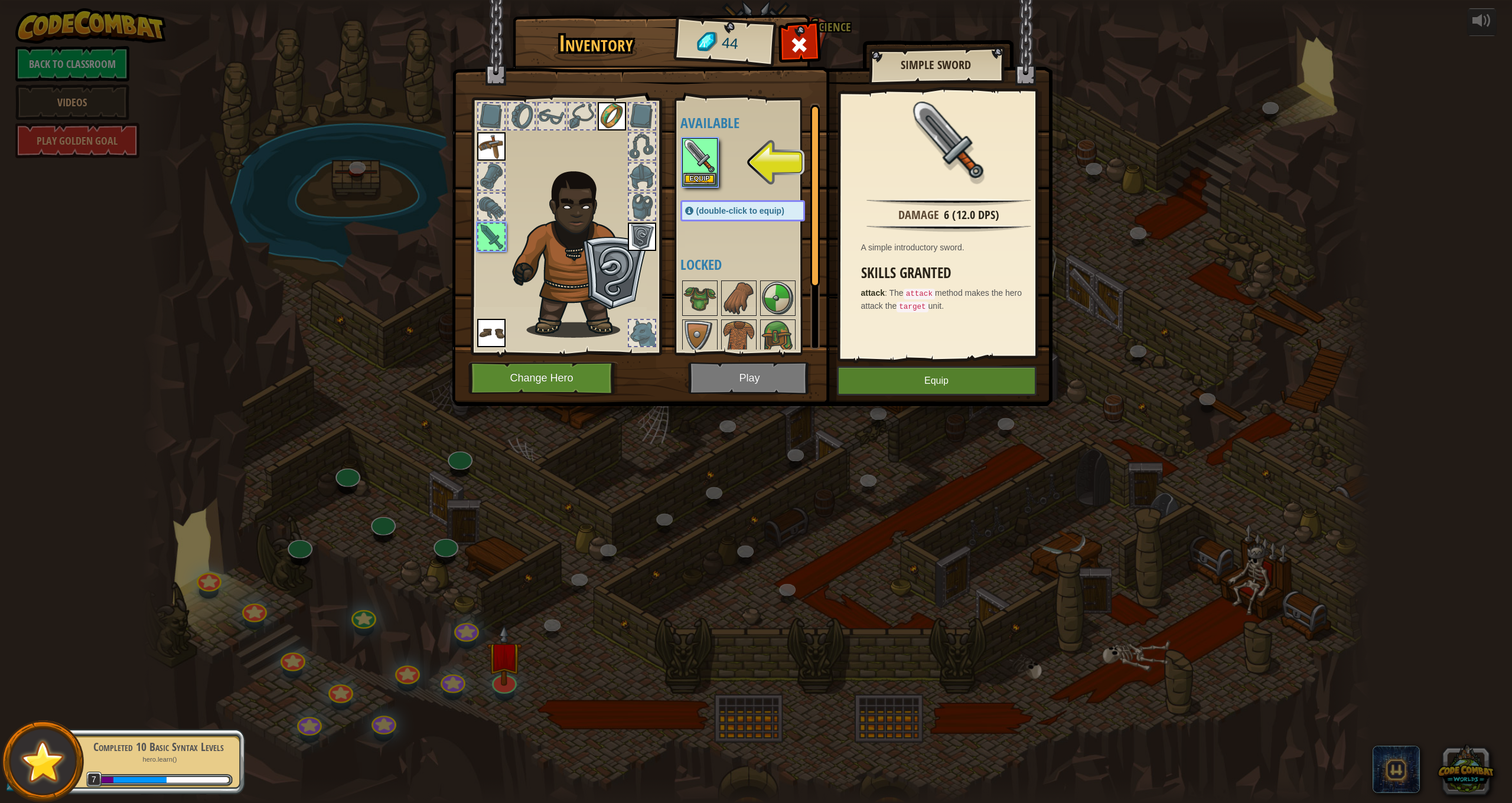
click at [897, 381] on button "Equip" at bounding box center [937, 381] width 200 height 29
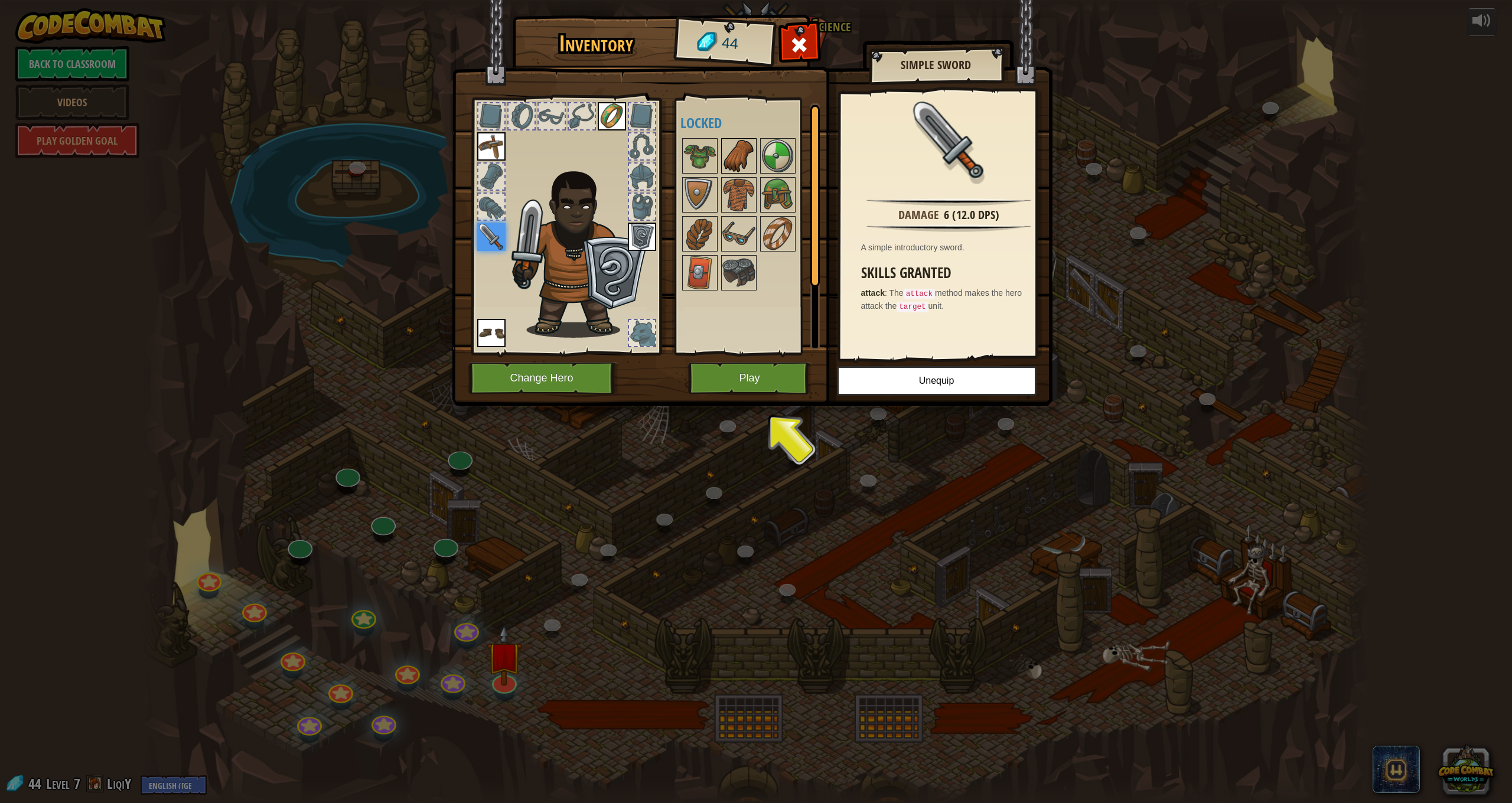
click at [731, 157] on img at bounding box center [738, 155] width 33 height 33
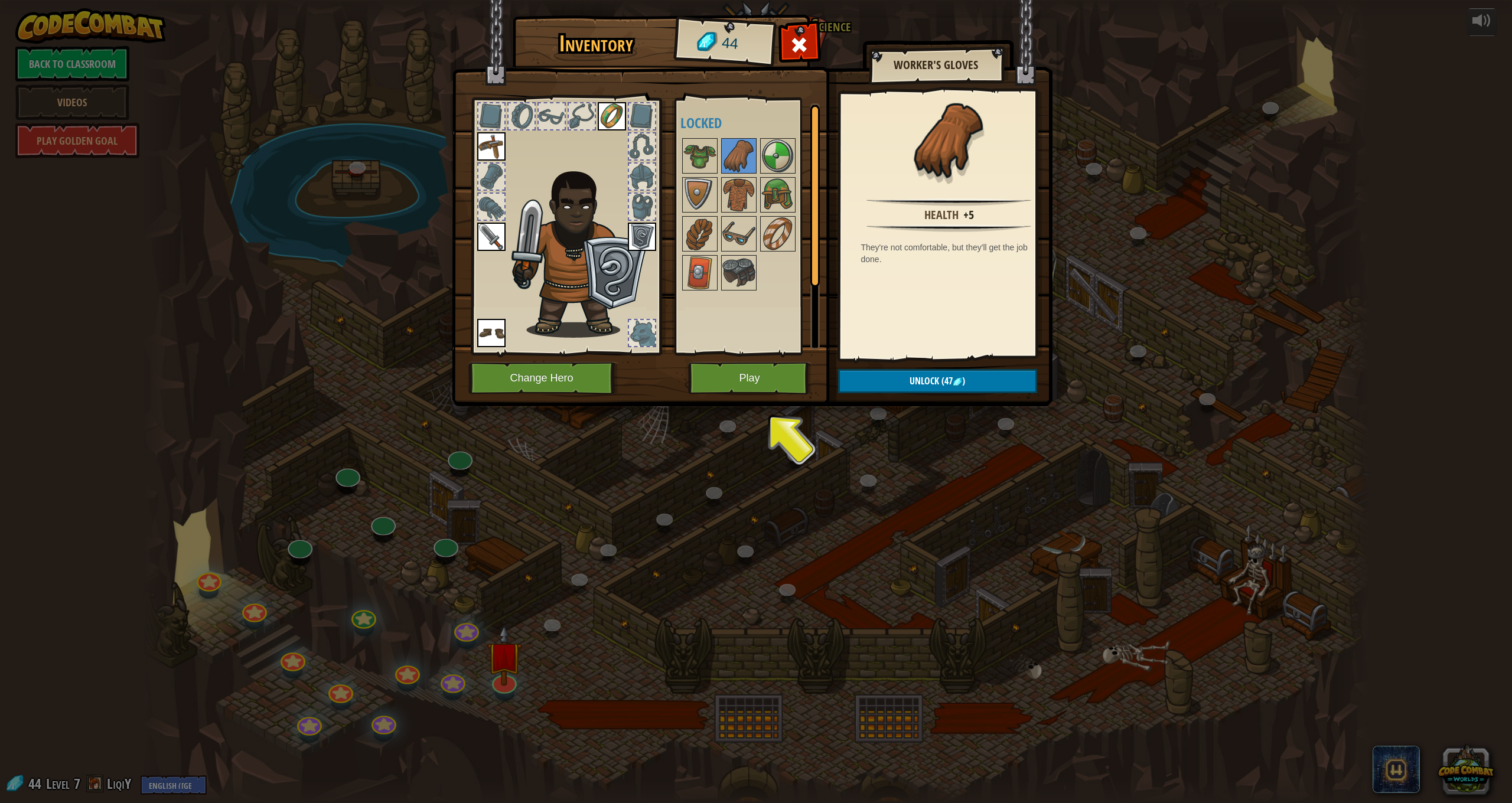
click at [757, 358] on img at bounding box center [752, 192] width 601 height 429
click at [726, 273] on img at bounding box center [738, 273] width 33 height 33
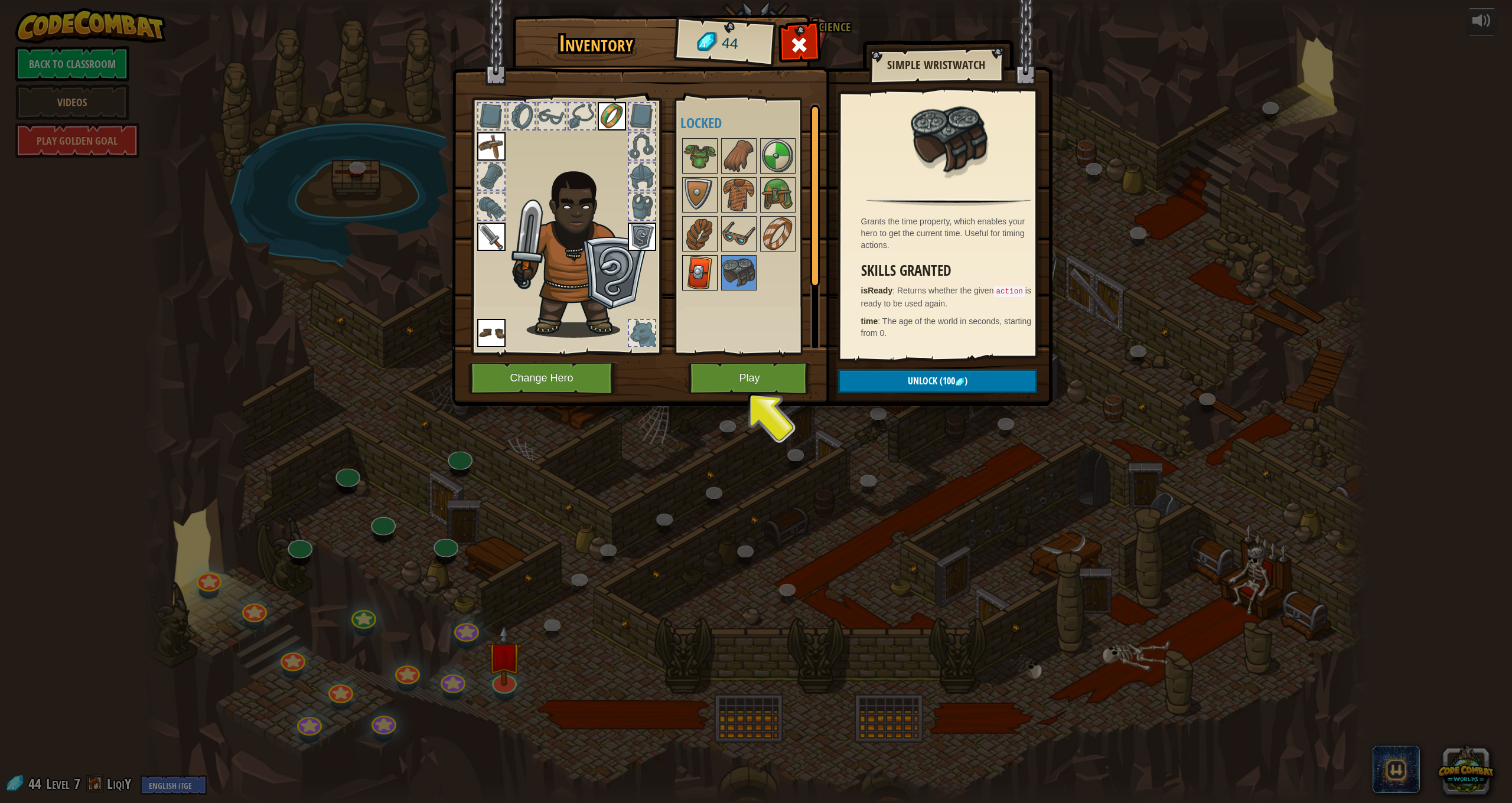
click at [704, 272] on img at bounding box center [700, 273] width 33 height 33
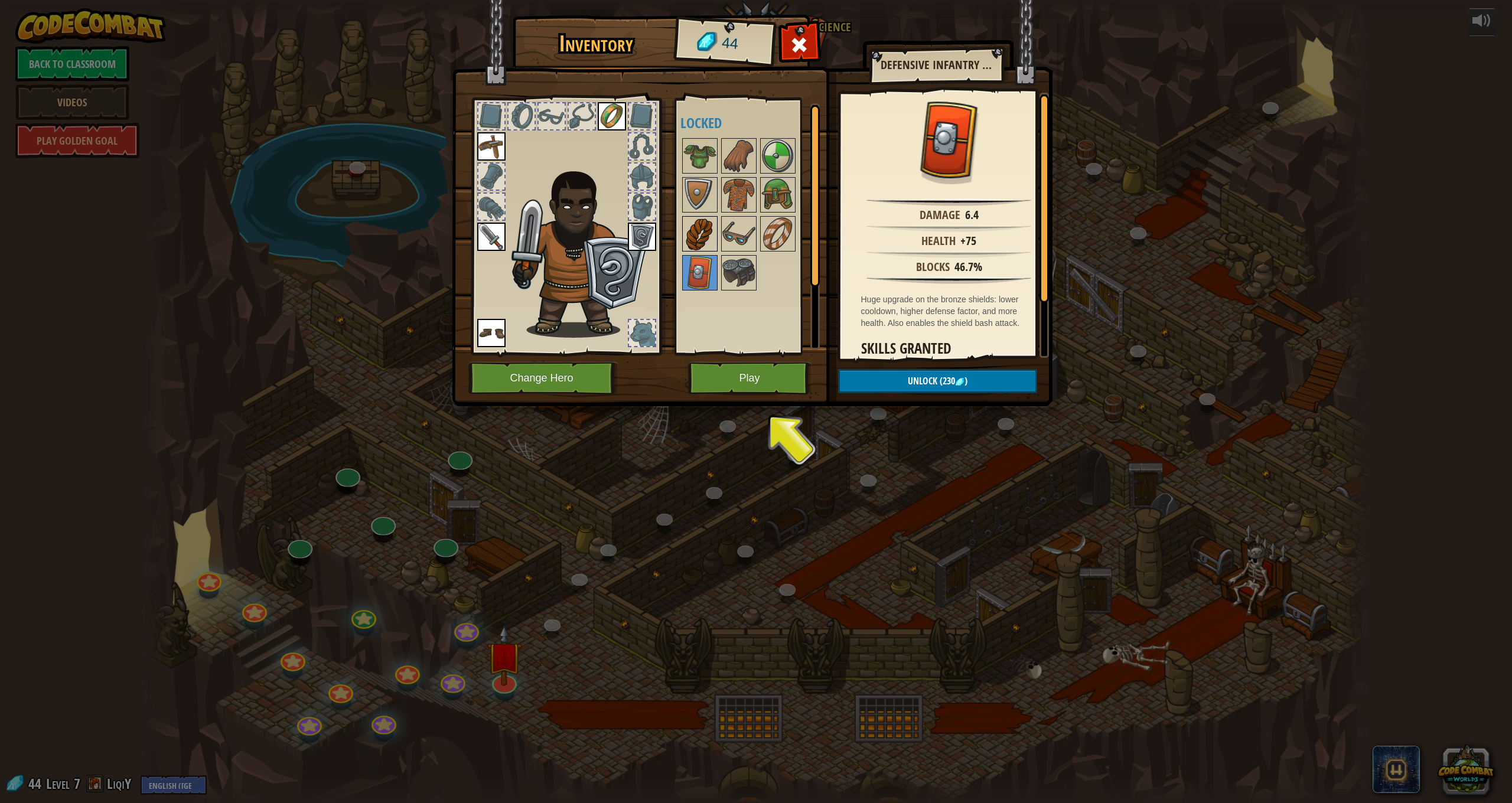
click at [701, 228] on img at bounding box center [700, 234] width 33 height 33
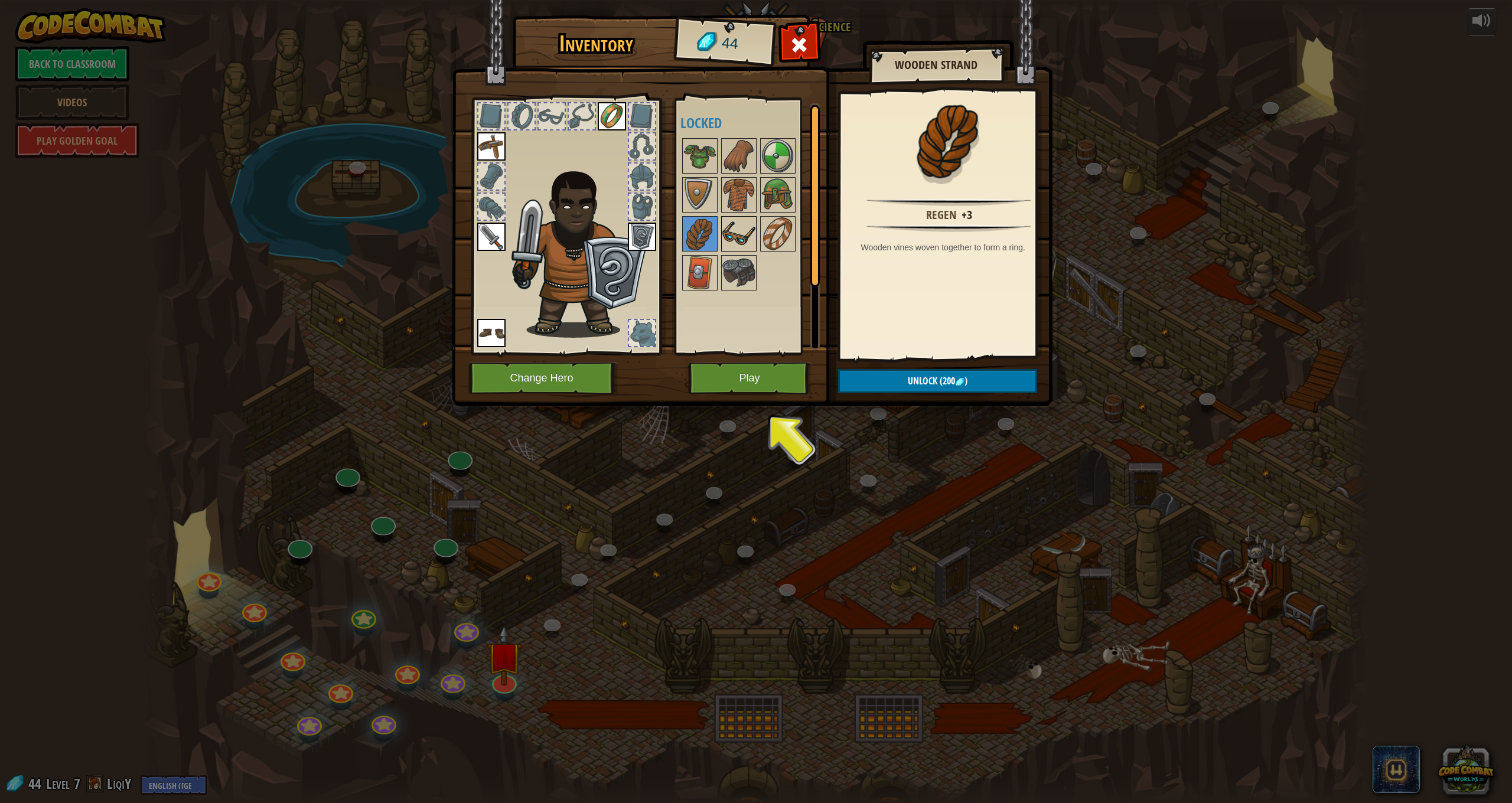
click at [729, 226] on img at bounding box center [738, 234] width 33 height 33
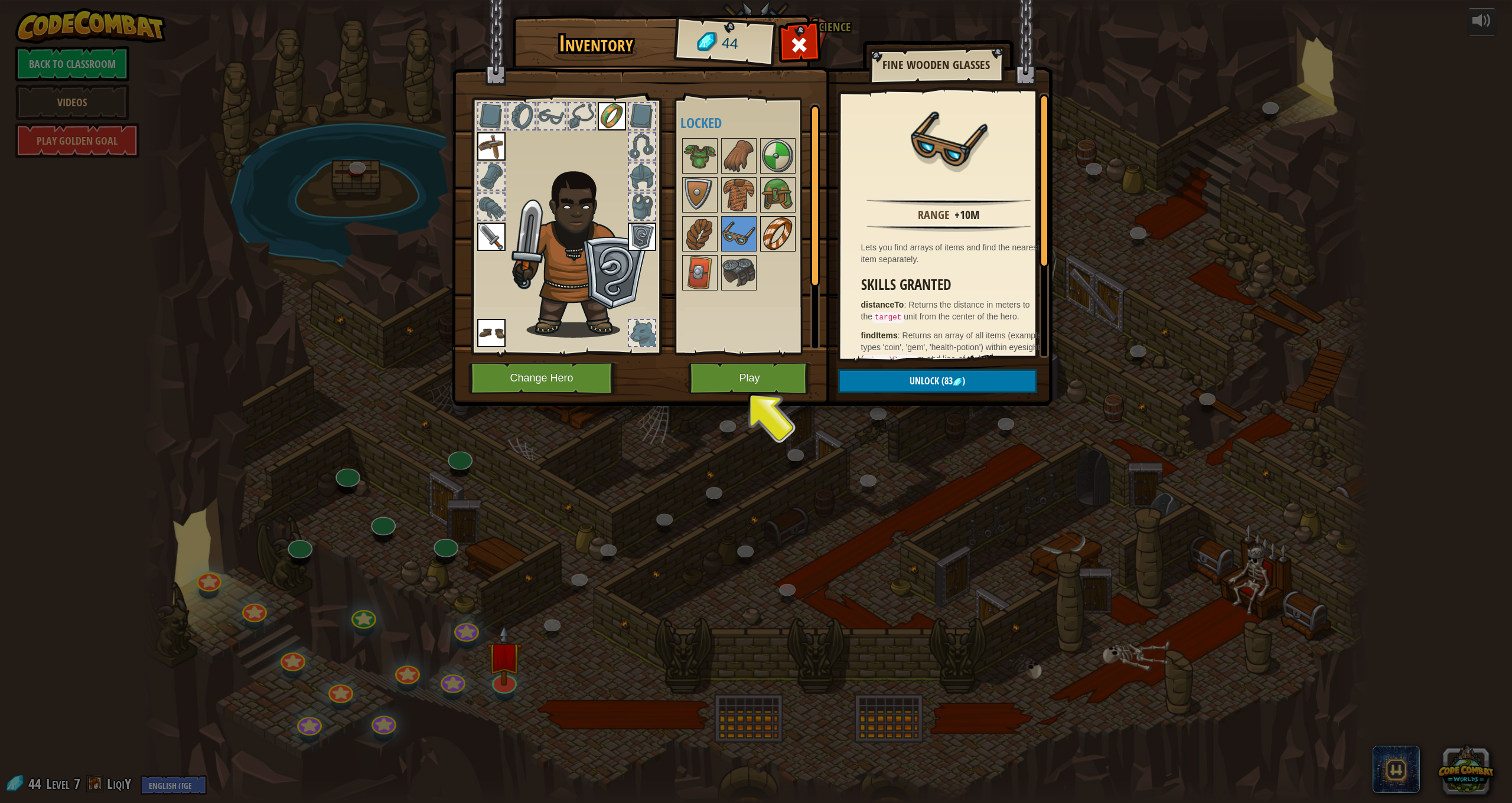
click at [779, 230] on img at bounding box center [777, 234] width 33 height 33
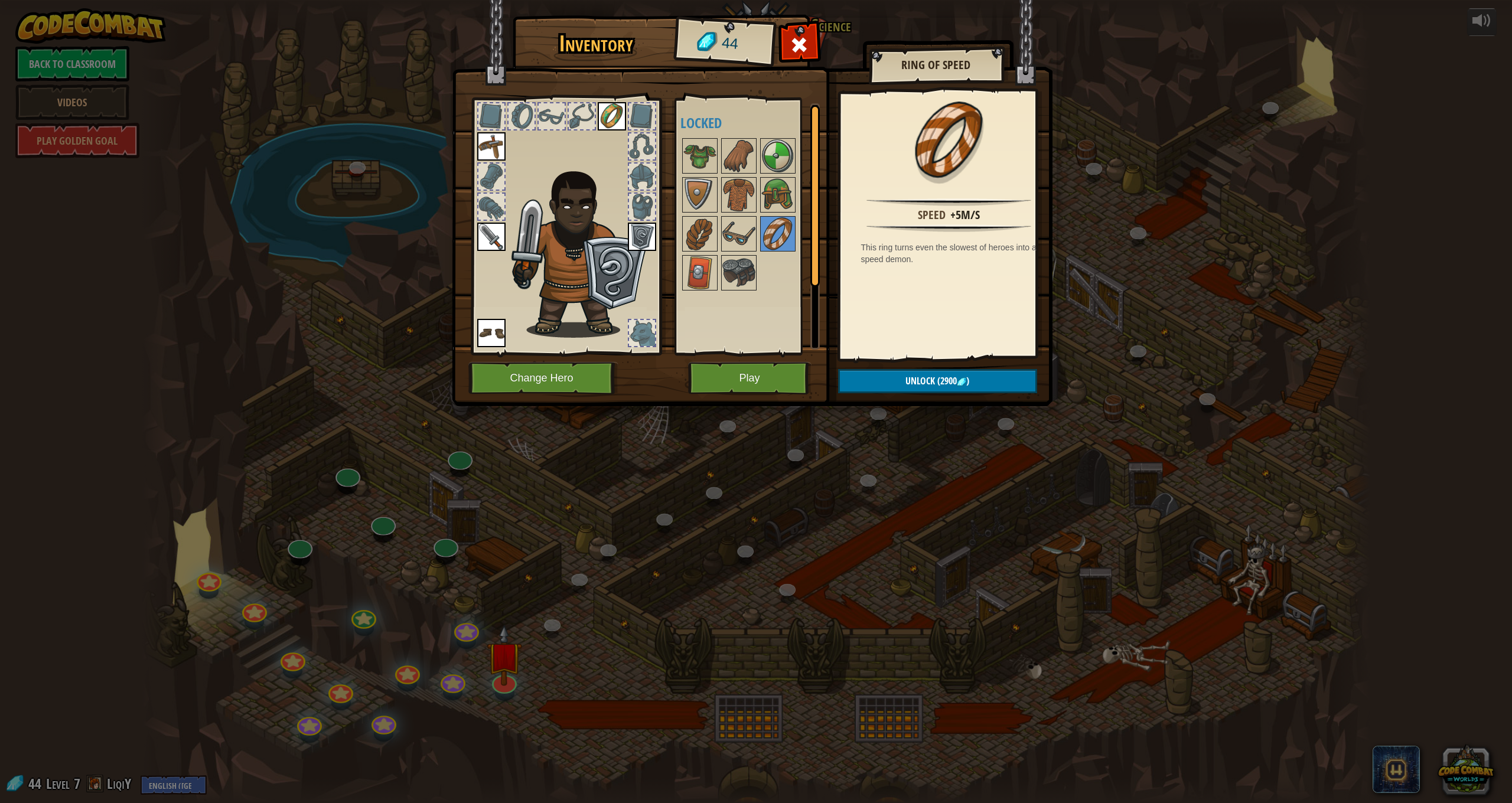
click at [731, 375] on button "Play" at bounding box center [750, 378] width 123 height 32
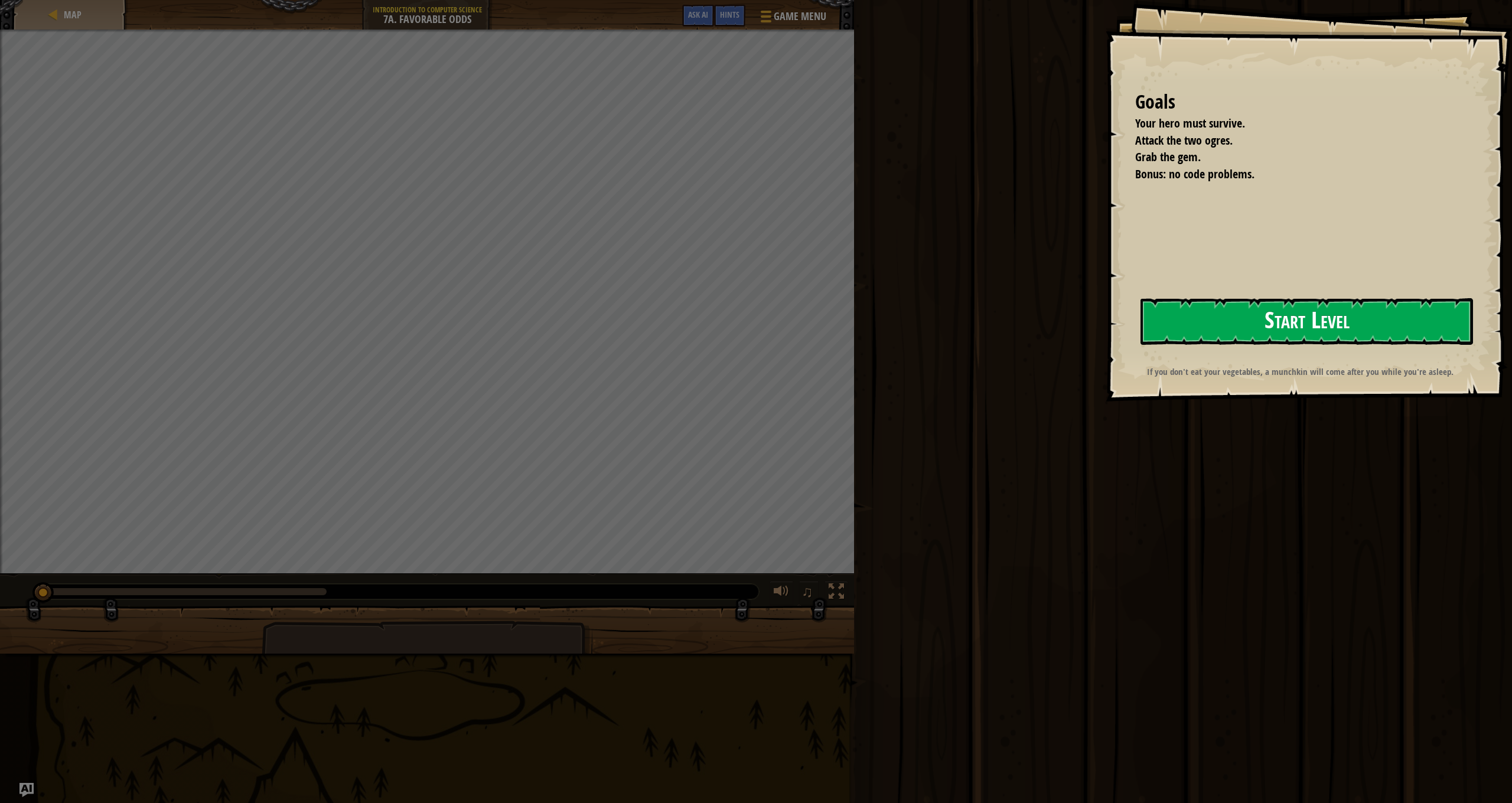
click at [1260, 320] on button "Start Level" at bounding box center [1306, 322] width 333 height 46
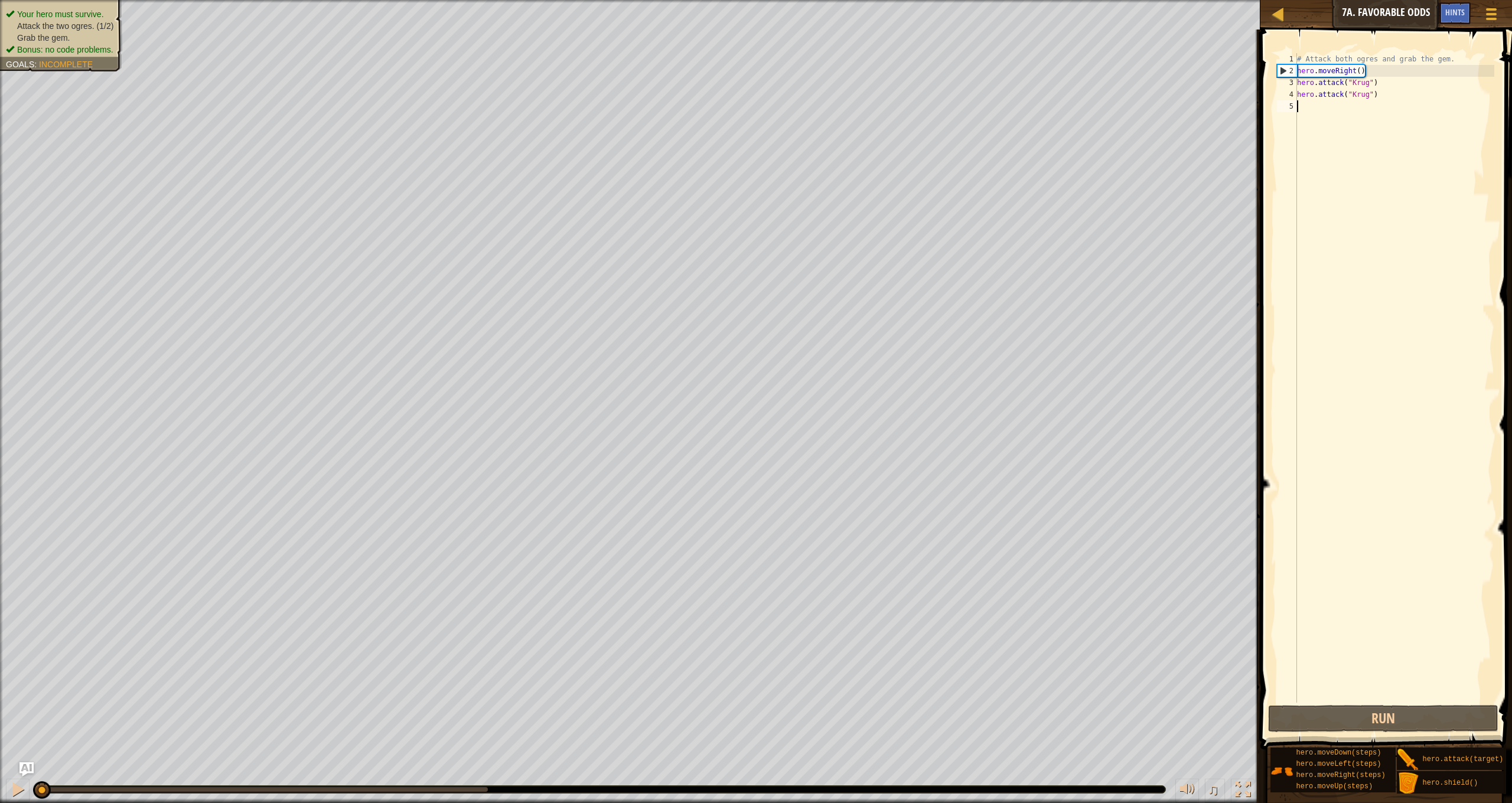
type textarea "h"
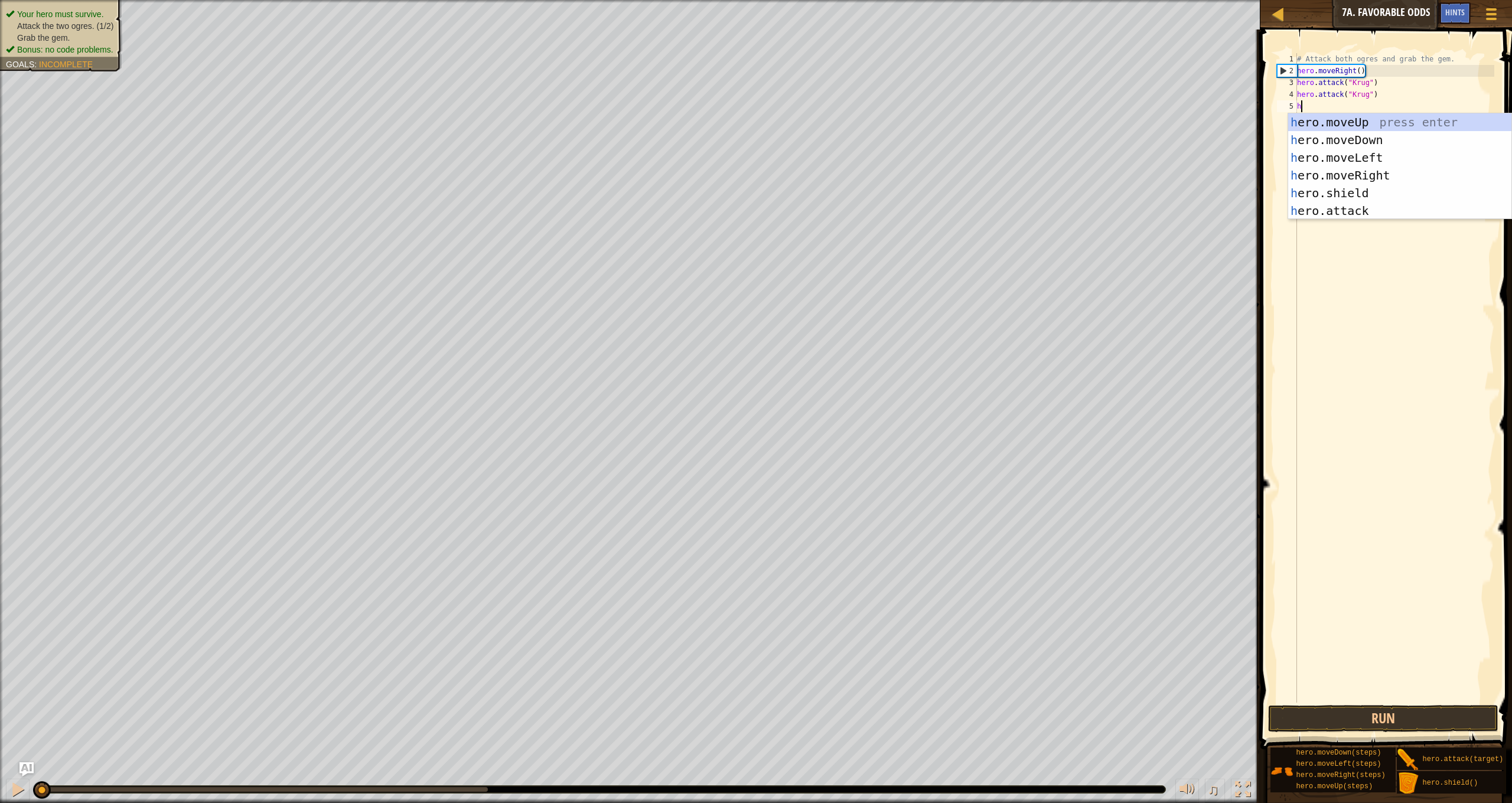
scroll to position [5, 0]
click at [1376, 177] on div "h ero.moveUp press enter h ero.moveDown press enter h ero.moveLeft press enter …" at bounding box center [1400, 184] width 223 height 142
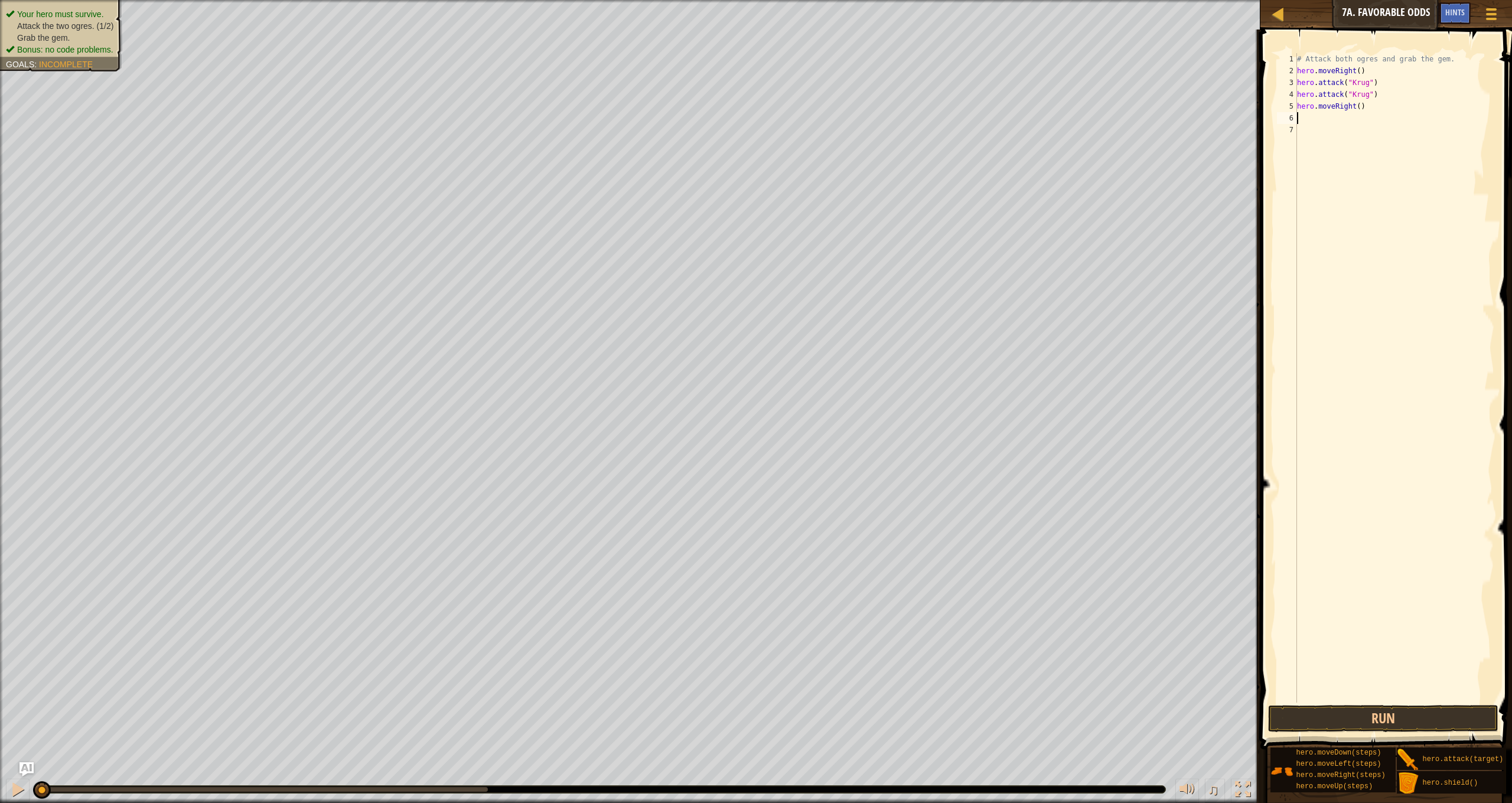
type textarea "h"
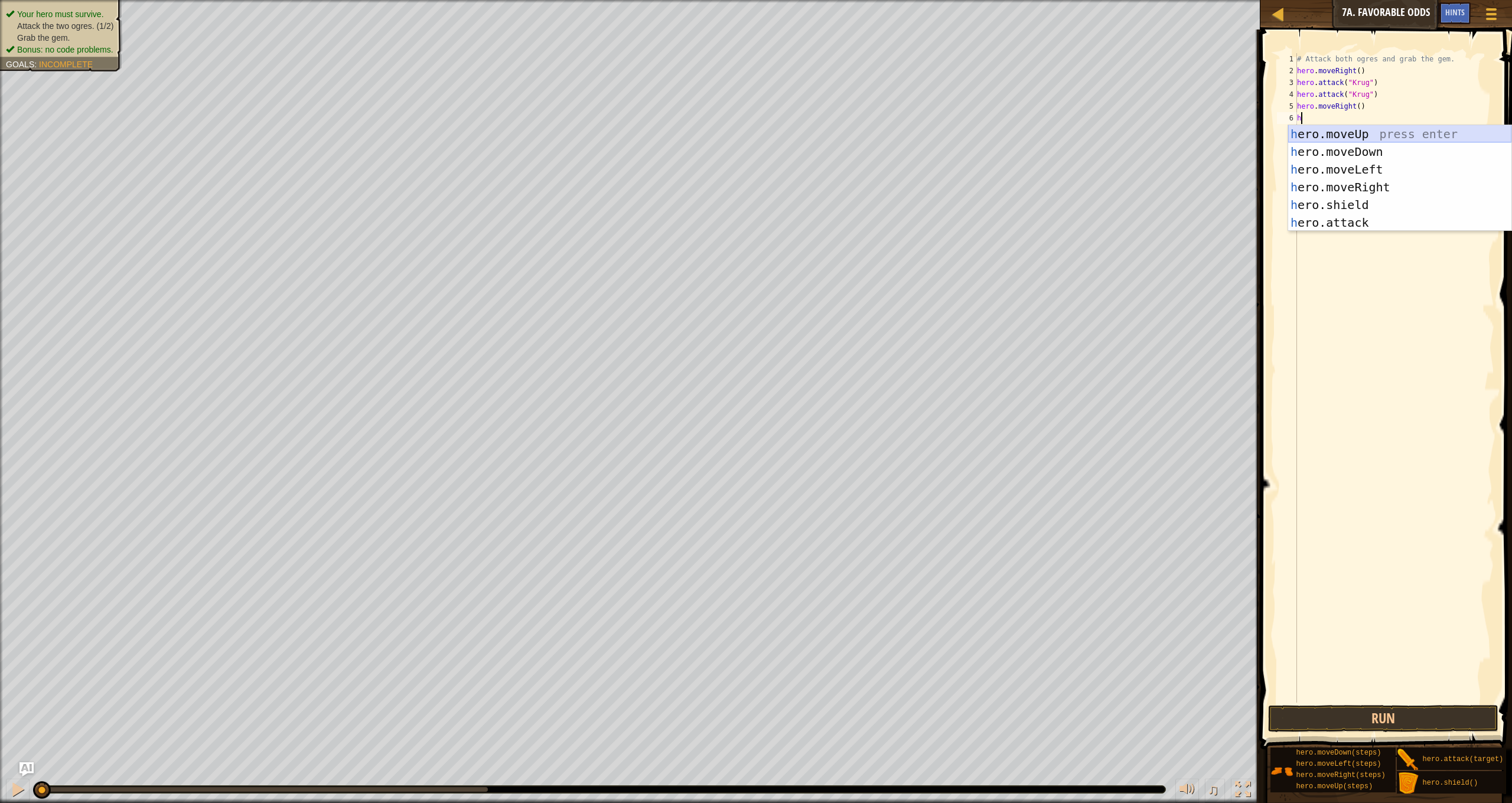
click at [1385, 137] on div "h ero.moveUp press enter h ero.moveDown press enter h ero.moveLeft press enter …" at bounding box center [1400, 195] width 223 height 142
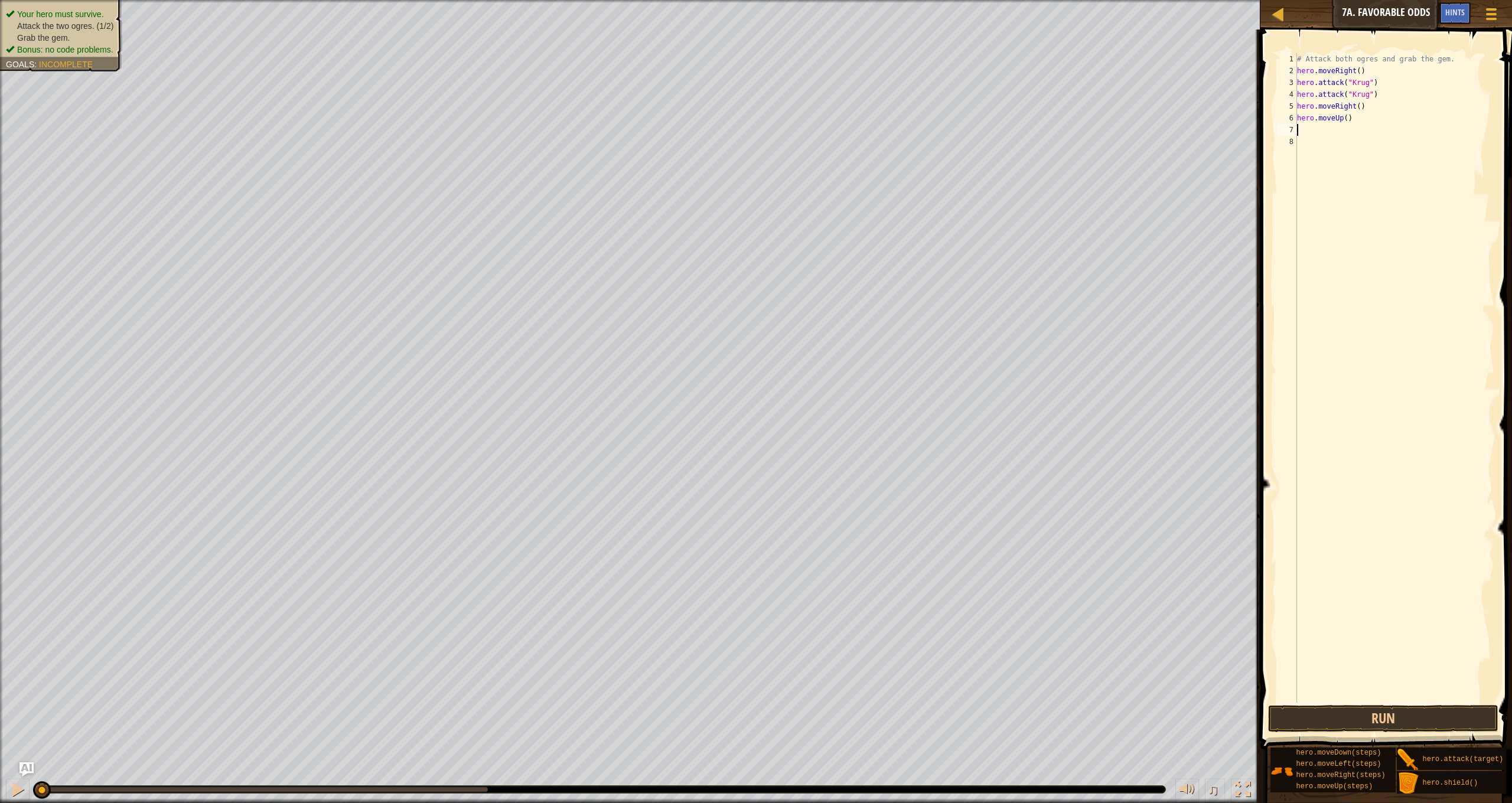
type textarea "h"
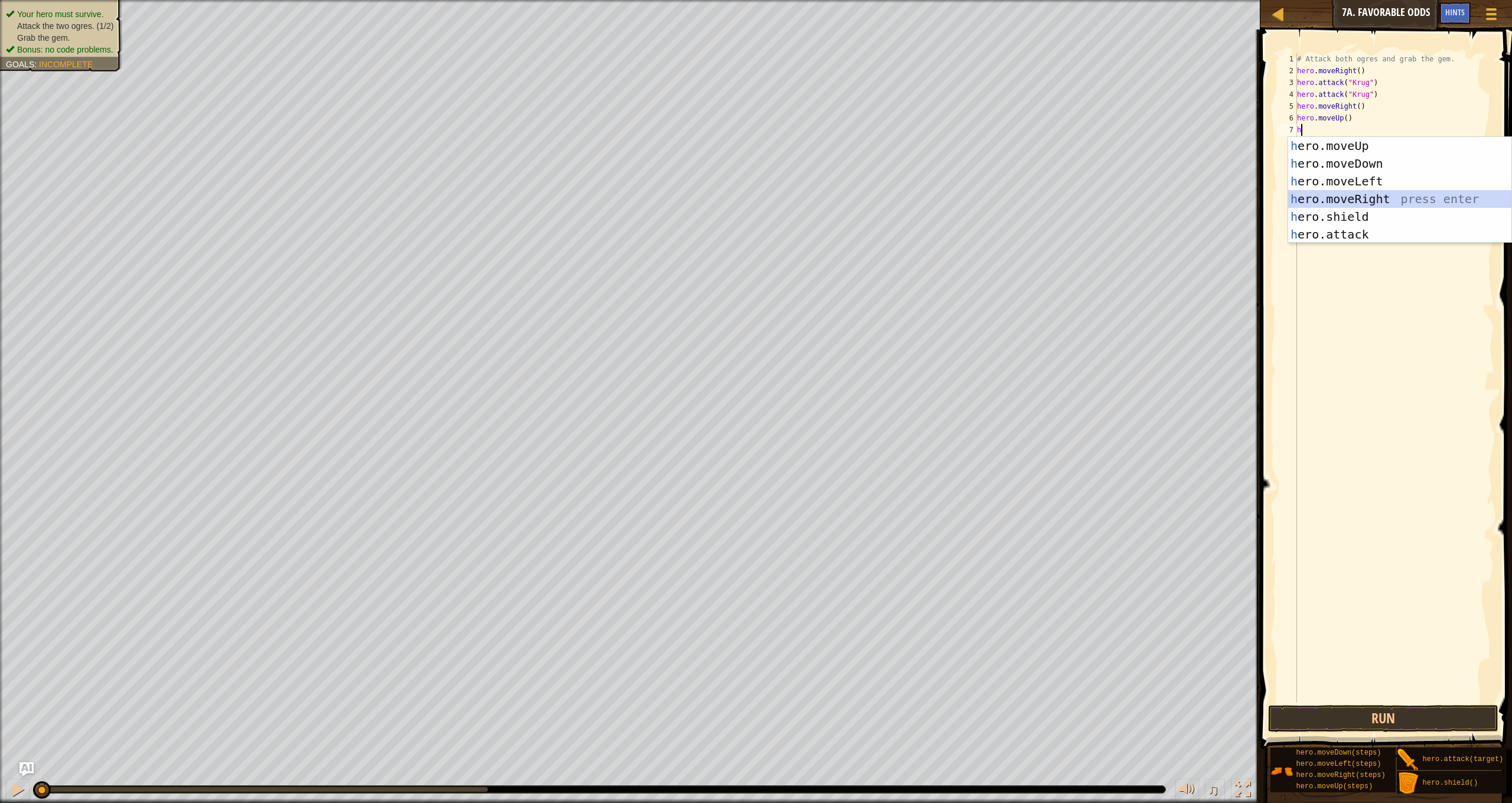
click at [1376, 198] on div "h ero.moveUp press enter h ero.moveDown press enter h ero.moveLeft press enter …" at bounding box center [1400, 208] width 223 height 142
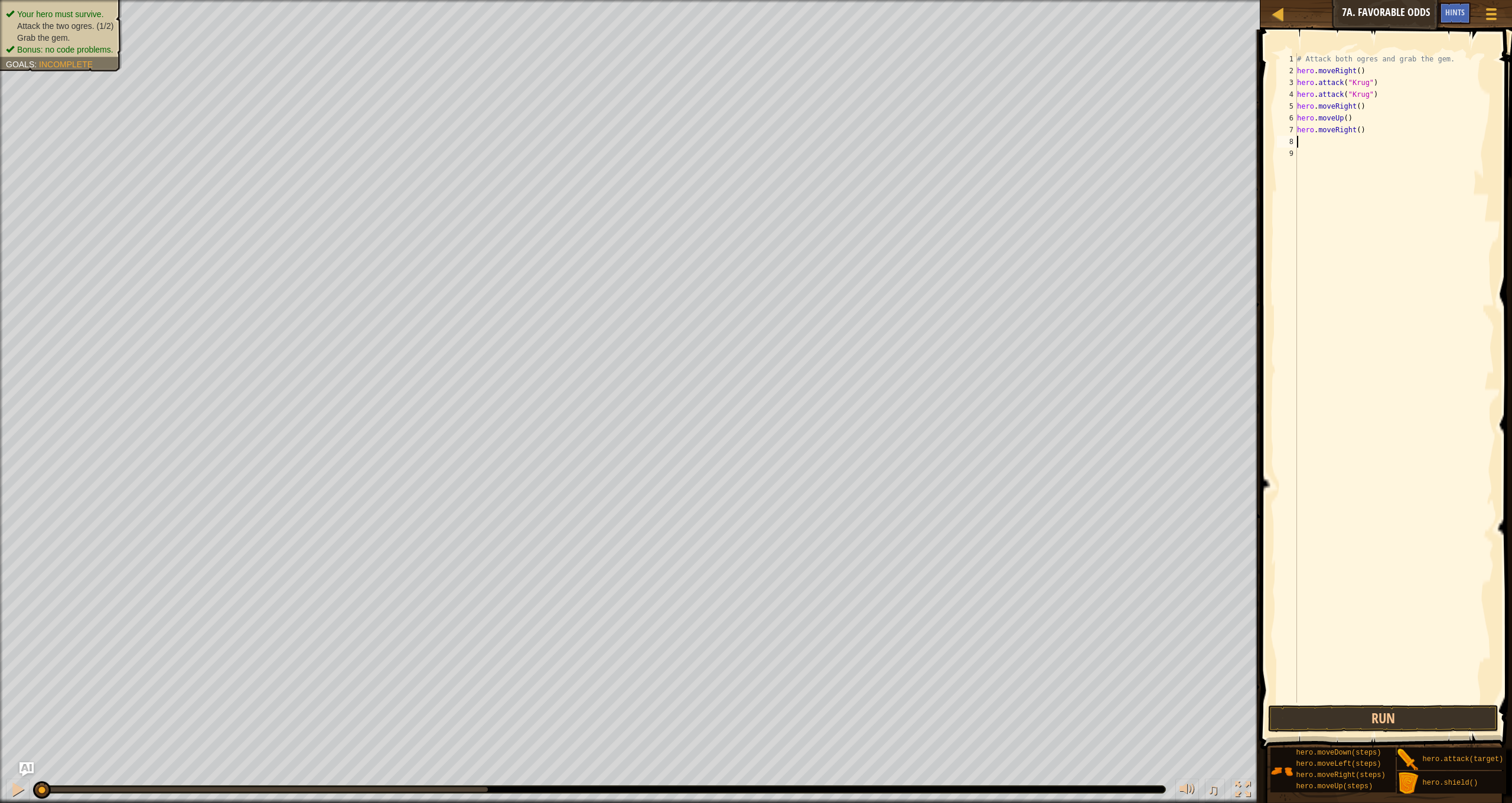
type textarea "h"
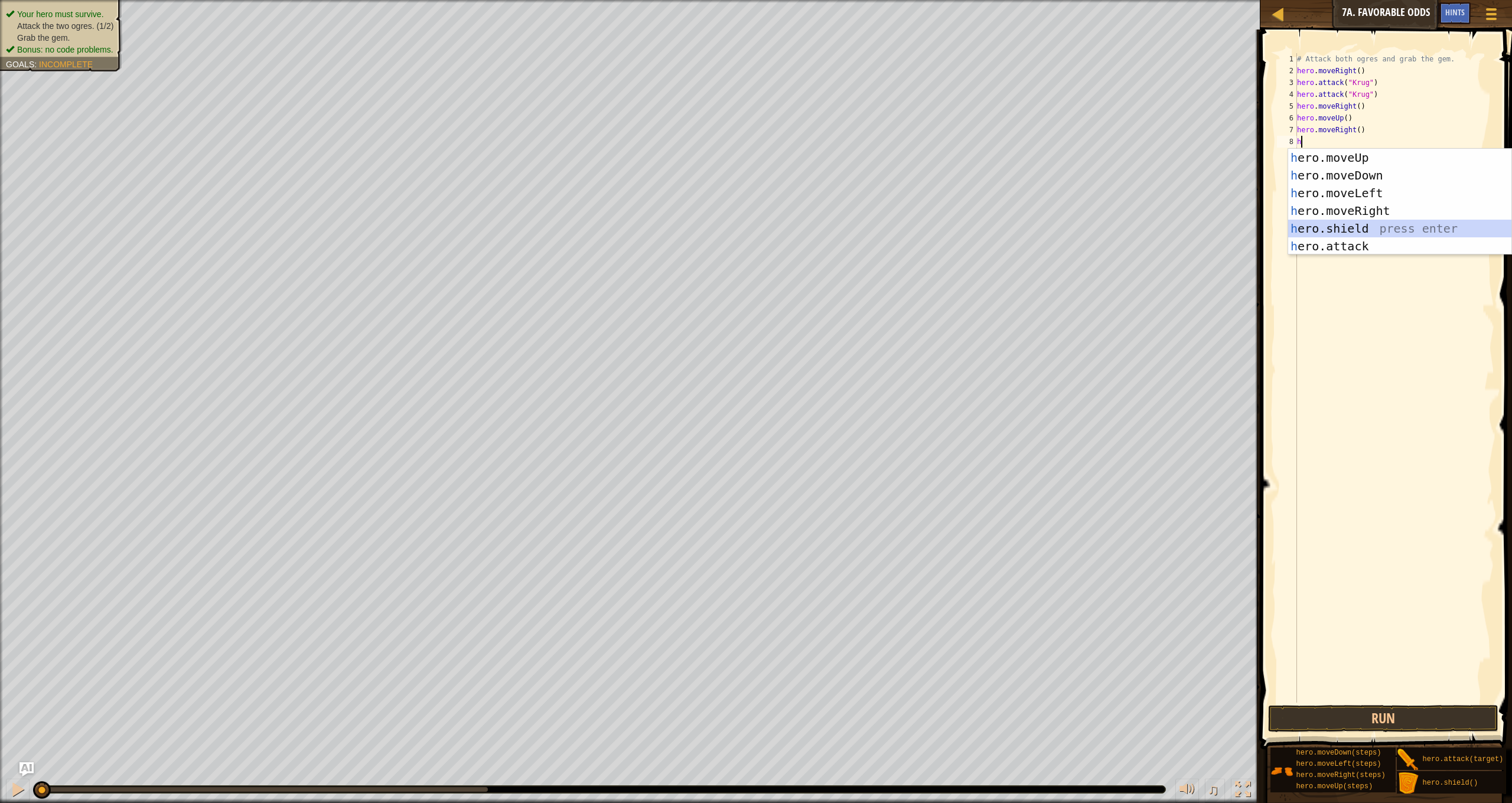
click at [1382, 223] on div "h ero.moveUp press enter h ero.moveDown press enter h ero.moveLeft press enter …" at bounding box center [1400, 219] width 223 height 142
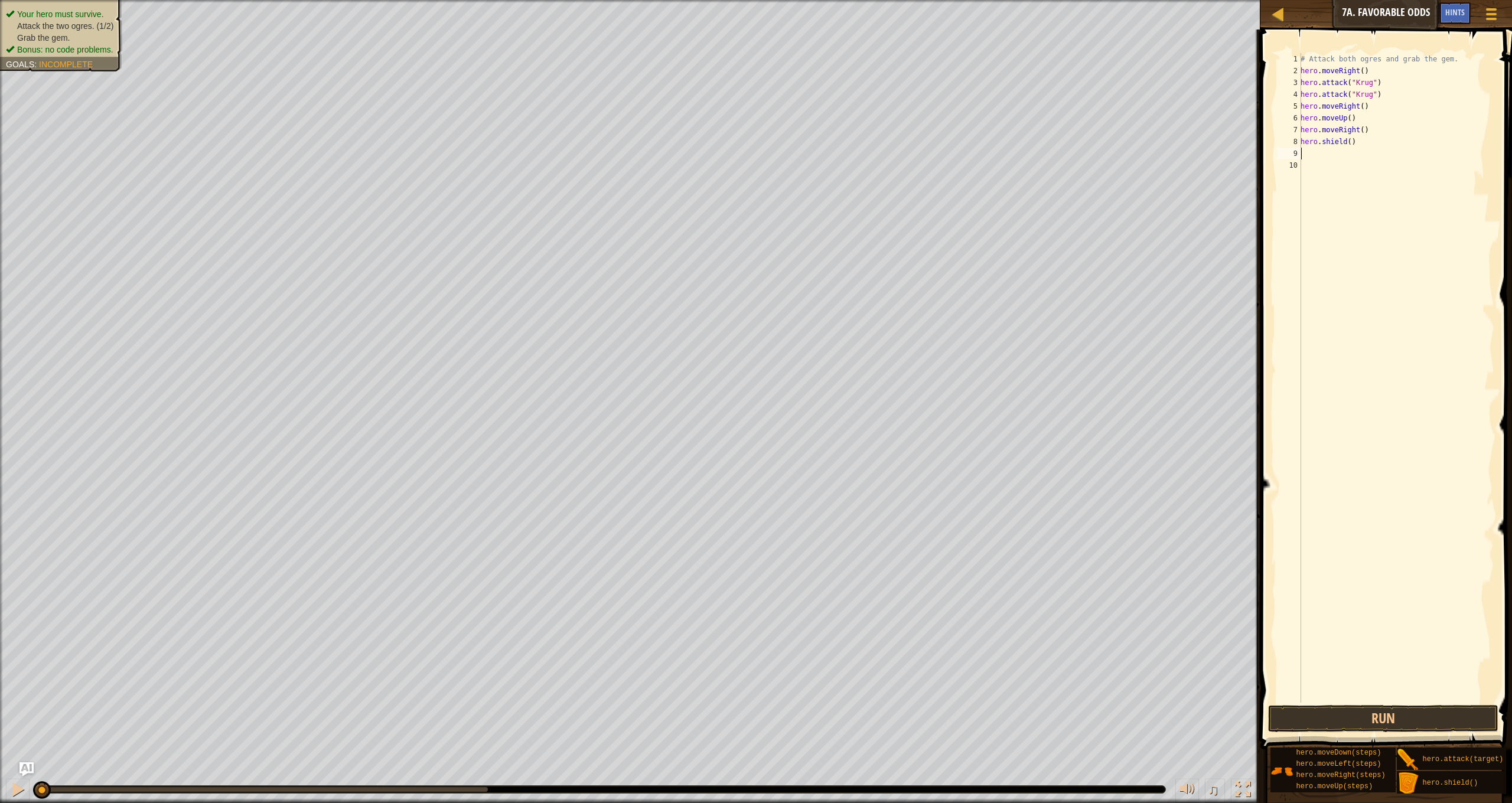
click at [1351, 148] on div "# Attack both ogres and grab the gem. hero . moveRight ( ) hero . attack ( "[PE…" at bounding box center [1396, 389] width 196 height 673
click at [1351, 140] on div "# Attack both ogres and grab the gem. hero . moveRight ( ) hero . attack ( "[PE…" at bounding box center [1396, 389] width 196 height 673
type textarea "hero.shield()"
click at [1326, 157] on div "# Attack both ogres and grab the gem. hero . moveRight ( ) hero . attack ( "[PE…" at bounding box center [1396, 389] width 196 height 673
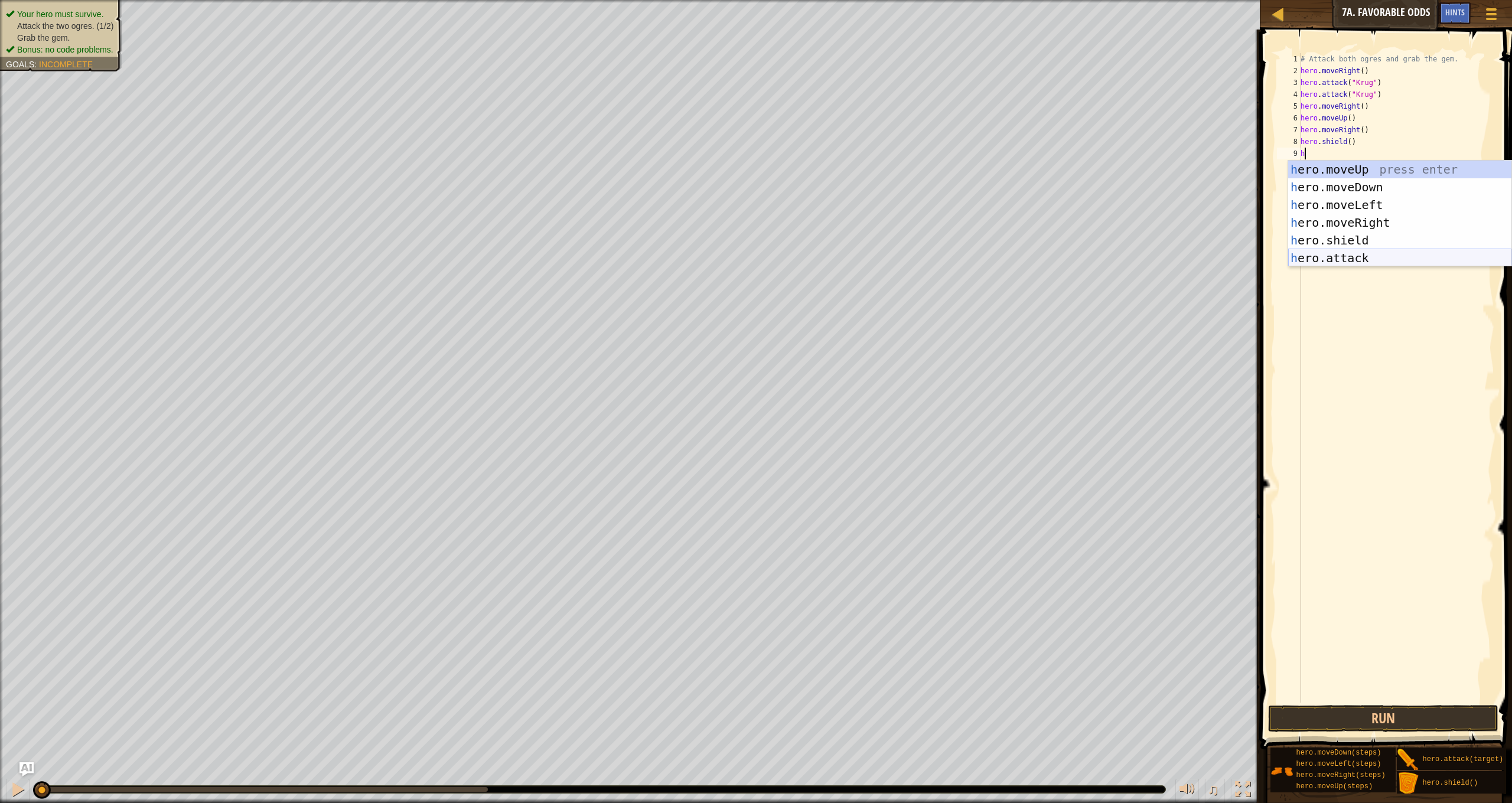
click at [1370, 254] on div "h ero.moveUp press enter h ero.moveDown press enter h ero.moveLeft press enter …" at bounding box center [1400, 231] width 223 height 142
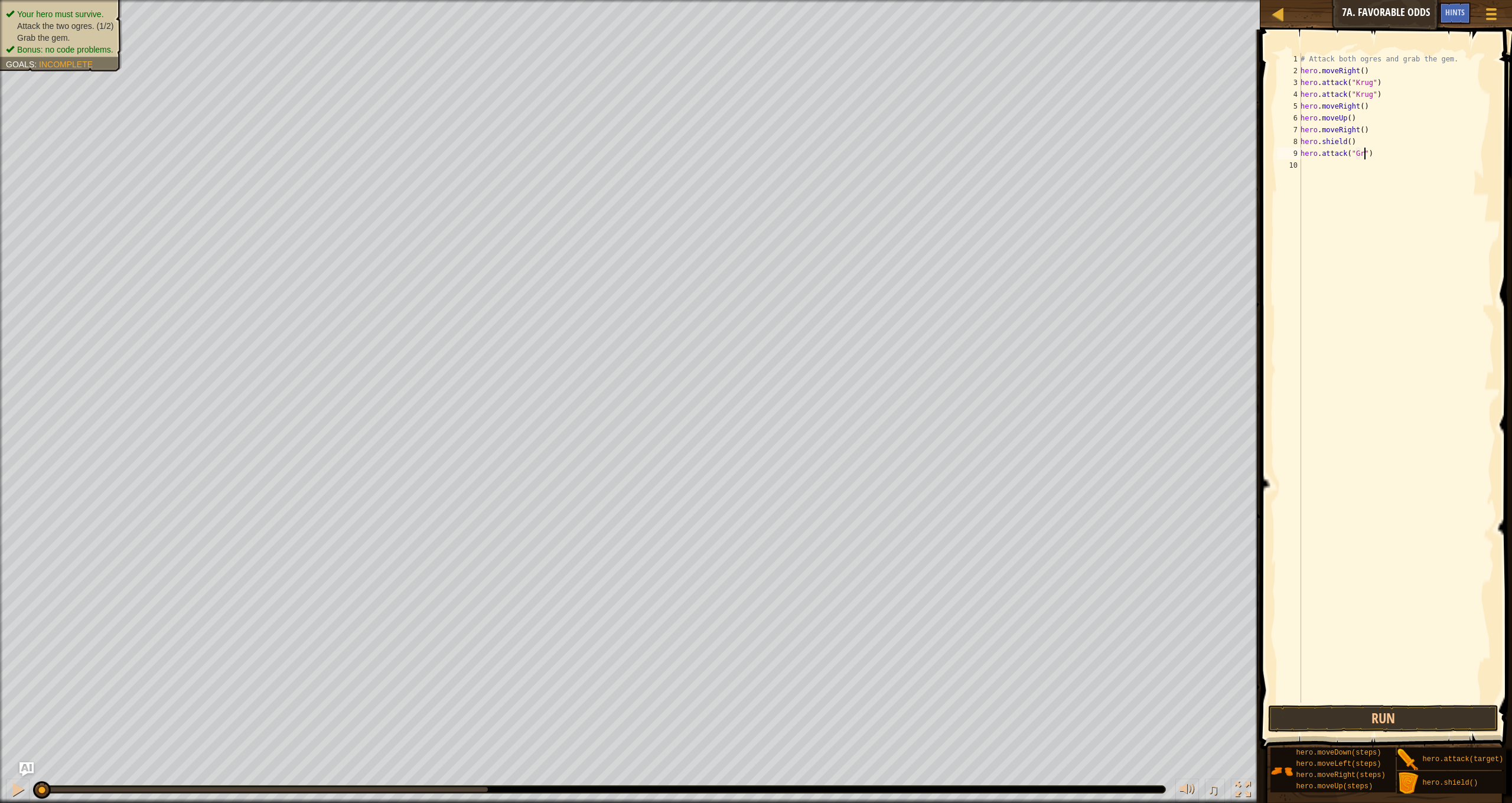
scroll to position [5, 5]
type textarea "hero.attack("Grump")"
click at [1319, 171] on div "# Attack both ogres and grab the gem. hero . moveRight ( ) hero . attack ( "[PE…" at bounding box center [1396, 389] width 196 height 673
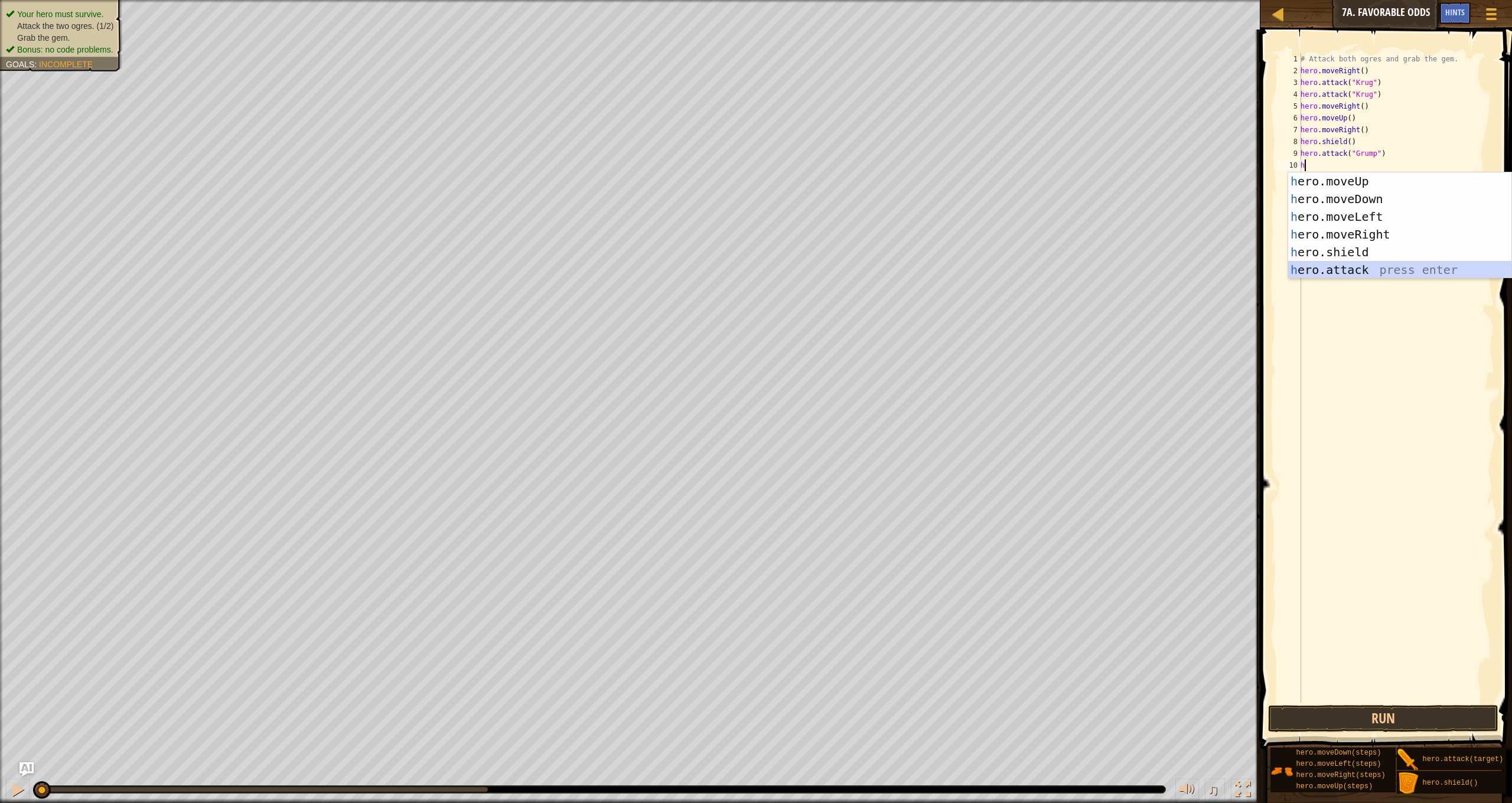
click at [1368, 270] on div "h ero.moveUp press enter h ero.moveDown press enter h ero.moveLeft press enter …" at bounding box center [1400, 242] width 223 height 142
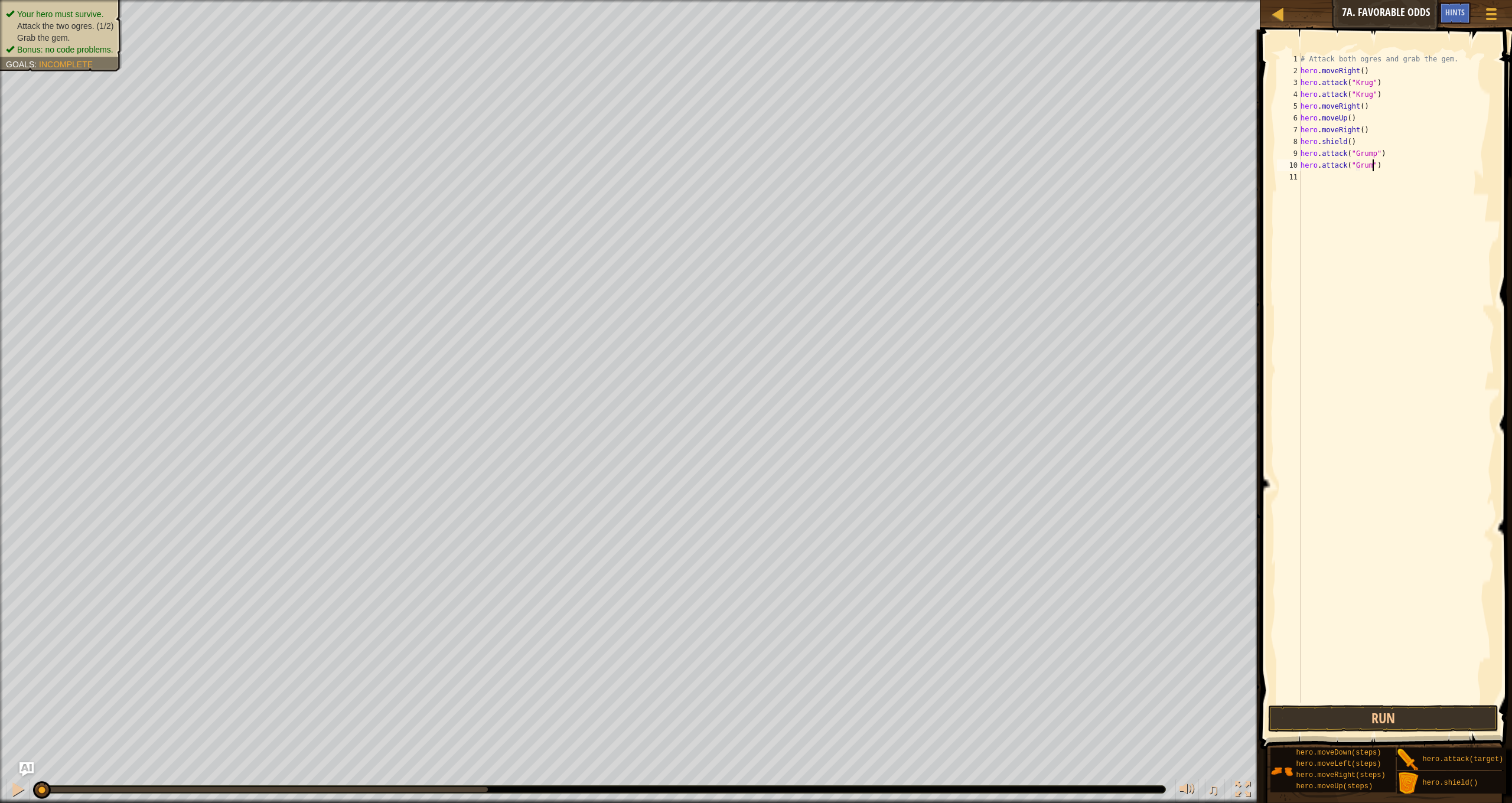
type textarea "hero.attack("Grump")"
click at [1331, 184] on div "# Attack both ogres and grab the gem. hero . moveRight ( ) hero . attack ( "[PE…" at bounding box center [1396, 389] width 196 height 673
click at [1338, 177] on div "# Attack both ogres and grab the gem. hero . moveRight ( ) hero . attack ( "[PE…" at bounding box center [1396, 389] width 196 height 673
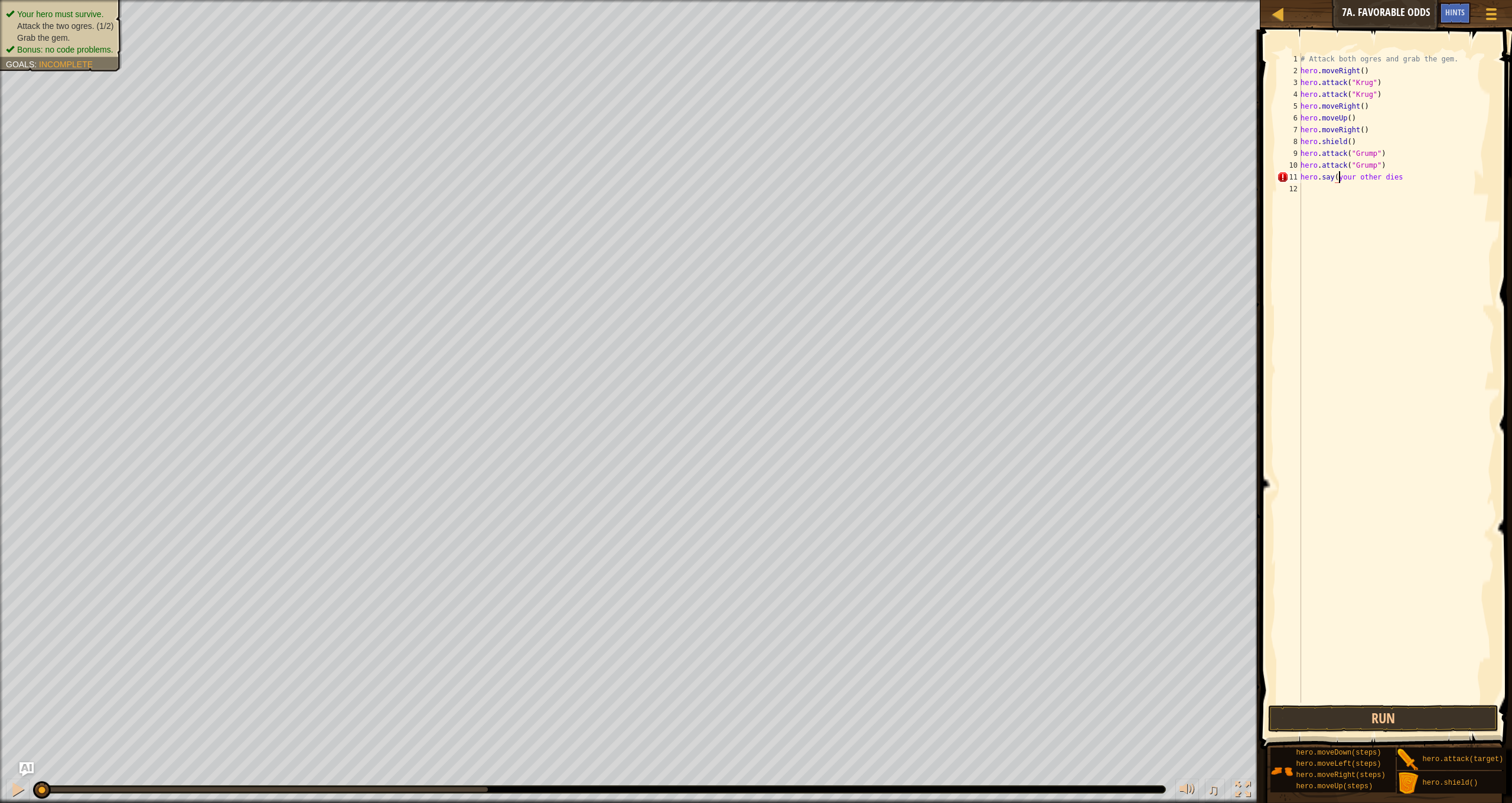
scroll to position [5, 4]
click at [1420, 177] on div "# Attack both ogres and grab the gem. hero . moveRight ( ) hero . attack ( "[PE…" at bounding box center [1396, 389] width 196 height 673
click at [1354, 714] on button "Run" at bounding box center [1384, 718] width 230 height 27
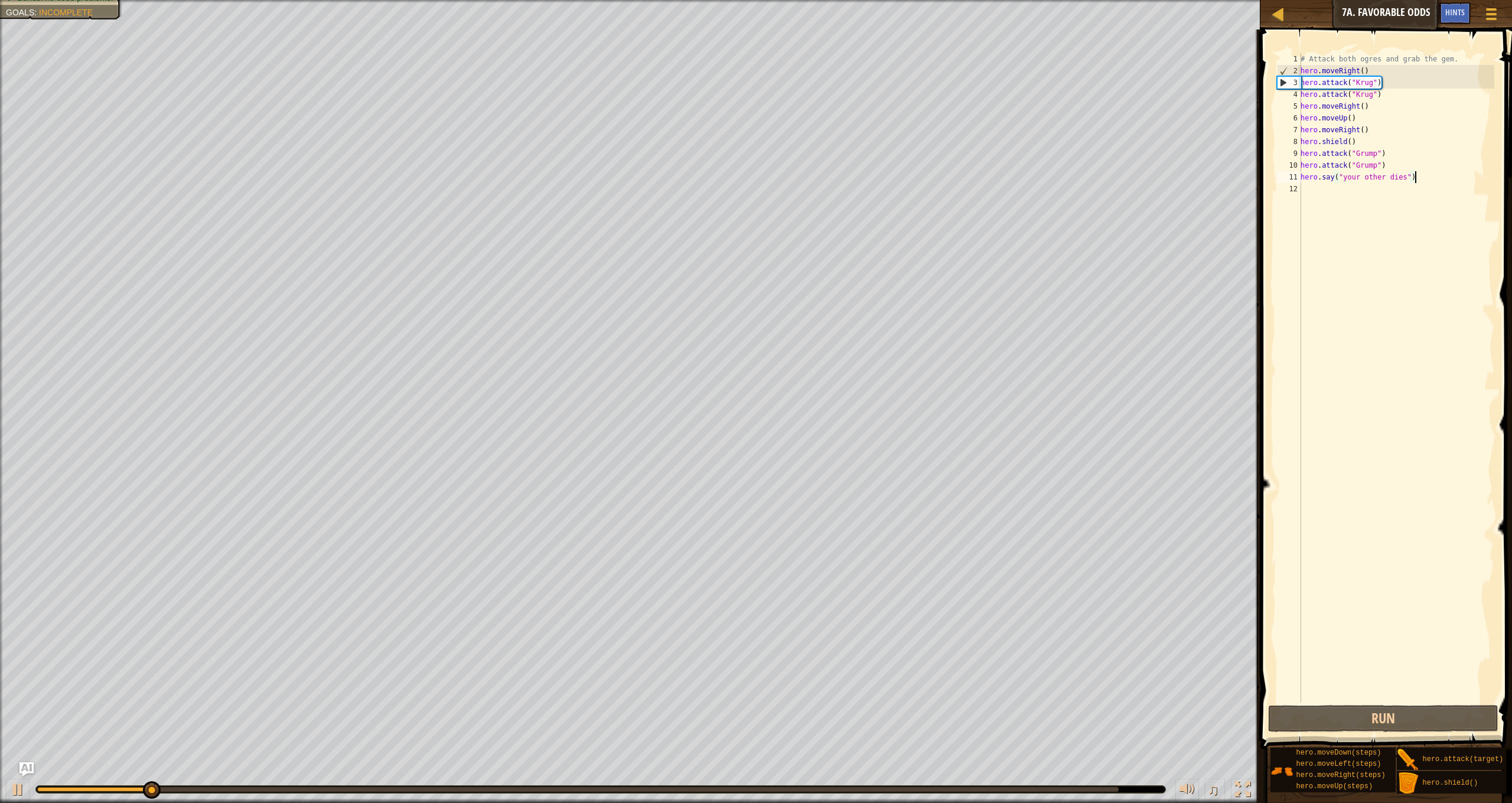
click at [1366, 179] on div "# Attack both ogres and grab the gem. hero . moveRight ( ) hero . attack ( "[PE…" at bounding box center [1396, 389] width 196 height 673
type textarea "hero.say("your mother dies")"
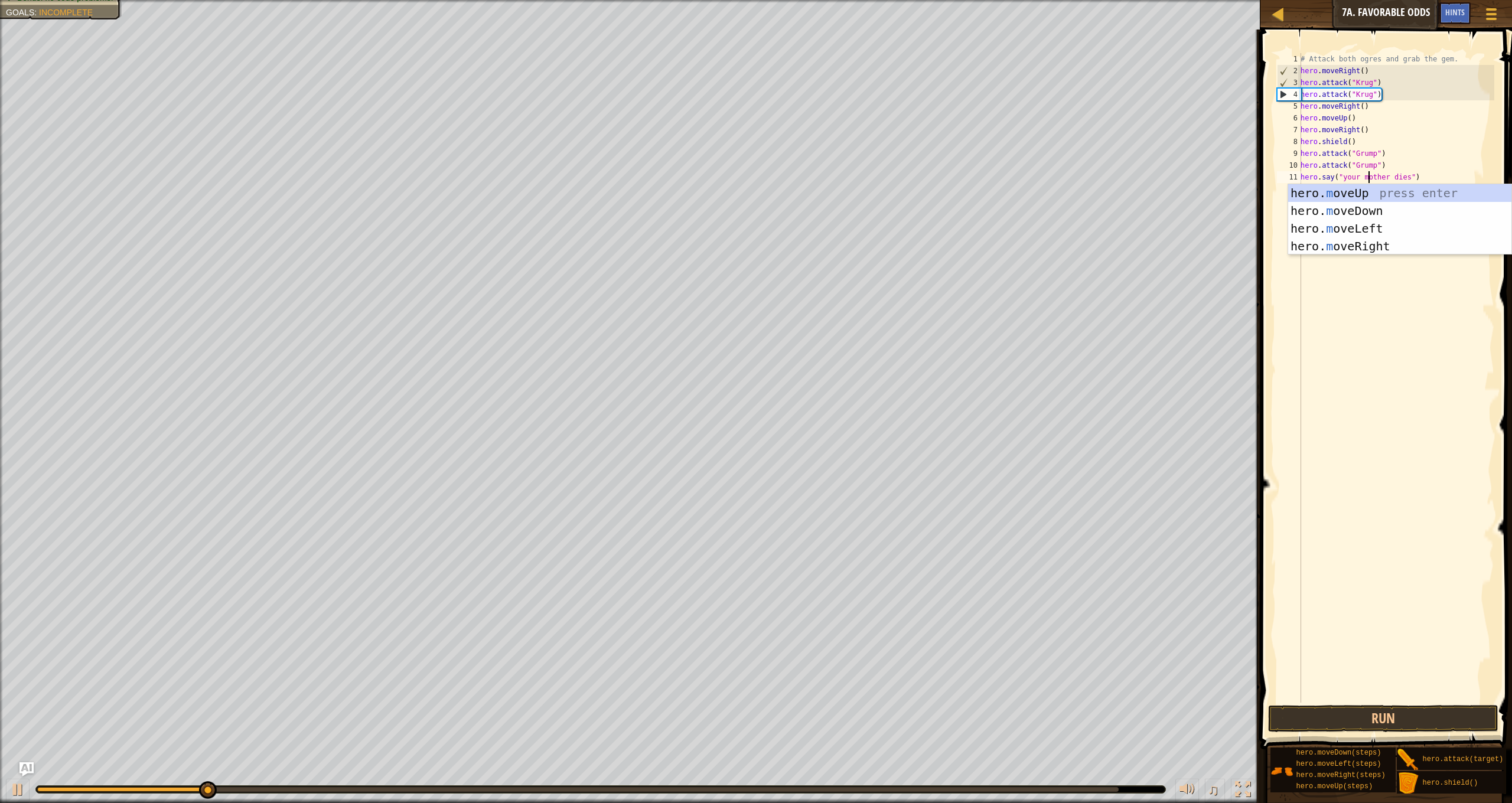
scroll to position [5, 6]
click at [1361, 330] on div "# Attack both ogres and grab the gem. hero . moveRight ( ) hero . attack ( "[PE…" at bounding box center [1396, 389] width 196 height 673
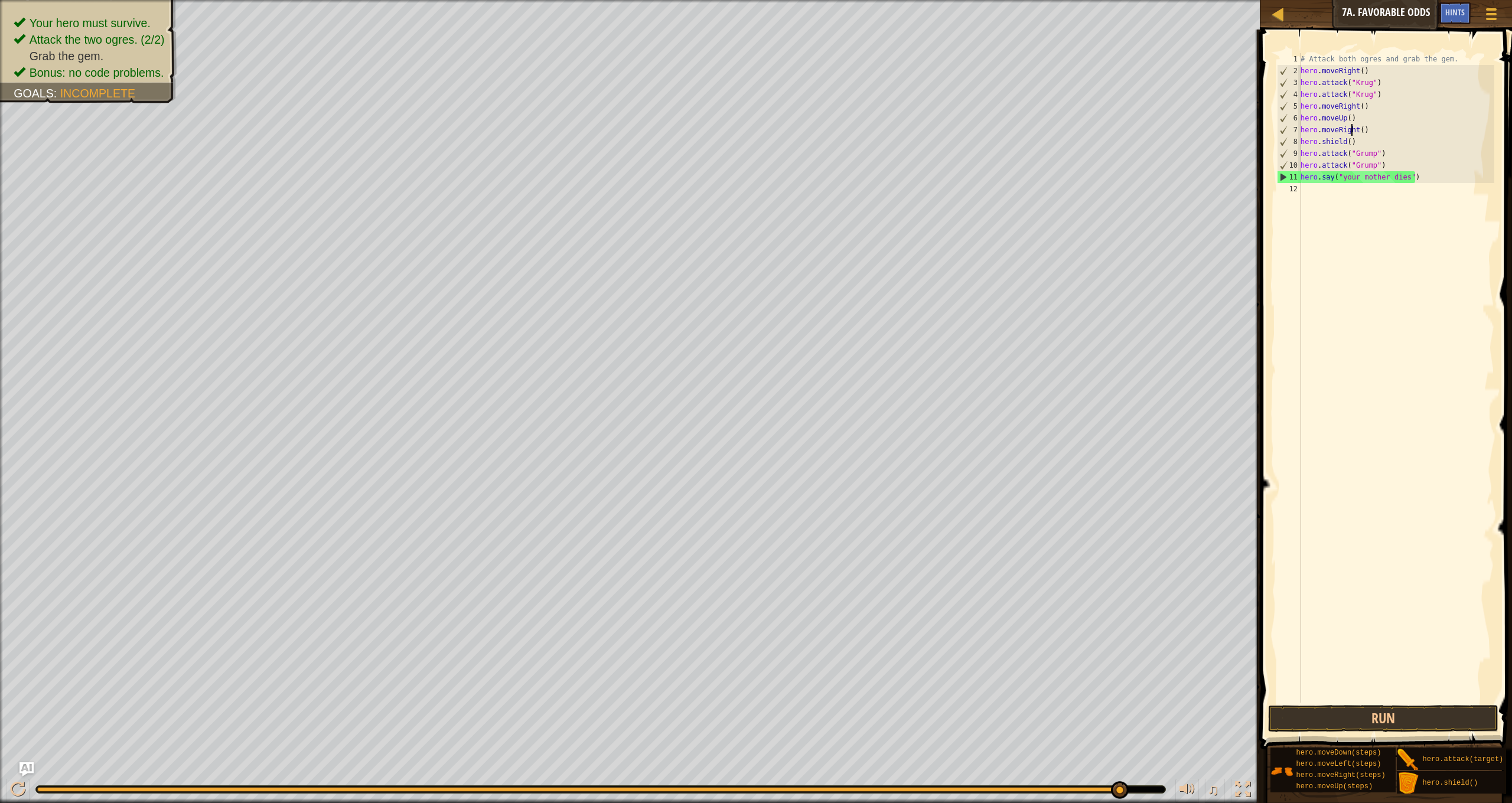
click at [1352, 127] on div "# Attack both ogres and grab the gem. hero . moveRight ( ) hero . attack ( "[PE…" at bounding box center [1396, 389] width 196 height 673
click at [1358, 127] on div "# Attack both ogres and grab the gem. hero . moveRight ( ) hero . attack ( "[PE…" at bounding box center [1396, 389] width 196 height 673
click at [1360, 130] on div "# Attack both ogres and grab the gem. hero . moveRight ( ) hero . attack ( "[PE…" at bounding box center [1396, 389] width 196 height 673
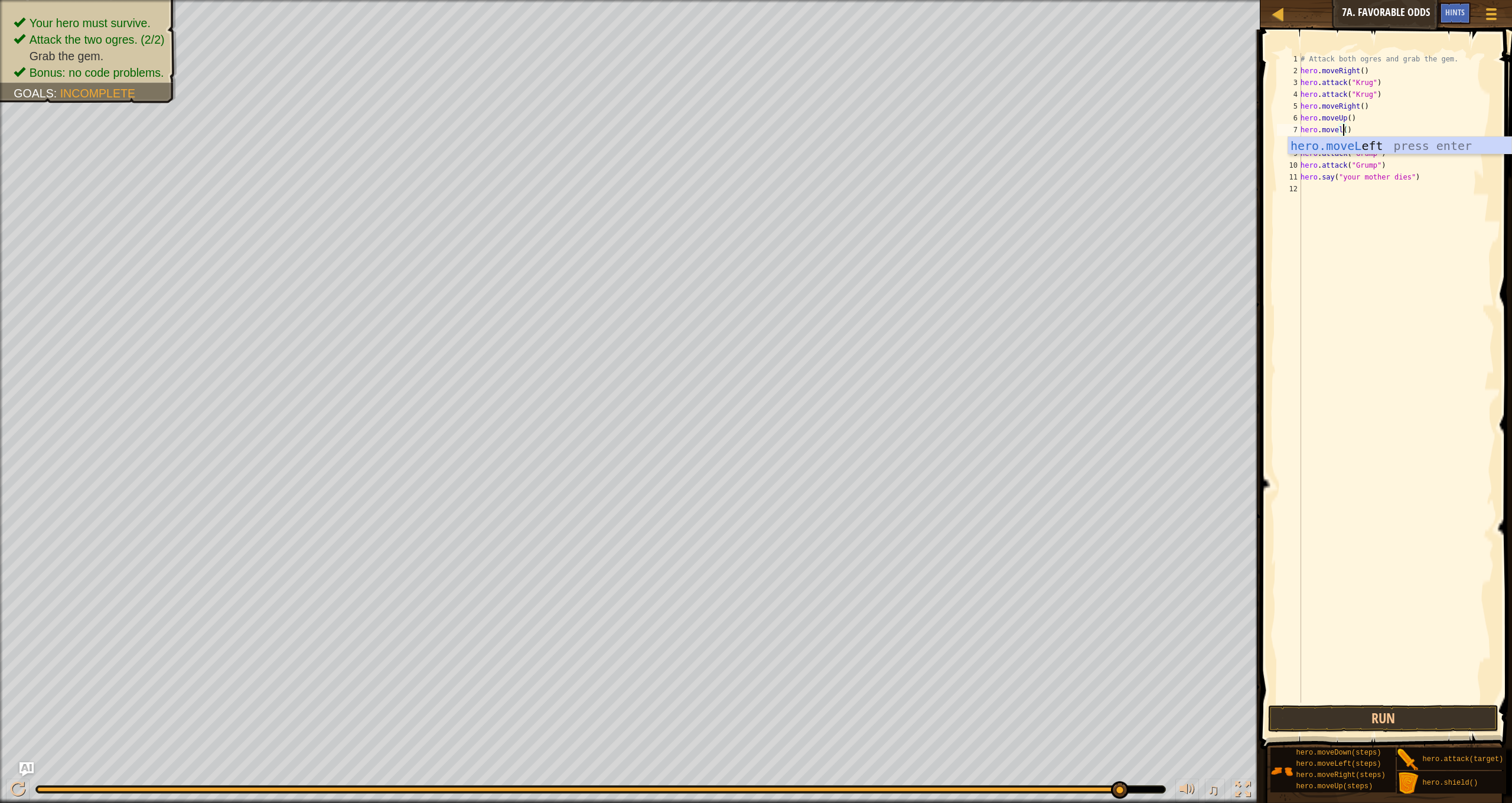
scroll to position [5, 4]
type textarea "hero.moveleft()"
click at [1330, 195] on div "# Attack both ogres and grab the gem. hero . moveRight ( ) hero . attack ( "[PE…" at bounding box center [1396, 389] width 196 height 673
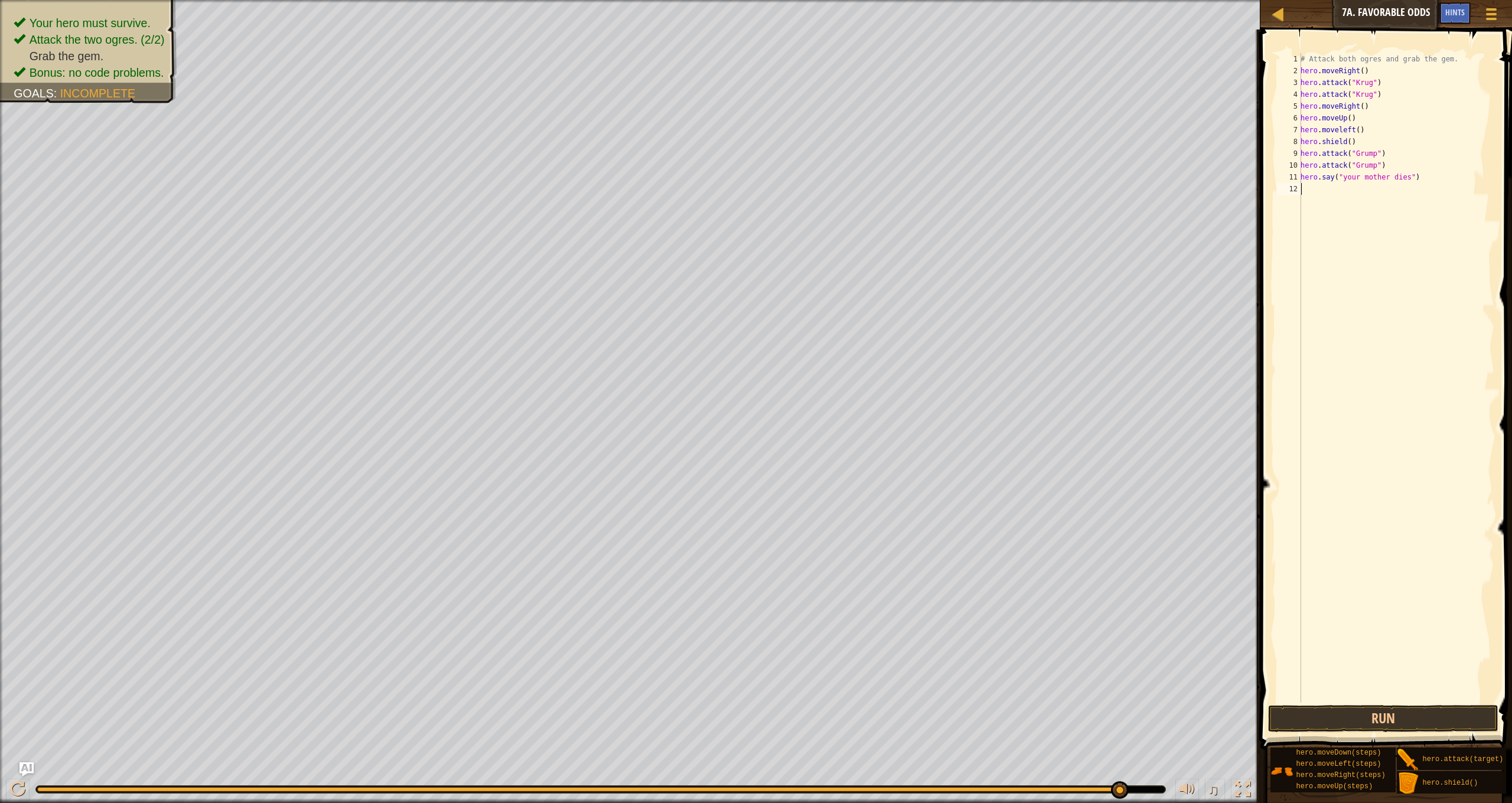
type textarea "h"
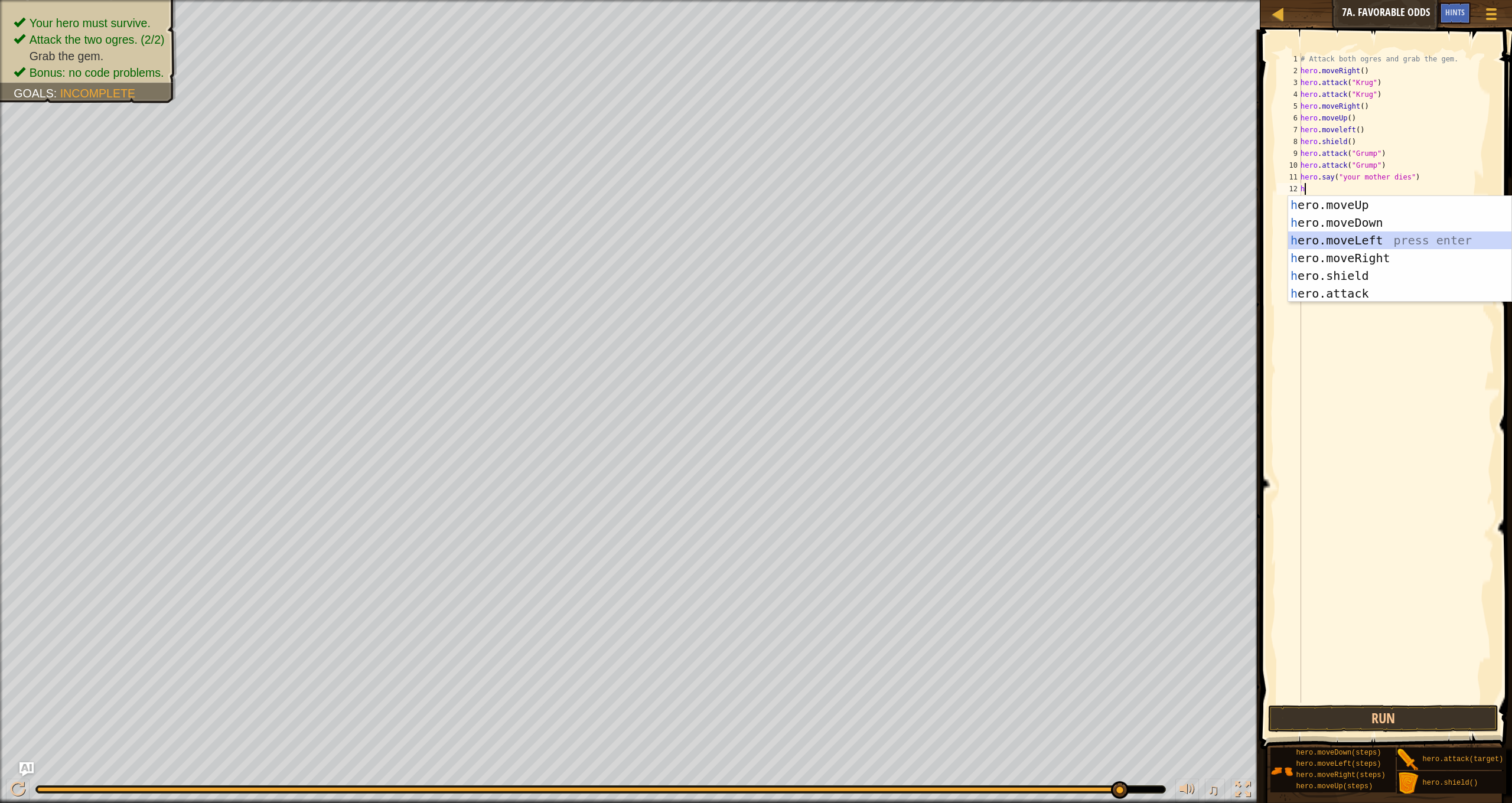
click at [1360, 239] on div "h ero.moveUp press enter h ero.moveDown press enter h ero.moveLeft press enter …" at bounding box center [1400, 266] width 223 height 142
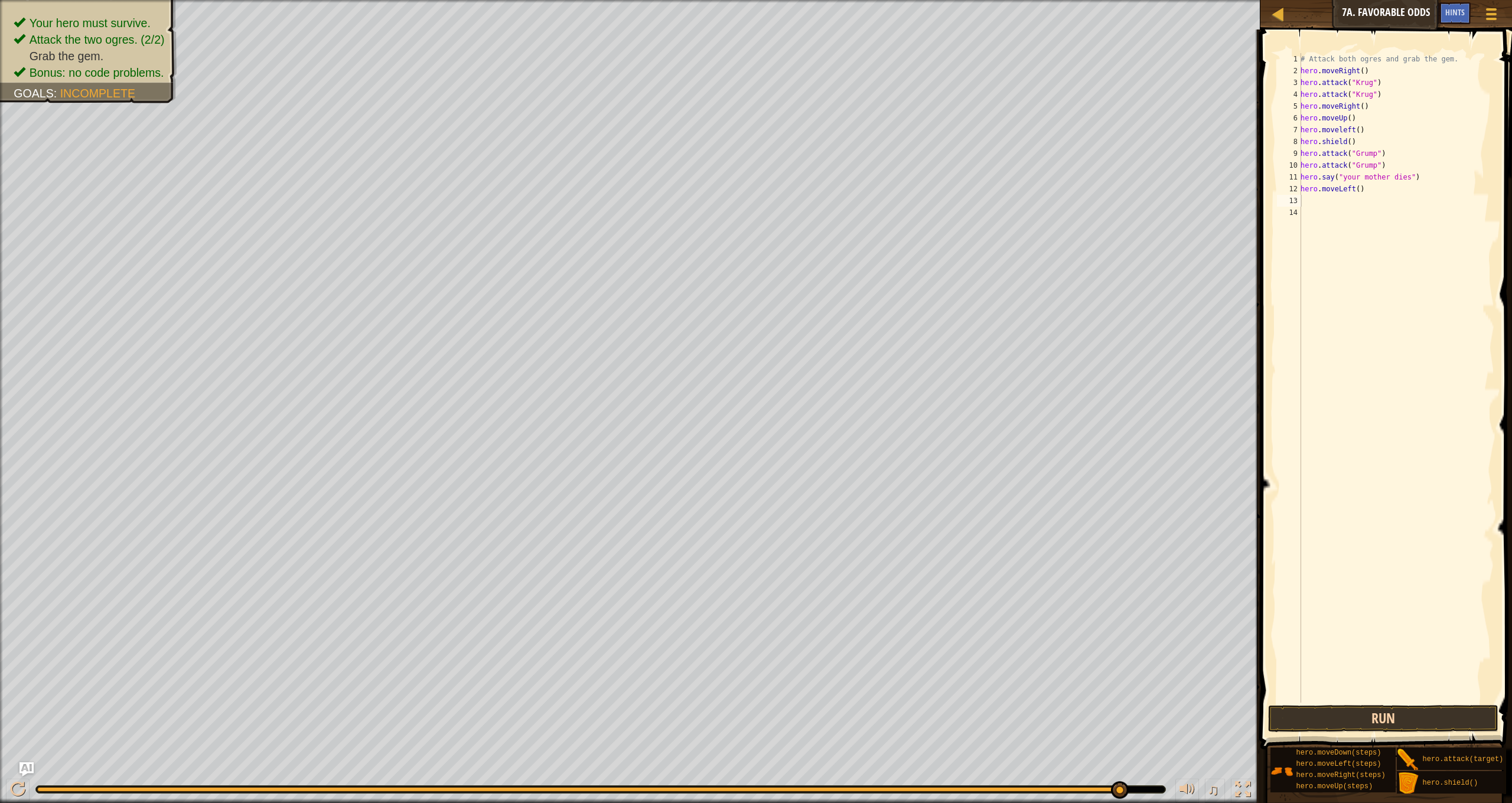
click at [1375, 712] on button "Run" at bounding box center [1384, 718] width 230 height 27
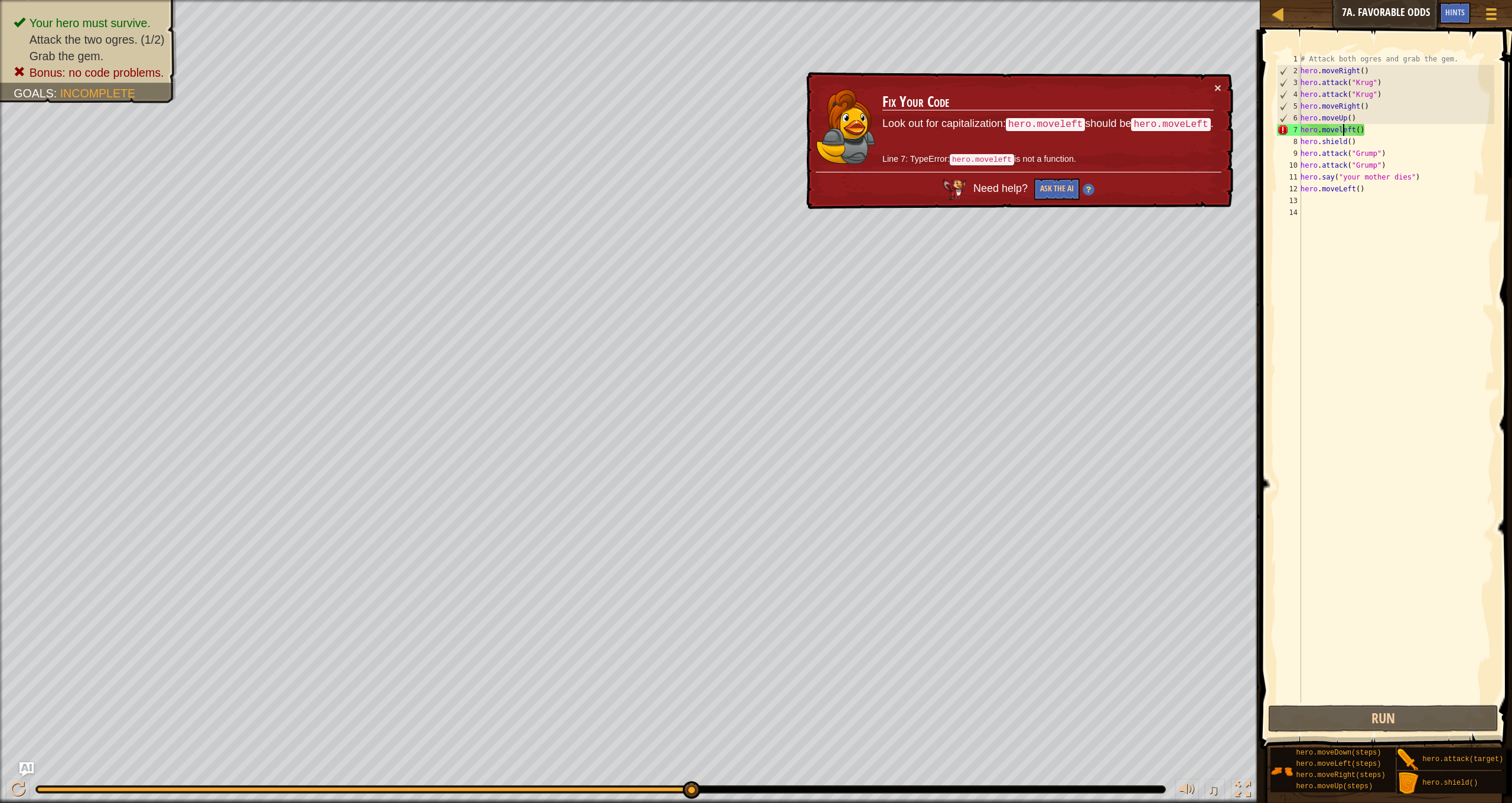
click at [1344, 130] on div "# Attack both ogres and grab the gem. hero . moveRight ( ) hero . attack ( "[PE…" at bounding box center [1396, 389] width 196 height 673
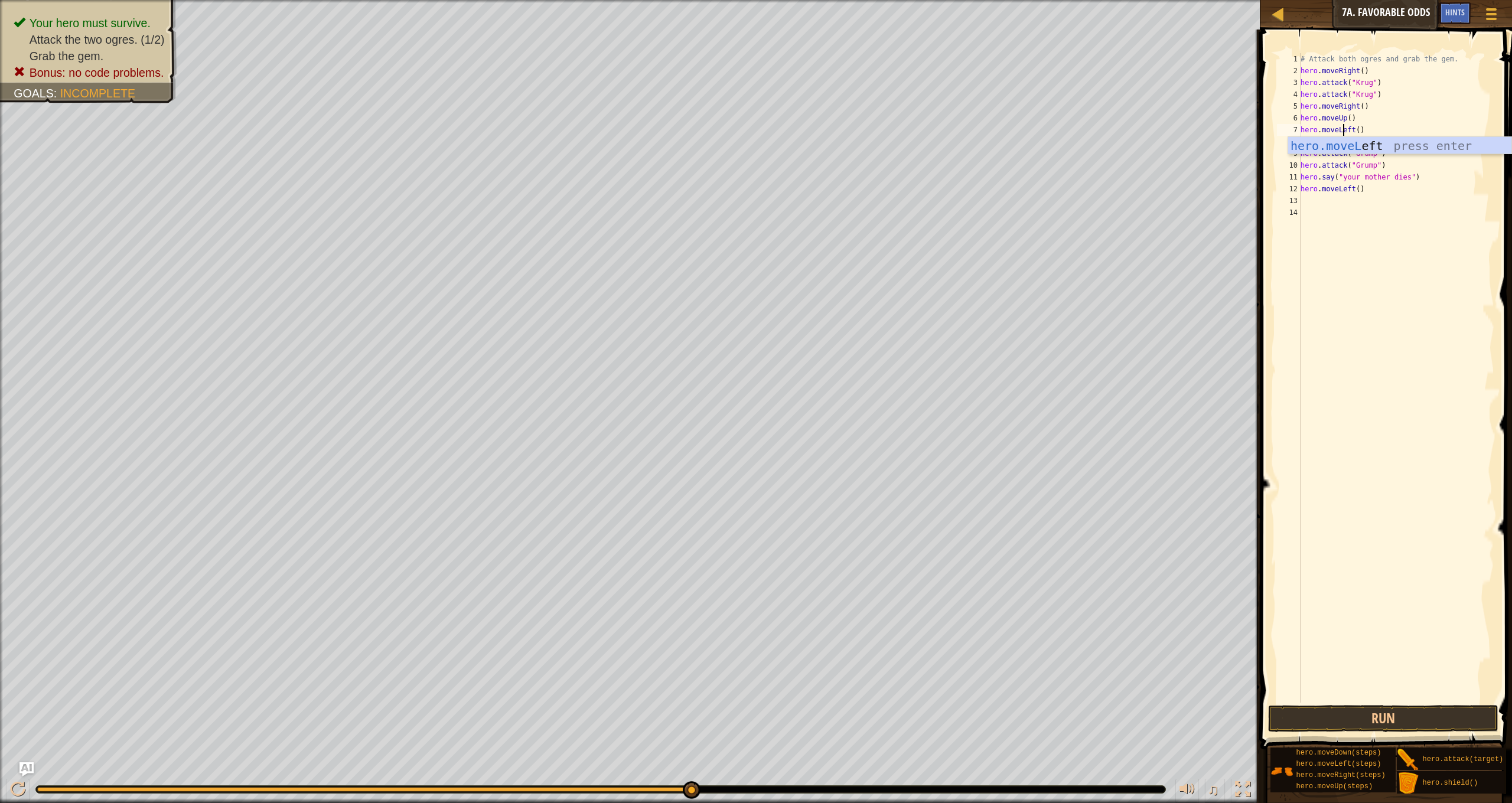
scroll to position [5, 4]
type textarea "hero.moveLeft()"
click at [1395, 717] on button "Run" at bounding box center [1384, 718] width 230 height 27
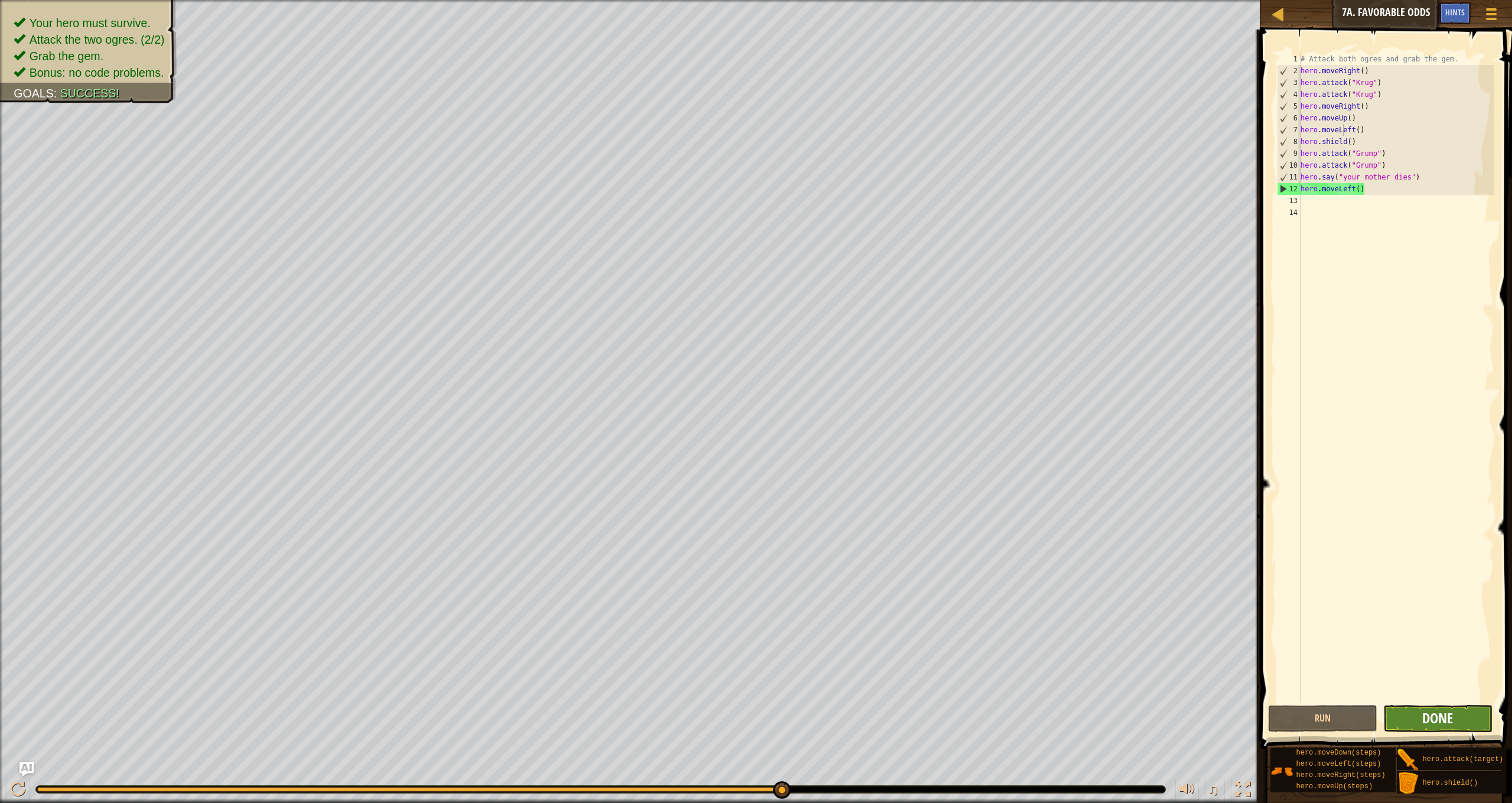
click at [1434, 720] on span "Done" at bounding box center [1437, 717] width 30 height 19
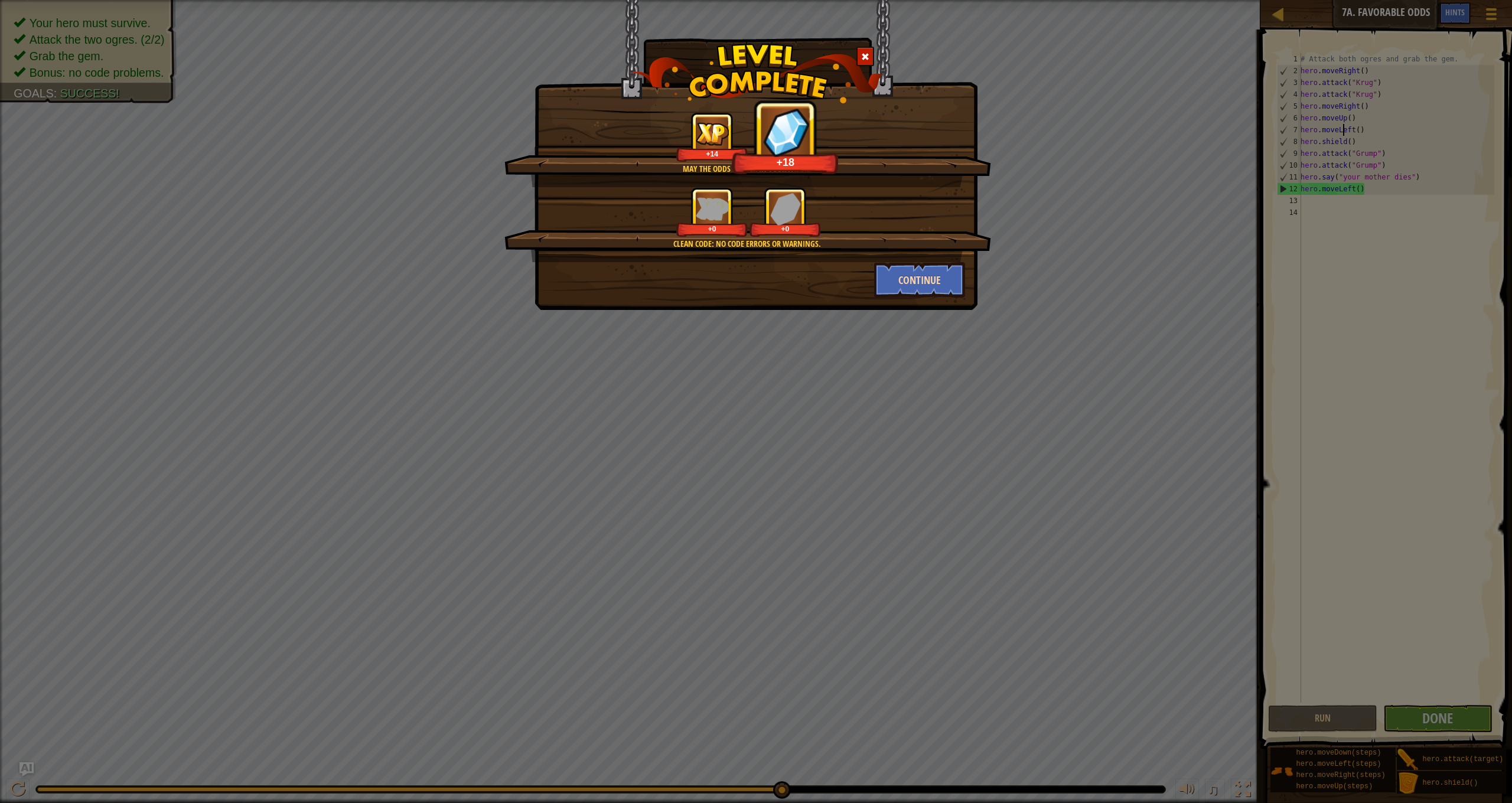
click at [918, 275] on button "Continue" at bounding box center [920, 280] width 92 height 36
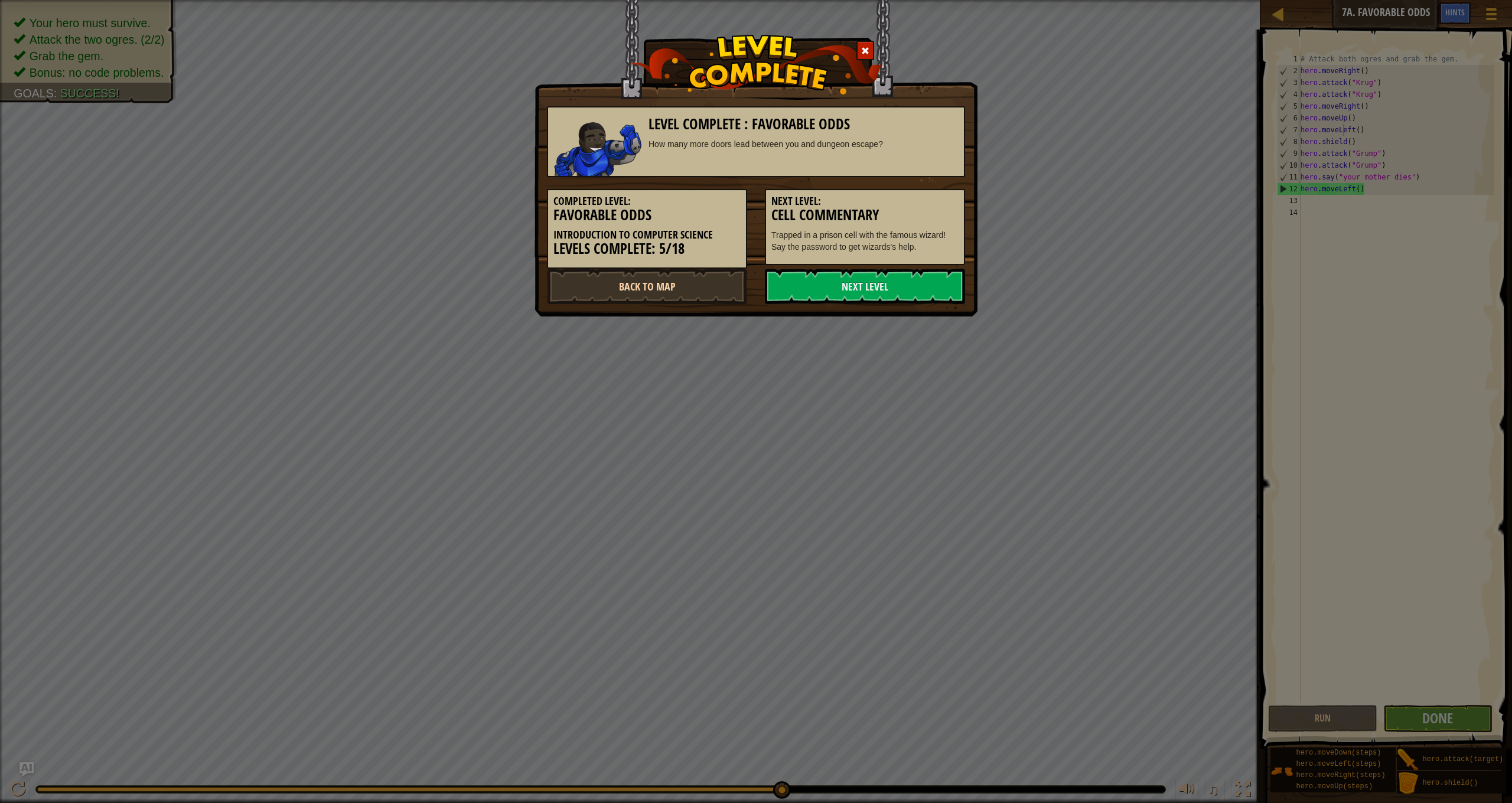
click at [679, 290] on link "Back to Map" at bounding box center [647, 286] width 201 height 36
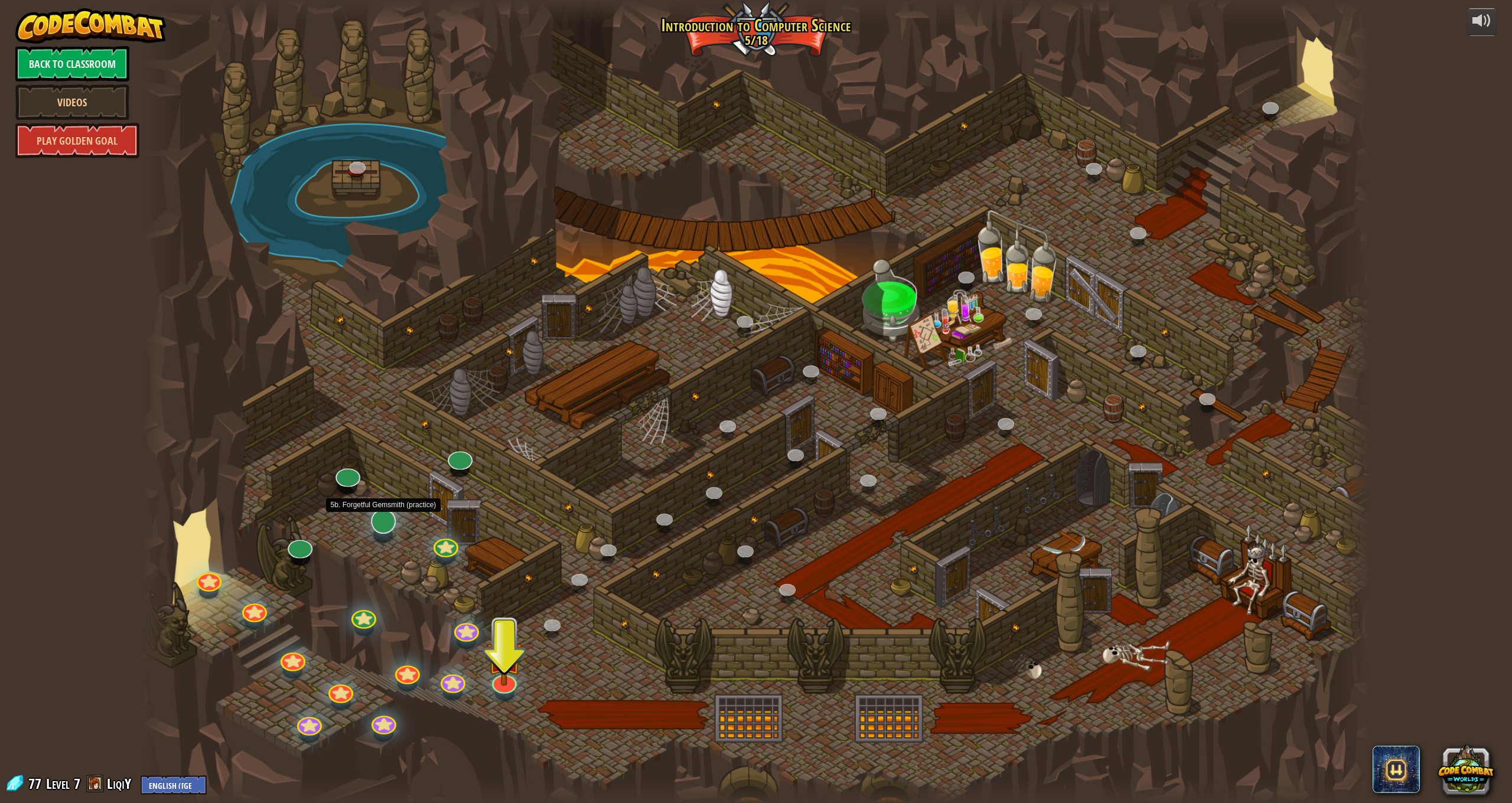
click at [383, 529] on div at bounding box center [383, 521] width 25 height 25
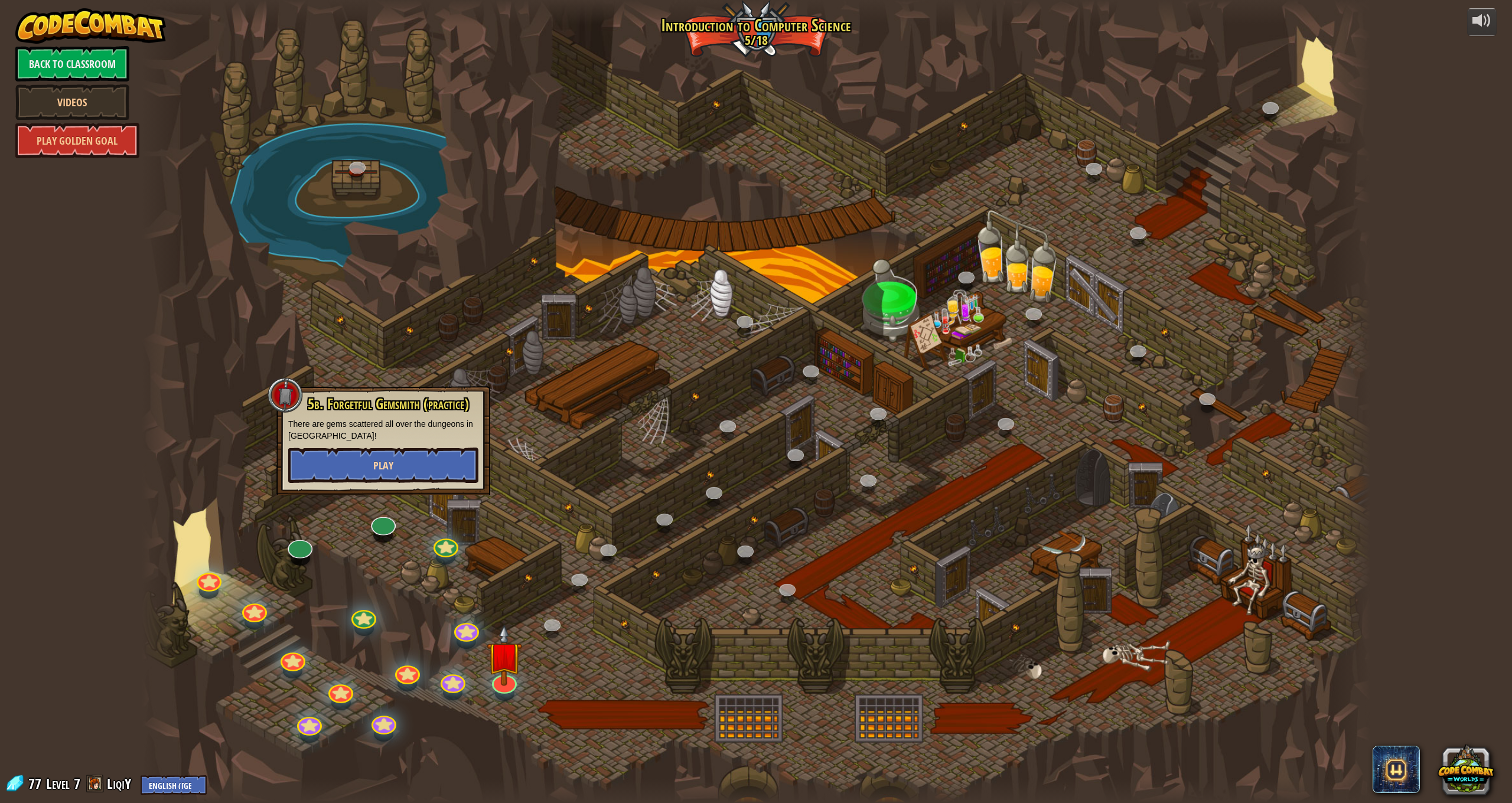
click at [424, 458] on button "Play" at bounding box center [382, 465] width 190 height 36
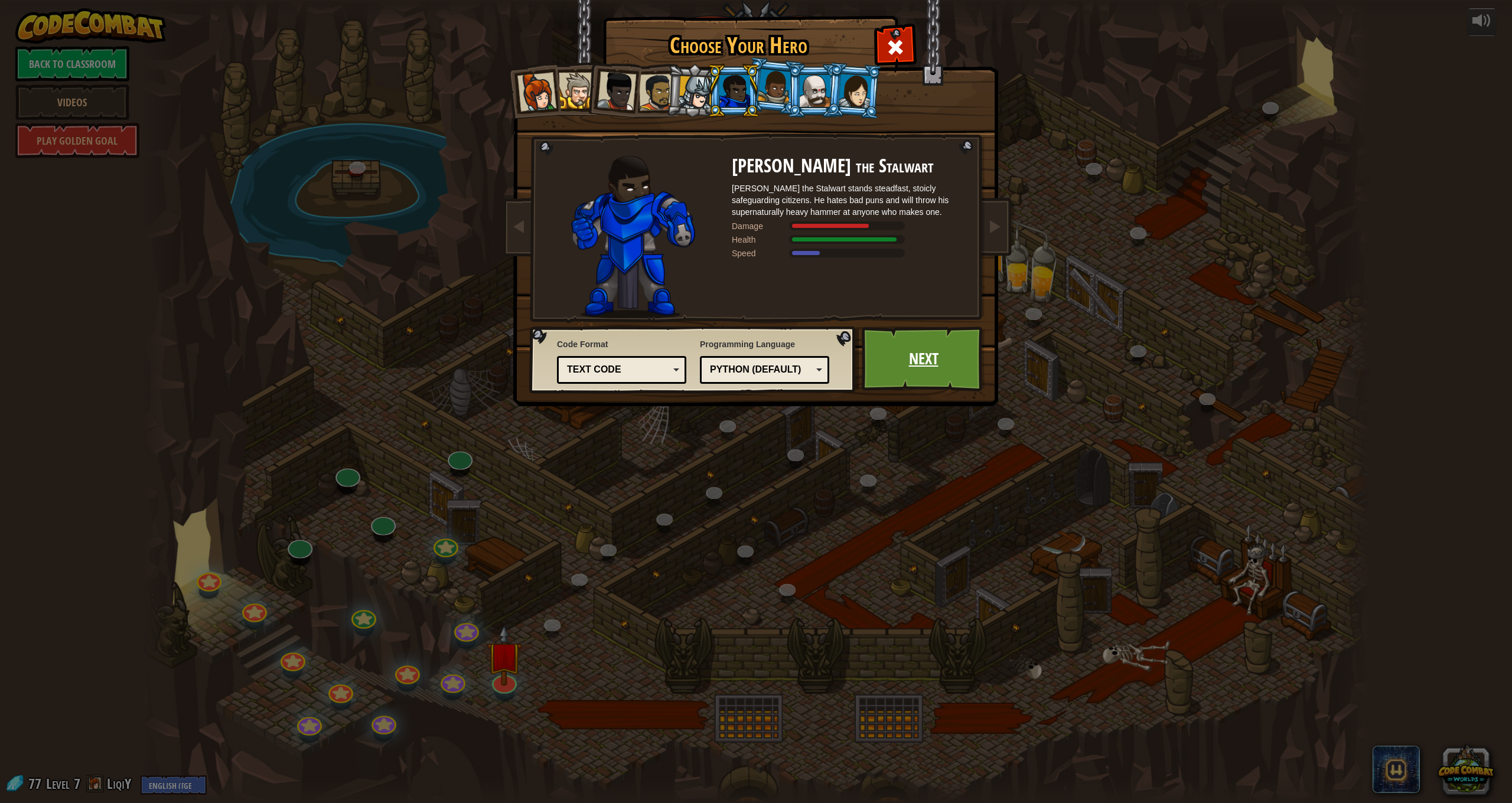
click at [918, 363] on link "Next" at bounding box center [924, 358] width 123 height 65
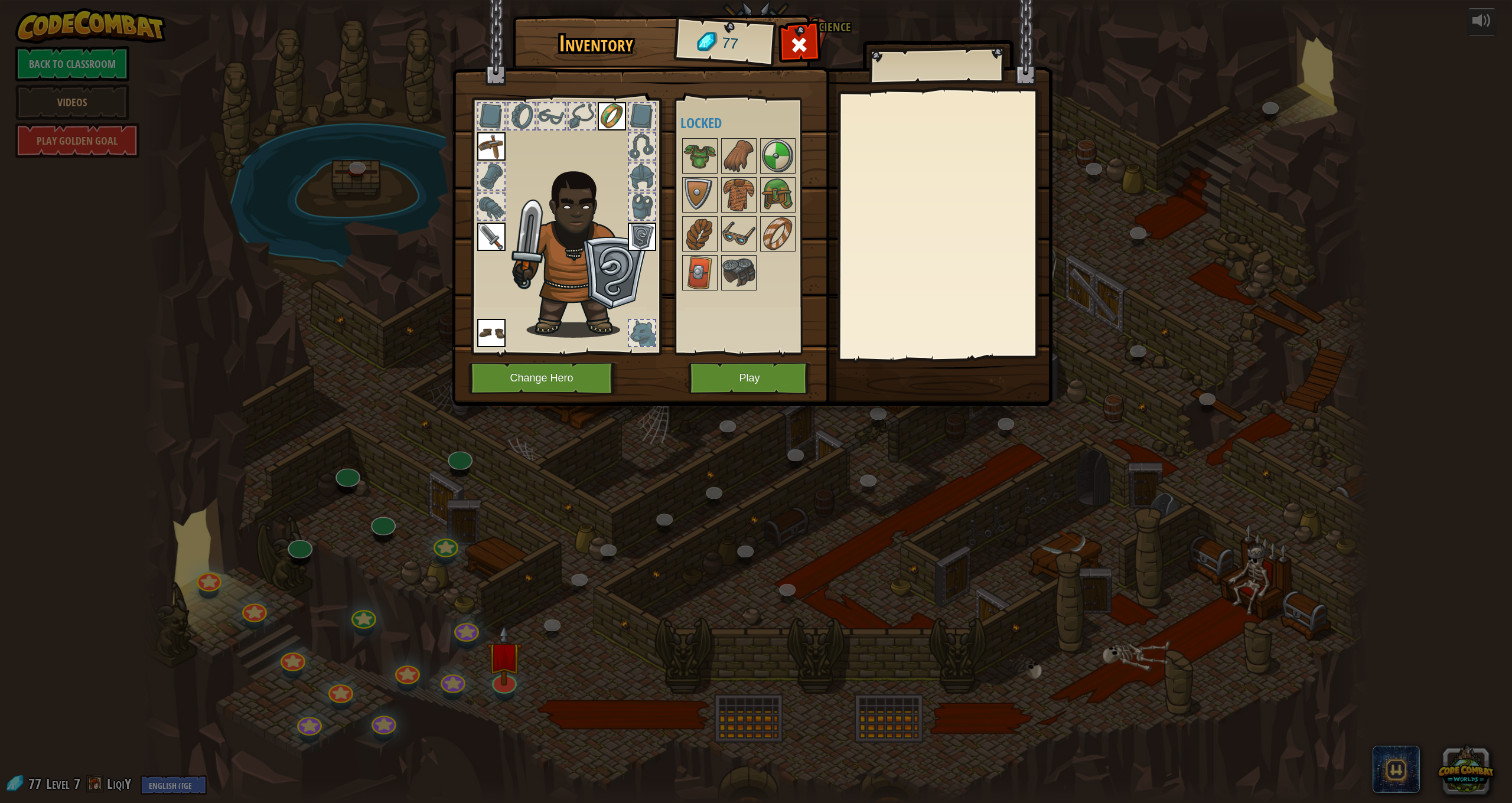
click at [760, 388] on button "Play" at bounding box center [750, 378] width 123 height 32
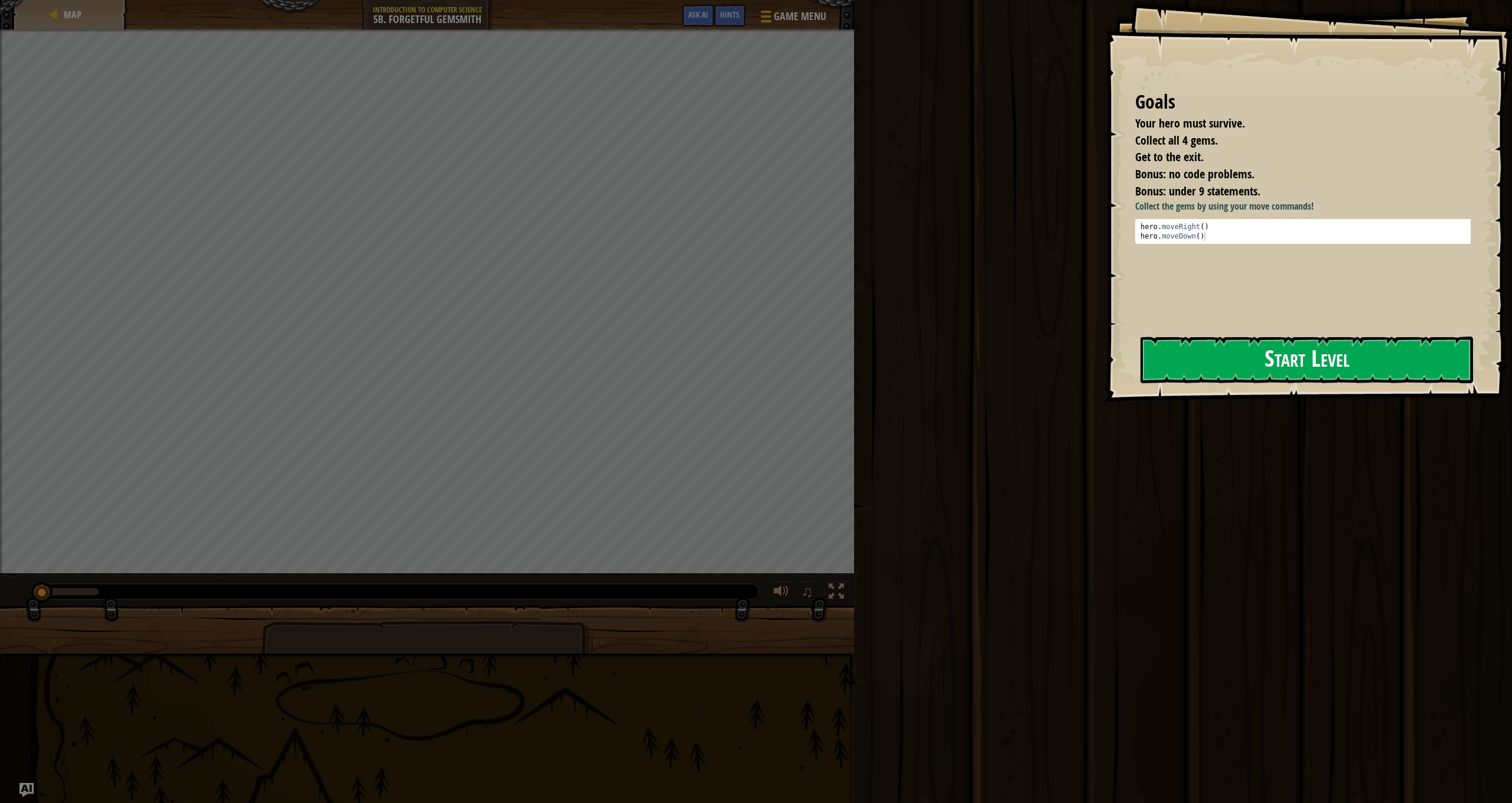
click at [1235, 350] on button "Start Level" at bounding box center [1306, 360] width 333 height 46
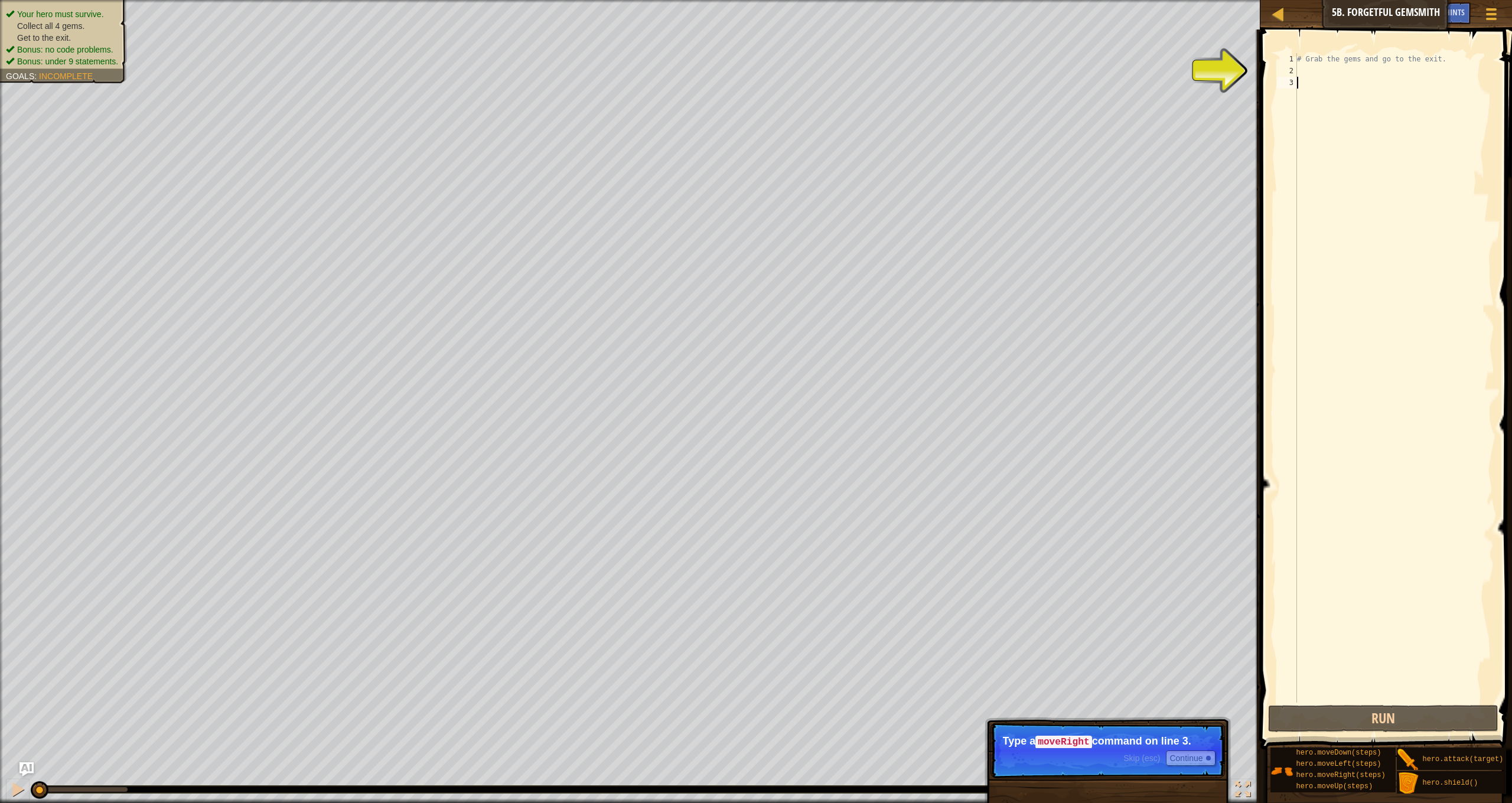
click at [1306, 70] on div "# Grab the gems and go to the exit." at bounding box center [1394, 389] width 200 height 673
type textarea "h"
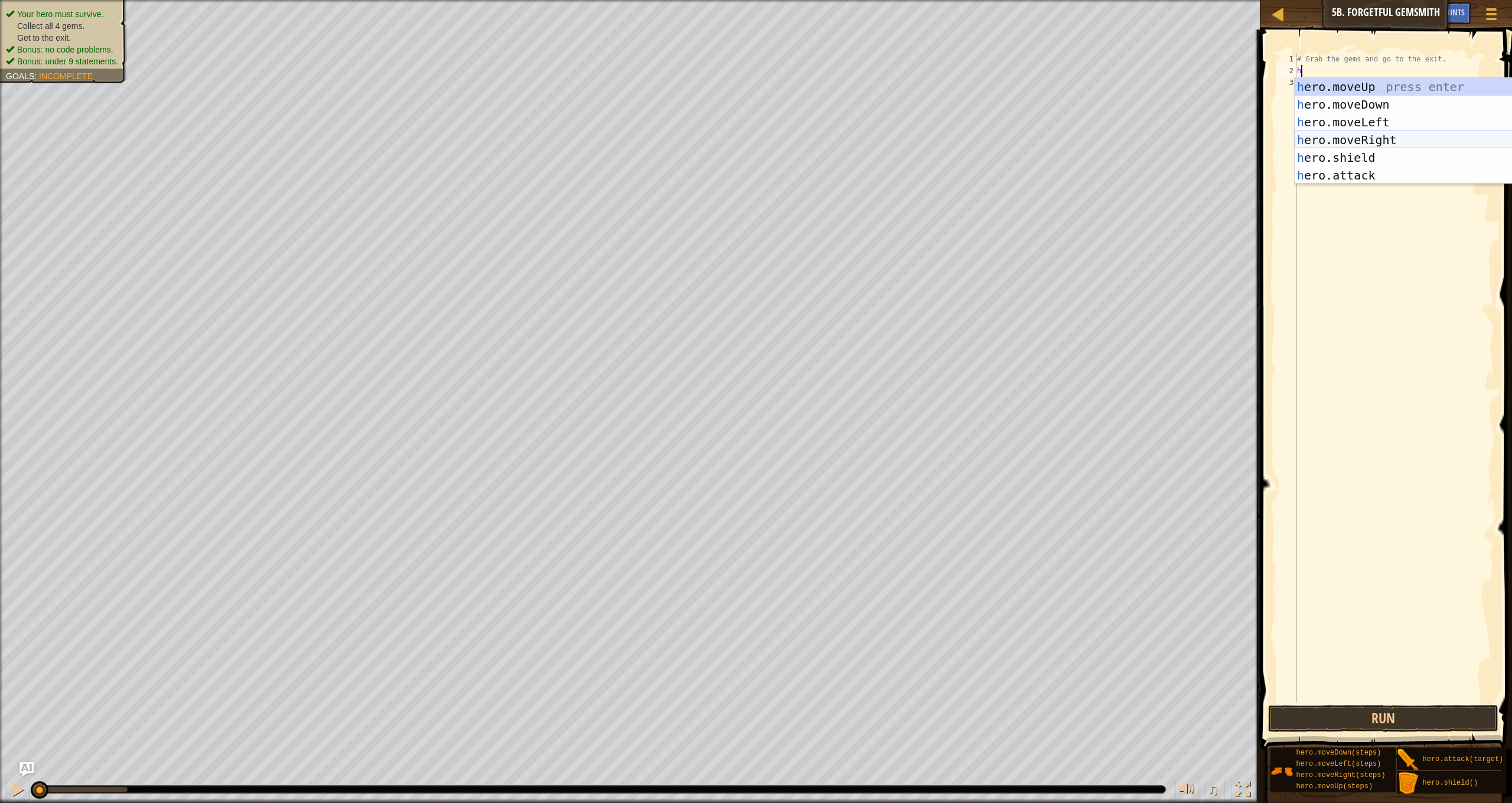
click at [1385, 139] on div "h ero.moveUp press enter h ero.moveDown press enter h ero.moveLeft press enter …" at bounding box center [1406, 148] width 223 height 142
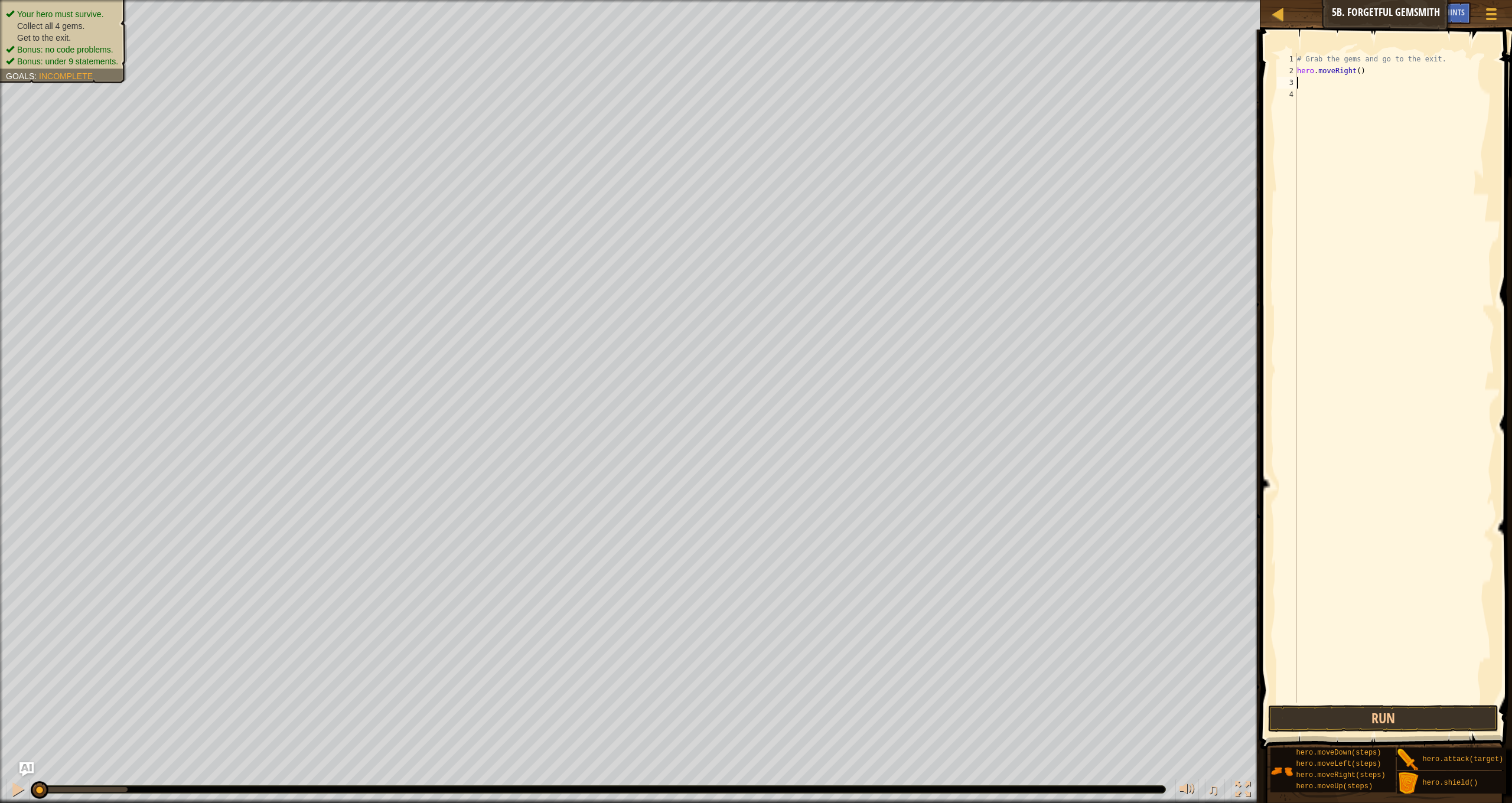
type textarea "h"
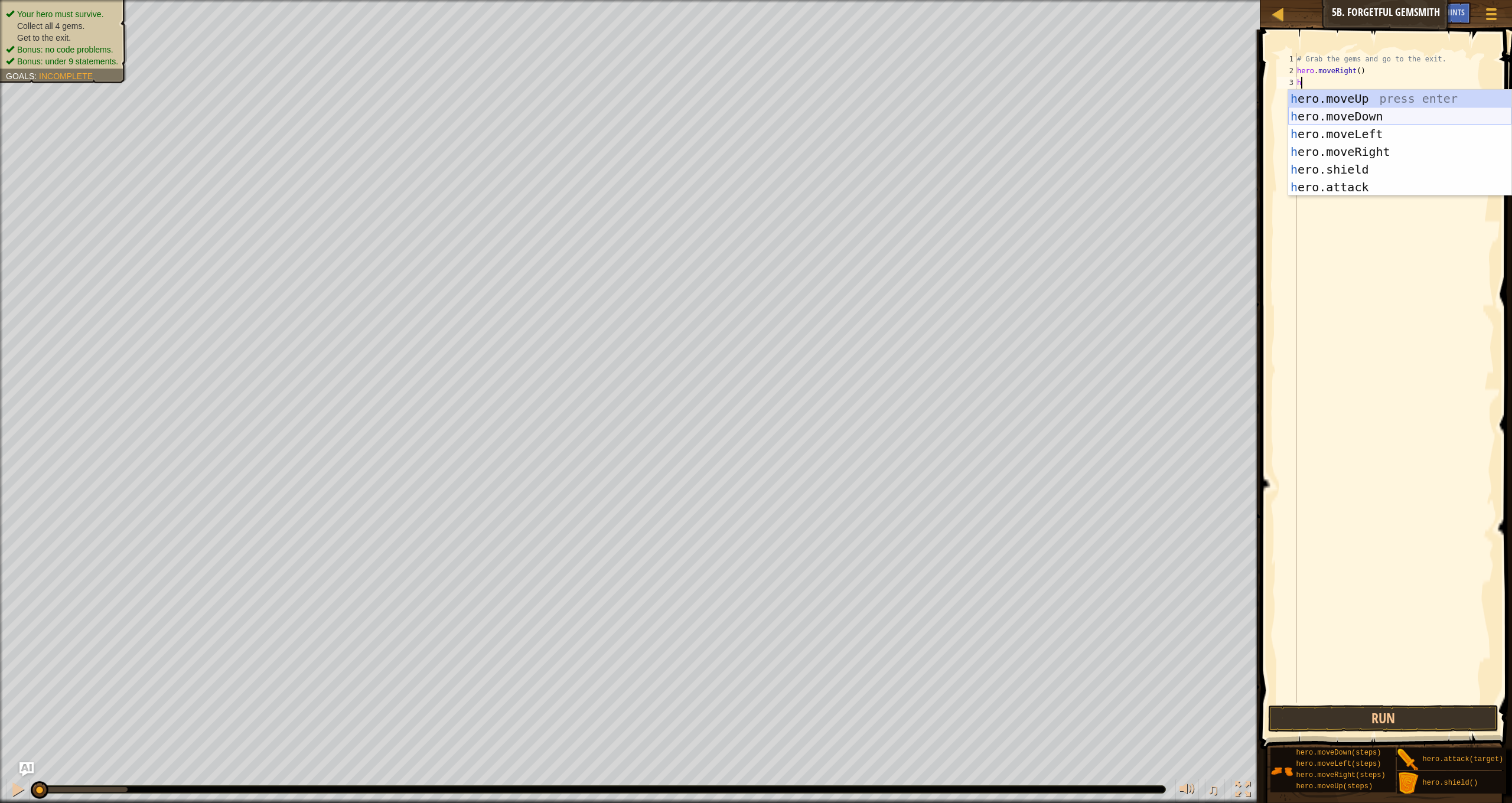
click at [1354, 111] on div "h ero.moveUp press enter h ero.moveDown press enter h ero.moveLeft press enter …" at bounding box center [1400, 160] width 223 height 142
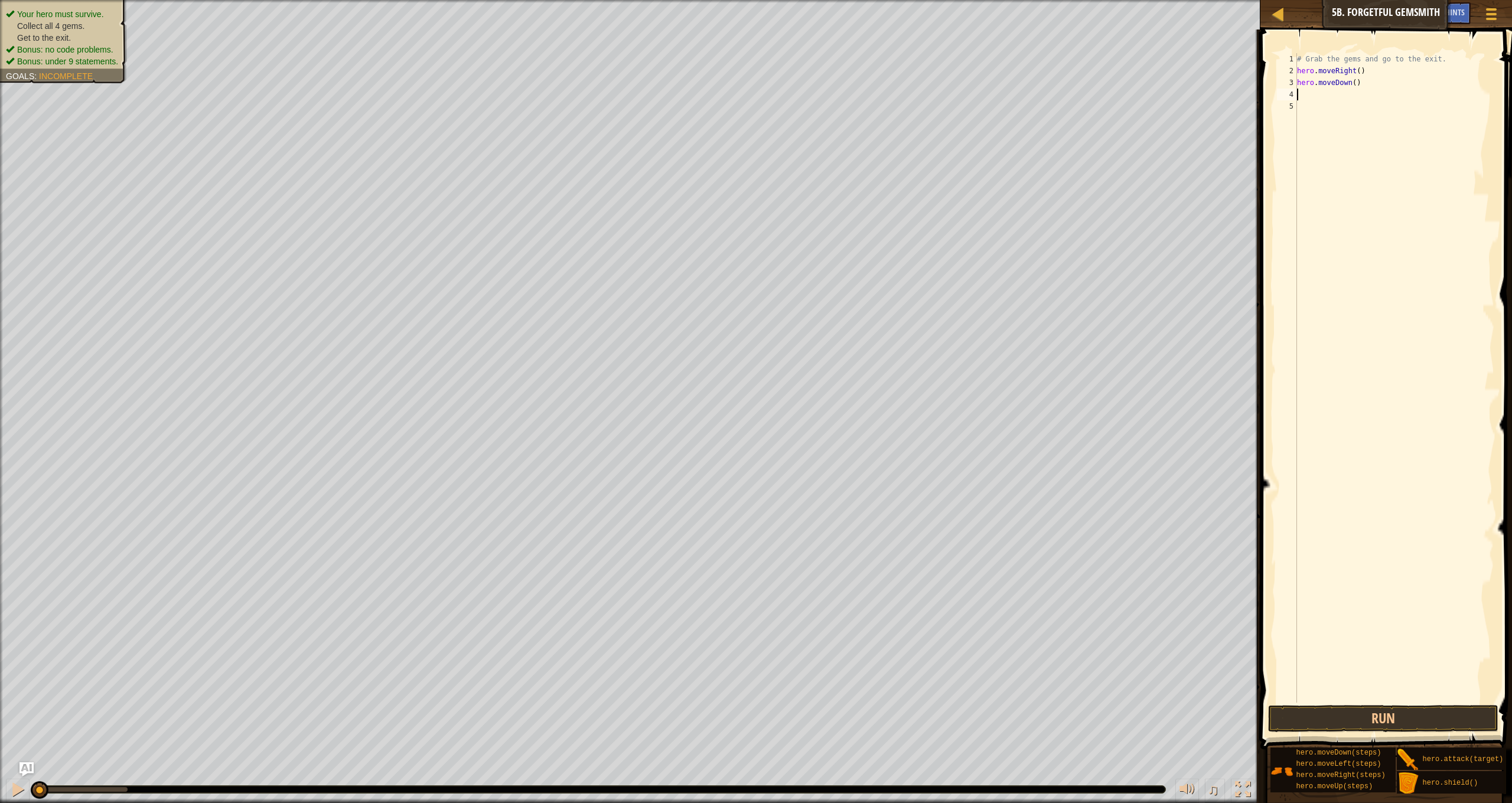
type textarea "h"
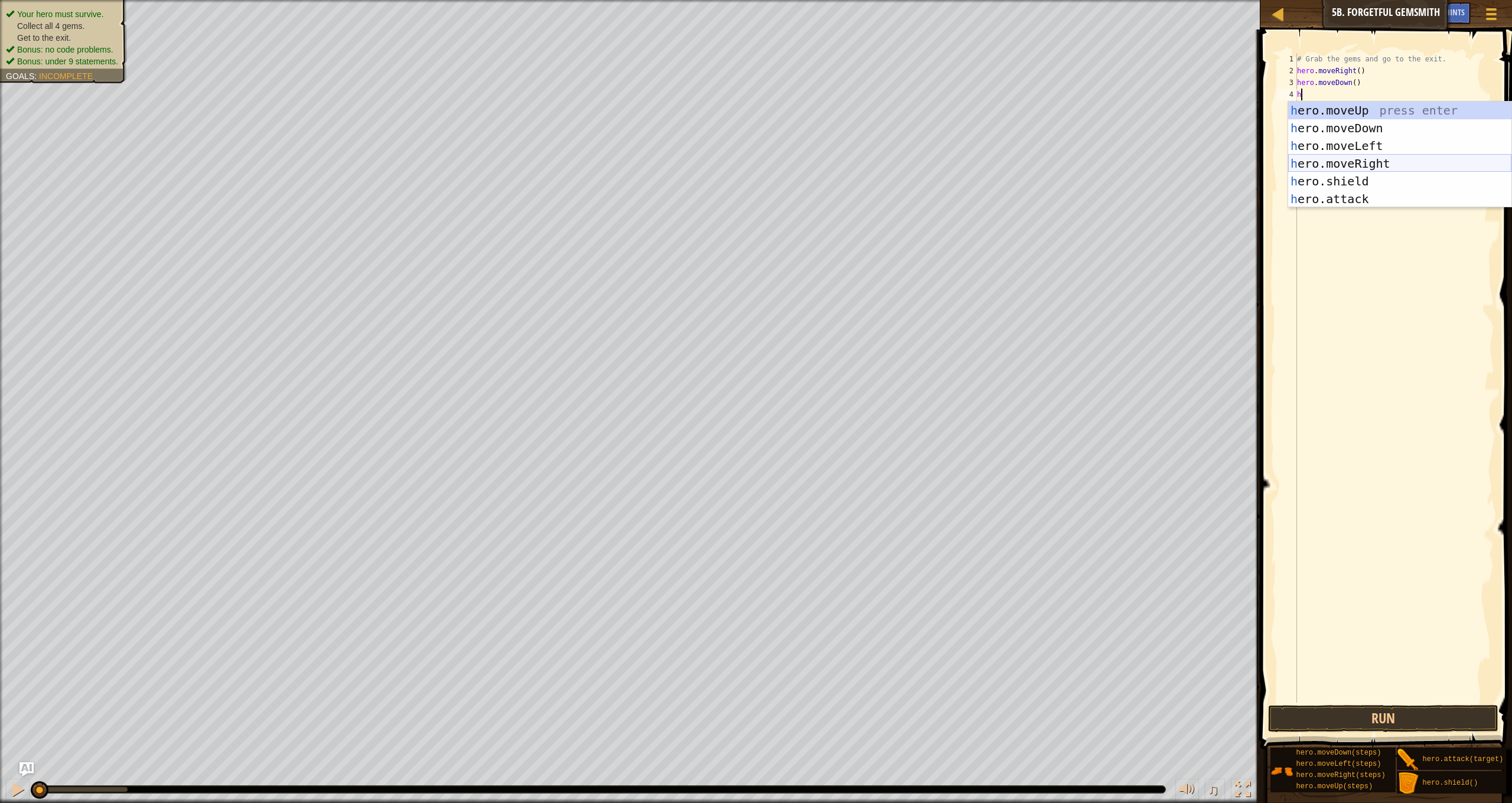
click at [1375, 160] on div "h ero.moveUp press enter h ero.moveDown press enter h ero.moveLeft press enter …" at bounding box center [1400, 172] width 223 height 142
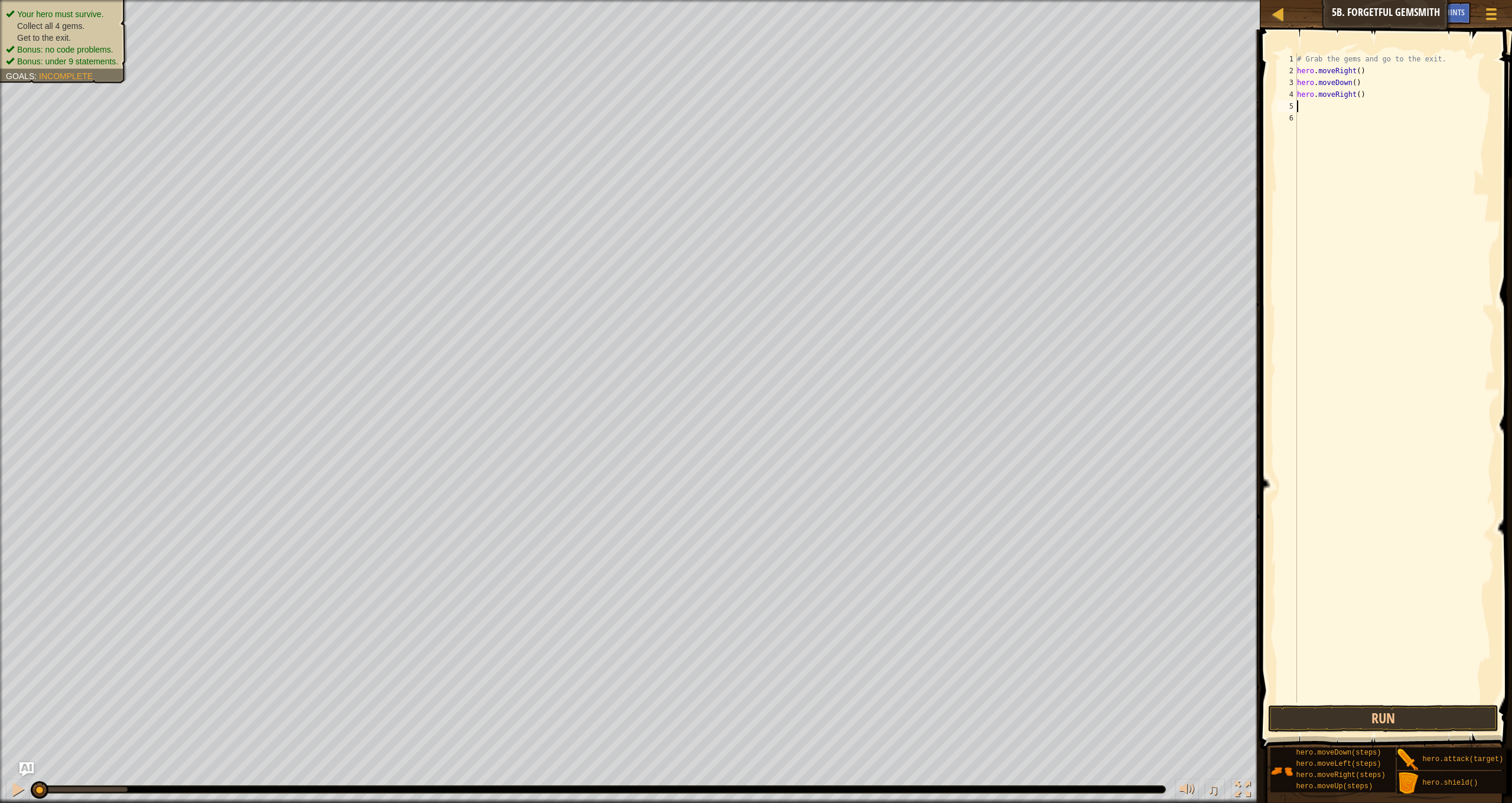
type textarea "h"
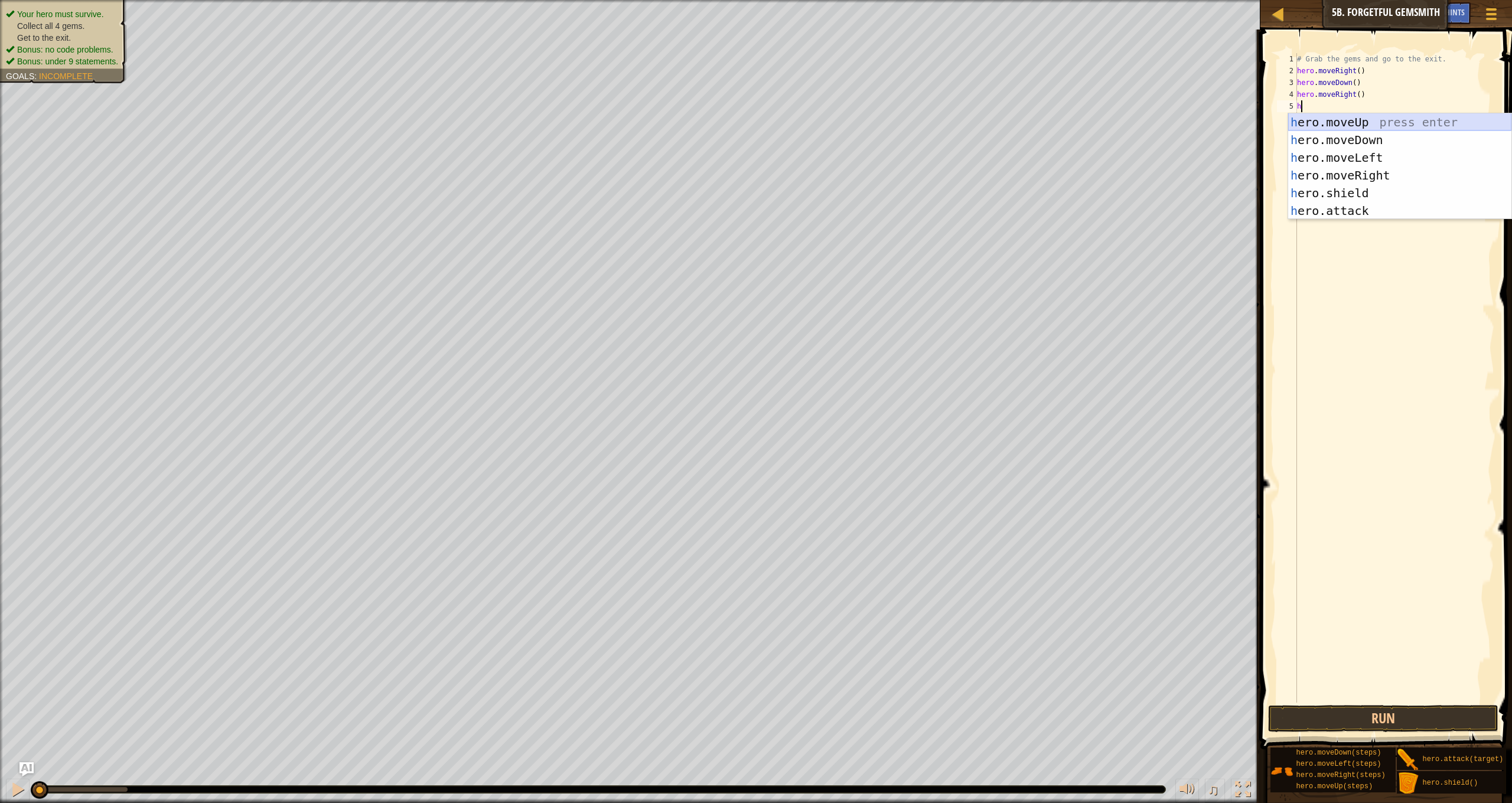
click at [1367, 124] on div "h ero.moveUp press enter h ero.moveDown press enter h ero.moveLeft press enter …" at bounding box center [1400, 184] width 223 height 142
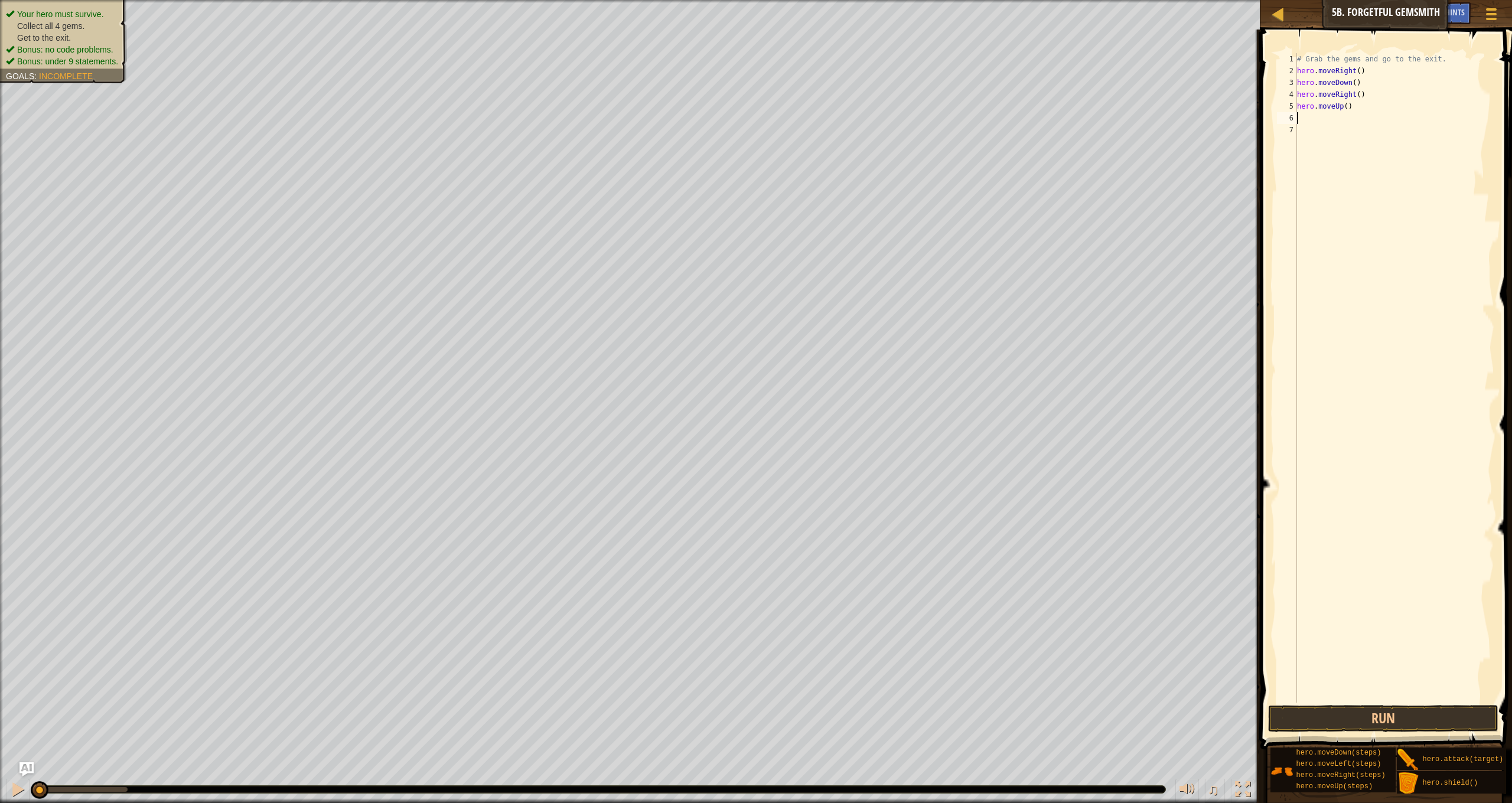
click at [1363, 94] on div "# Grab the gems and go to the exit. hero . moveRight ( ) hero . moveDown ( ) he…" at bounding box center [1394, 389] width 200 height 673
type textarea "hero.moveRight(2)"
click at [1321, 125] on div "# Grab the gems and go to the exit. hero . moveRight ( ) hero . moveDown ( ) he…" at bounding box center [1394, 389] width 200 height 673
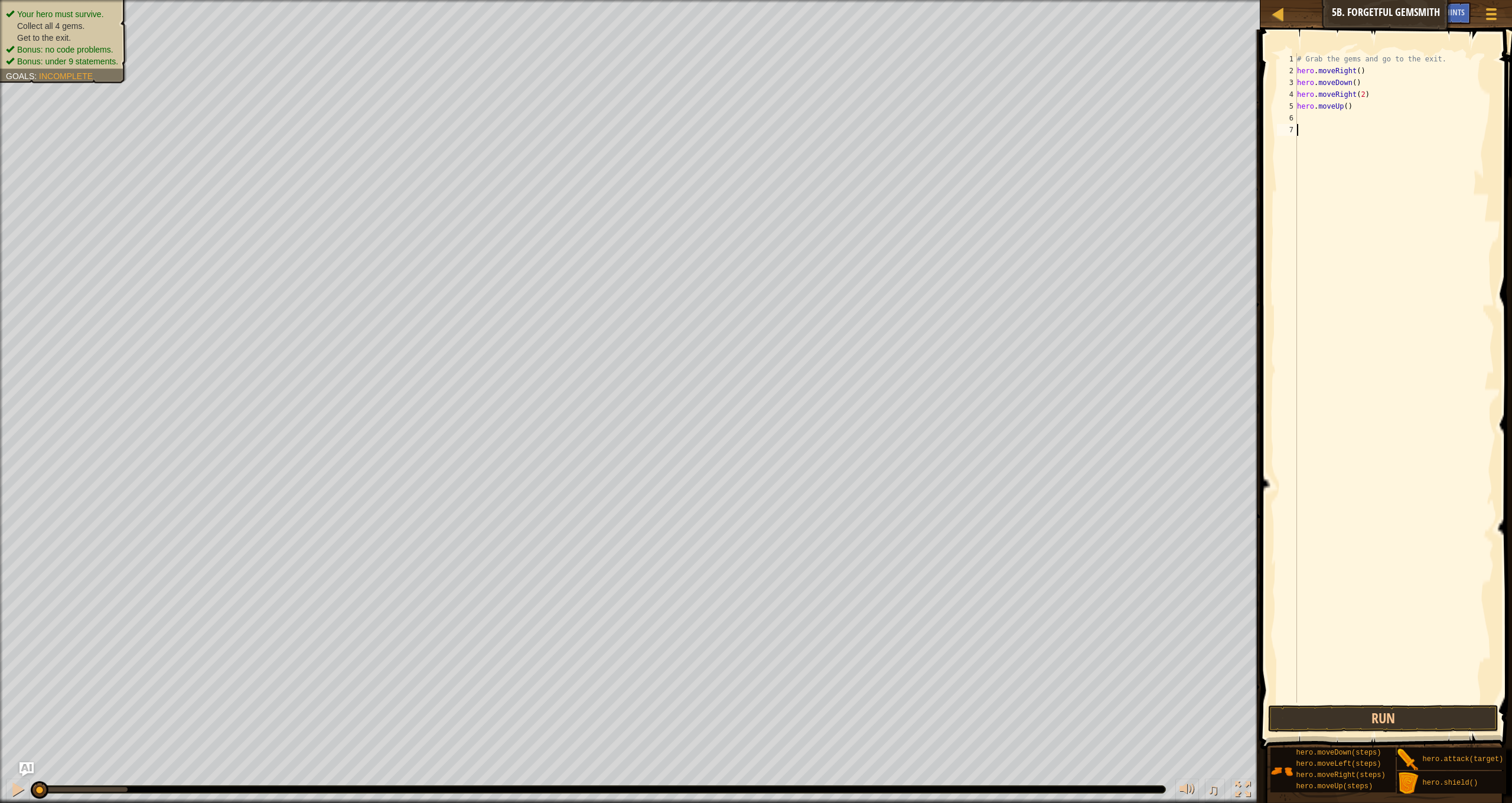
click at [1311, 117] on div "# Grab the gems and go to the exit. hero . moveRight ( ) hero . moveDown ( ) he…" at bounding box center [1394, 389] width 200 height 673
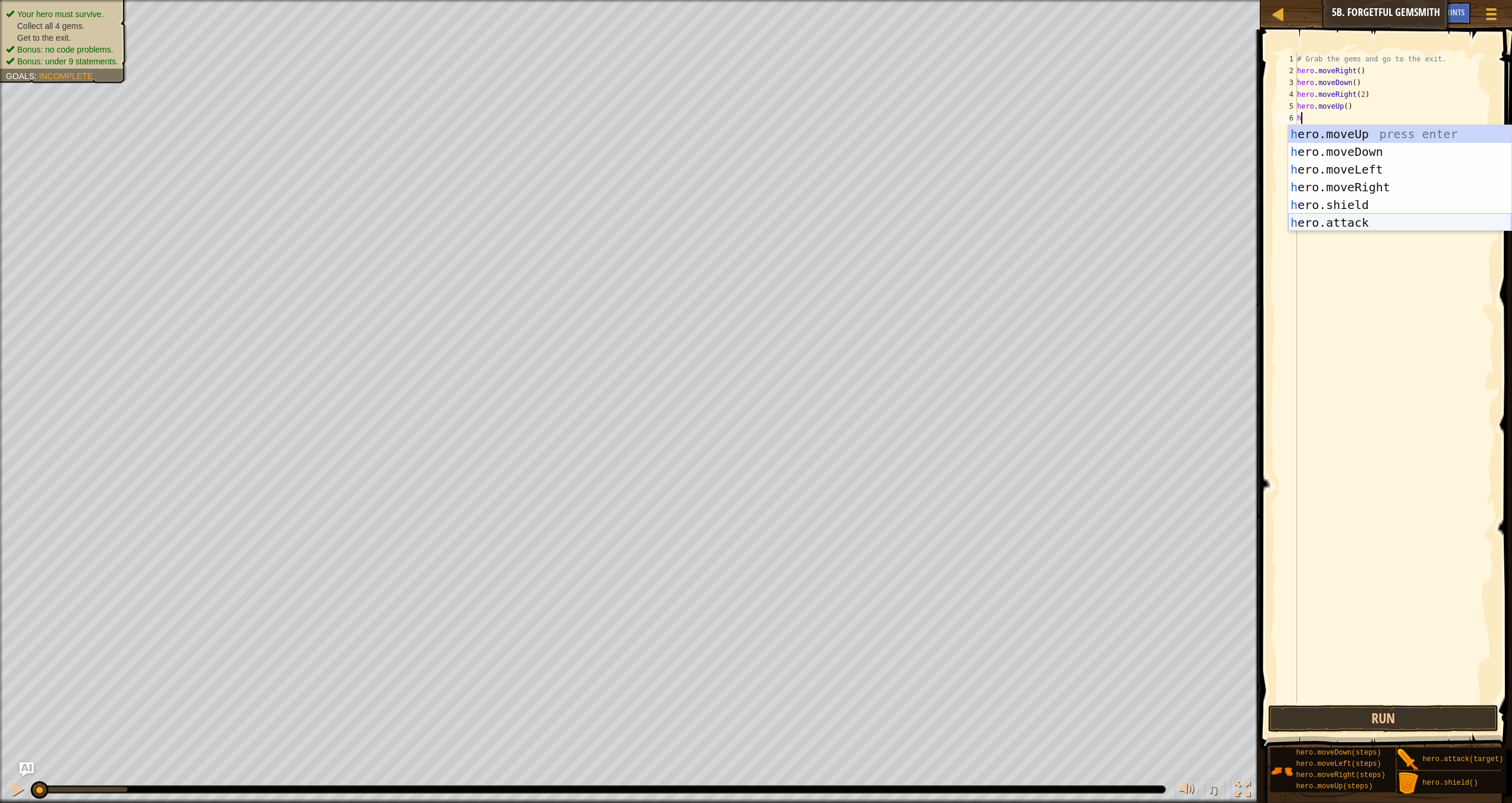
click at [1386, 217] on div "h ero.moveUp press enter h ero.moveDown press enter h ero.moveLeft press enter …" at bounding box center [1400, 195] width 223 height 142
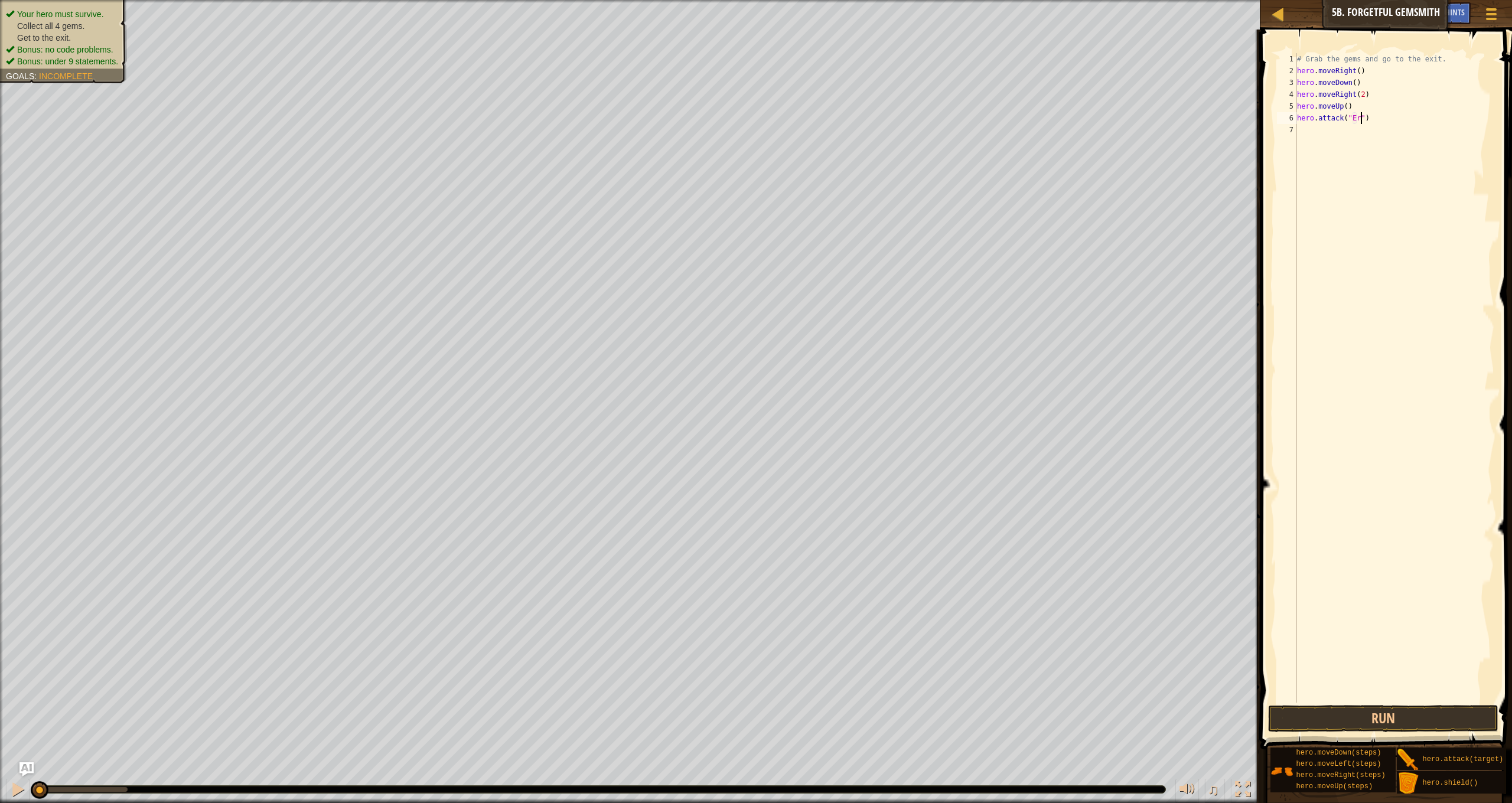
scroll to position [5, 5]
type textarea "hero.attack("[PERSON_NAME]")"
click at [1314, 130] on div "# Grab the gems and go to the exit. hero . moveRight ( ) hero . moveDown ( ) he…" at bounding box center [1394, 389] width 200 height 673
type textarea "h"
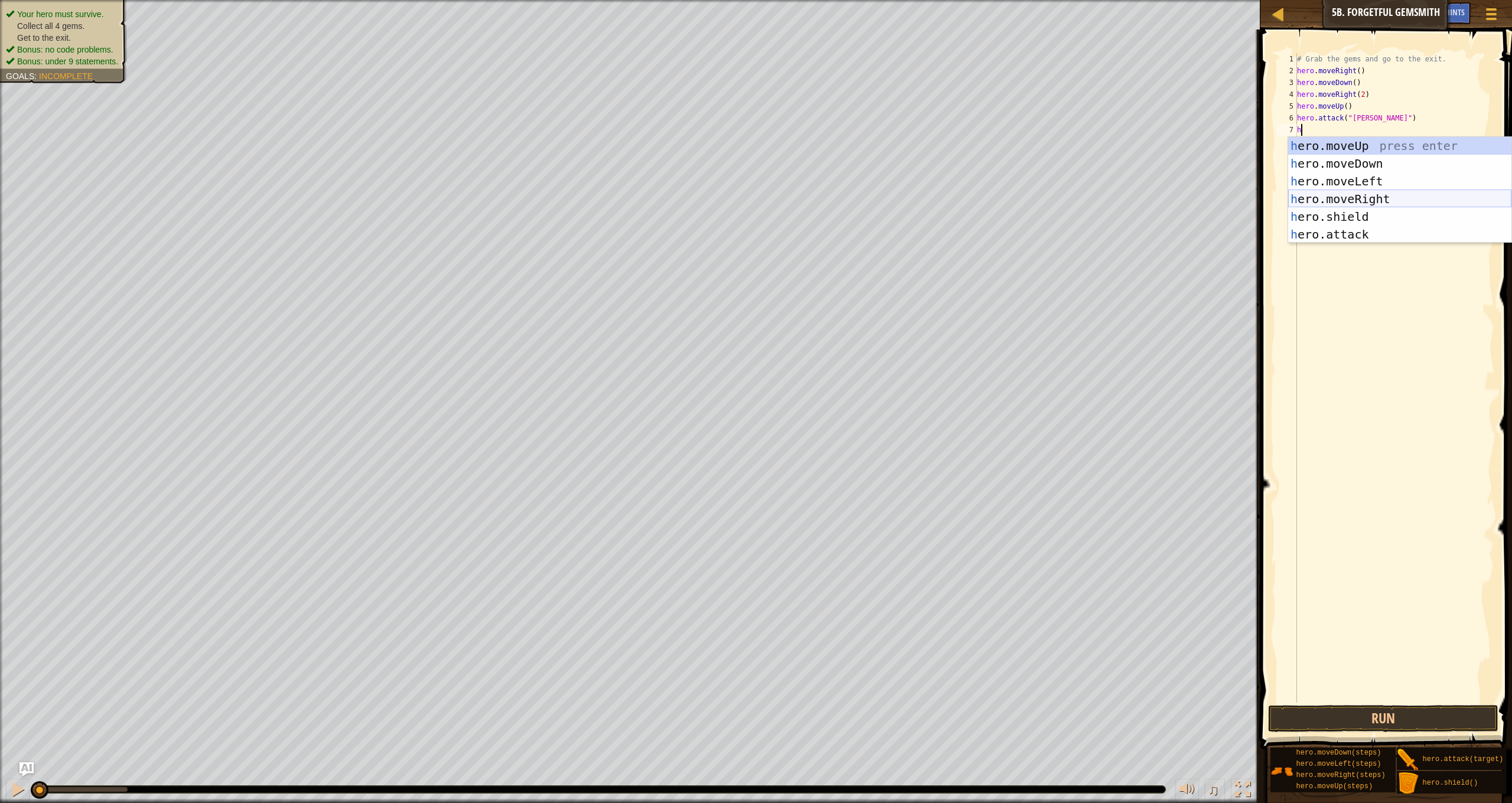
click at [1386, 204] on div "h ero.moveUp press enter h ero.moveDown press enter h ero.moveLeft press enter …" at bounding box center [1400, 208] width 223 height 142
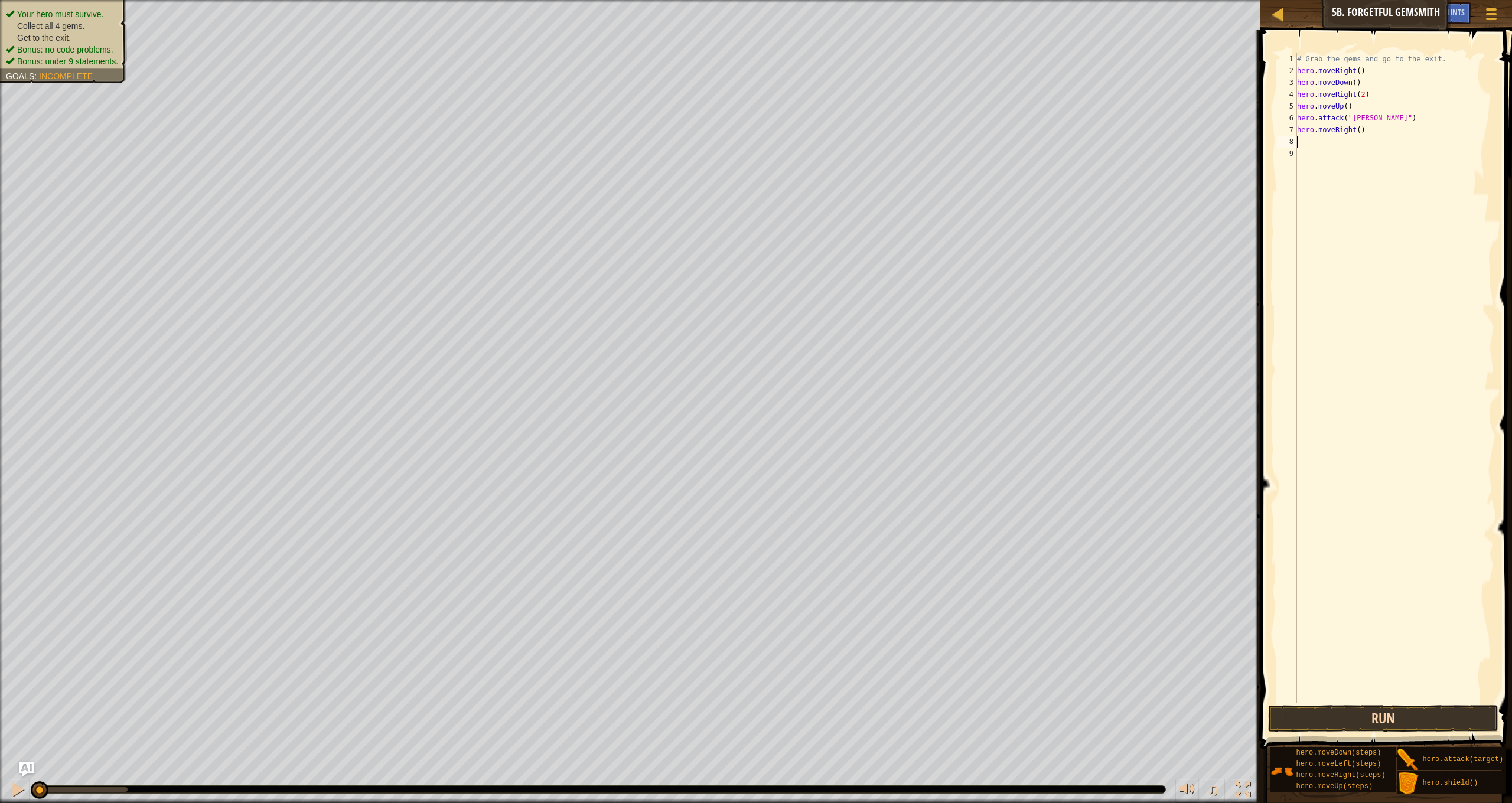
click at [1363, 713] on button "Run" at bounding box center [1384, 718] width 230 height 27
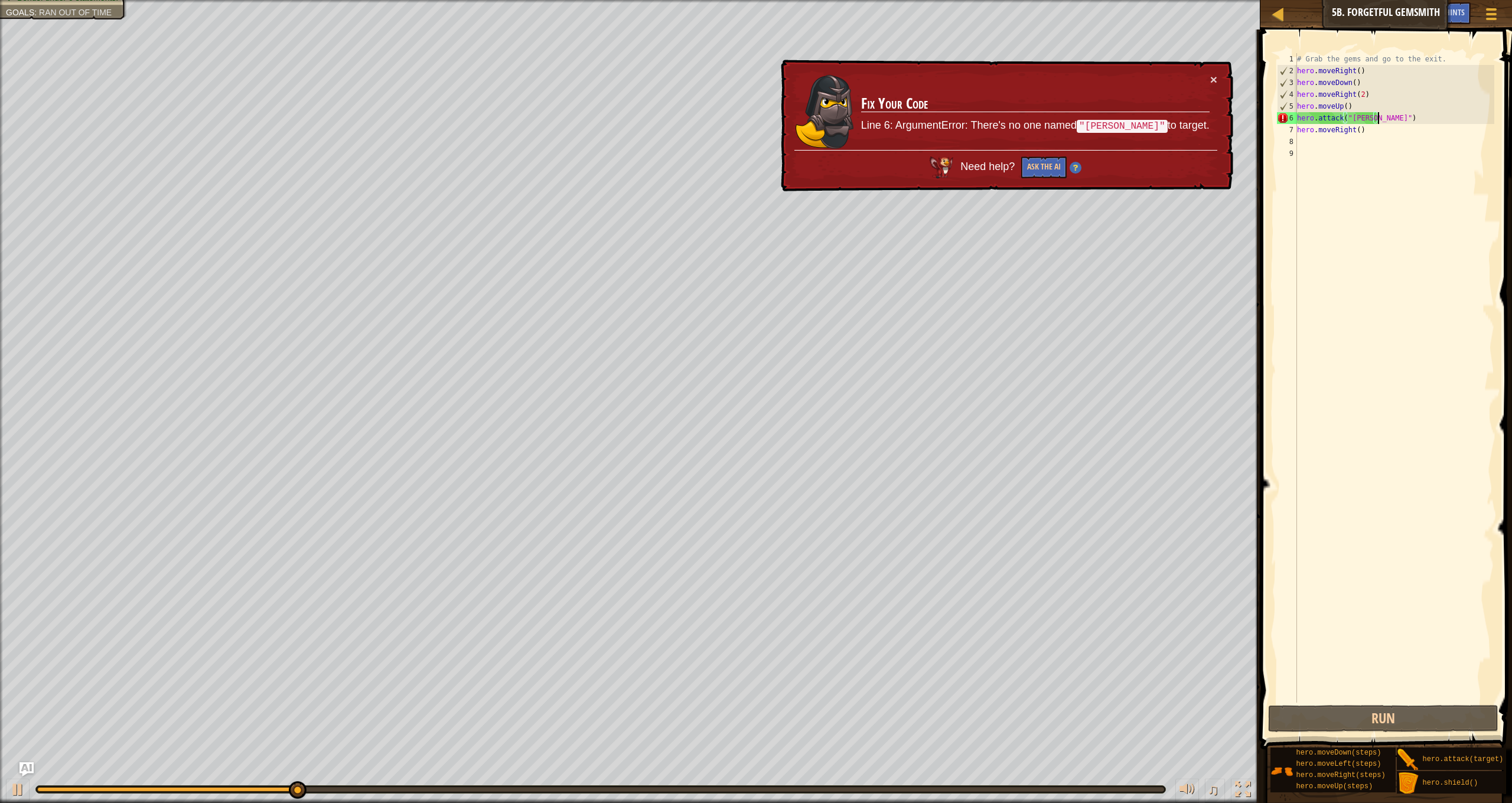
click at [1377, 117] on div "# Grab the gems and go to the exit. hero . moveRight ( ) hero . moveDown ( ) he…" at bounding box center [1394, 389] width 200 height 673
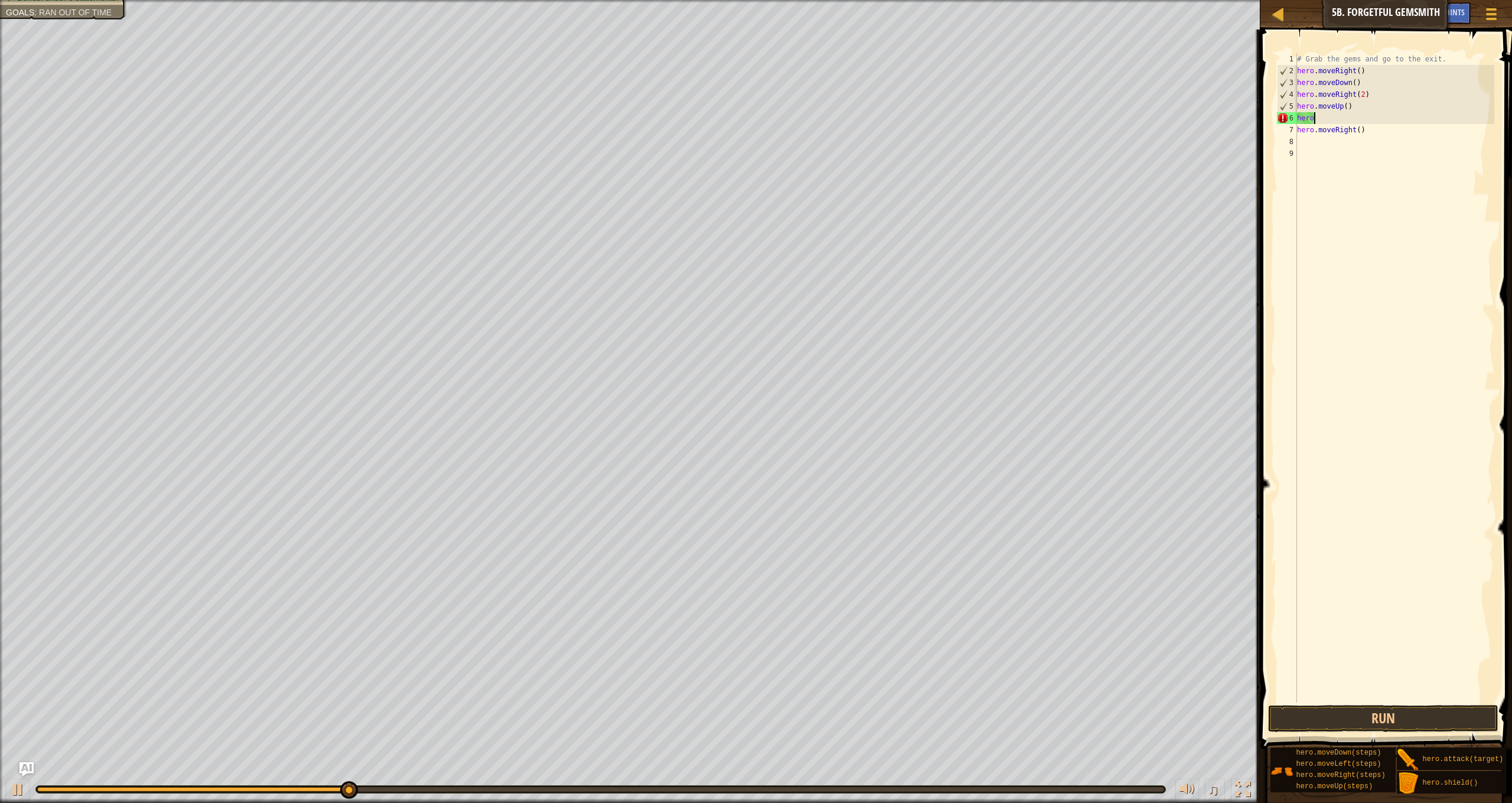
type textarea "h"
type textarea "hero.moveUp()"
click at [1332, 709] on button "Run" at bounding box center [1384, 718] width 230 height 27
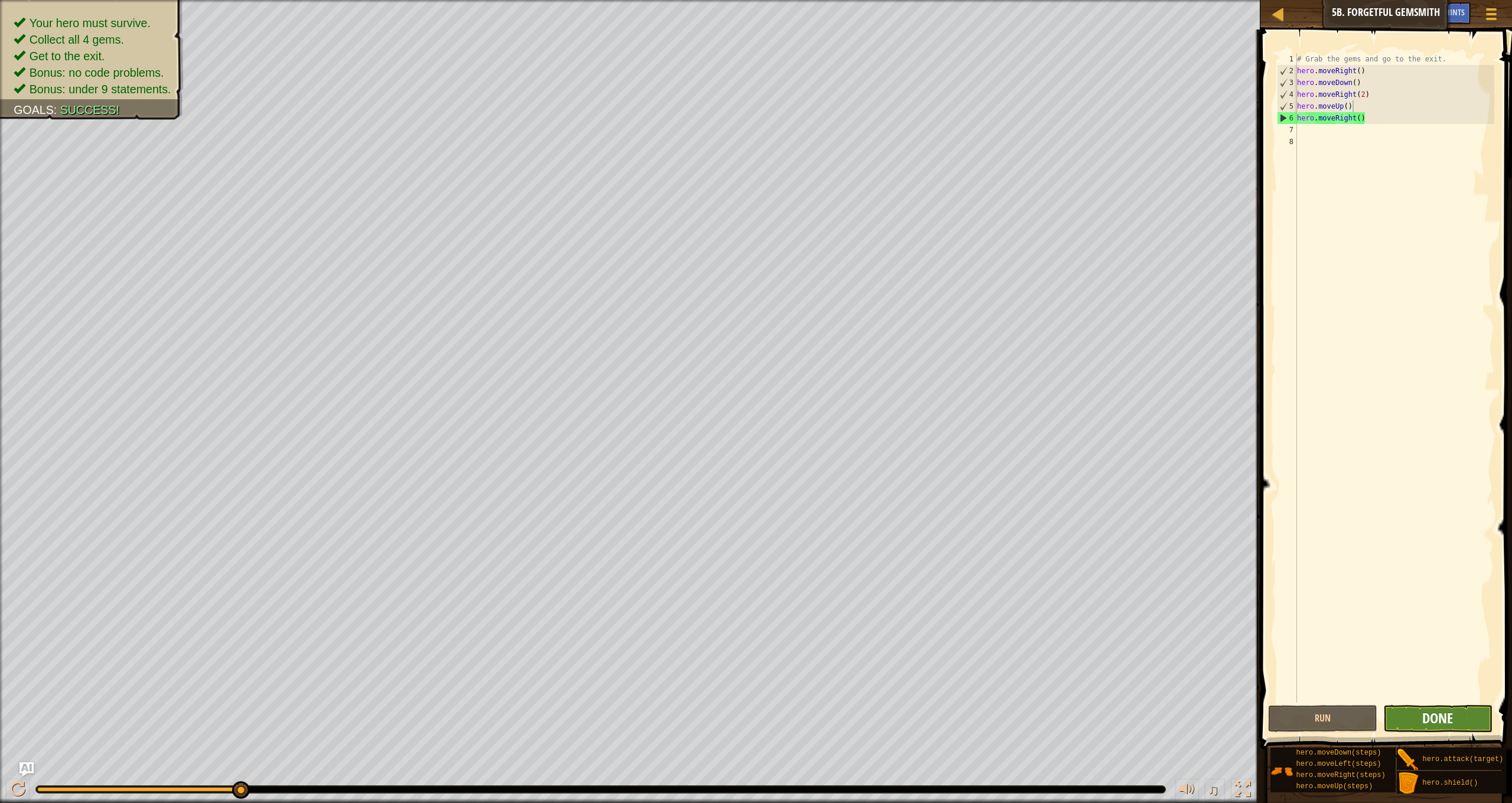
click at [1425, 711] on span "Done" at bounding box center [1437, 717] width 30 height 19
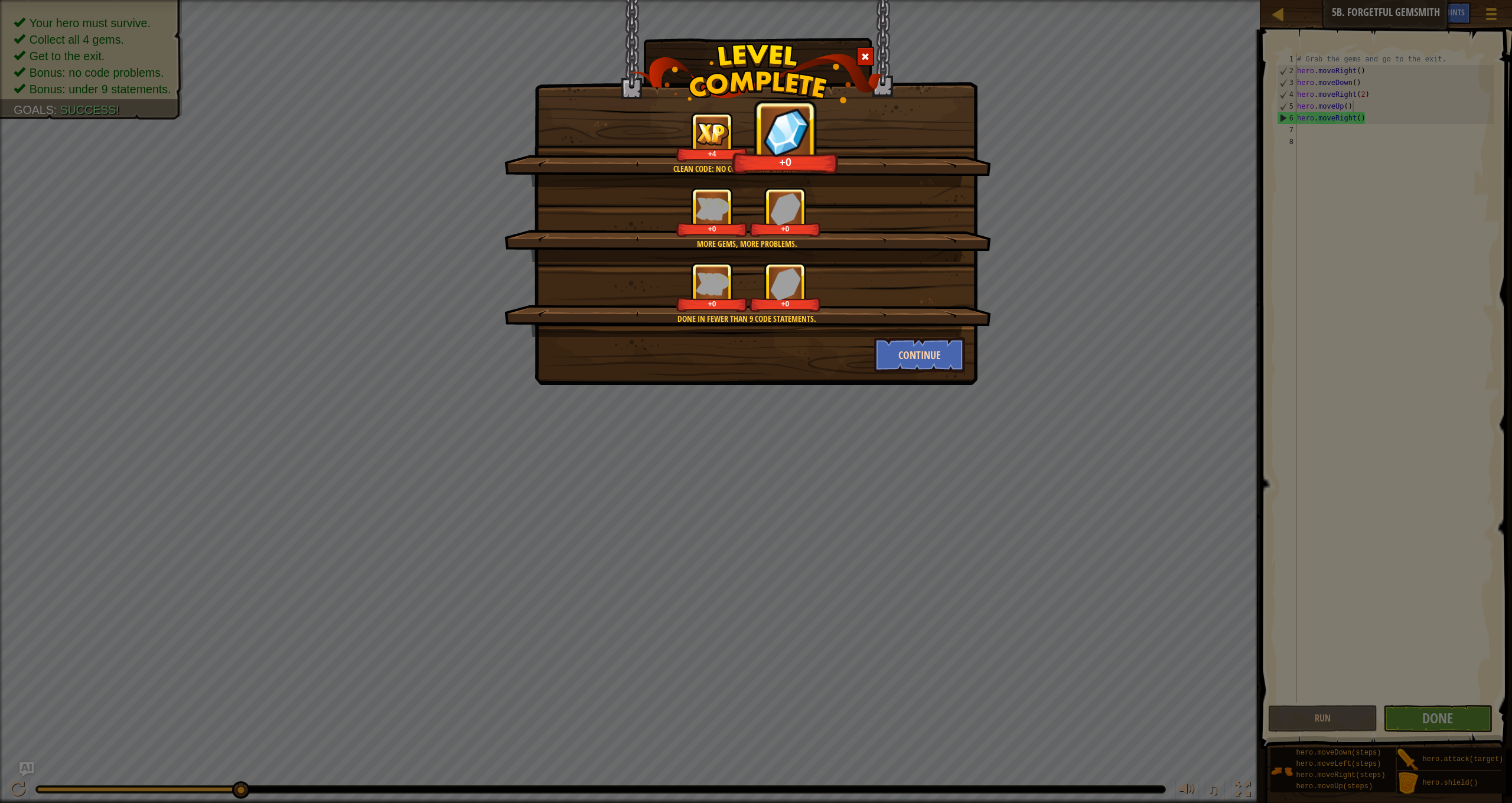
click at [927, 351] on button "Continue" at bounding box center [920, 355] width 92 height 36
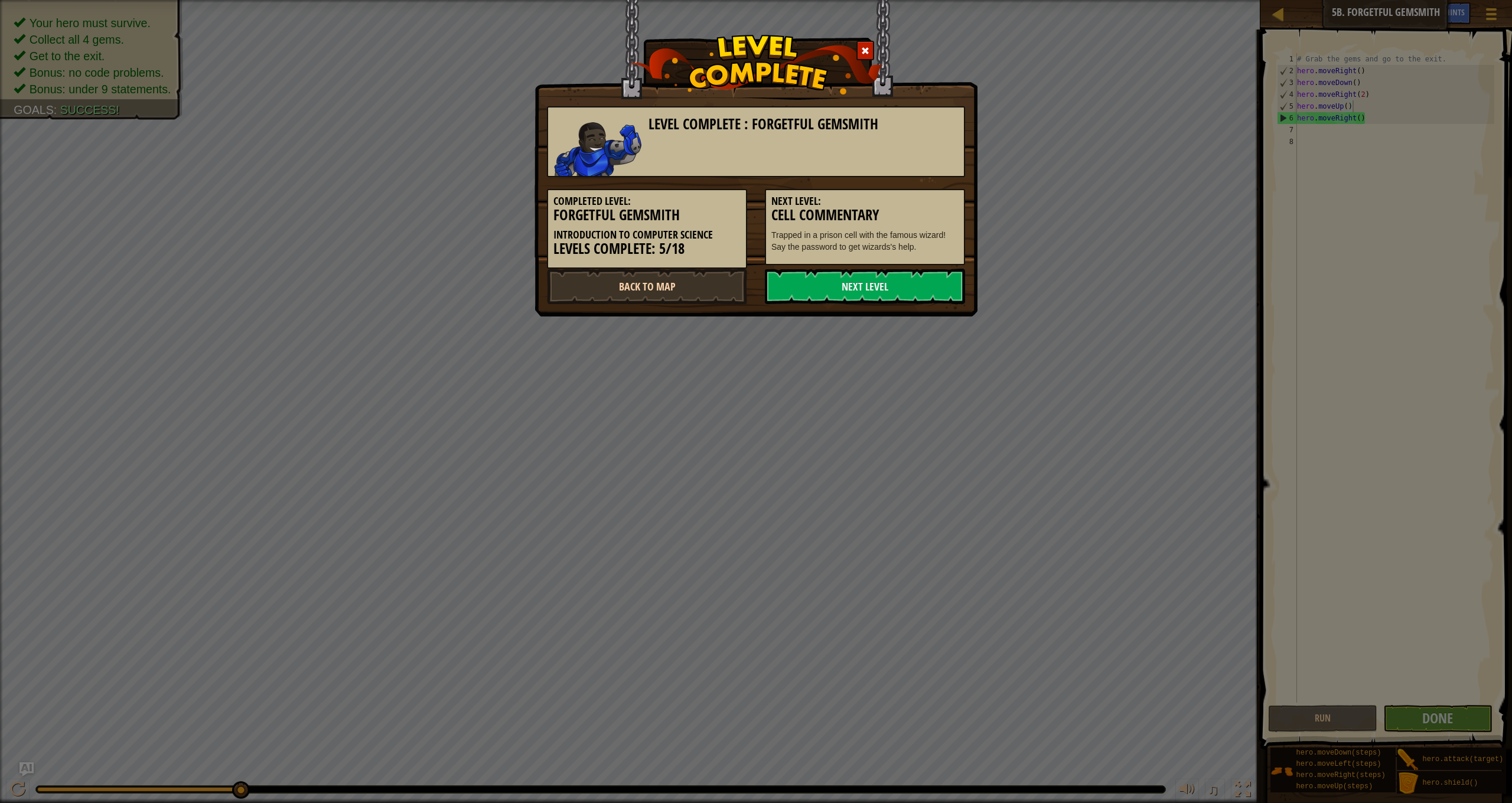
click at [697, 283] on link "Back to Map" at bounding box center [647, 286] width 201 height 36
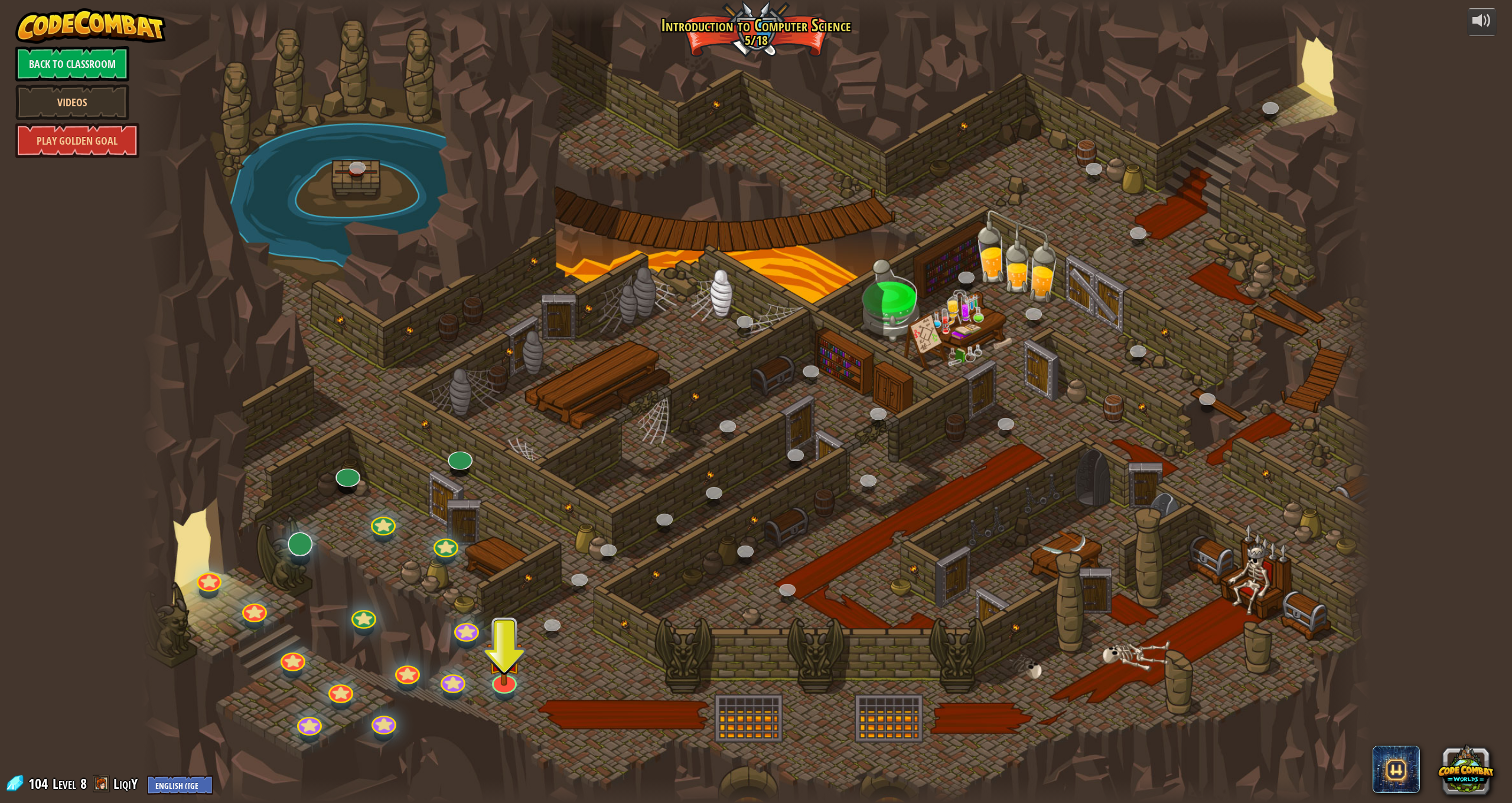
click at [306, 555] on div at bounding box center [300, 558] width 20 height 15
click at [313, 548] on div "25. Kithgard Gates (Locked) Escape the Kithgard dungeons, and don't let the gua…" at bounding box center [756, 401] width 1229 height 803
click at [311, 549] on div at bounding box center [300, 545] width 25 height 25
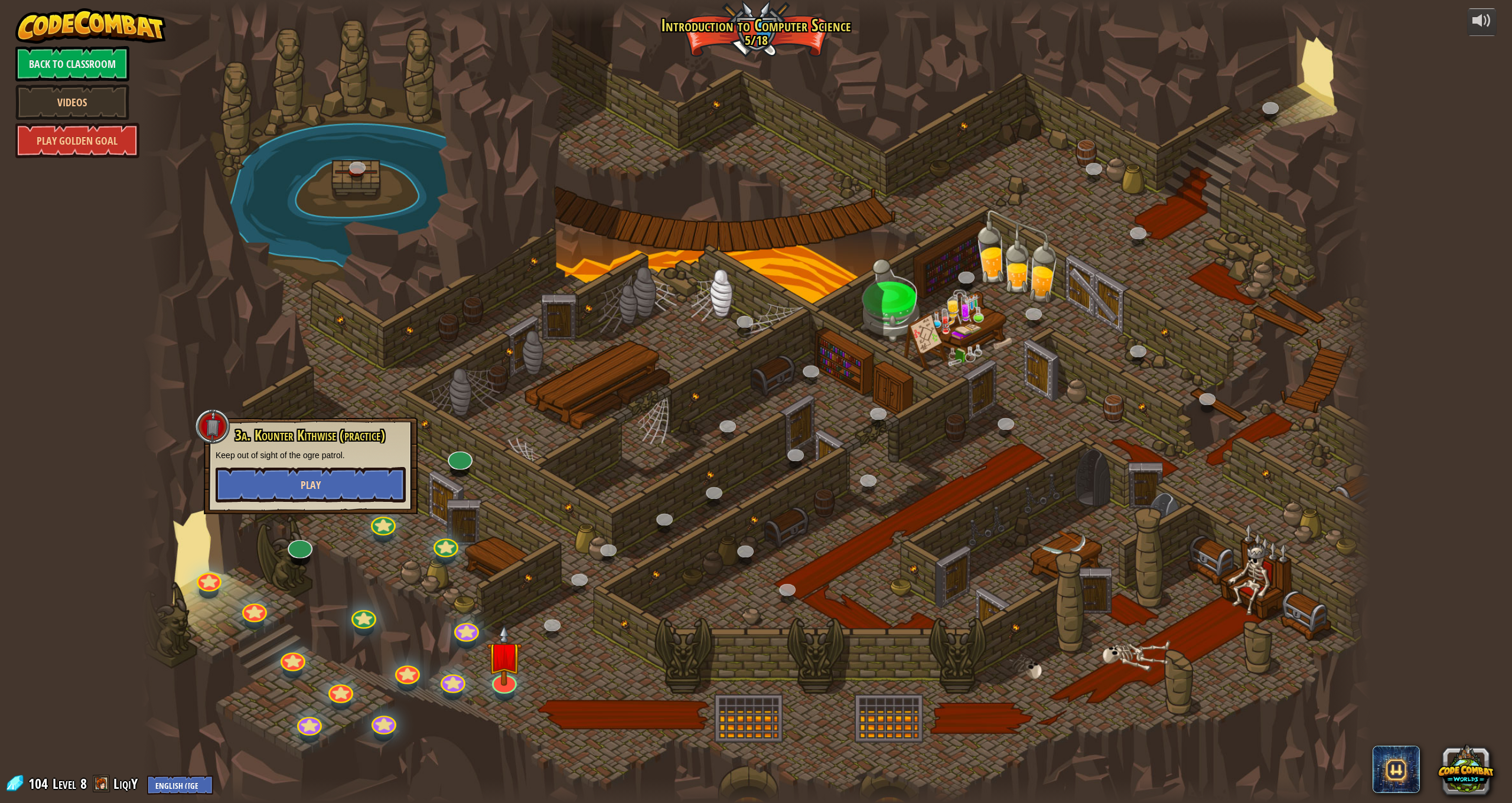
click at [341, 470] on button "Play" at bounding box center [310, 485] width 190 height 36
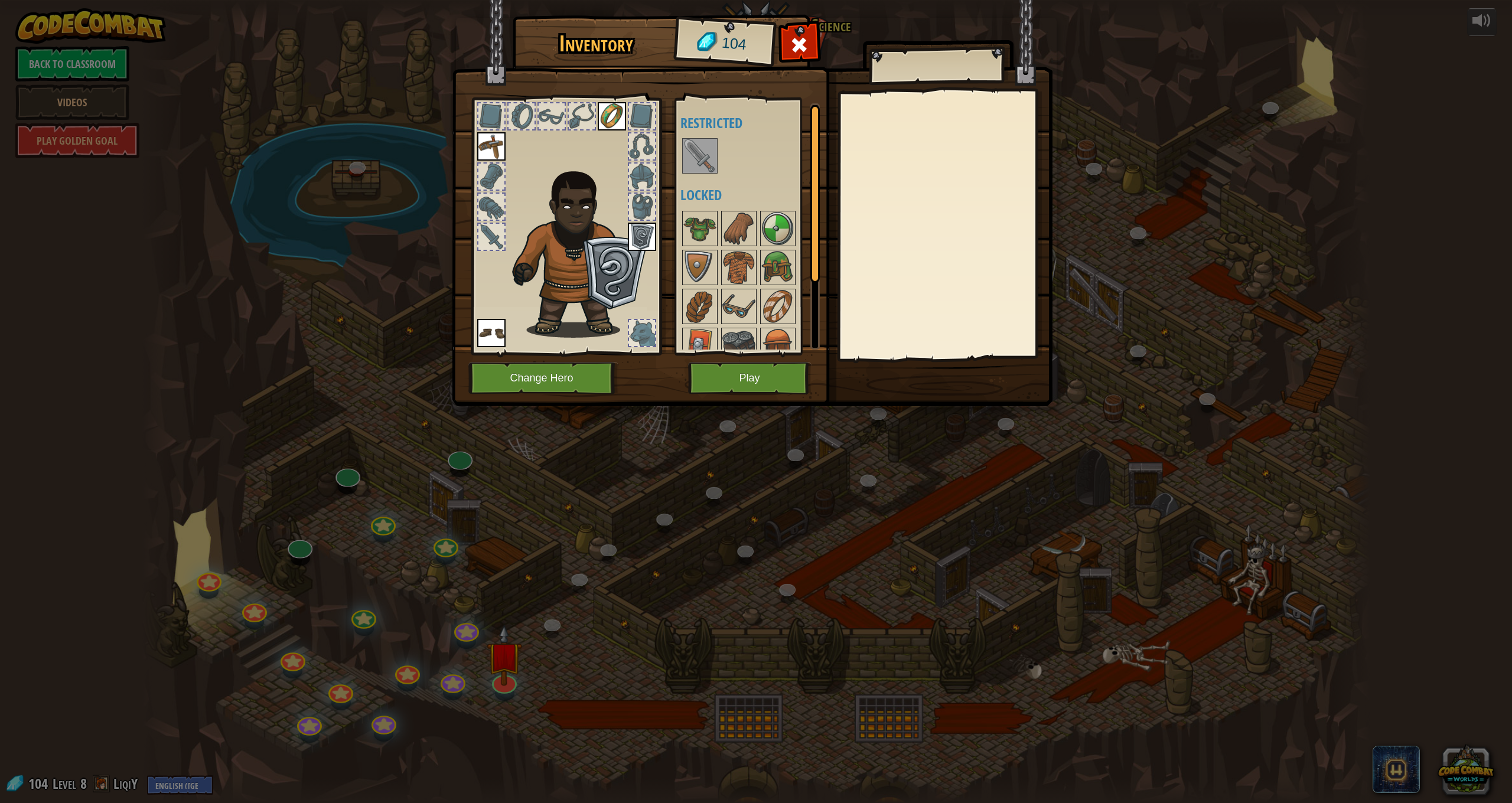
click at [775, 380] on button "Play" at bounding box center [750, 378] width 123 height 32
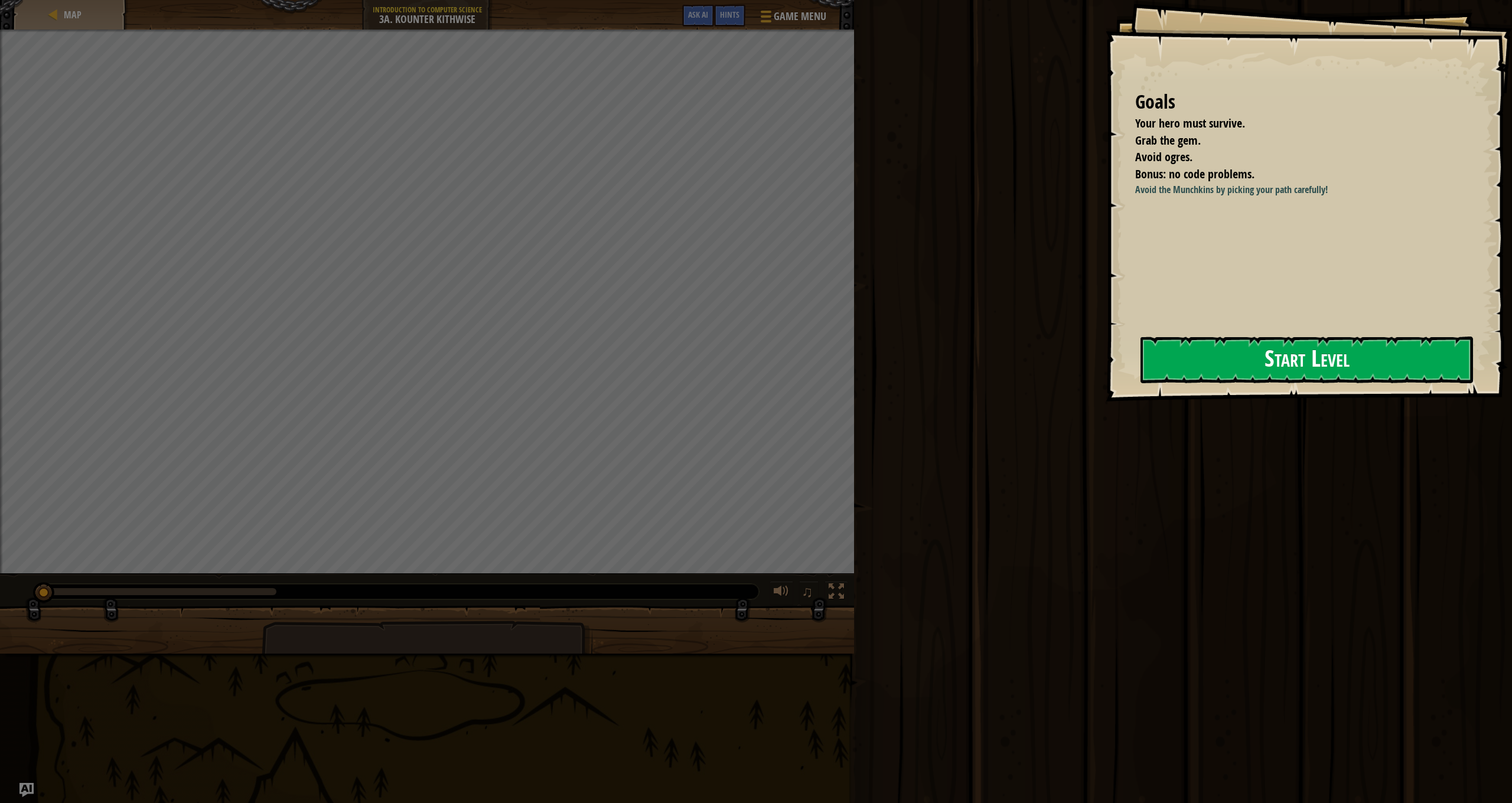
click at [1209, 339] on button "Start Level" at bounding box center [1306, 360] width 333 height 46
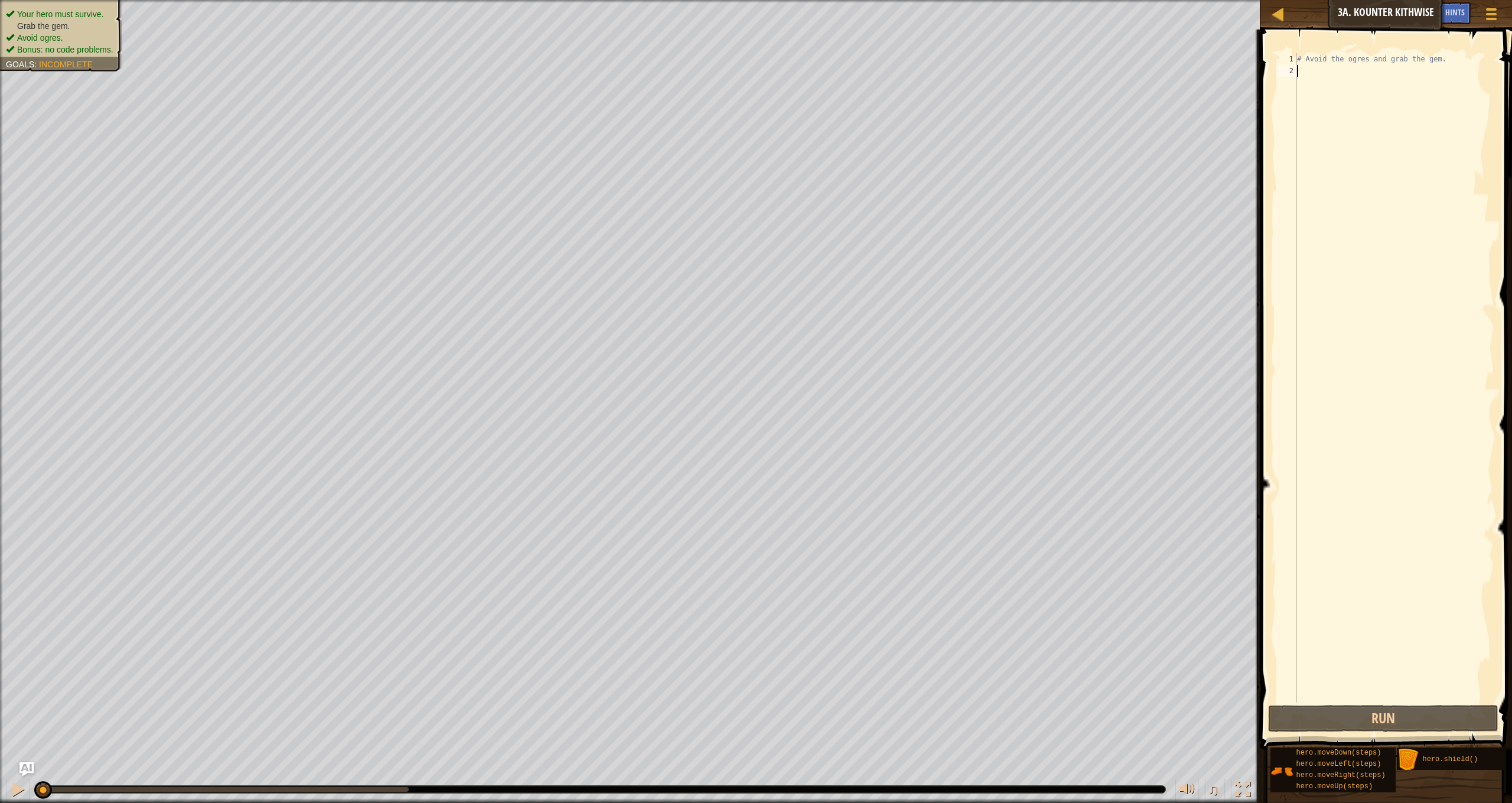
type textarea "h"
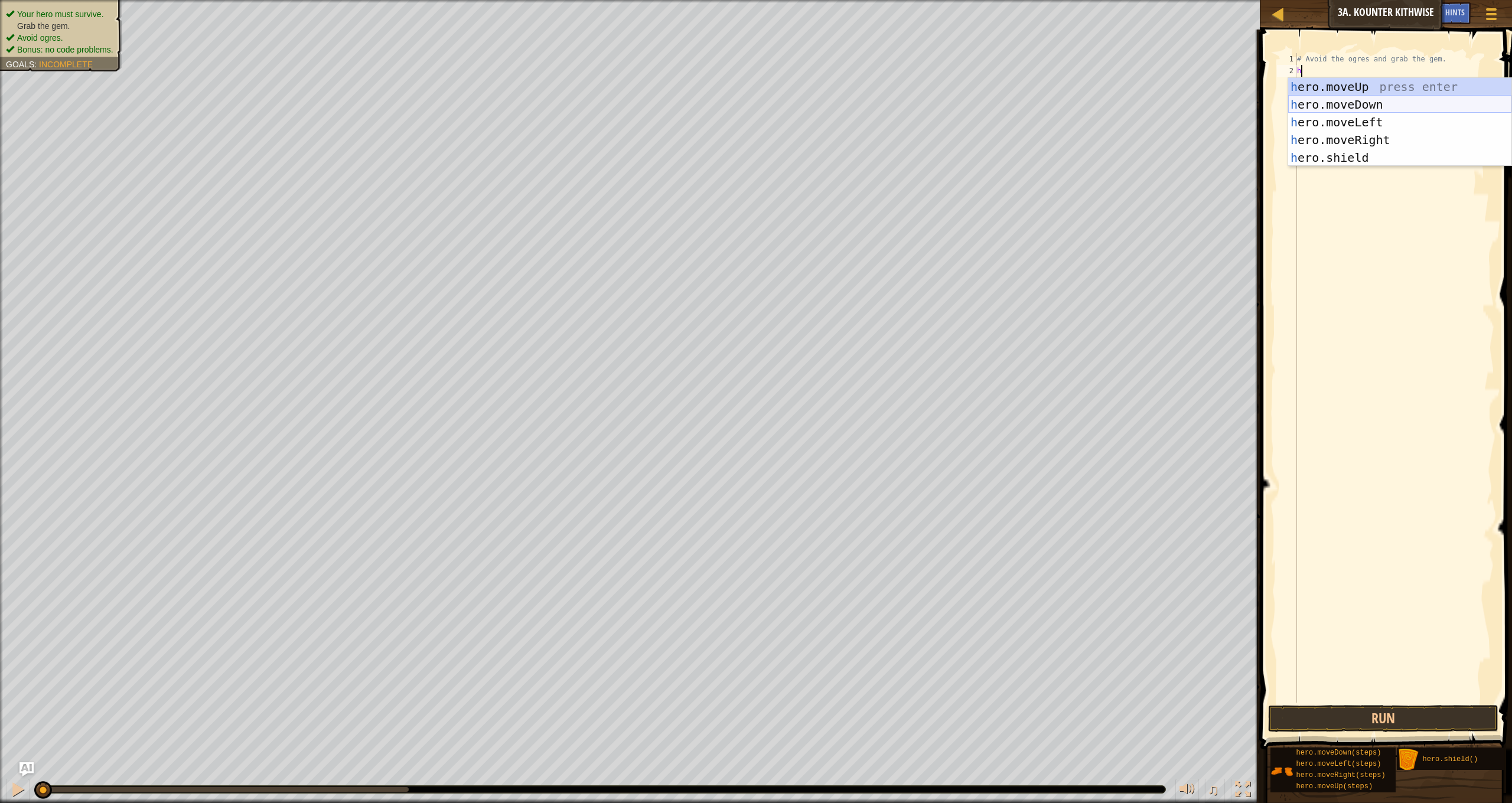
click at [1361, 105] on div "h ero.moveUp press enter h ero.moveDown press enter h ero.moveLeft press enter …" at bounding box center [1400, 139] width 223 height 124
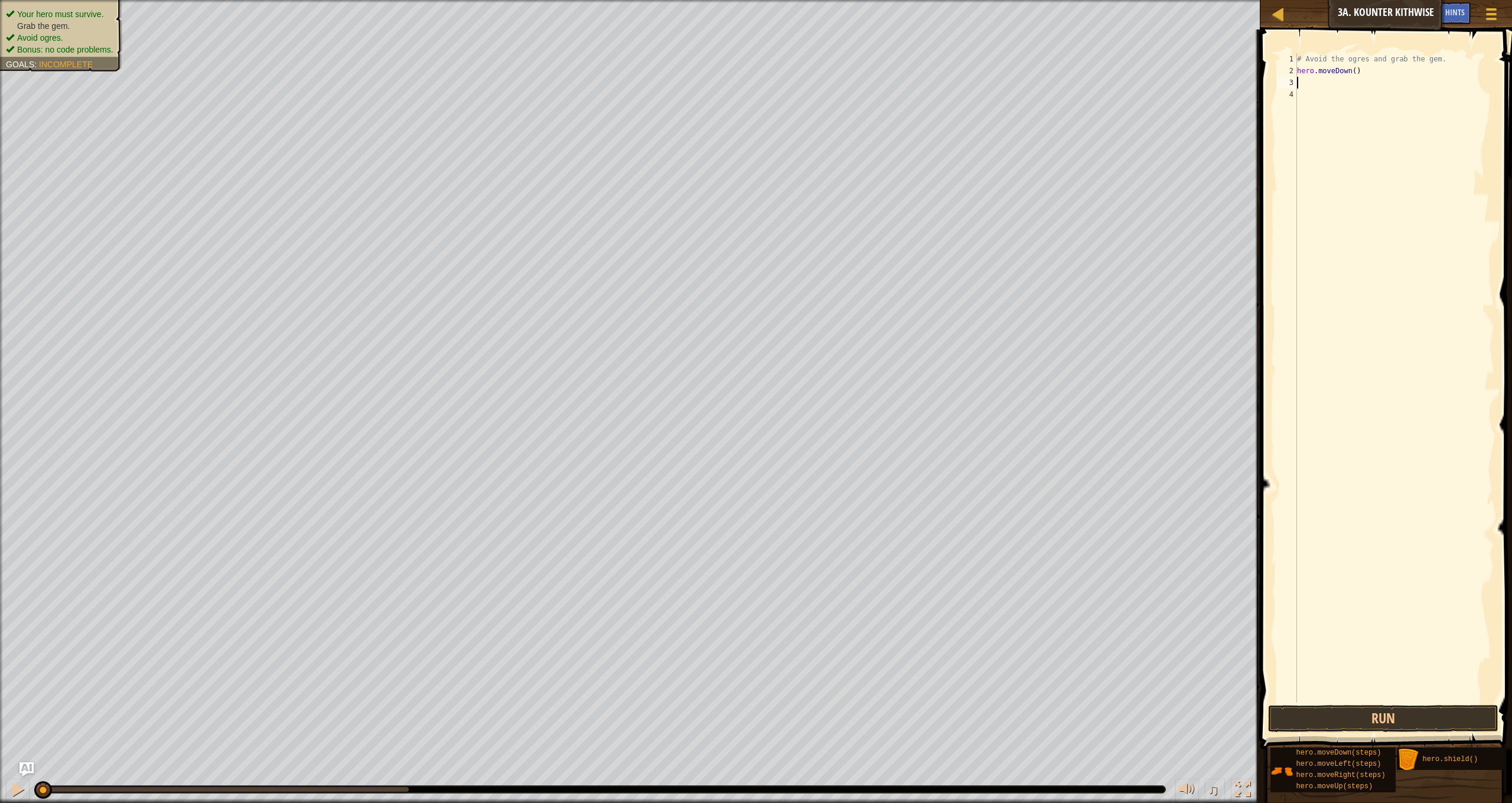
type textarea "h"
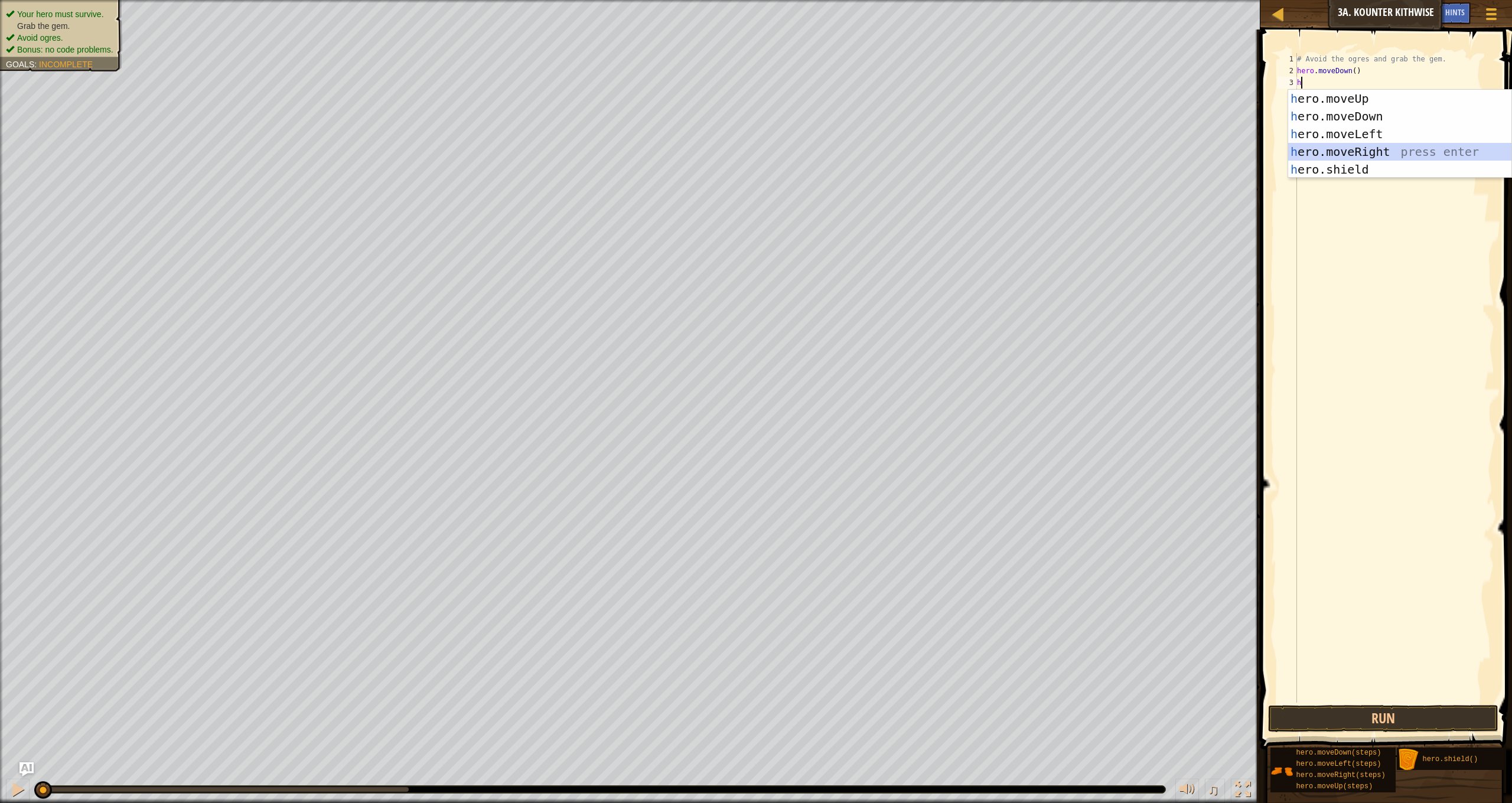
click at [1390, 148] on div "h ero.moveUp press enter h ero.moveDown press enter h ero.moveLeft press enter …" at bounding box center [1400, 152] width 223 height 124
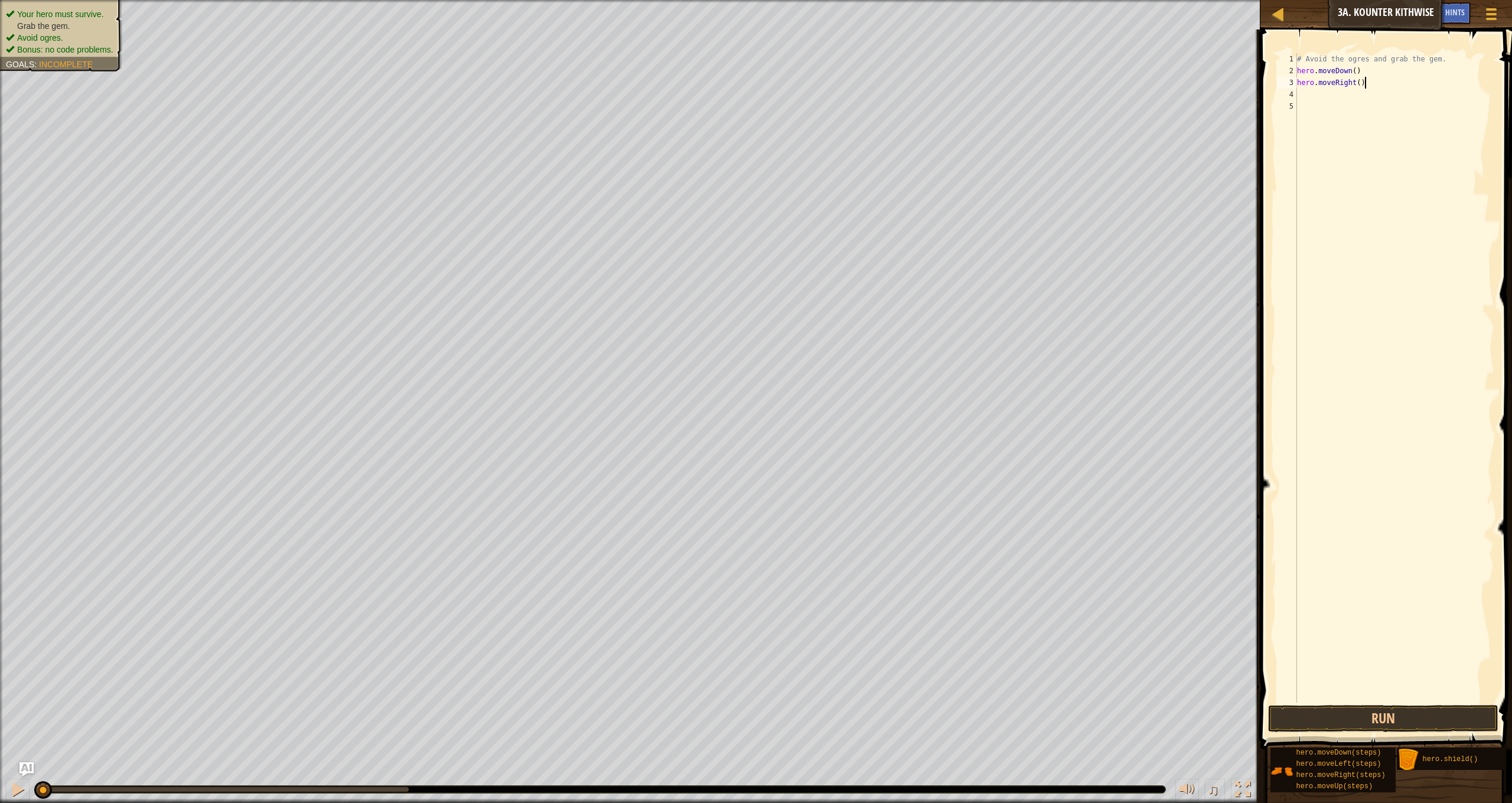
click at [1365, 81] on div "# Avoid the ogres and grab the gem. hero . moveDown ( ) hero . moveRight ( )" at bounding box center [1394, 389] width 200 height 673
click at [1358, 79] on div "# Avoid the ogres and grab the gem. hero . moveDown ( ) hero . moveRight ( )" at bounding box center [1394, 389] width 200 height 673
click at [1363, 79] on div "# Avoid the ogres and grab the gem. hero . moveDown ( ) hero . moveRight ( )" at bounding box center [1394, 389] width 200 height 673
click at [1365, 81] on div "# Avoid the ogres and grab the gem. hero . moveDown ( ) hero . moveRight ( )" at bounding box center [1394, 389] width 200 height 673
click at [1361, 86] on div "# Avoid the ogres and grab the gem. hero . moveDown ( ) hero . moveRight ( )" at bounding box center [1394, 389] width 200 height 673
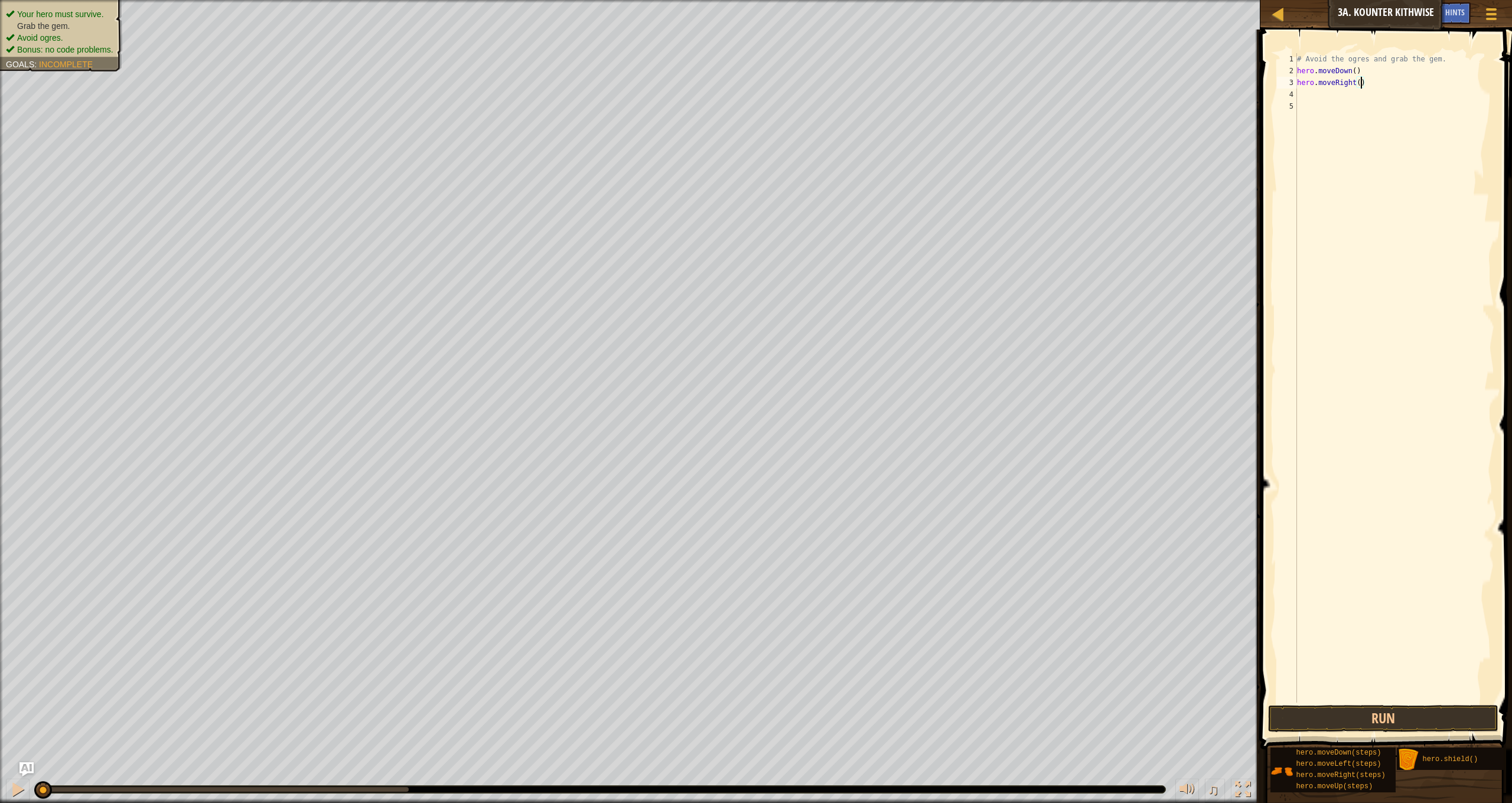
scroll to position [5, 5]
type textarea "hero.moveRight(2)"
click at [1418, 715] on button "Run" at bounding box center [1384, 718] width 230 height 27
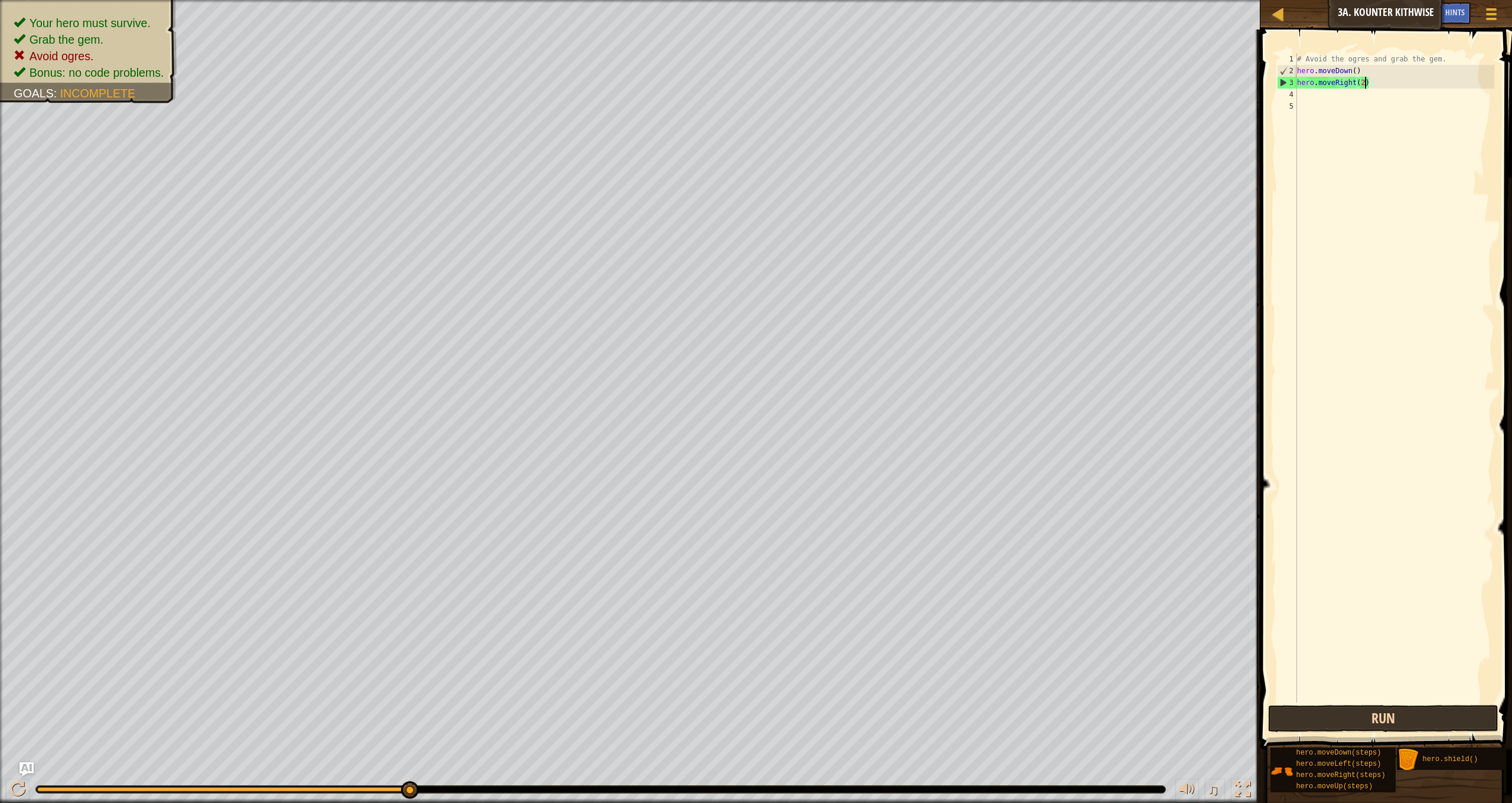
click at [1407, 715] on button "Run" at bounding box center [1384, 718] width 230 height 27
click at [1301, 83] on div "# Avoid the ogres and grab the gem. hero . moveDown ( ) hero . moveRight ( 2 )" at bounding box center [1394, 389] width 200 height 673
click at [1297, 78] on div "# Avoid the ogres and grab the gem. hero . moveDown ( ) hero . moveRight ( 2 )" at bounding box center [1394, 389] width 200 height 673
click at [1305, 81] on div "# Avoid the ogres and grab the gem. hero . moveDown ( ) hero . moveRight ( 2 )" at bounding box center [1394, 389] width 200 height 673
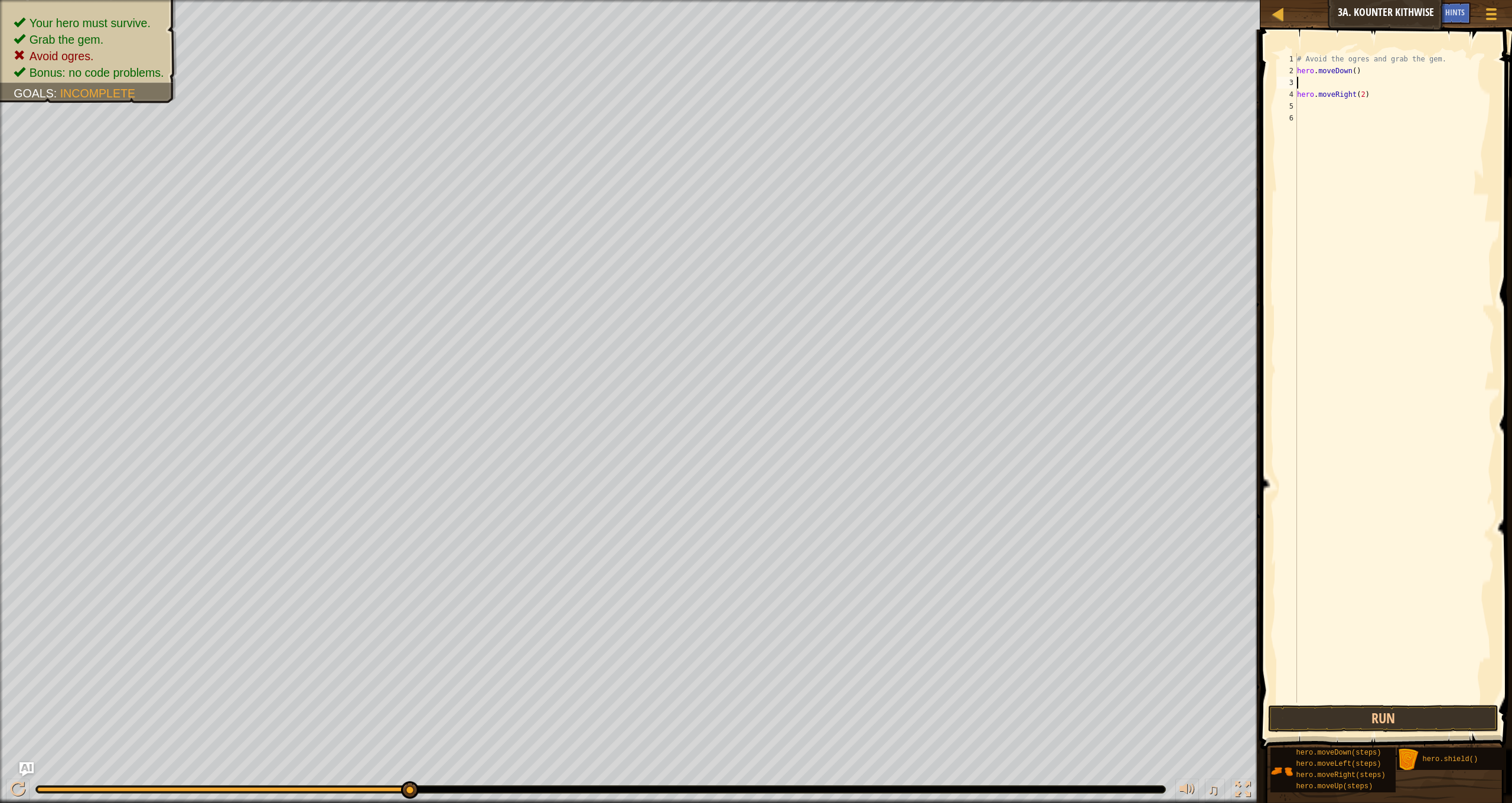
type textarea "h"
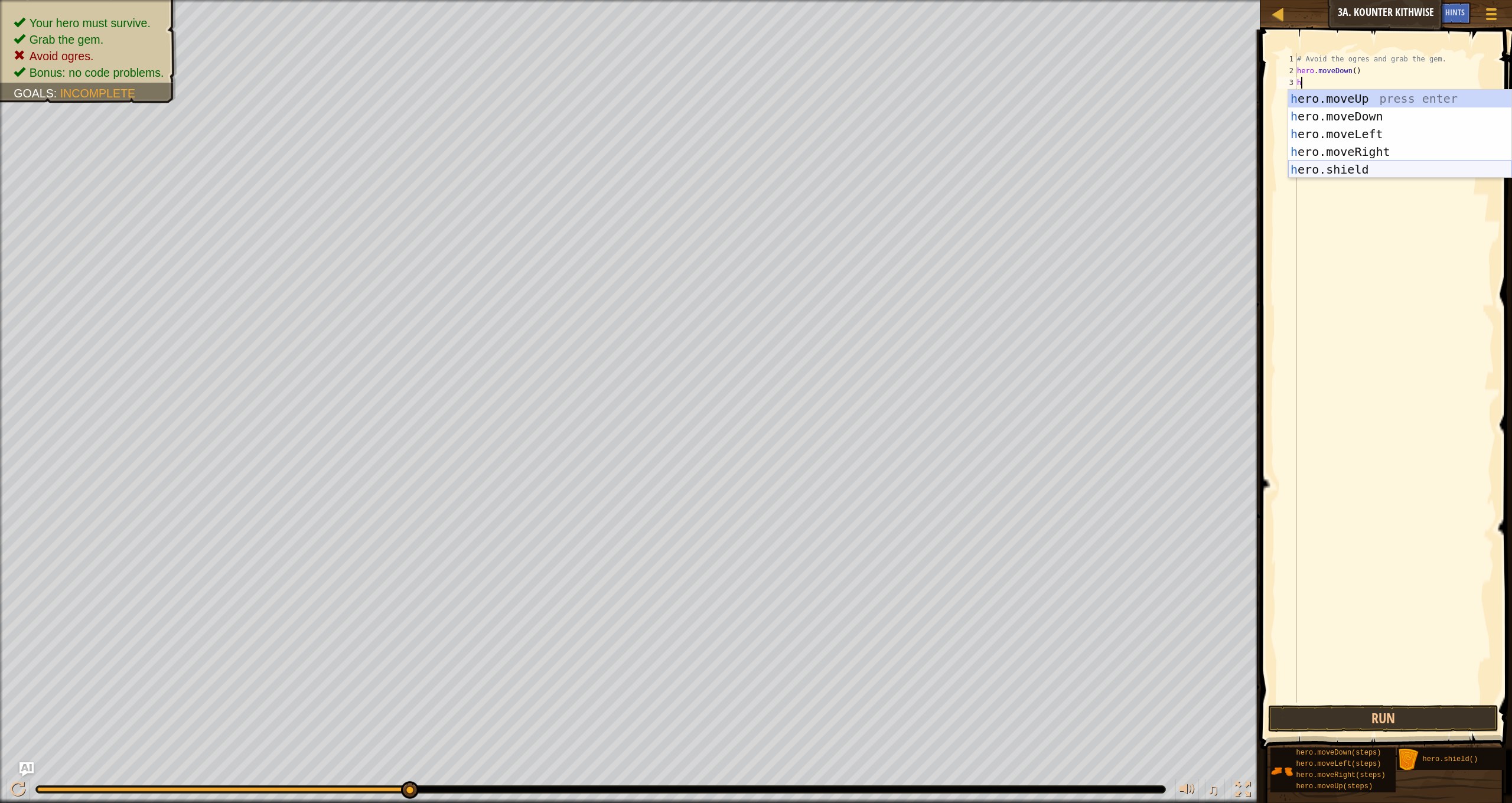
click at [1377, 165] on div "h ero.moveUp press enter h ero.moveDown press enter h ero.moveLeft press enter …" at bounding box center [1400, 152] width 223 height 124
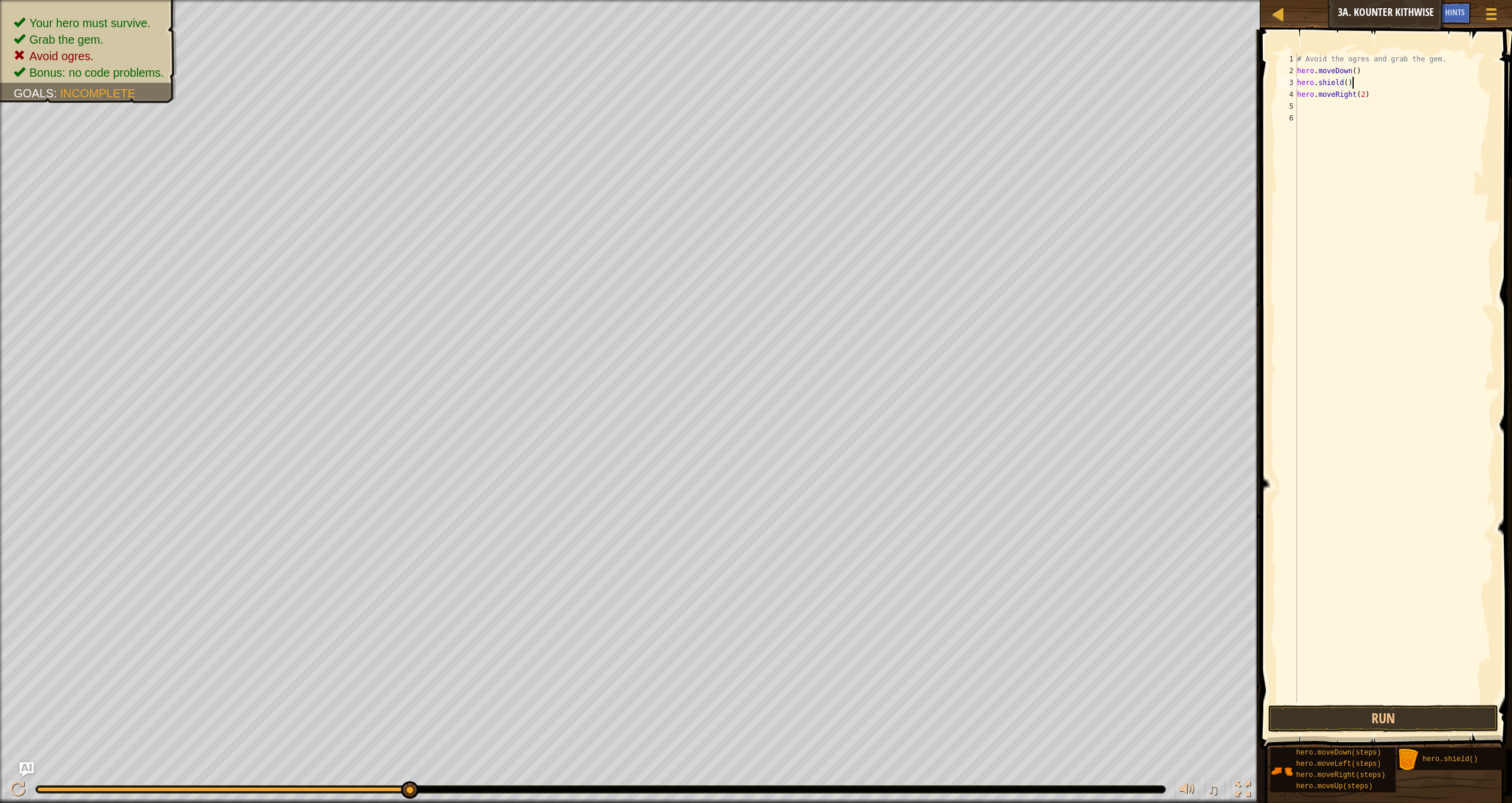
click at [1351, 78] on div "# Avoid the ogres and grab the gem. hero . moveDown ( ) hero . shield ( ) hero …" at bounding box center [1394, 389] width 200 height 673
click at [1352, 81] on div "# Avoid the ogres and grab the gem. hero . moveDown ( ) hero . shield ( ) hero …" at bounding box center [1394, 389] width 200 height 673
click at [1350, 79] on div "# Avoid the ogres and grab the gem. hero . moveDown ( ) hero . shield ( ) hero …" at bounding box center [1394, 389] width 200 height 673
click at [1349, 79] on div "# Avoid the ogres and grab the gem. hero . moveDown ( ) hero . shield ( ) hero …" at bounding box center [1394, 389] width 200 height 673
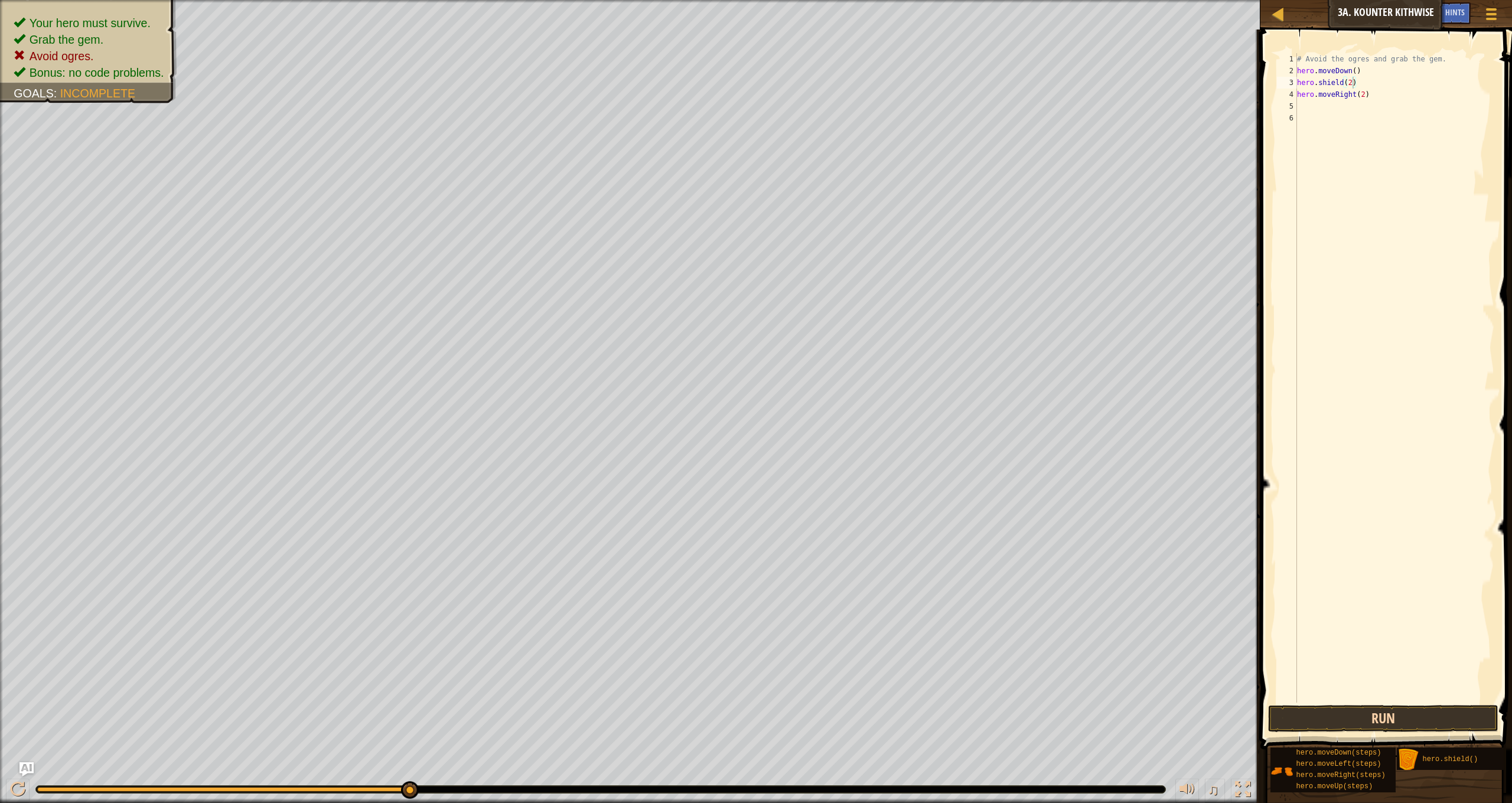
click at [1371, 715] on button "Run" at bounding box center [1384, 718] width 230 height 27
click at [1335, 731] on button "Run" at bounding box center [1384, 718] width 230 height 27
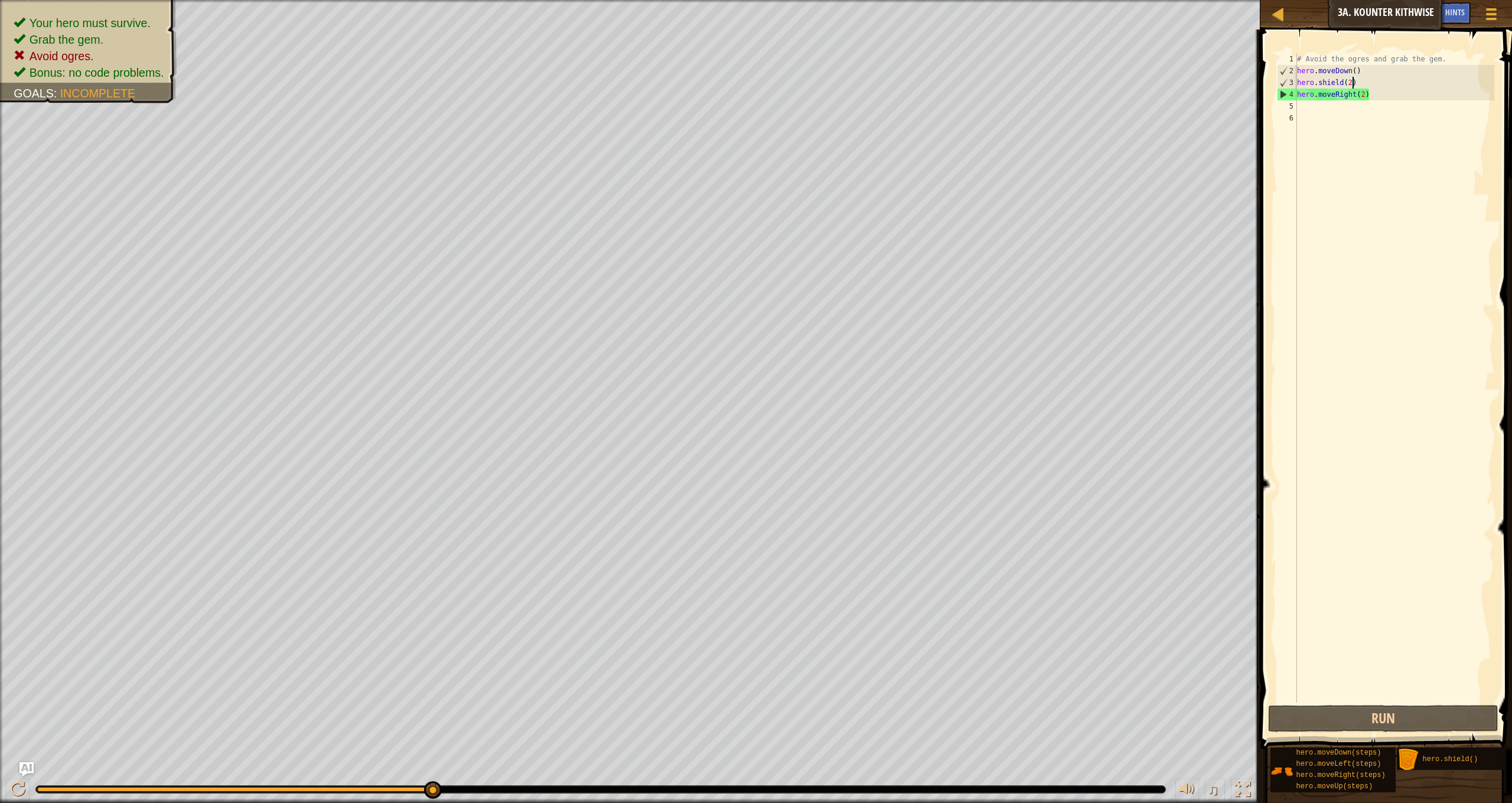
click at [1356, 79] on div "# Avoid the ogres and grab the gem. hero . moveDown ( ) hero . shield ( 2 ) her…" at bounding box center [1394, 389] width 200 height 673
type textarea "h"
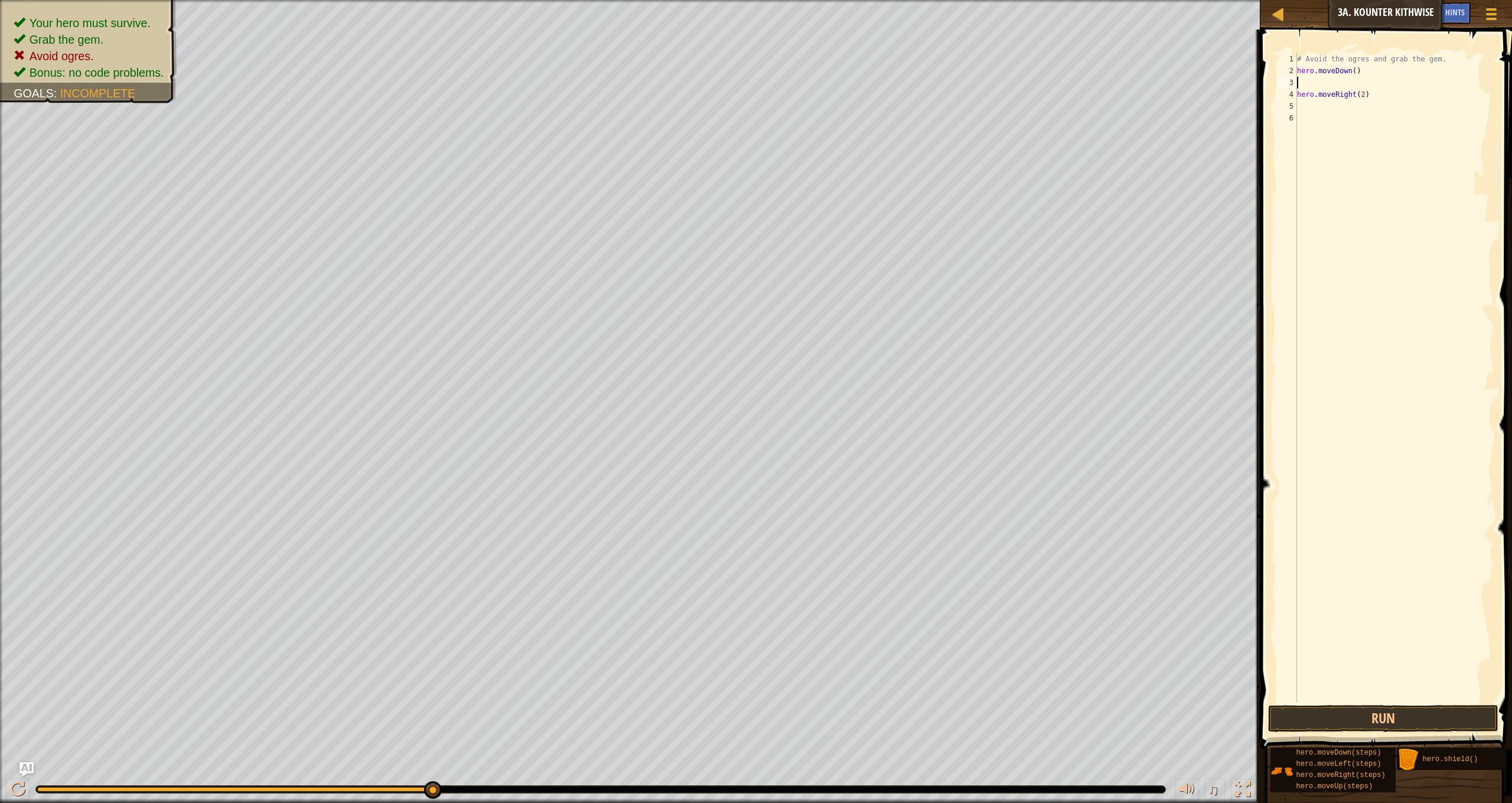
click at [1358, 71] on div "# Avoid the ogres and grab the gem. hero . moveDown ( ) hero . moveRight ( 2 )" at bounding box center [1394, 389] width 200 height 673
type textarea "hero.moveDown(2)"
click at [1338, 84] on div "# Avoid the ogres and grab the gem. hero . moveDown ( 2 ) hero . moveRight ( 2 )" at bounding box center [1394, 389] width 200 height 673
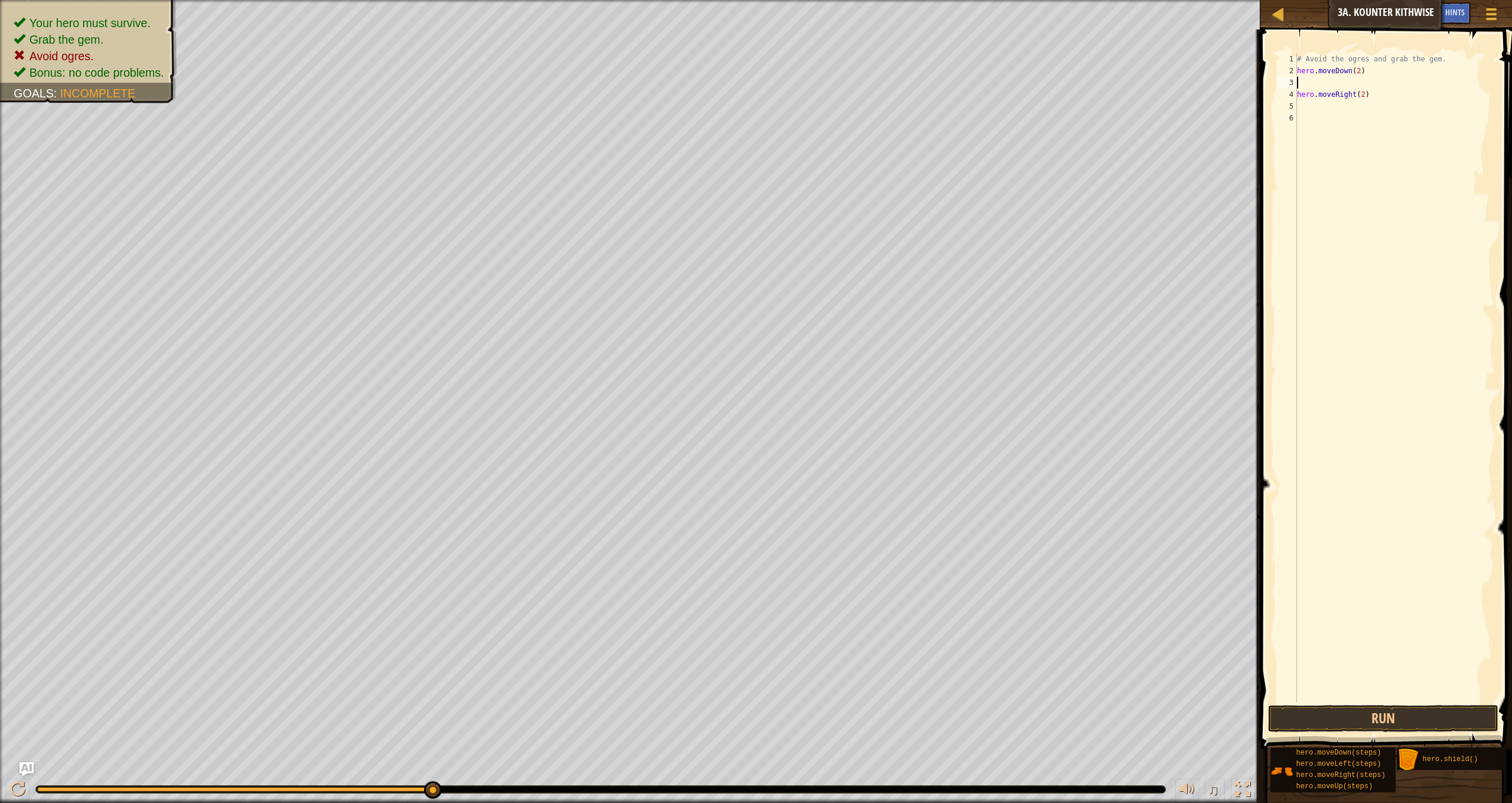
type textarea "h"
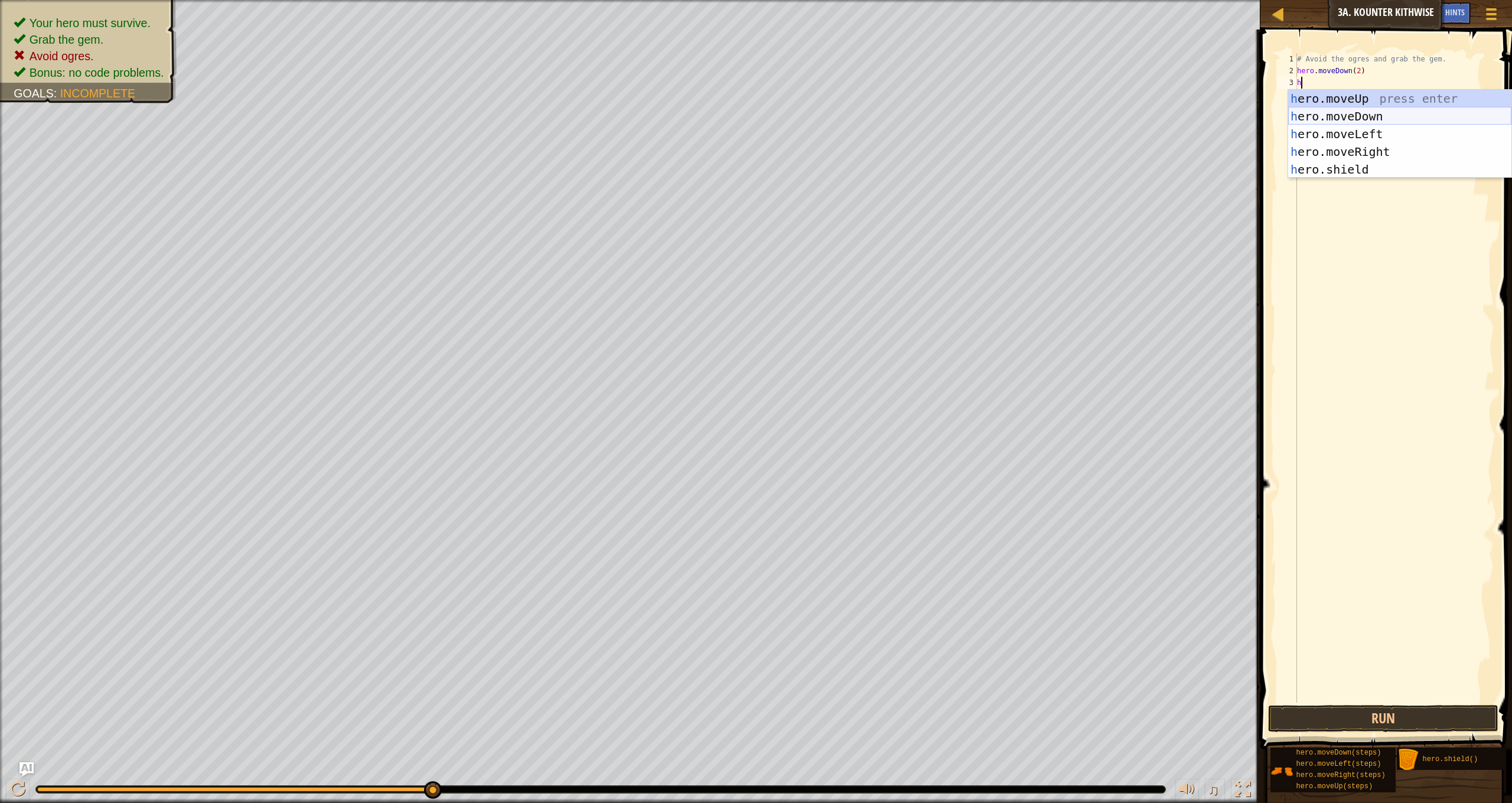
click at [1397, 112] on div "h ero.moveUp press enter h ero.moveDown press enter h ero.moveLeft press enter …" at bounding box center [1400, 152] width 223 height 124
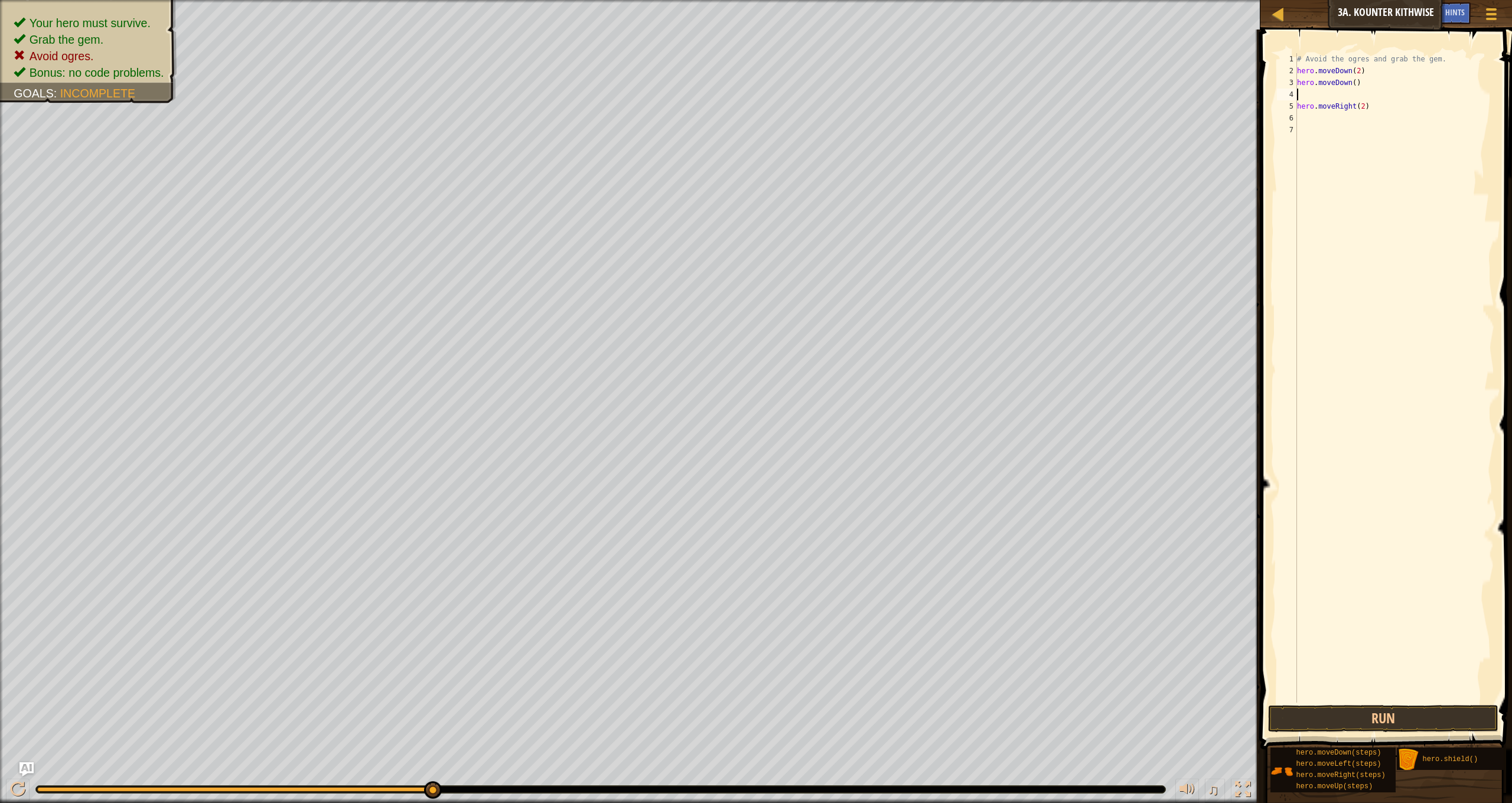
click at [1356, 75] on div "# Avoid the ogres and grab the gem. hero . moveDown ( 2 ) hero . moveDown ( ) h…" at bounding box center [1394, 389] width 200 height 673
click at [1351, 83] on div "# Avoid the ogres and grab the gem. hero . moveDown ( 2 ) hero . moveDown ( ) h…" at bounding box center [1394, 389] width 200 height 673
click at [1365, 82] on div "# Avoid the ogres and grab the gem. hero . moveDown ( 2 ) hero . moveDown ( ) h…" at bounding box center [1394, 389] width 200 height 673
type textarea "h"
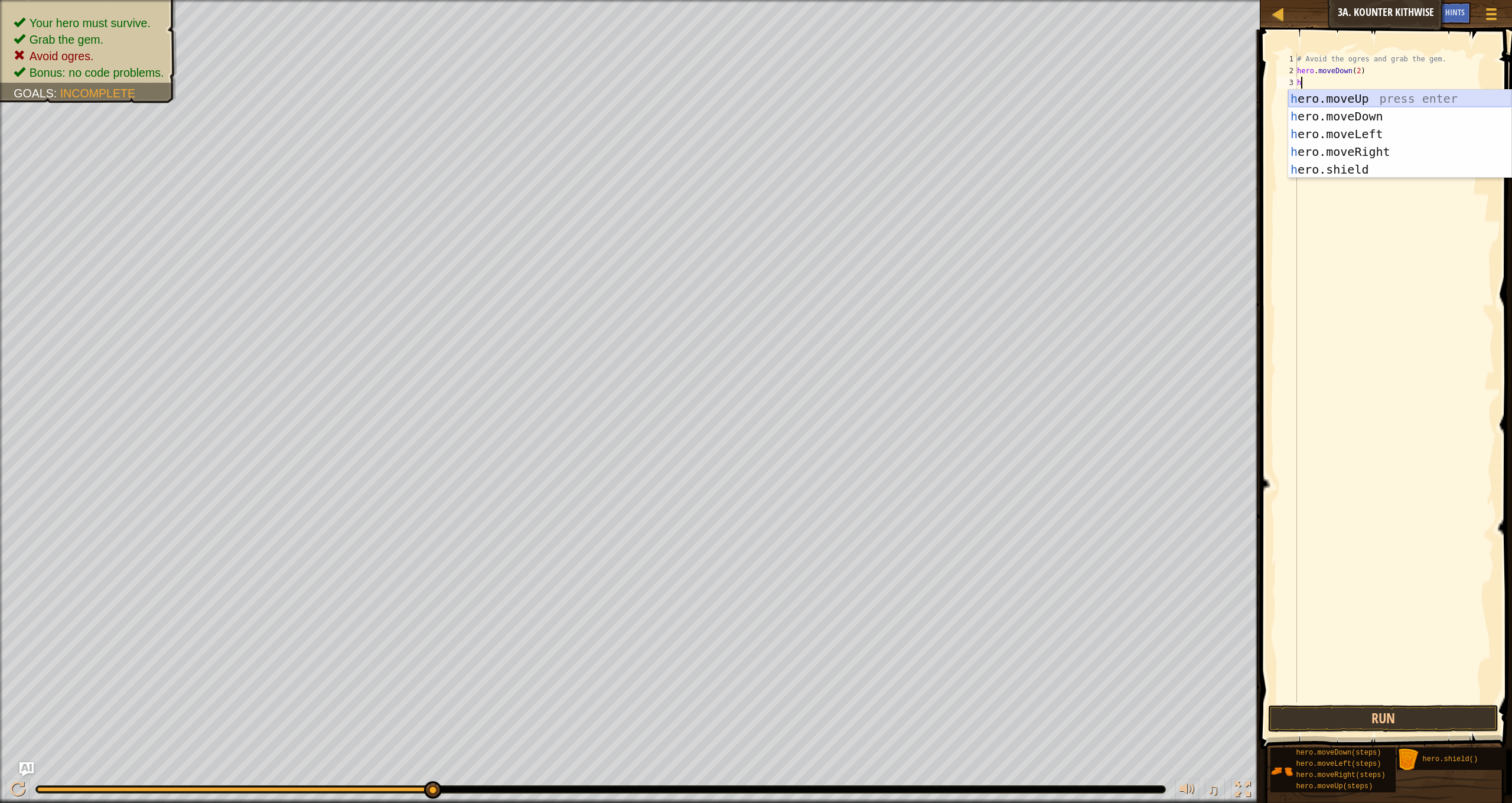
click at [1384, 97] on div "h ero.moveUp press enter h ero.moveDown press enter h ero.moveLeft press enter …" at bounding box center [1400, 152] width 223 height 124
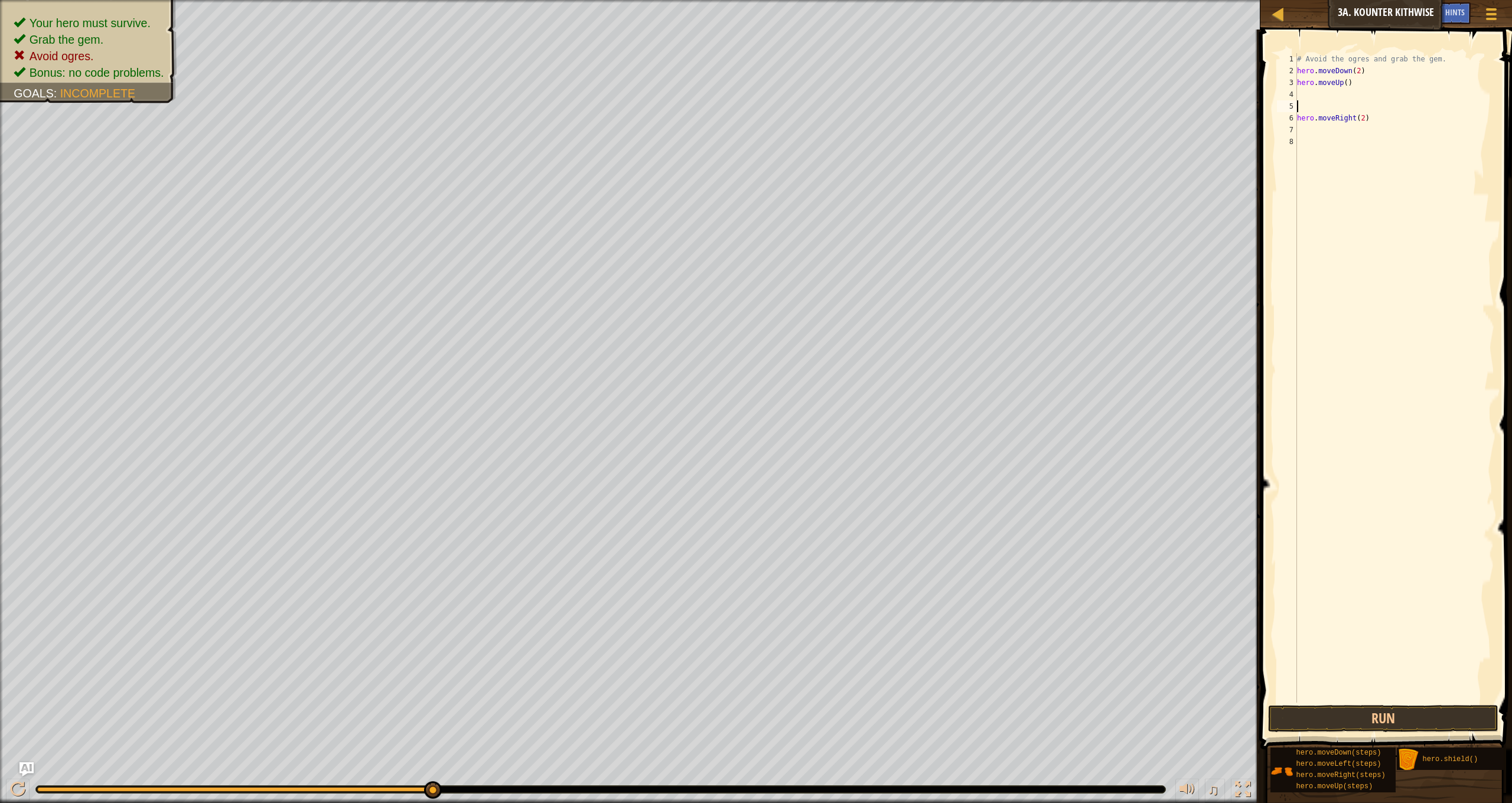
click at [1307, 110] on div "# Avoid the ogres and grab the gem. hero . moveDown ( 2 ) hero . moveUp ( ) her…" at bounding box center [1394, 389] width 200 height 673
click at [1350, 81] on div "# Avoid the ogres and grab the gem. hero . moveDown ( 2 ) hero . moveUp ( ) her…" at bounding box center [1394, 389] width 200 height 673
click at [1367, 97] on div "# Avoid the ogres and grab the gem. hero . moveDown ( 2 ) hero . moveUp ( ) her…" at bounding box center [1394, 389] width 200 height 673
click at [1381, 719] on button "Run" at bounding box center [1384, 718] width 230 height 27
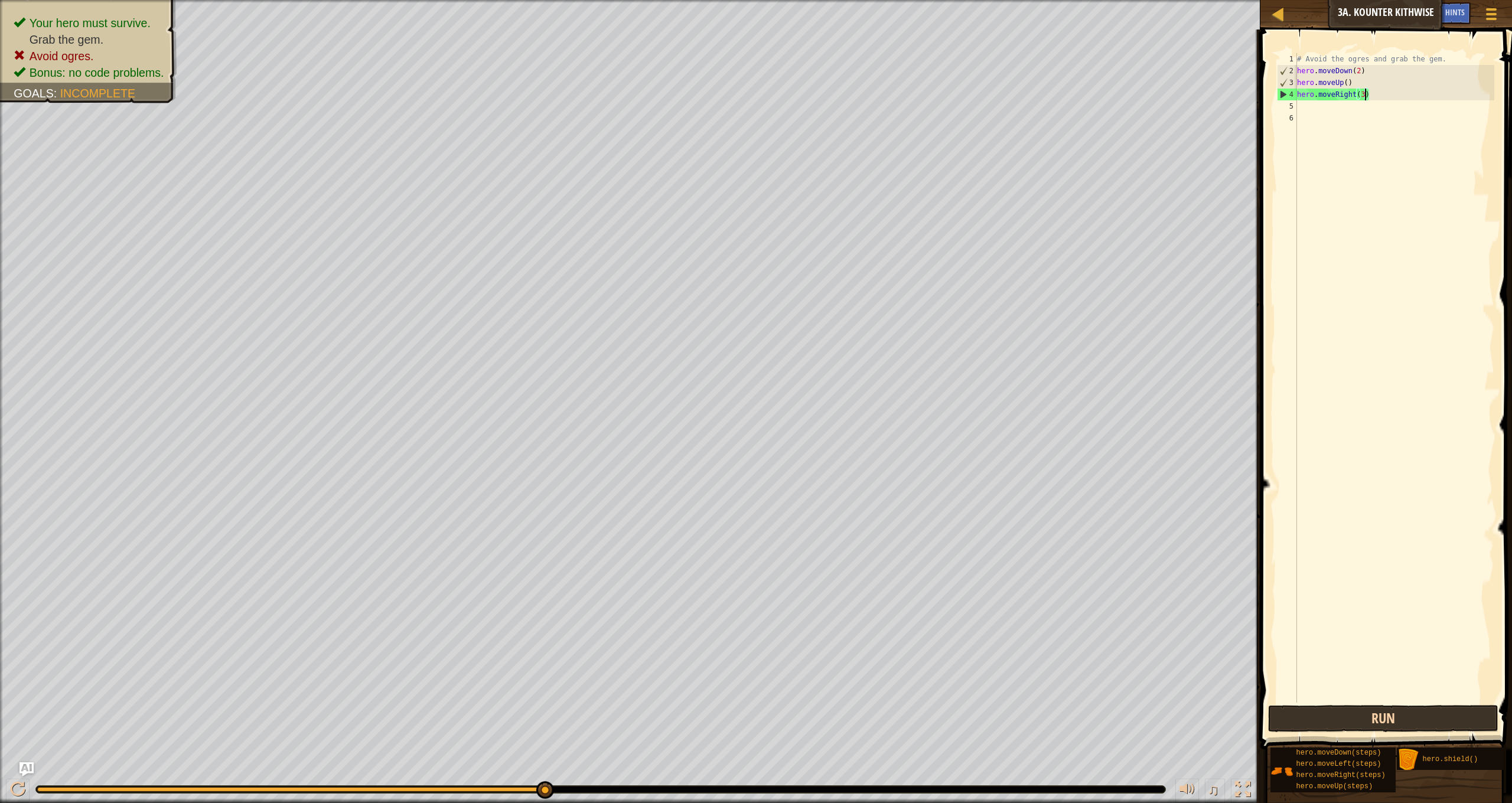
click at [1361, 721] on button "Run" at bounding box center [1384, 718] width 230 height 27
click at [1318, 722] on button "Run" at bounding box center [1384, 718] width 230 height 27
click at [1352, 83] on div "# Avoid the ogres and grab the gem. hero . moveDown ( 2 ) hero . moveUp ( ) her…" at bounding box center [1394, 389] width 200 height 673
type textarea "hero.moveUp()"
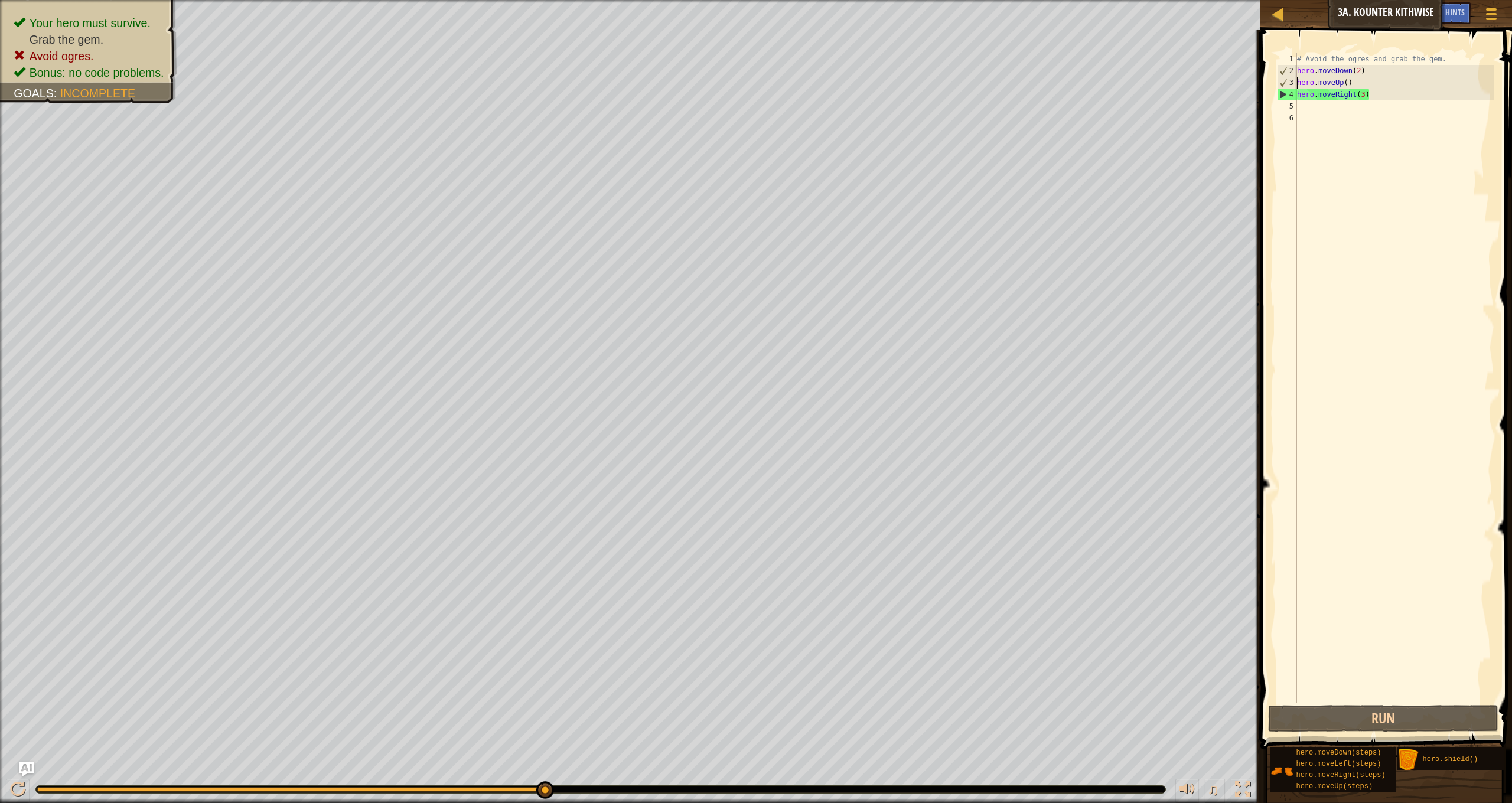
click at [1298, 79] on div "# Avoid the ogres and grab the gem. hero . moveDown ( 2 ) hero . moveUp ( ) her…" at bounding box center [1394, 389] width 200 height 673
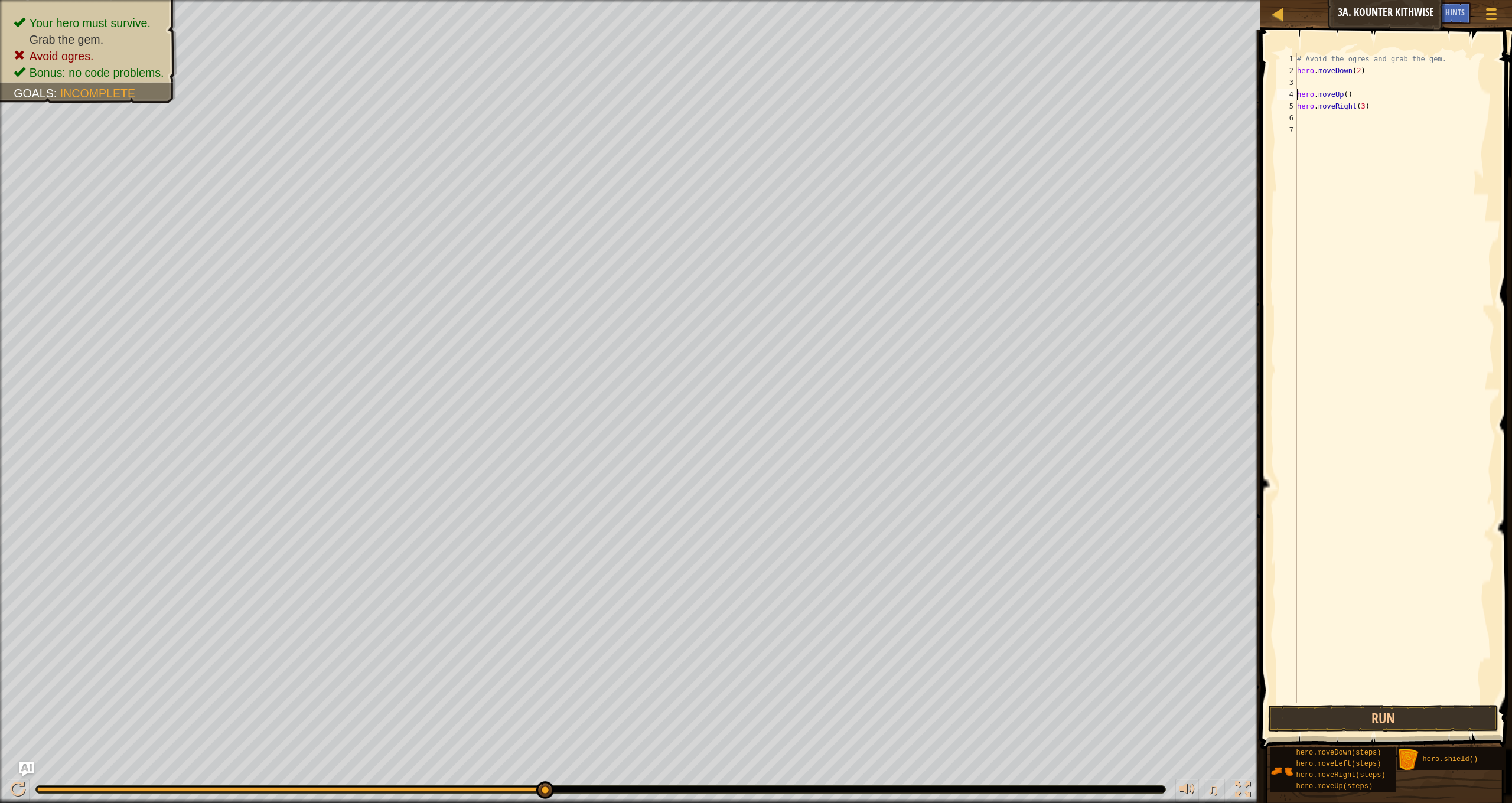
click at [1312, 86] on div "# Avoid the ogres and grab the gem. hero . moveDown ( 2 ) hero . moveUp ( ) her…" at bounding box center [1394, 389] width 200 height 673
type textarea "h"
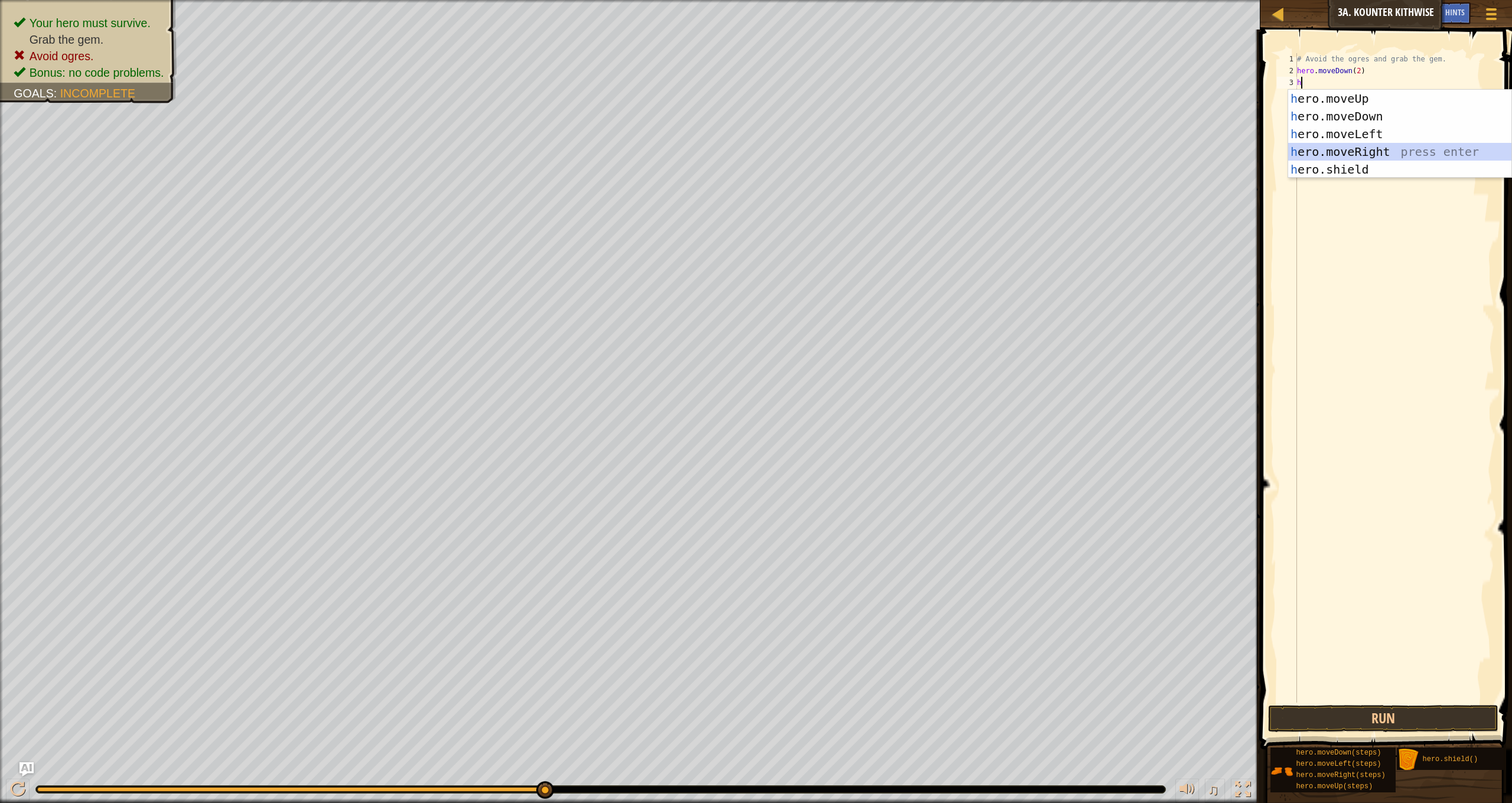
click at [1382, 150] on div "h ero.moveUp press enter h ero.moveDown press enter h ero.moveLeft press enter …" at bounding box center [1400, 152] width 223 height 124
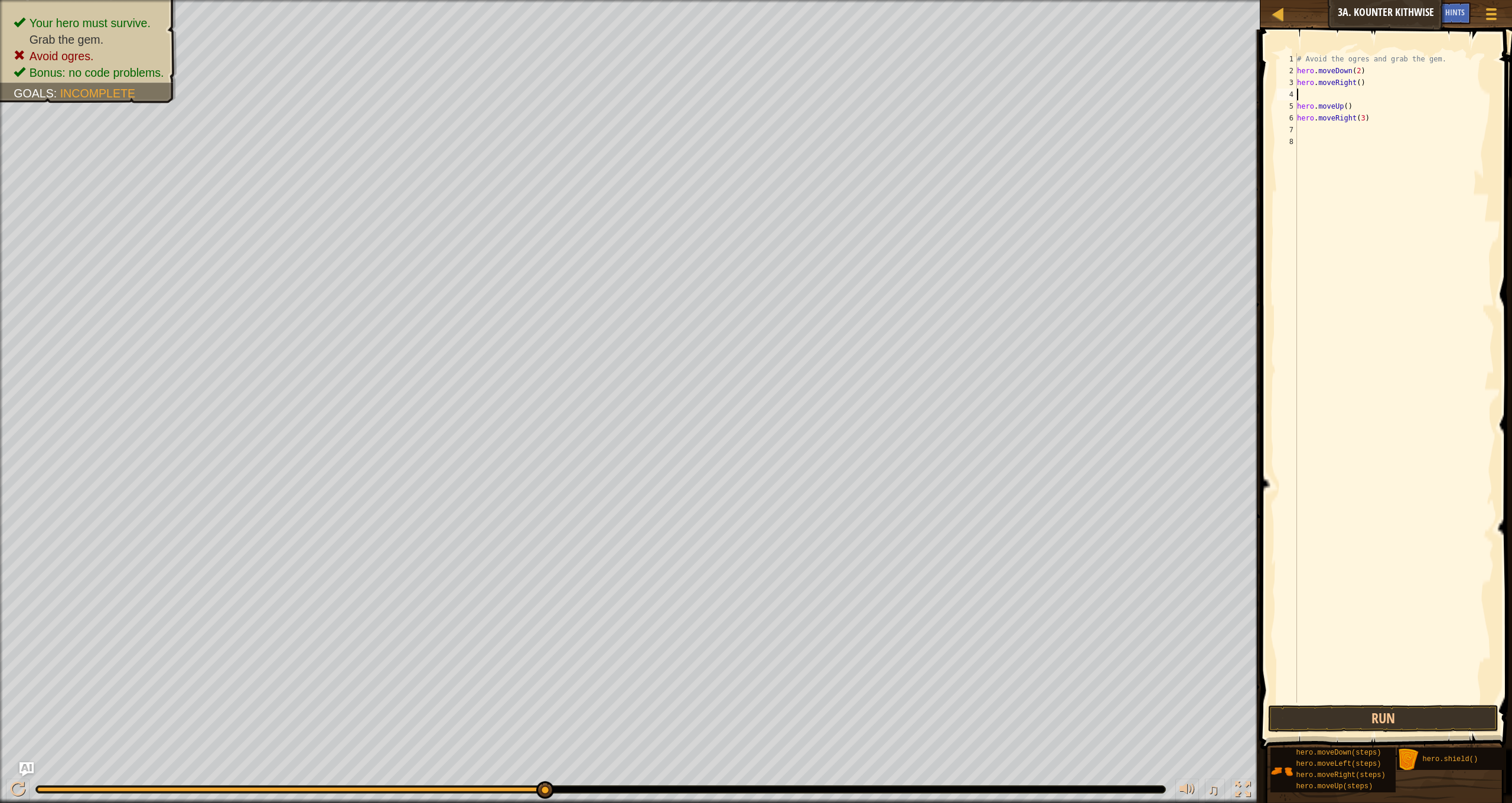
click at [1355, 86] on div "# Avoid the ogres and grab the gem. hero . moveDown ( 2 ) hero . moveRight ( ) …" at bounding box center [1394, 389] width 200 height 673
click at [1352, 83] on div "# Avoid the ogres and grab the gem. hero . moveDown ( 2 ) hero . moveRight ( ) …" at bounding box center [1394, 389] width 200 height 673
click at [1366, 83] on div "# Avoid the ogres and grab the gem. hero . moveDown ( 2 ) hero . moveRight ( ) …" at bounding box center [1394, 389] width 200 height 673
click at [1360, 86] on div "# Avoid the ogres and grab the gem. hero . moveDown ( 2 ) hero . moveRight ( ) …" at bounding box center [1394, 389] width 200 height 673
type textarea "hero.moveRight(1)"
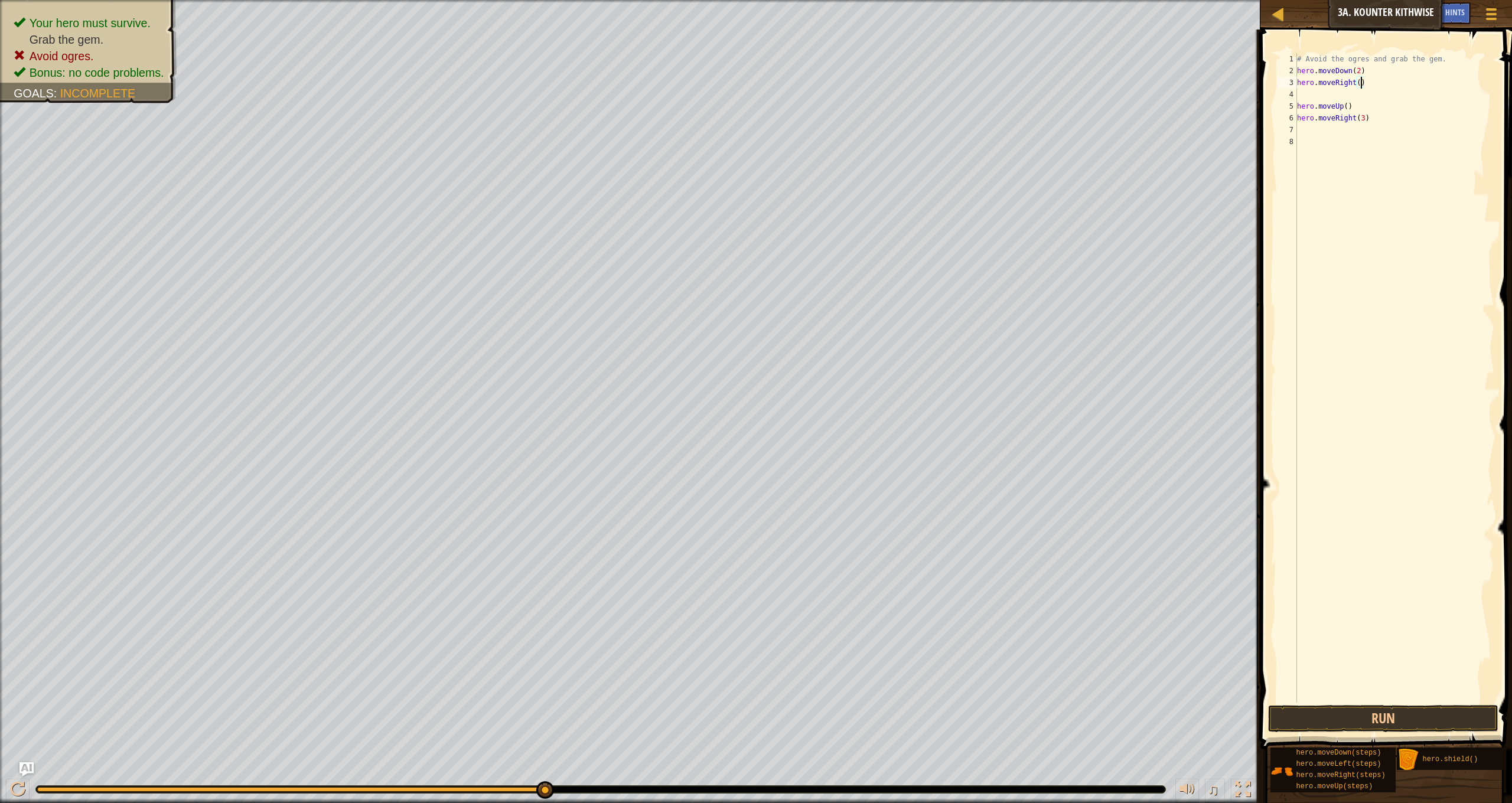
scroll to position [5, 5]
click at [1323, 90] on div "# Avoid the ogres and grab the gem. hero . moveDown ( 2 ) hero . moveRight ( 1 …" at bounding box center [1394, 389] width 200 height 673
click at [1368, 104] on div "# Avoid the ogres and grab the gem. hero . moveDown ( 2 ) hero . moveRight ( 1 …" at bounding box center [1394, 389] width 200 height 673
click at [1367, 104] on div "# Avoid the ogres and grab the gem. hero . moveDown ( 2 ) hero . moveRight ( 1 …" at bounding box center [1394, 389] width 200 height 673
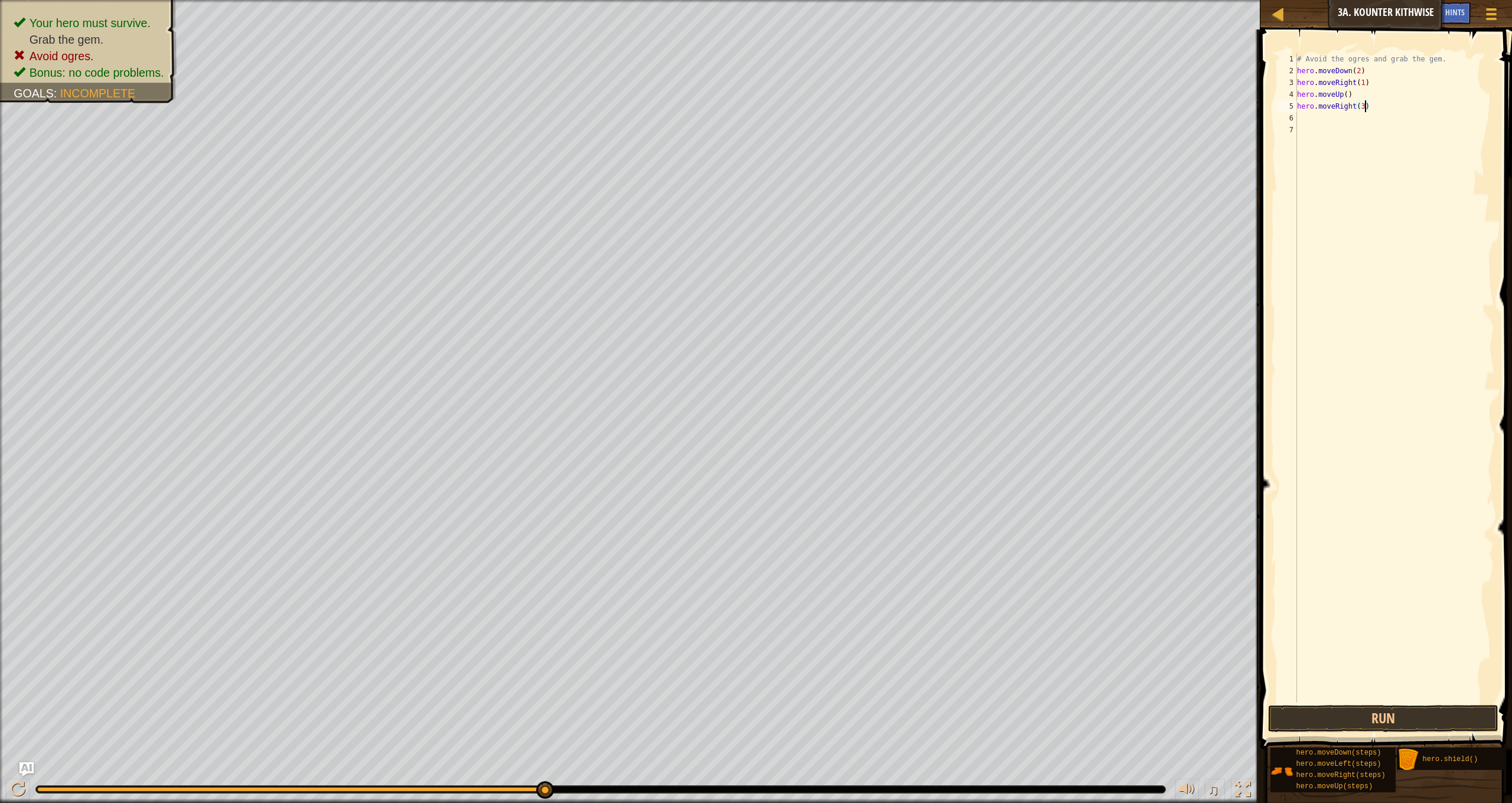
type textarea "hero.moveRight()"
click at [1348, 718] on button "Run" at bounding box center [1384, 718] width 230 height 27
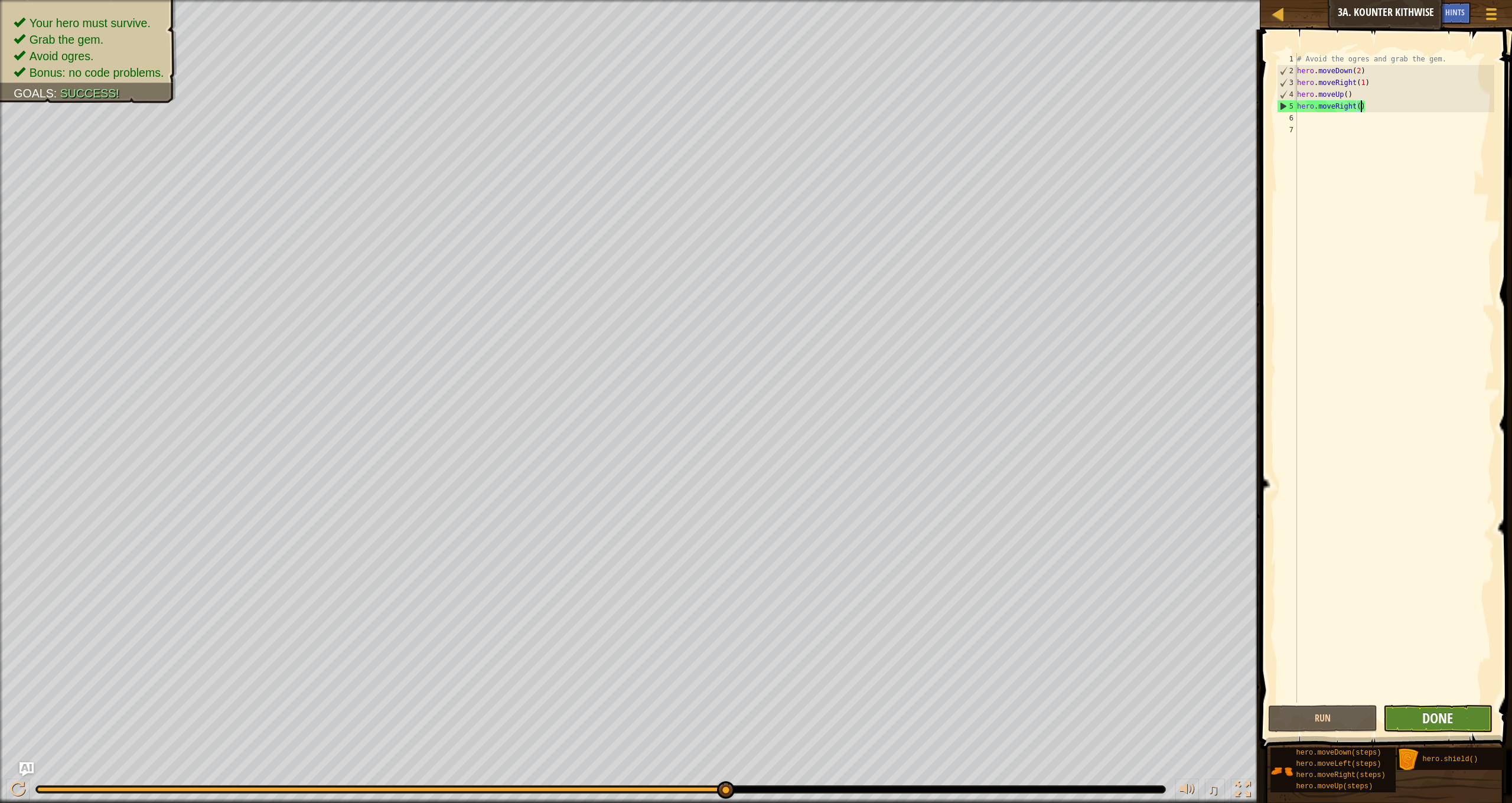
click at [1424, 713] on span "Done" at bounding box center [1437, 717] width 30 height 19
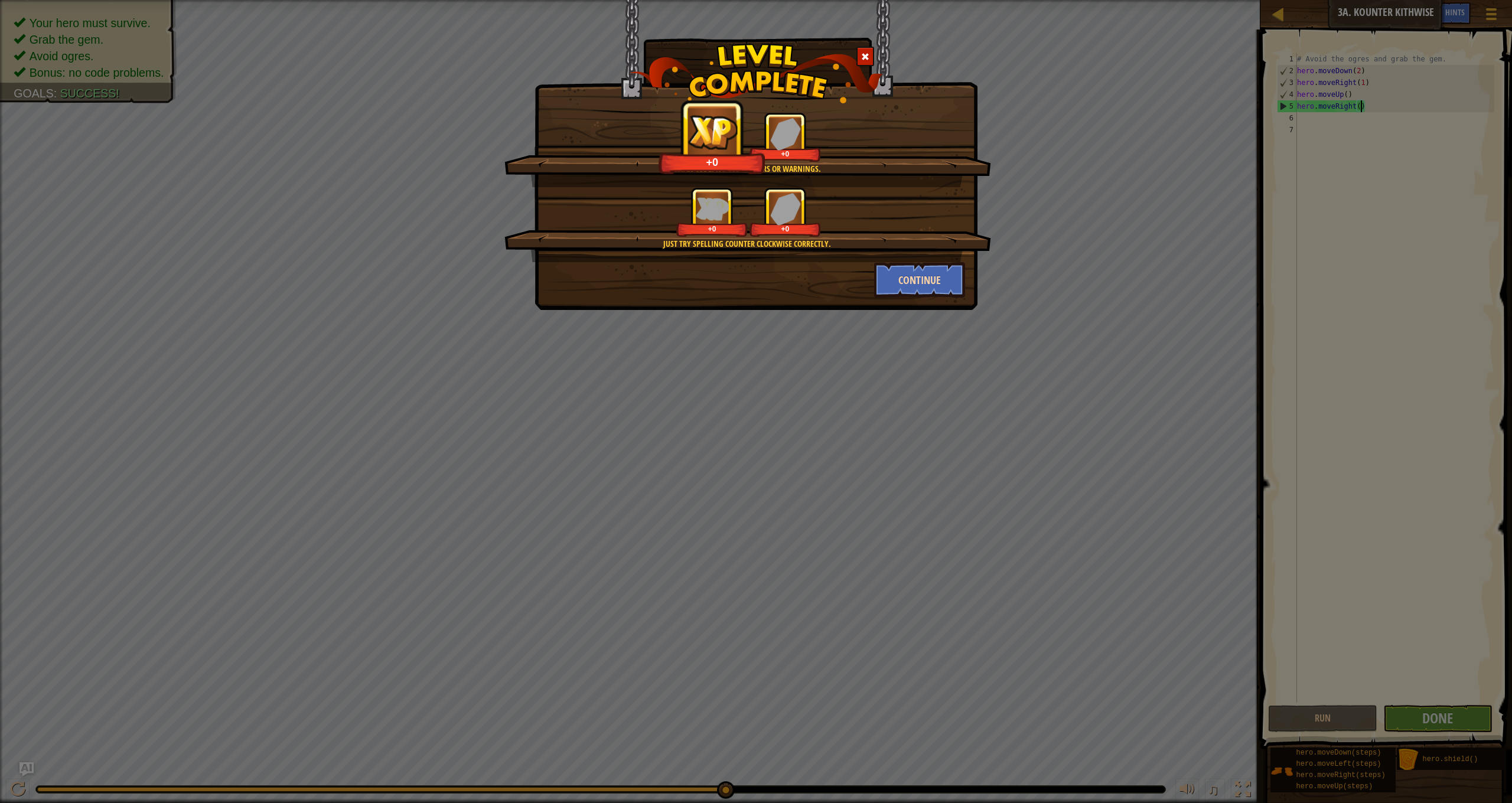
click at [933, 286] on button "Continue" at bounding box center [920, 280] width 92 height 36
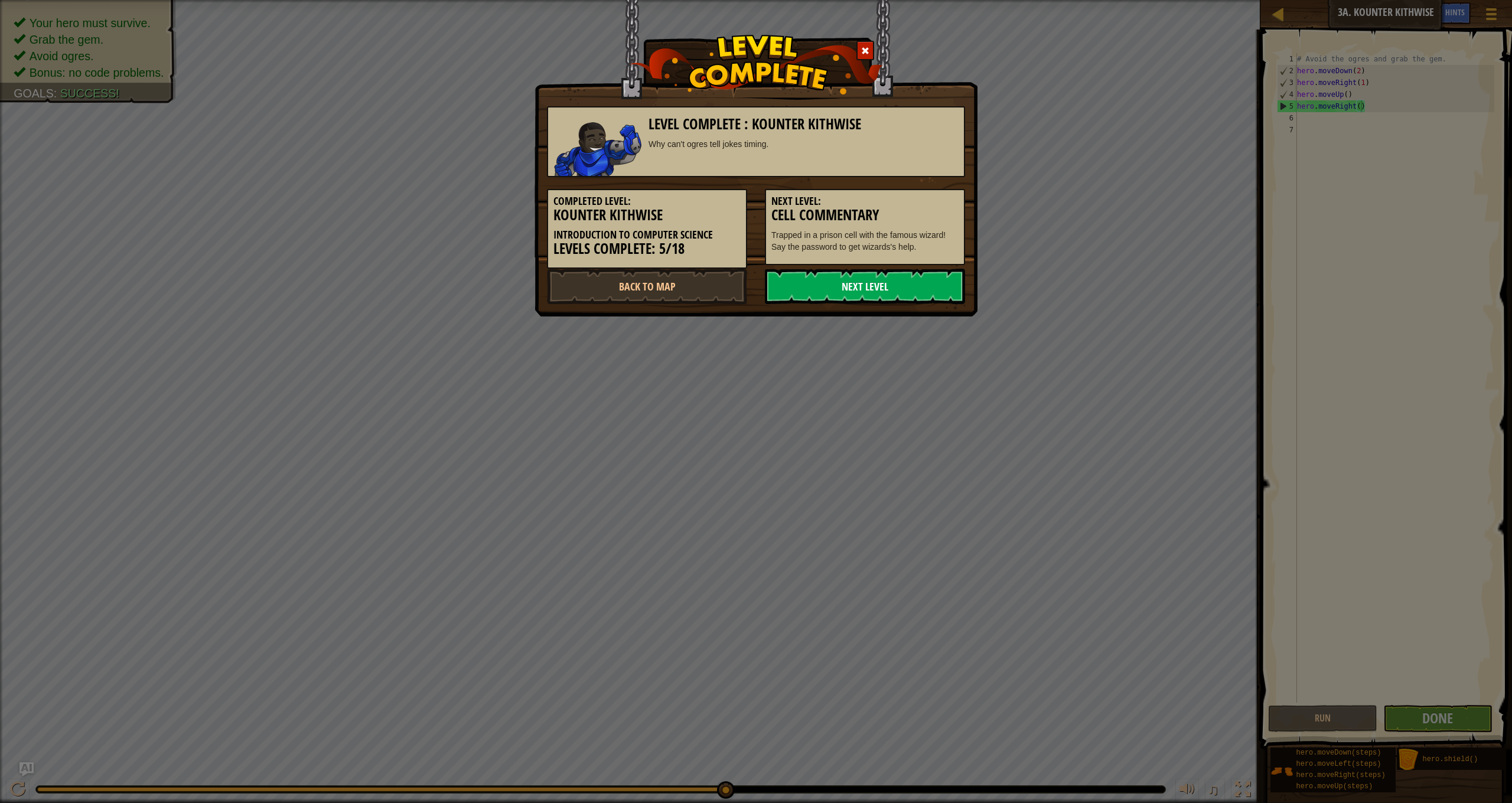
click at [924, 283] on link "Next Level" at bounding box center [865, 286] width 201 height 36
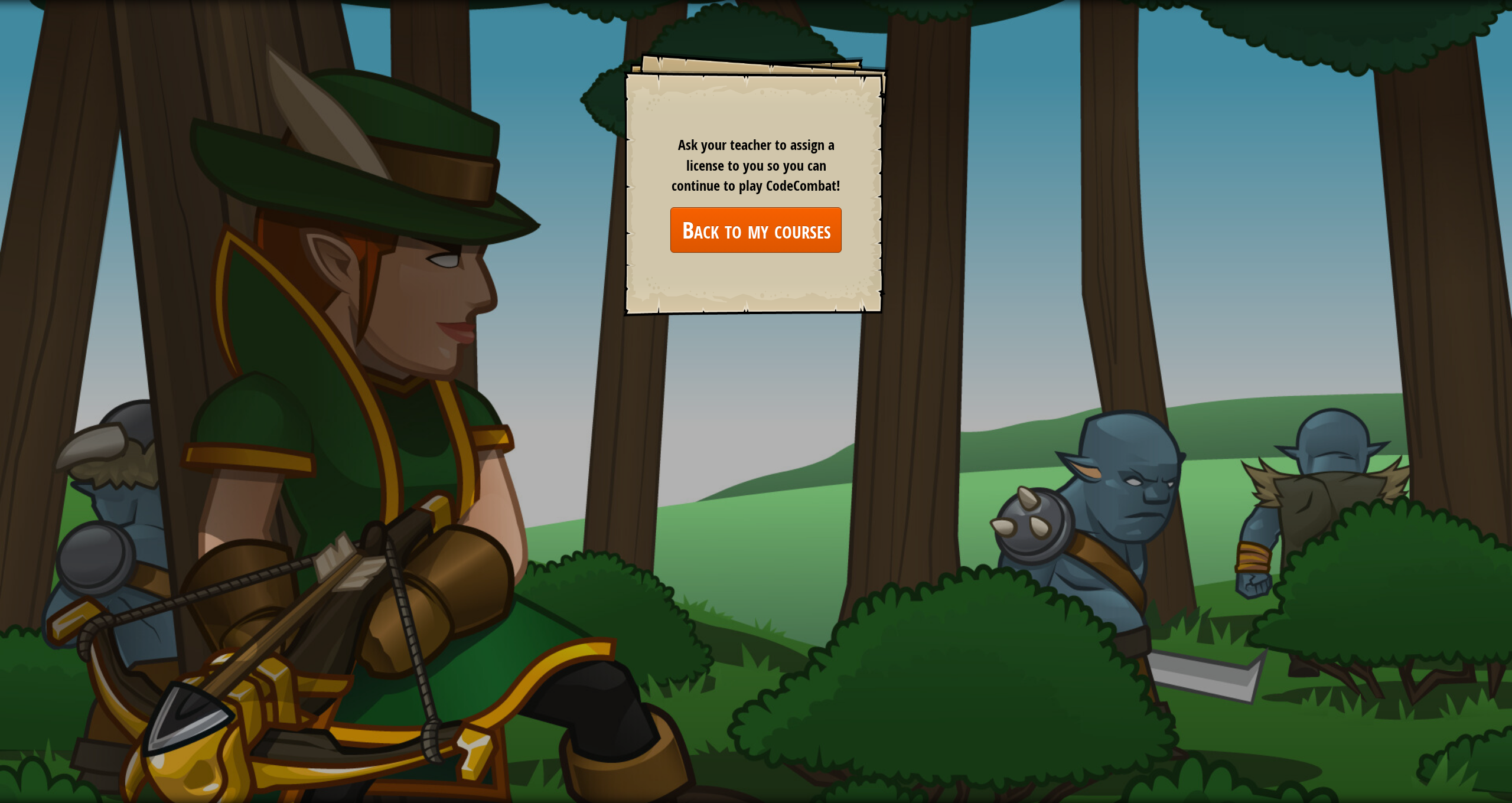
click at [775, 235] on link "Back to my courses" at bounding box center [756, 230] width 171 height 45
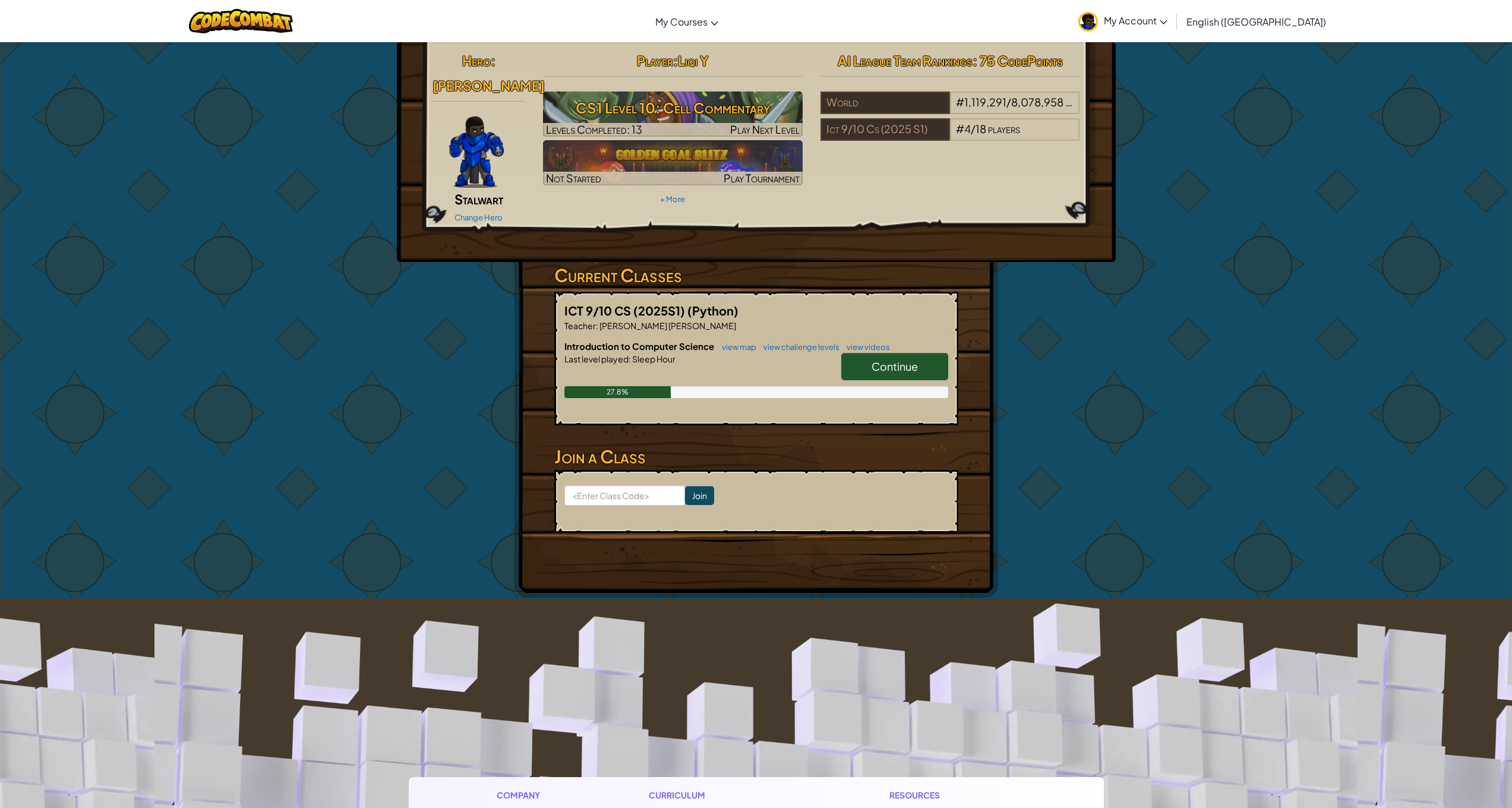
click at [899, 353] on link "Continue" at bounding box center [894, 367] width 107 height 27
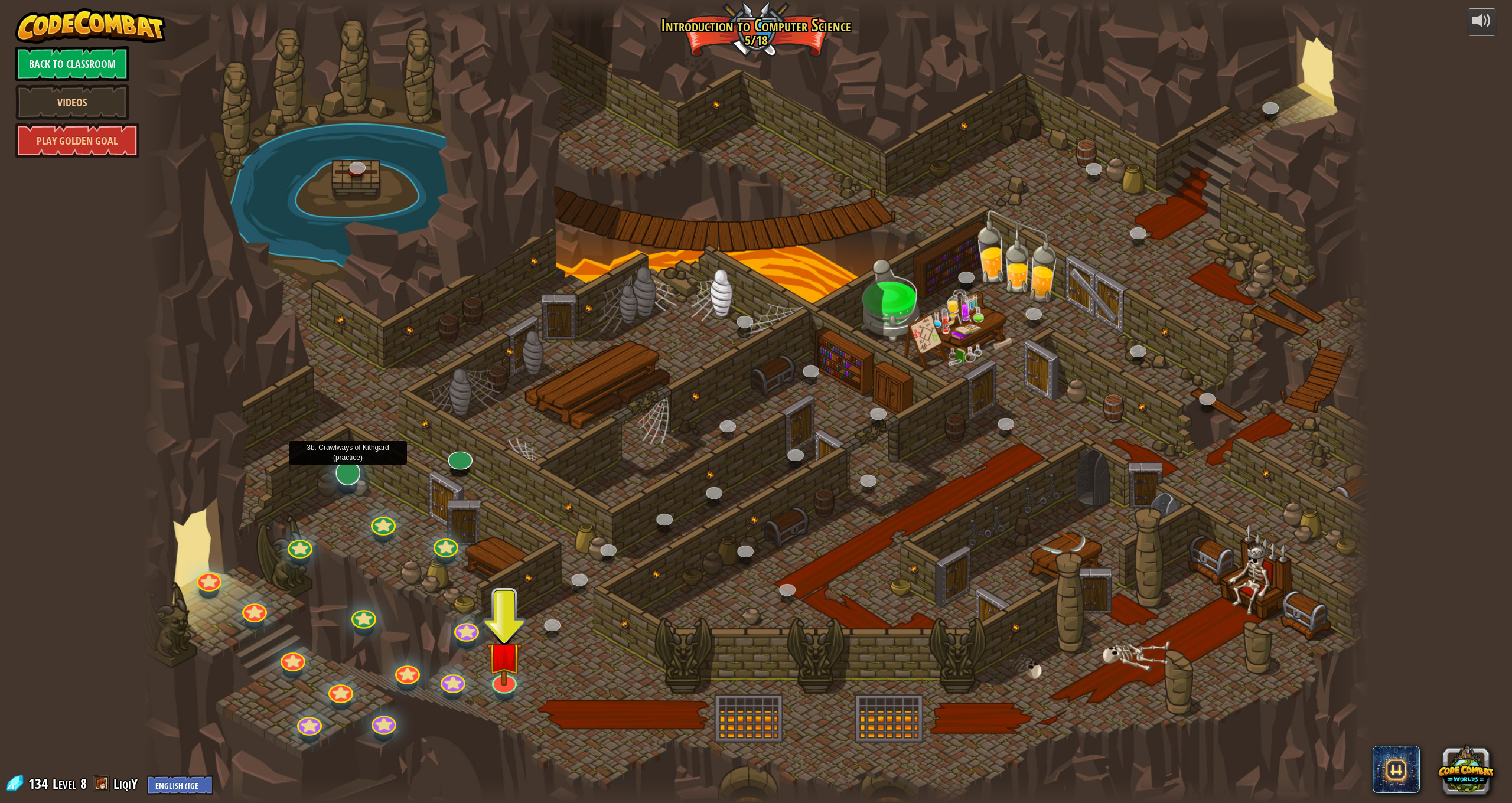
click at [347, 477] on link at bounding box center [345, 468] width 29 height 24
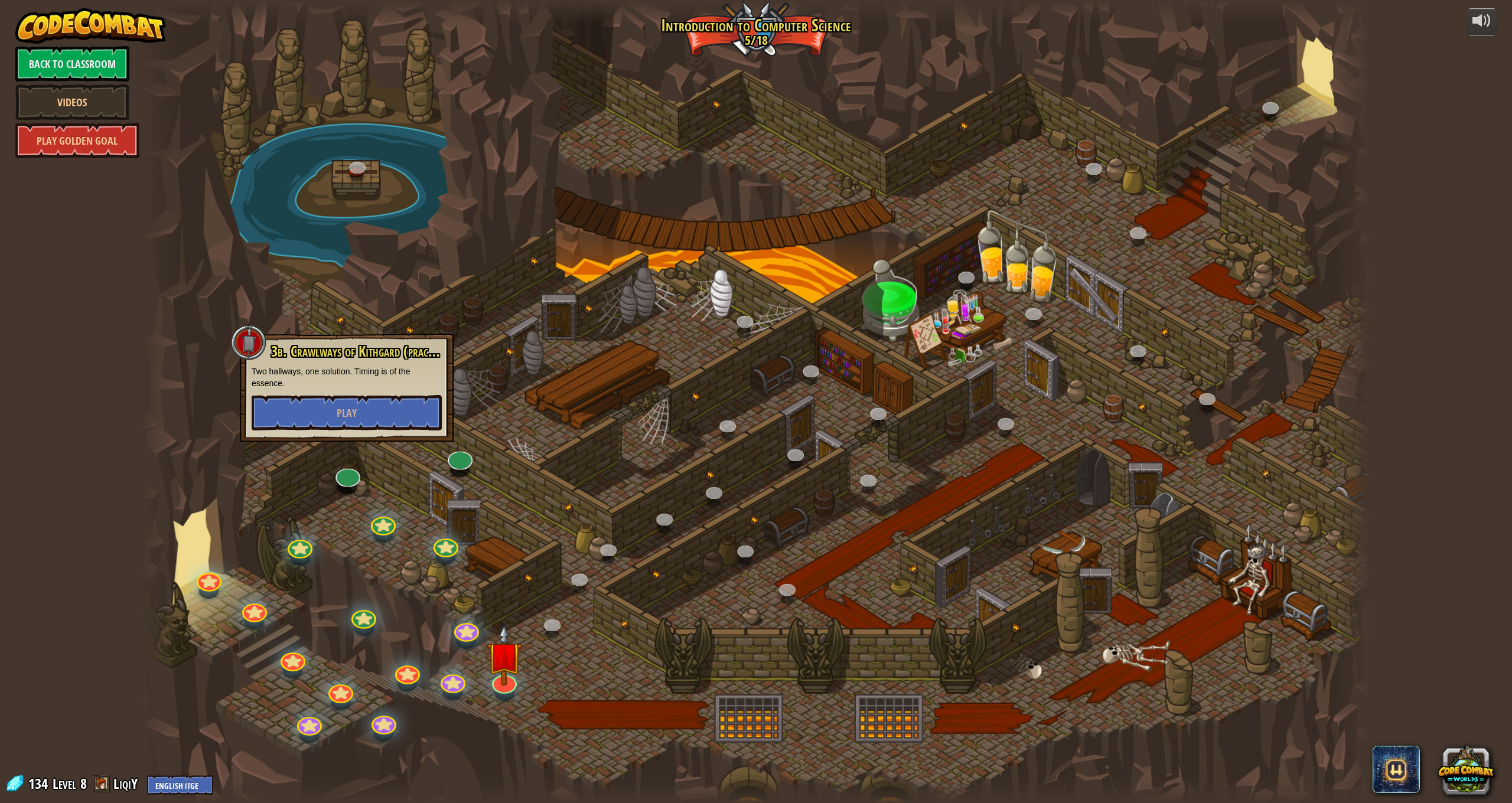
click at [379, 433] on div "3b. Crawlways of Kithgard (practice) Two hallways, one solution. Timing is of t…" at bounding box center [347, 388] width 214 height 109
click at [379, 421] on button "Play" at bounding box center [346, 413] width 190 height 36
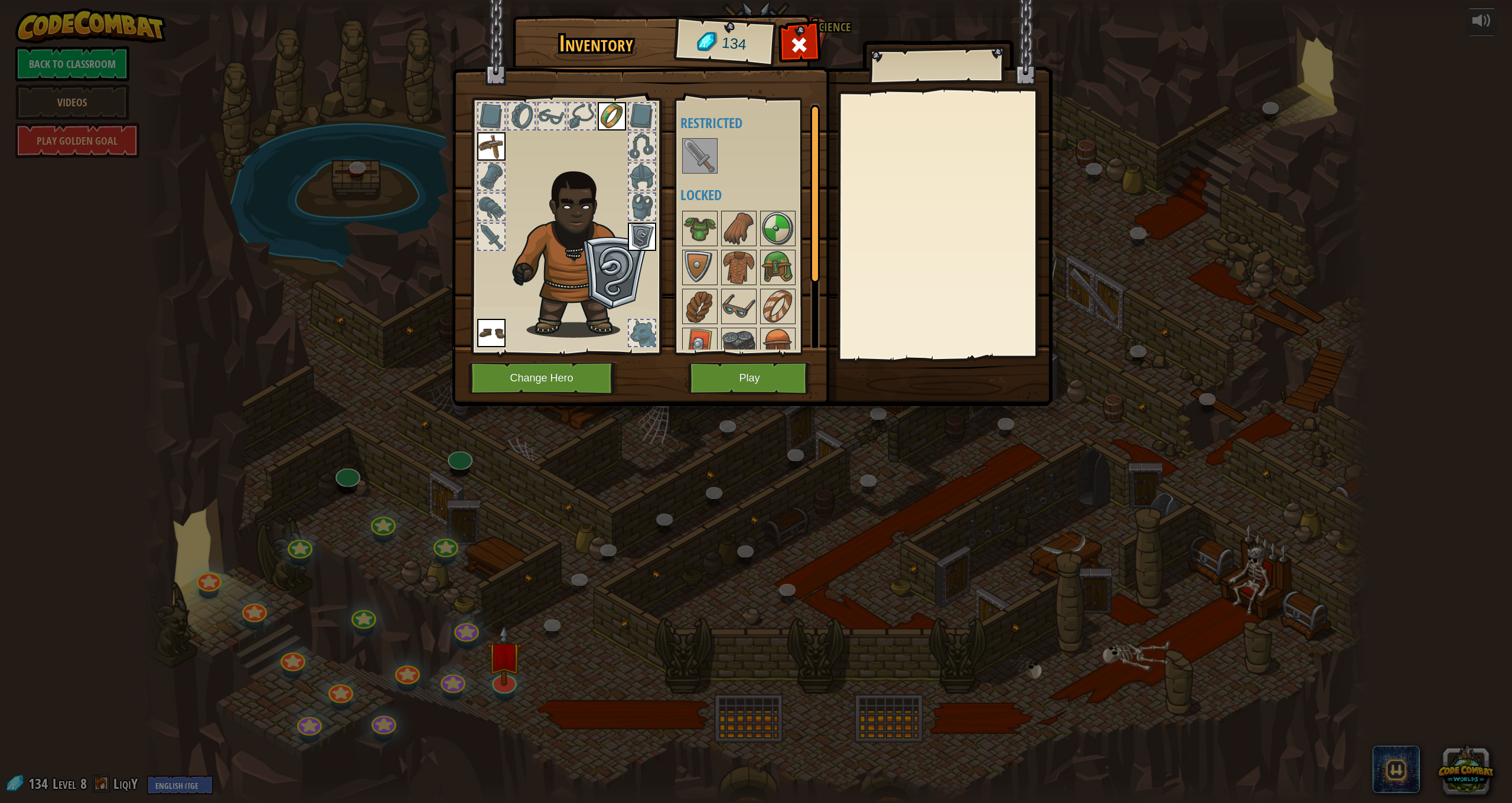
click at [730, 389] on button "Play" at bounding box center [750, 378] width 123 height 32
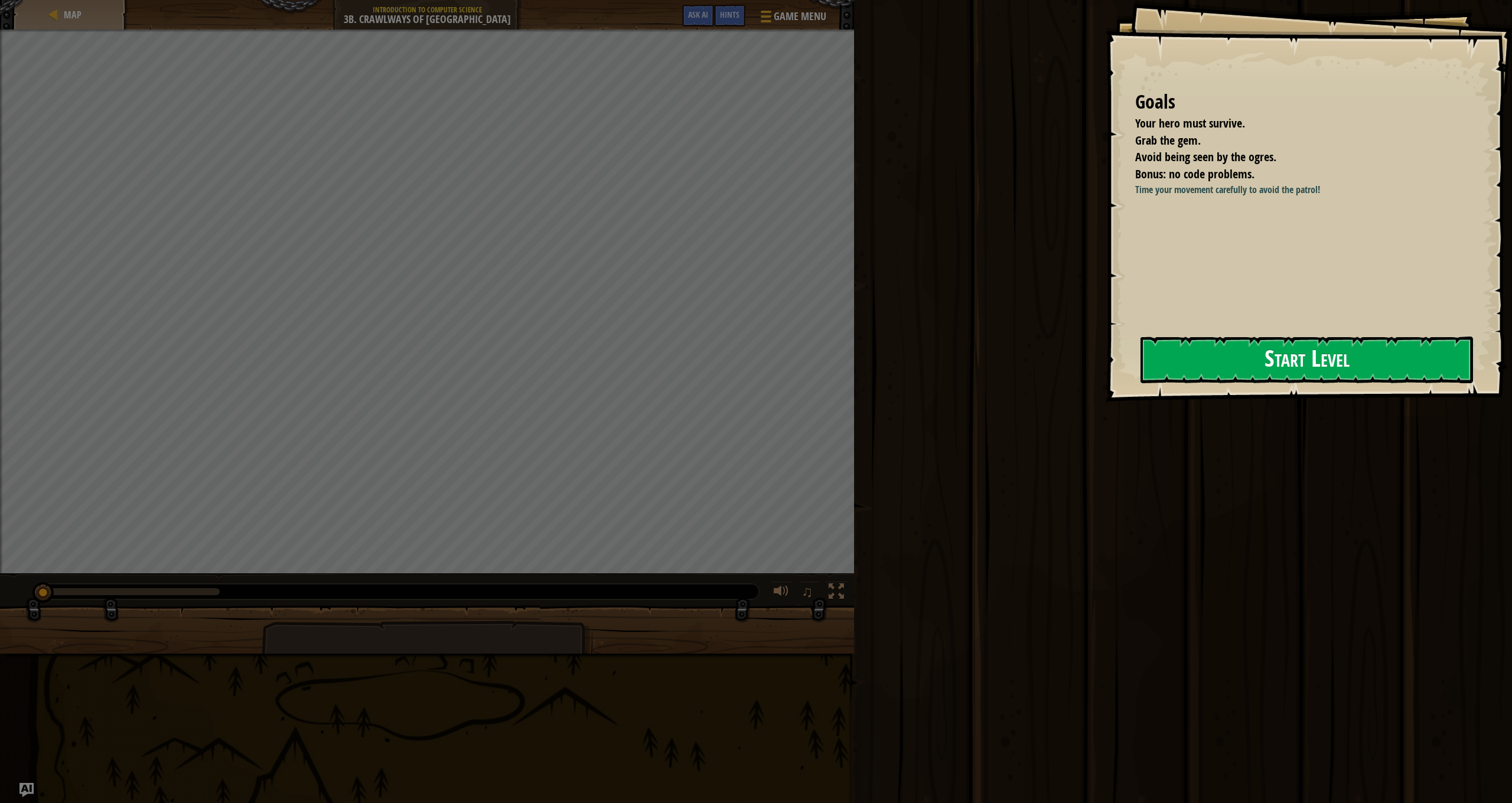
click at [1218, 359] on button "Start Level" at bounding box center [1306, 360] width 333 height 46
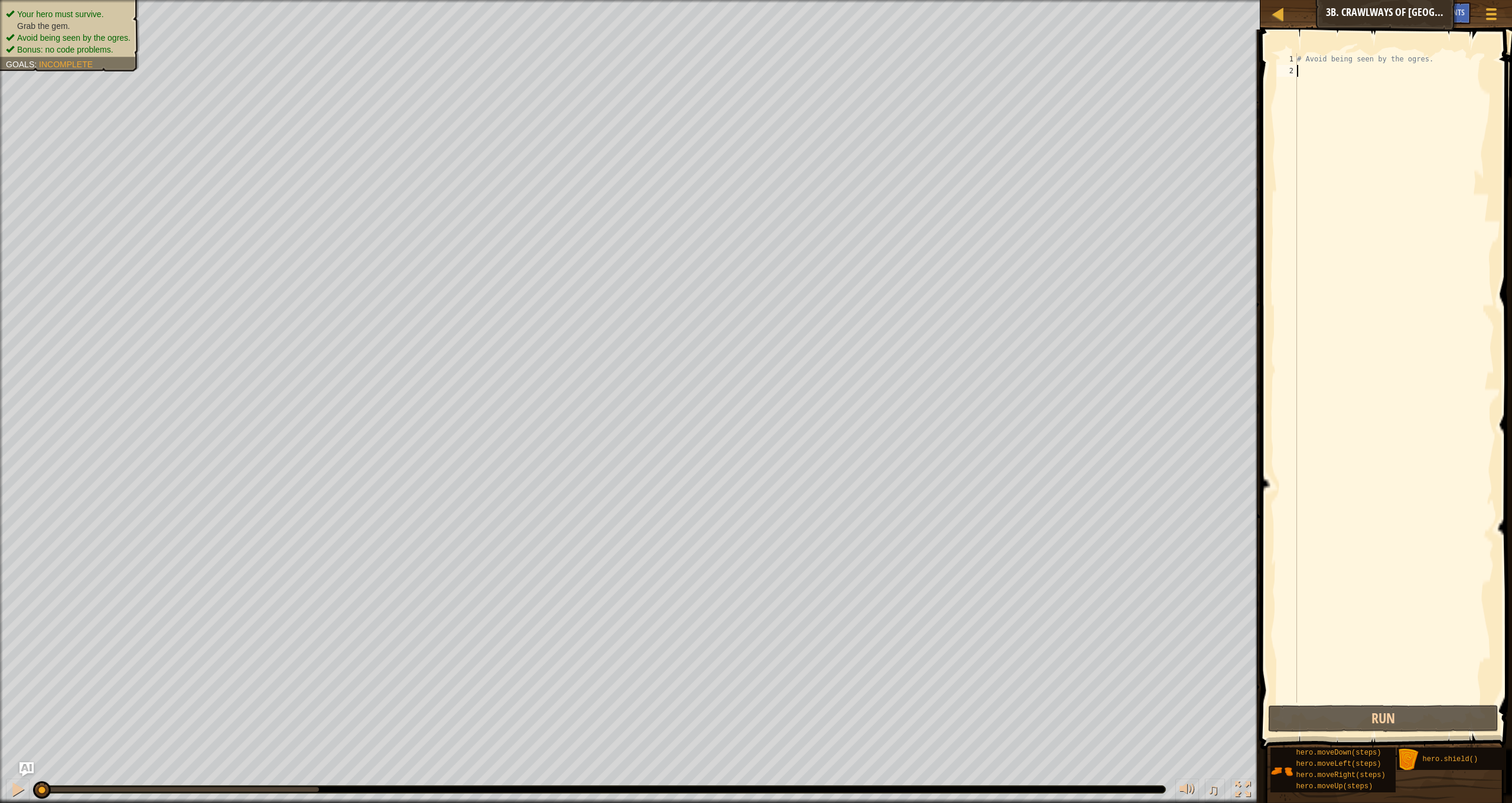
type textarea "h"
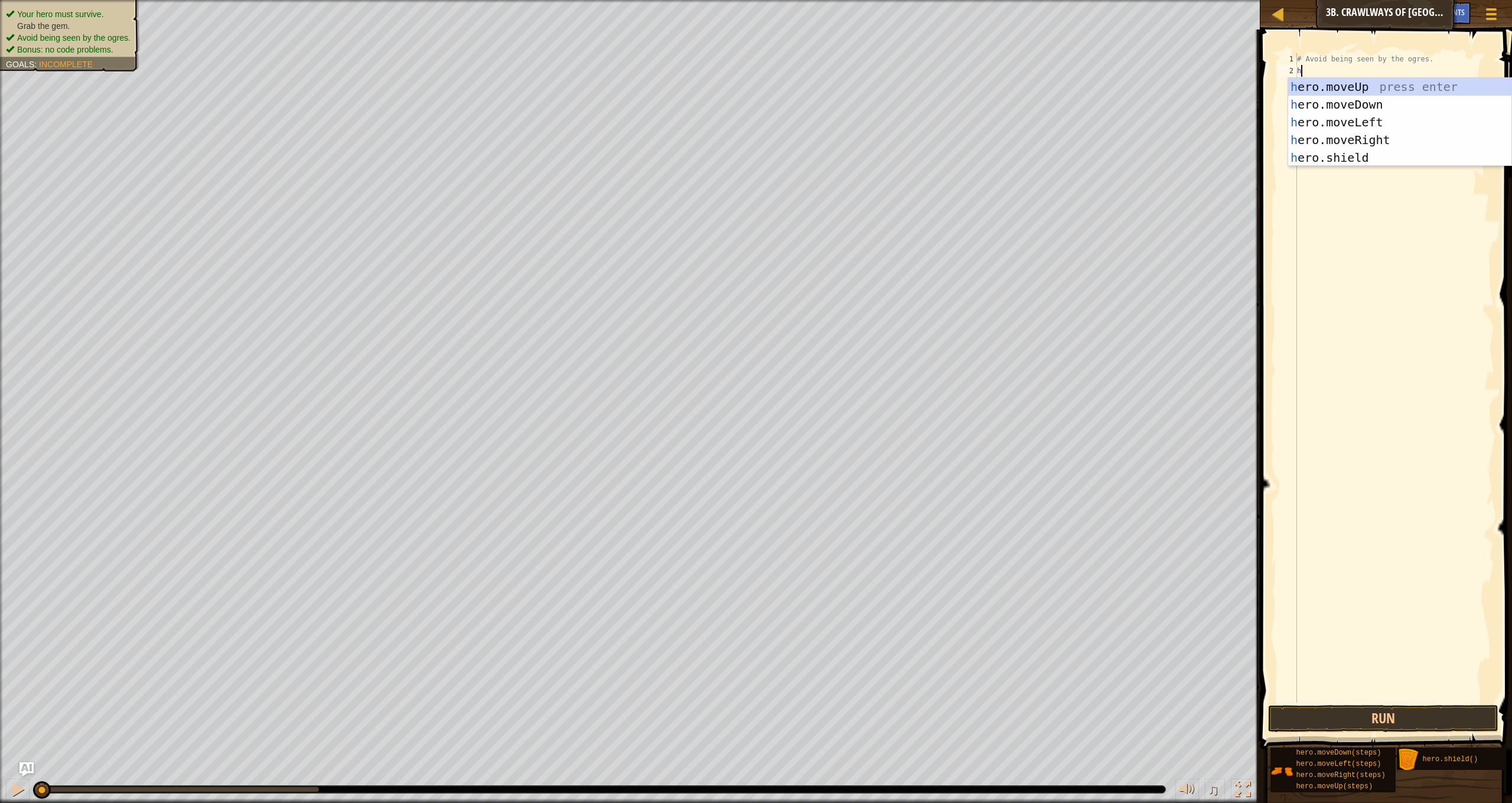
scroll to position [5, 0]
click at [1393, 144] on div "h ero.moveUp press enter h ero.moveDown press enter h ero.moveLeft press enter …" at bounding box center [1400, 139] width 223 height 124
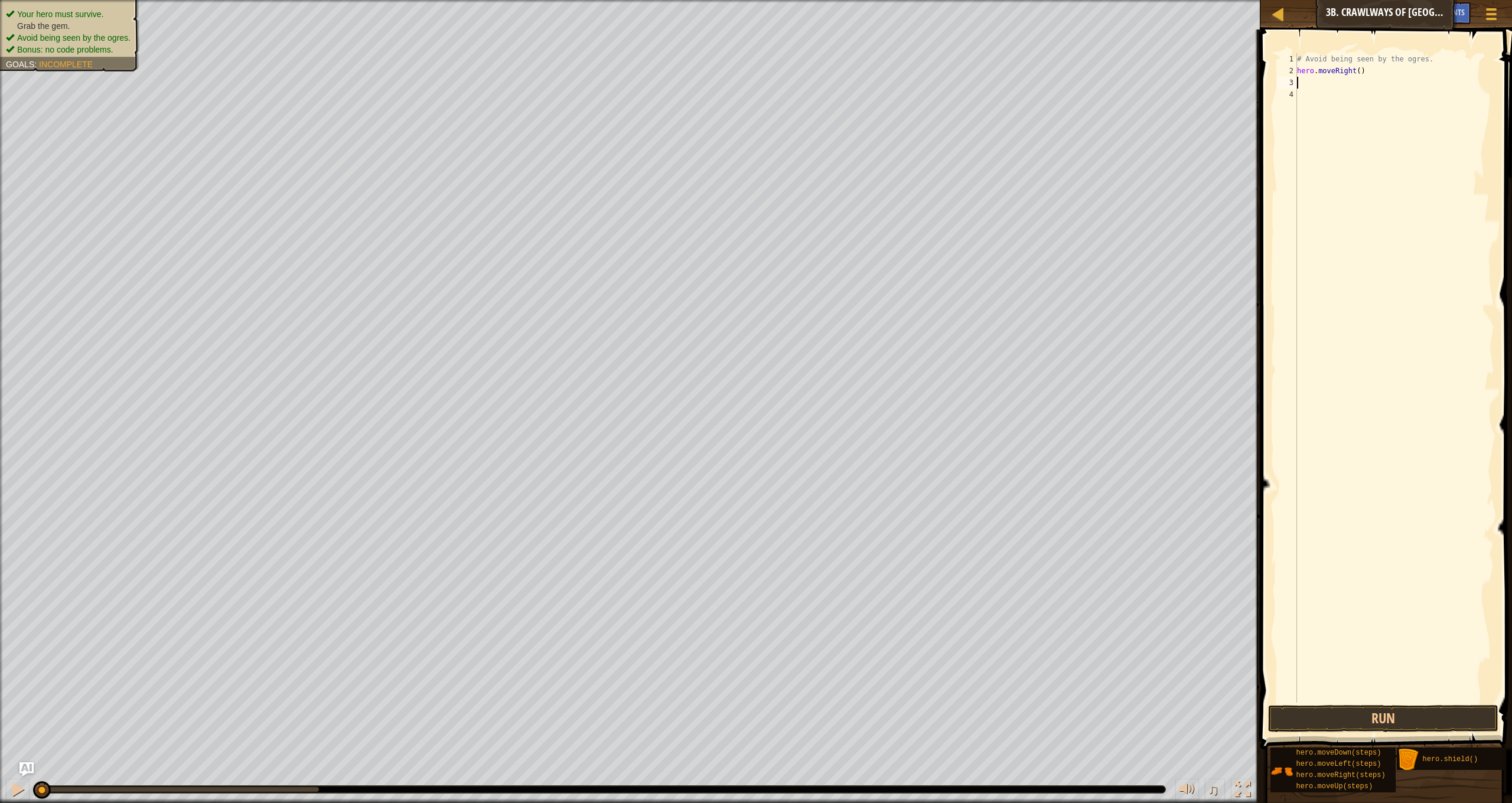
type textarea "h"
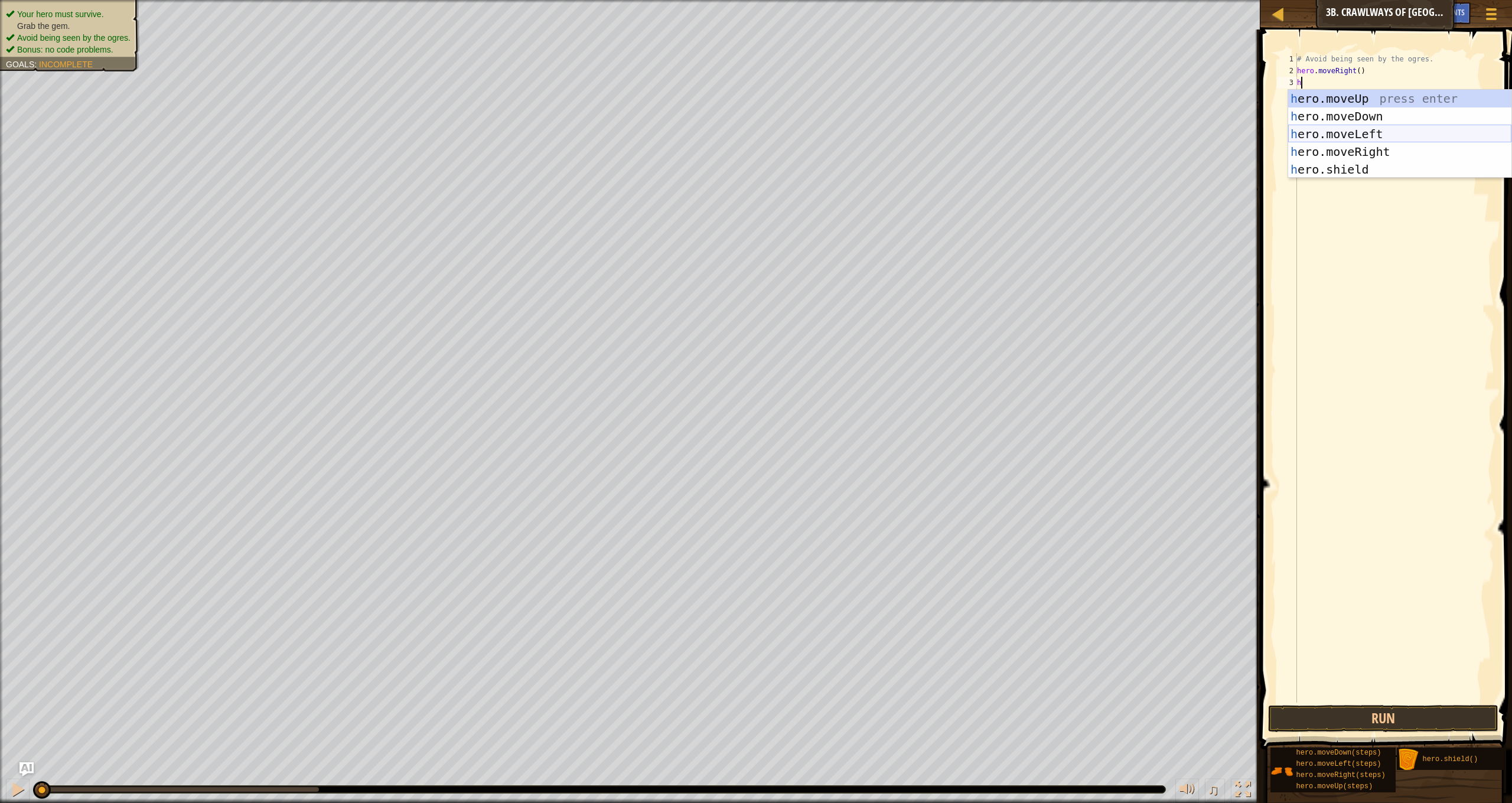
click at [1409, 127] on div "h ero.moveUp press enter h ero.moveDown press enter h ero.moveLeft press enter …" at bounding box center [1400, 152] width 223 height 124
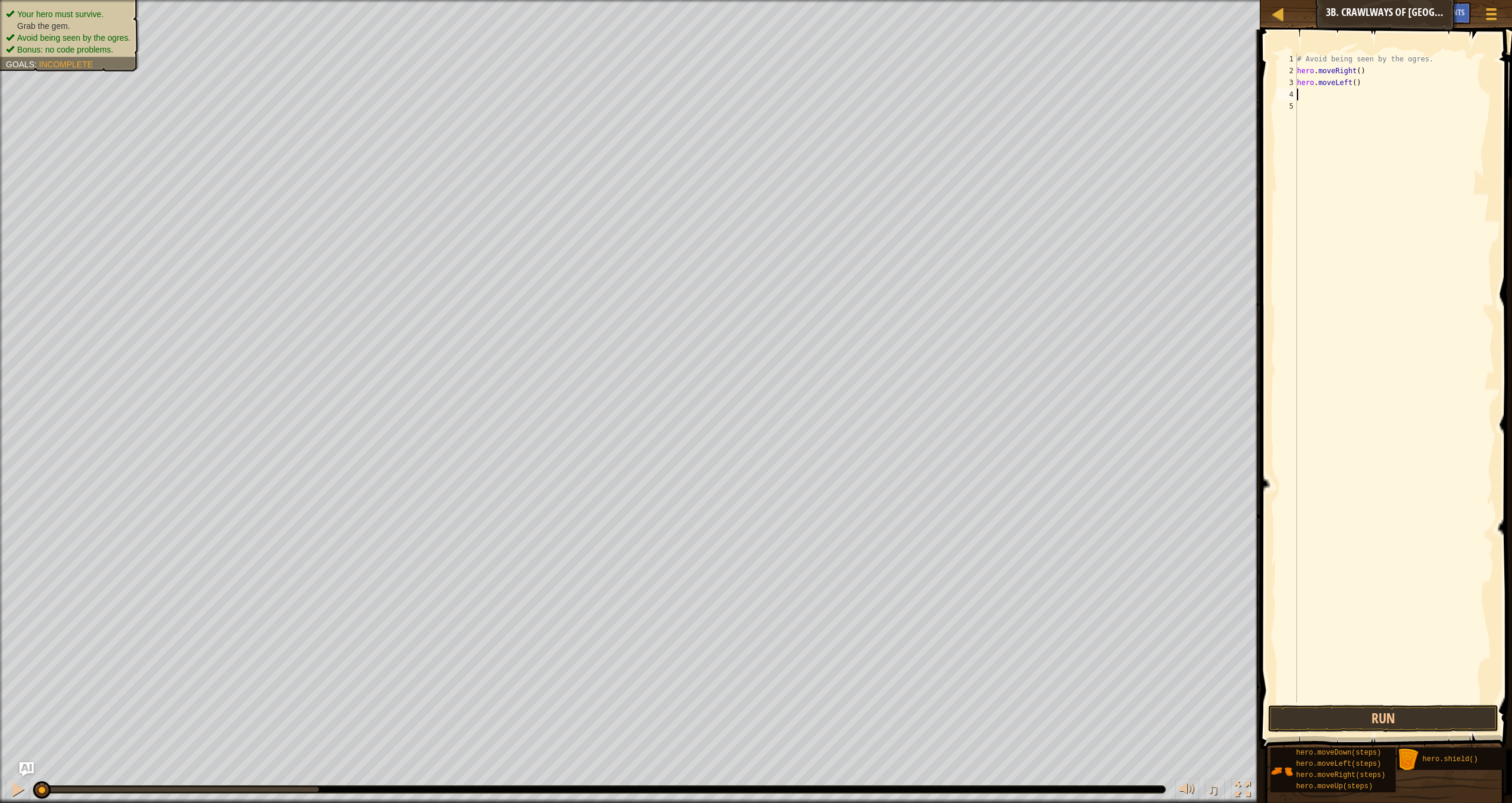
type textarea "h"
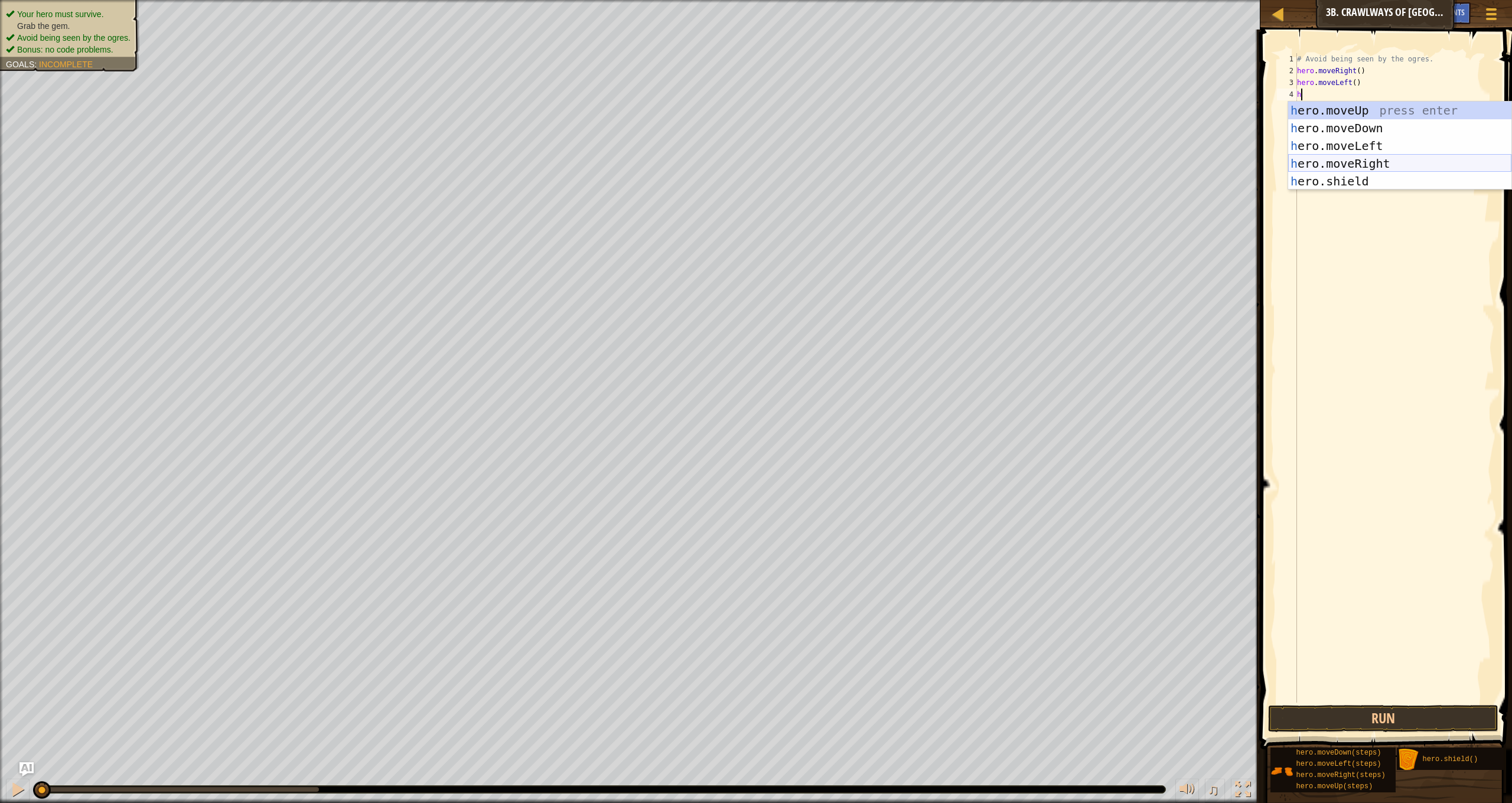
click at [1365, 159] on div "h ero.moveUp press enter h ero.moveDown press enter h ero.moveLeft press enter …" at bounding box center [1400, 163] width 223 height 124
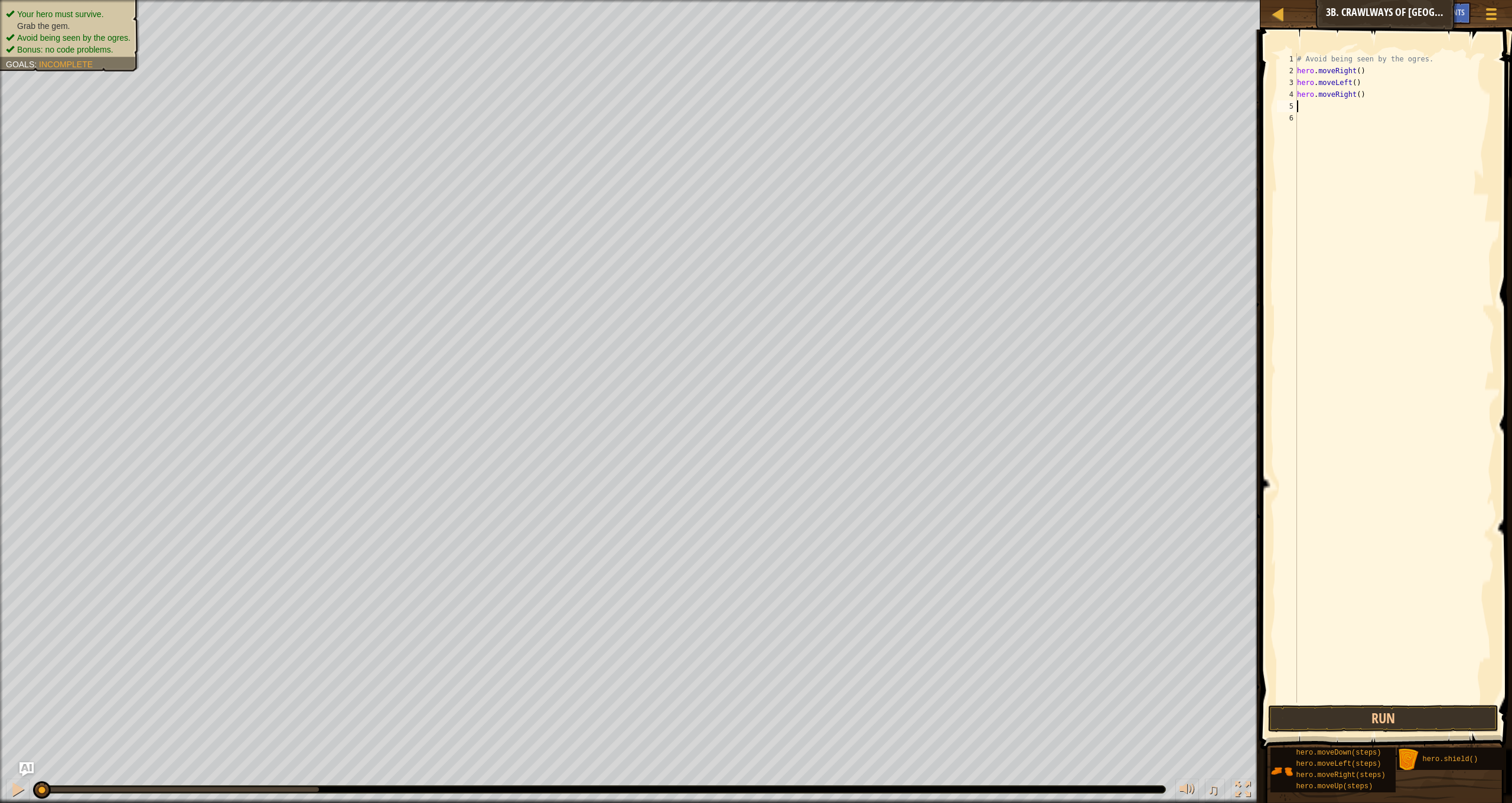
click at [1361, 94] on div "# Avoid being seen by the ogres. hero . moveRight ( ) hero . moveLeft ( ) hero …" at bounding box center [1394, 389] width 200 height 673
type textarea "hero.moveRight(2)"
click at [1303, 709] on button "Run" at bounding box center [1384, 718] width 230 height 27
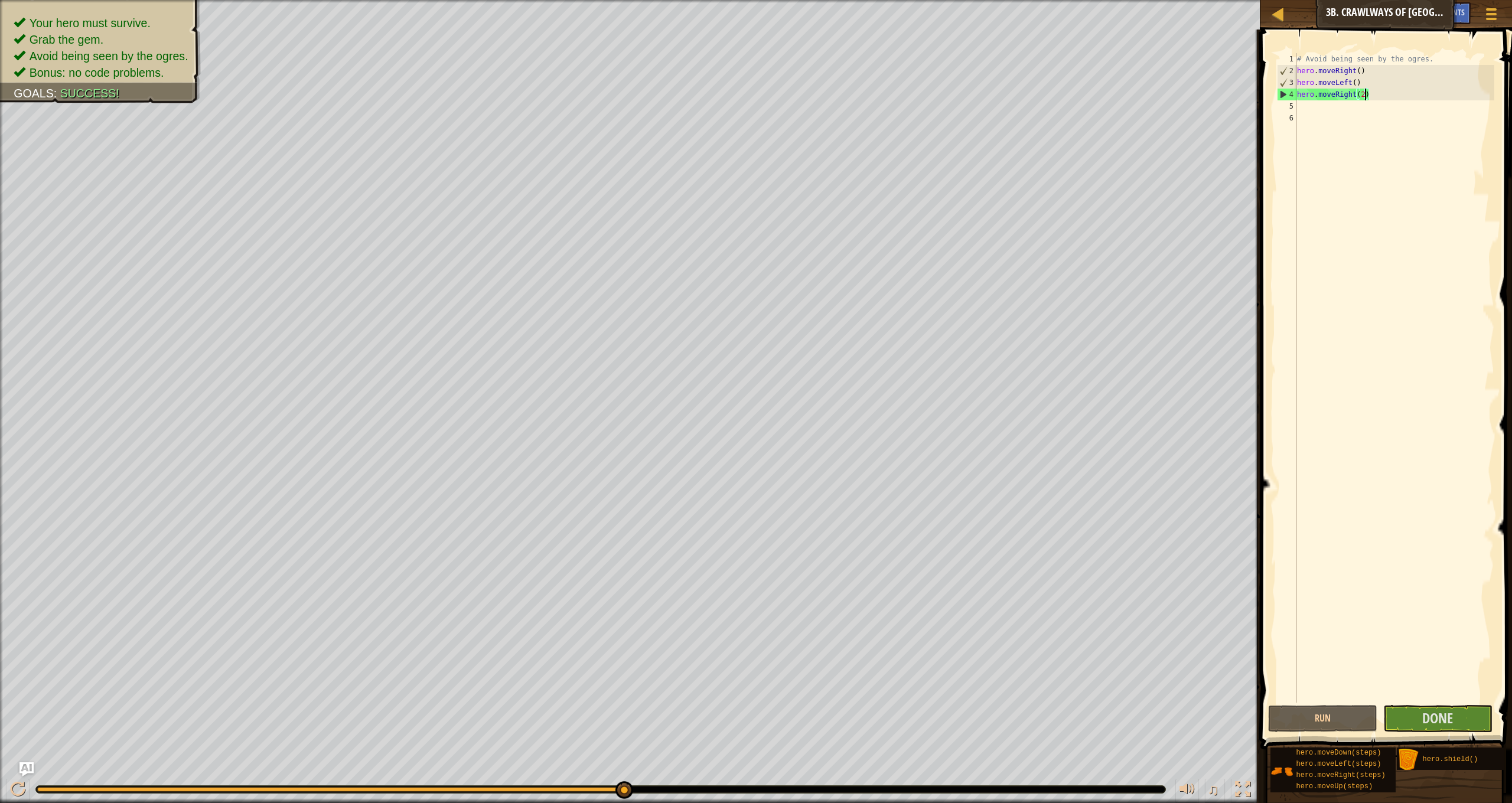
click at [1307, 113] on div "# Avoid being seen by the ogres. hero . moveRight ( ) hero . moveLeft ( ) hero …" at bounding box center [1394, 389] width 200 height 673
click at [1304, 109] on div "# Avoid being seen by the ogres. hero . moveRight ( ) hero . moveLeft ( ) hero …" at bounding box center [1394, 389] width 200 height 673
type textarea "hero.say("[PERSON_NAME] dies")"
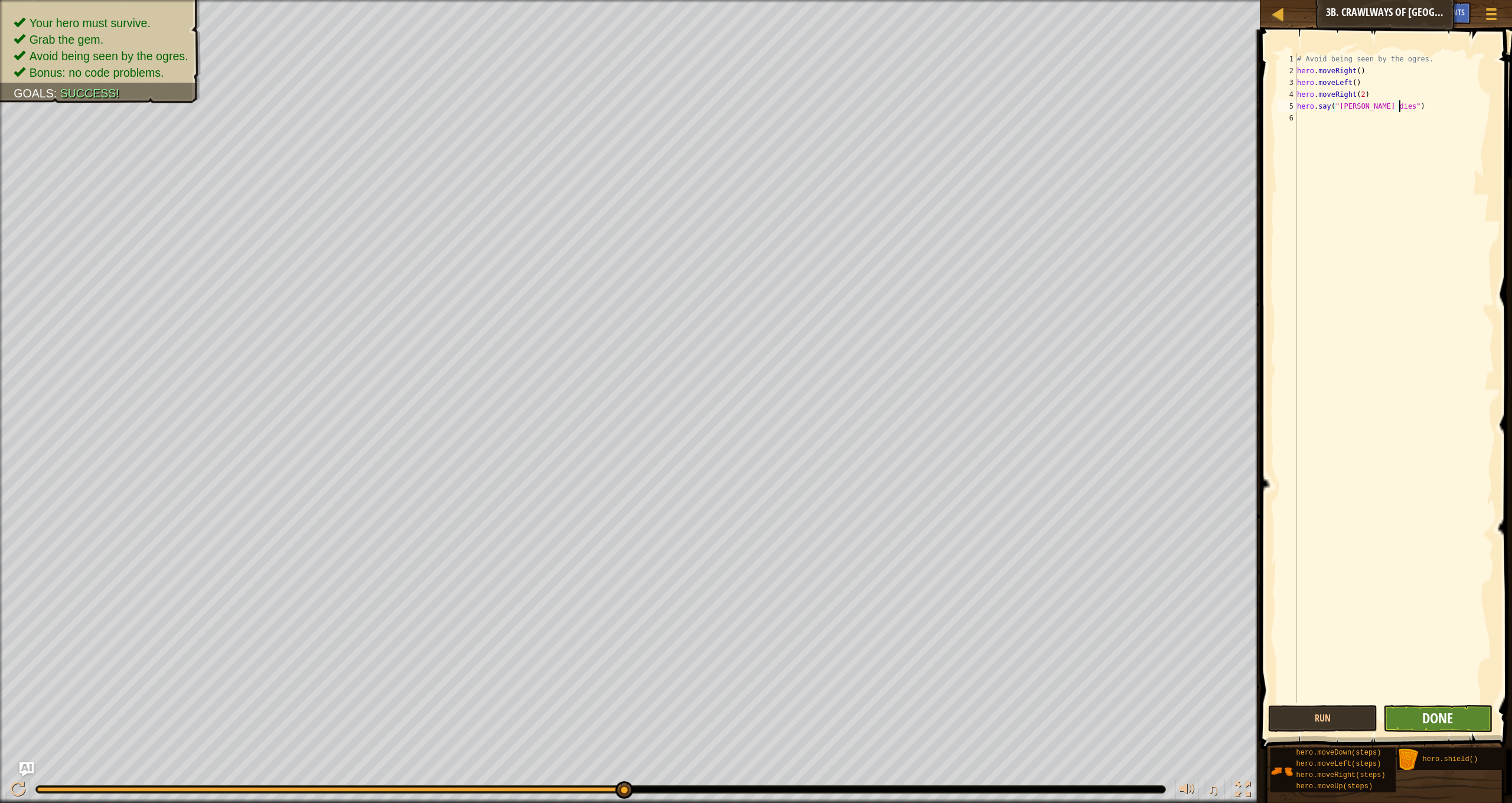
click at [1426, 709] on span "Done" at bounding box center [1437, 717] width 30 height 19
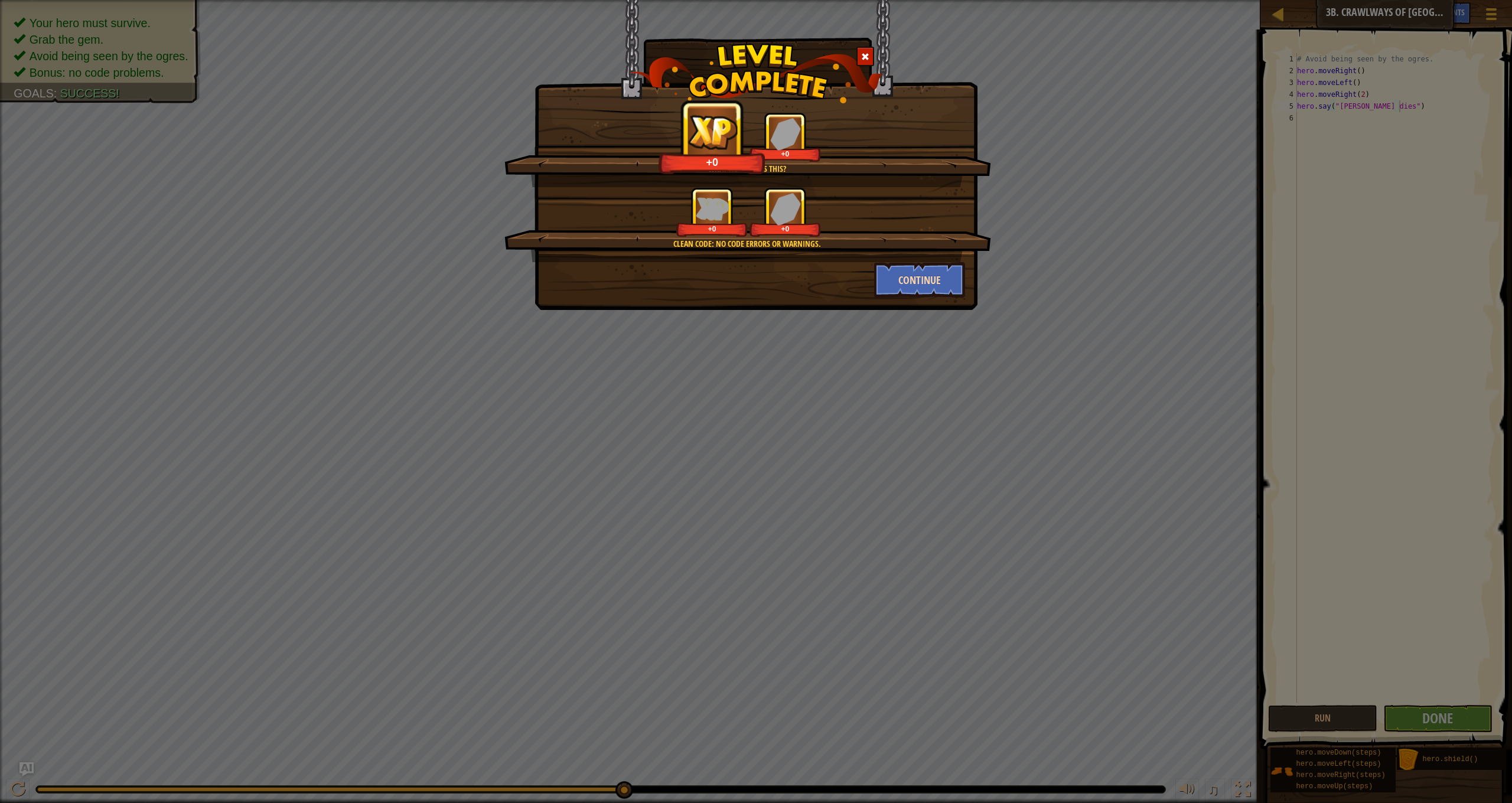
click at [933, 293] on button "Continue" at bounding box center [920, 280] width 92 height 36
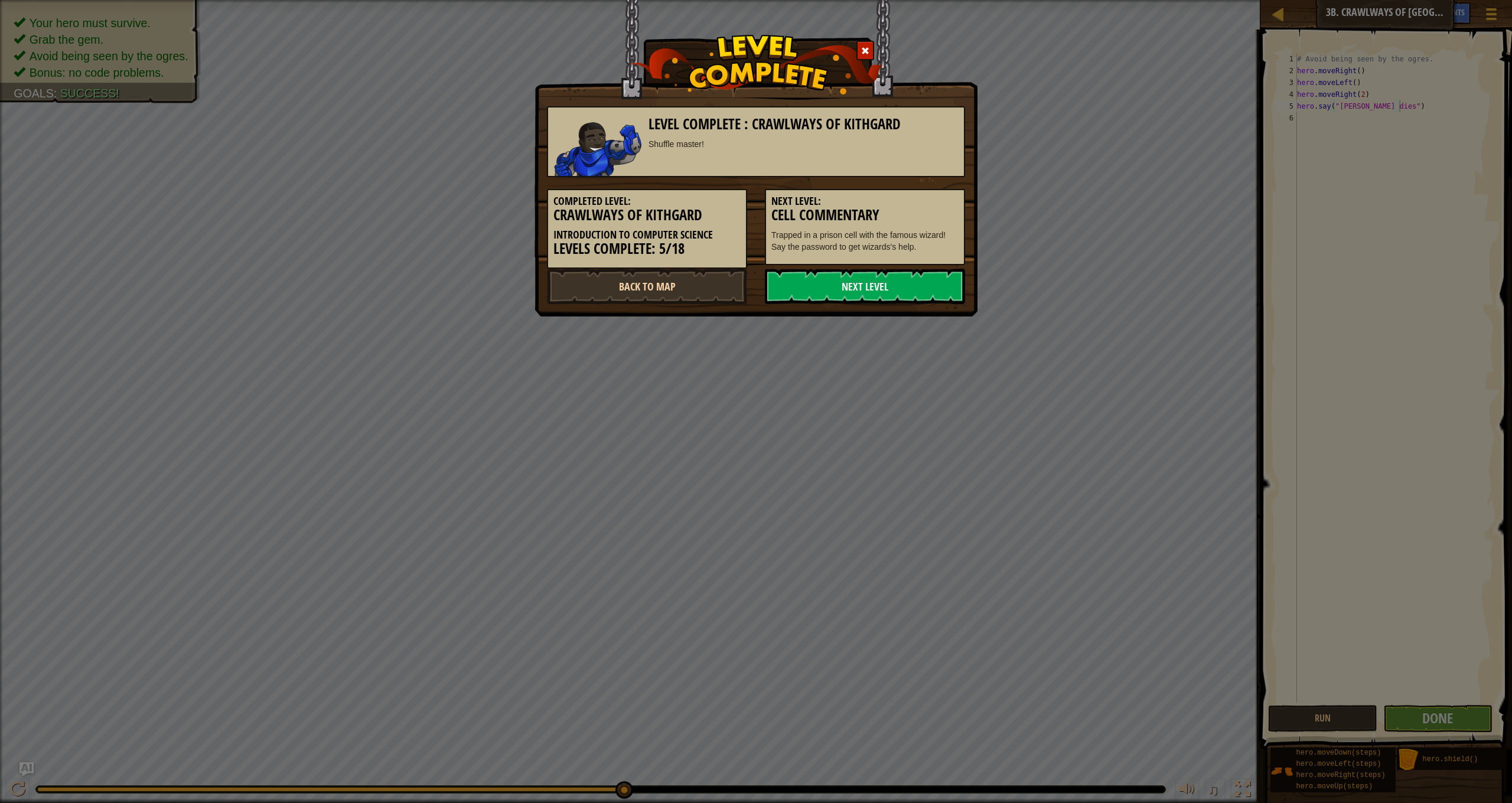
click at [683, 283] on link "Back to Map" at bounding box center [647, 286] width 201 height 36
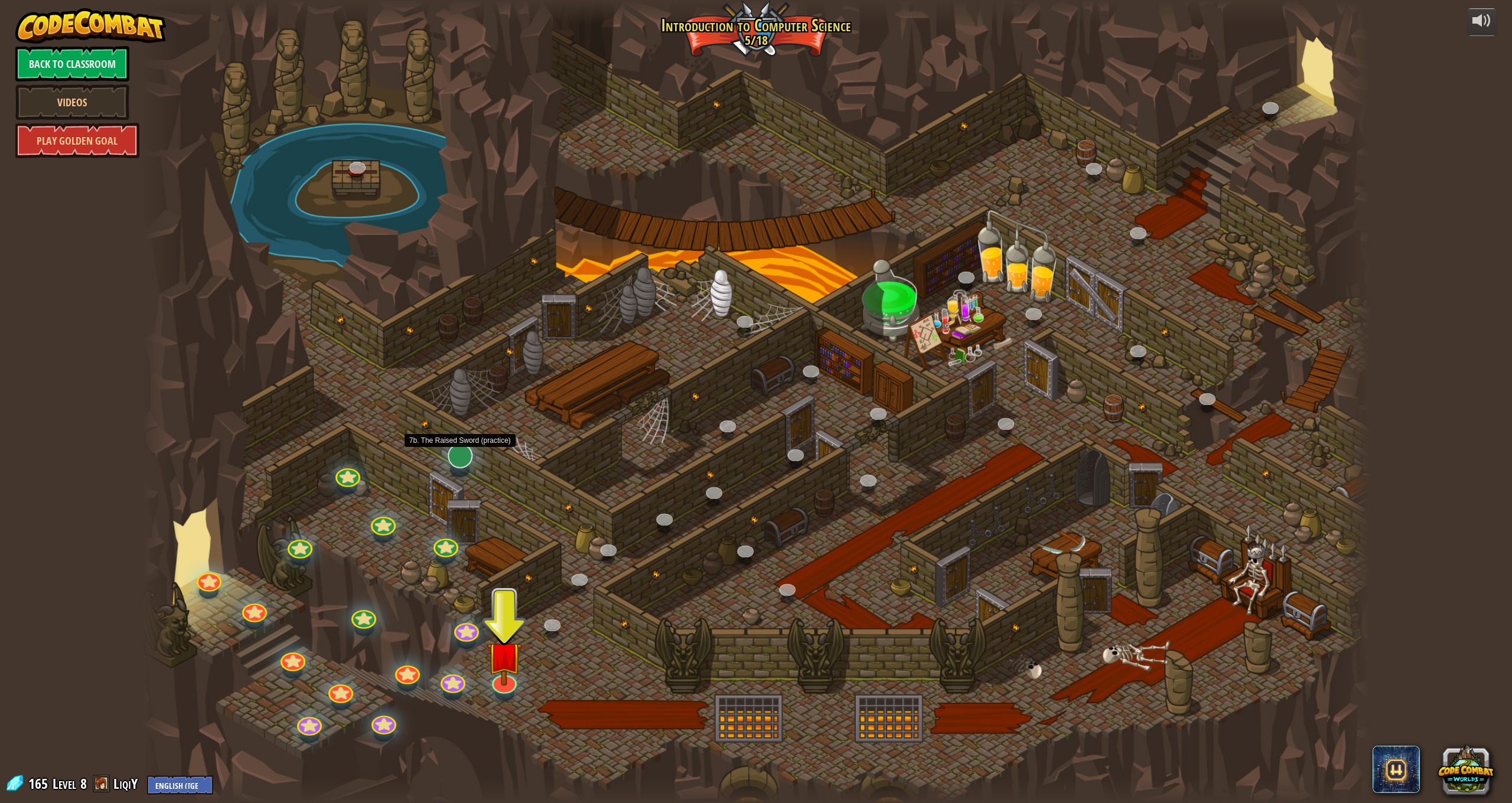
click at [457, 463] on div at bounding box center [460, 456] width 25 height 25
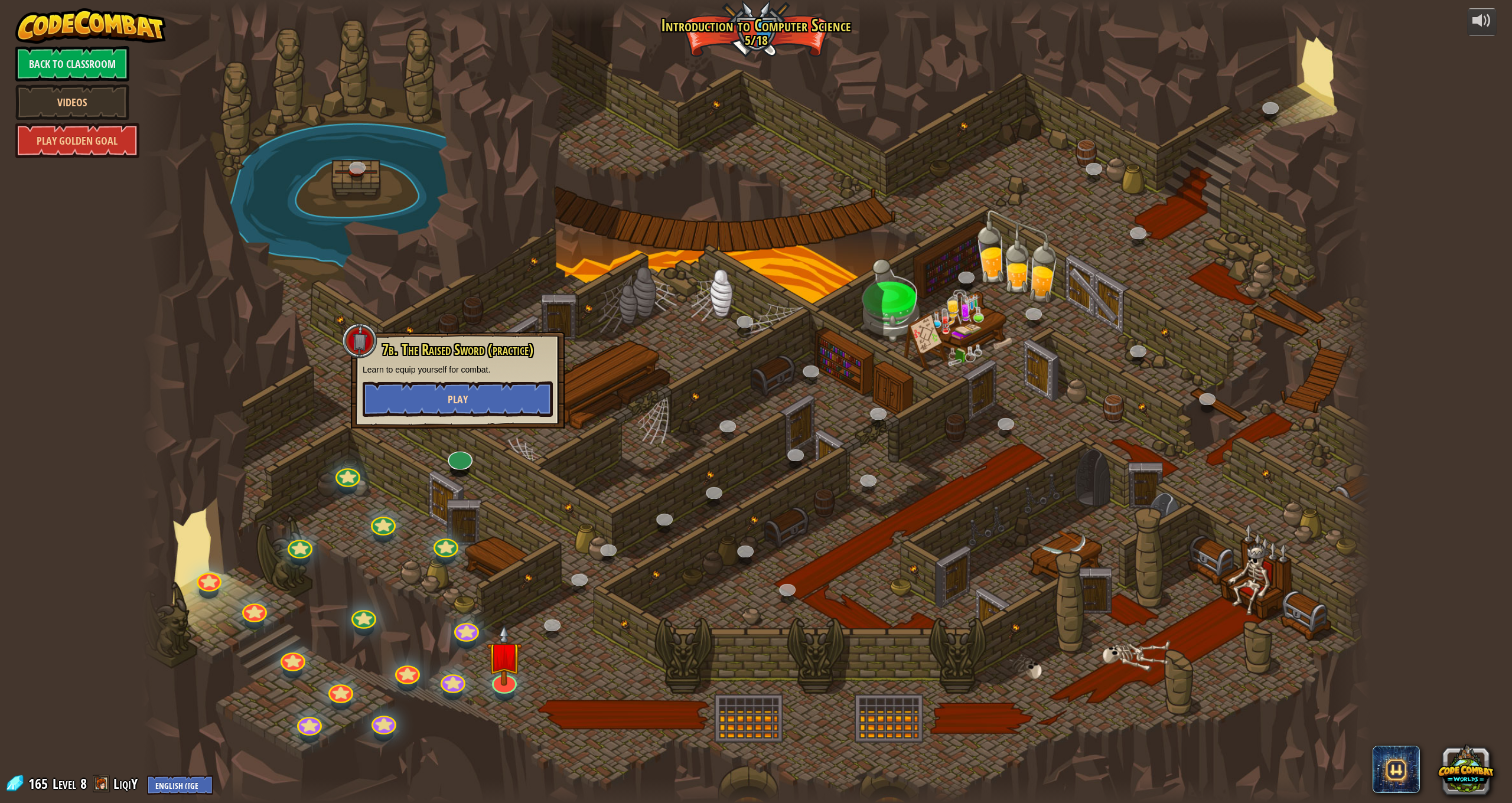
click at [497, 396] on button "Play" at bounding box center [457, 399] width 190 height 36
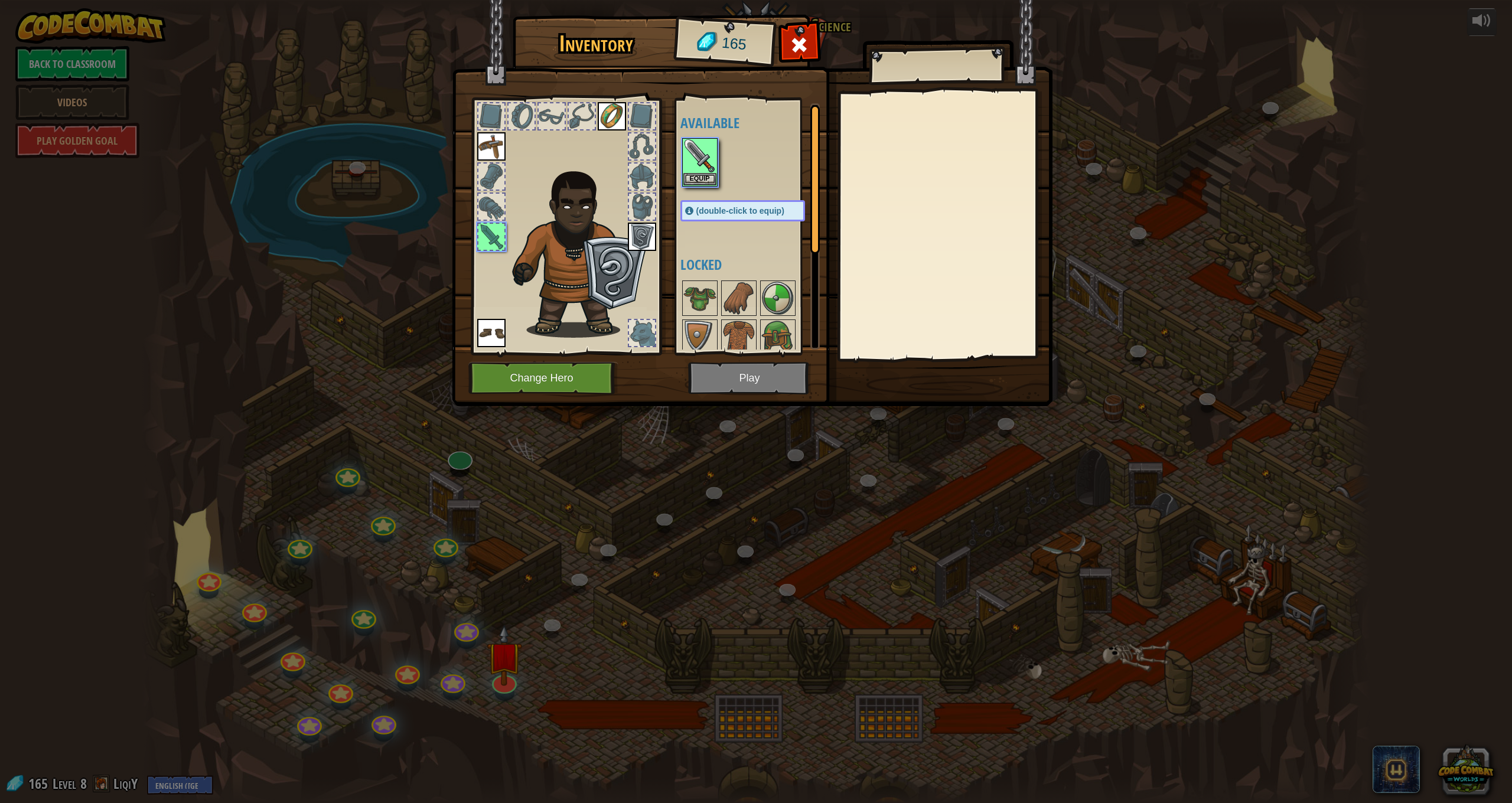
click at [711, 386] on img at bounding box center [752, 192] width 601 height 429
click at [711, 166] on img at bounding box center [700, 155] width 33 height 33
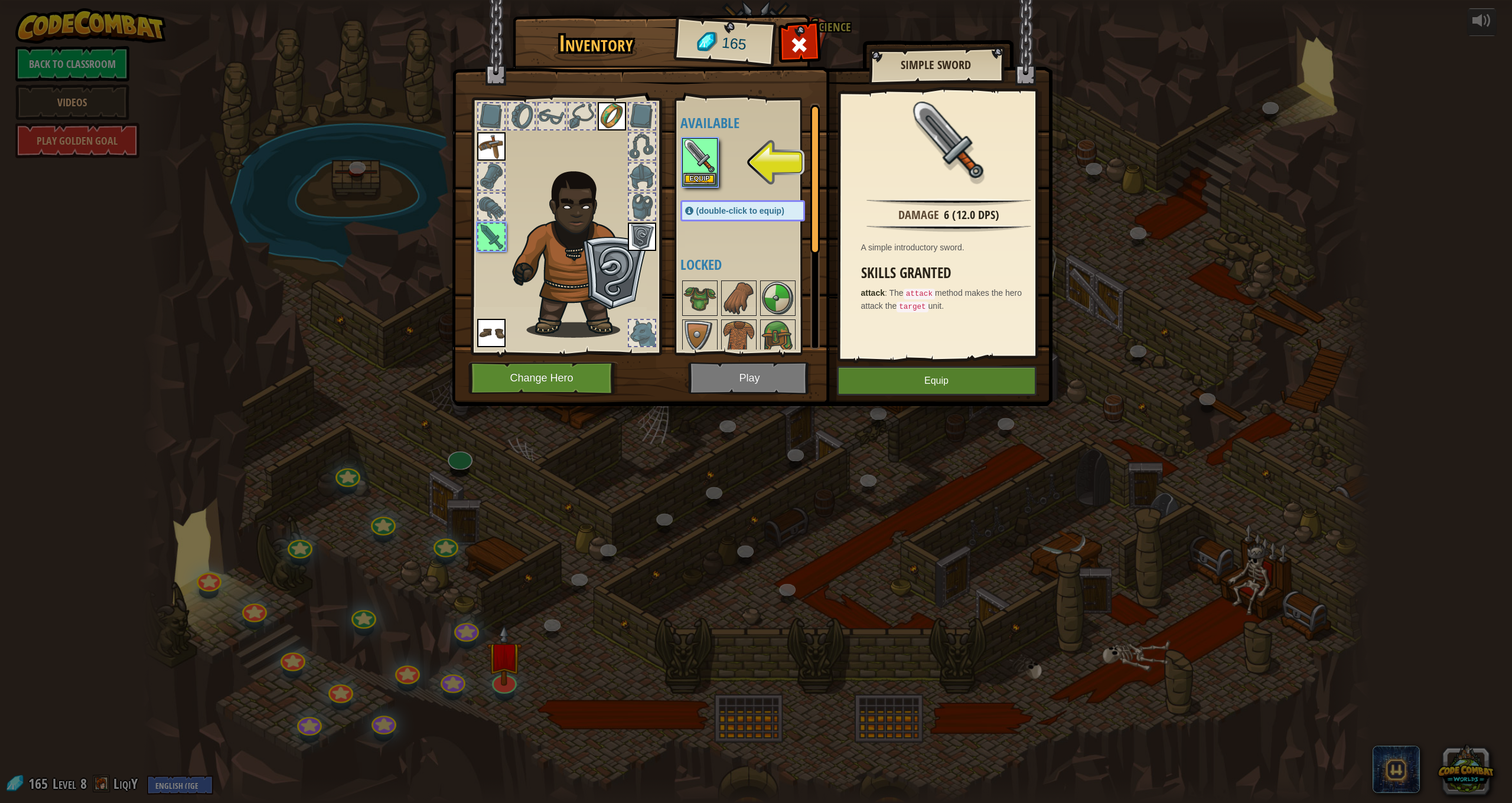
click at [916, 373] on button "Equip" at bounding box center [937, 381] width 200 height 29
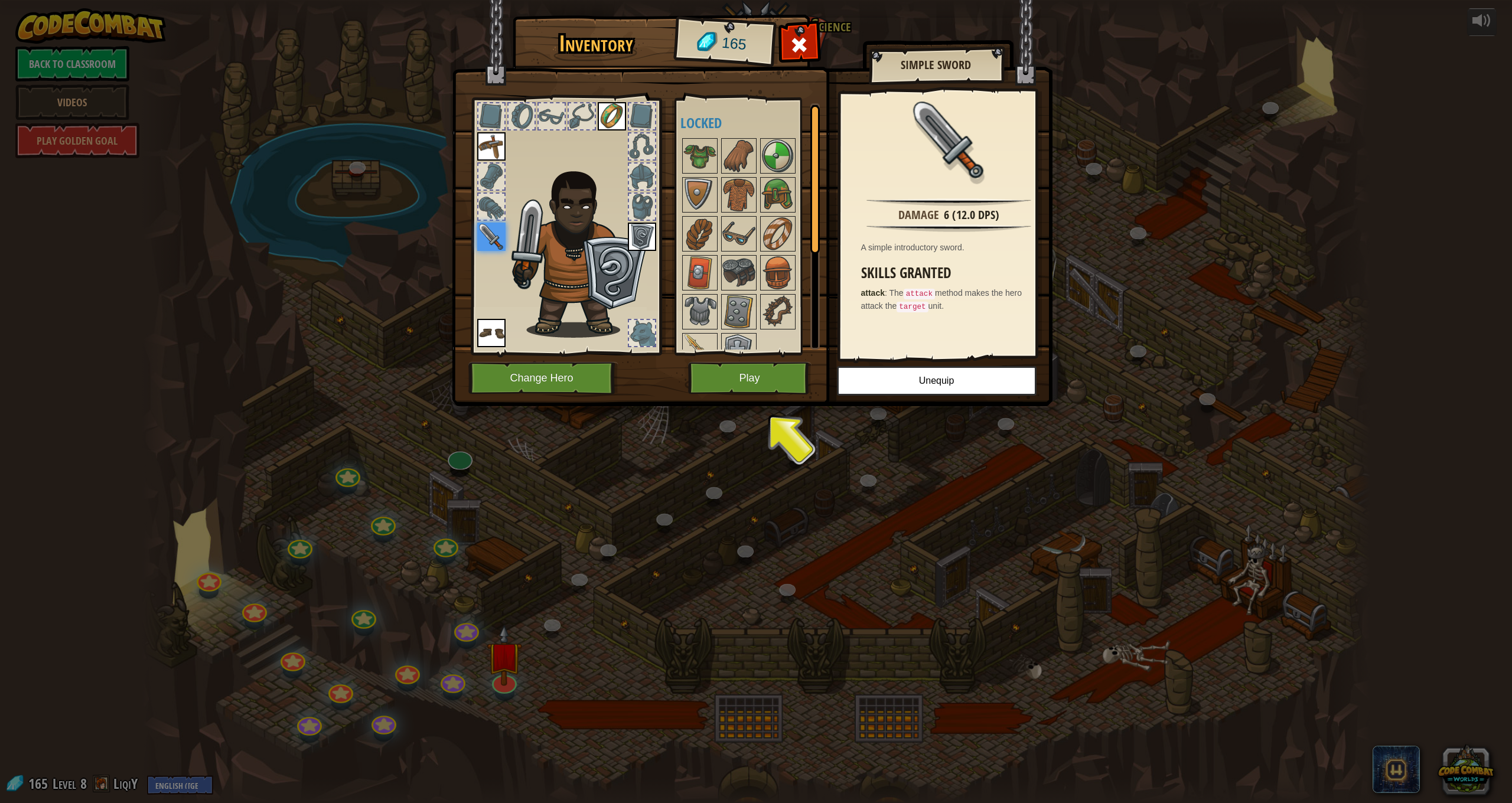
click at [738, 375] on button "Play" at bounding box center [750, 378] width 123 height 32
